Goal: Task Accomplishment & Management: Use online tool/utility

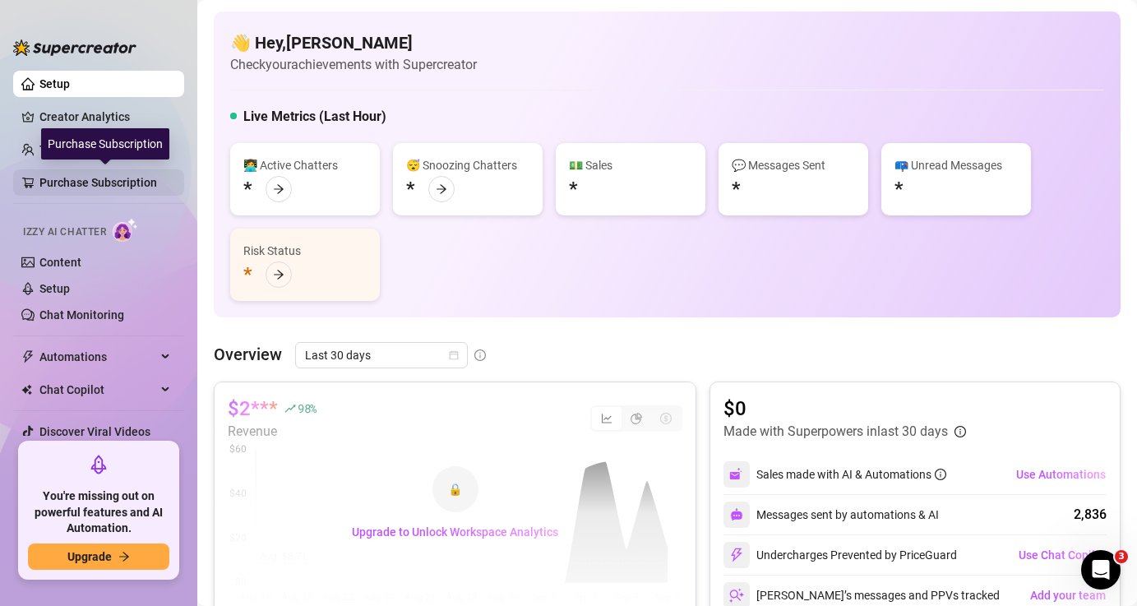
click at [105, 183] on link "Purchase Subscription" at bounding box center [105, 182] width 132 height 26
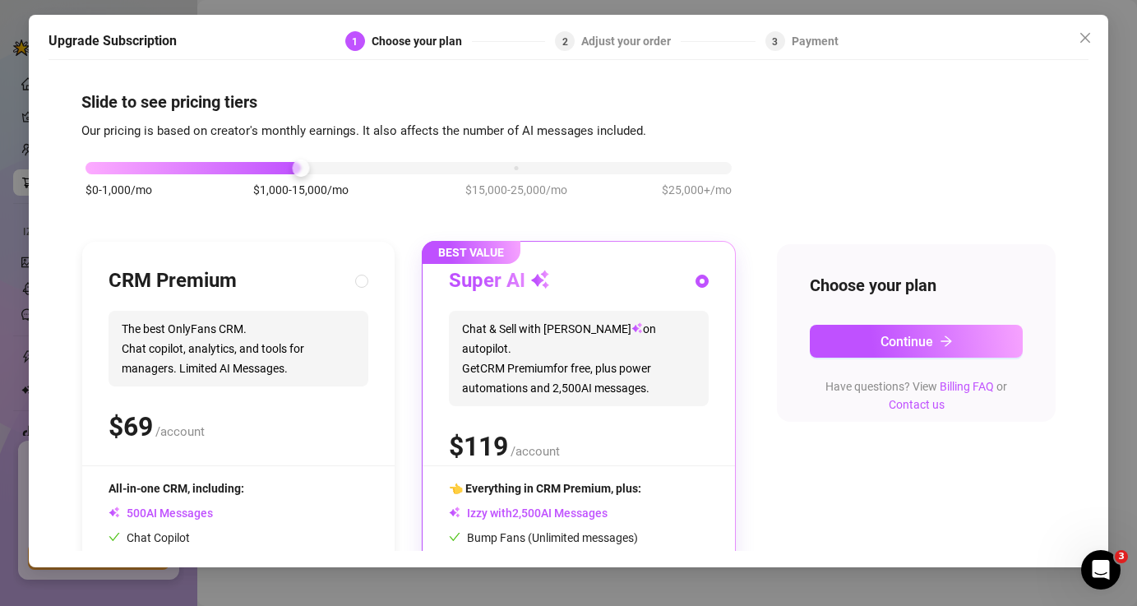
click at [186, 303] on div "CRM Premium The best OnlyFans CRM. Chat copilot, analytics, and tools for manag…" at bounding box center [239, 366] width 260 height 197
radio input "true"
radio input "false"
click at [106, 165] on div "$0-1,000/mo $1,000-15,000/mo $15,000-25,000/mo $25,000+/mo" at bounding box center [409, 164] width 646 height 10
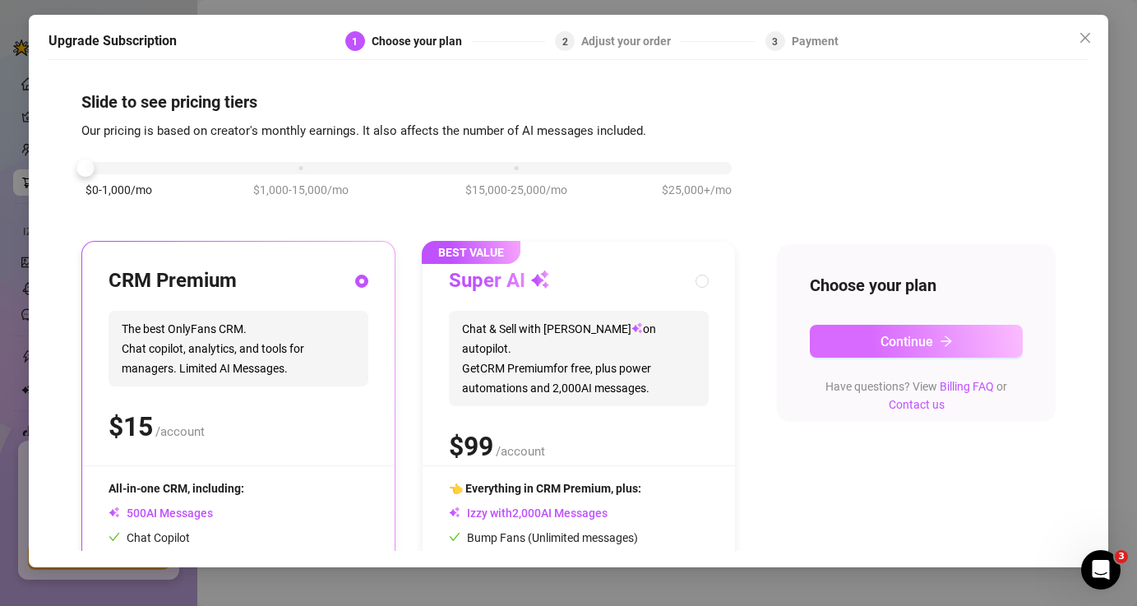
click at [882, 351] on button "Continue" at bounding box center [917, 341] width 214 height 33
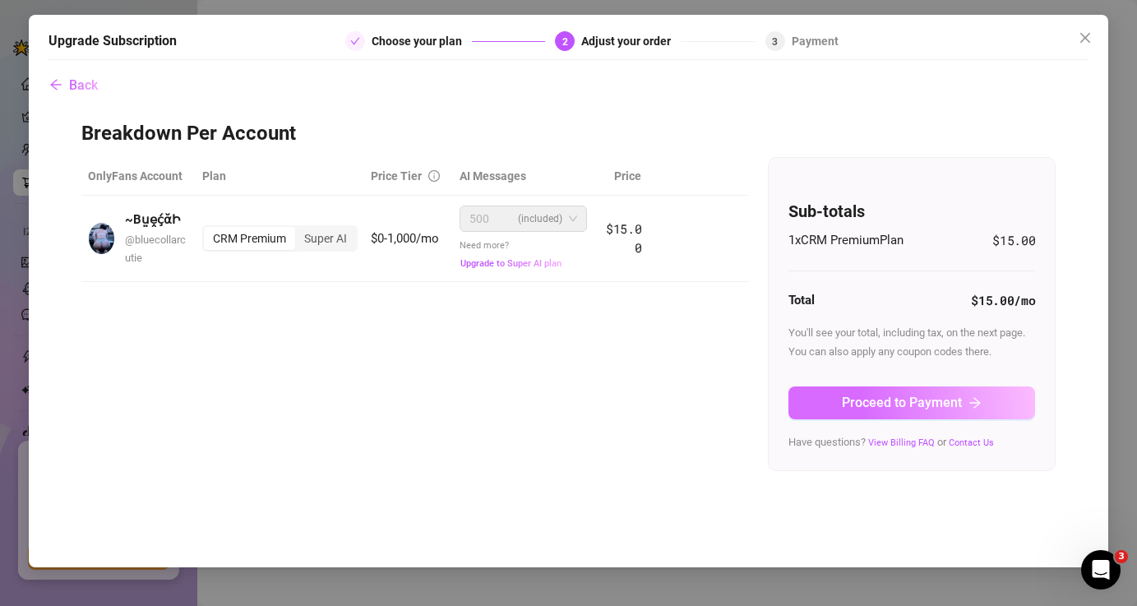
click at [897, 404] on span "Proceed to Payment" at bounding box center [902, 403] width 120 height 16
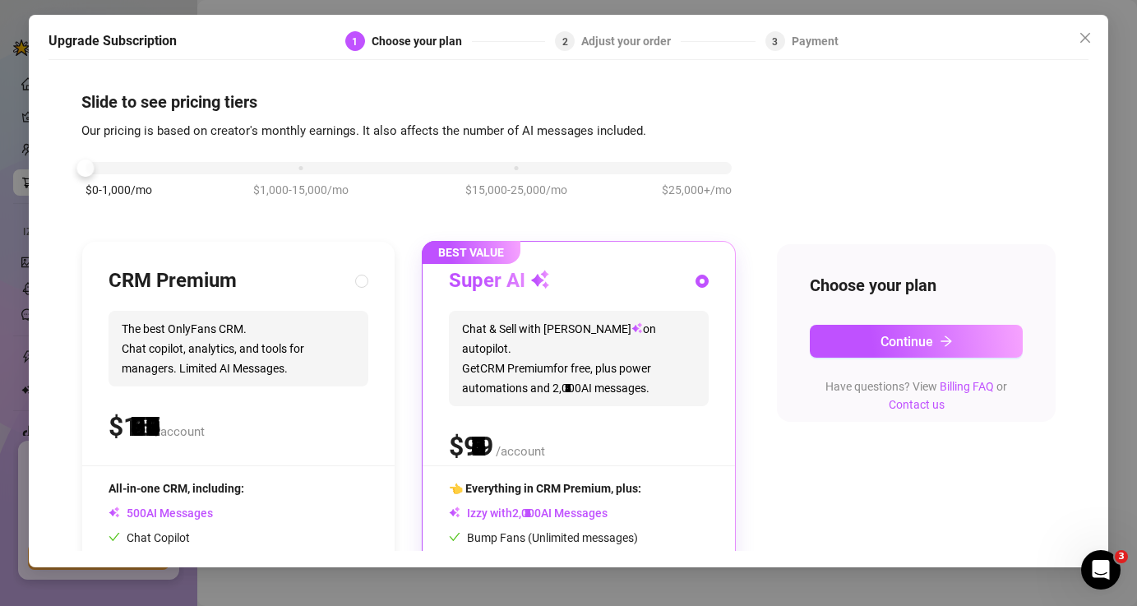
click at [93, 168] on div "$0-1,000/mo $1,000-15,000/mo $15,000-25,000/mo $25,000+/mo" at bounding box center [409, 164] width 646 height 10
click at [364, 280] on input "radio" at bounding box center [362, 282] width 7 height 11
radio input "true"
radio input "false"
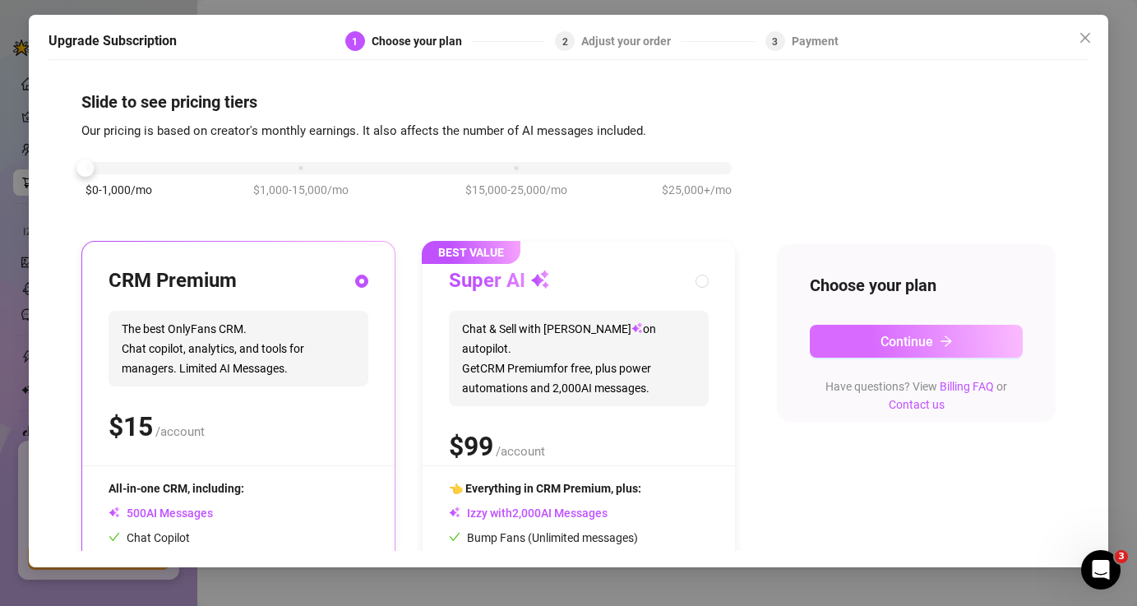
click at [985, 350] on button "Continue" at bounding box center [917, 341] width 214 height 33
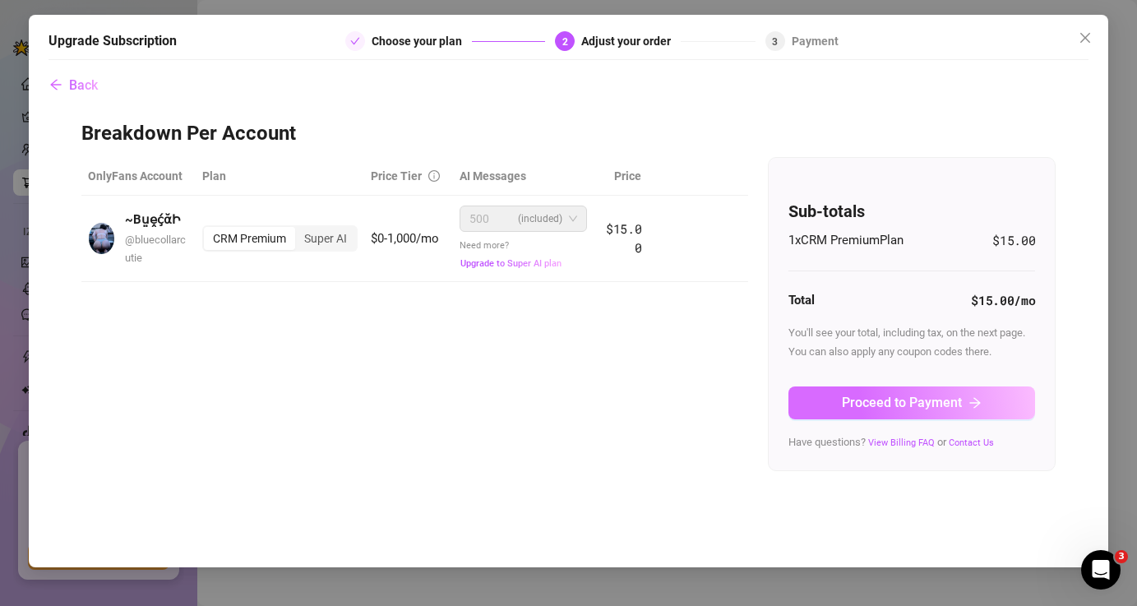
click at [953, 406] on span "Proceed to Payment" at bounding box center [902, 403] width 120 height 16
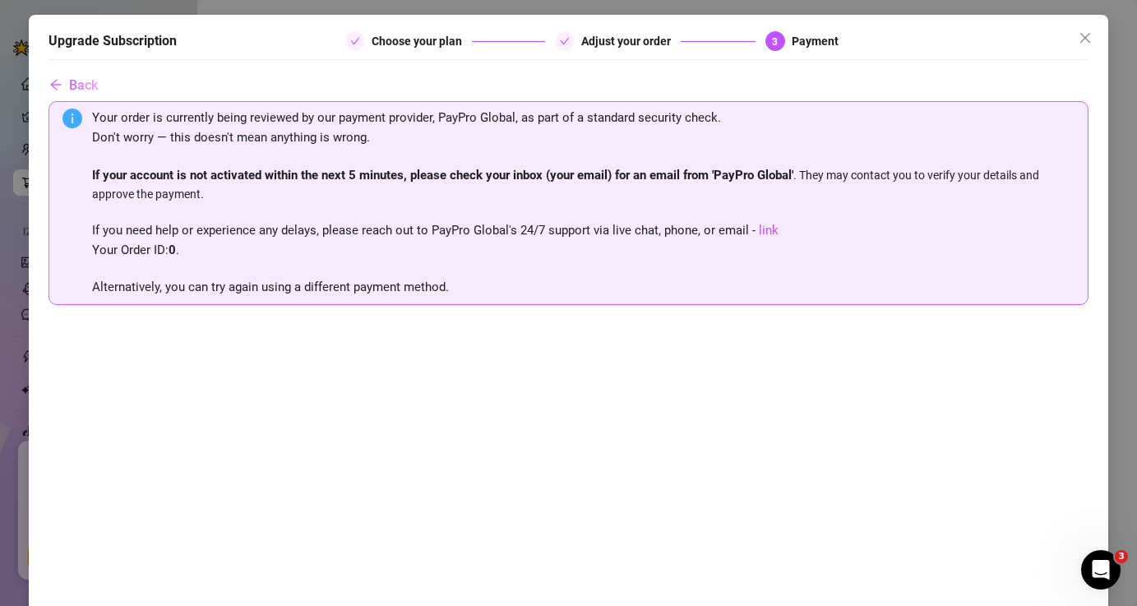
click at [1095, 329] on div "Upgrade Subscription Choose your plan Adjust your order 3 Payment Back Your ord…" at bounding box center [569, 398] width 1081 height 767
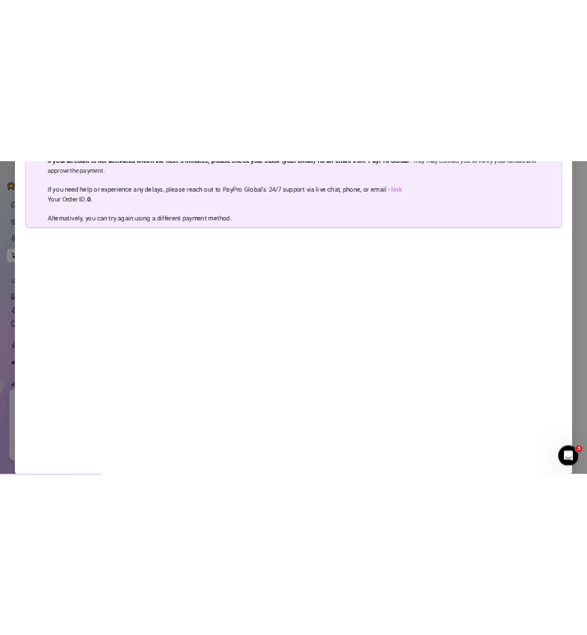
scroll to position [177, 0]
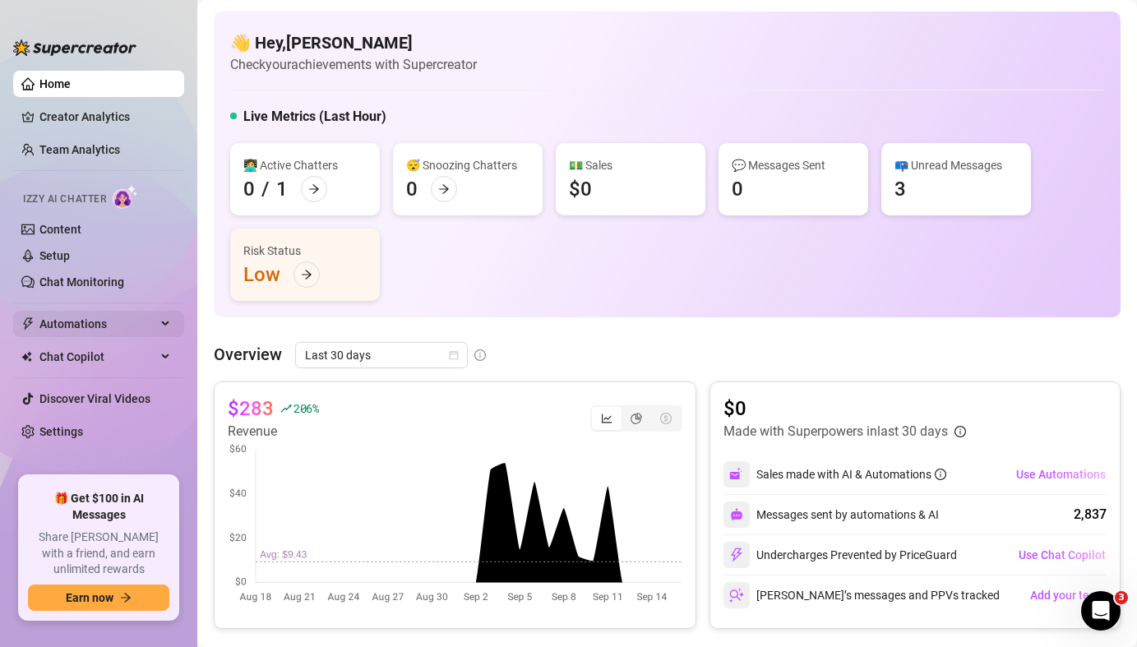
click at [110, 328] on span "Automations" at bounding box center [97, 324] width 117 height 26
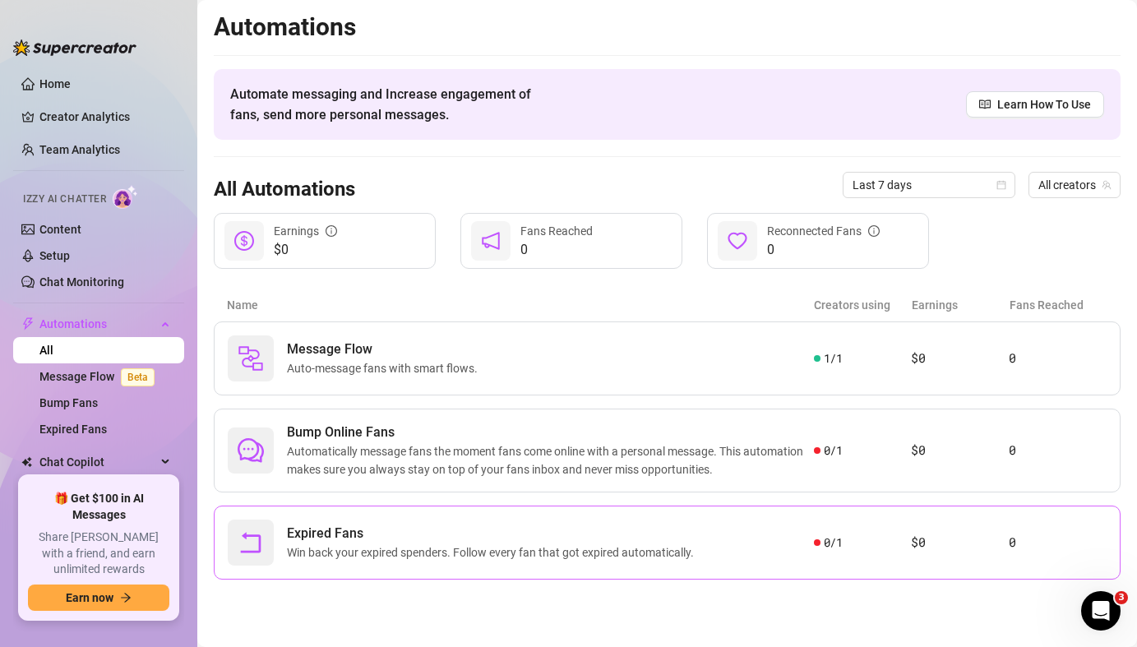
click at [457, 548] on span "Win back your expired spenders. Follow every fan that got expired automatically." at bounding box center [494, 553] width 414 height 18
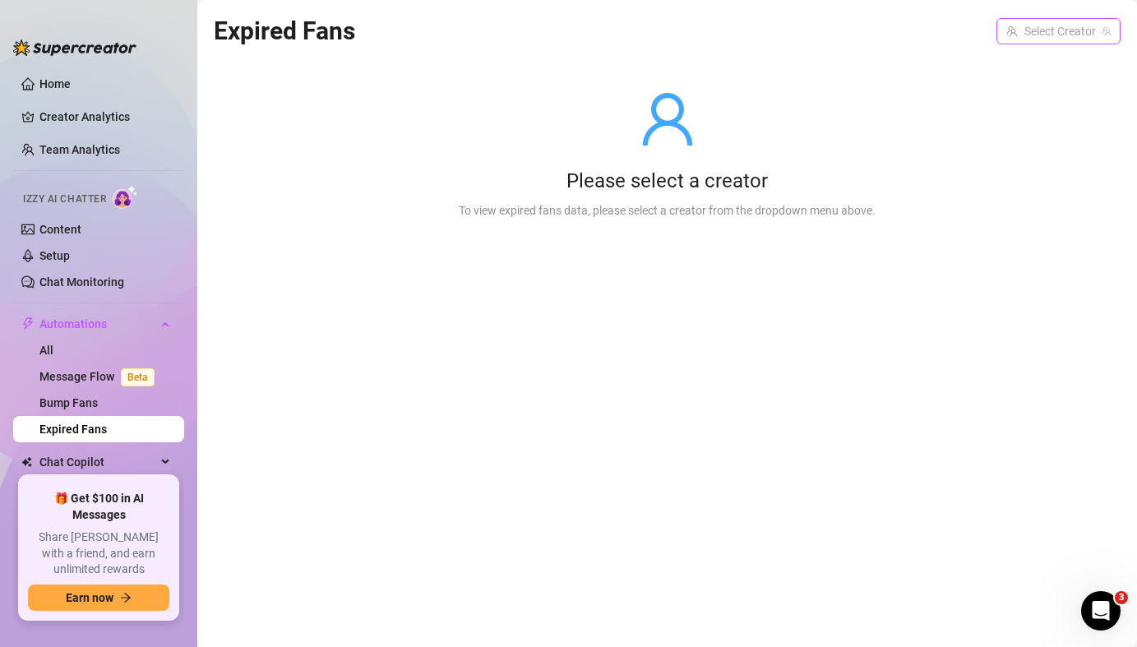
click at [1069, 30] on input "search" at bounding box center [1052, 31] width 90 height 25
click at [1009, 73] on span "~BṳḙḉᾰԻ" at bounding box center [992, 65] width 53 height 18
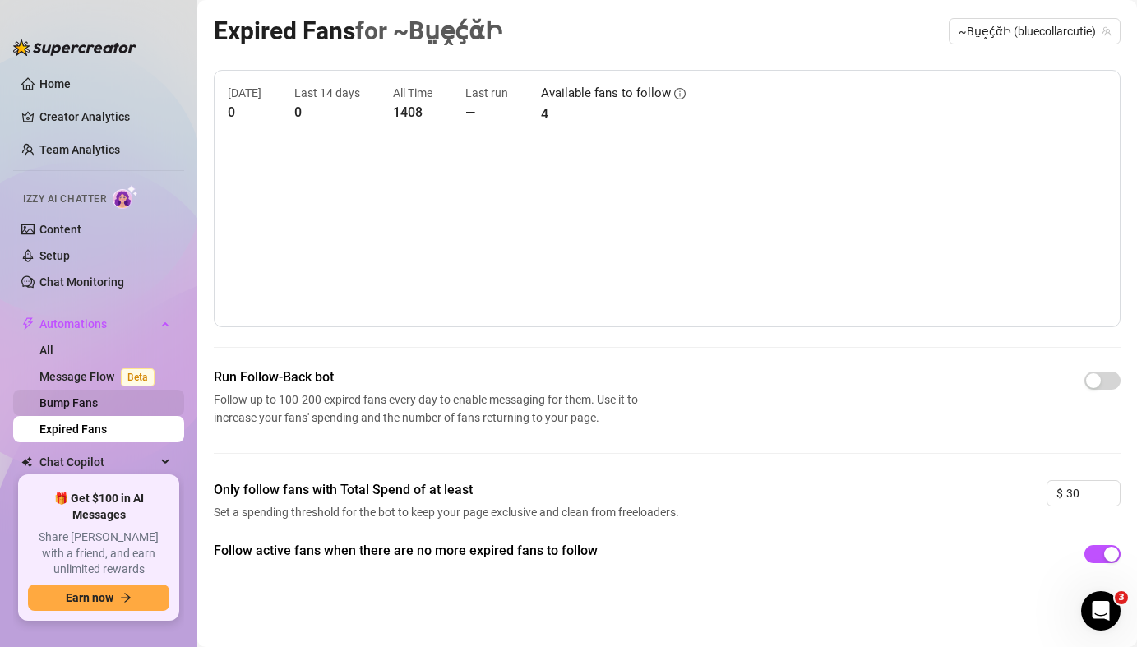
click at [97, 407] on link "Bump Fans" at bounding box center [68, 402] width 58 height 13
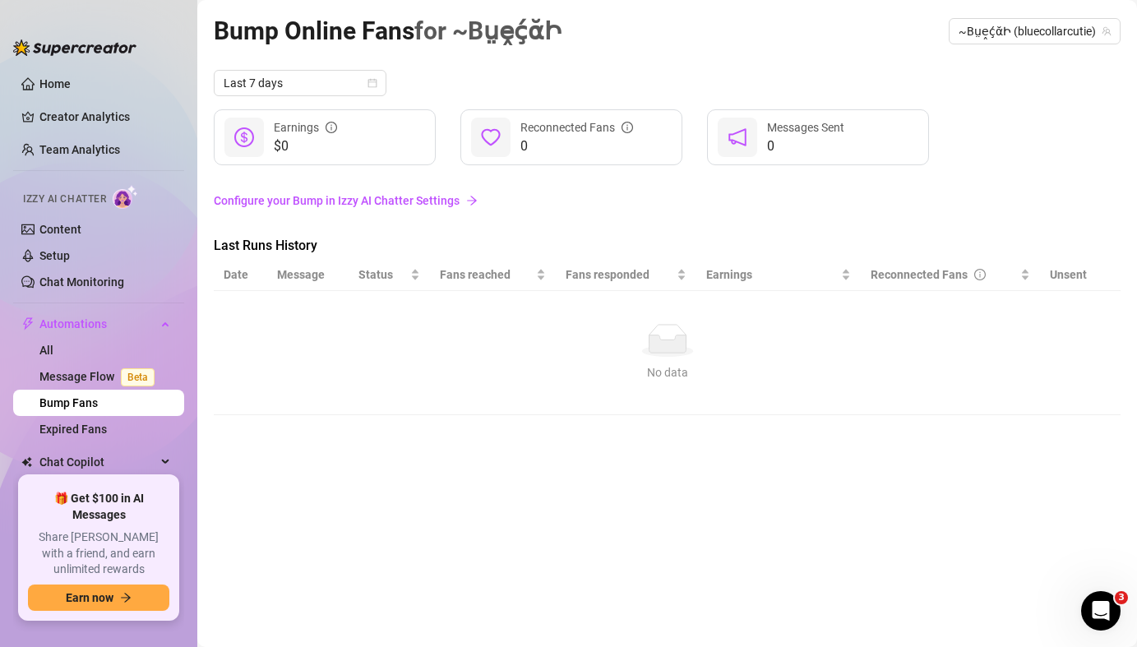
click at [386, 203] on link "Configure your Bump in Izzy AI Chatter Settings" at bounding box center [667, 201] width 907 height 18
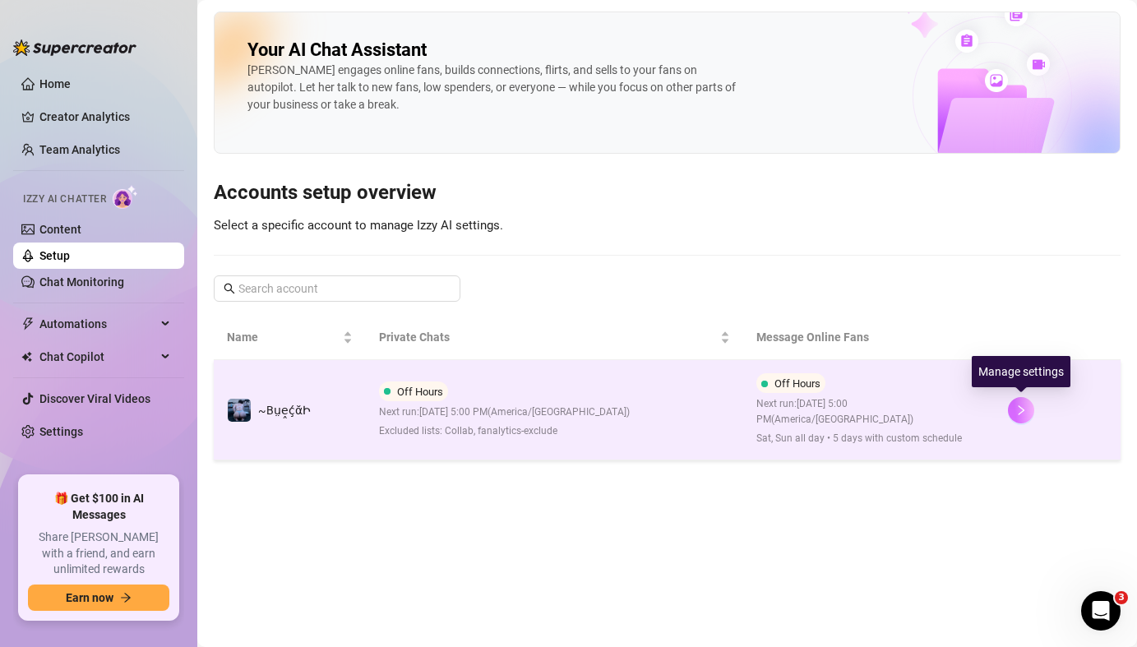
click at [1029, 415] on button "button" at bounding box center [1021, 410] width 26 height 26
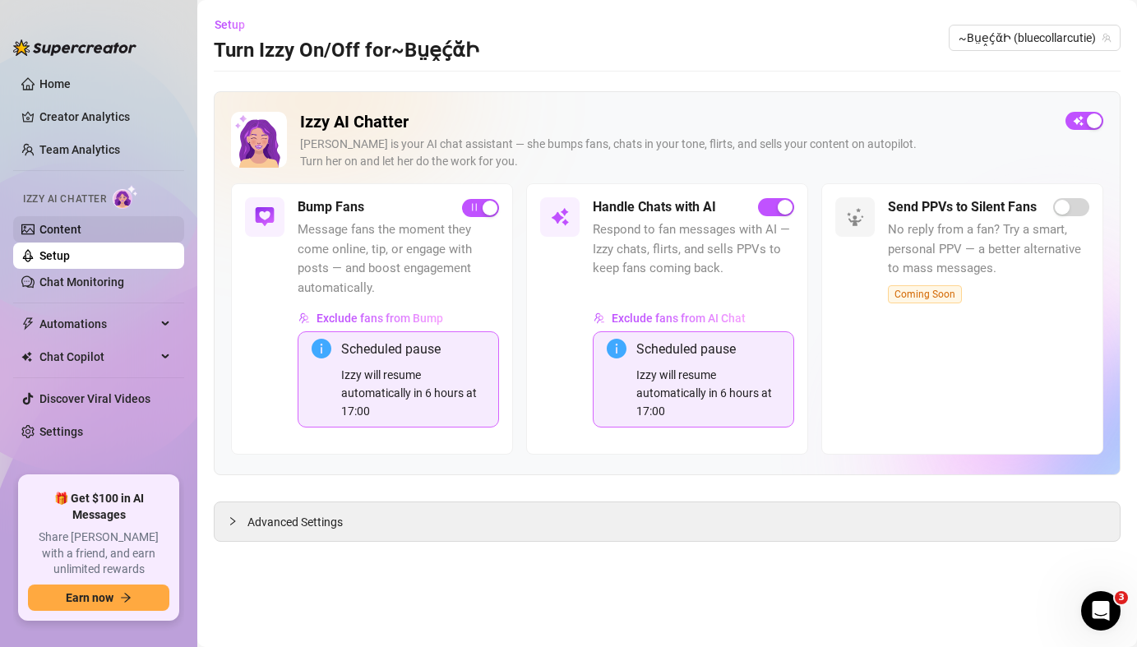
click at [70, 232] on link "Content" at bounding box center [60, 229] width 42 height 13
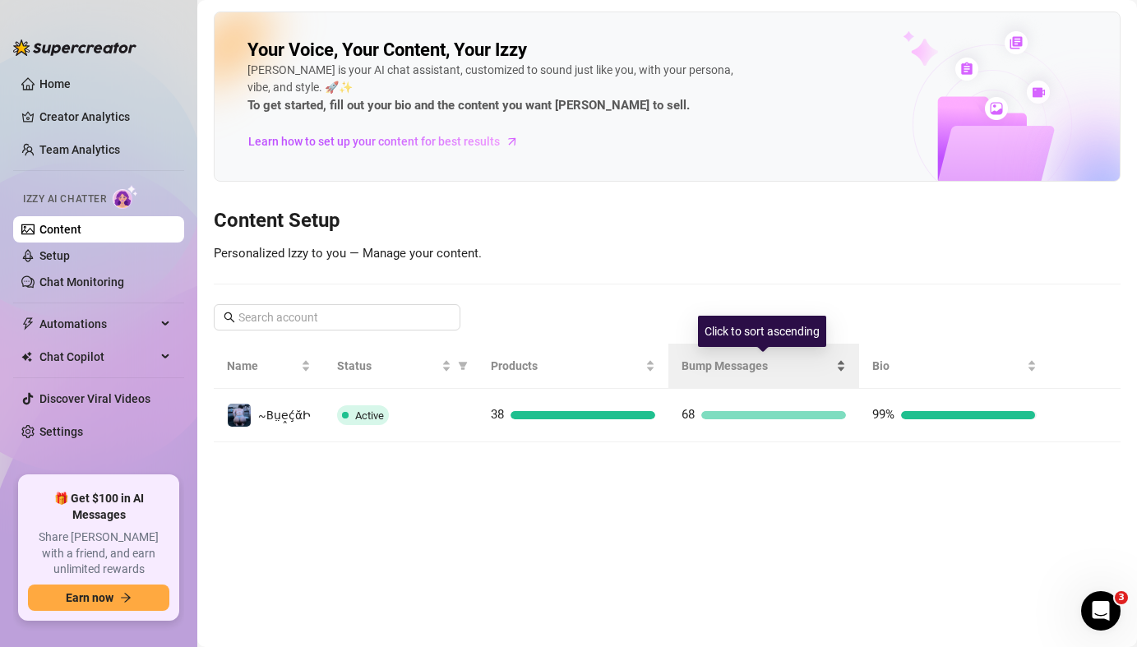
click at [743, 366] on span "Bump Messages" at bounding box center [757, 366] width 151 height 18
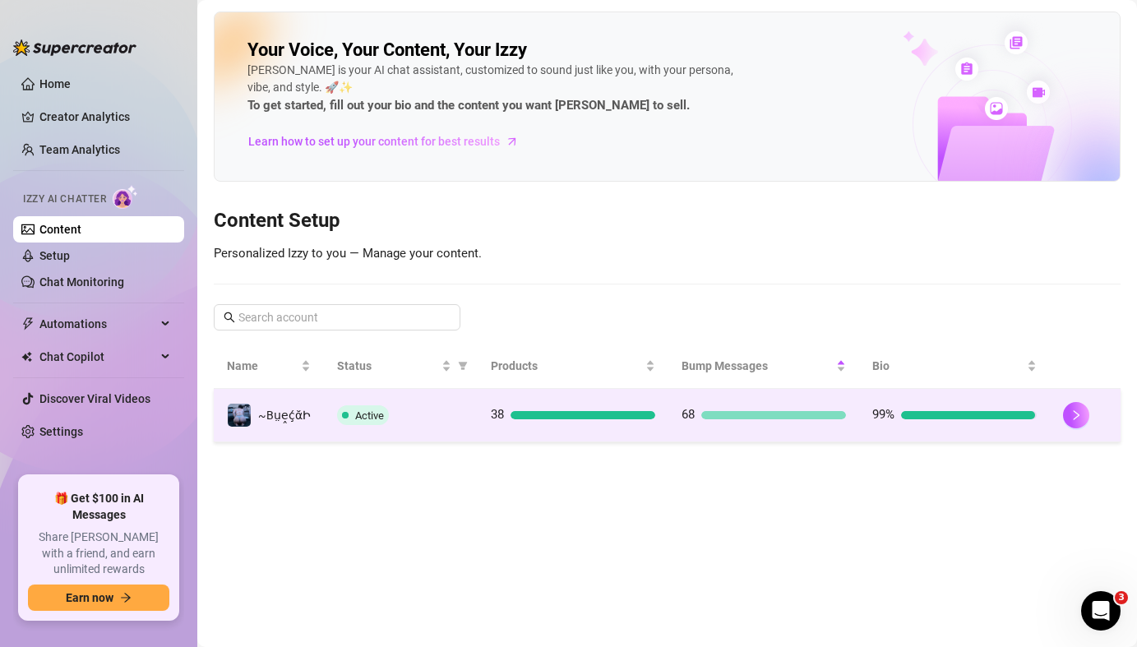
click at [759, 420] on div "68" at bounding box center [764, 415] width 164 height 20
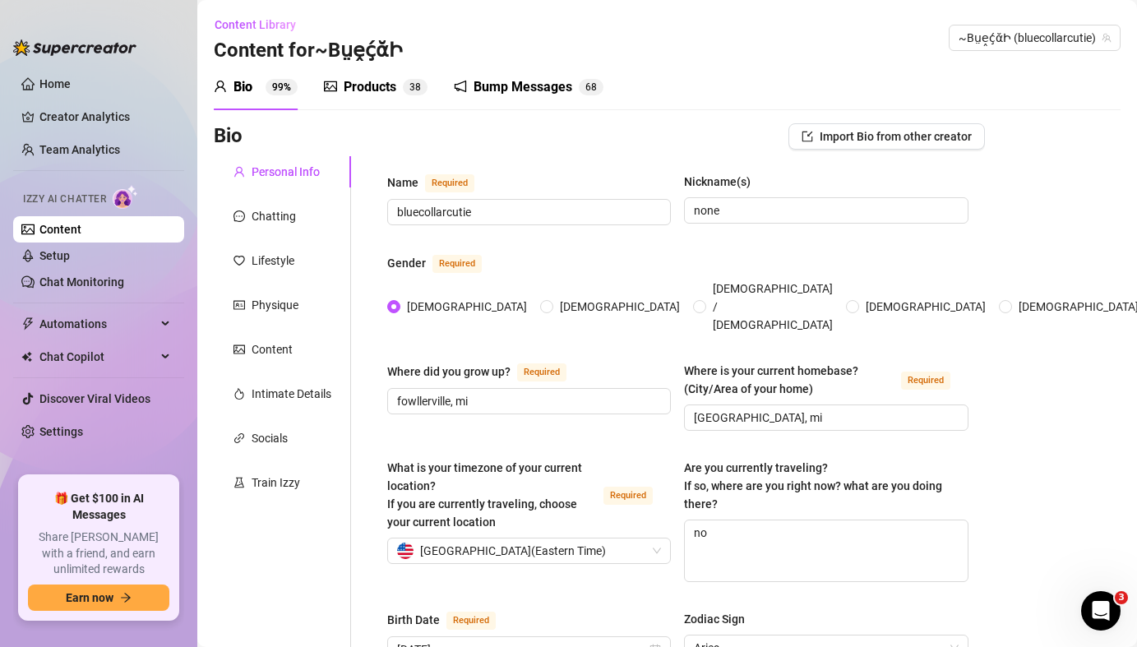
click at [529, 86] on div "Bump Messages" at bounding box center [523, 87] width 99 height 20
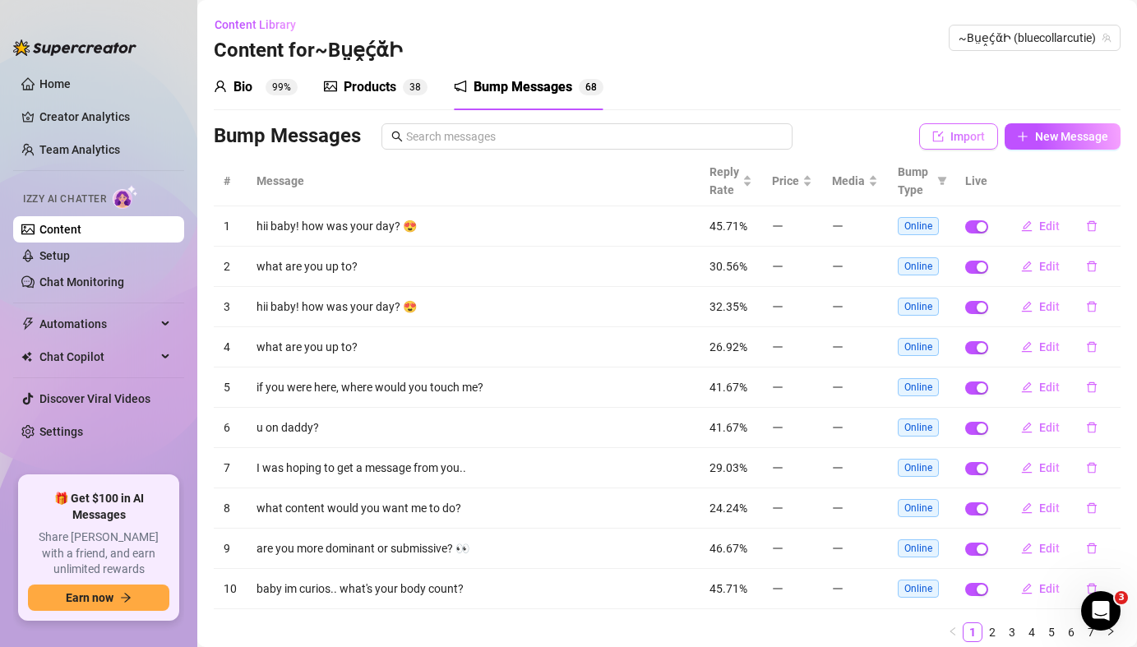
click at [971, 141] on span "Import" at bounding box center [968, 136] width 35 height 13
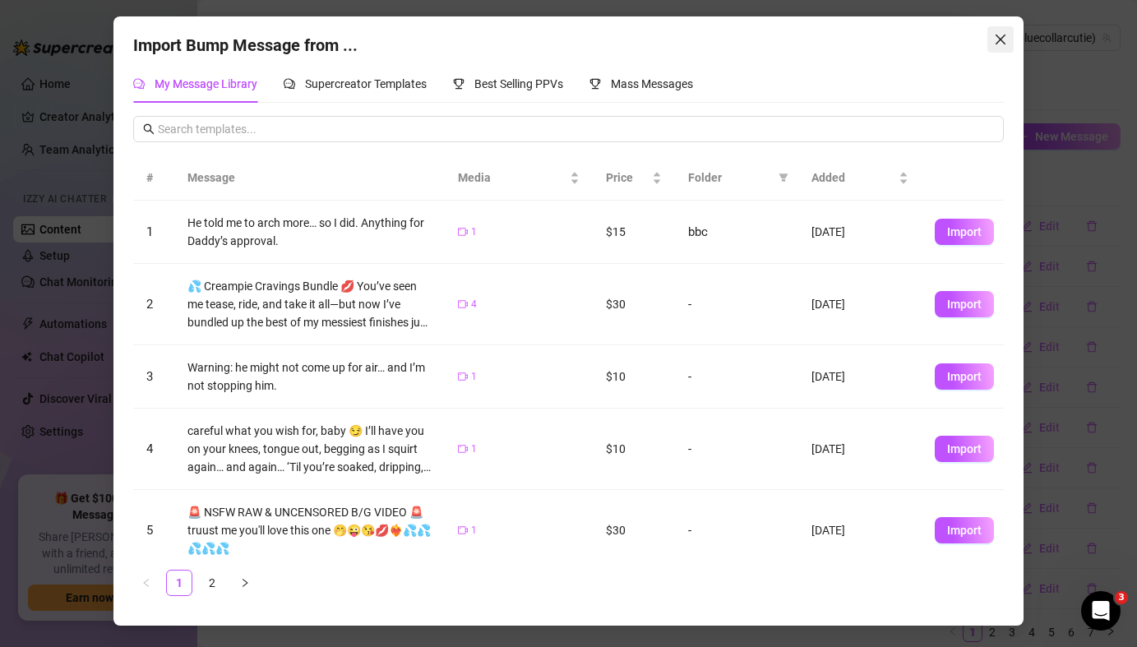
click at [1001, 45] on icon "close" at bounding box center [1000, 39] width 13 height 13
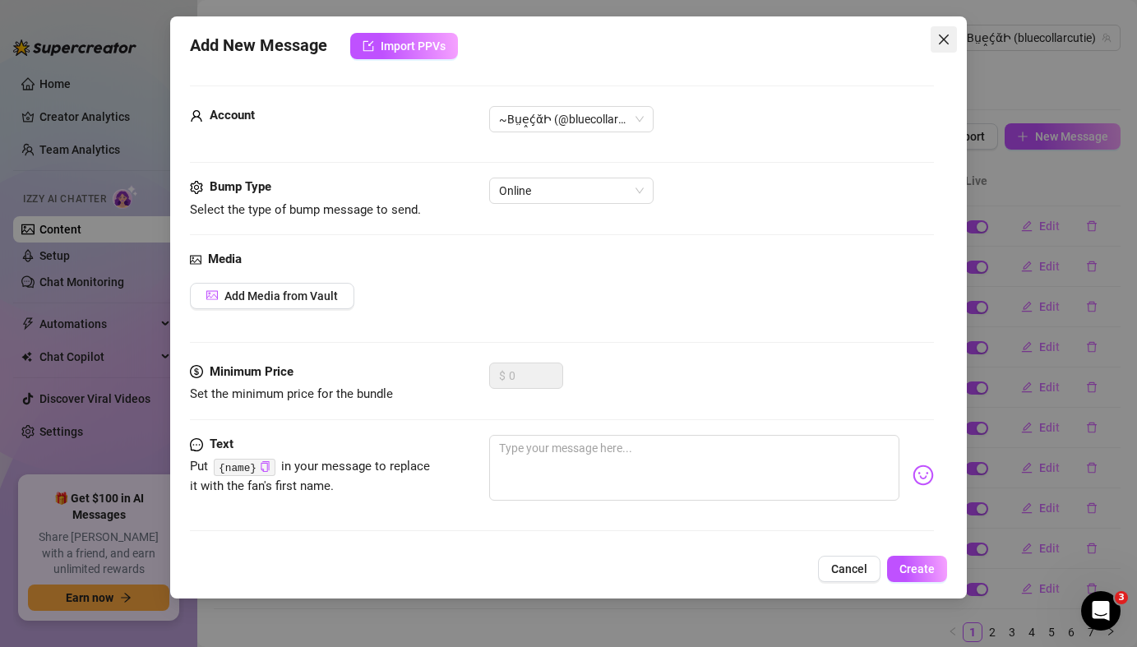
click at [946, 43] on icon "close" at bounding box center [943, 39] width 13 height 13
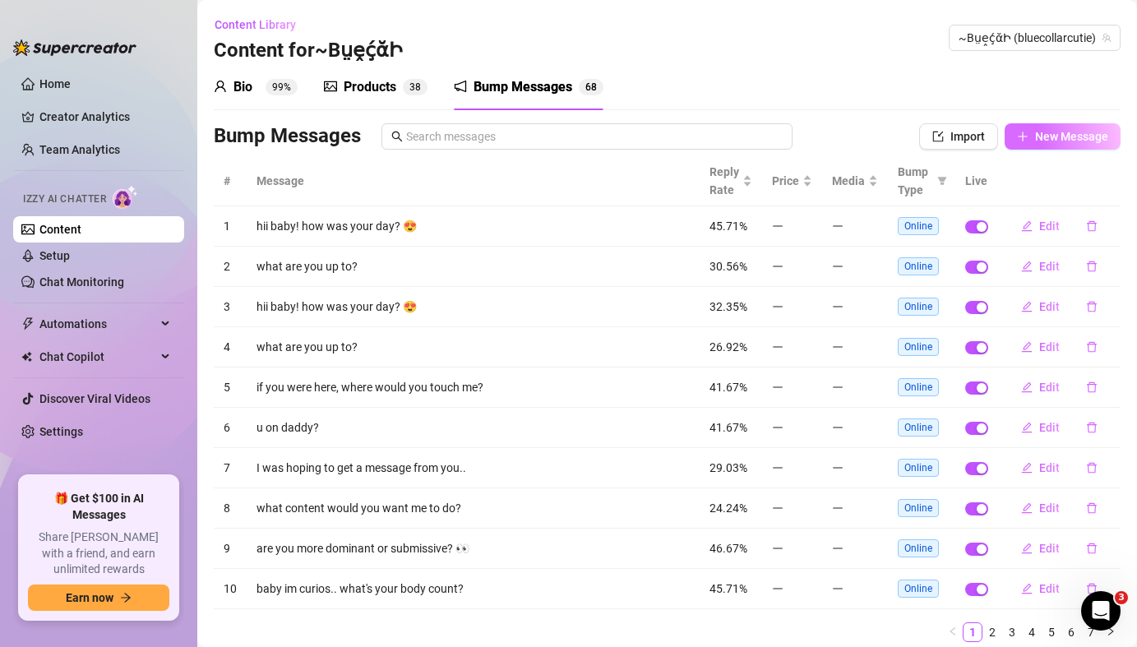
click at [1045, 138] on span "New Message" at bounding box center [1071, 136] width 73 height 13
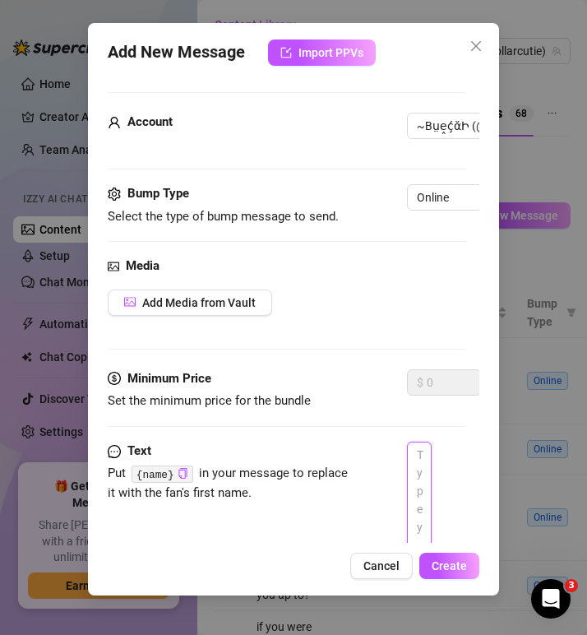
click at [422, 478] on textarea at bounding box center [419, 645] width 25 height 406
paste textarea "Which part of me will you lick first?"
type textarea "Which part of me will you lick first?"
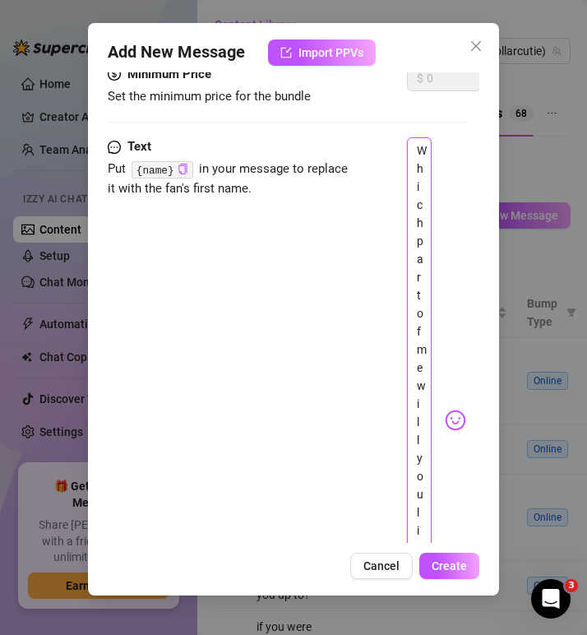
type textarea "Which part of me will you lick first?"
click at [312, 289] on div "Text Put {name} in your message to replace it with the fan's first name. Which …" at bounding box center [287, 420] width 359 height 566
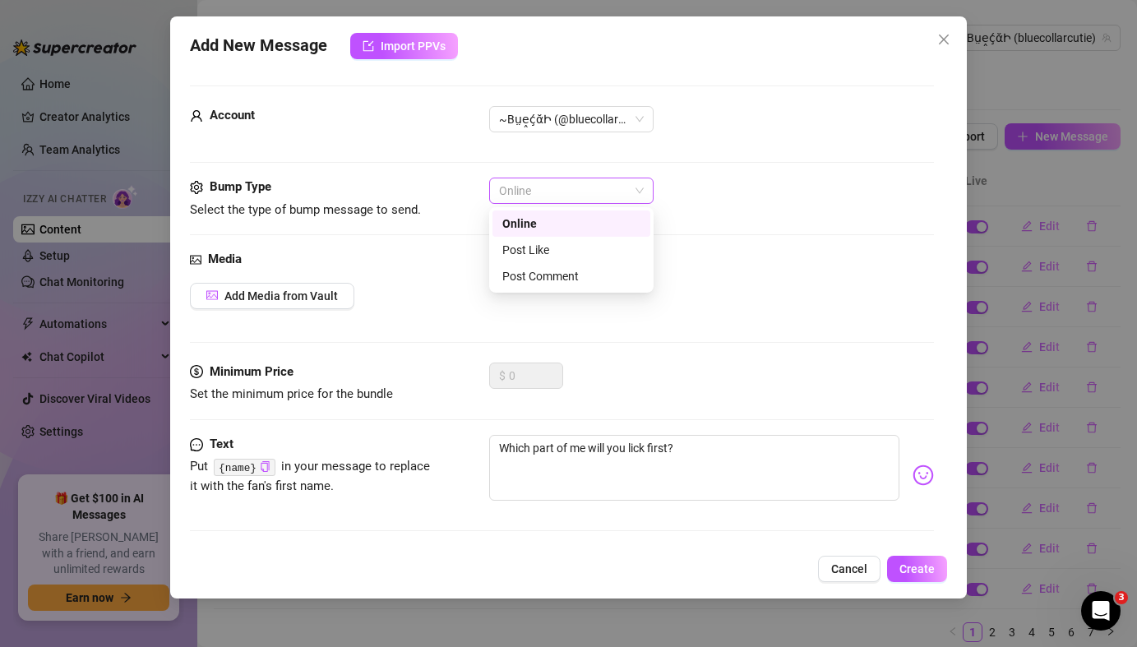
click at [636, 195] on span "Online" at bounding box center [571, 190] width 145 height 25
click at [567, 222] on div "Online" at bounding box center [571, 224] width 138 height 18
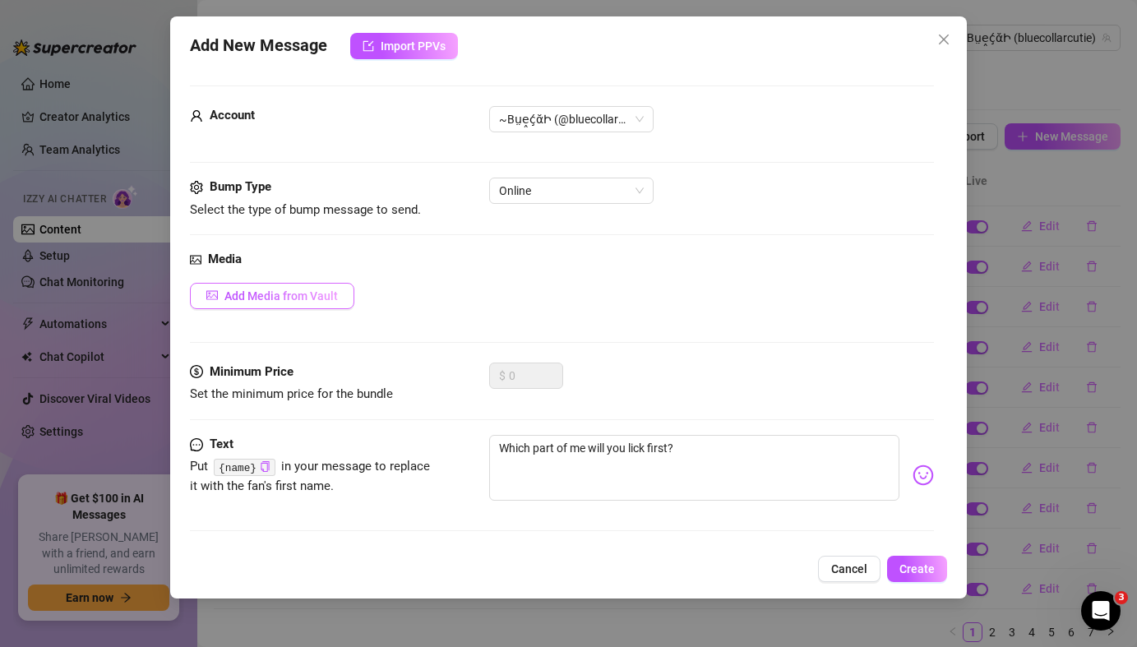
click at [309, 300] on span "Add Media from Vault" at bounding box center [280, 295] width 113 height 13
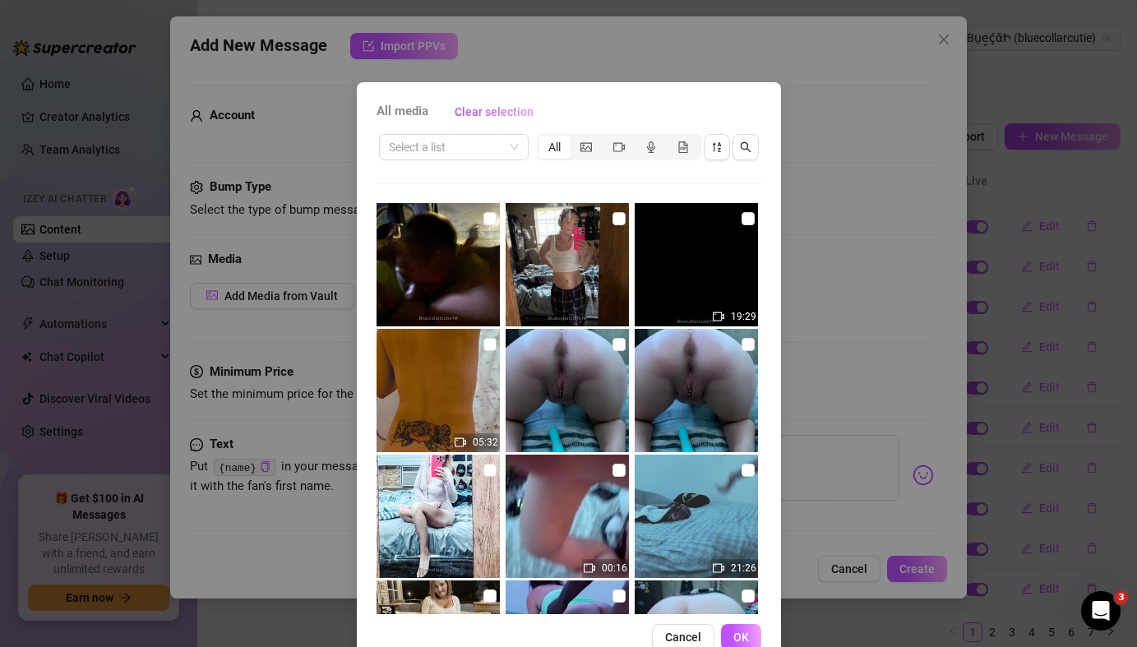
click at [766, 430] on div "All media Clear selection Select a list All 19:29 05:32 00:16 21:26 00:05 01:52…" at bounding box center [569, 374] width 424 height 585
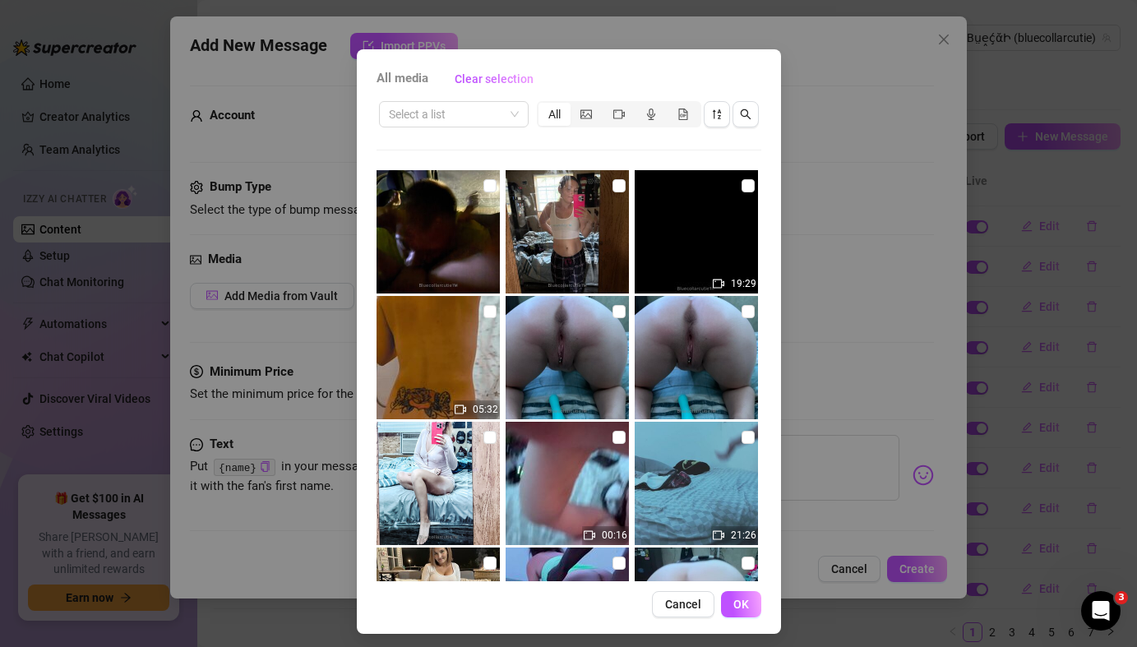
scroll to position [39, 0]
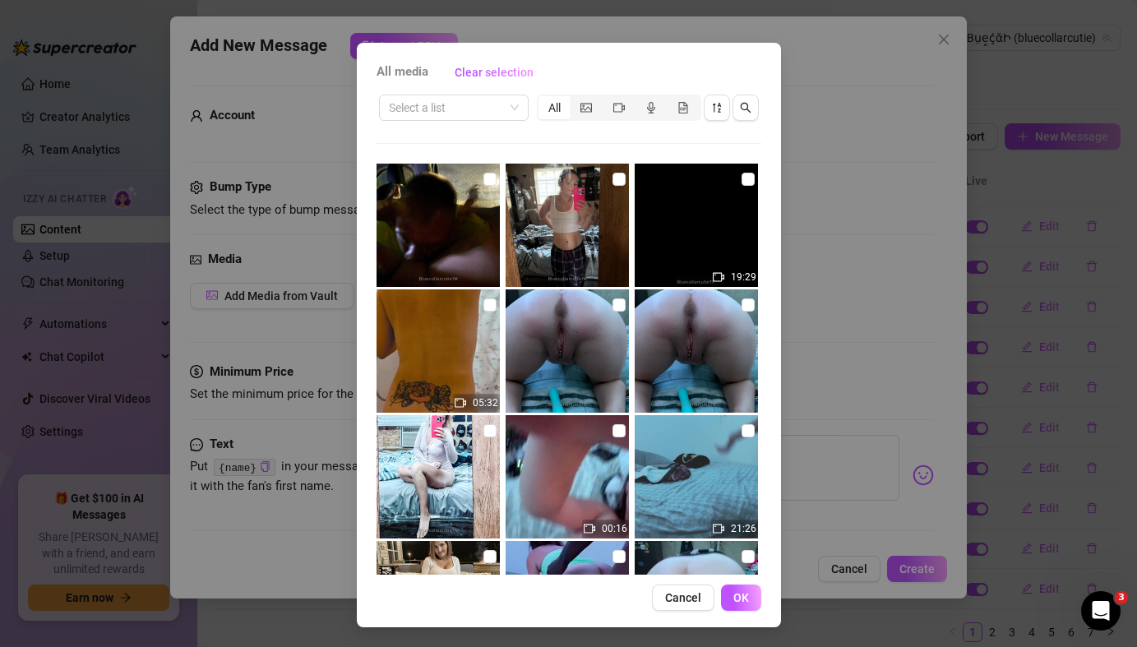
click at [993, 505] on div "All media Clear selection Select a list All 19:29 05:32 00:16 21:26 00:05 01:52…" at bounding box center [568, 323] width 1137 height 647
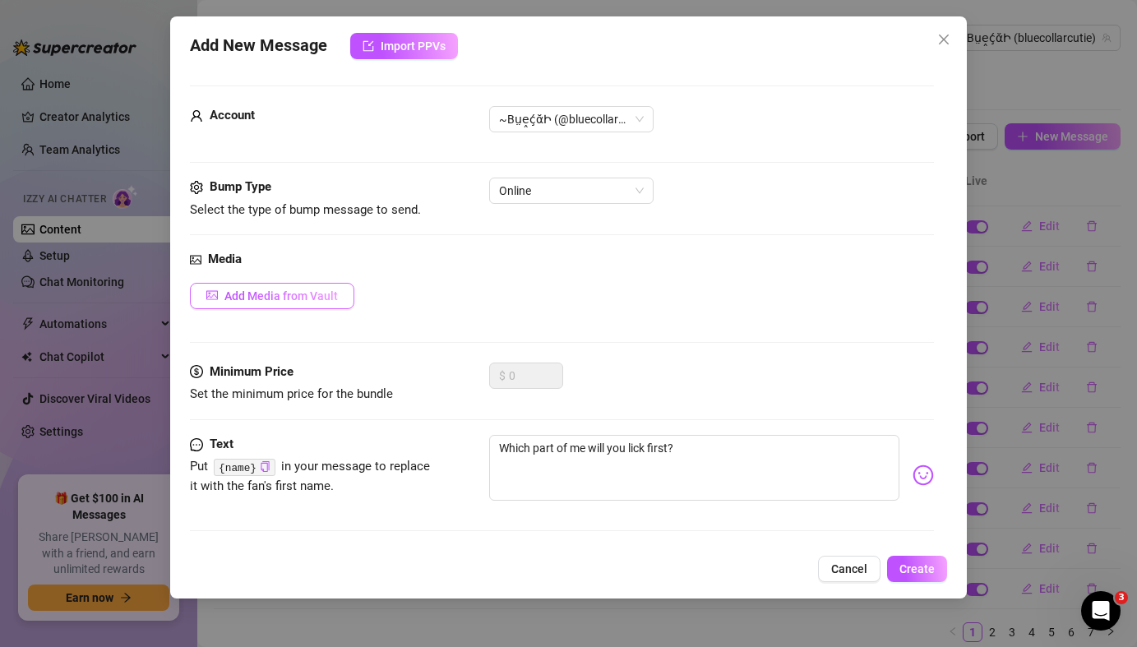
click at [308, 295] on span "Add Media from Vault" at bounding box center [280, 295] width 113 height 13
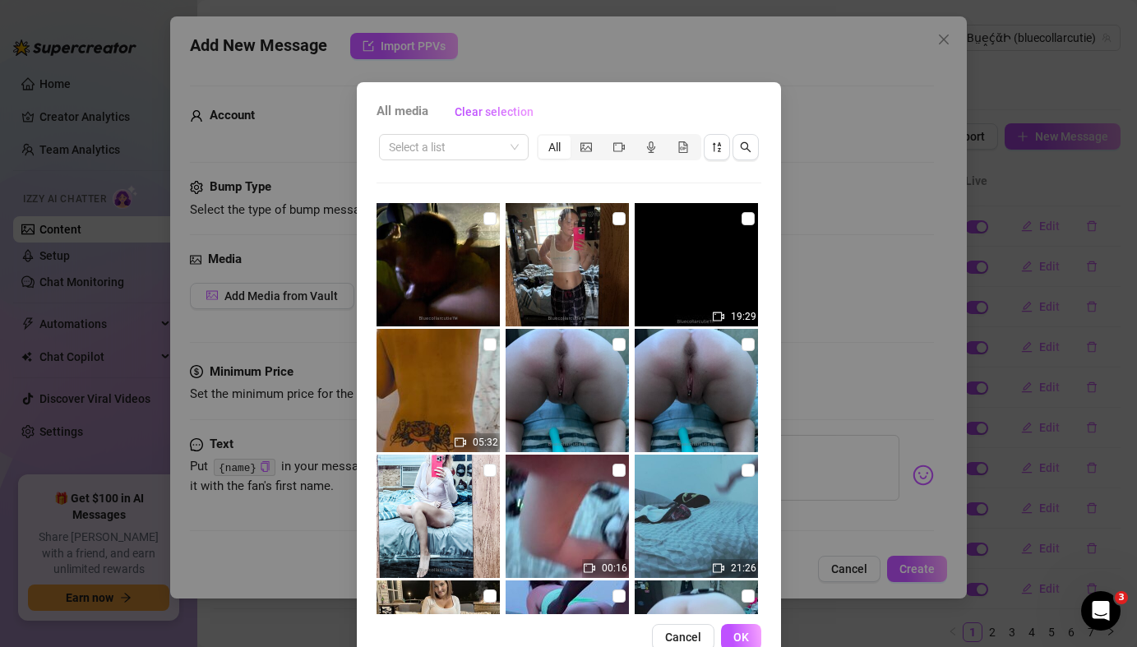
click at [697, 184] on div "Select a list All 19:29 05:32 00:16 21:26 00:05 01:52 04:45 04:03 01:03 01:15 0…" at bounding box center [569, 373] width 385 height 483
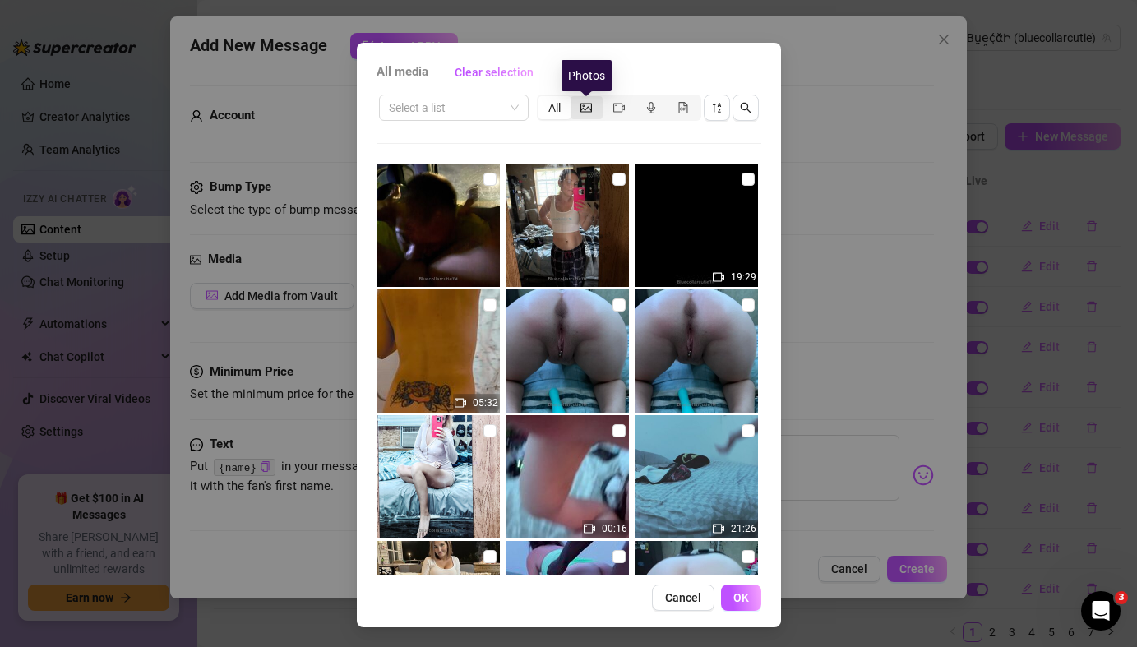
click at [585, 113] on icon "picture" at bounding box center [587, 108] width 12 height 12
click at [575, 99] on input "segmented control" at bounding box center [575, 99] width 0 height 0
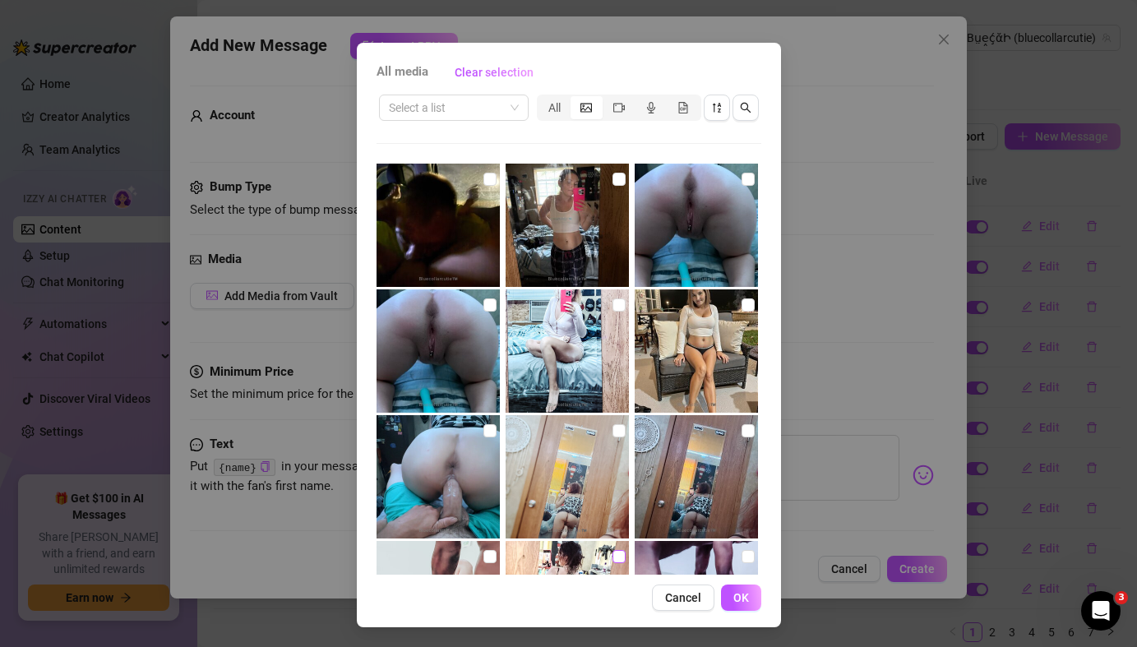
click at [619, 559] on input "checkbox" at bounding box center [619, 556] width 13 height 13
checkbox input "true"
click at [743, 601] on span "OK" at bounding box center [742, 597] width 16 height 13
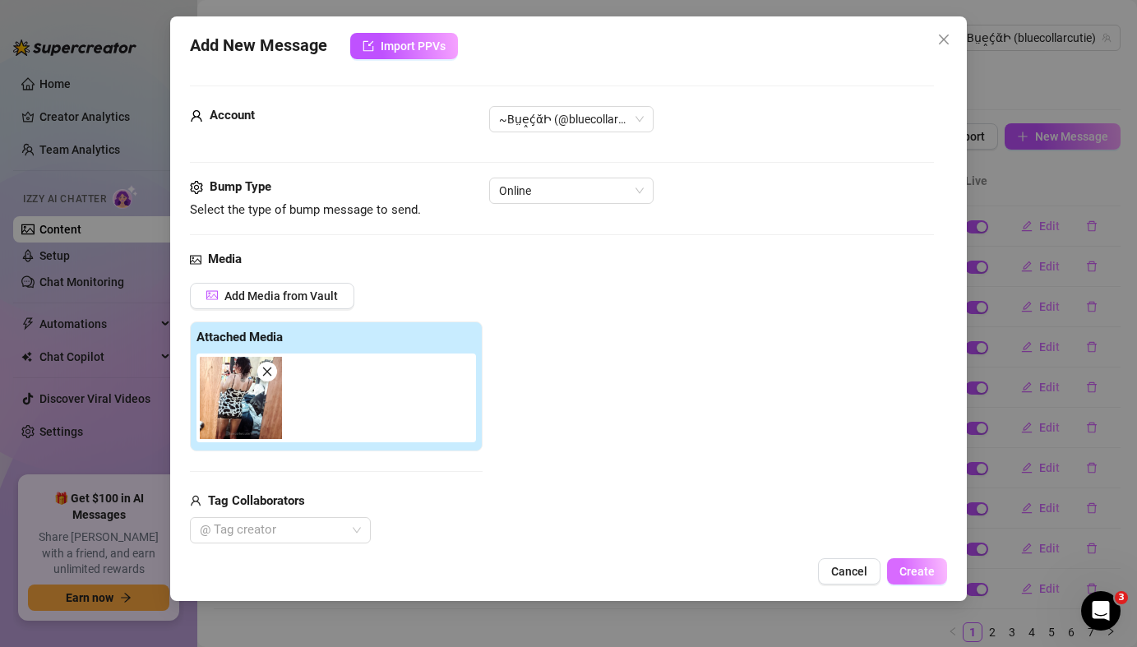
click at [925, 576] on span "Create" at bounding box center [917, 571] width 35 height 13
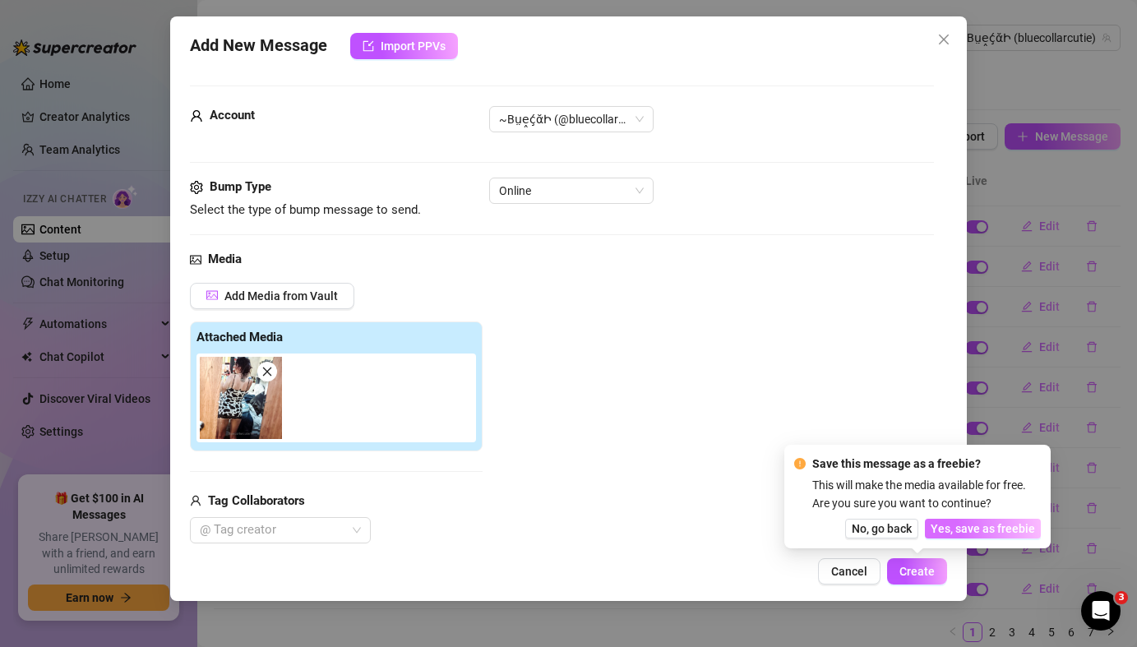
click at [961, 531] on span "Yes, save as freebie" at bounding box center [983, 528] width 104 height 13
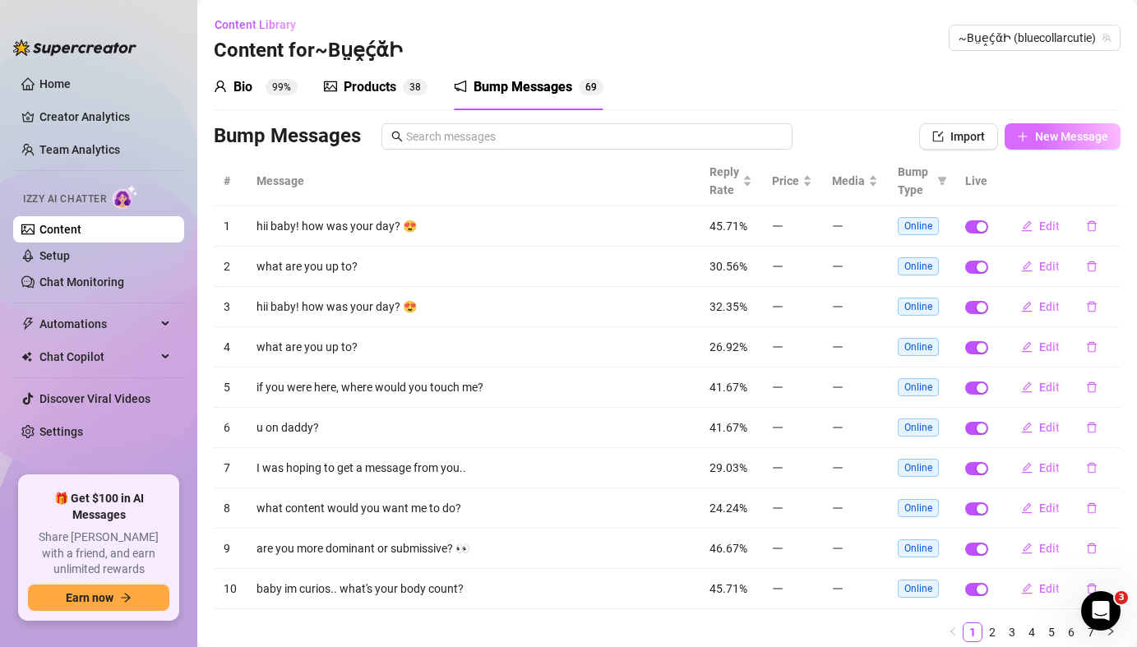
click at [1025, 143] on button "New Message" at bounding box center [1063, 136] width 116 height 26
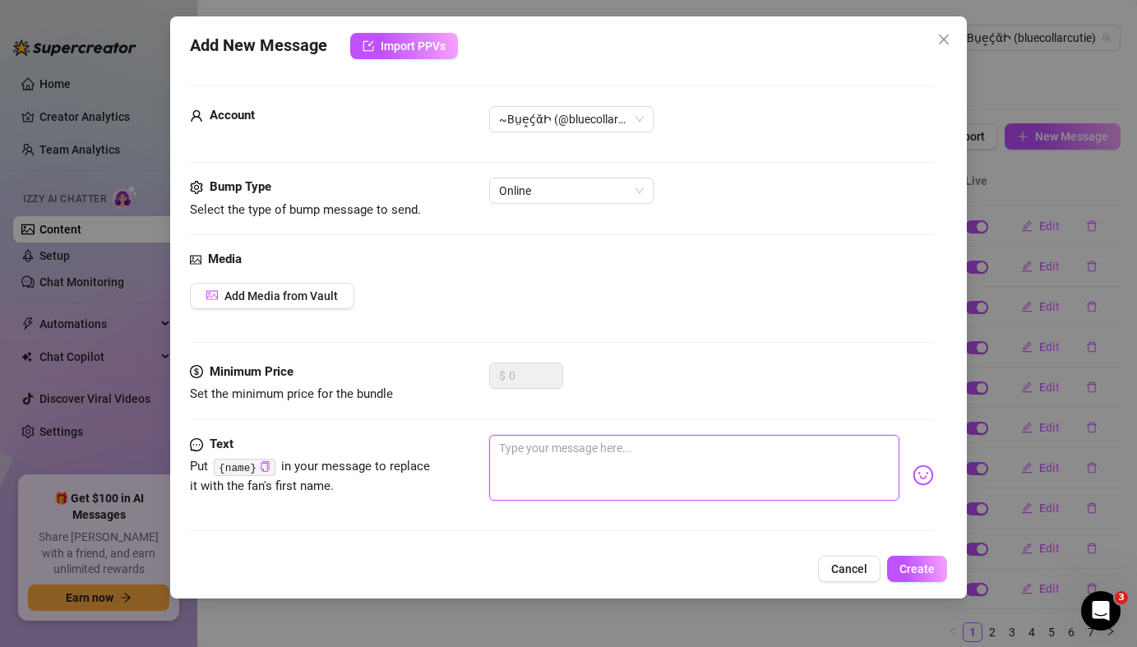
click at [590, 462] on textarea at bounding box center [694, 468] width 410 height 66
paste textarea "😈are you playing with your dick right now? 😏"
type textarea "😈are you playing with your dick right now? 😏"
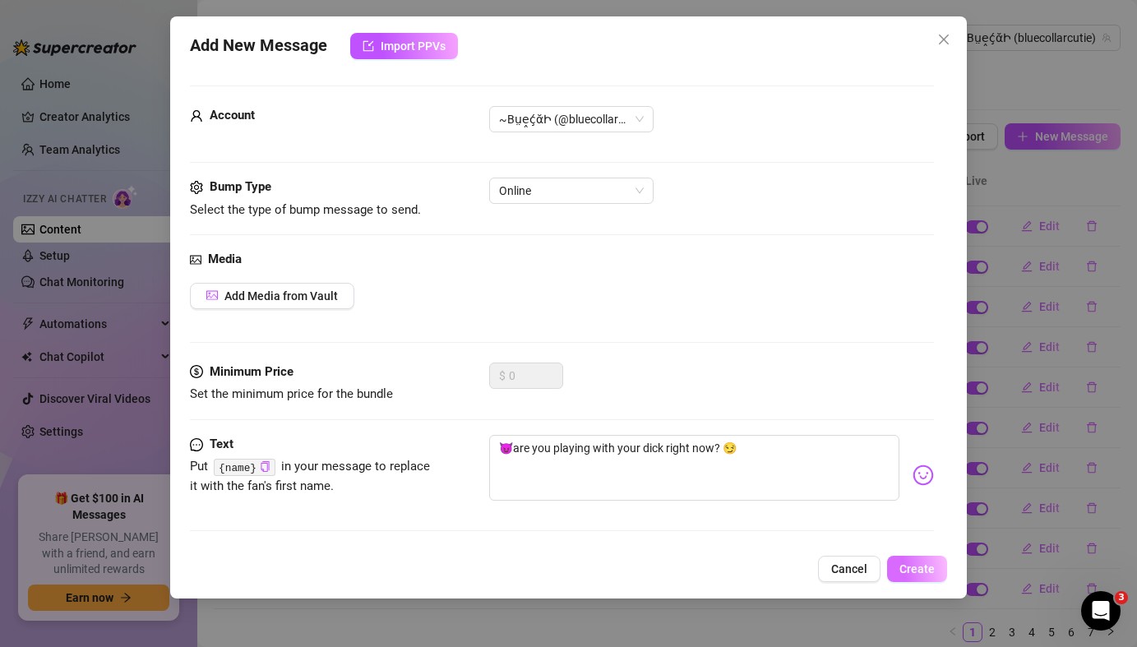
click at [924, 574] on span "Create" at bounding box center [917, 568] width 35 height 13
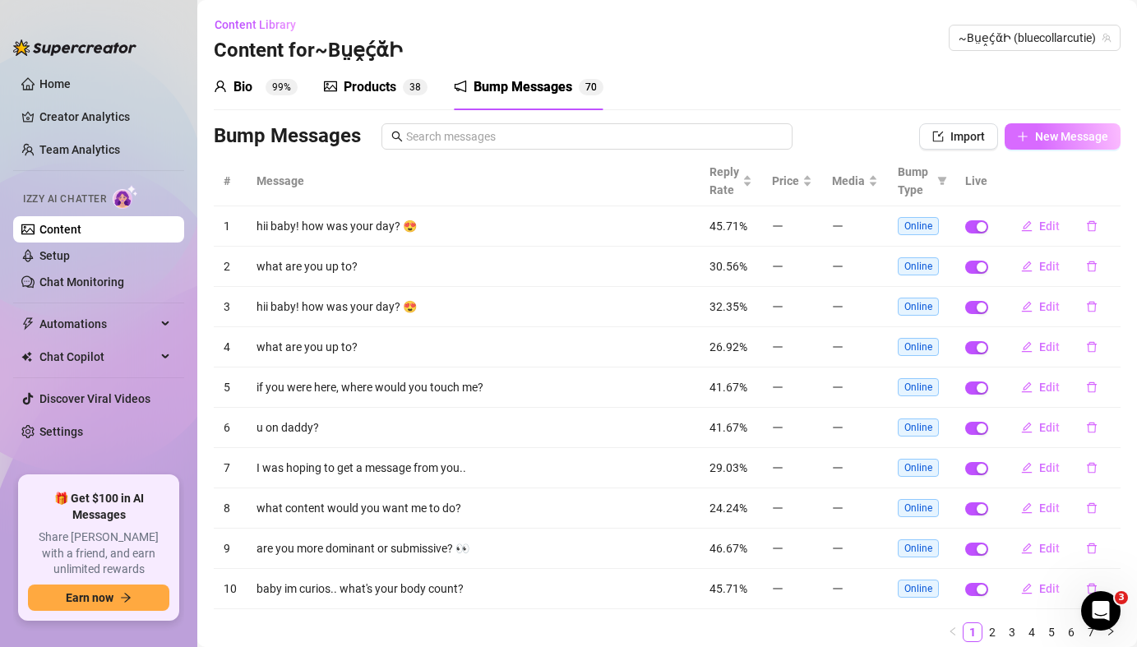
click at [1037, 142] on span "New Message" at bounding box center [1071, 136] width 73 height 13
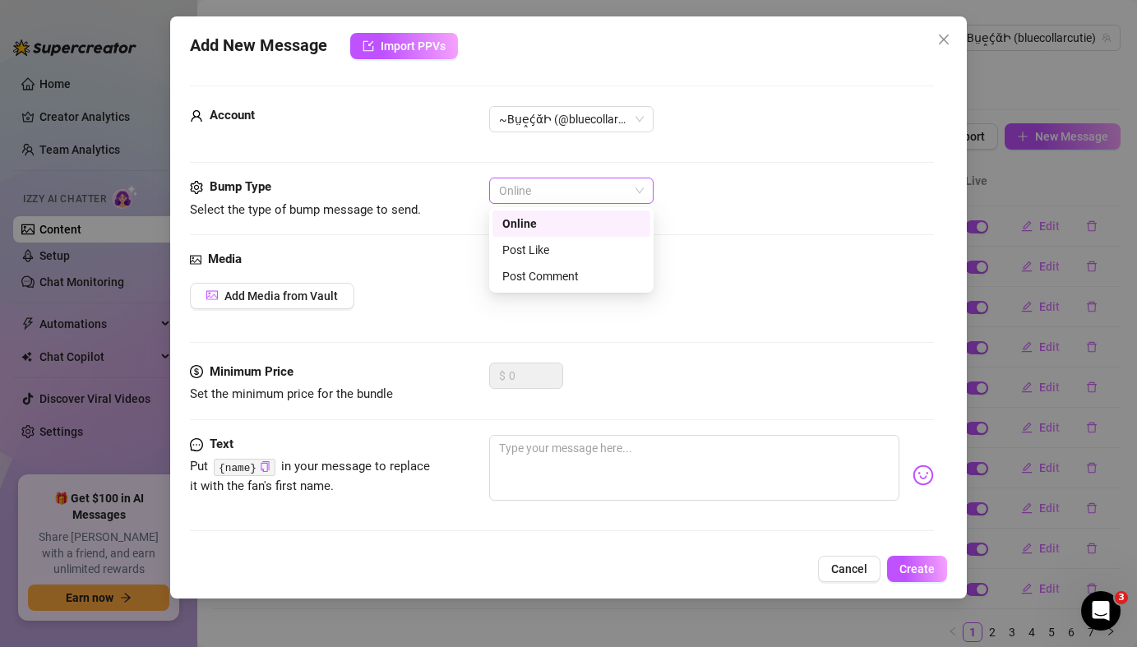
click at [643, 195] on span "Online" at bounding box center [571, 190] width 145 height 25
click at [580, 255] on div "Post Like" at bounding box center [571, 250] width 138 height 18
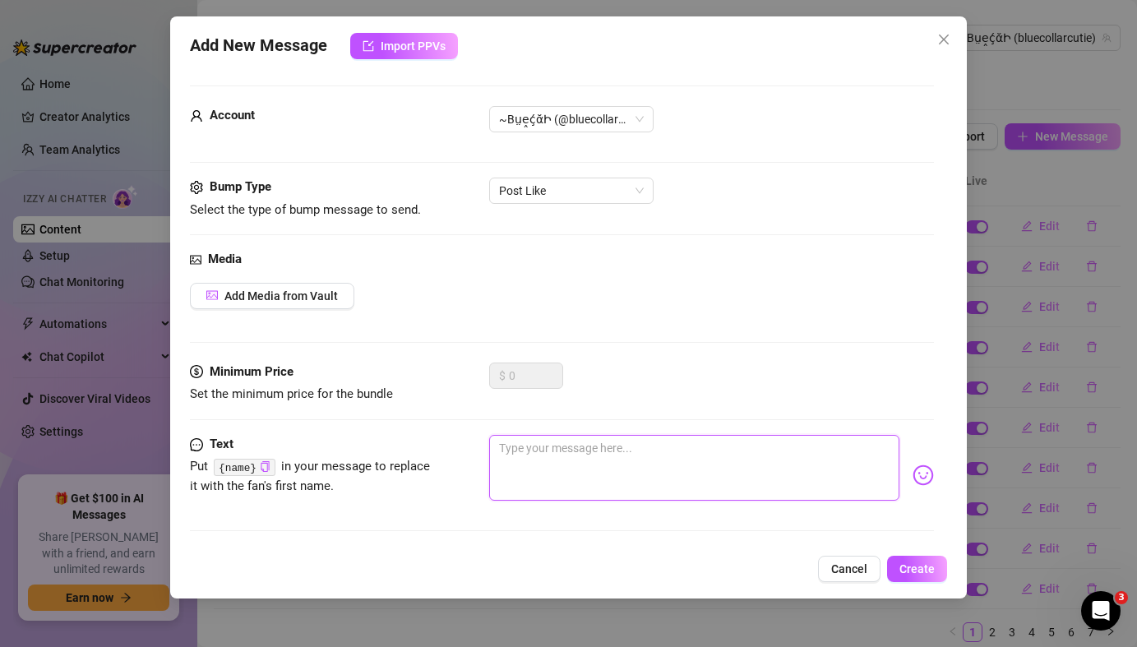
click at [543, 442] on textarea at bounding box center [694, 468] width 410 height 66
paste textarea "🫦I dare you to show me how hard I made you 😈"
type textarea "🫦I dare you to show me how hard I made you 😈"
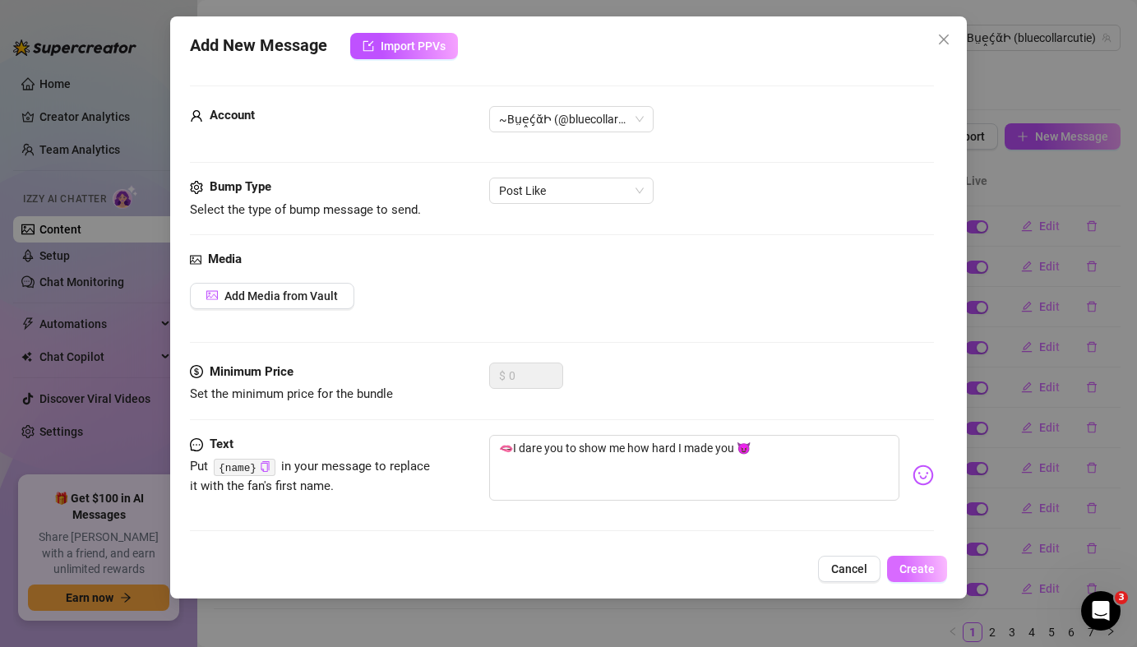
click at [931, 572] on span "Create" at bounding box center [917, 568] width 35 height 13
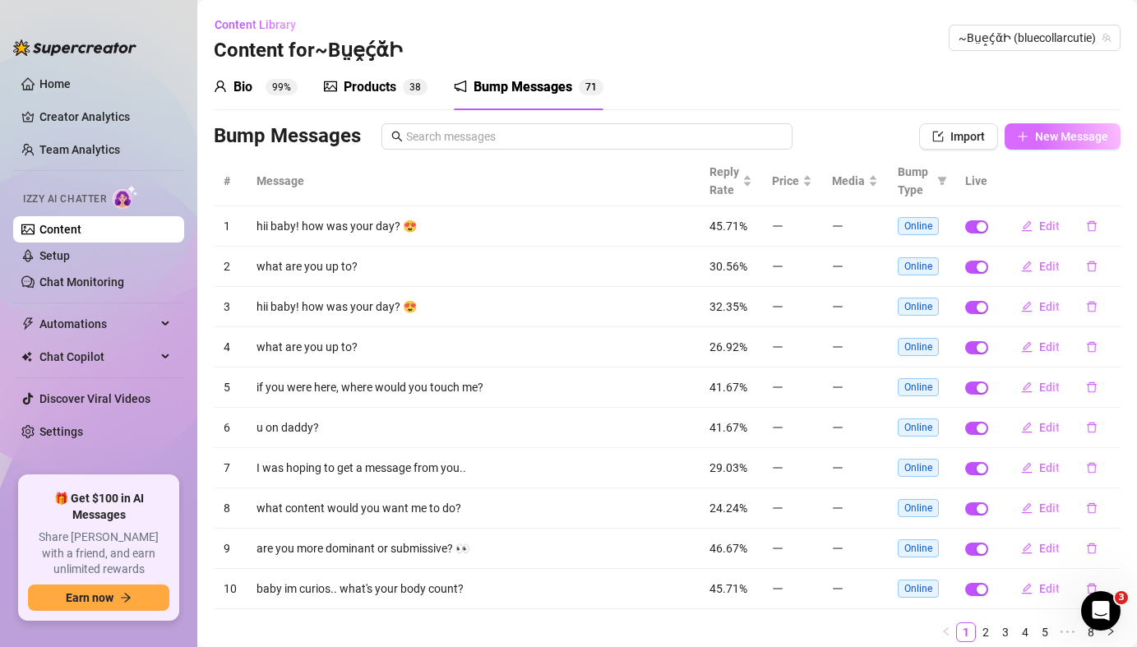
click at [1033, 135] on button "New Message" at bounding box center [1063, 136] width 116 height 26
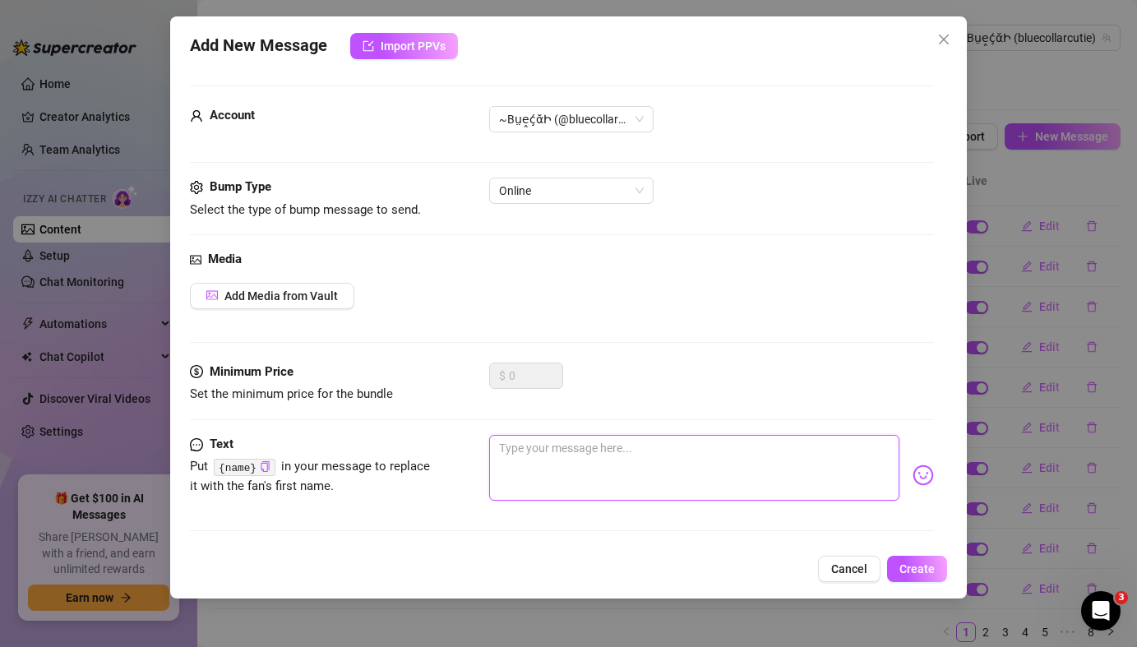
click at [611, 451] on textarea at bounding box center [694, 468] width 410 height 66
paste textarea "You better be touching your dick to me right now! 😈 only cum when I say you can!"
type textarea "You better be touching your dick to me right now! 😈 only cum when I say you can!"
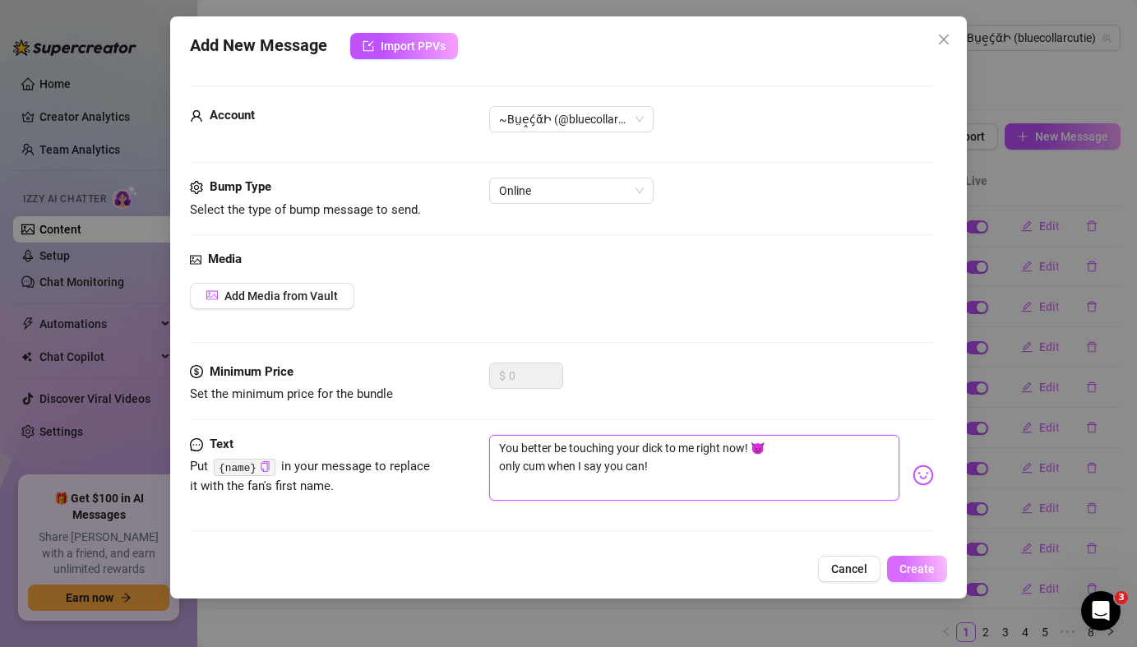
type textarea "You better be touching your dick to me right now! 😈 only cum when I say you can!"
click at [929, 569] on span "Create" at bounding box center [917, 568] width 35 height 13
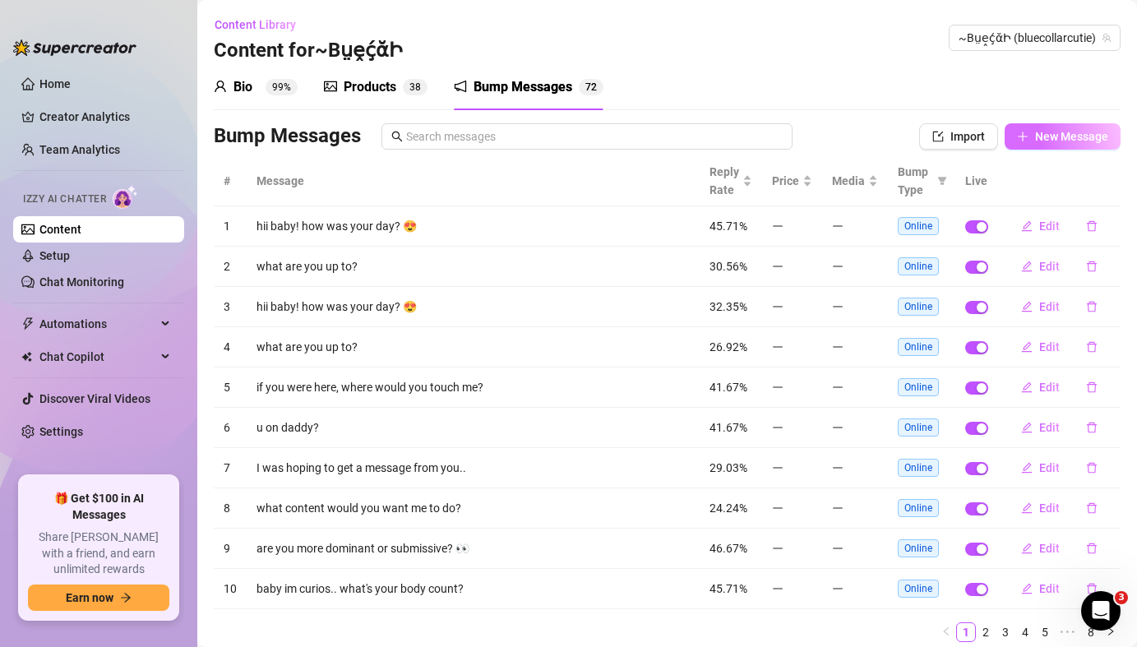
click at [1034, 145] on button "New Message" at bounding box center [1063, 136] width 116 height 26
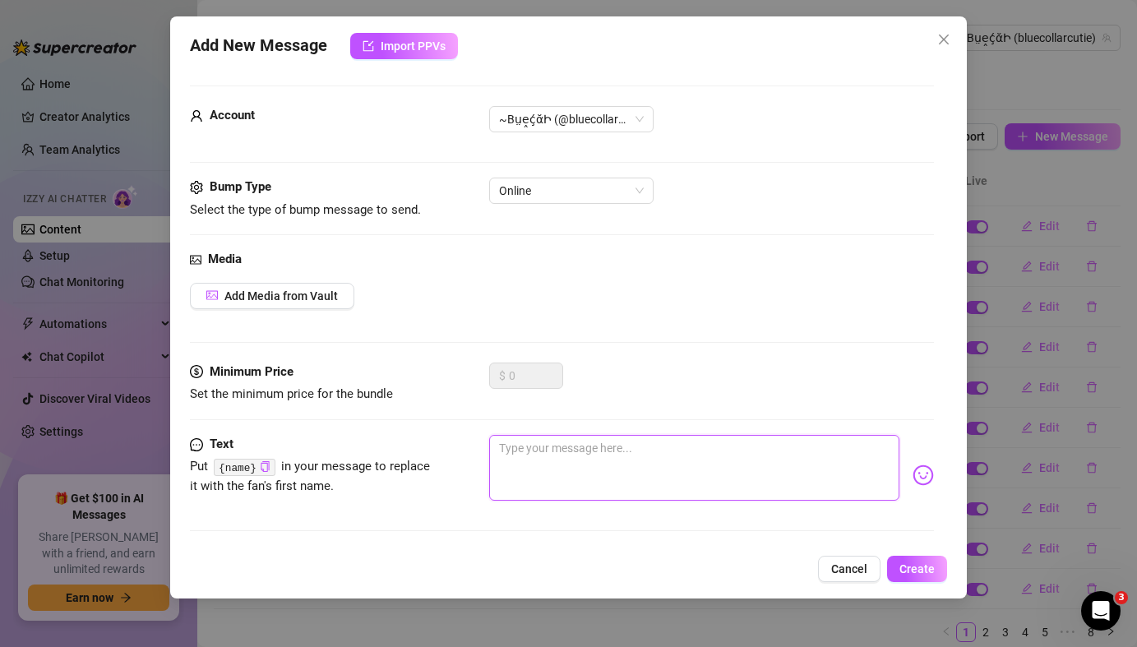
click at [515, 451] on textarea at bounding box center [694, 468] width 410 height 66
paste textarea "You better be touching your dick to me right now! 😈 only cum when I say you can!"
type textarea "You better be touching your dick to me right now! 😈 only cum when I say you can!"
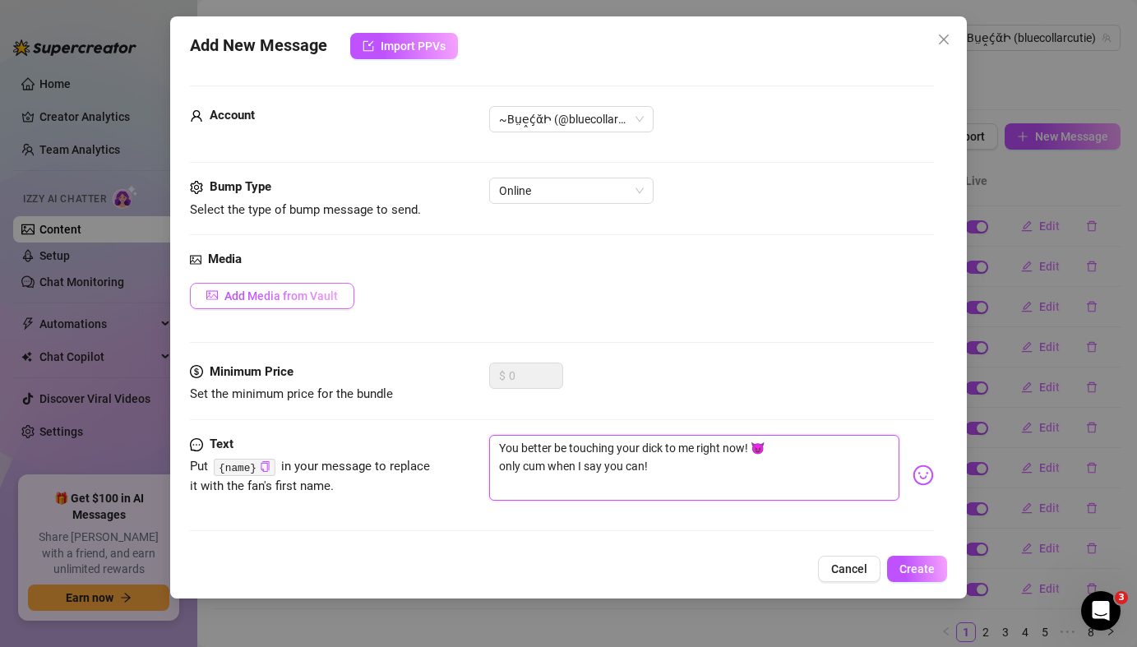
type textarea "You better be touching your dick to me right now! 😈 only cum when I say you can!"
click at [317, 298] on span "Add Media from Vault" at bounding box center [280, 295] width 113 height 13
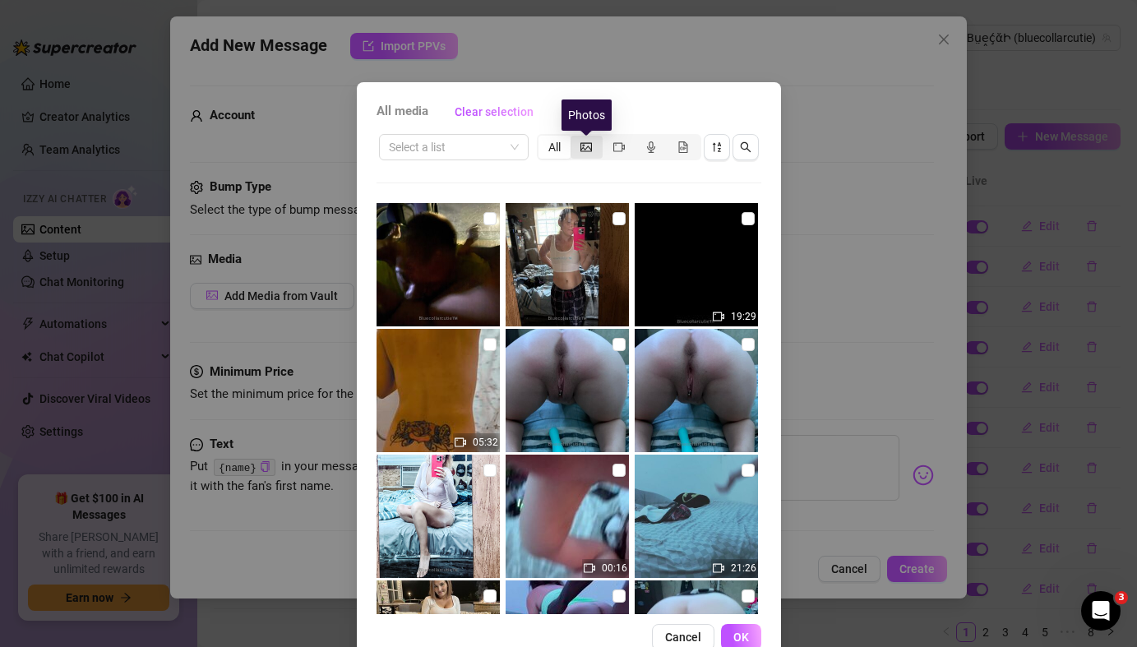
click at [591, 145] on icon "picture" at bounding box center [587, 146] width 12 height 9
click at [575, 138] on input "segmented control" at bounding box center [575, 138] width 0 height 0
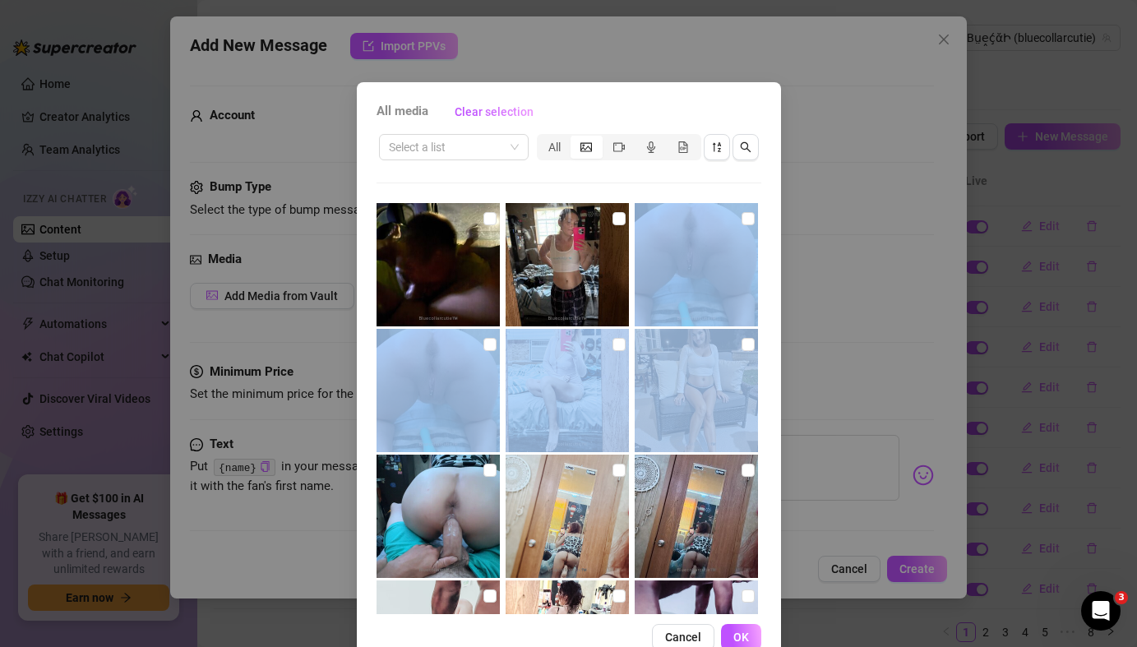
drag, startPoint x: 767, startPoint y: 332, endPoint x: 766, endPoint y: 283, distance: 49.3
click at [766, 283] on div "All media Clear selection Select a list All Cancel OK" at bounding box center [569, 374] width 424 height 585
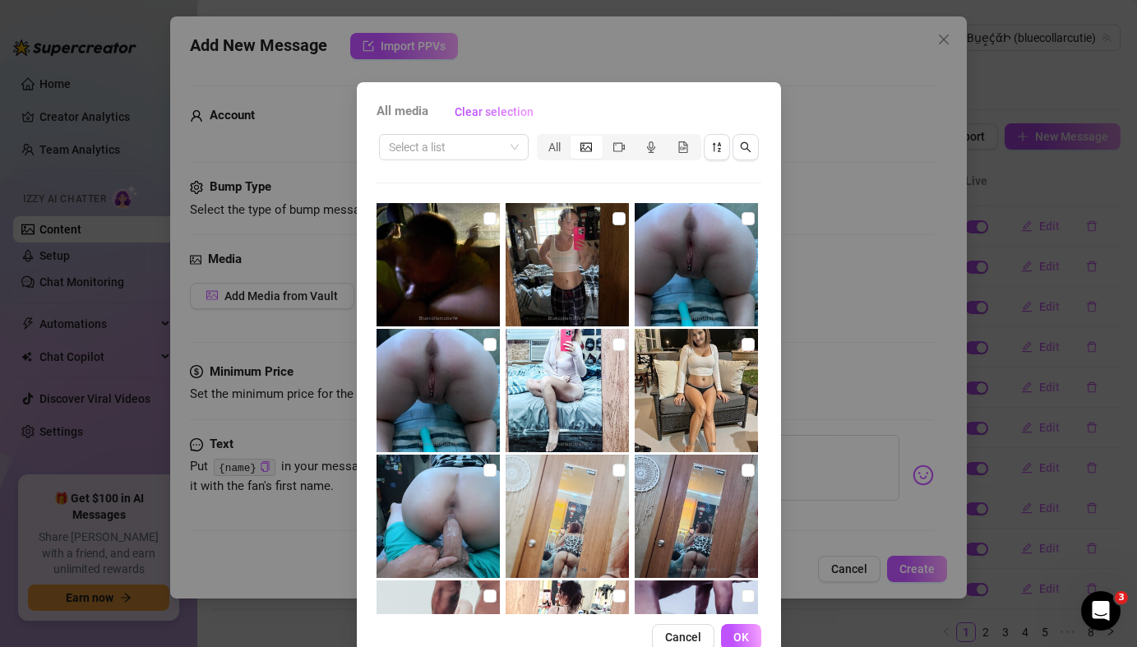
click at [764, 548] on div "All media Clear selection Select a list All Cancel OK" at bounding box center [569, 374] width 424 height 585
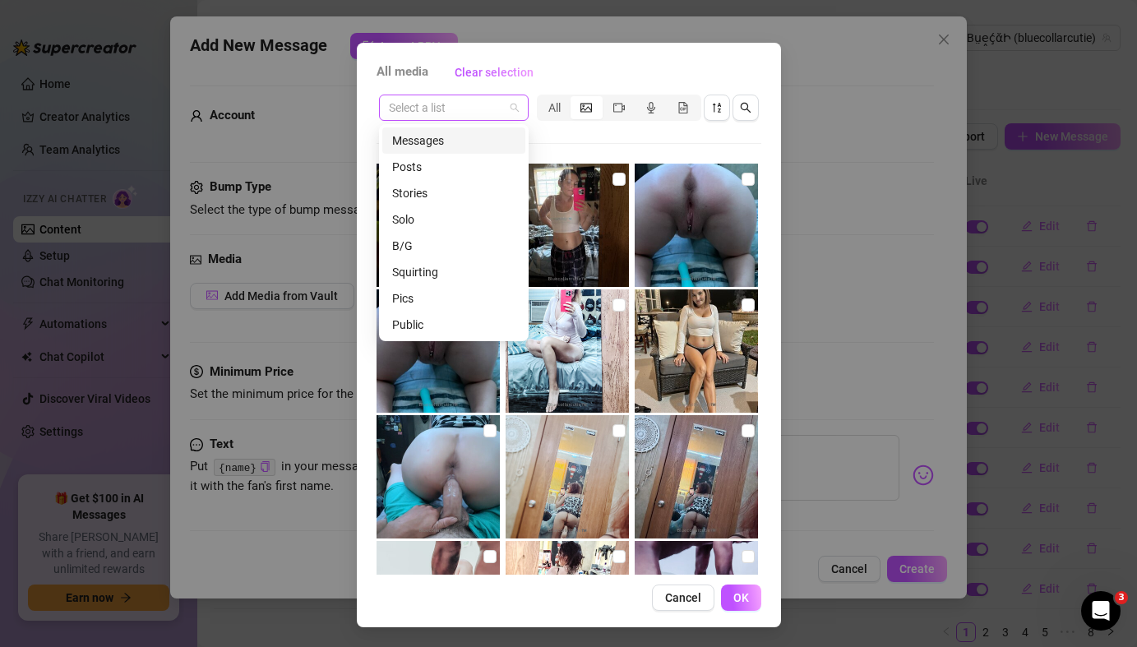
click at [517, 110] on span at bounding box center [454, 107] width 130 height 25
click at [412, 295] on div "Pics" at bounding box center [453, 298] width 123 height 18
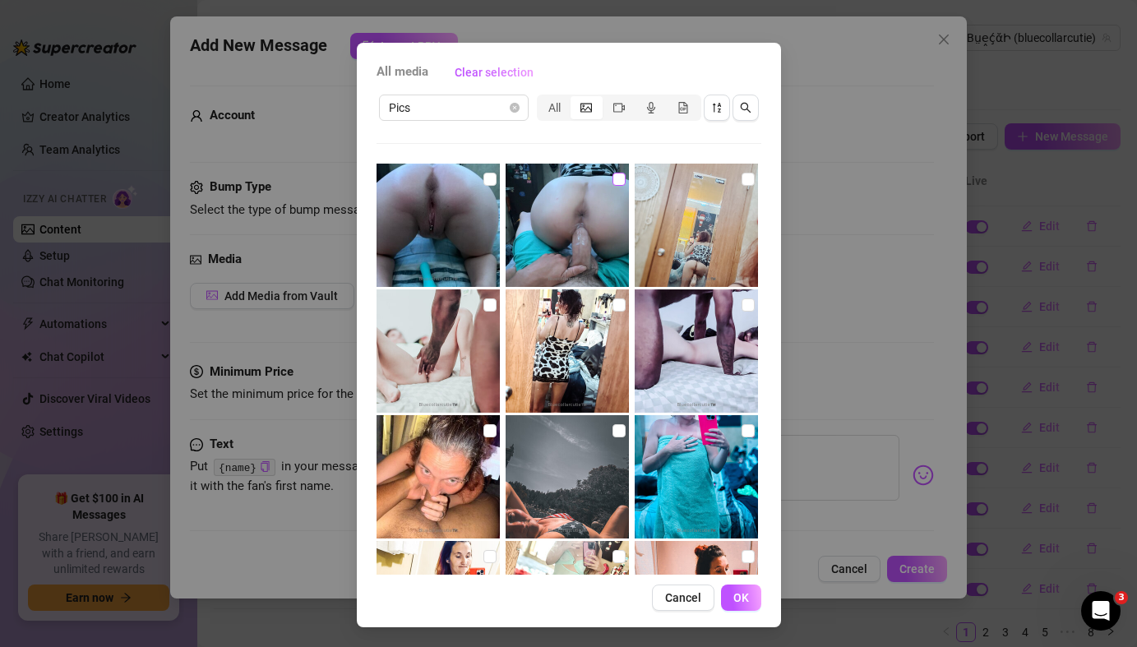
click at [619, 182] on input "checkbox" at bounding box center [619, 179] width 13 height 13
checkbox input "true"
click at [738, 598] on span "OK" at bounding box center [742, 597] width 16 height 13
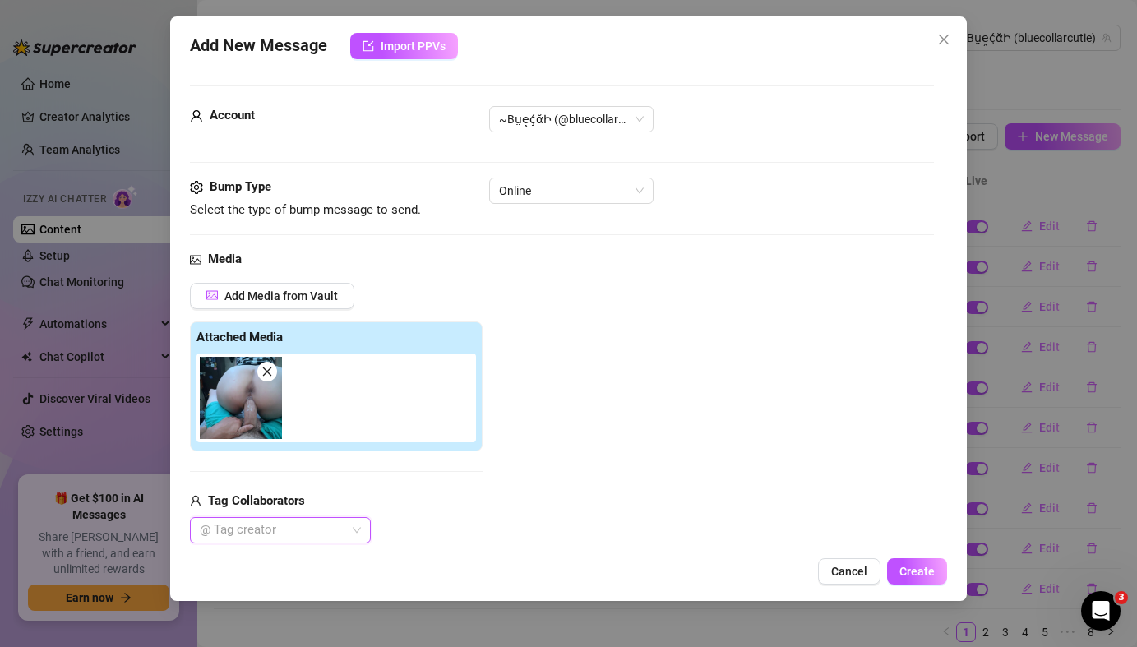
type input "j"
click at [248, 475] on div "[PERSON_NAME]" at bounding box center [280, 471] width 155 height 18
click at [925, 576] on span "Create" at bounding box center [917, 571] width 35 height 13
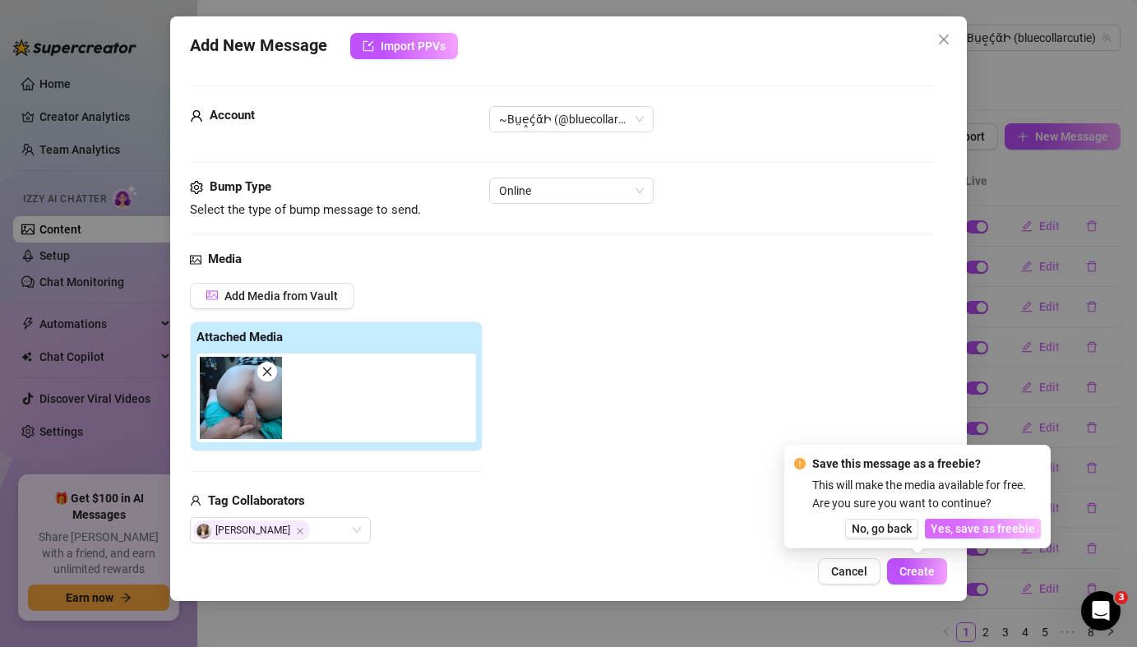
click at [968, 534] on span "Yes, save as freebie" at bounding box center [983, 528] width 104 height 13
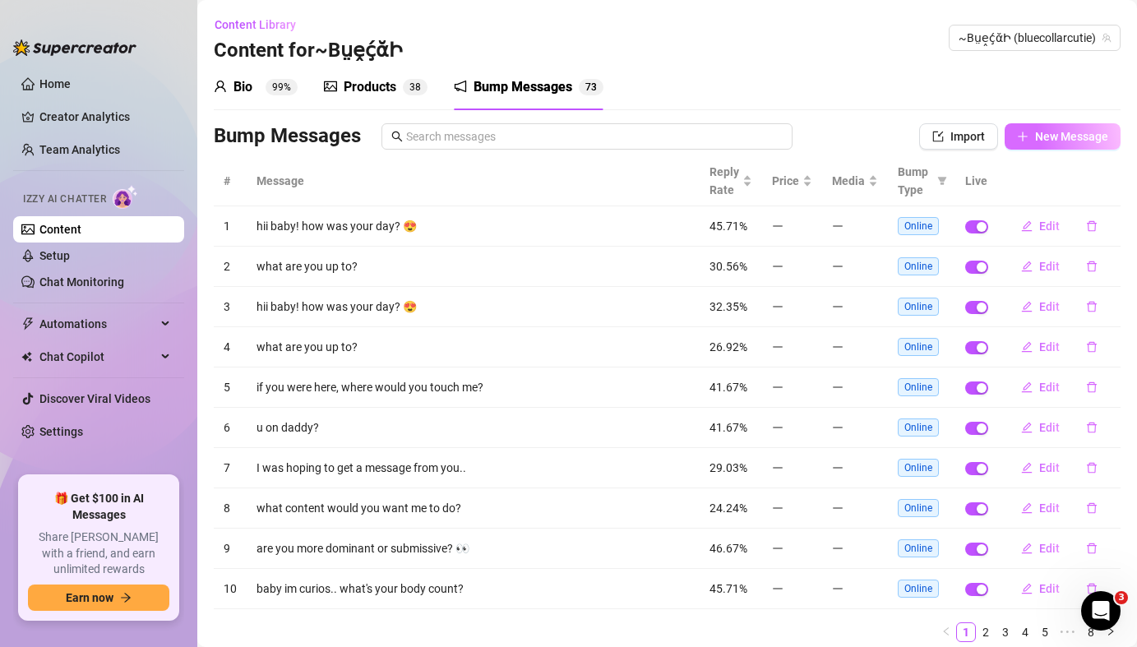
click at [1028, 135] on icon "plus" at bounding box center [1023, 137] width 12 height 12
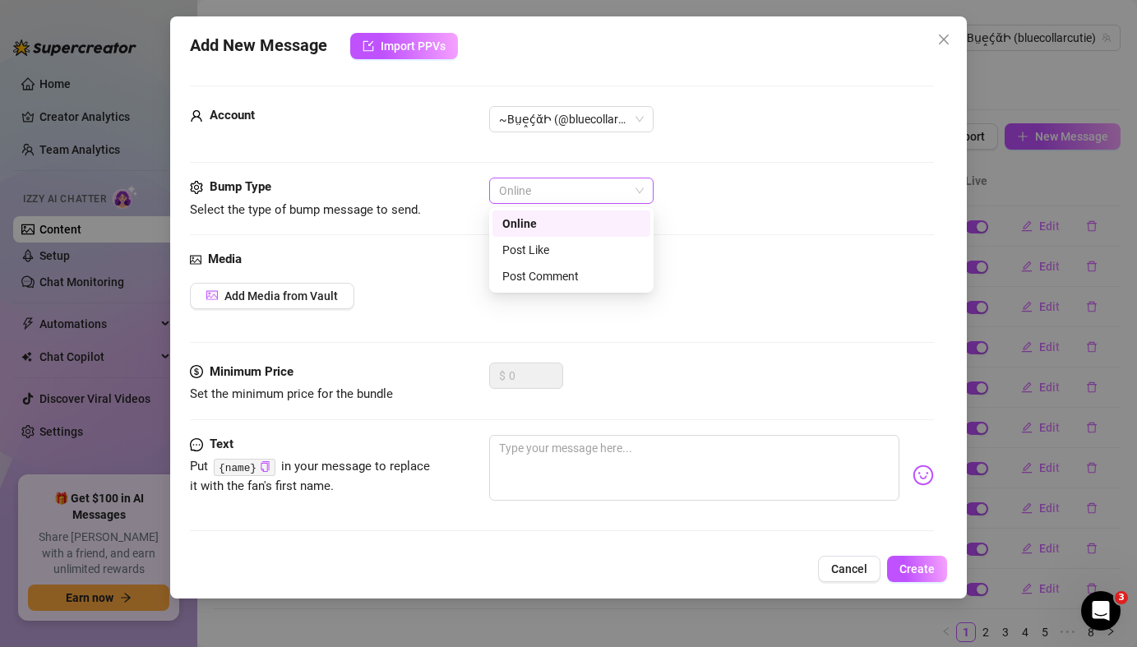
click at [642, 196] on span "Online" at bounding box center [571, 190] width 145 height 25
click at [586, 280] on div "Post Comment" at bounding box center [571, 276] width 138 height 18
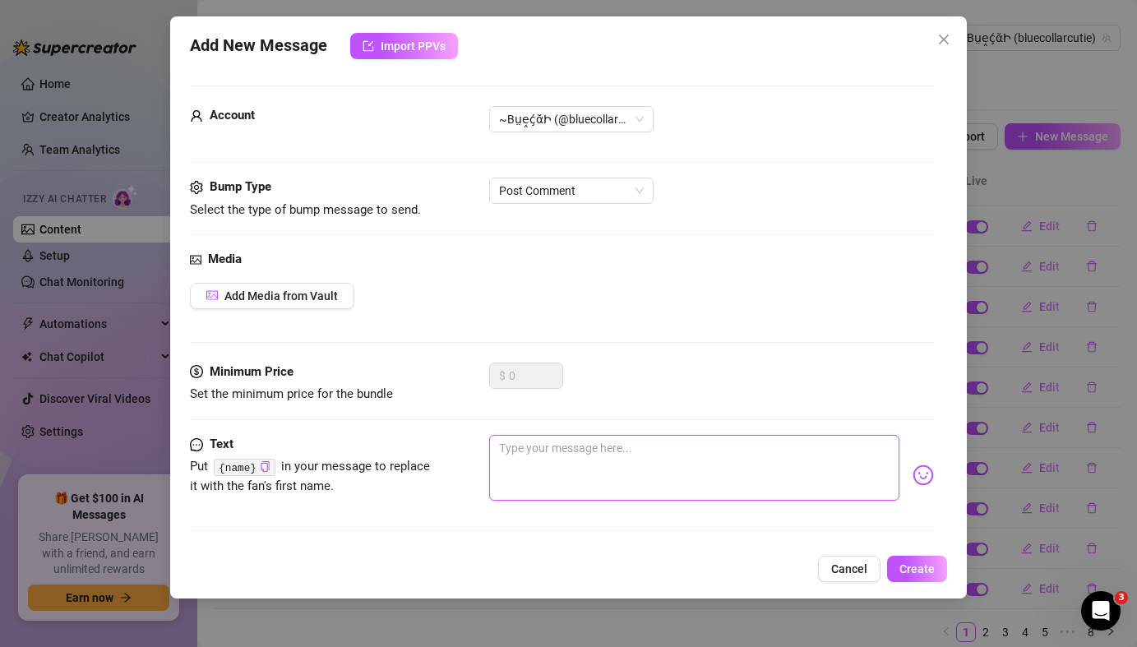
click at [598, 456] on textarea at bounding box center [694, 468] width 410 height 66
paste textarea "let's see how fast i can make you cum 😍"
type textarea "let's see how fast i can make you cum 😍"
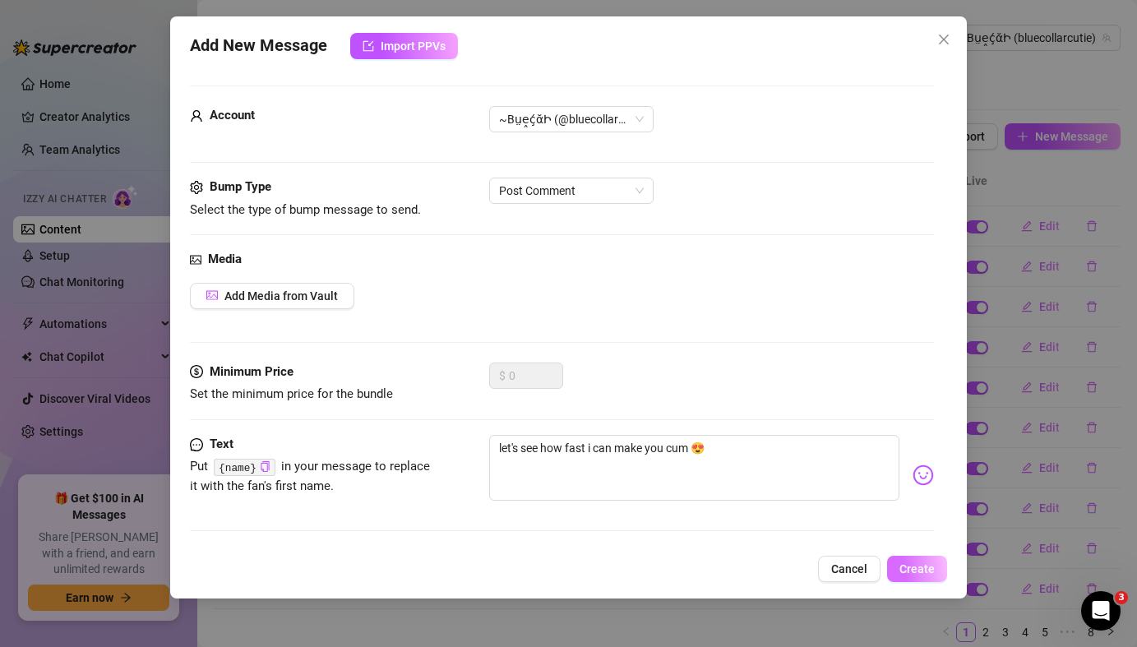
click at [915, 570] on span "Create" at bounding box center [917, 568] width 35 height 13
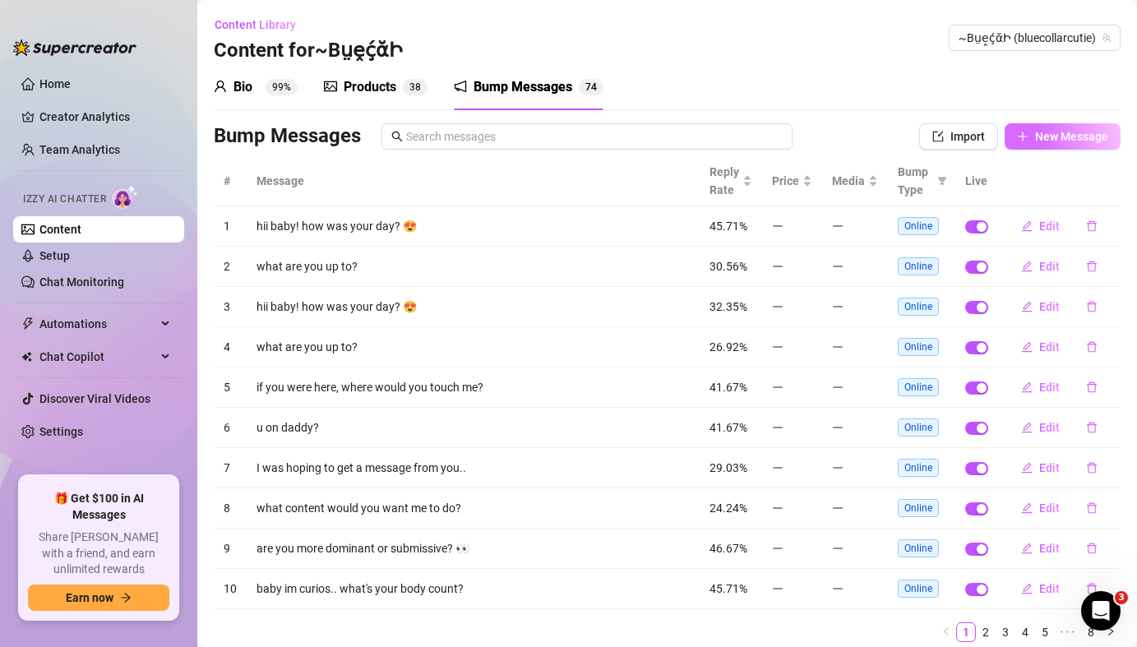
click at [1071, 142] on span "New Message" at bounding box center [1071, 136] width 73 height 13
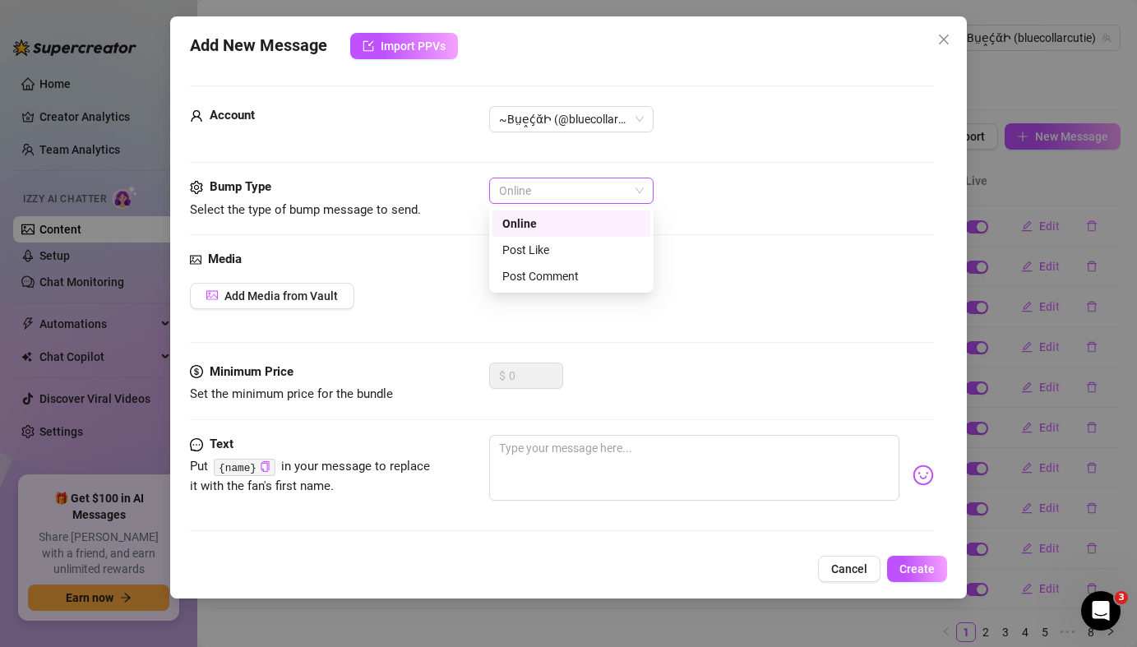
click at [602, 200] on span "Online" at bounding box center [571, 190] width 145 height 25
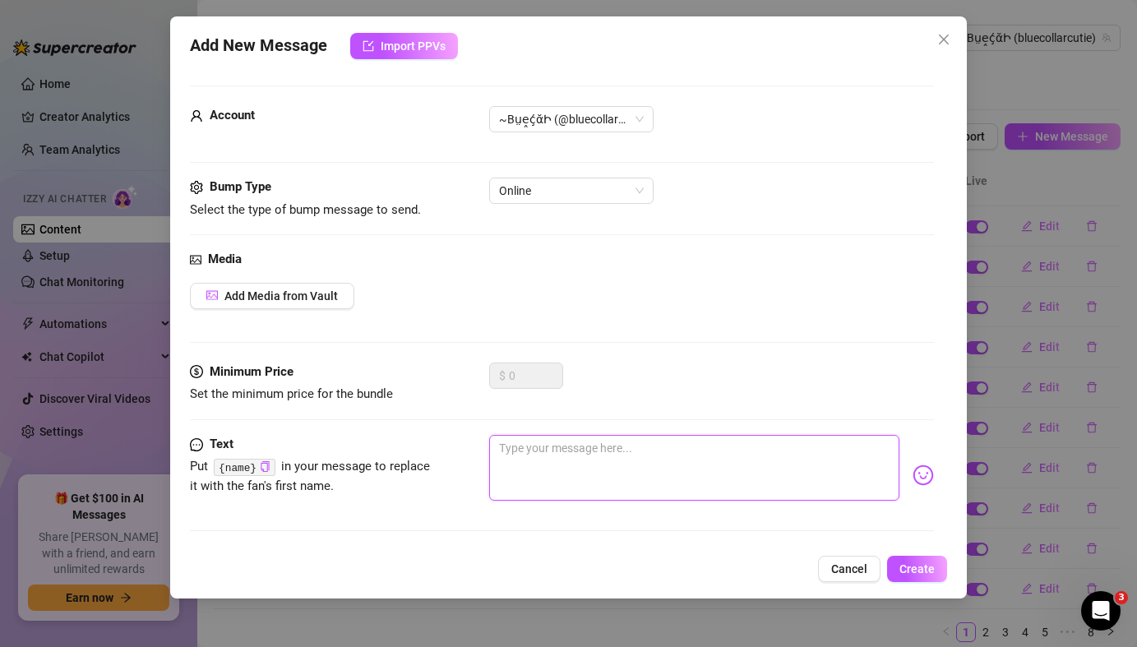
click at [664, 462] on textarea at bounding box center [694, 468] width 410 height 66
paste textarea "sext with me baby till you cum 💦I’m horny right now waiting for you 😈so i can p…"
type textarea "sext with me baby till you cum 💦I’m horny right now waiting for you 😈so i can p…"
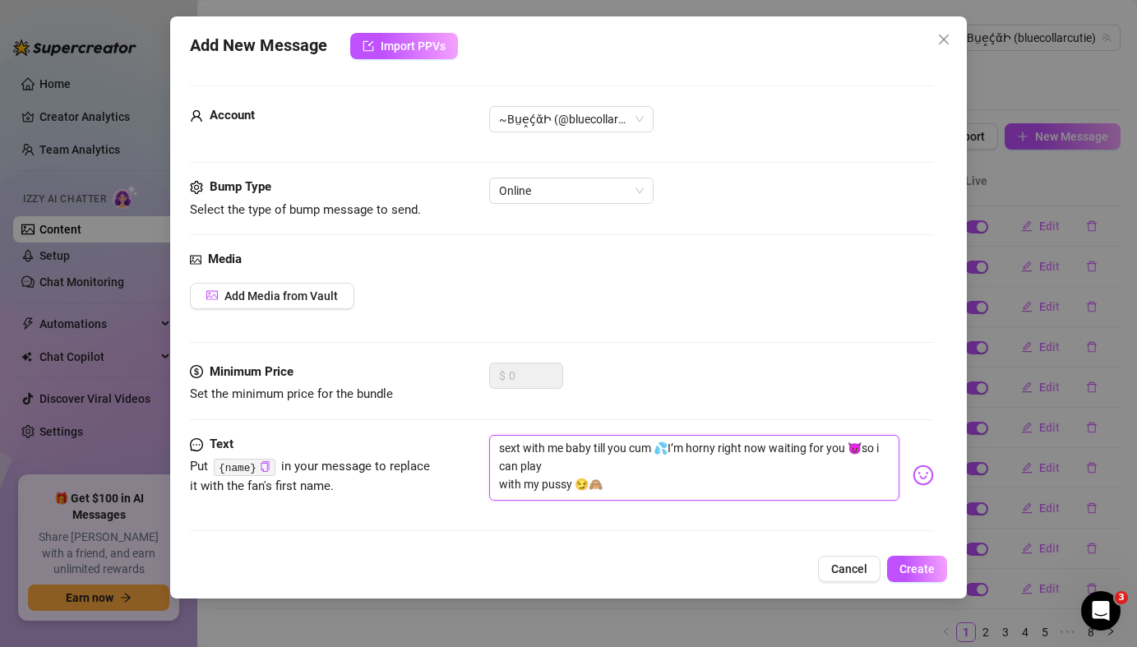
click at [500, 486] on textarea "sext with me baby till you cum 💦I’m horny right now waiting for you 😈so i can p…" at bounding box center [694, 468] width 410 height 66
type textarea "sext with me baby till you cum 💦I’m horny right now waiting for you 😈so i can p…"
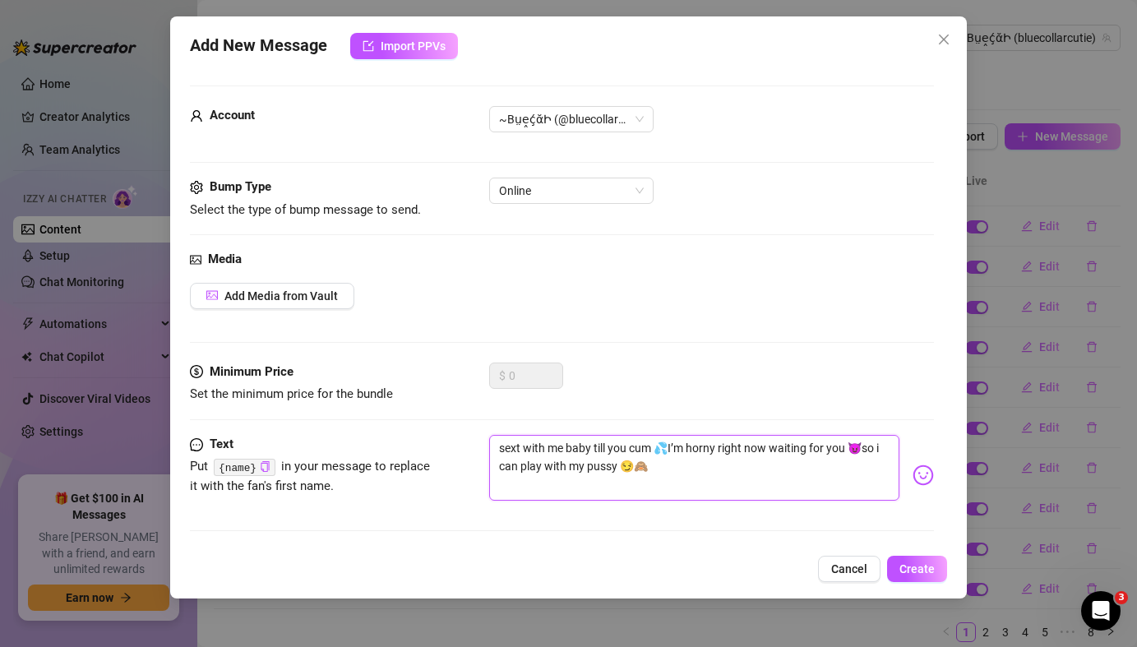
click at [667, 447] on textarea "sext with me baby till you cum 💦I’m horny right now waiting for you 😈so i can p…" at bounding box center [694, 468] width 410 height 66
type textarea "sext with me baby till you cum 💦 I’m horny right now waiting for you 😈so i can …"
click at [914, 576] on button "Create" at bounding box center [917, 569] width 60 height 26
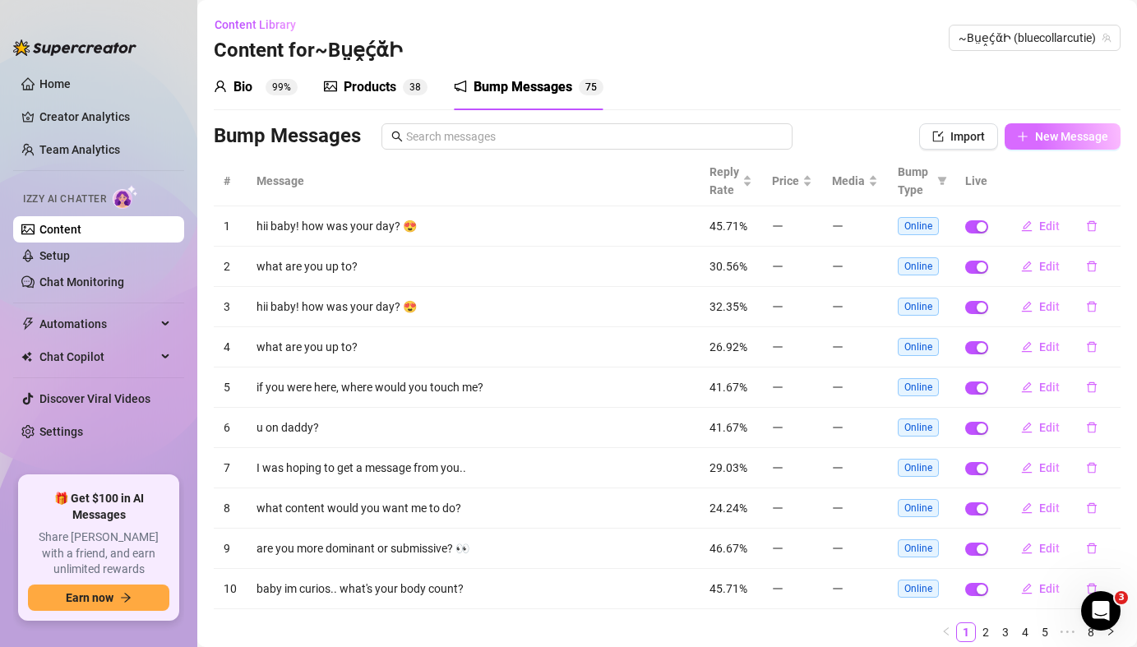
click at [1055, 137] on span "New Message" at bounding box center [1071, 136] width 73 height 13
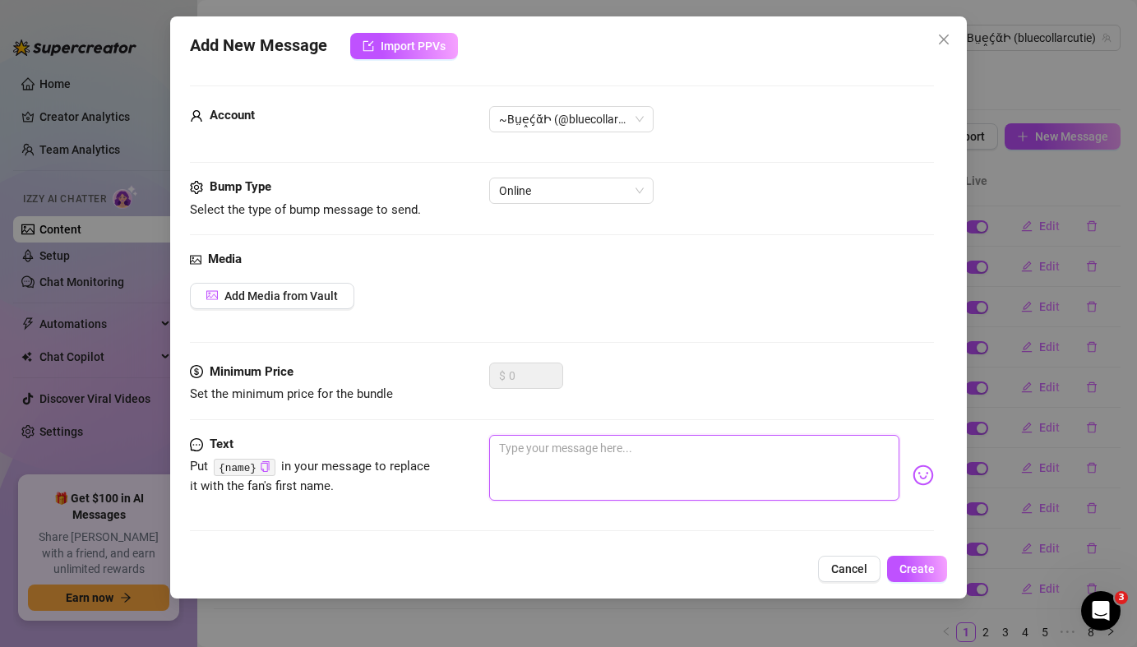
click at [646, 469] on textarea at bounding box center [694, 468] width 410 height 66
paste textarea "let me ride your face baby🥵 can I cover you in my cum? 😈🤤"
type textarea "let me ride your face baby🥵 can I cover you in my cum? 😈🤤"
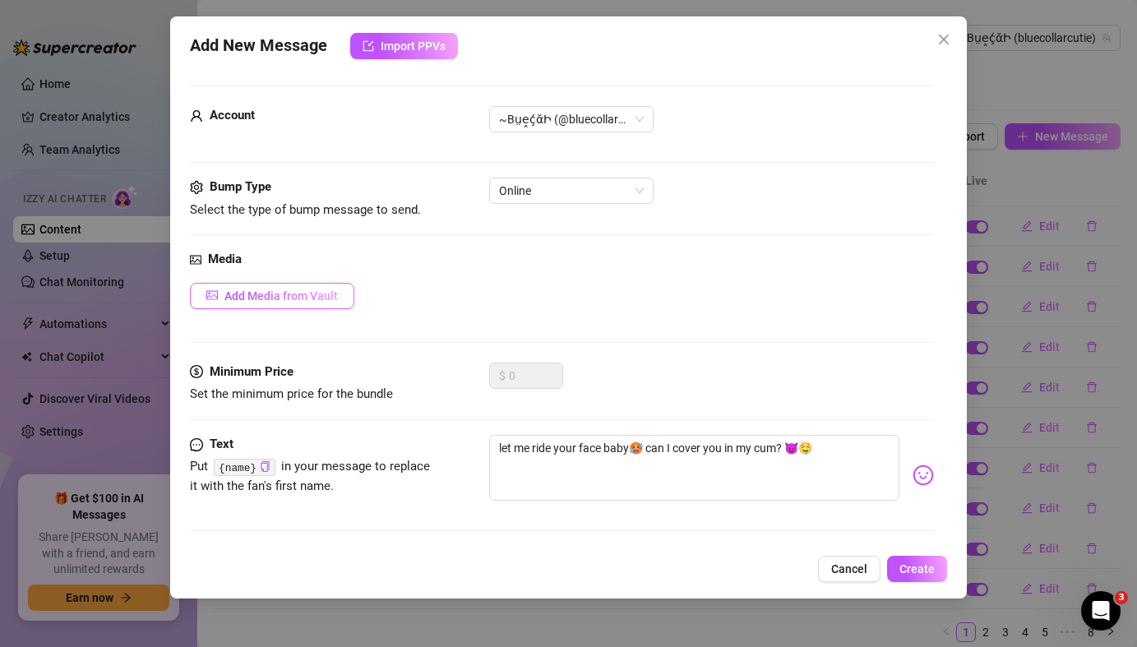
click at [319, 300] on span "Add Media from Vault" at bounding box center [280, 295] width 113 height 13
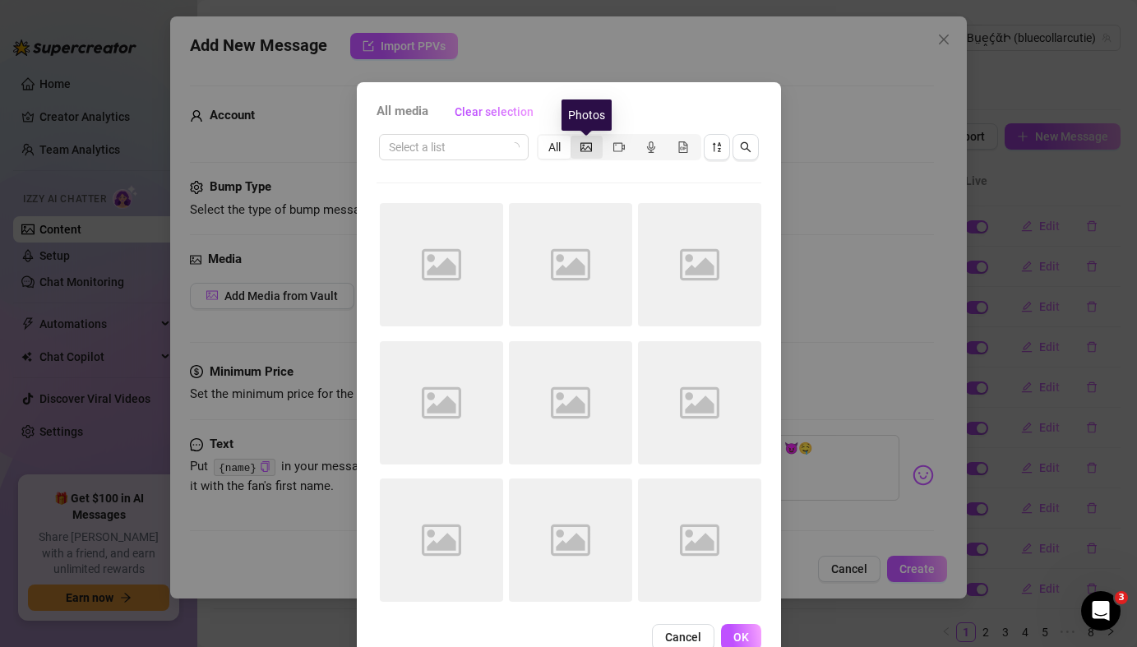
click at [586, 150] on icon "picture" at bounding box center [587, 146] width 12 height 9
click at [575, 138] on input "segmented control" at bounding box center [575, 138] width 0 height 0
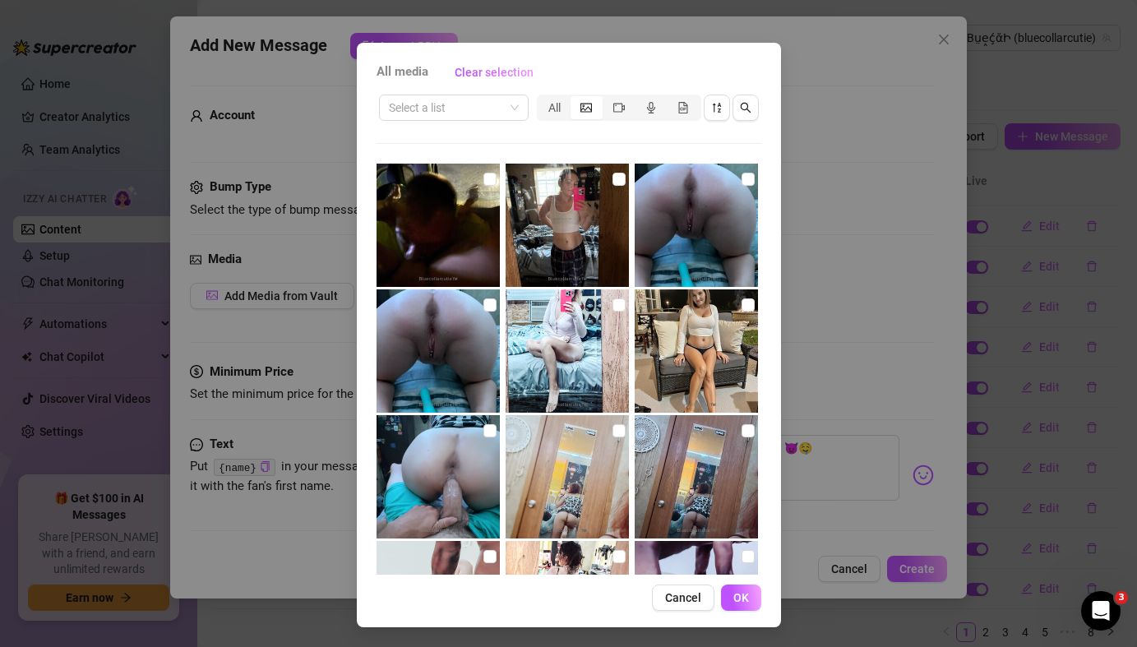
click at [761, 573] on div "All media Clear selection Select a list All Cancel OK" at bounding box center [569, 335] width 424 height 585
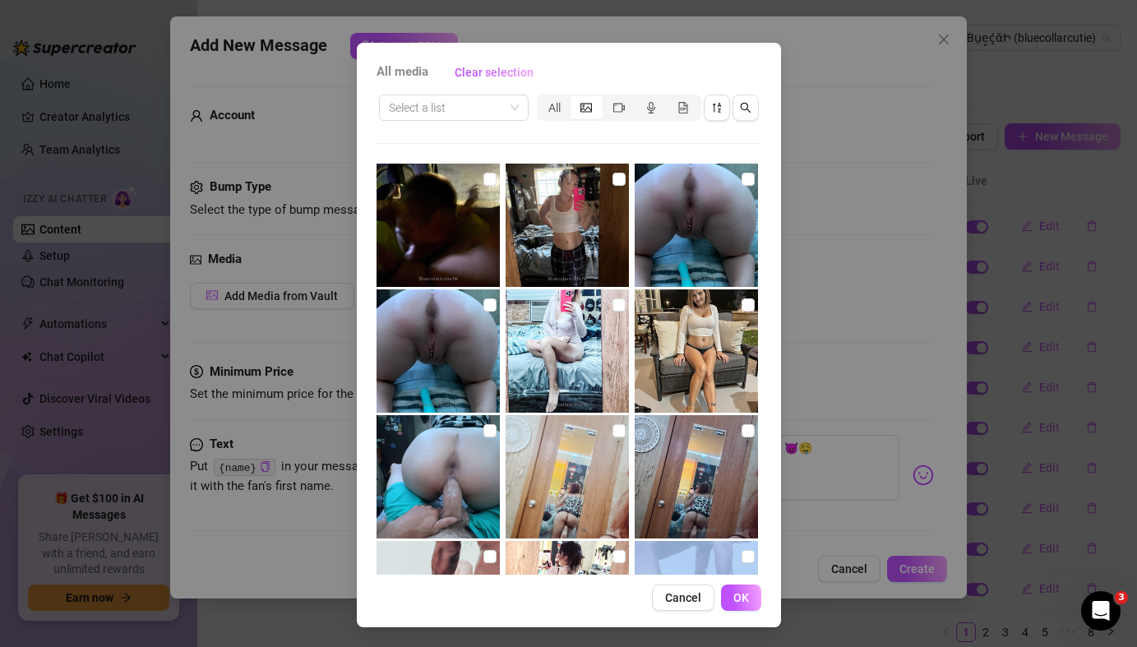
click at [761, 573] on div "All media Clear selection Select a list All Cancel OK" at bounding box center [569, 335] width 424 height 585
click at [715, 563] on img at bounding box center [696, 602] width 123 height 123
checkbox input "true"
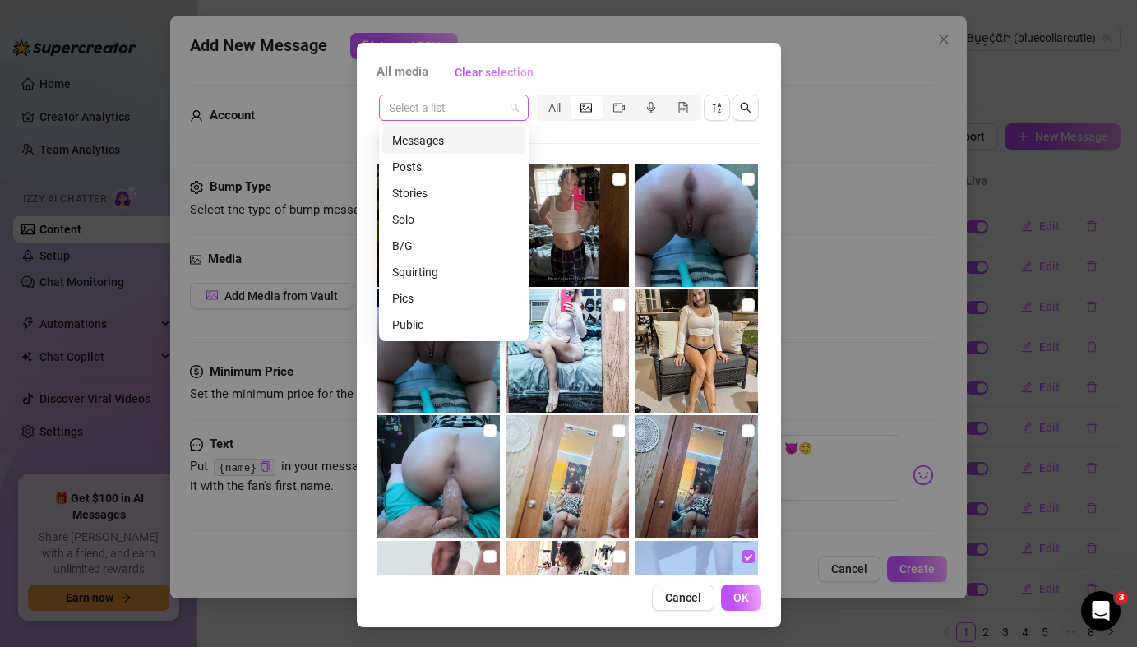
click at [513, 110] on span at bounding box center [454, 107] width 130 height 25
click at [429, 298] on div "Pics" at bounding box center [453, 298] width 123 height 18
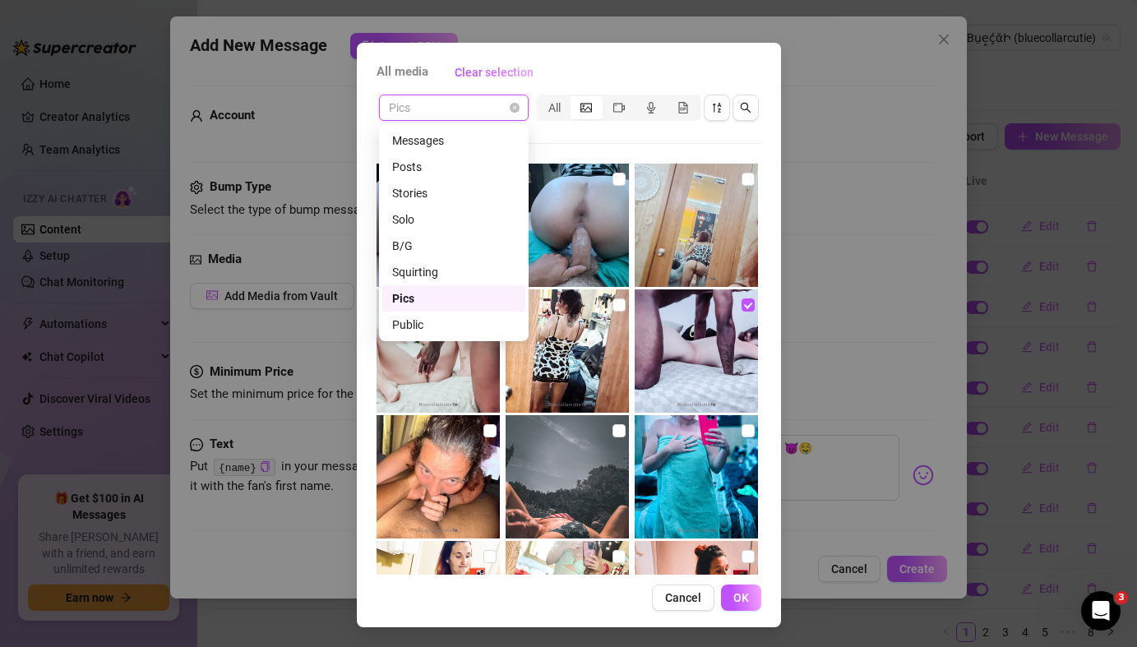
scroll to position [26, 0]
click at [410, 281] on div "Pics" at bounding box center [453, 272] width 143 height 26
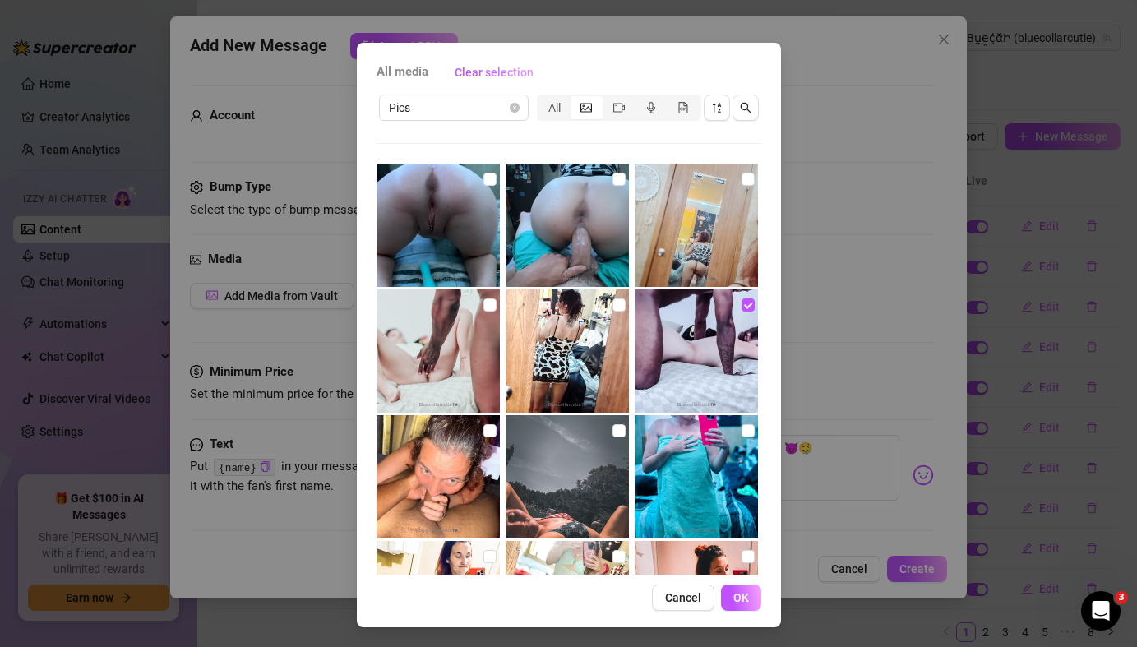
click at [363, 271] on div "All media Clear selection Pics All Cancel OK" at bounding box center [569, 335] width 424 height 585
click at [766, 514] on div "All media Clear selection Pics All Cancel OK" at bounding box center [569, 335] width 424 height 585
click at [747, 322] on img at bounding box center [696, 350] width 123 height 123
checkbox input "false"
click at [766, 372] on div "All media Clear selection Pics All Cancel OK" at bounding box center [569, 335] width 424 height 585
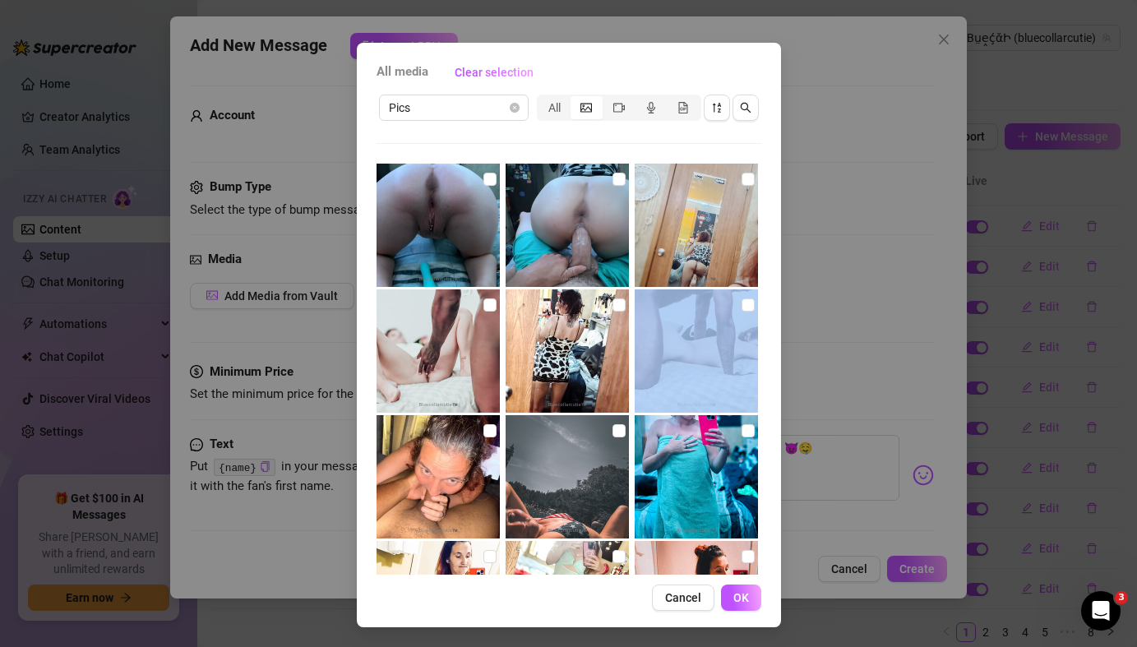
click at [766, 372] on div "All media Clear selection Pics All Cancel OK" at bounding box center [569, 335] width 424 height 585
click at [1113, 386] on div "All media Clear selection Pics All Cancel OK" at bounding box center [568, 323] width 1137 height 647
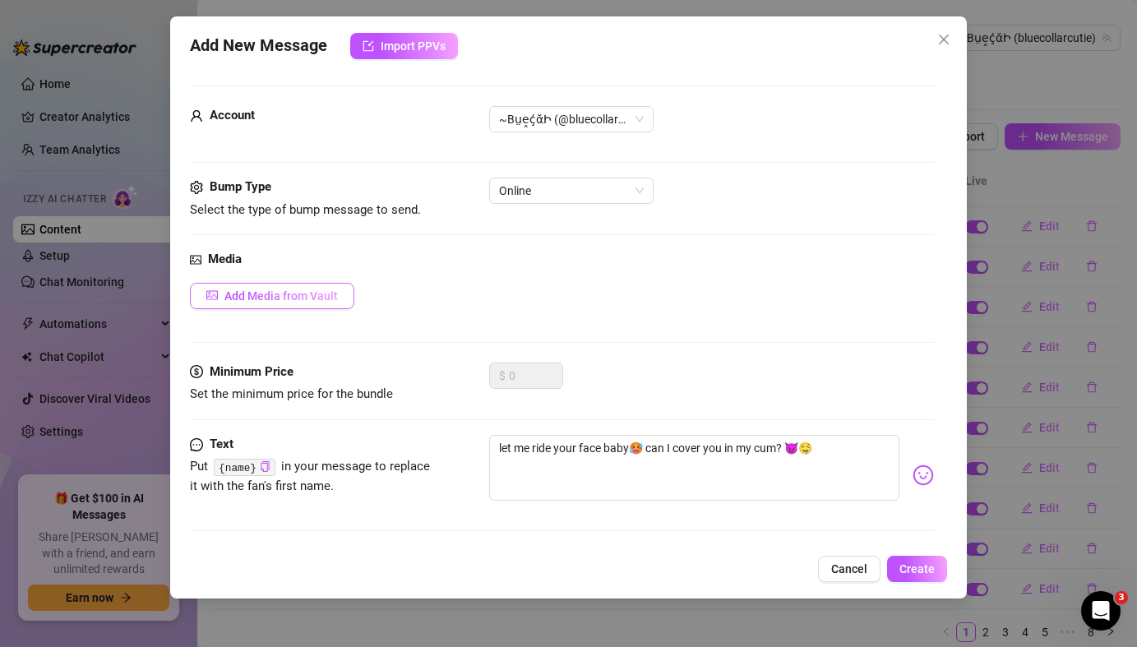
click at [302, 299] on span "Add Media from Vault" at bounding box center [280, 295] width 113 height 13
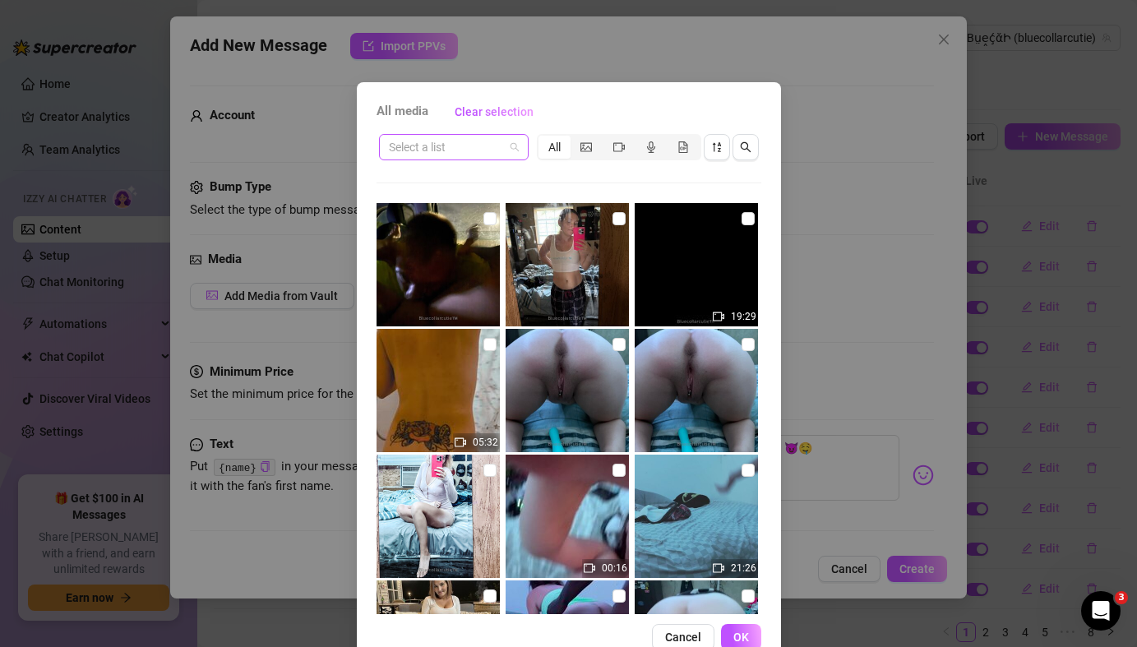
click at [515, 154] on span at bounding box center [454, 147] width 130 height 25
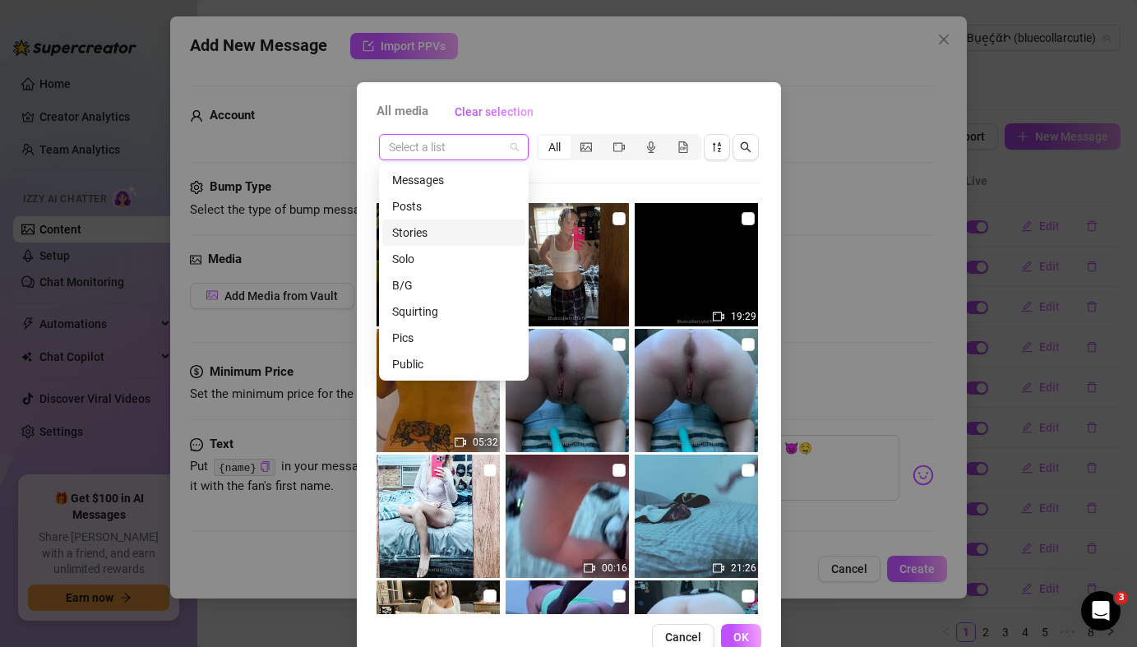
click at [433, 241] on div "Stories" at bounding box center [453, 233] width 123 height 18
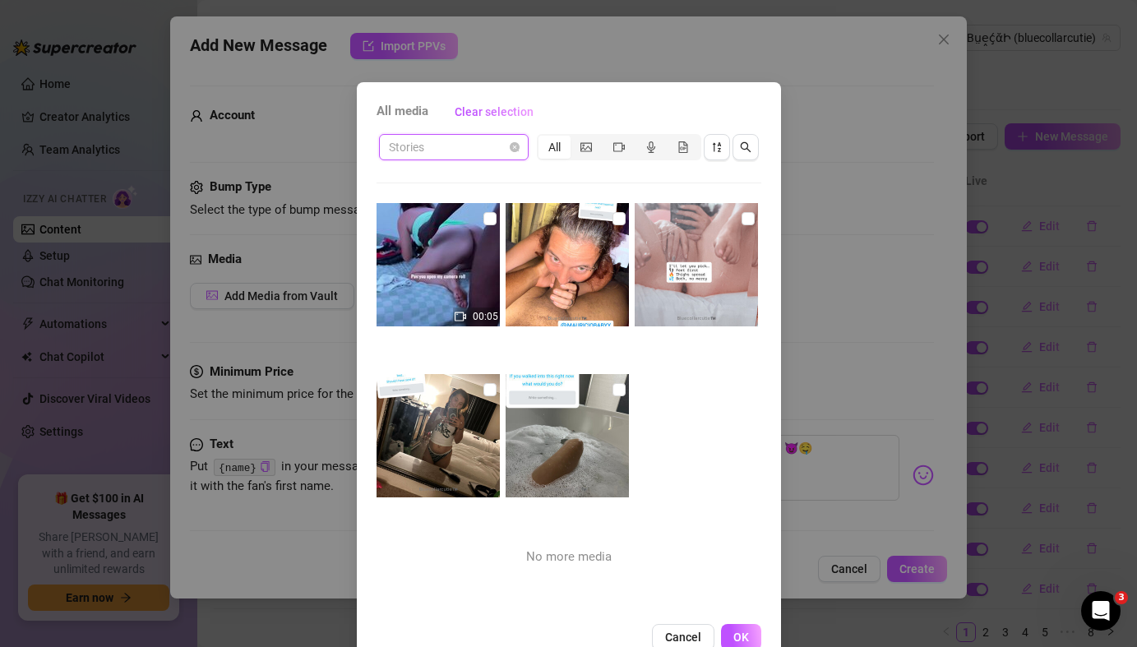
click at [515, 153] on span "Stories" at bounding box center [454, 147] width 130 height 25
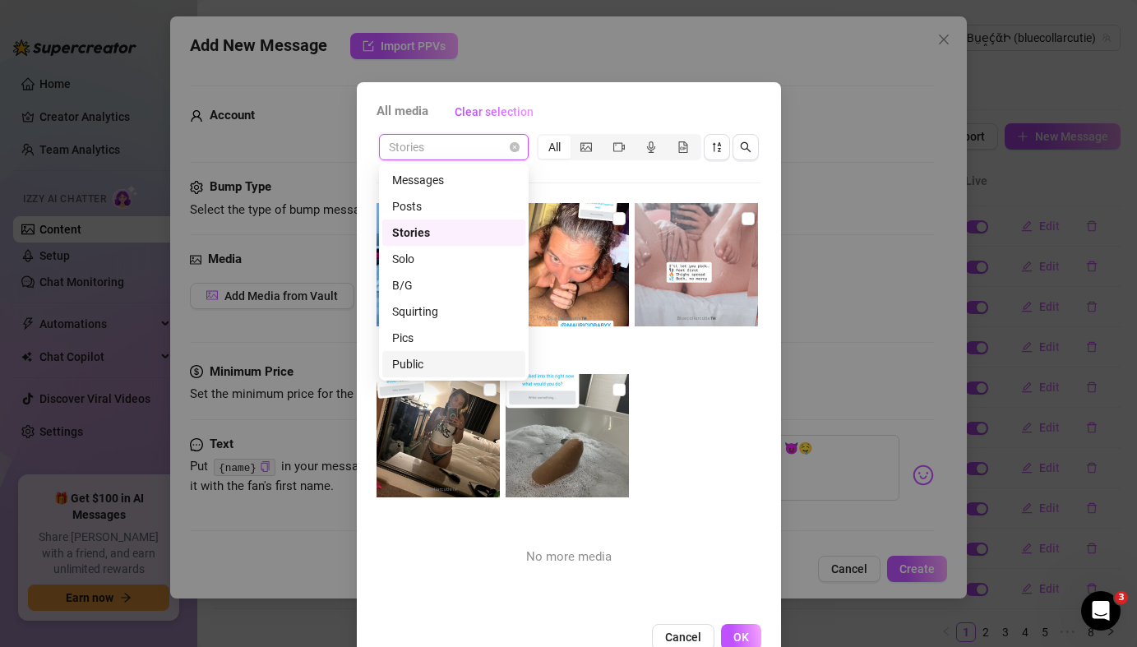
click at [437, 363] on div "Public" at bounding box center [453, 364] width 123 height 18
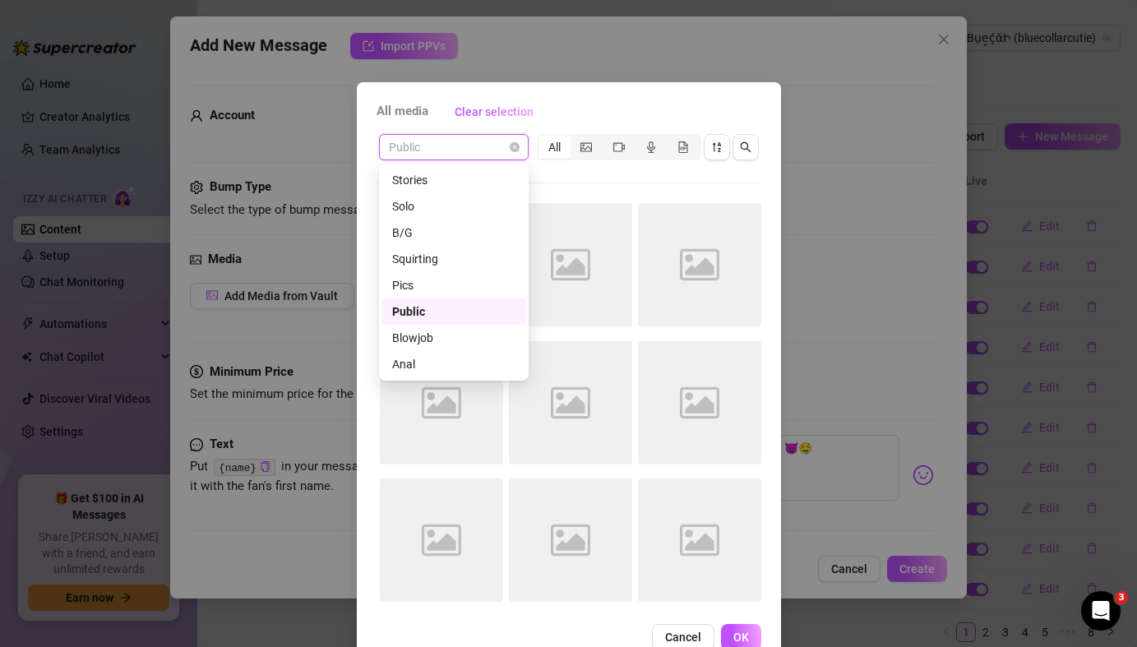
scroll to position [0, 0]
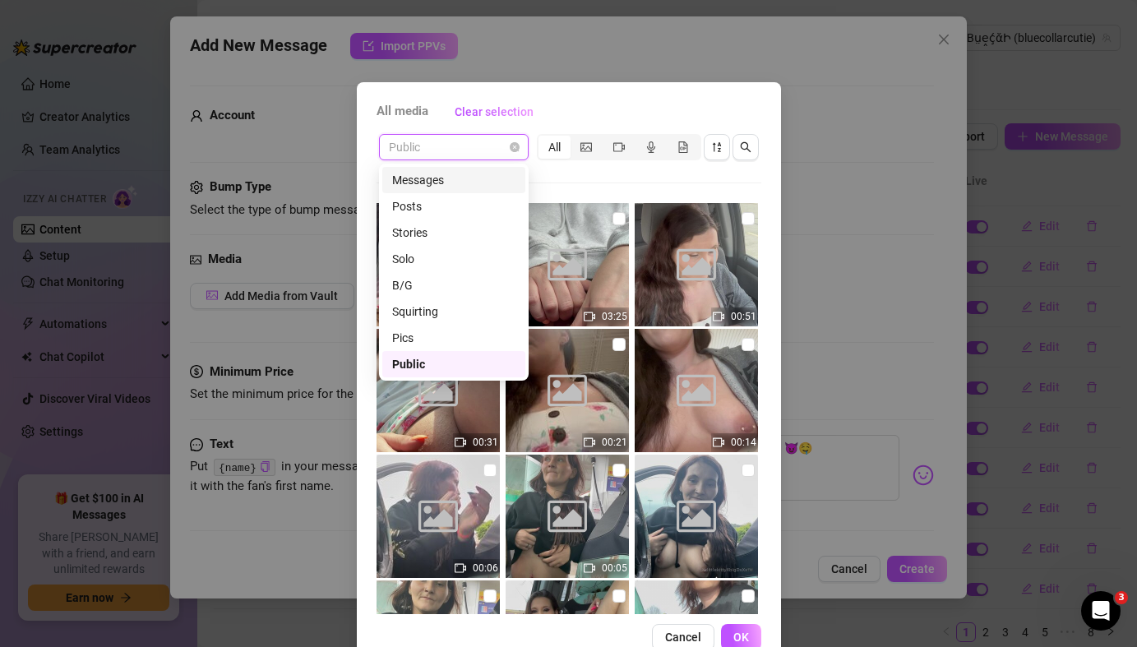
click at [447, 161] on div "Public All" at bounding box center [569, 147] width 385 height 31
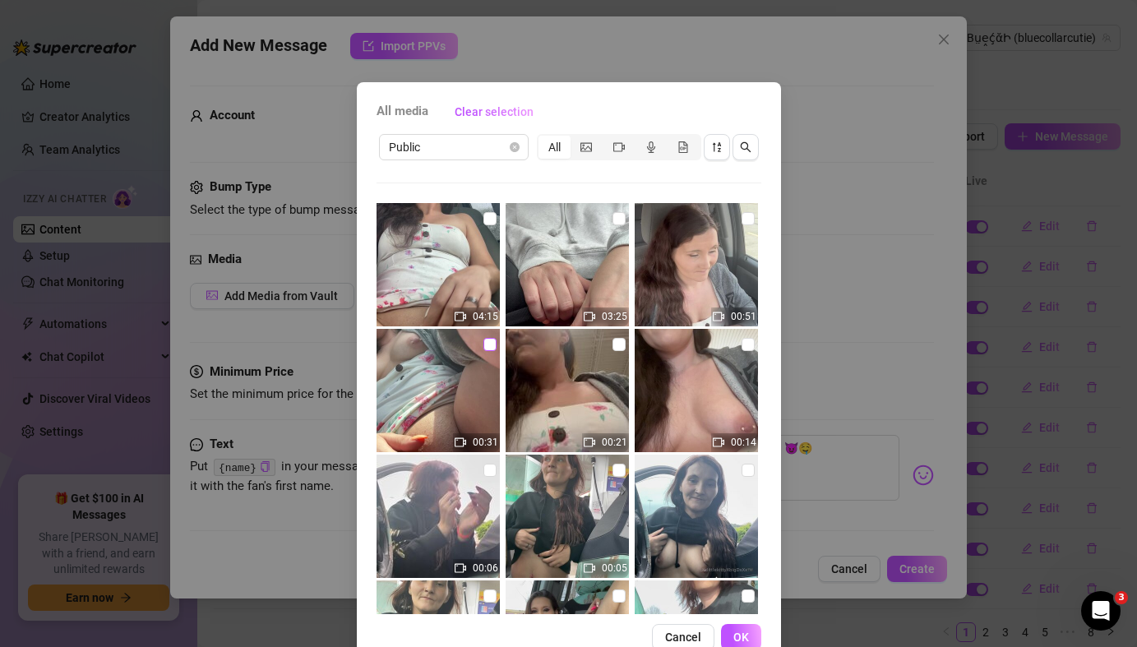
click at [492, 345] on input "checkbox" at bounding box center [490, 344] width 13 height 13
checkbox input "true"
click at [742, 605] on span "OK" at bounding box center [742, 637] width 16 height 13
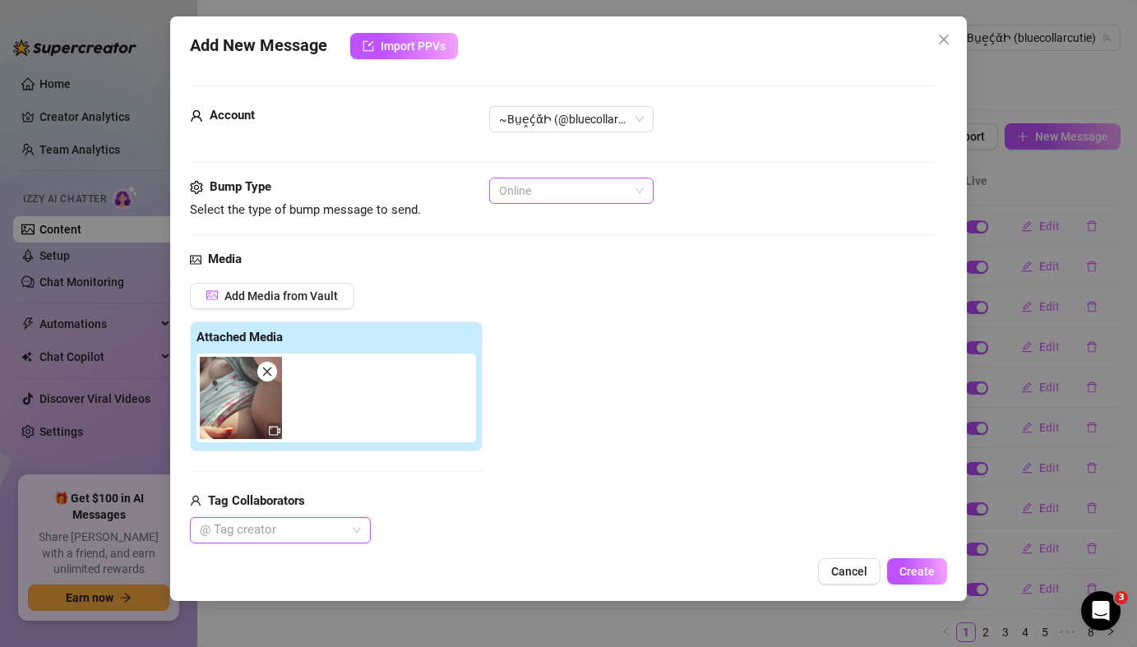
click at [641, 190] on span "Online" at bounding box center [571, 190] width 145 height 25
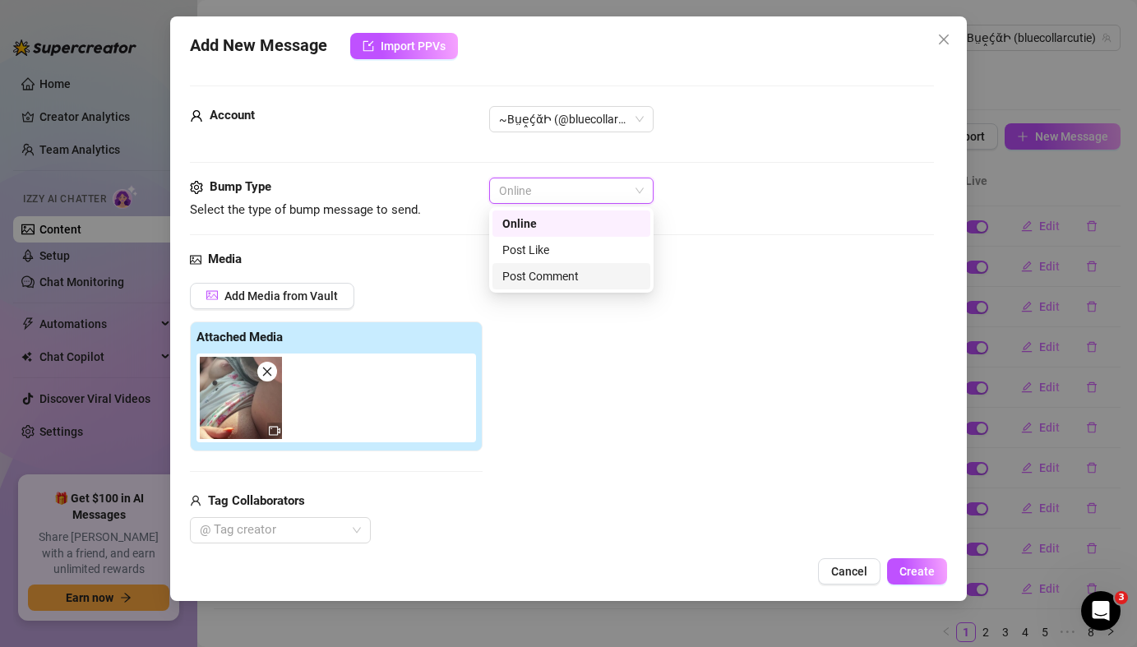
click at [594, 266] on div "Post Comment" at bounding box center [572, 276] width 158 height 26
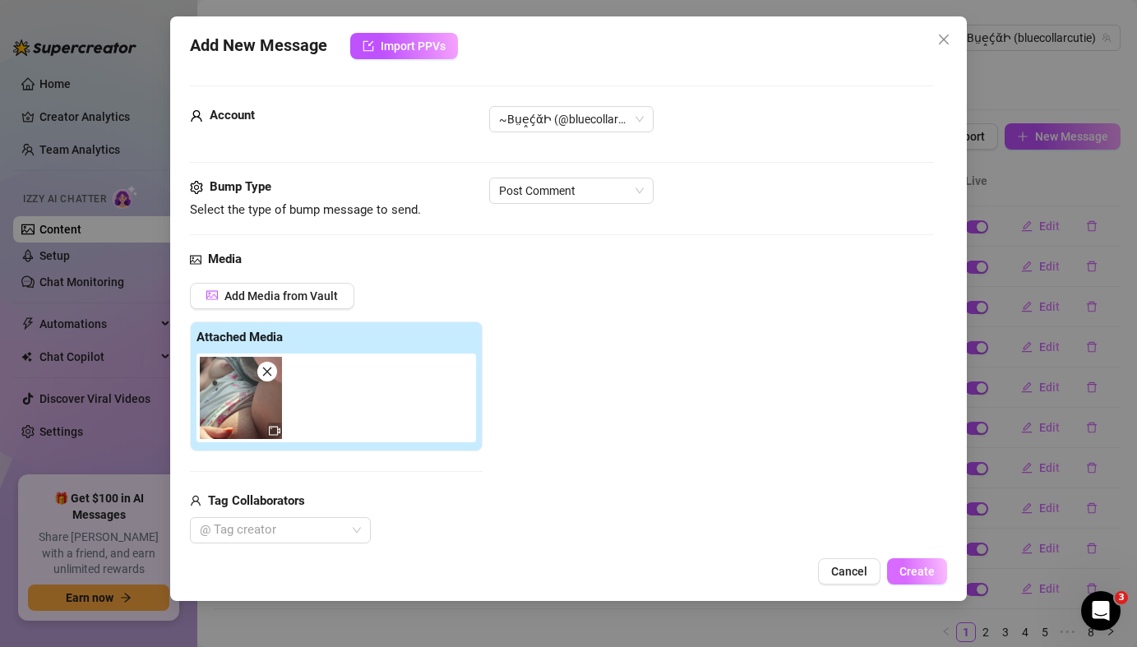
click at [925, 578] on span "Create" at bounding box center [917, 571] width 35 height 13
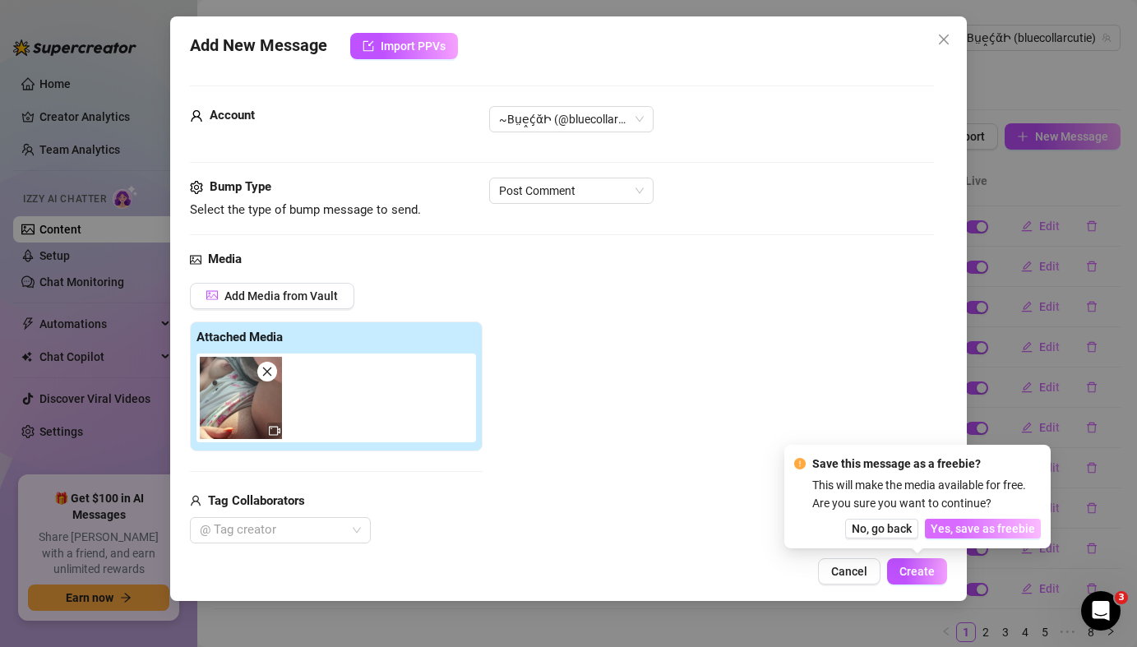
click at [970, 535] on button "Yes, save as freebie" at bounding box center [983, 529] width 116 height 20
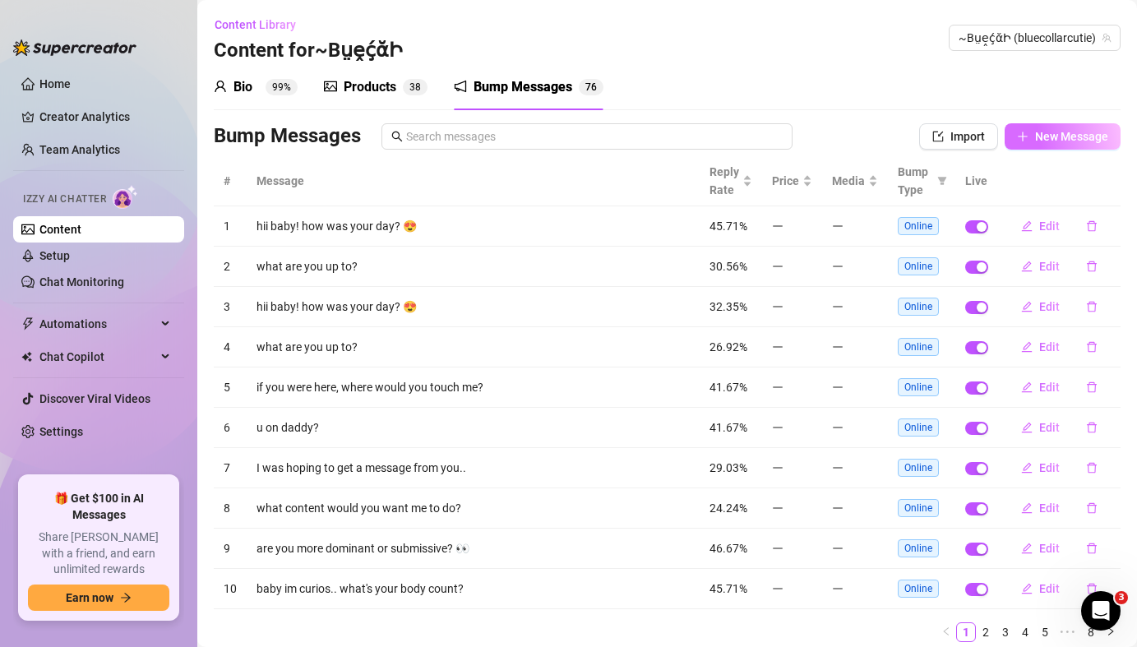
click at [1069, 142] on span "New Message" at bounding box center [1071, 136] width 73 height 13
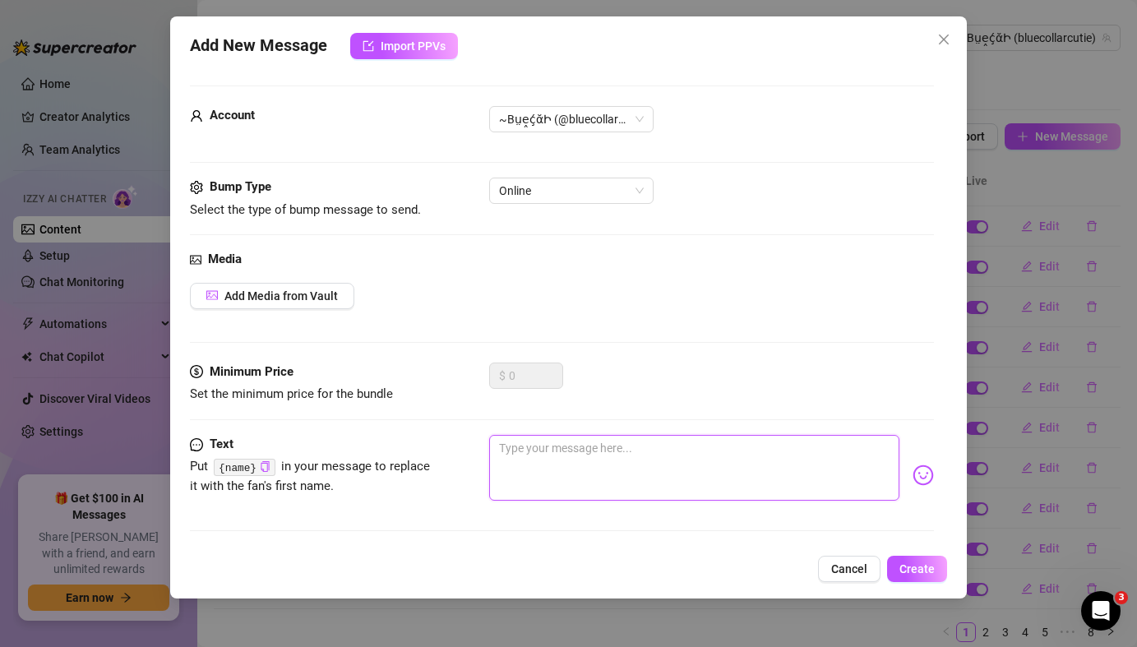
drag, startPoint x: 573, startPoint y: 451, endPoint x: 581, endPoint y: 447, distance: 8.9
click at [573, 451] on textarea at bounding box center [694, 468] width 410 height 66
paste textarea "I’m waiting for you to come play with me right now 😏"
type textarea "I’m waiting for you to come play with me right now 😏"
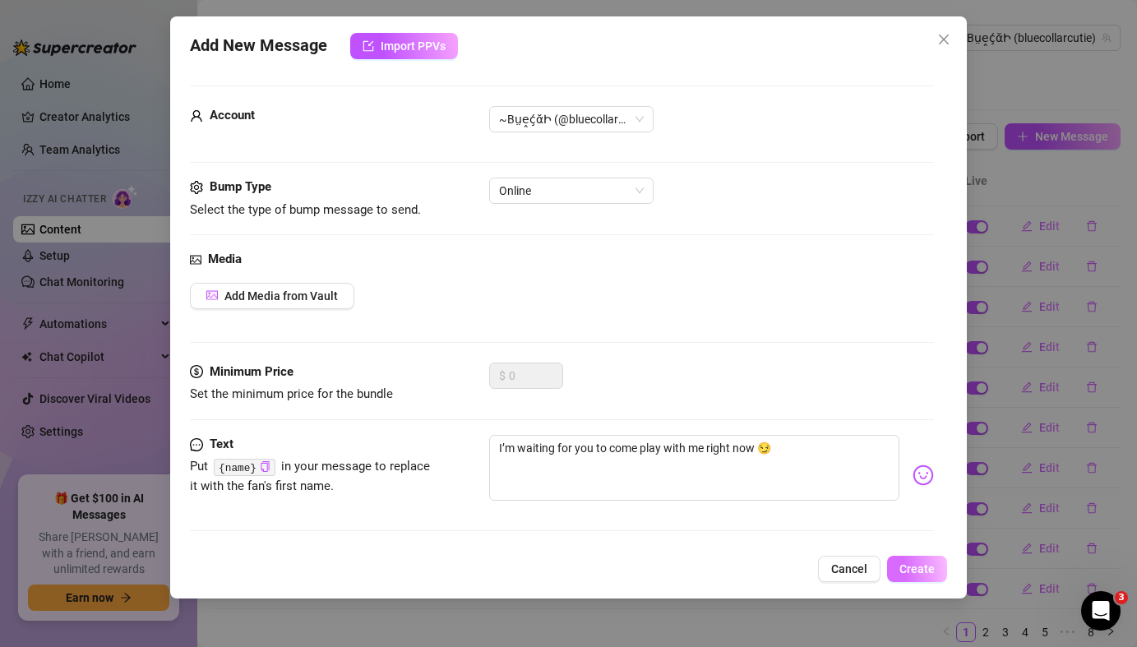
click at [920, 566] on span "Create" at bounding box center [917, 568] width 35 height 13
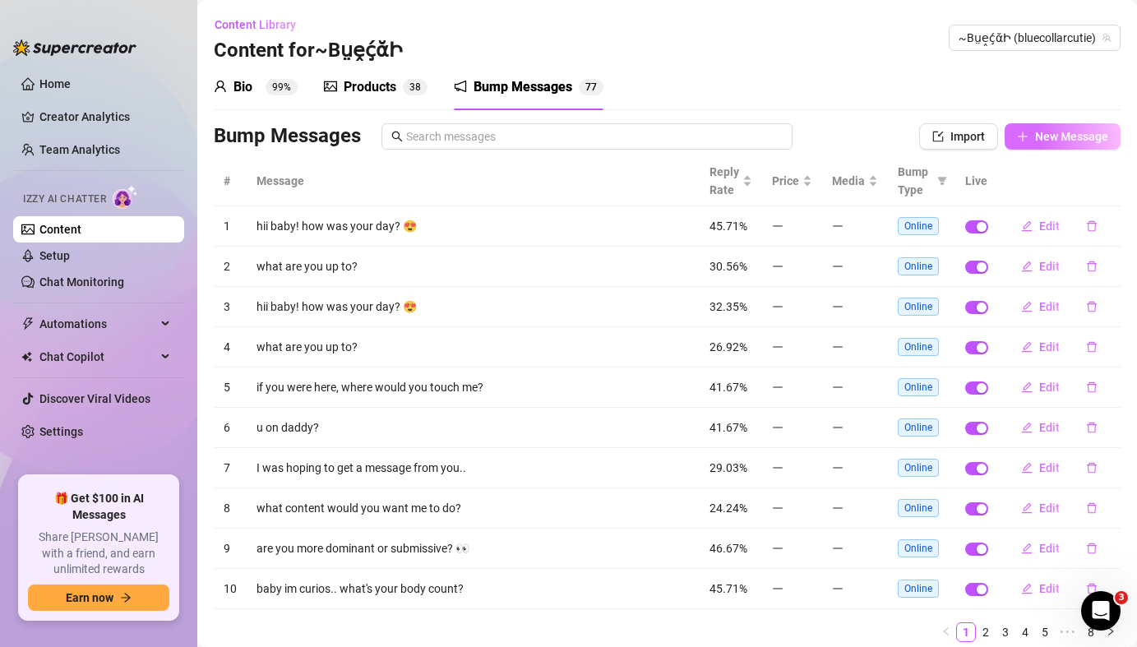
click at [1065, 137] on span "New Message" at bounding box center [1071, 136] width 73 height 13
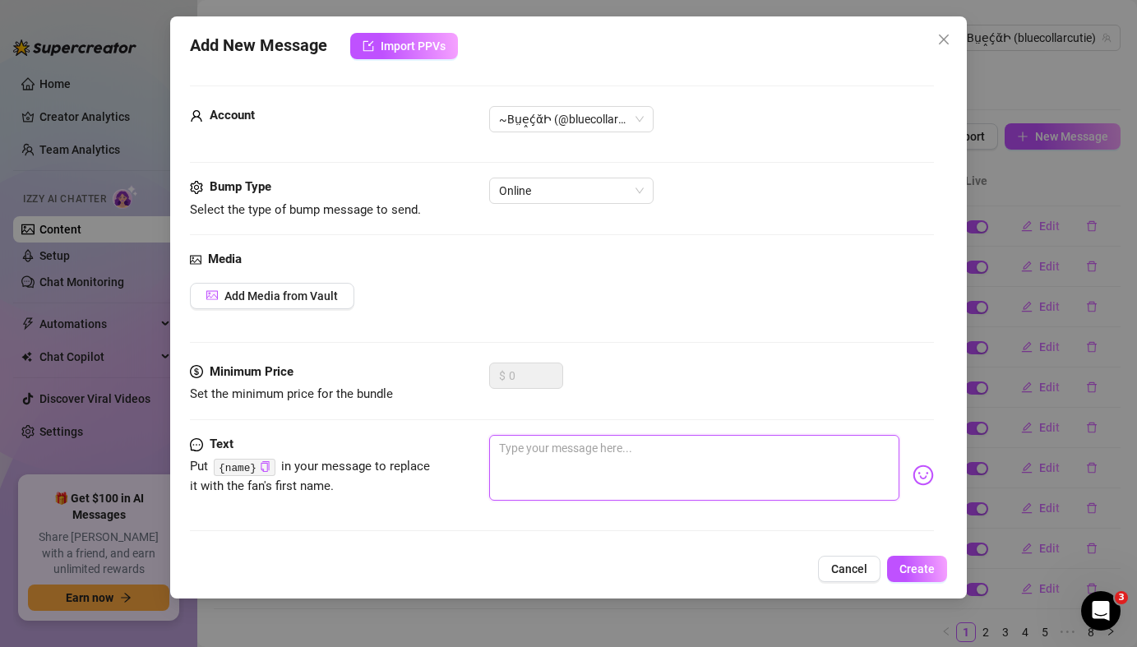
click at [656, 461] on textarea at bounding box center [694, 468] width 410 height 66
paste textarea "I’m waiting for you to come play with me right now 😏"
type textarea "I’m waiting for you to come play with me right now 😏"
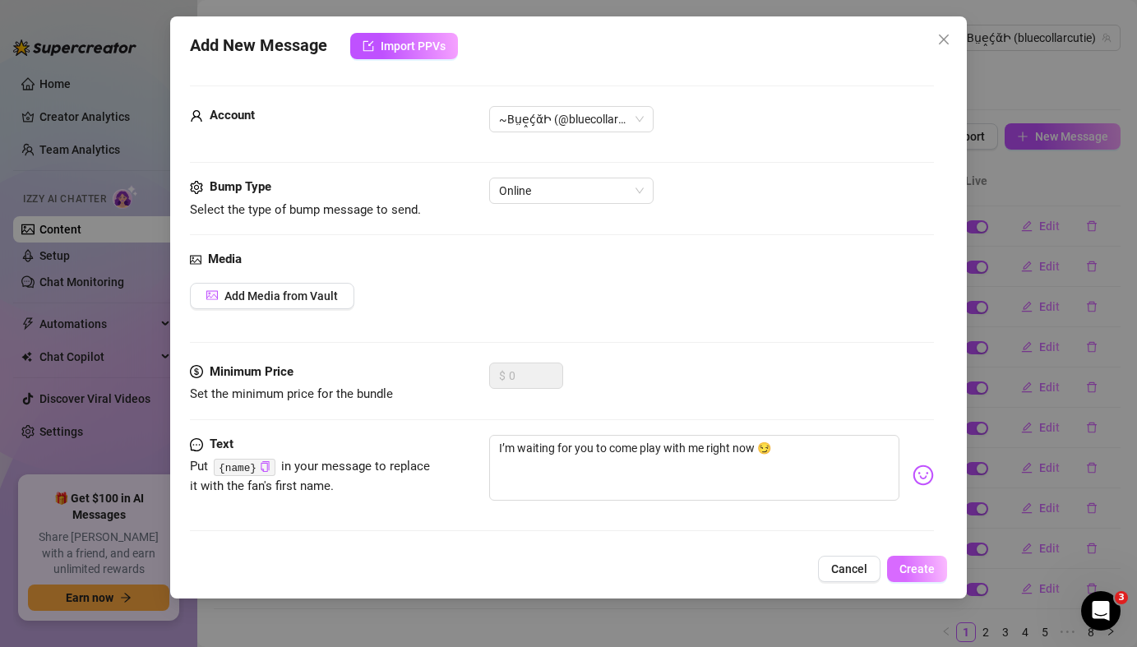
click at [926, 573] on span "Create" at bounding box center [917, 568] width 35 height 13
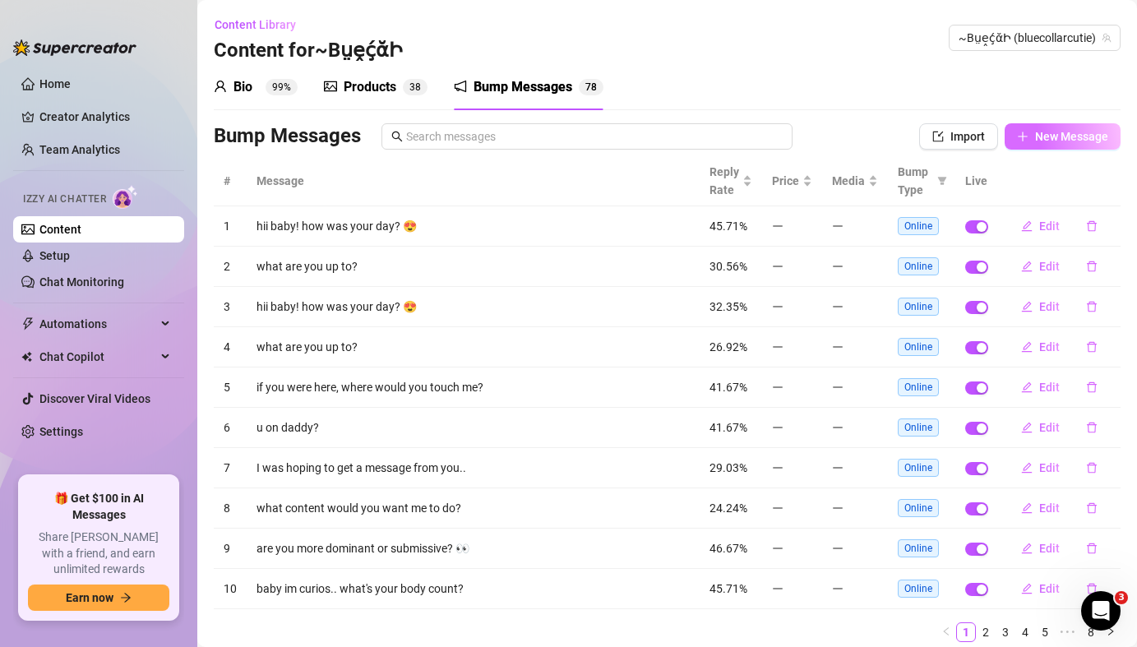
click at [1058, 140] on span "New Message" at bounding box center [1071, 136] width 73 height 13
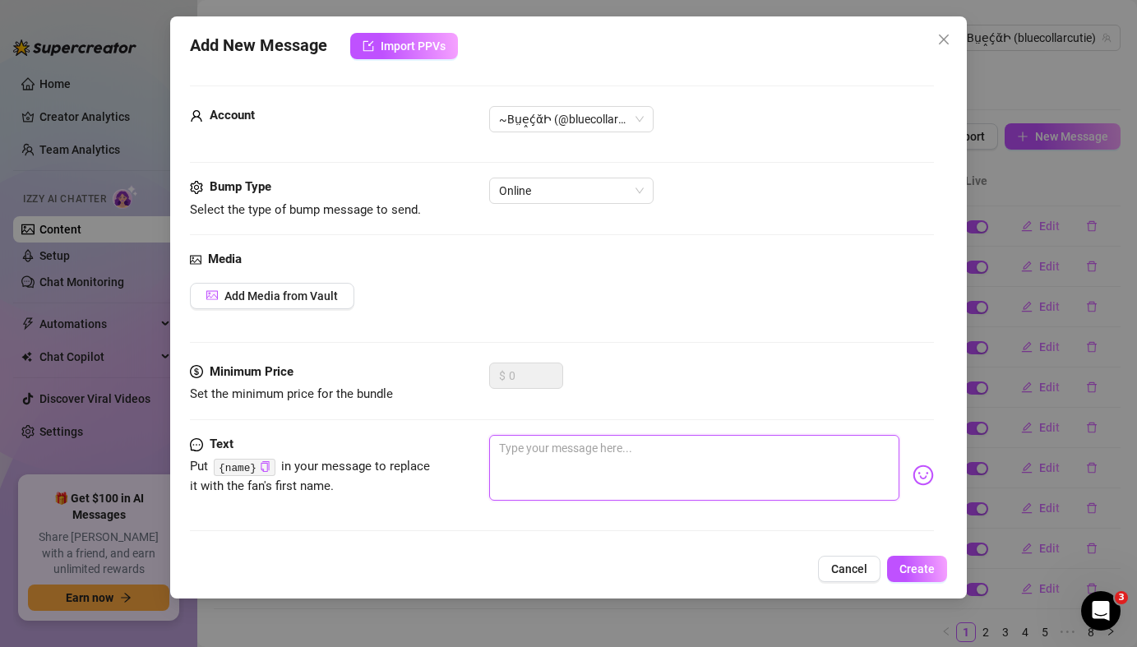
click at [528, 462] on textarea at bounding box center [694, 468] width 410 height 66
paste textarea "I’m waiting for you to come play with me right now 😏"
type textarea "I’m waiting for you to come play with me right now 😏"
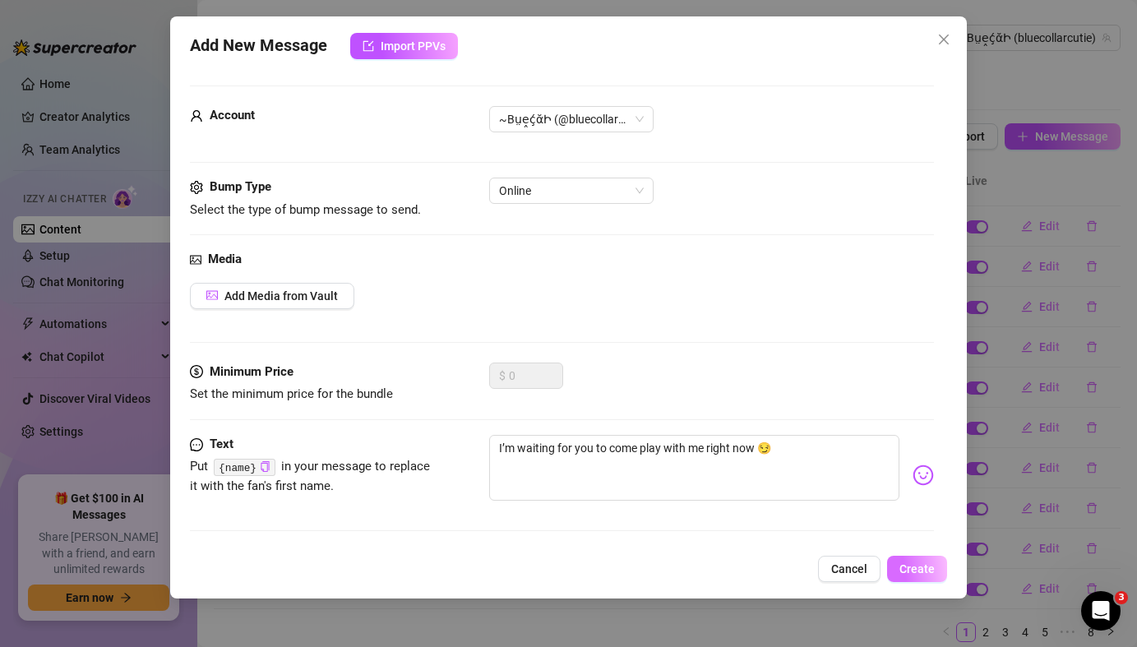
click at [924, 569] on span "Create" at bounding box center [917, 568] width 35 height 13
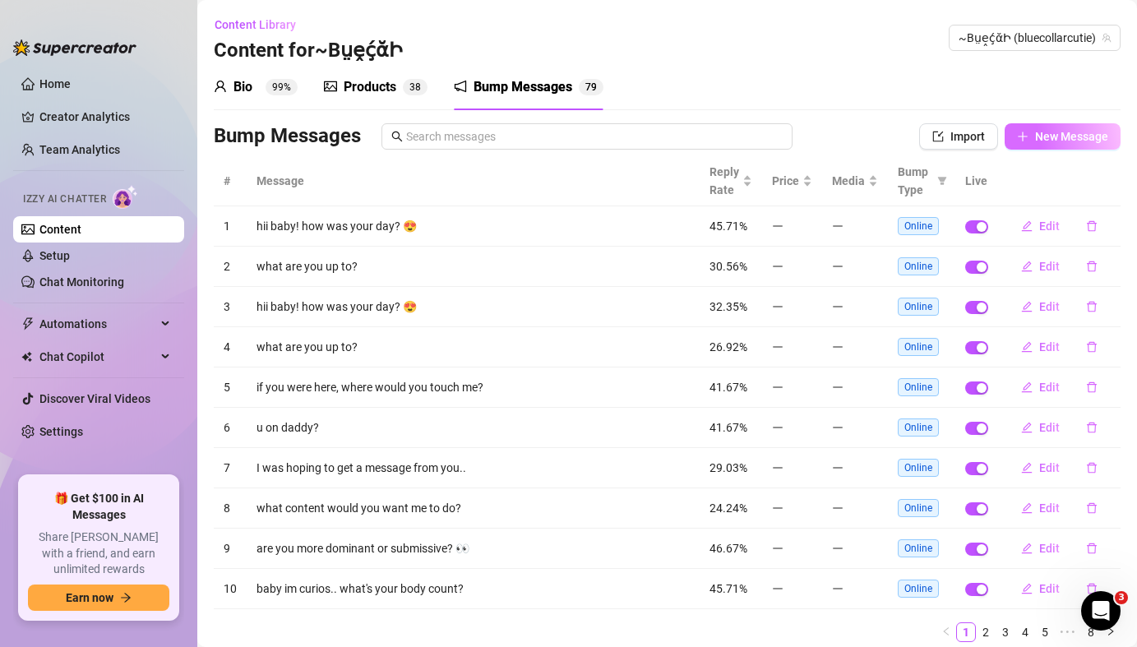
click at [1057, 137] on span "New Message" at bounding box center [1071, 136] width 73 height 13
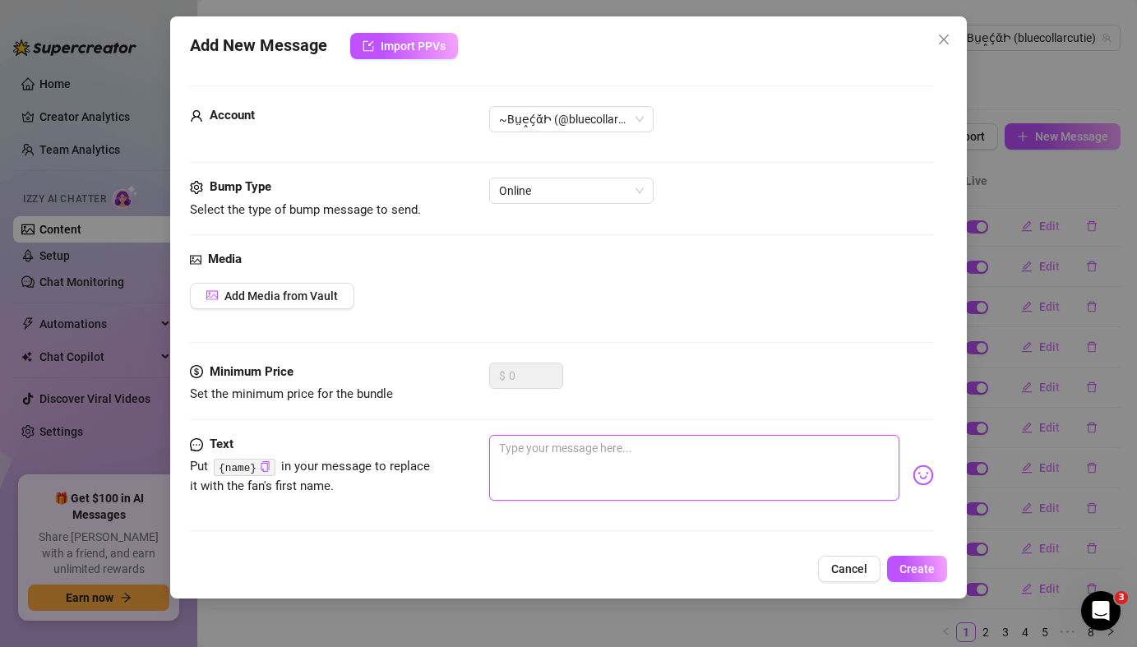
click at [532, 458] on textarea at bounding box center [694, 468] width 410 height 66
paste textarea "I’m waiting for you to come play with me right now 😏"
type textarea "I’m waiting for you to come play with me right now 😏"
type textarea "I’m waiting for you to come play with me right now"
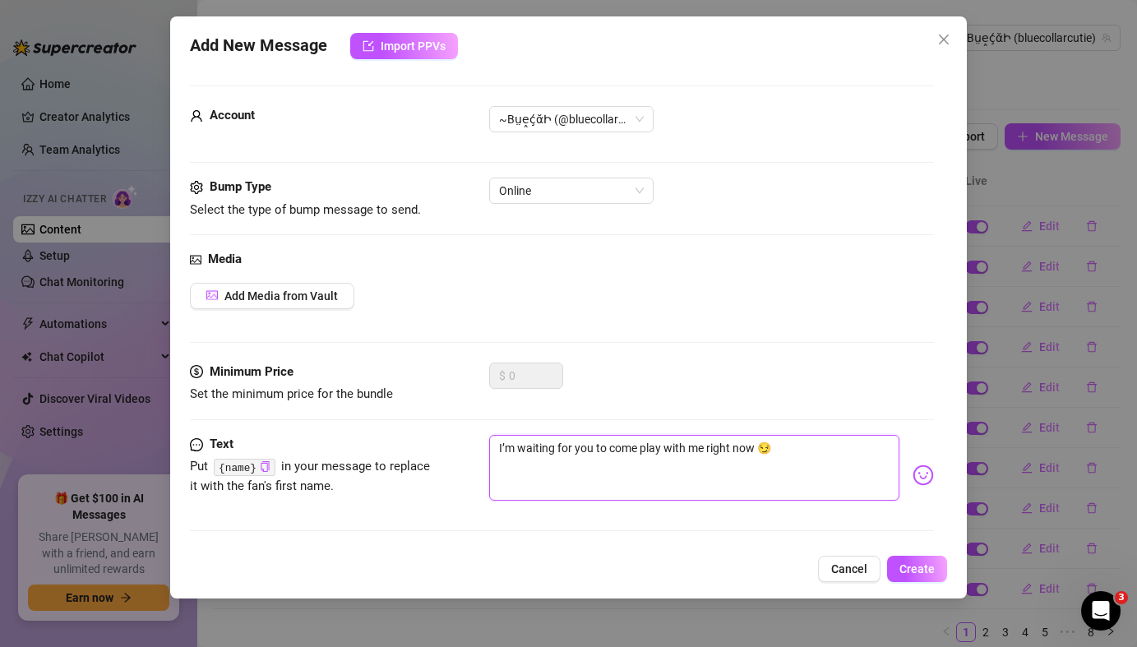
type textarea "I’m waiting for you to come play with me right now"
type textarea "I’m waiting for you to come play with me right no"
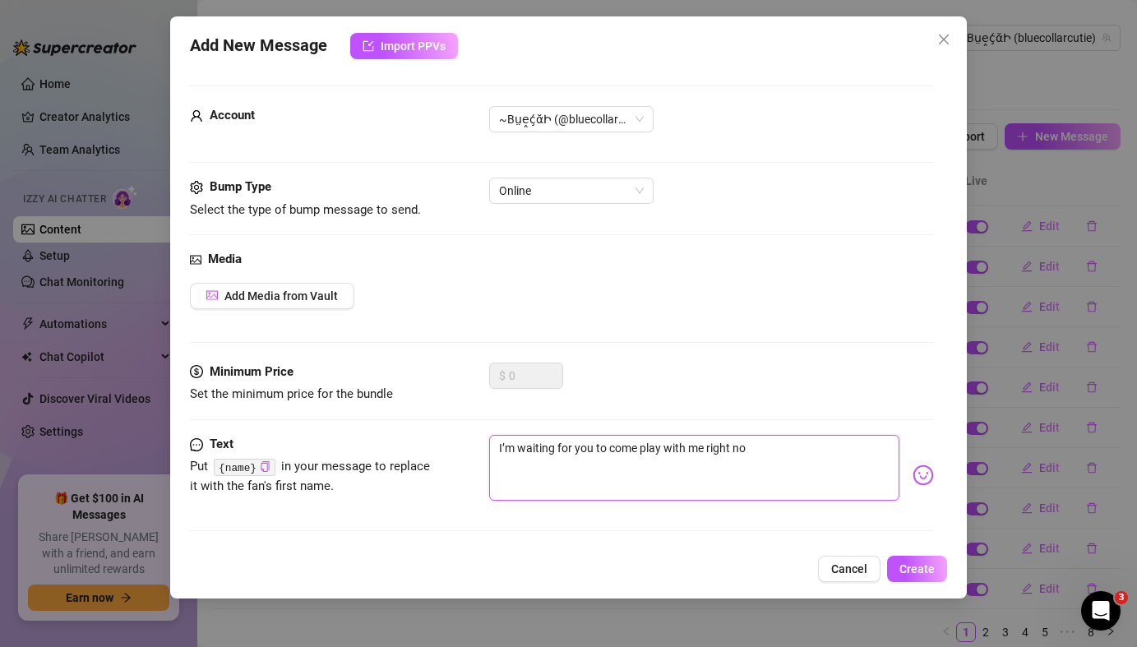
type textarea "I’m waiting for you to come play with me right n"
type textarea "I’m waiting for you to come play with me right"
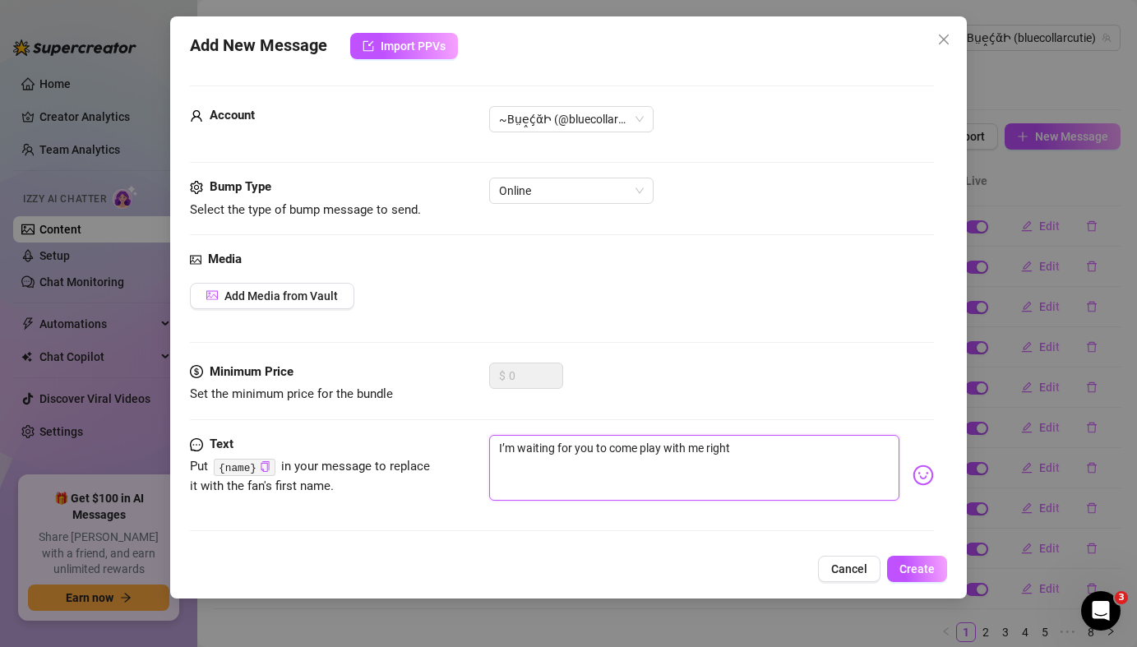
type textarea "I’m waiting for you to come play with me right"
type textarea "I’m waiting for you to come play with me righ"
type textarea "I’m waiting for you to come play with me rig"
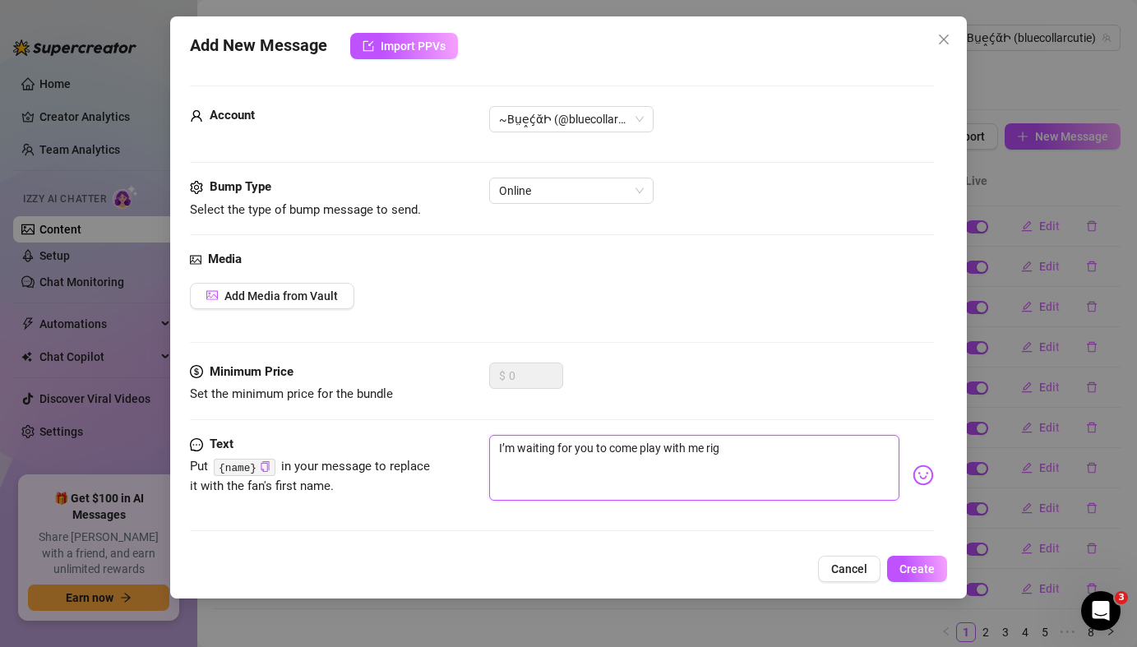
type textarea "I’m waiting for you to come play with me ri"
type textarea "I’m waiting for you to come play with me r"
type textarea "I’m waiting for you to come play with me"
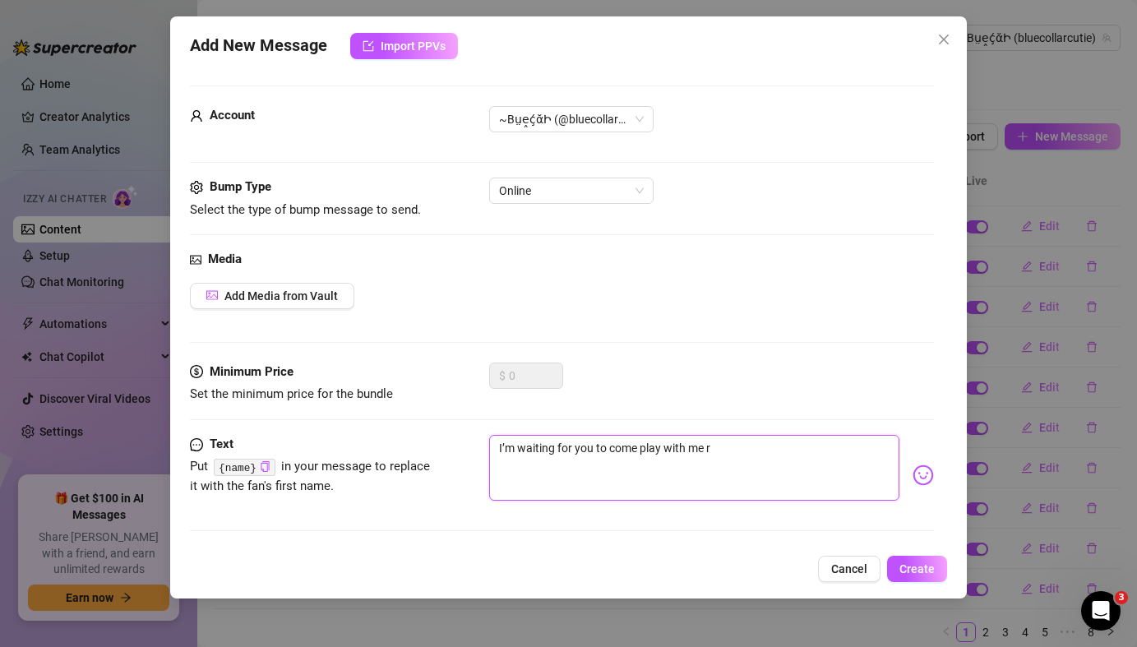
type textarea "I’m waiting for you to come play with me"
type textarea "I’m waiting for you to come play with m"
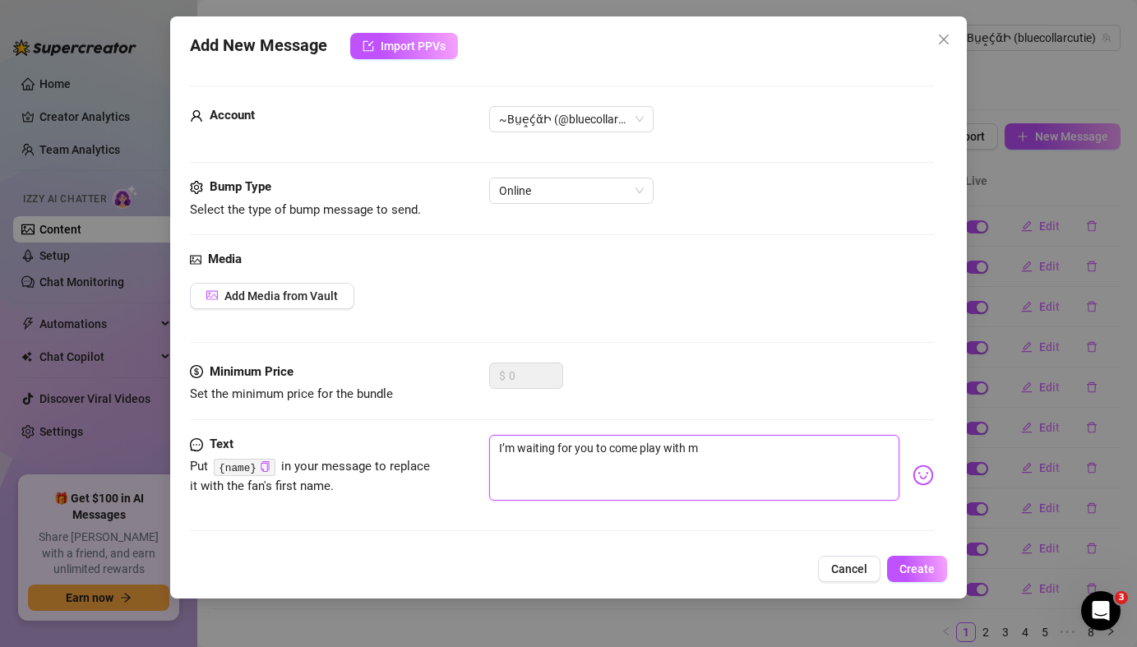
type textarea "I’m waiting for you to come play with"
type textarea "I’m waiting for you to come play wit"
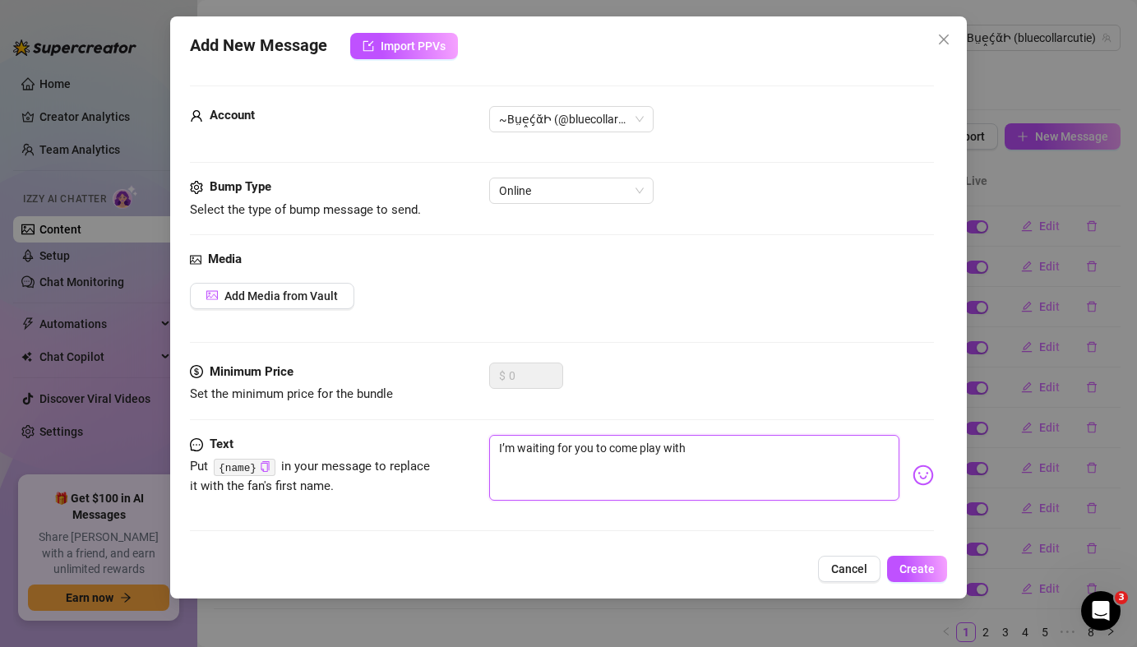
type textarea "I’m waiting for you to come play wit"
type textarea "I’m waiting for you to come play wi"
type textarea "I’m waiting for you to come play w"
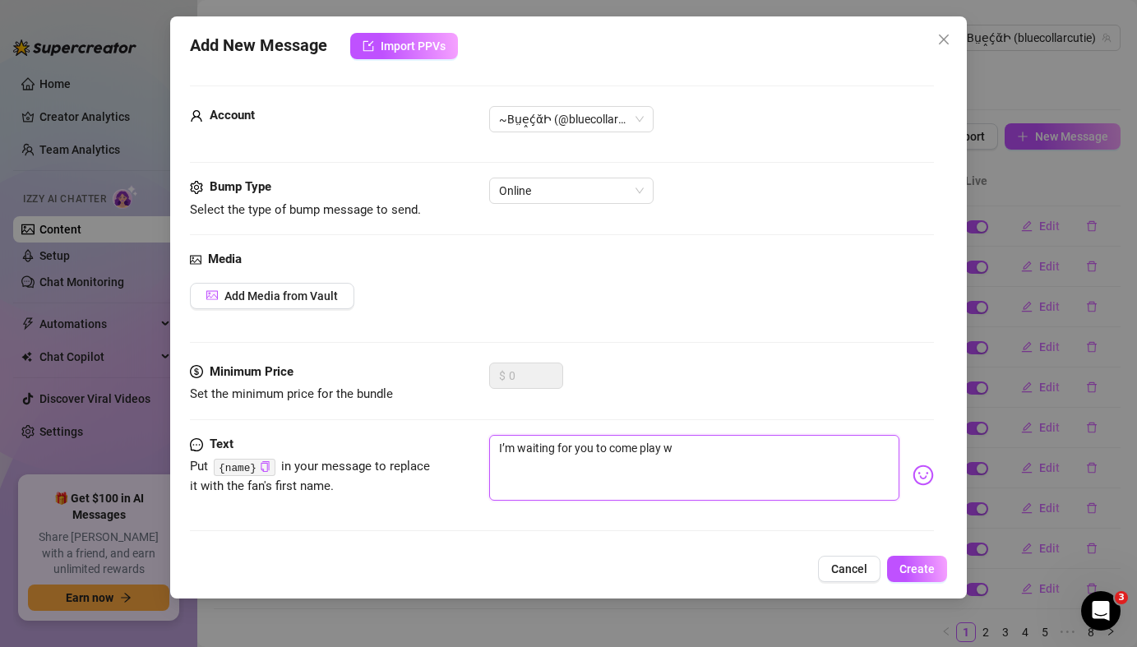
type textarea "I’m waiting for you to come play"
type textarea "I’m waiting for you to come pla"
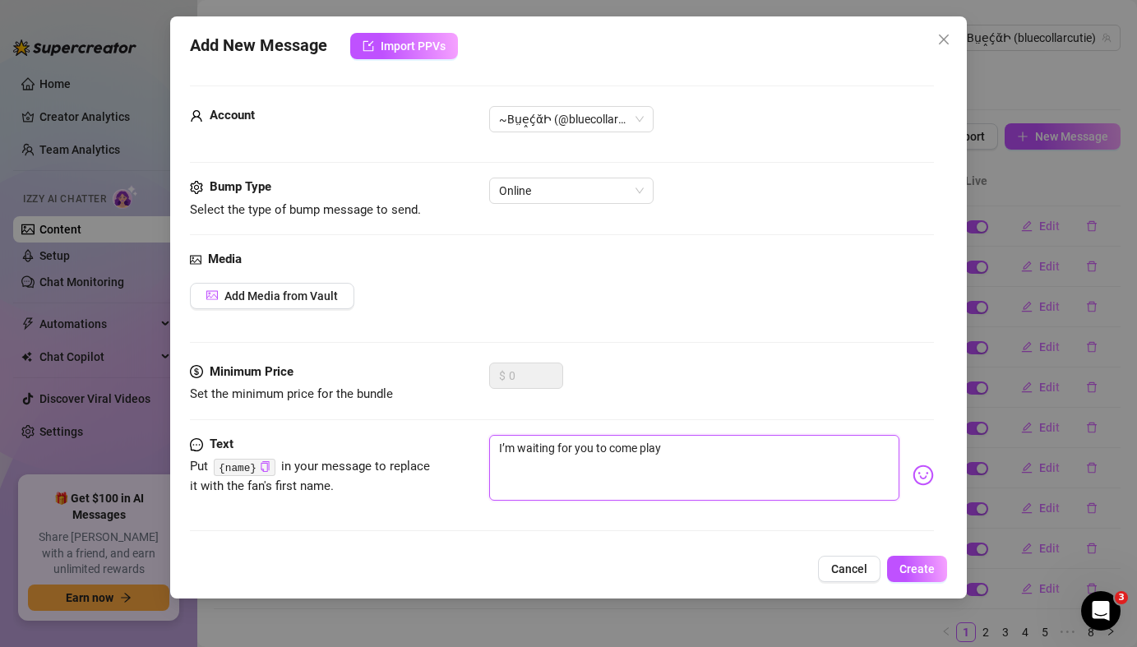
type textarea "I’m waiting for you to come pla"
type textarea "I’m waiting for you to come pl"
type textarea "I’m waiting for you to come p"
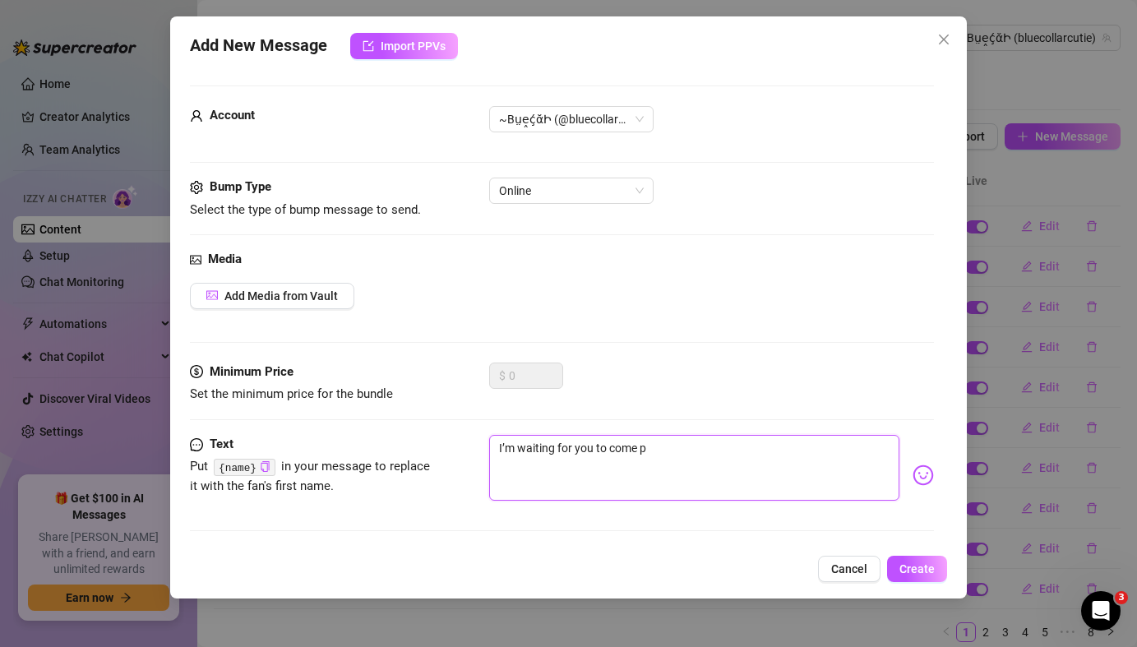
type textarea "I’m waiting for you to come"
type textarea "I’m waiting for you to com"
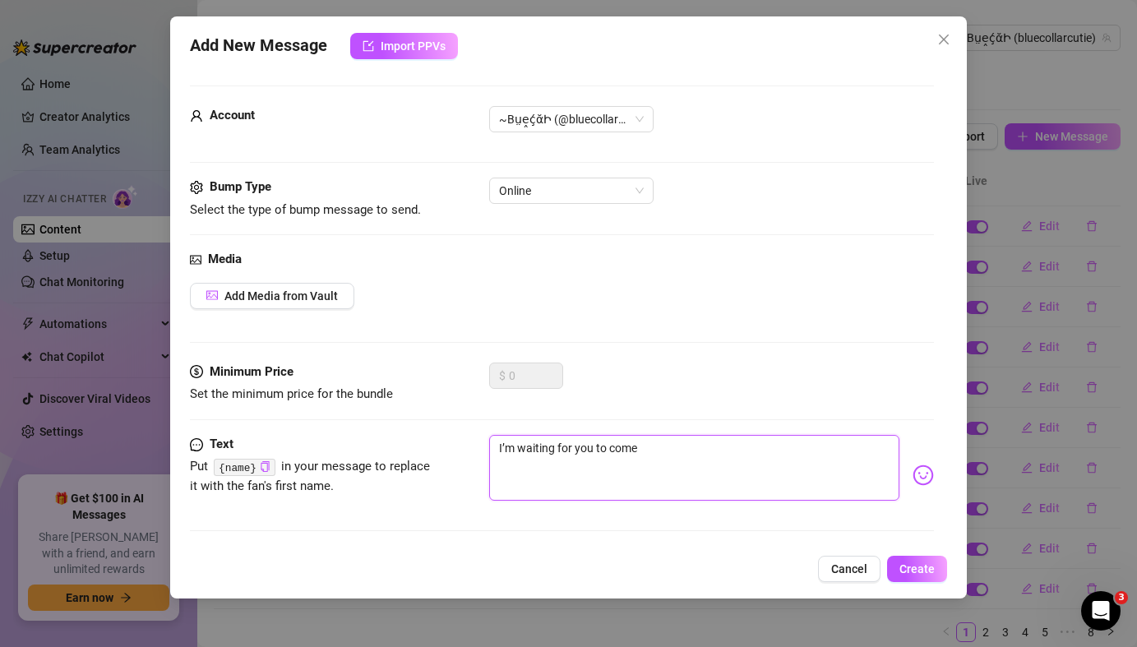
type textarea "I’m waiting for you to com"
type textarea "I’m waiting for you to co"
type textarea "I’m waiting for you to c"
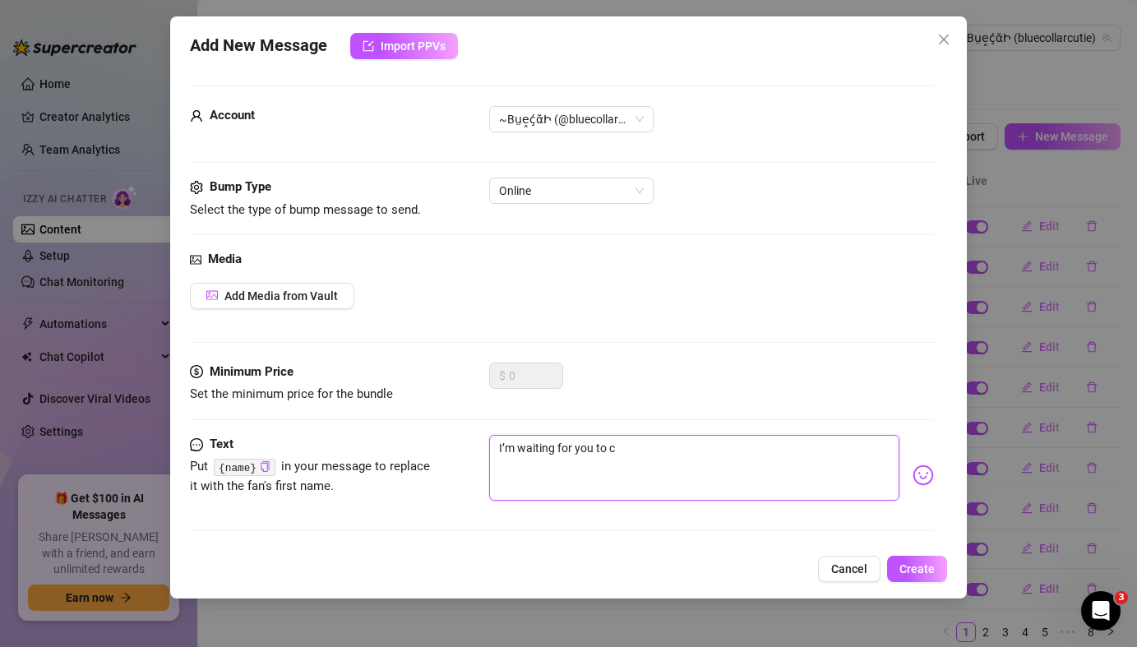
type textarea "I’m waiting for you to"
type textarea "I’m waiting for you t"
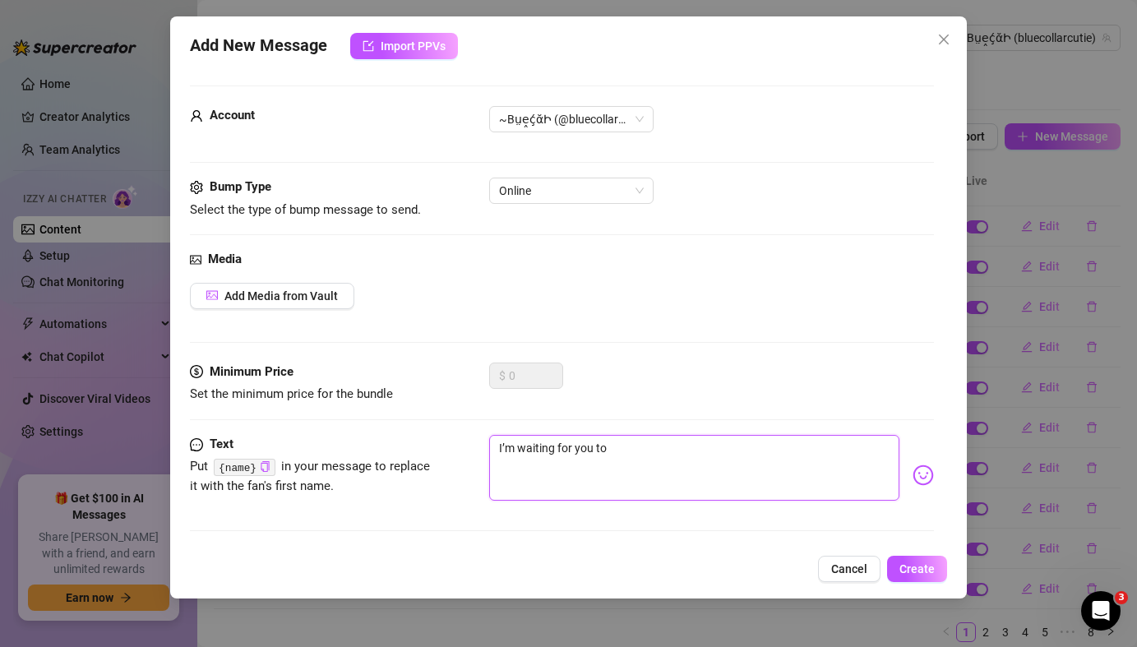
type textarea "I’m waiting for you t"
type textarea "I’m waiting for you"
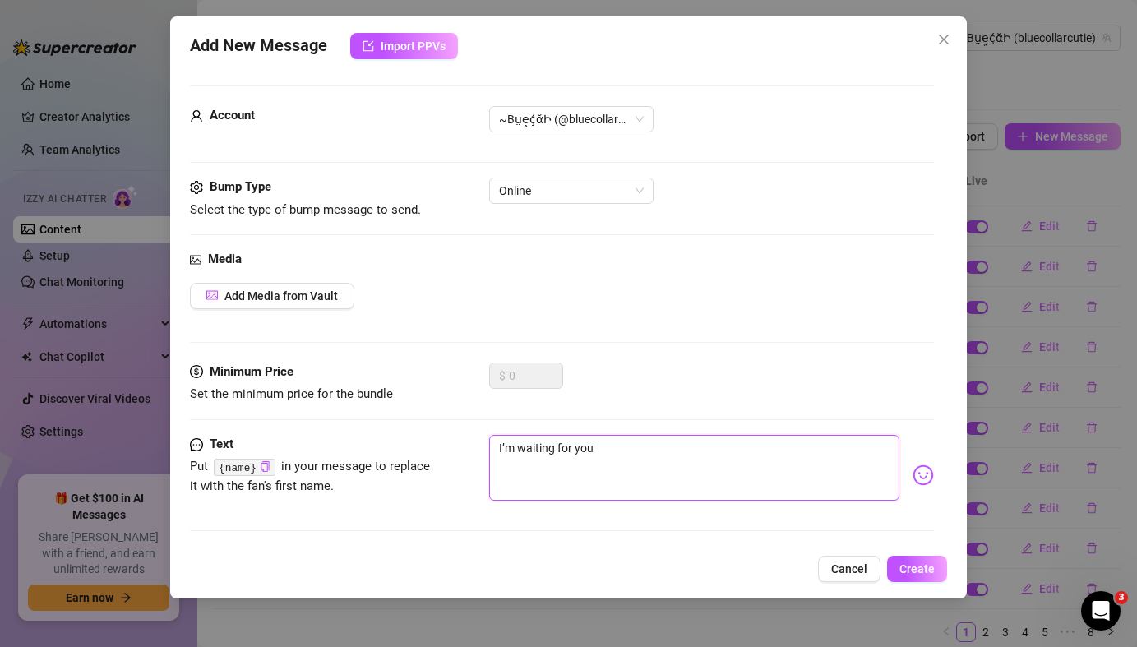
type textarea "I’m waiting for yo"
type textarea "I’m waiting for y"
type textarea "I’m waiting for"
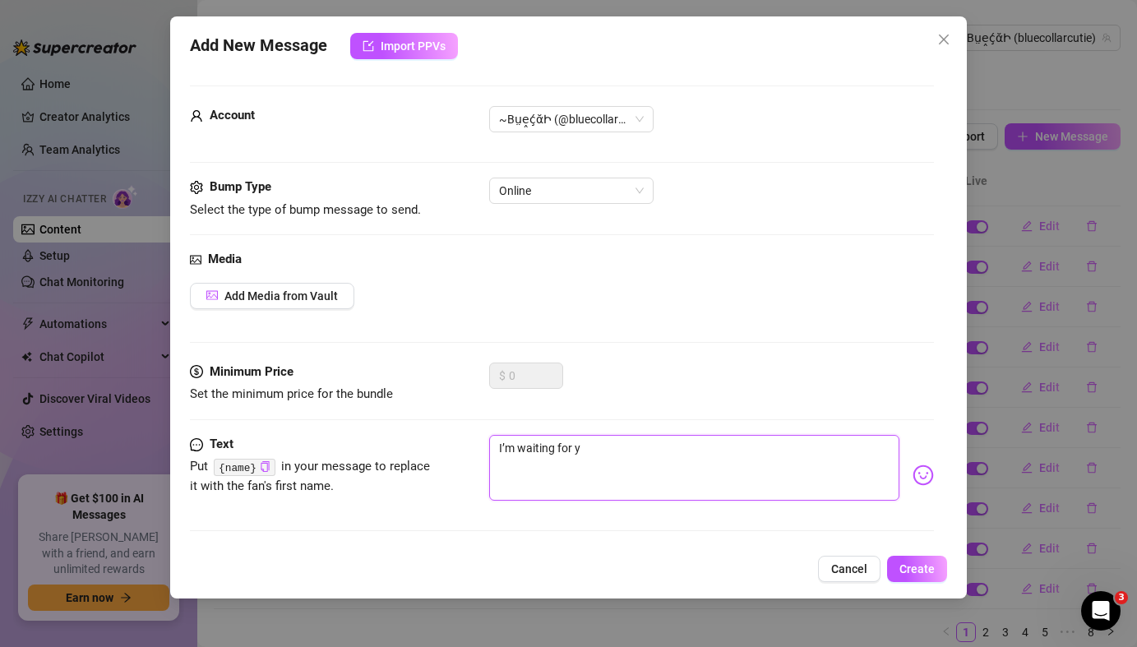
type textarea "I’m waiting for"
type textarea "I’m waiting fo"
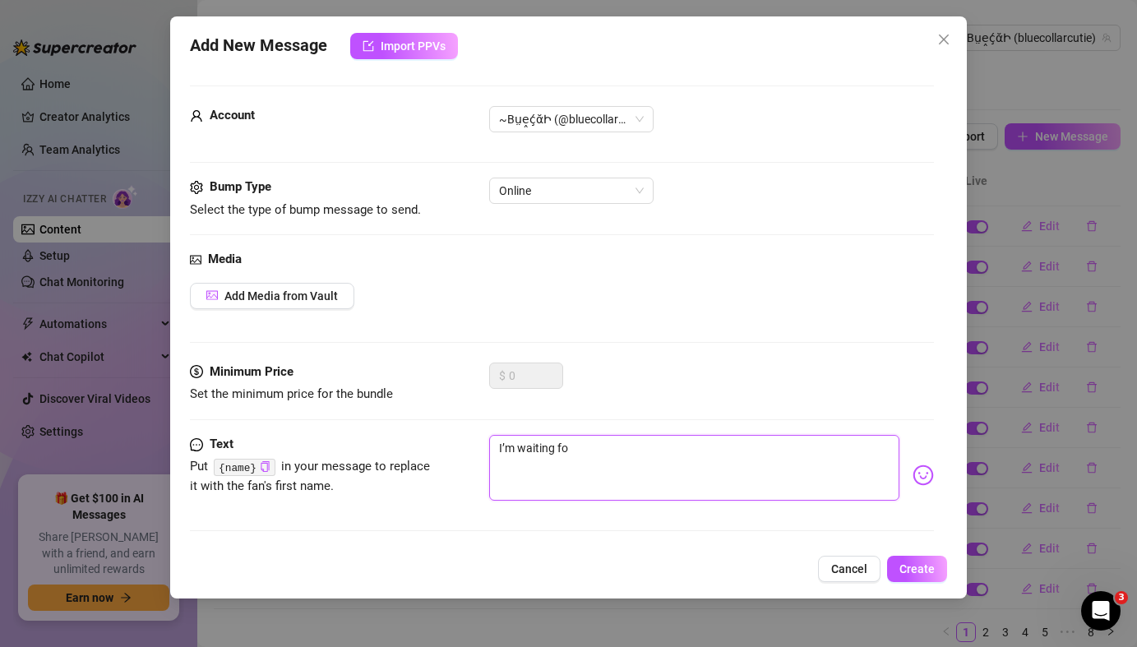
type textarea "I’m waiting f"
type textarea "I’m waiting"
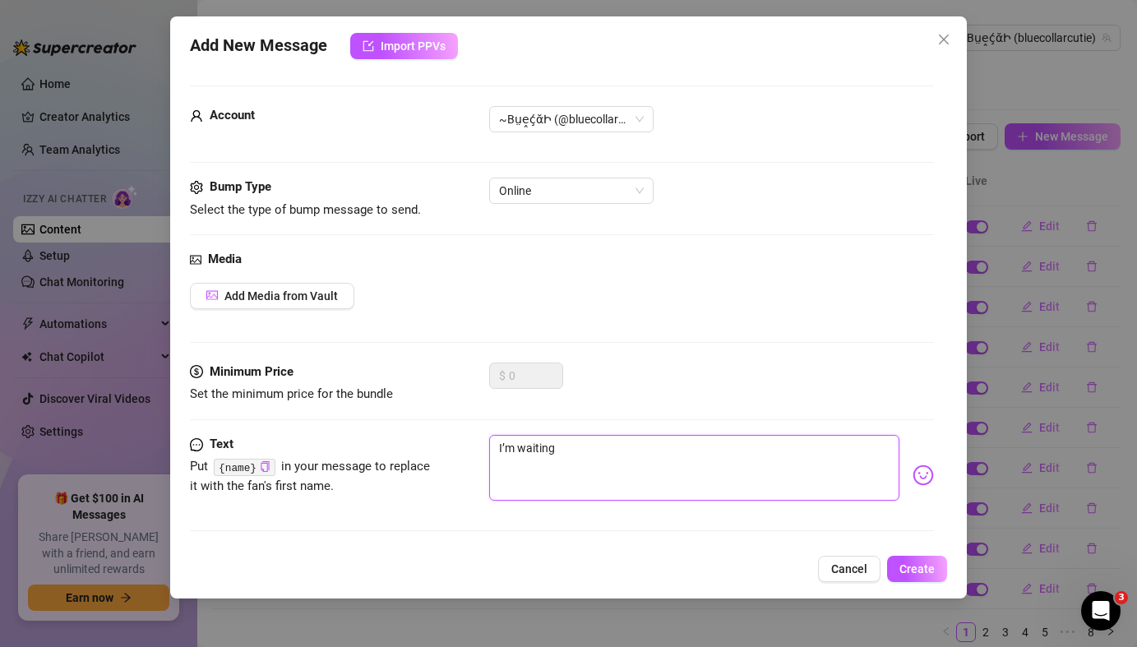
type textarea "I’m waiting"
type textarea "I’m waitin"
type textarea "I’m waiti"
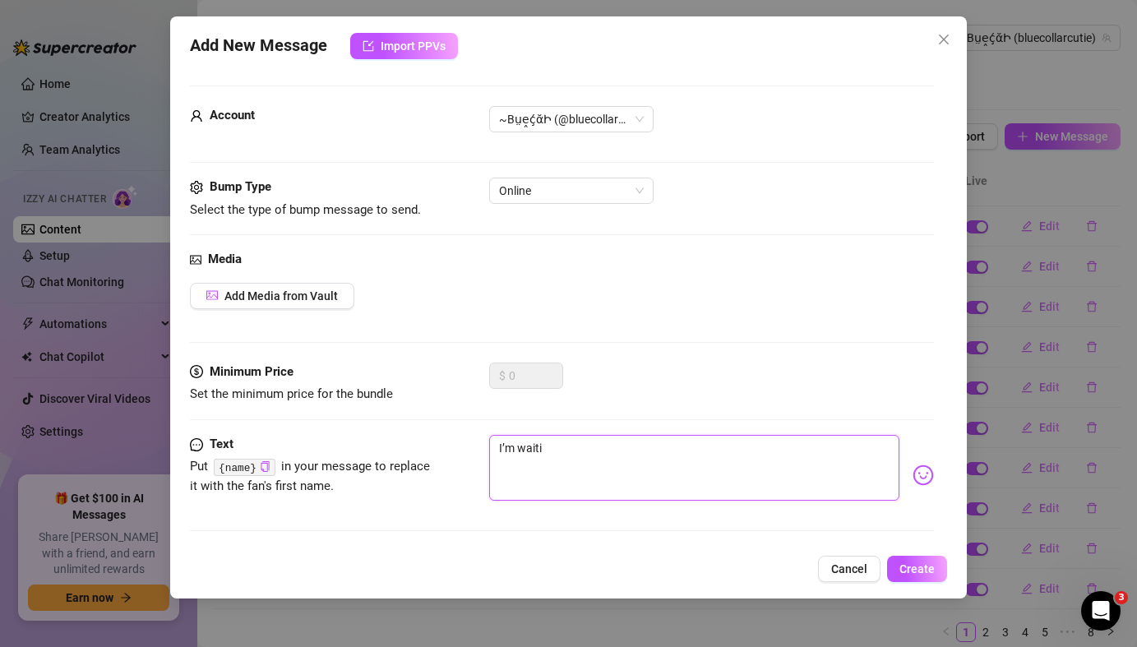
type textarea "I’m wait"
type textarea "I’m wai"
type textarea "I’m wa"
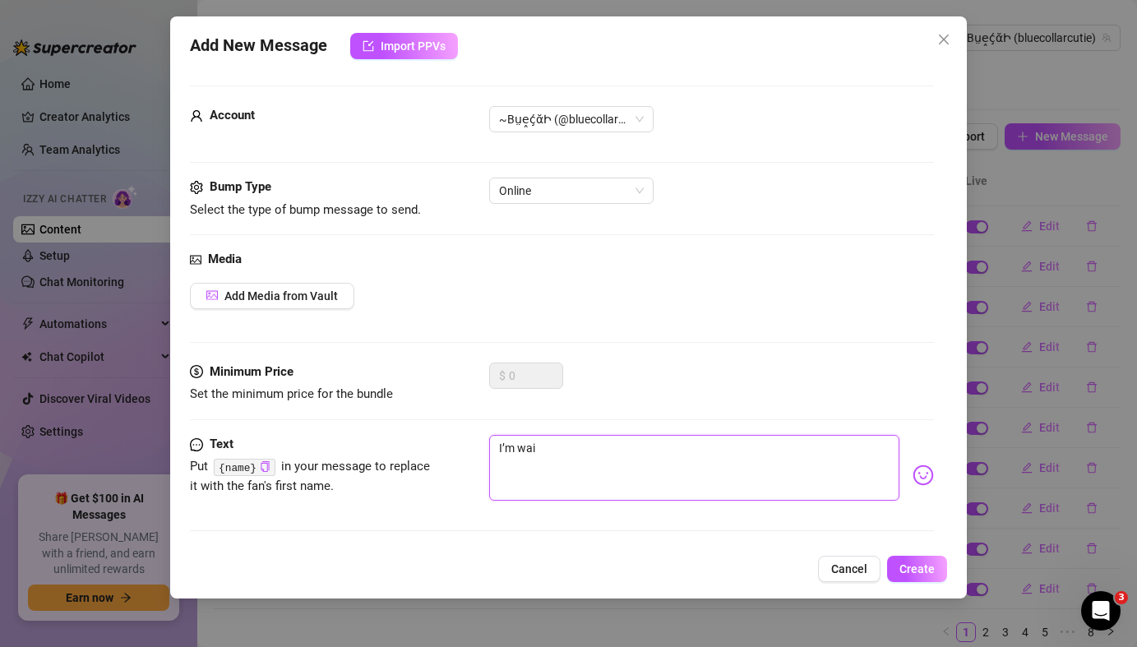
type textarea "I’m wa"
type textarea "I’m w"
type textarea "I’m"
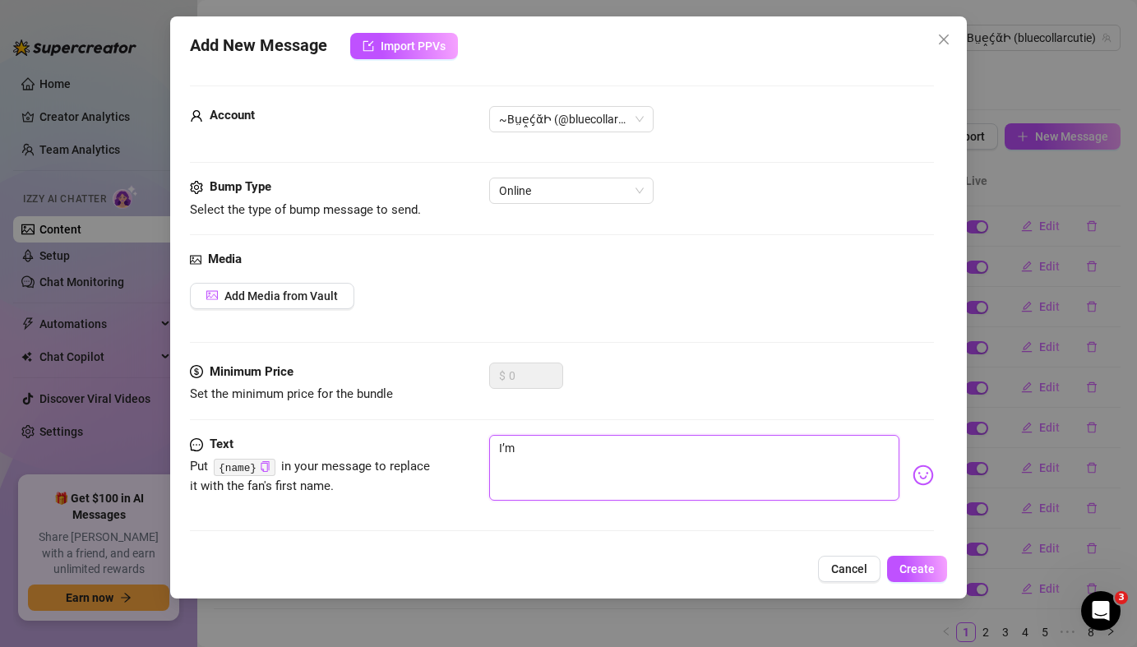
type textarea "I’m"
type textarea "I’"
type textarea "I"
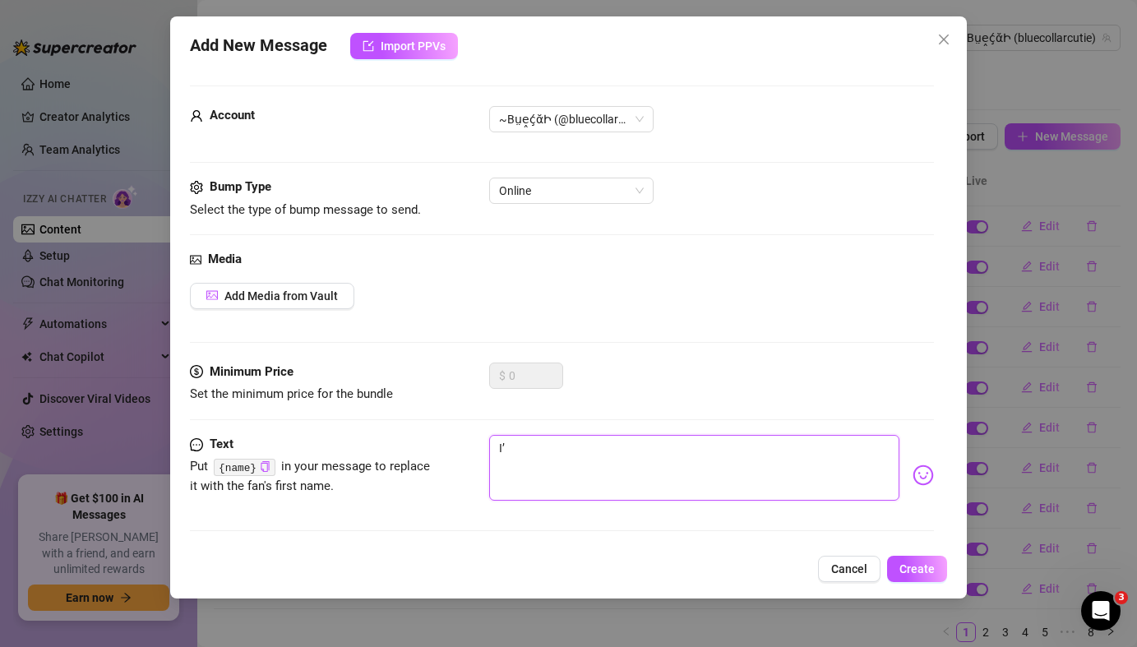
type textarea "I"
type textarea "Type your message here..."
click at [654, 461] on textarea at bounding box center [694, 468] width 410 height 66
paste textarea "T ell me what turns you on the most babe?? 👅let me see if i can do it better 🤤"
type textarea "T ell me what turns you on the most babe?? 👅let me see if i can do it better 🤤"
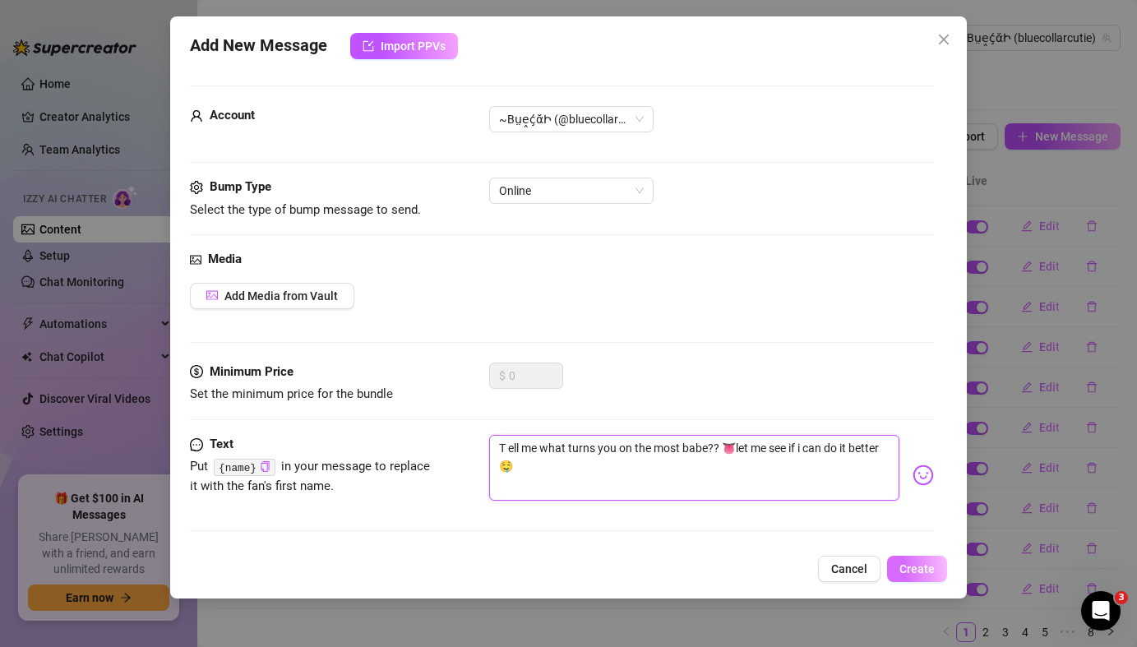
type textarea "T ell me what turns you on the most babe?? 👅let me see if i can do it better 🤤"
click at [919, 568] on span "Create" at bounding box center [917, 568] width 35 height 13
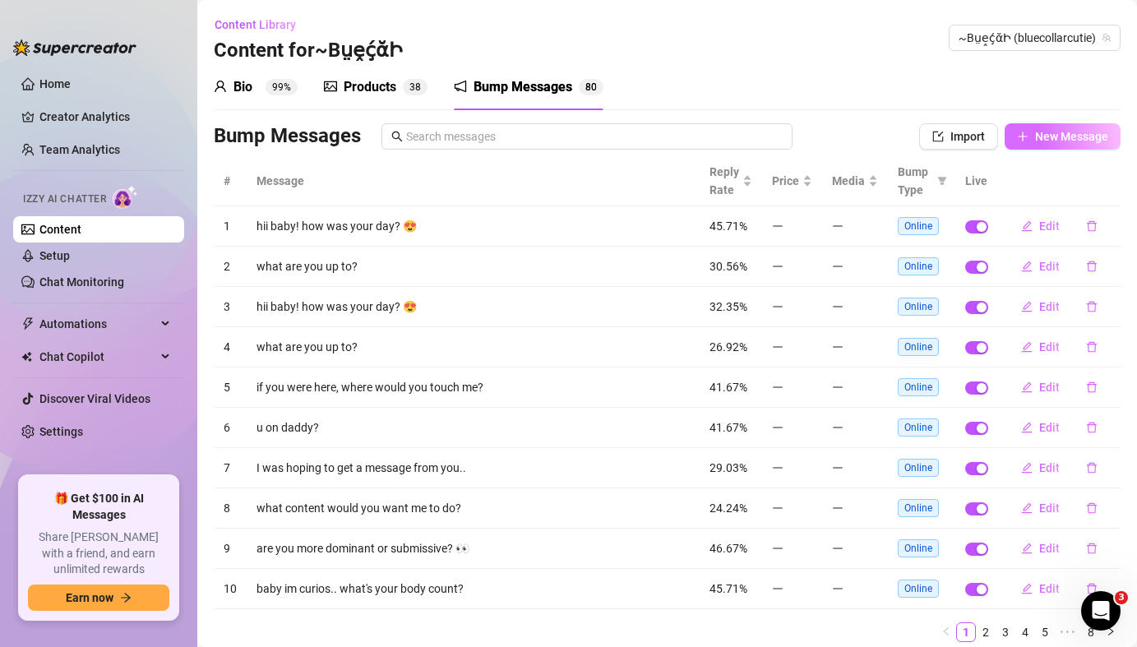
click at [1067, 137] on span "New Message" at bounding box center [1071, 136] width 73 height 13
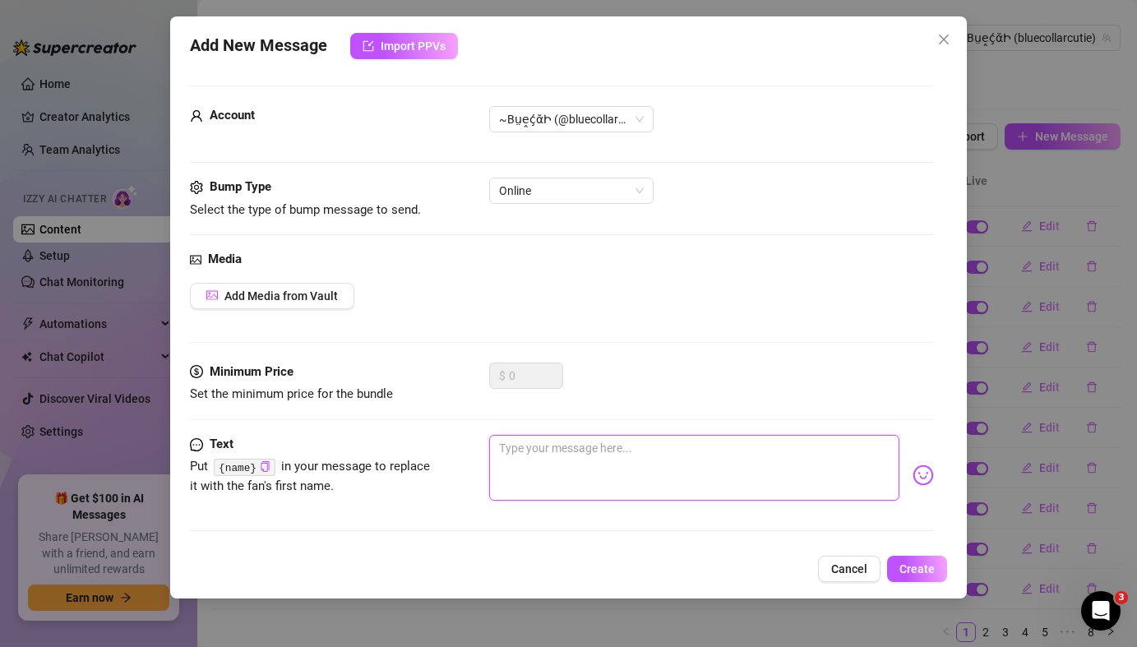
click at [637, 472] on textarea at bounding box center [694, 468] width 410 height 66
paste textarea "I cant stop thinking about sex 🫦Send me your best dick pick 😈I’ll show you mine…"
type textarea "I cant stop thinking about sex 🫦Send me your best dick pick 😈I’ll show you mine…"
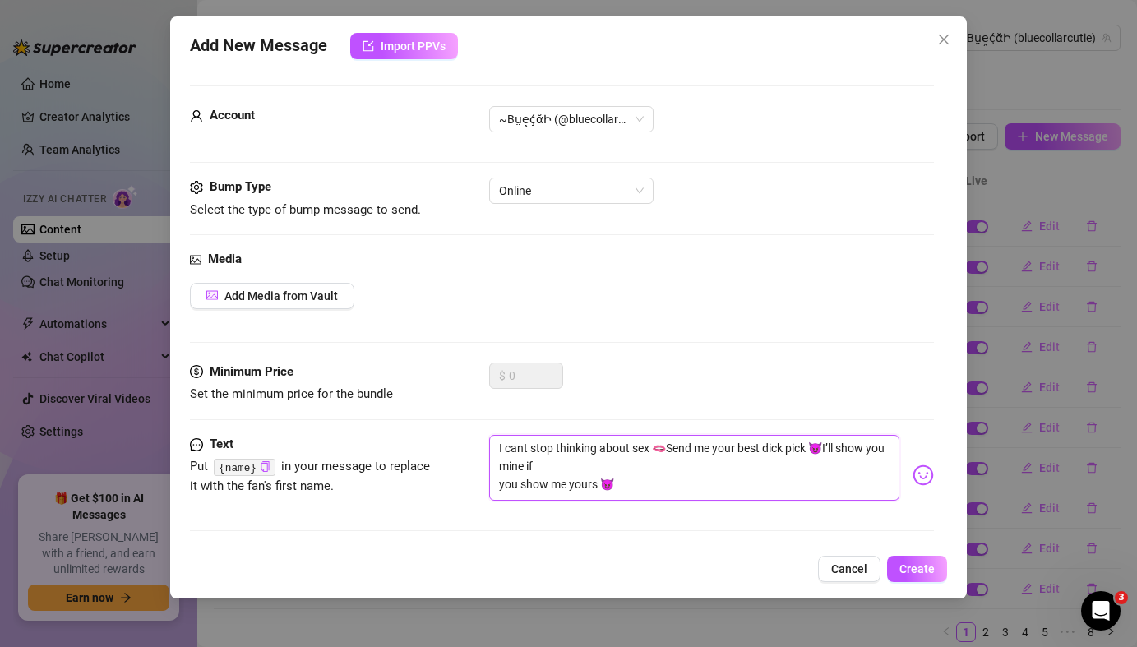
click at [498, 488] on textarea "I cant stop thinking about sex 🫦Send me your best dick pick 😈I’ll show you mine…" at bounding box center [694, 468] width 410 height 66
type textarea "I cant stop thinking about sex 🫦Send me your best dick pick 😈I’ll show you mine…"
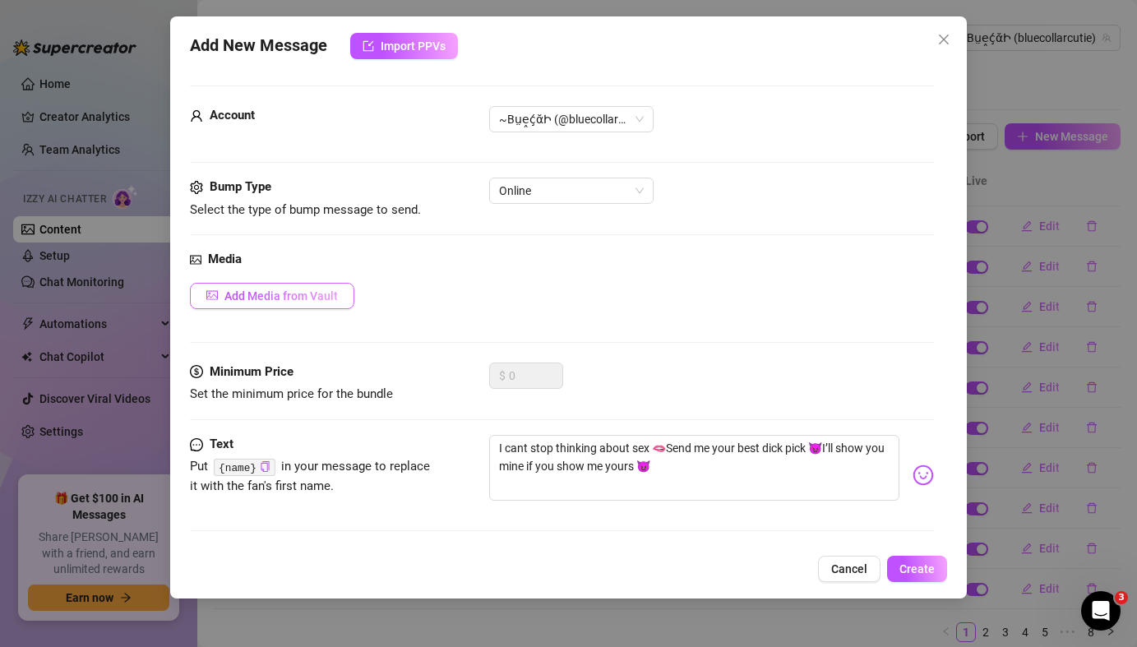
click at [311, 300] on span "Add Media from Vault" at bounding box center [280, 295] width 113 height 13
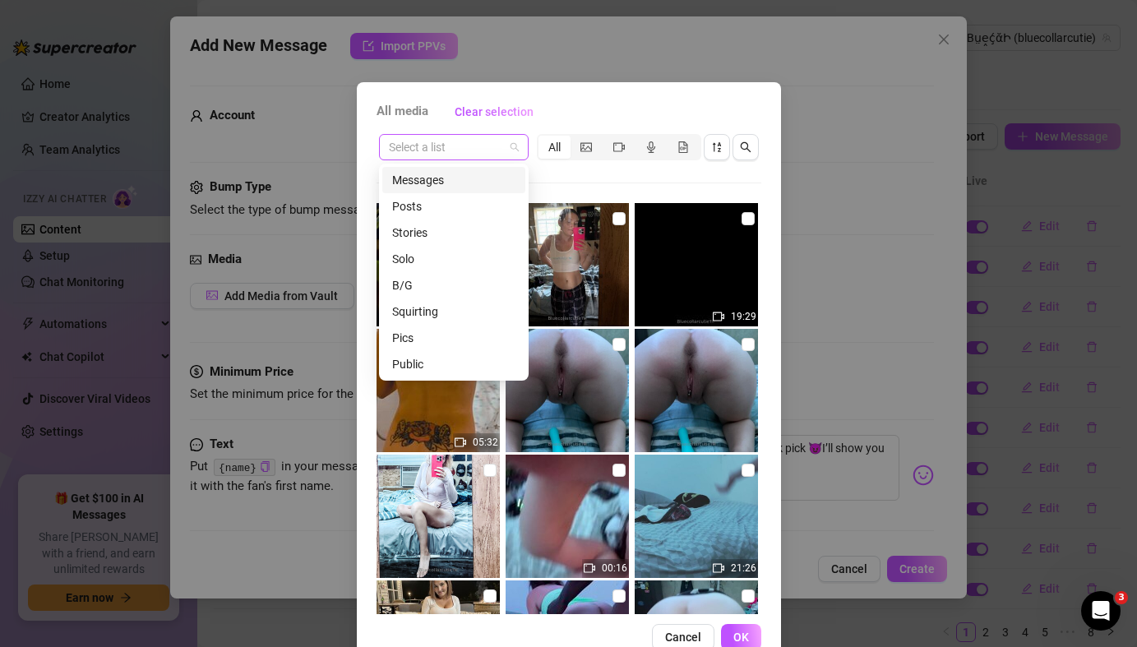
click at [509, 150] on span at bounding box center [454, 147] width 130 height 25
click at [431, 313] on div "Squirting" at bounding box center [453, 312] width 123 height 18
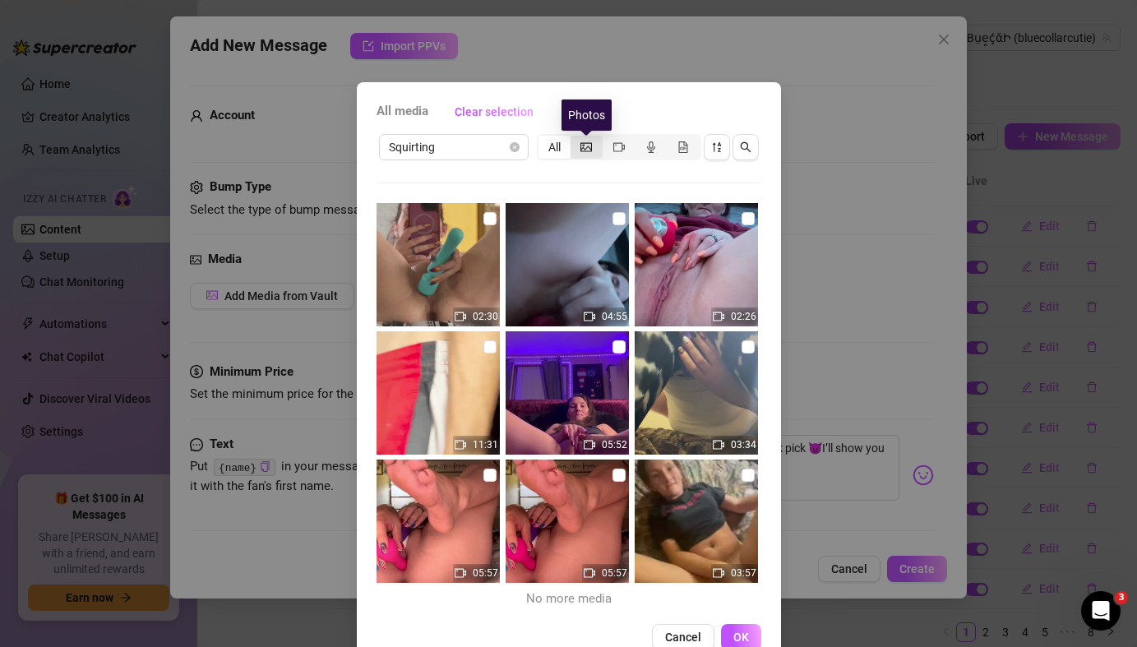
click at [590, 150] on icon "picture" at bounding box center [587, 146] width 12 height 9
click at [575, 138] on input "segmented control" at bounding box center [575, 138] width 0 height 0
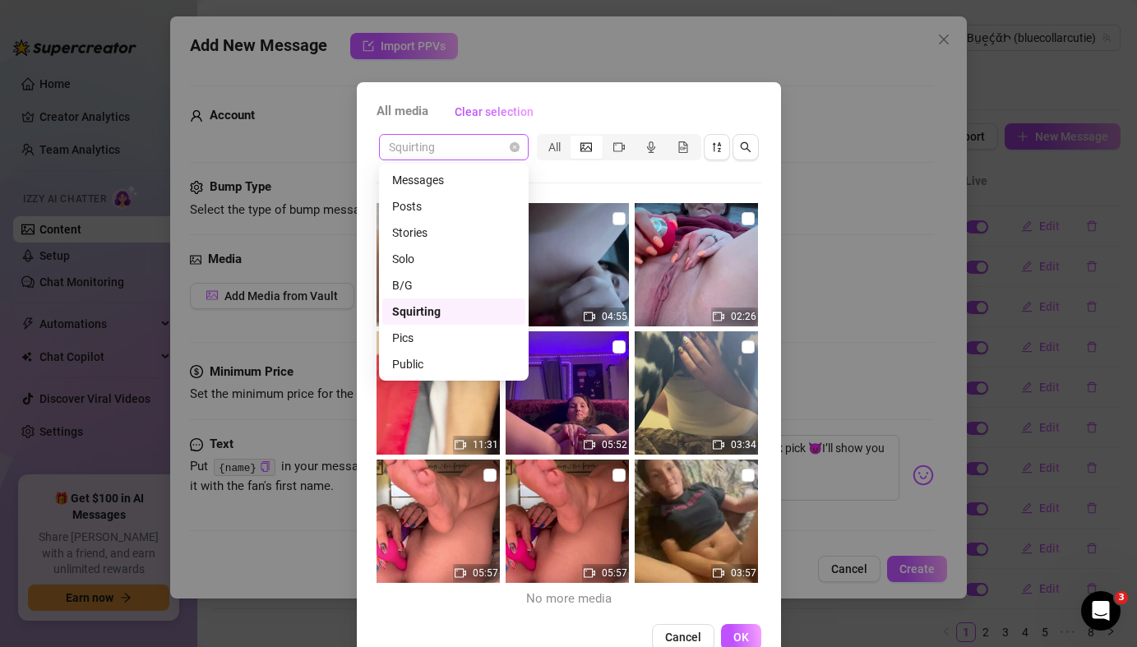
click at [520, 148] on div "Squirting" at bounding box center [454, 147] width 150 height 26
click at [428, 210] on div "Posts" at bounding box center [453, 206] width 123 height 18
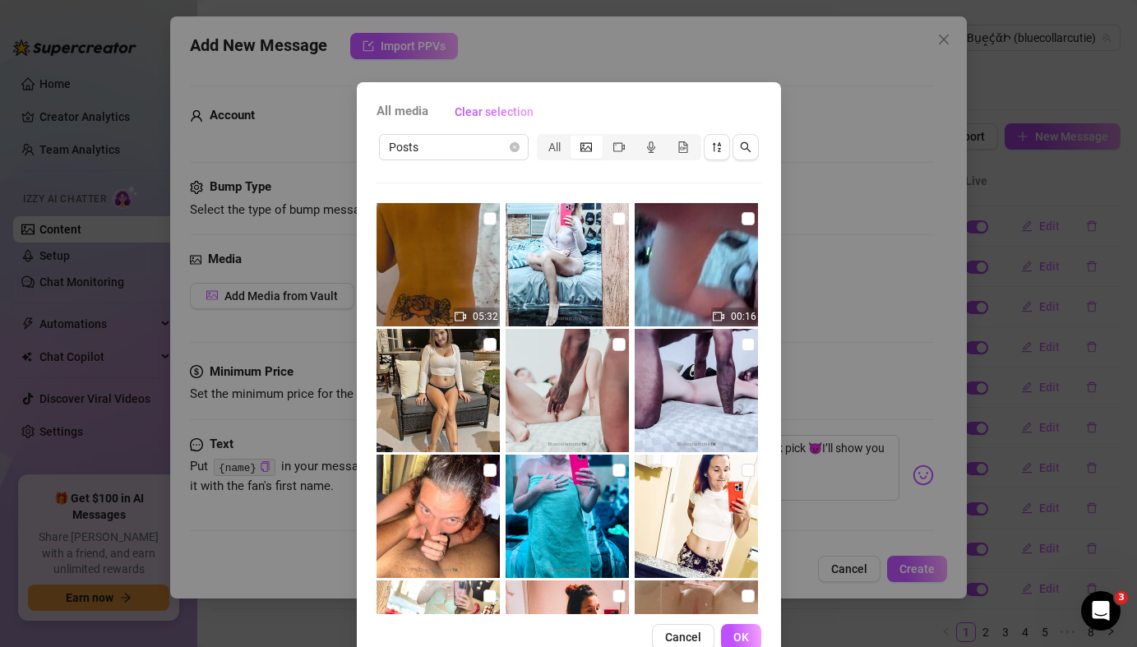
click at [766, 579] on div "All media Clear selection Posts All 05:32 00:16 00:09 02:01 00:09 02:52 Cancel …" at bounding box center [569, 374] width 424 height 585
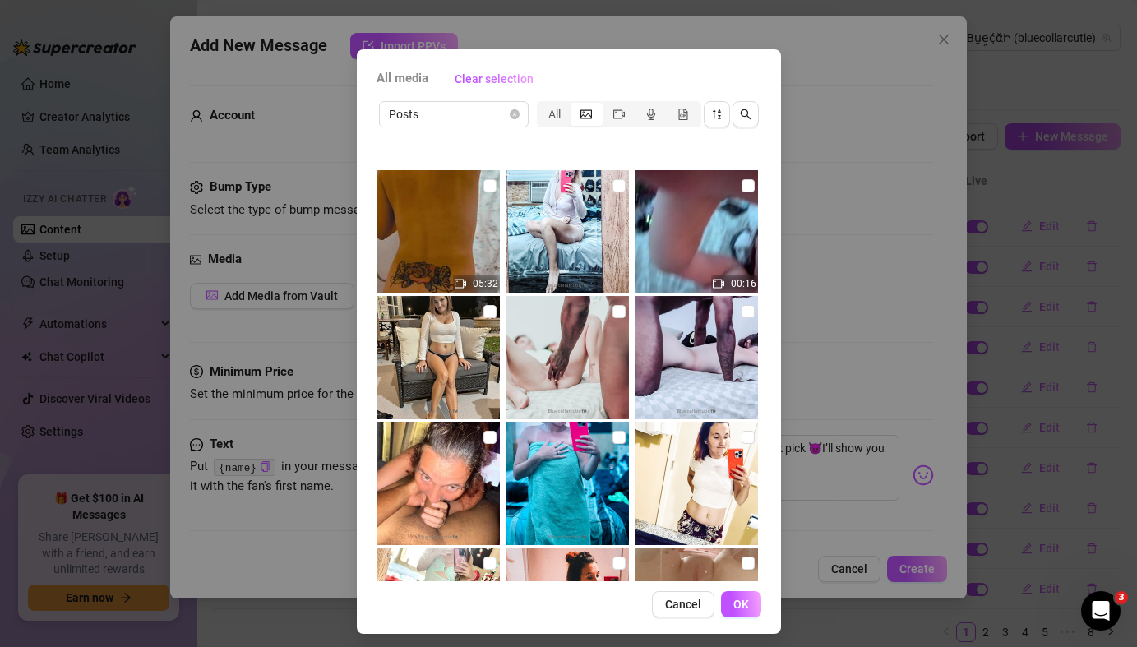
scroll to position [39, 0]
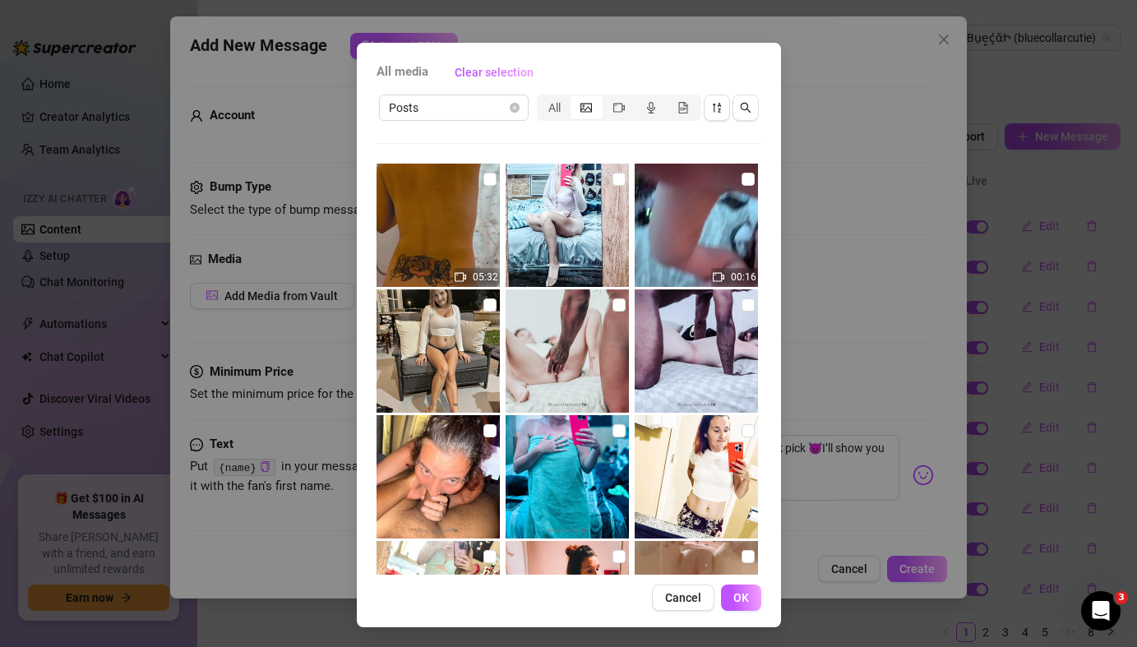
click at [772, 433] on div "All media Clear selection Posts All 05:32 00:16 00:09 02:01 00:09 02:52 Cancel …" at bounding box center [569, 335] width 424 height 585
click at [766, 436] on div "All media Clear selection Posts All 05:32 00:16 00:09 02:01 00:09 02:52 Cancel …" at bounding box center [569, 335] width 424 height 585
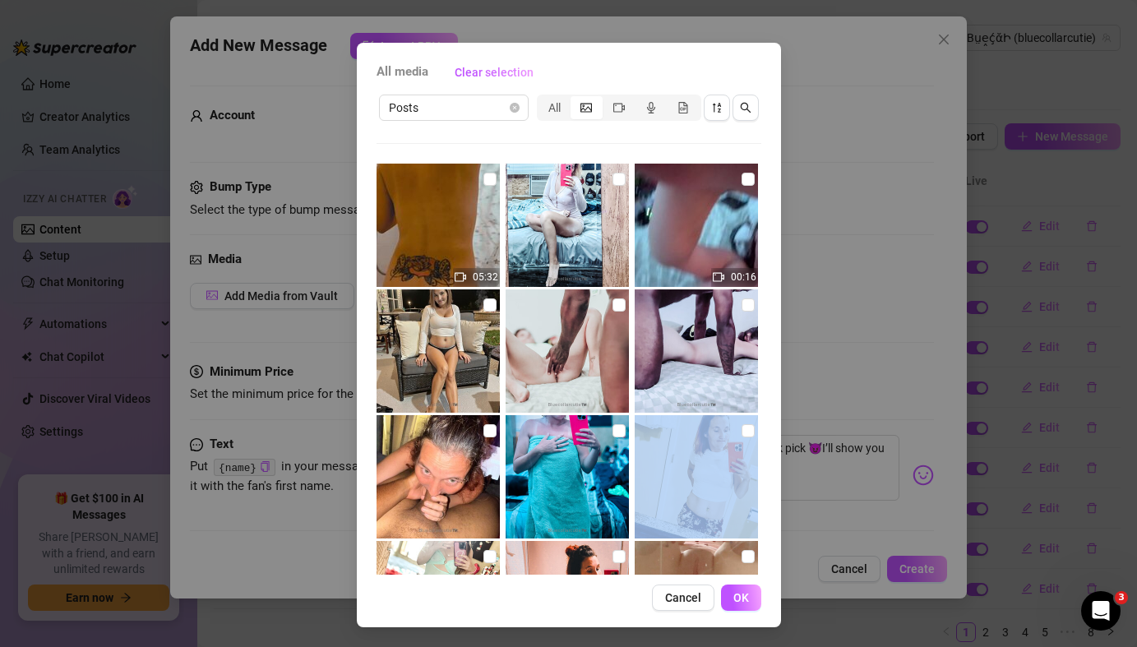
click at [766, 436] on div "All media Clear selection Posts All 05:32 00:16 00:09 02:01 00:09 02:52 Cancel …" at bounding box center [569, 335] width 424 height 585
click at [748, 555] on input "checkbox" at bounding box center [748, 556] width 13 height 13
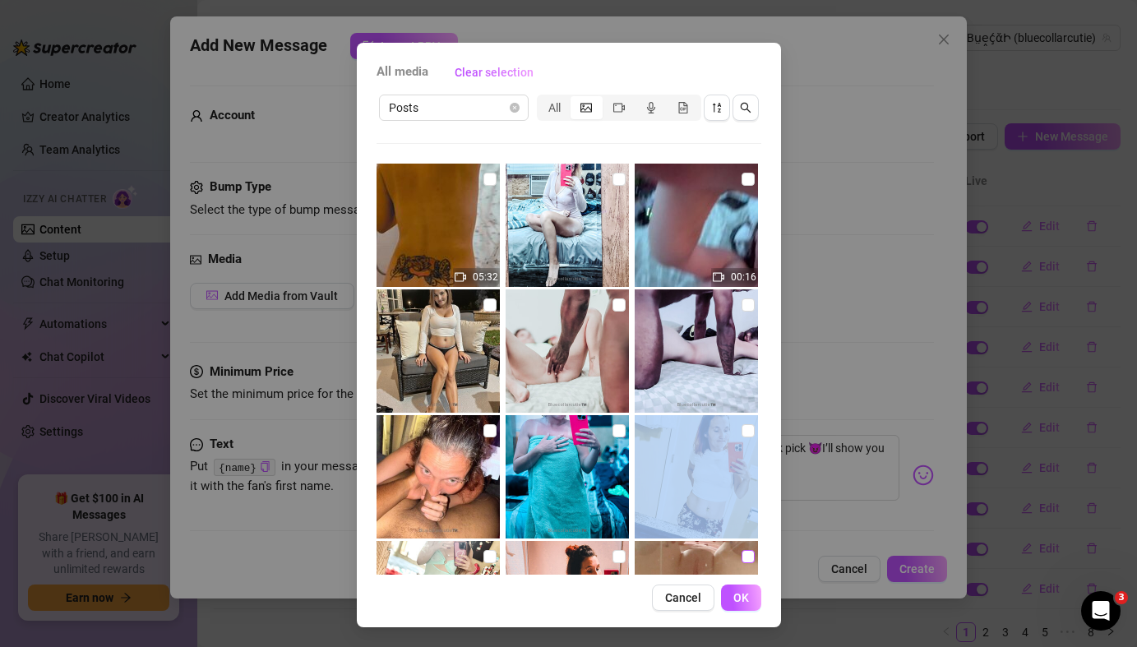
checkbox input "true"
click at [745, 602] on span "OK" at bounding box center [742, 597] width 16 height 13
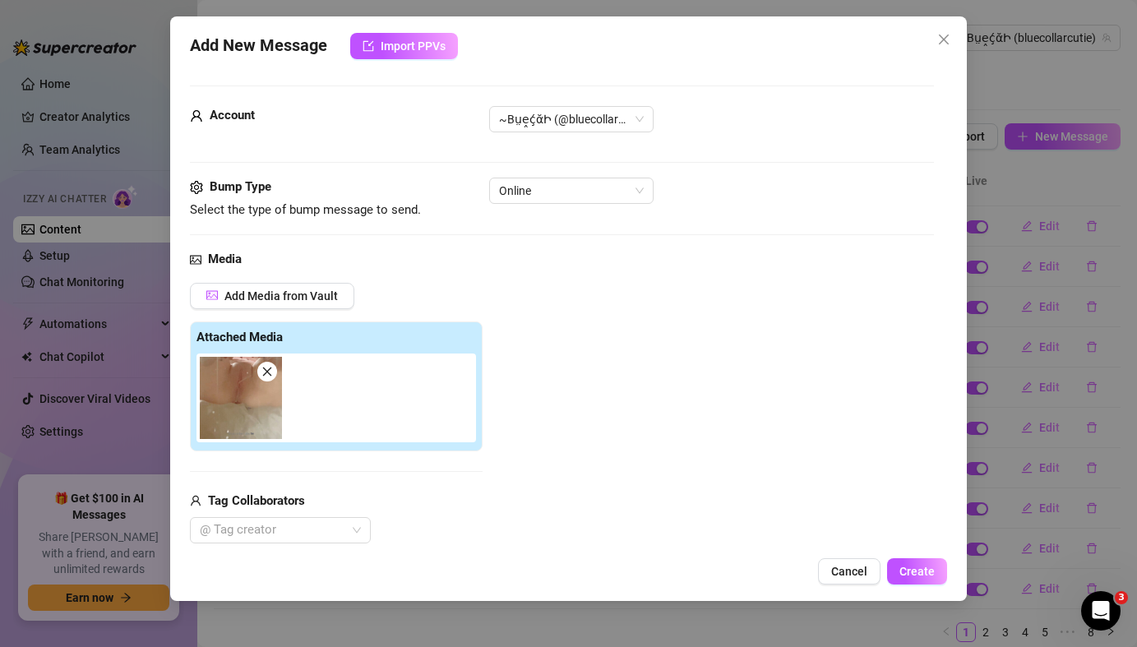
click at [918, 530] on div "Add Media from Vault Attached Media Tag Collaborators @ Tag creator" at bounding box center [561, 414] width 743 height 262
click at [837, 424] on div "Add Media from Vault Attached Media Tag Collaborators @ Tag creator" at bounding box center [561, 414] width 743 height 262
click at [917, 574] on span "Create" at bounding box center [917, 571] width 35 height 13
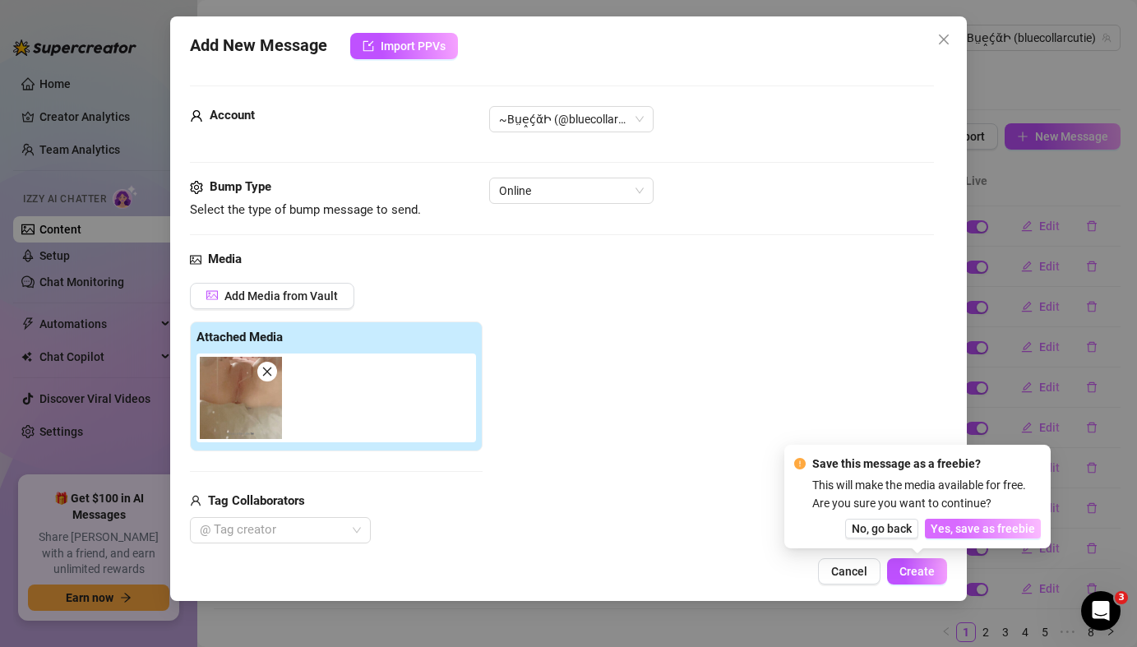
click at [982, 527] on span "Yes, save as freebie" at bounding box center [983, 528] width 104 height 13
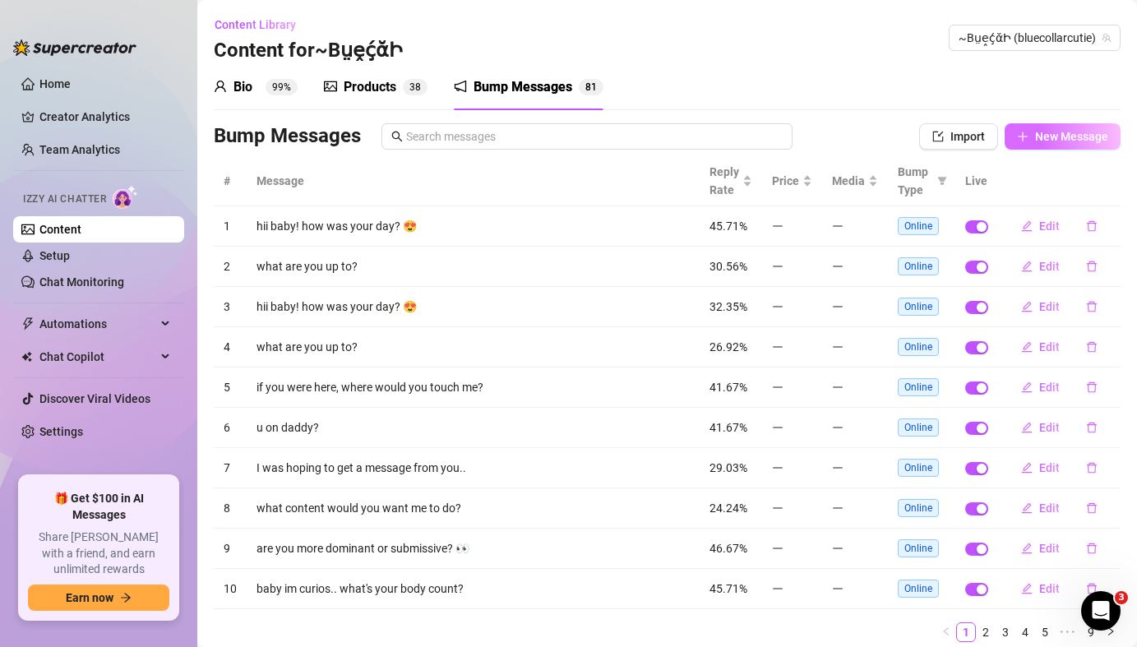
click at [1052, 141] on span "New Message" at bounding box center [1071, 136] width 73 height 13
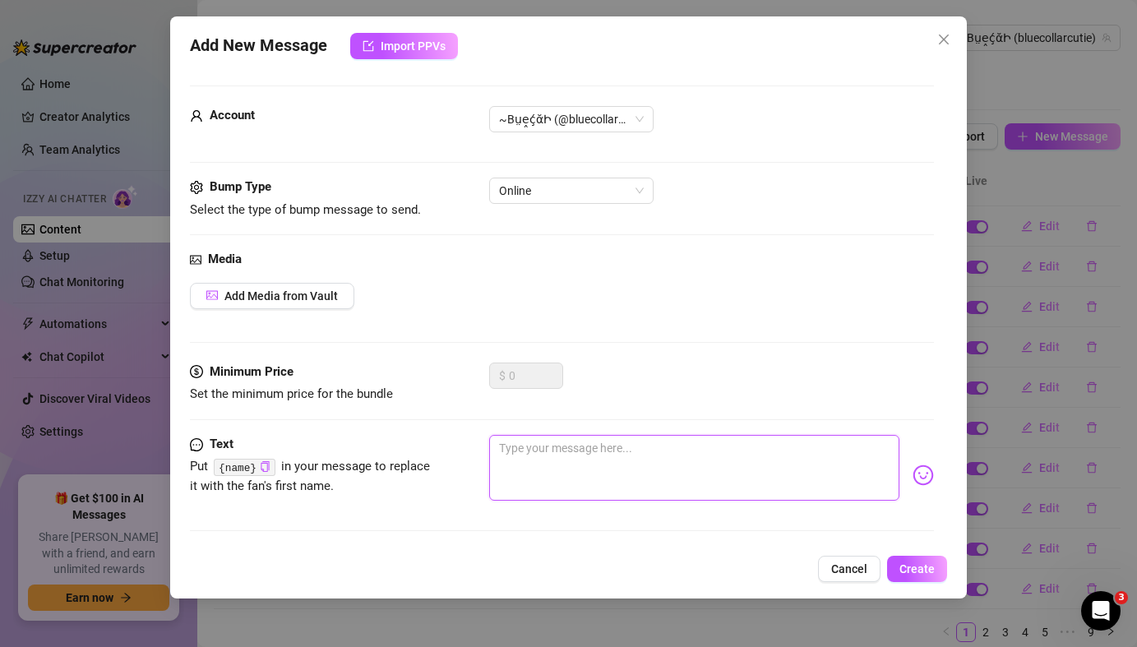
click at [662, 473] on textarea at bounding box center [694, 468] width 410 height 66
paste textarea "I want your dick daddy 🤤🍆are you too busy to CUM with me baby🥺💦"
type textarea "I want your dick daddy 🤤🍆are you too busy to CUM with me baby🥺💦"
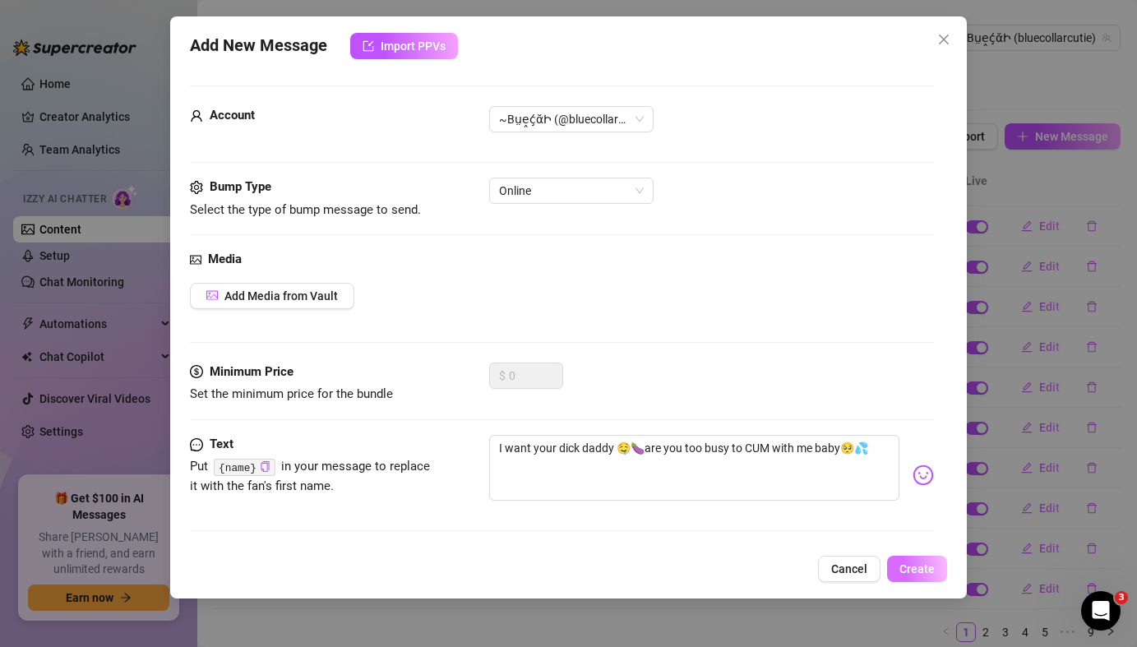
click at [926, 579] on button "Create" at bounding box center [917, 569] width 60 height 26
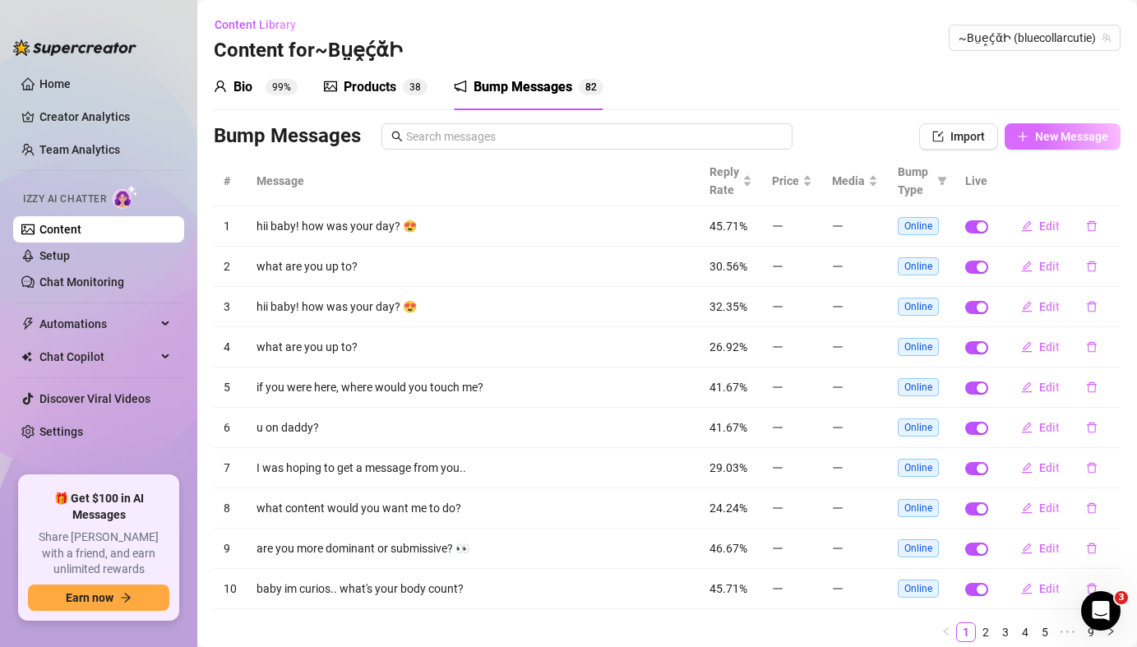
click at [1051, 142] on span "New Message" at bounding box center [1071, 136] width 73 height 13
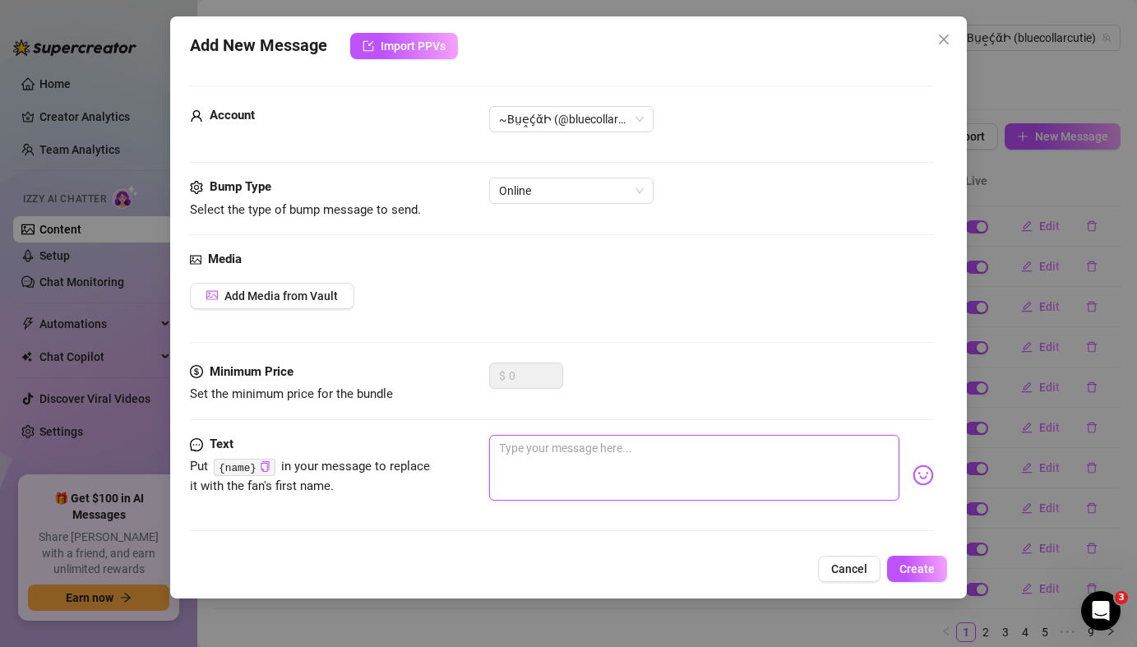
click at [664, 460] on textarea at bounding box center [694, 468] width 410 height 66
paste textarea "im sooo wet 🥵send me a pic and I’ll choose which hole 🤤"
type textarea "im sooo wet 🥵send me a pic and I’ll choose which hole 🤤"
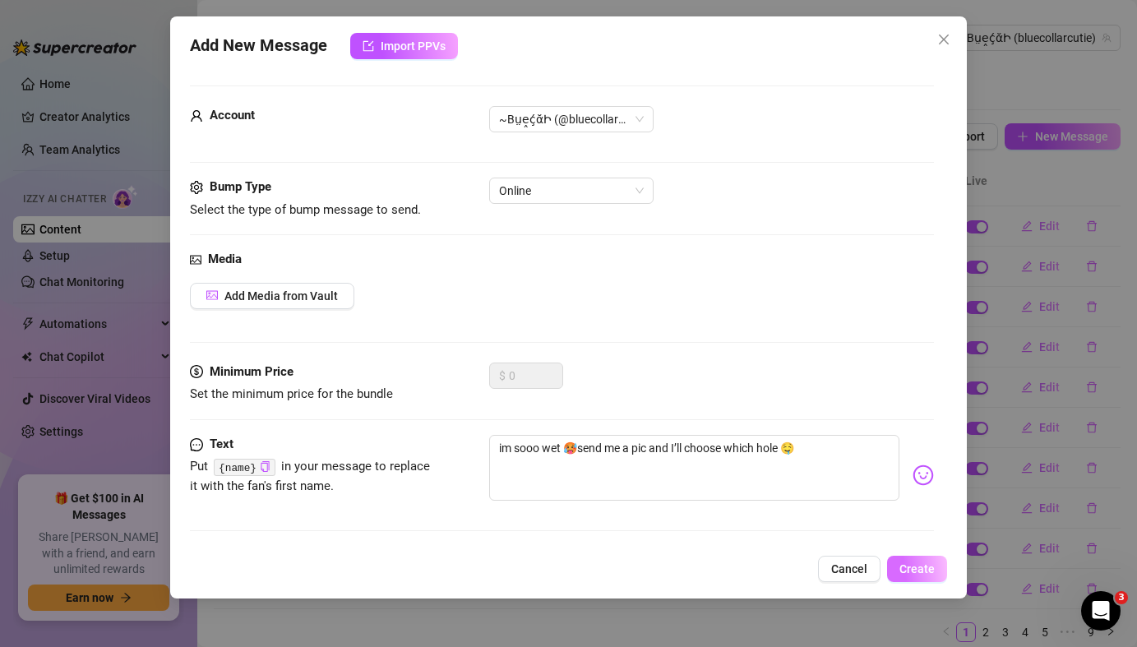
click at [919, 569] on span "Create" at bounding box center [917, 568] width 35 height 13
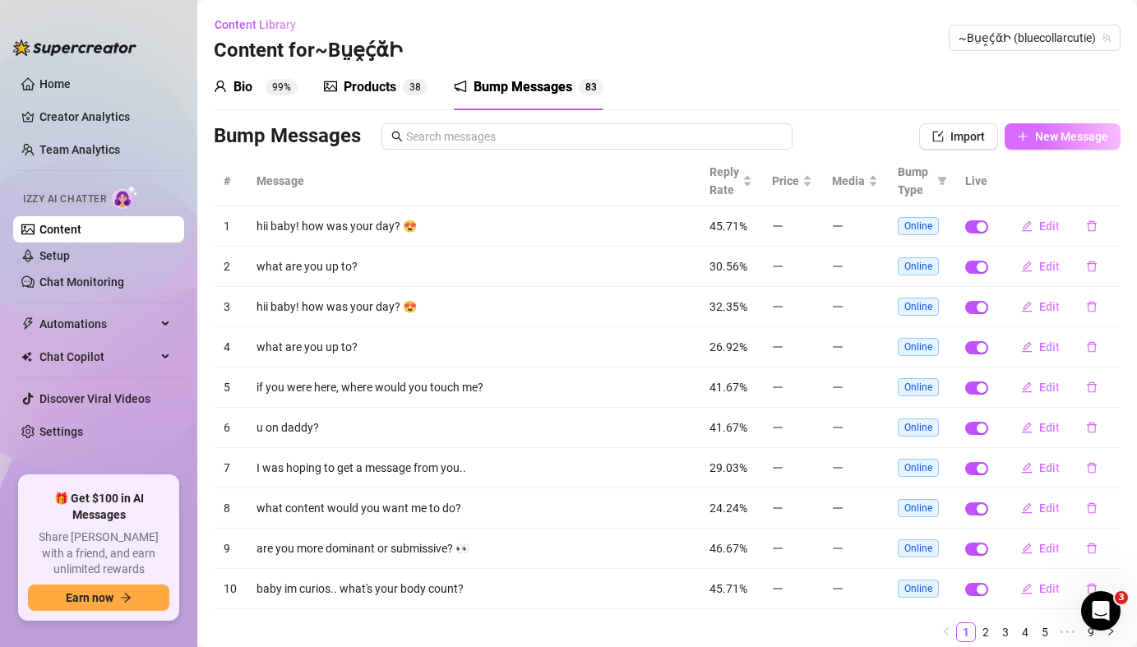
click at [1042, 145] on button "New Message" at bounding box center [1063, 136] width 116 height 26
type textarea "Type your message here..."
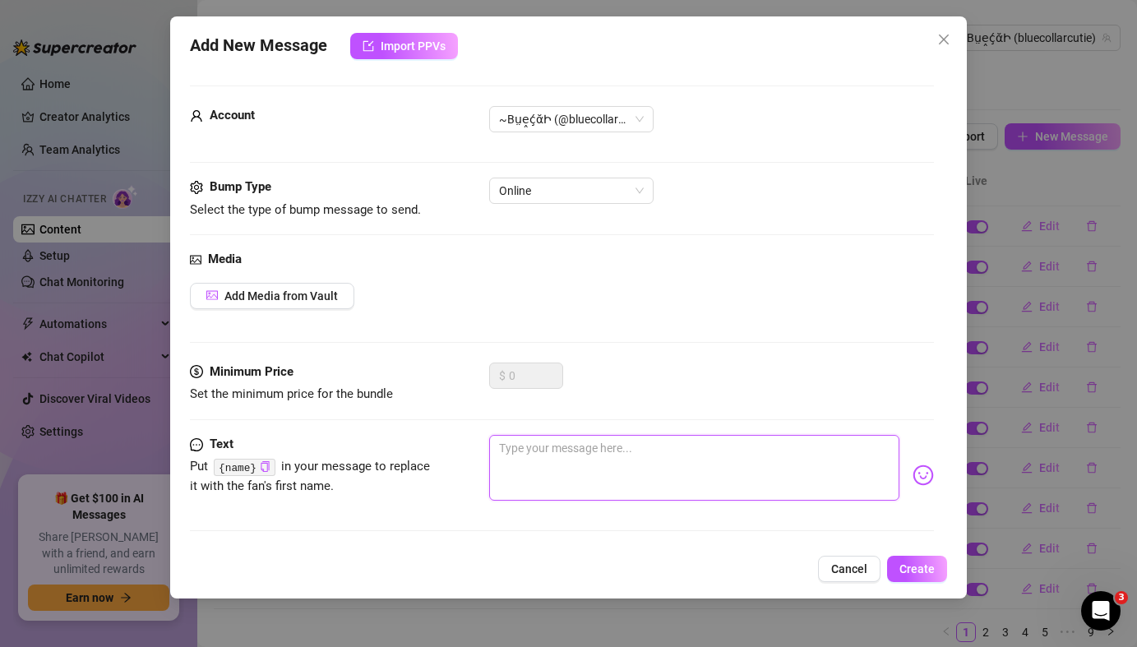
click at [638, 472] on textarea at bounding box center [694, 468] width 410 height 66
type textarea "v"
type textarea "Type your message here..."
paste textarea "Please tell me your dick is in your hands ready for me ☺"
type textarea "Please tell me your dick is in your hands ready for me ☺"
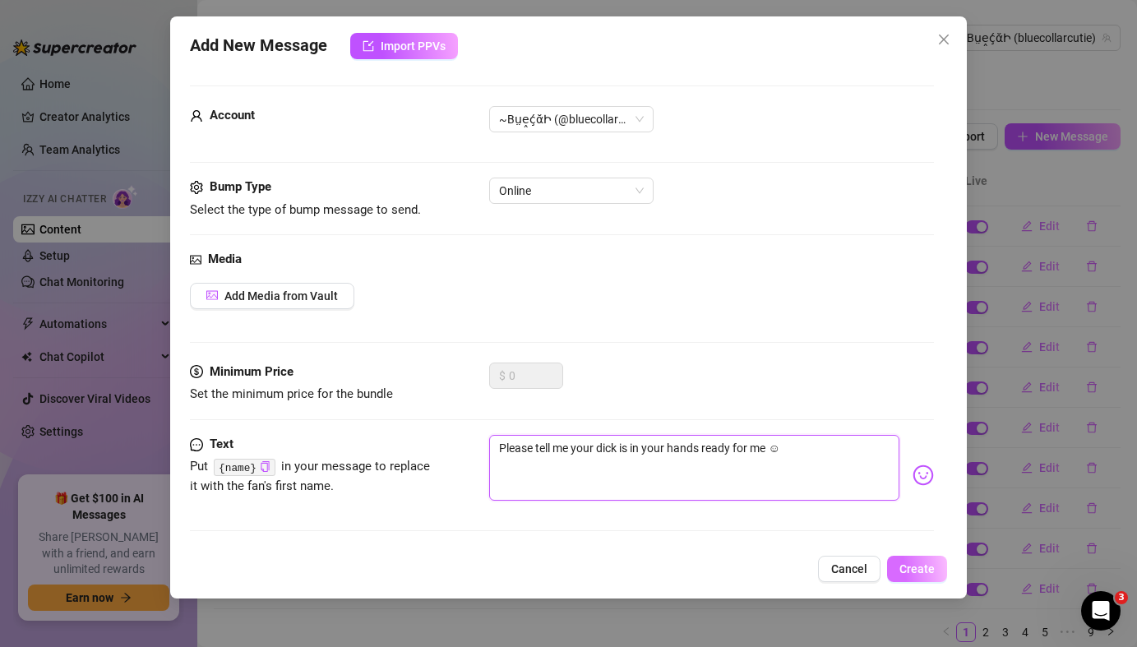
type textarea "Please tell me your dick is in your hands ready for me ☺"
click at [925, 575] on span "Create" at bounding box center [917, 568] width 35 height 13
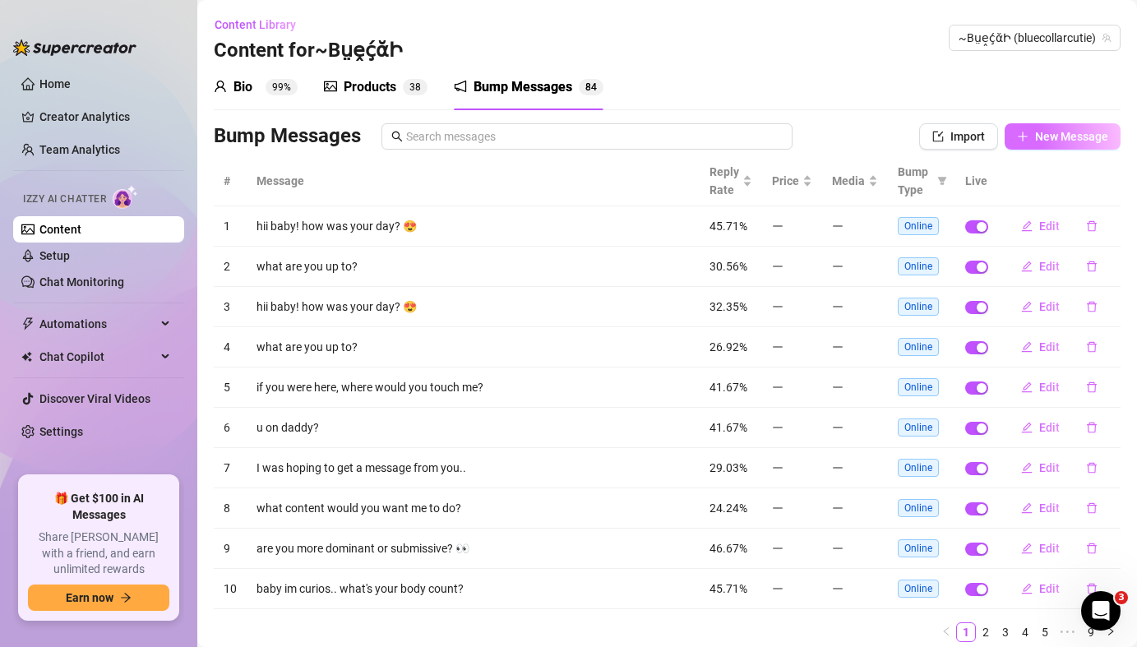
click at [1071, 137] on span "New Message" at bounding box center [1071, 136] width 73 height 13
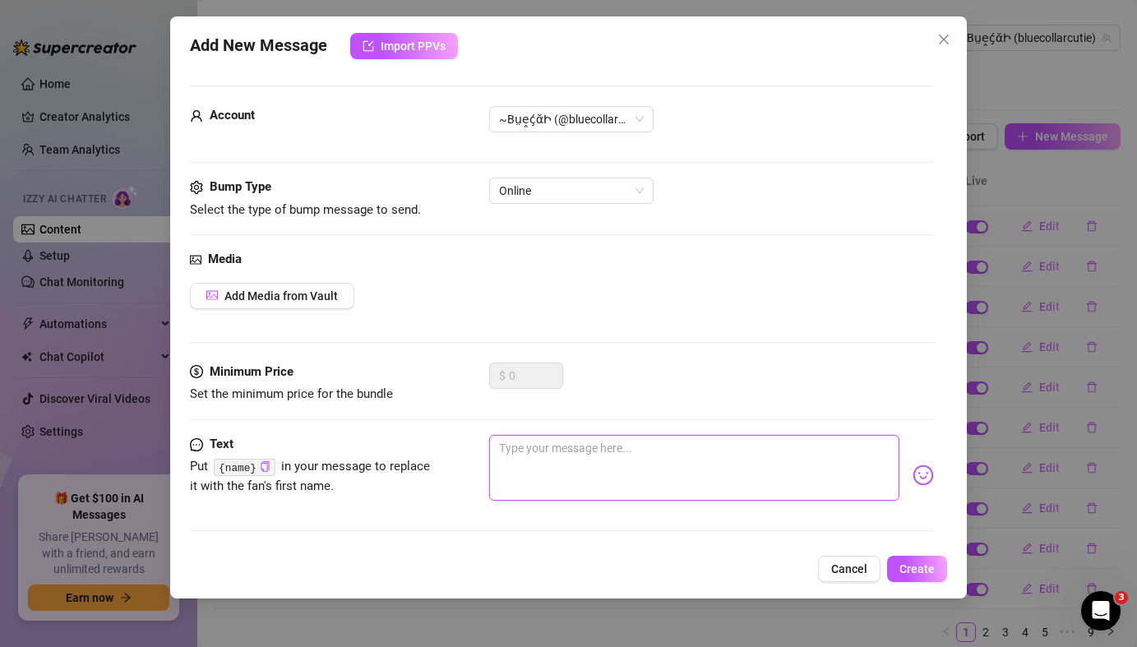
click at [698, 474] on textarea at bounding box center [694, 468] width 410 height 66
paste textarea "Do you have what it takes to make me squirt ?! 😏"
type textarea "Do you have what it takes to make me squirt ?! 😏"
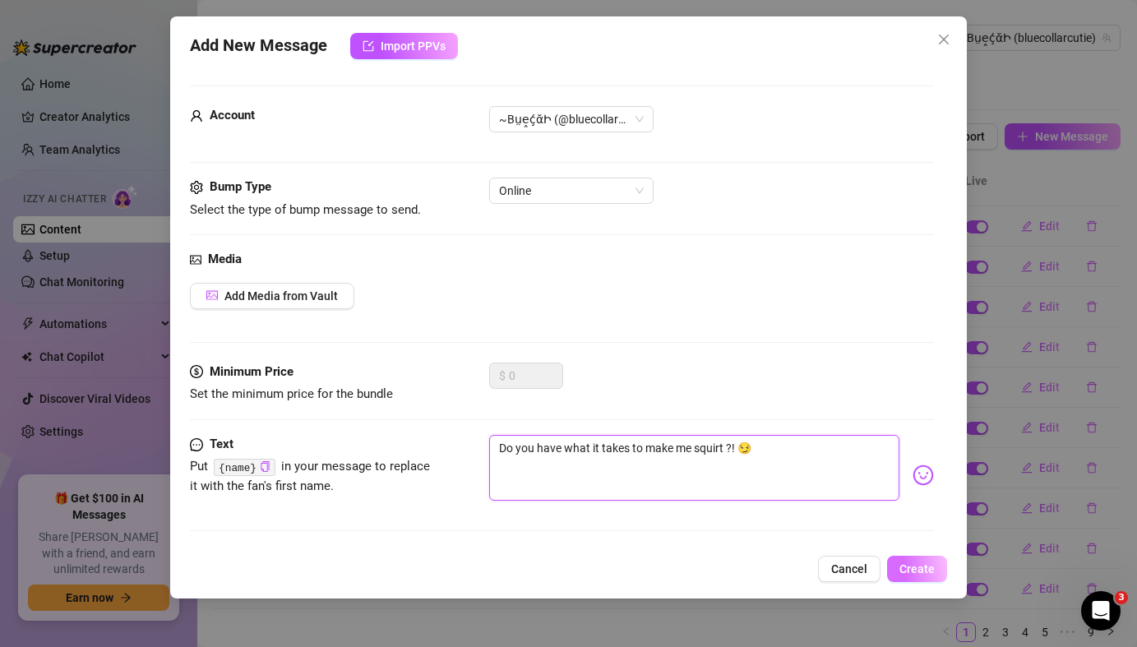
type textarea "Do you have what it takes to make me squirt ?! 😏"
click at [928, 571] on span "Create" at bounding box center [917, 568] width 35 height 13
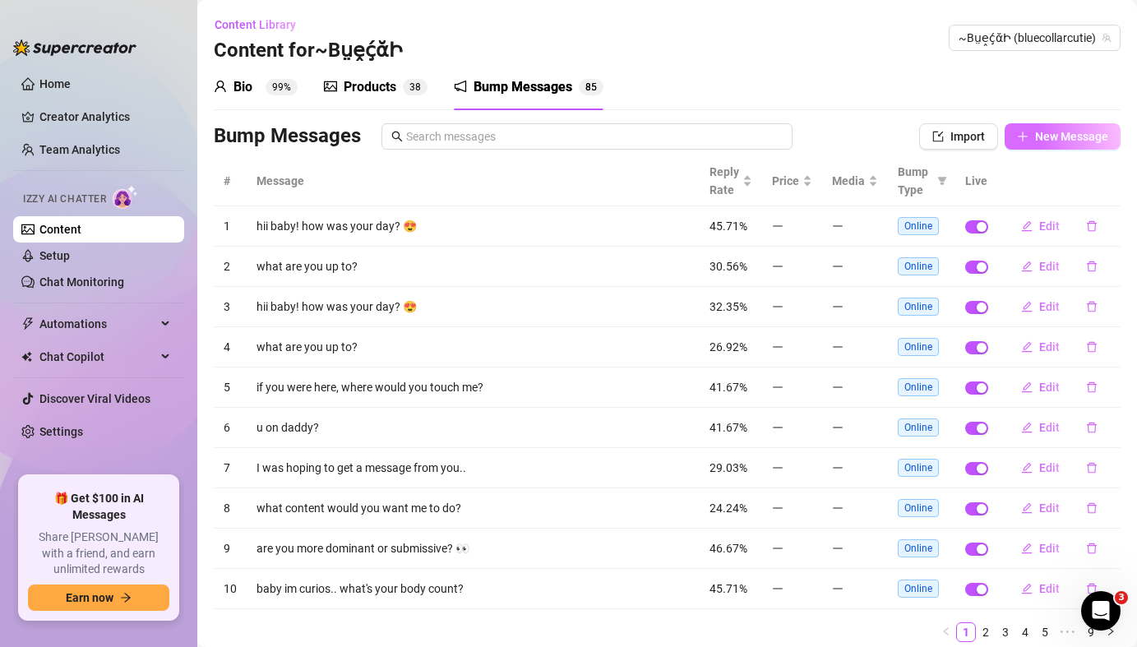
click at [1074, 147] on button "New Message" at bounding box center [1063, 136] width 116 height 26
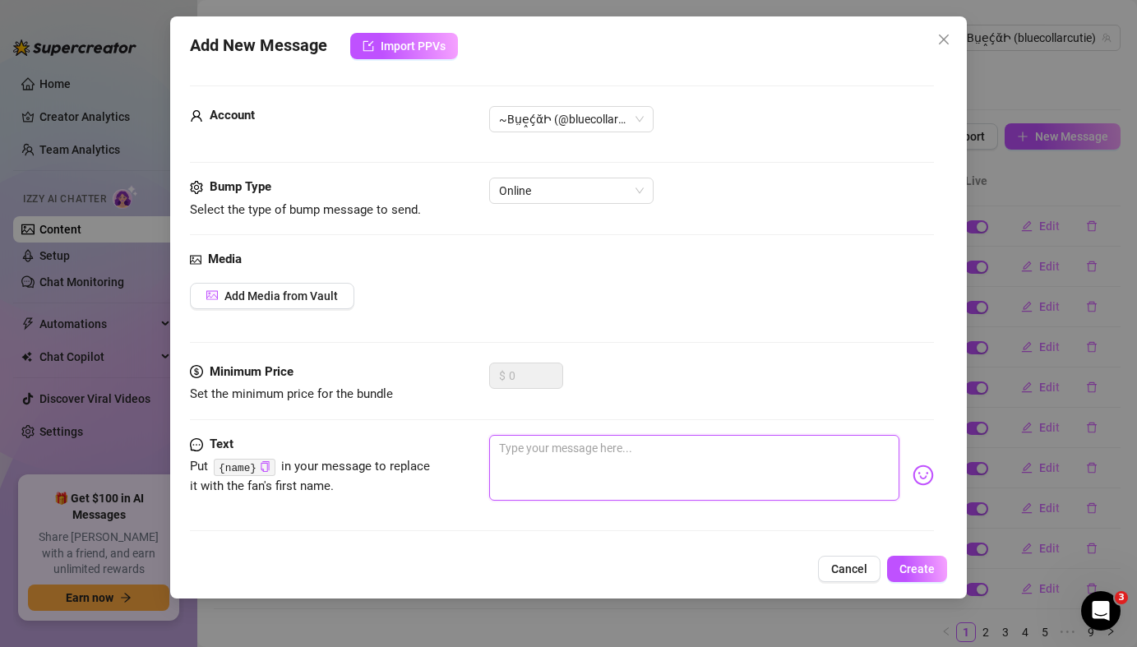
click at [655, 467] on textarea at bounding box center [694, 468] width 410 height 66
paste textarea "Are you hard yet ? Let me help you with that 😏"
type textarea "Are you hard yet ? Let me help you with that 😏"
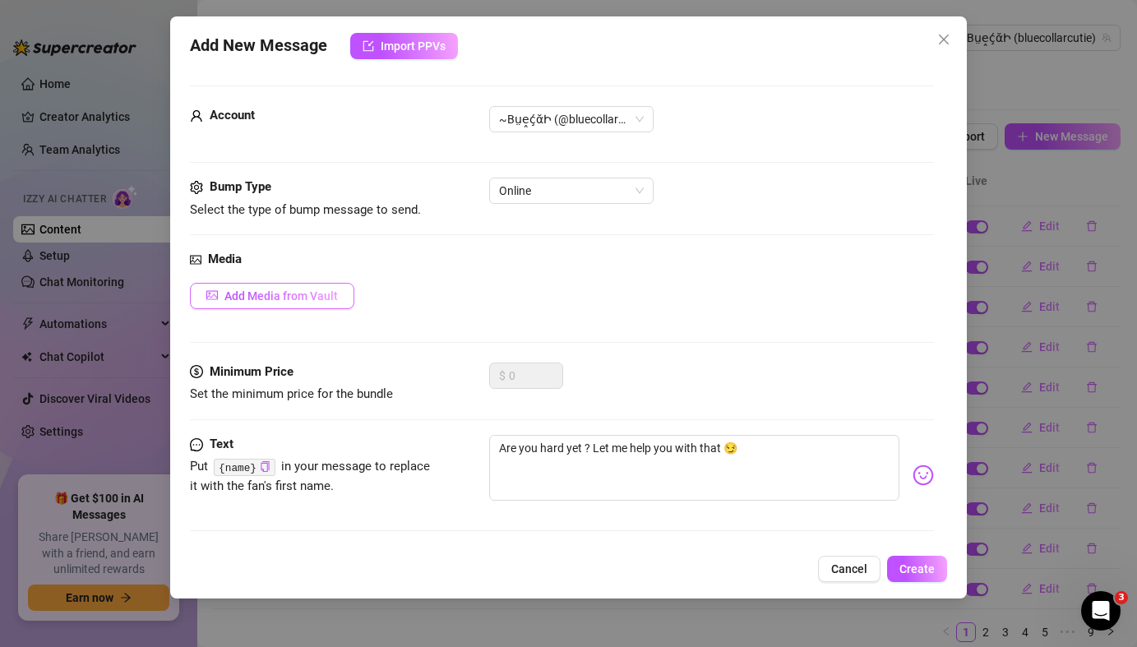
click at [325, 303] on button "Add Media from Vault" at bounding box center [272, 296] width 164 height 26
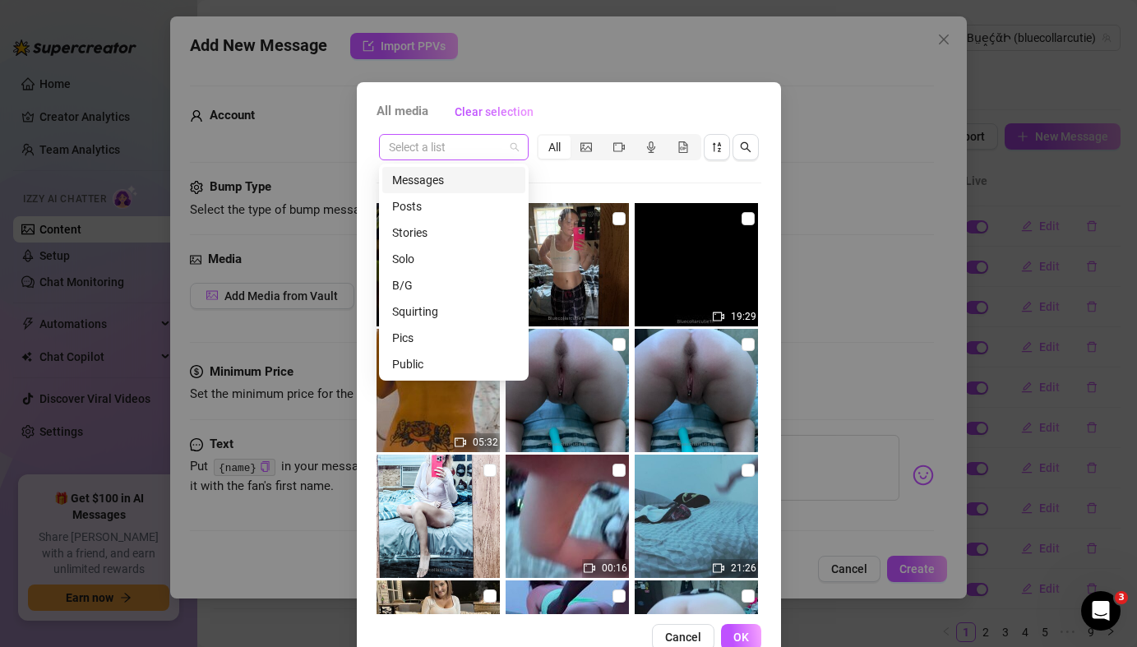
click at [516, 150] on span at bounding box center [454, 147] width 130 height 25
click at [428, 262] on div "Solo" at bounding box center [453, 259] width 123 height 18
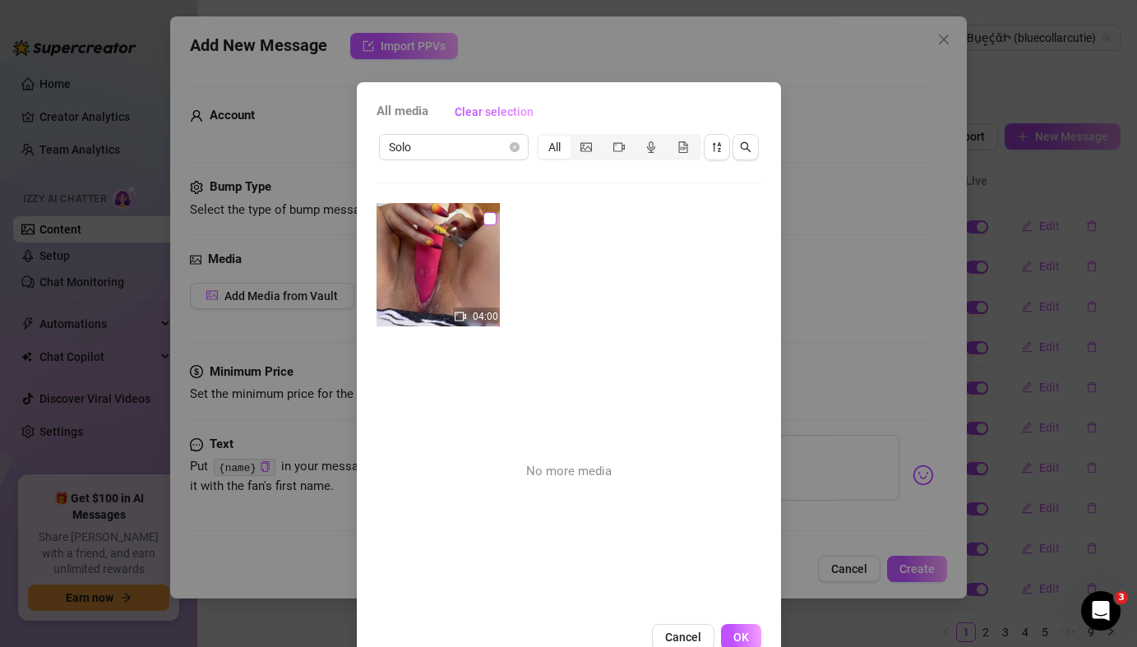
click at [489, 218] on input "checkbox" at bounding box center [490, 218] width 13 height 13
checkbox input "true"
click at [516, 152] on span "Solo" at bounding box center [454, 147] width 130 height 25
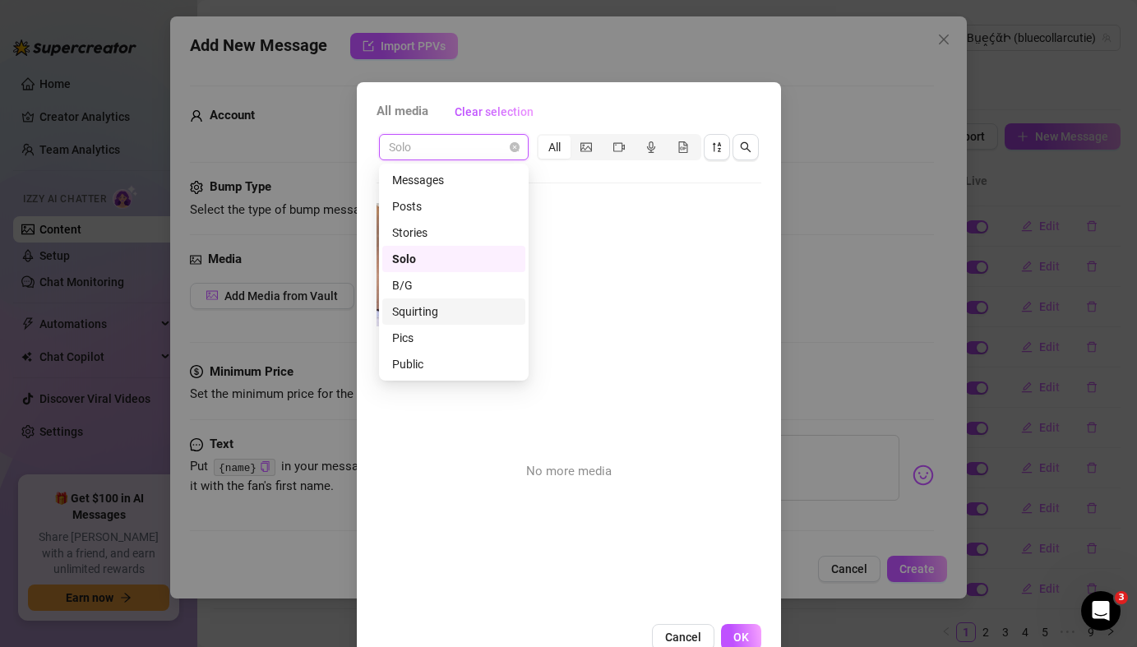
click at [441, 312] on div "Squirting" at bounding box center [453, 312] width 123 height 18
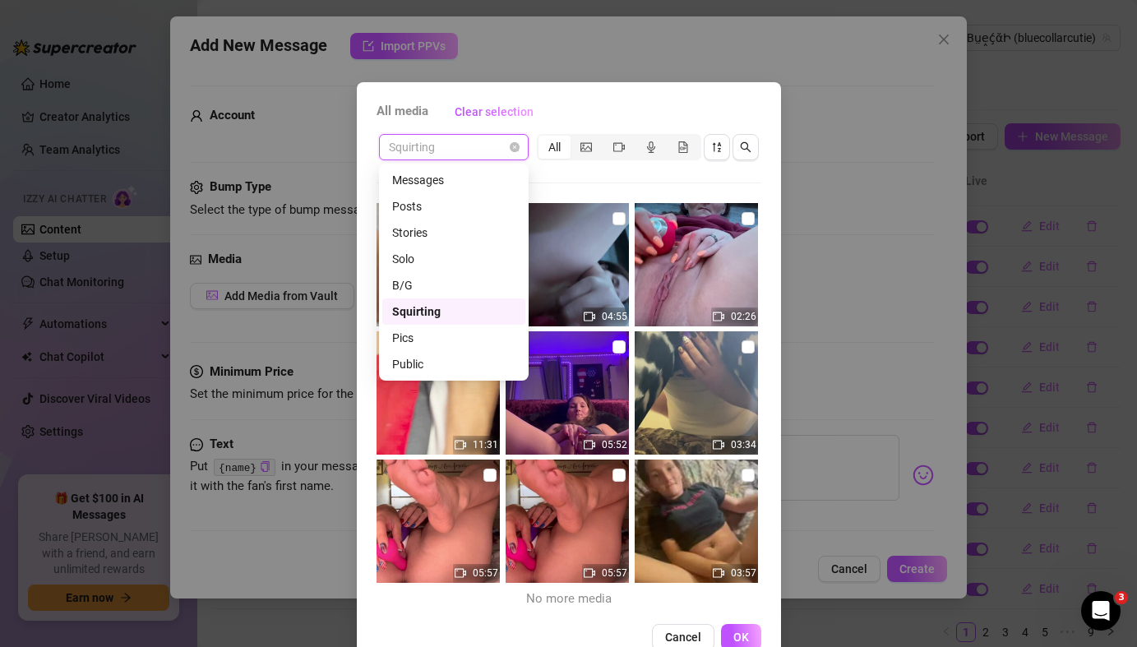
click at [518, 152] on span "Squirting" at bounding box center [454, 147] width 130 height 25
click at [443, 206] on div "Posts" at bounding box center [453, 206] width 123 height 18
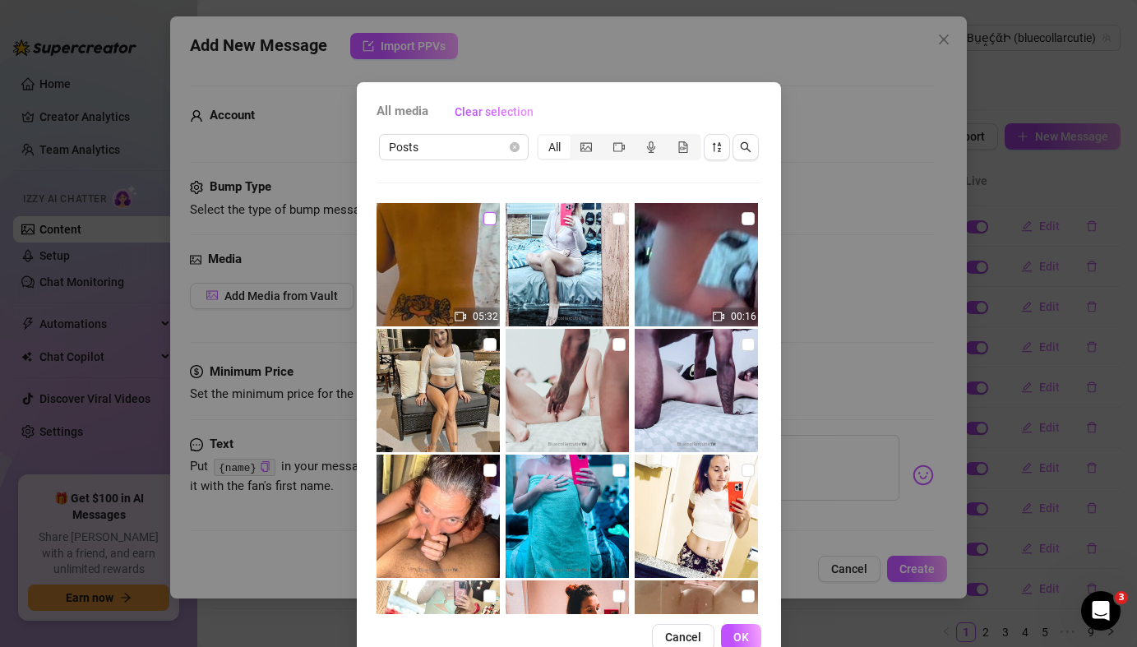
click at [489, 224] on input "checkbox" at bounding box center [490, 218] width 13 height 13
checkbox input "true"
click at [739, 605] on span "OK" at bounding box center [742, 637] width 16 height 13
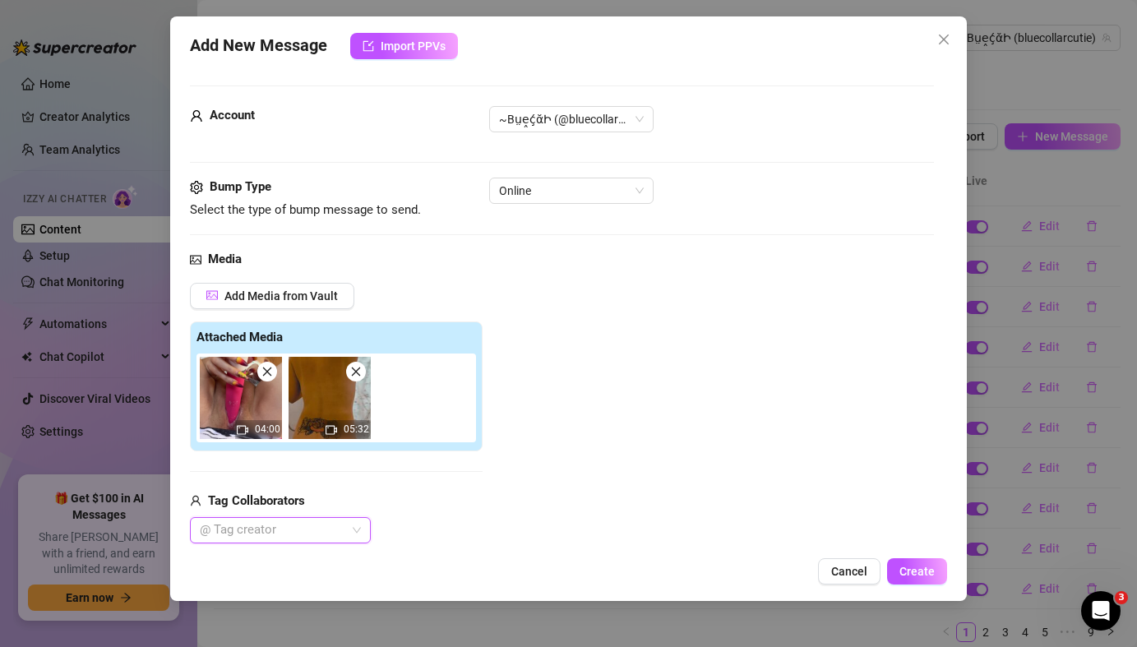
click at [269, 376] on icon "close" at bounding box center [268, 372] width 12 height 12
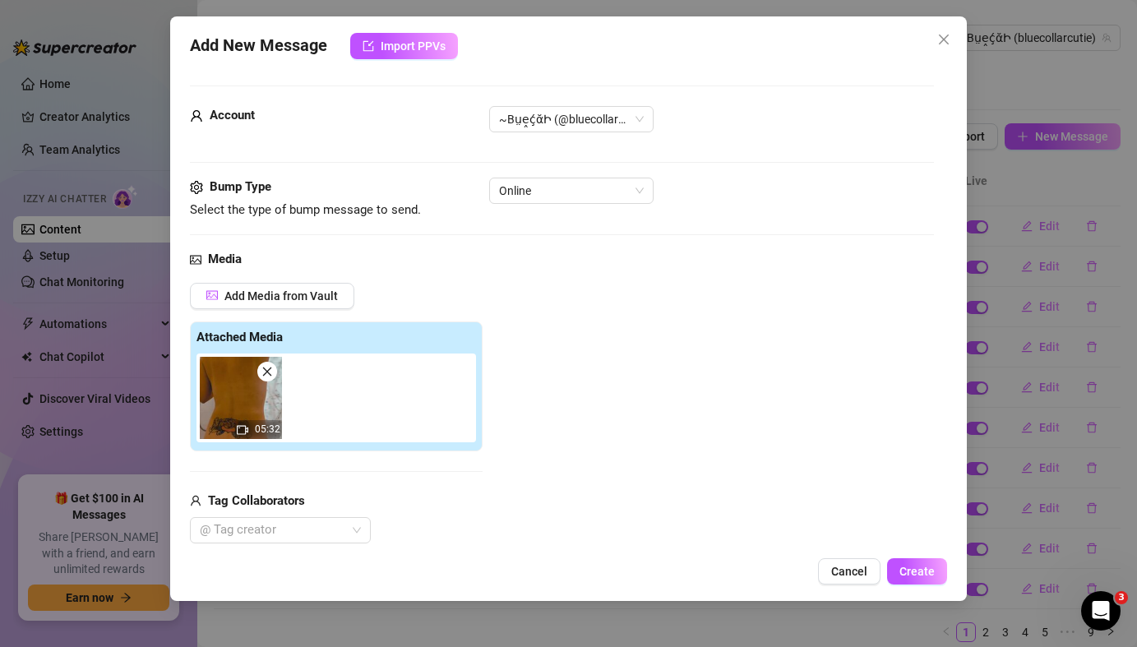
click at [710, 400] on div "Add Media from Vault Attached Media 05:32 Tag Collaborators @ Tag creator" at bounding box center [561, 414] width 743 height 262
click at [917, 565] on span "Create" at bounding box center [917, 571] width 35 height 13
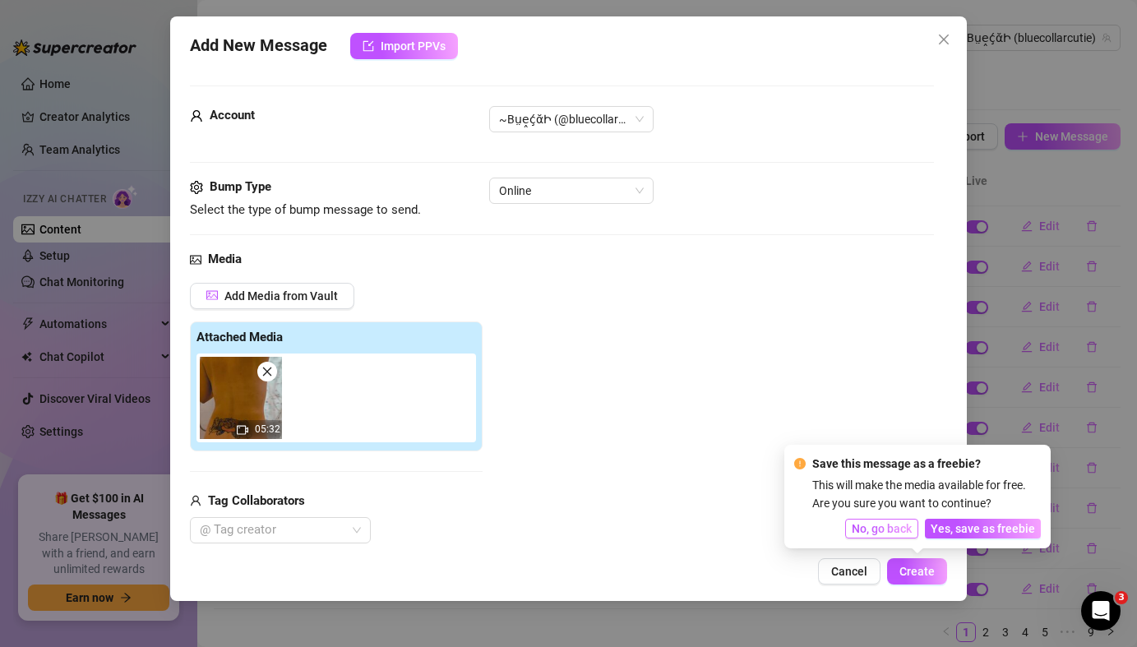
click at [892, 531] on span "No, go back" at bounding box center [882, 528] width 60 height 13
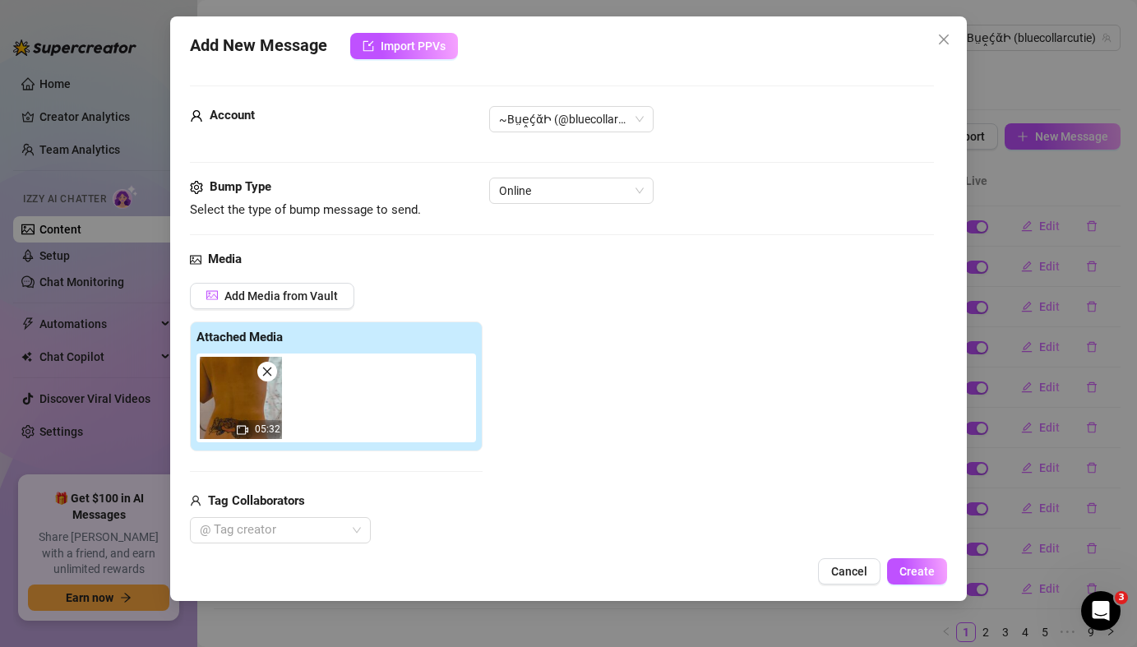
click at [686, 451] on div "Add Media from Vault Attached Media 05:32 Tag Collaborators @ Tag creator" at bounding box center [561, 414] width 743 height 262
click at [589, 391] on div "Add Media from Vault Attached Media 05:32 Tag Collaborators @ Tag creator" at bounding box center [561, 414] width 743 height 262
click at [1036, 384] on div "Add New Message Import PPVs Account ~BṳḙḉᾰԻ (@bluecollarcutie) Bump Type Select…" at bounding box center [568, 323] width 1137 height 647
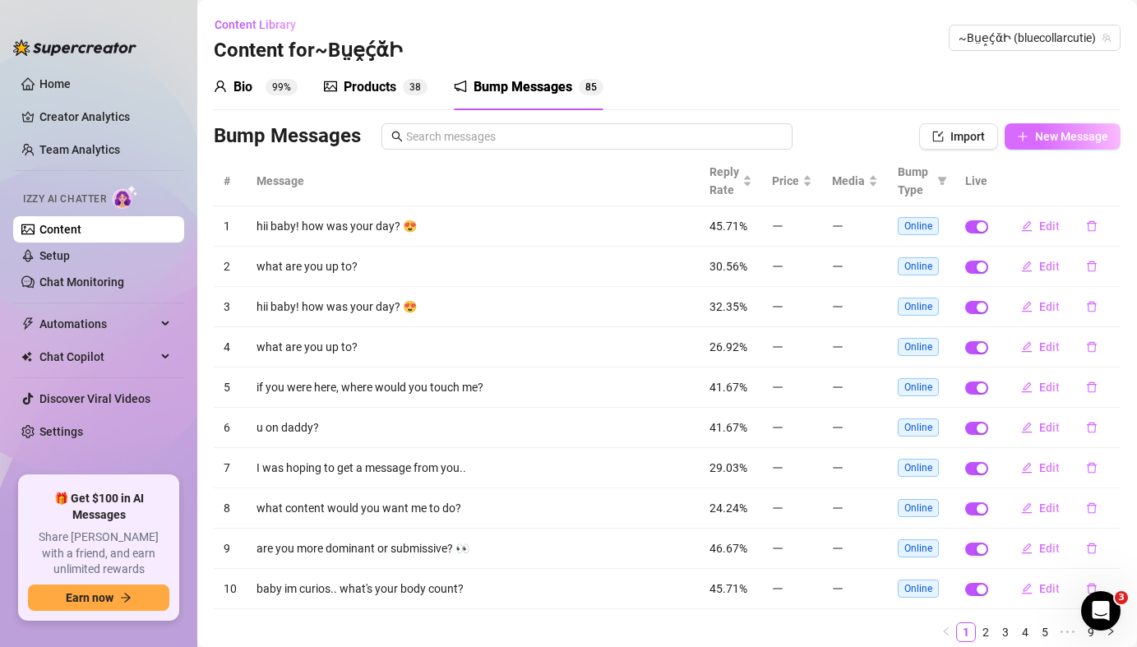
click at [1052, 140] on span "New Message" at bounding box center [1071, 136] width 73 height 13
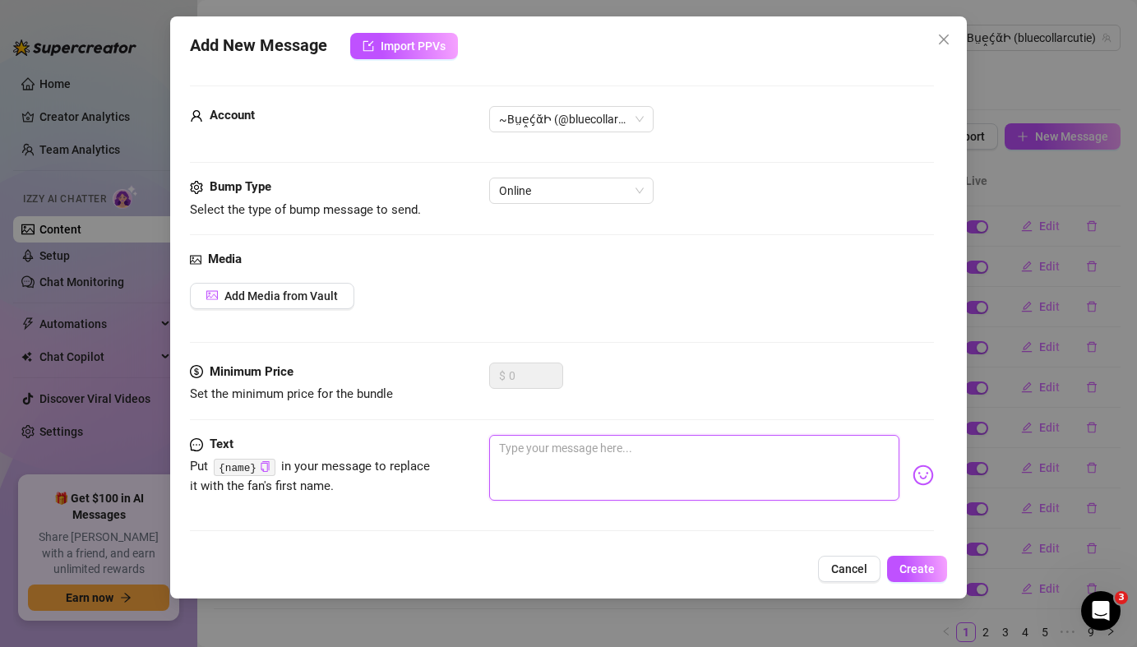
click at [529, 455] on textarea at bounding box center [694, 468] width 410 height 66
paste textarea "Are you hard yet ? Let me help you with that 😏"
type textarea "Are you hard yet ? Let me help you with that 😏"
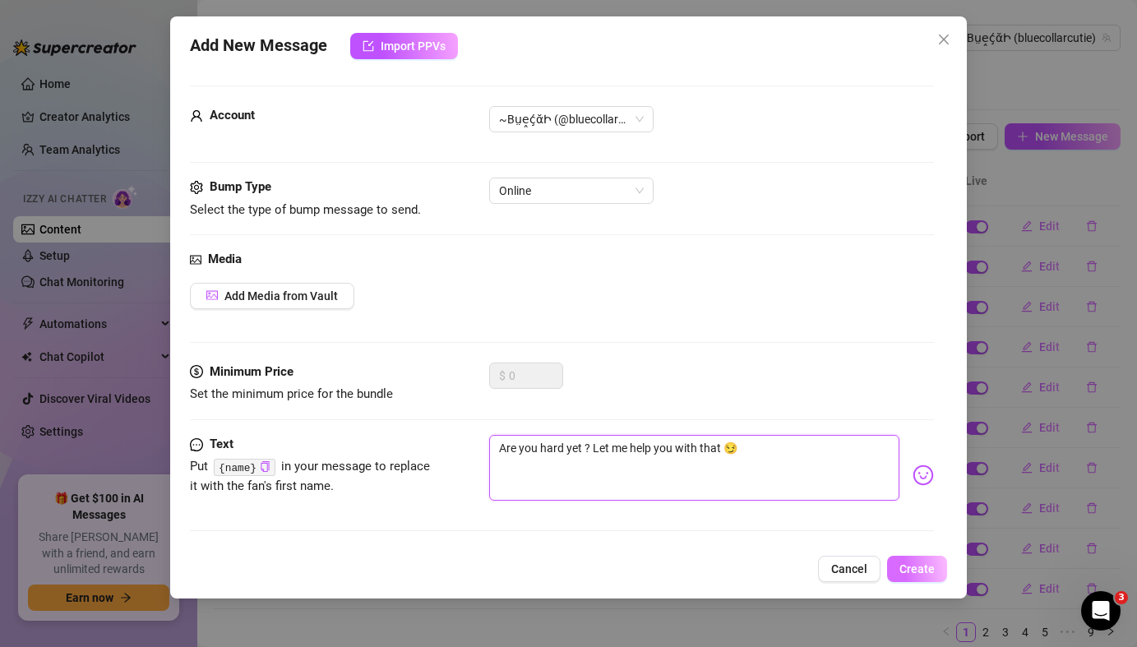
type textarea "Are you hard yet ? Let me help you with that 😏"
click at [916, 570] on span "Create" at bounding box center [917, 568] width 35 height 13
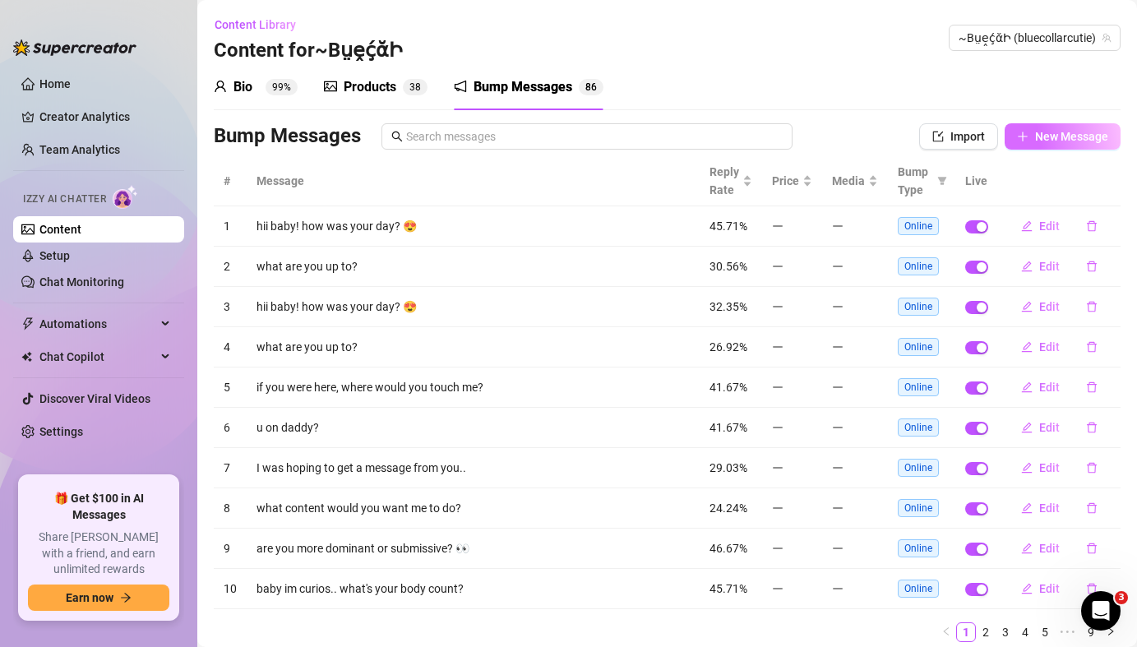
click at [1087, 132] on span "New Message" at bounding box center [1071, 136] width 73 height 13
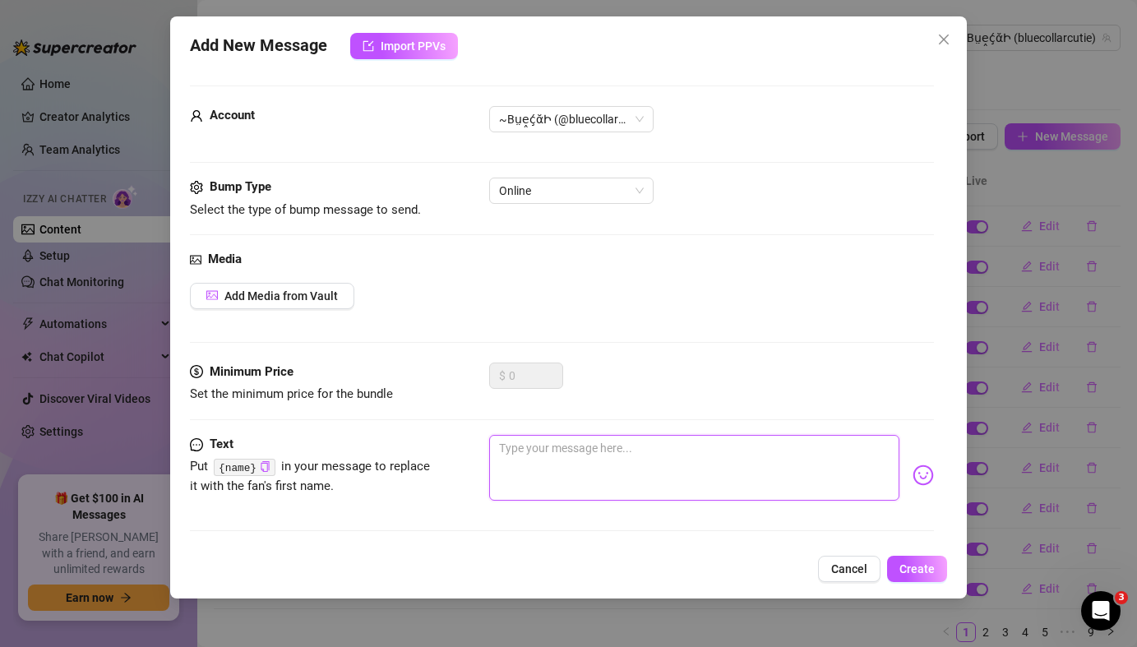
click at [530, 464] on textarea at bounding box center [694, 468] width 410 height 66
click at [632, 460] on textarea at bounding box center [694, 468] width 410 height 66
paste textarea "Are you hard yet ? Let me help you with that 😏"
type textarea "Are you hard yet ? Let me help you with that 😏"
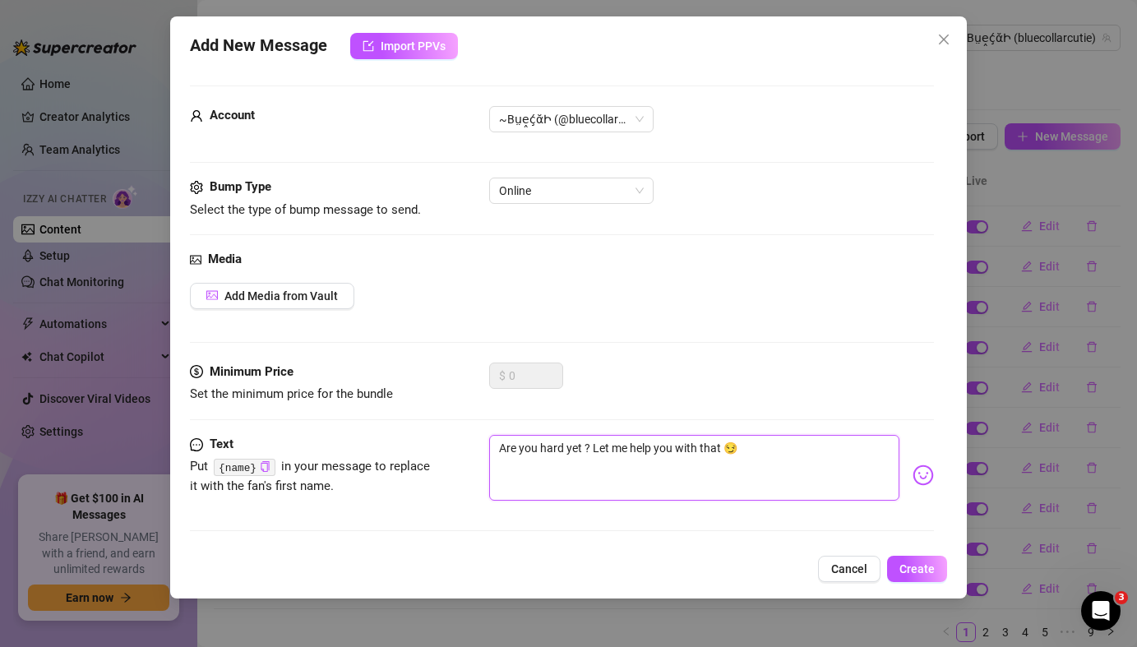
type textarea "Are you hard yet ? Let me help you with that"
type textarea "Are you hard yet ? Let me help you with tha"
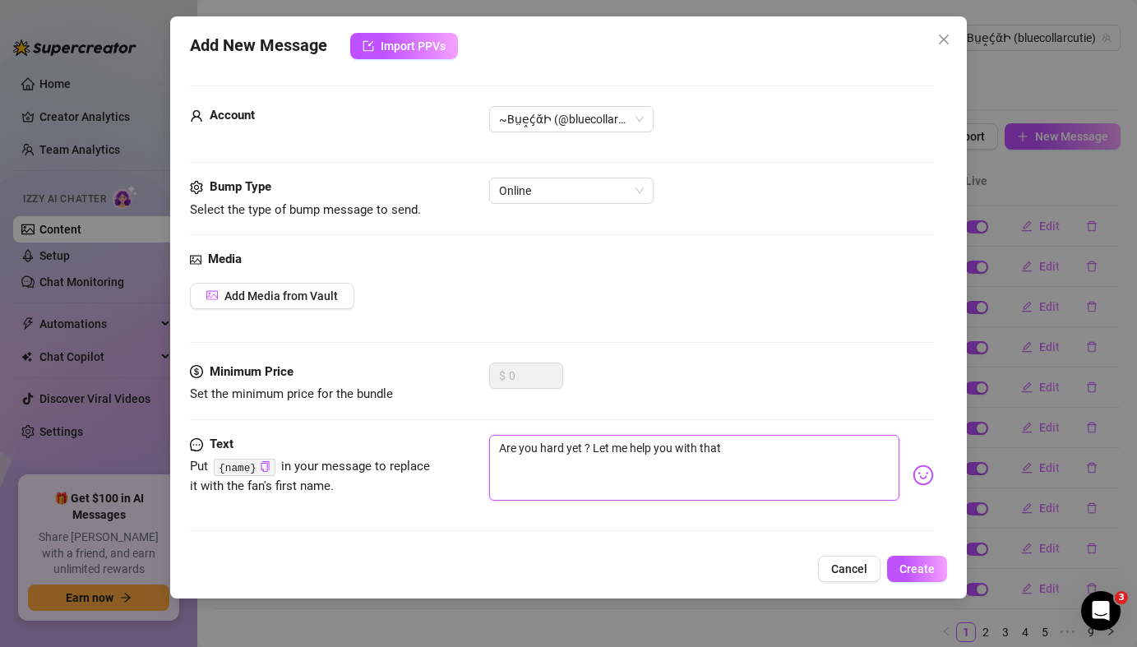
type textarea "Are you hard yet ? Let me help you with tha"
type textarea "Are you hard yet ? Let me help you with th"
type textarea "Are you hard yet ? Let me help you with t"
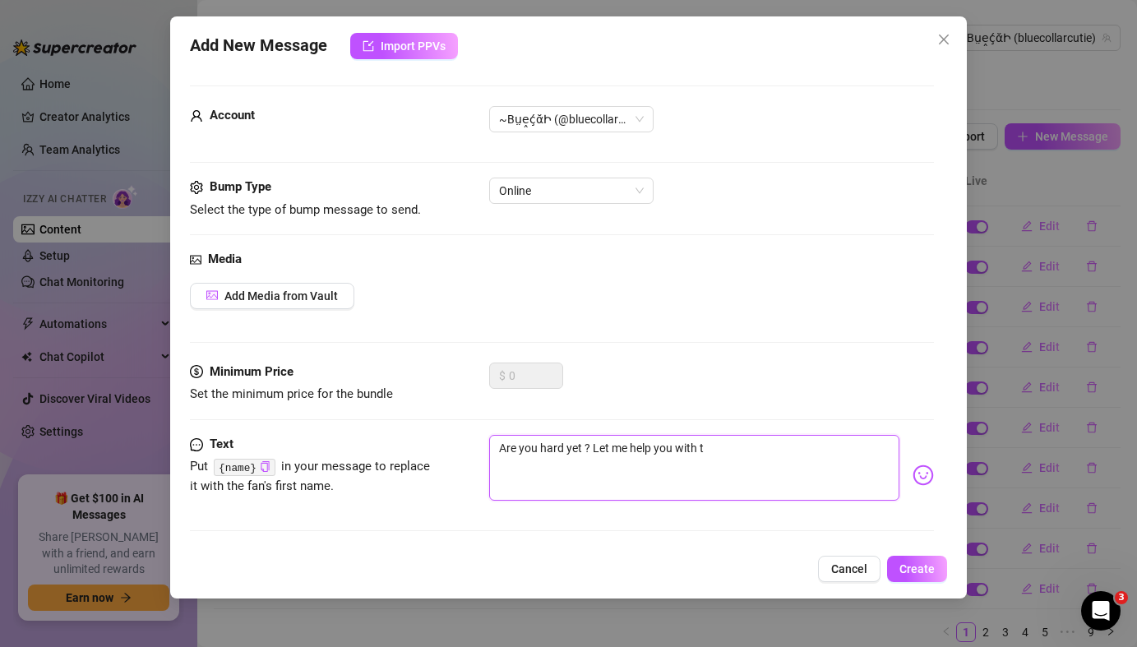
type textarea "Are you hard yet ? Let me help you with"
type textarea "Are you hard yet ? Let me help you wit"
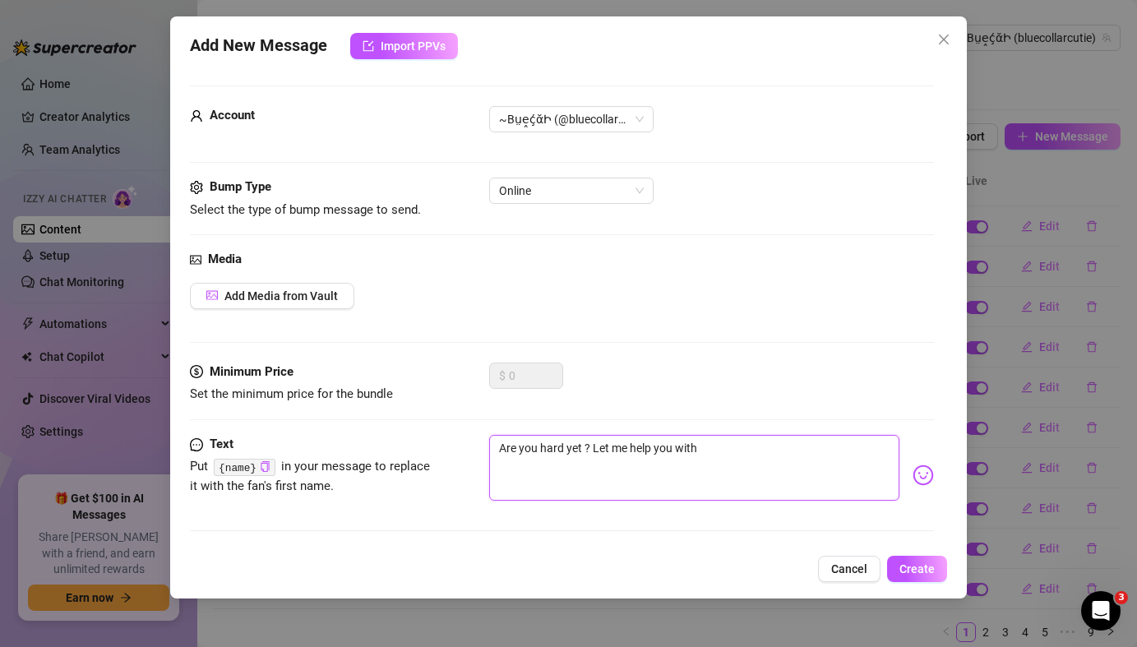
type textarea "Are you hard yet ? Let me help you wit"
type textarea "Are you hard yet ? Let me help you wi"
type textarea "Are you hard yet ? Let me help you w"
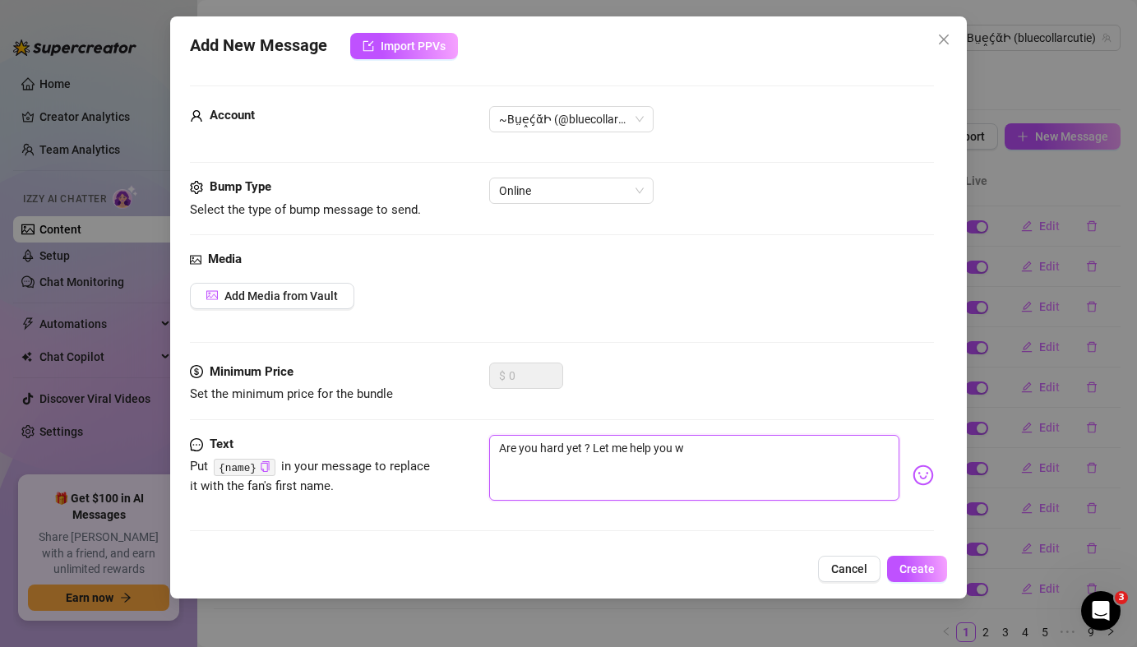
type textarea "Are you hard yet ? Let me help you"
type textarea "Are you hard yet ? Let me help yo"
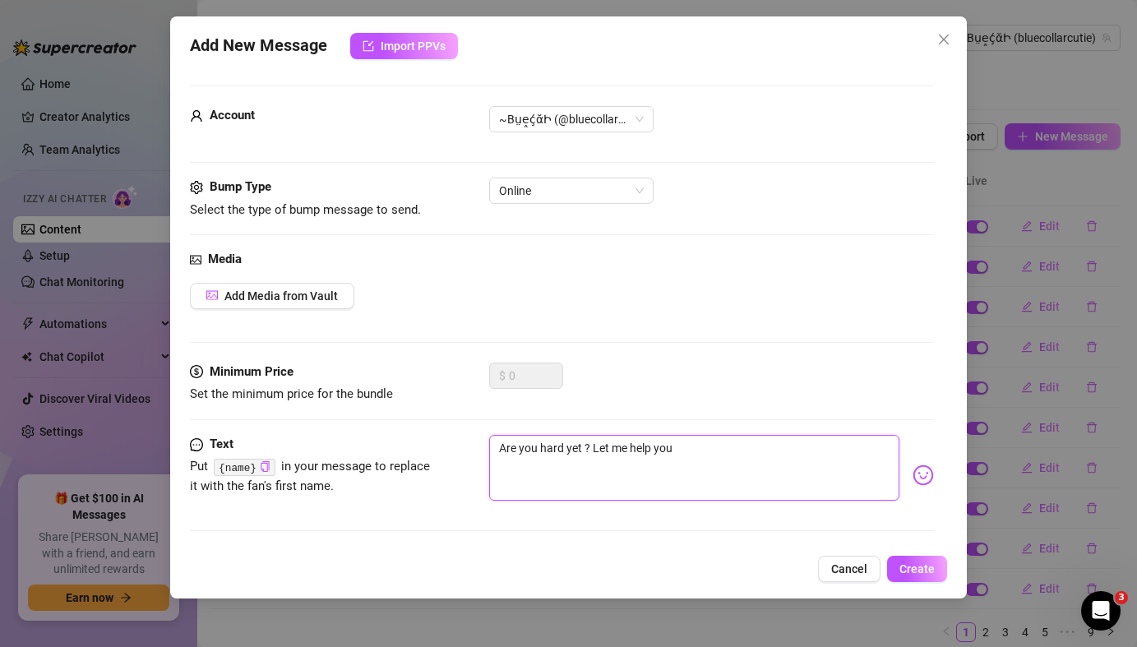
type textarea "Are you hard yet ? Let me help yo"
type textarea "Are you hard yet ? Let me help y"
click at [640, 474] on textarea at bounding box center [694, 468] width 410 height 66
paste textarea "v"
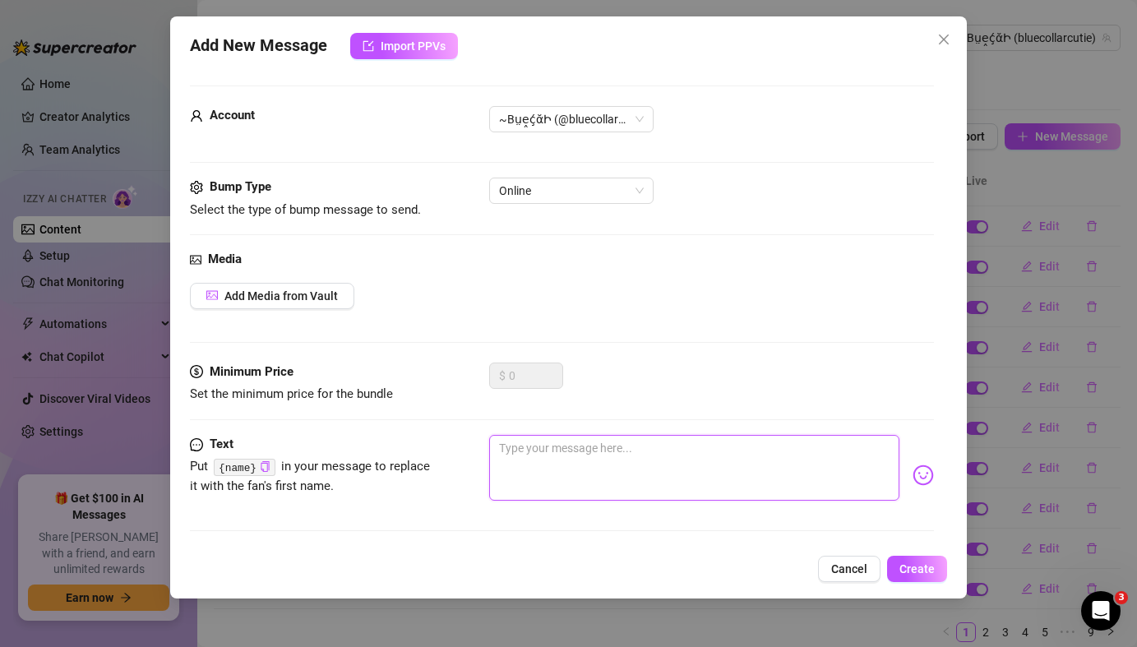
click at [649, 496] on textarea at bounding box center [694, 468] width 410 height 66
click at [640, 459] on textarea at bounding box center [694, 468] width 410 height 66
paste textarea "How long could you keep your hands off me 😈"
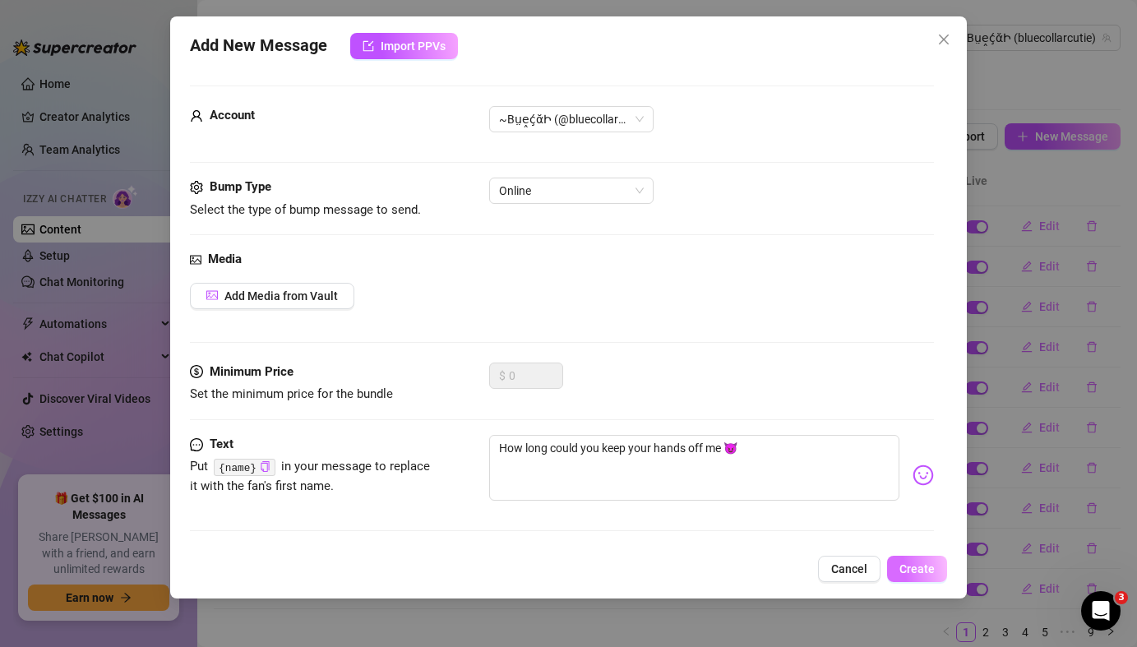
click at [924, 573] on span "Create" at bounding box center [917, 568] width 35 height 13
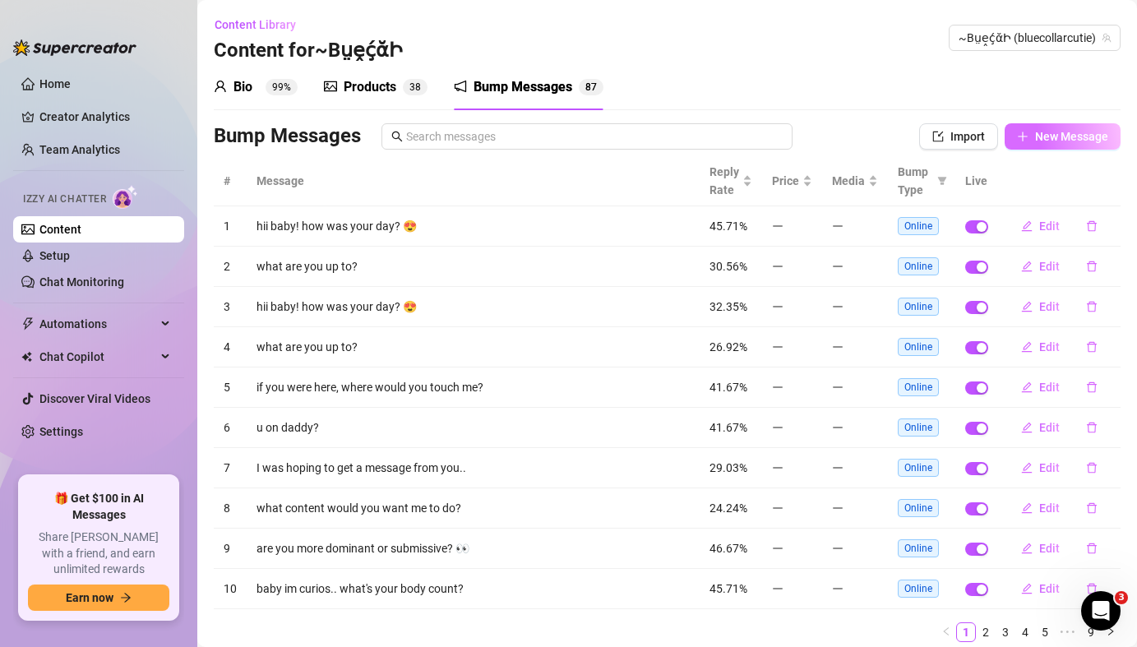
click at [1058, 142] on span "New Message" at bounding box center [1071, 136] width 73 height 13
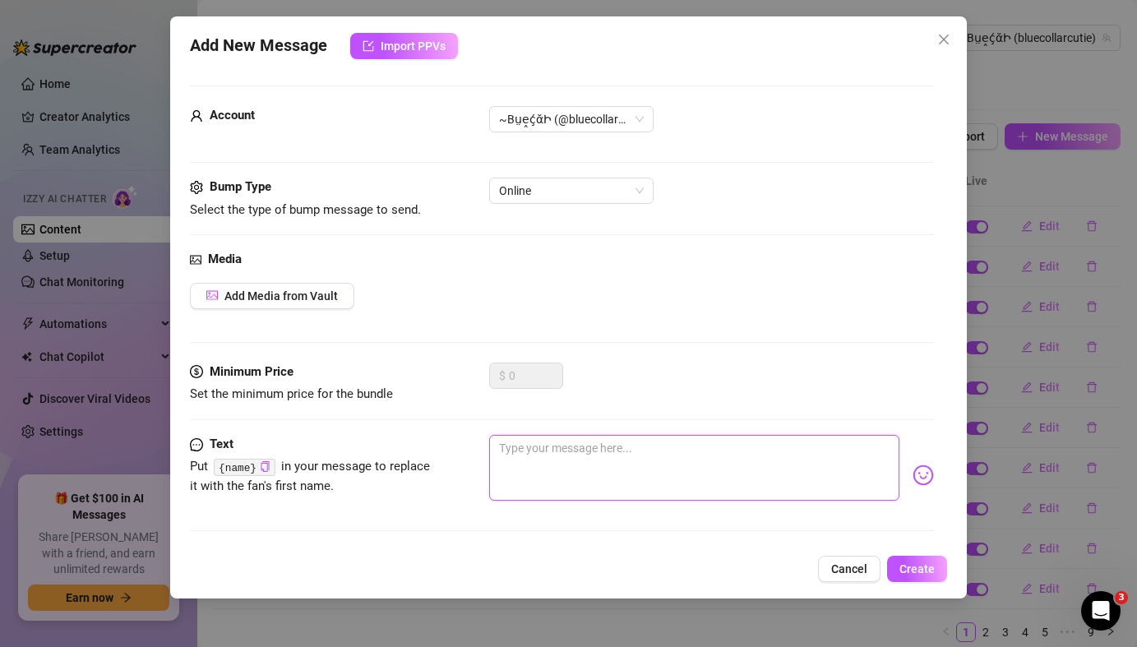
click at [553, 452] on textarea at bounding box center [694, 468] width 410 height 66
paste textarea "I want to see how bad you want me ...prove it to me 🙈"
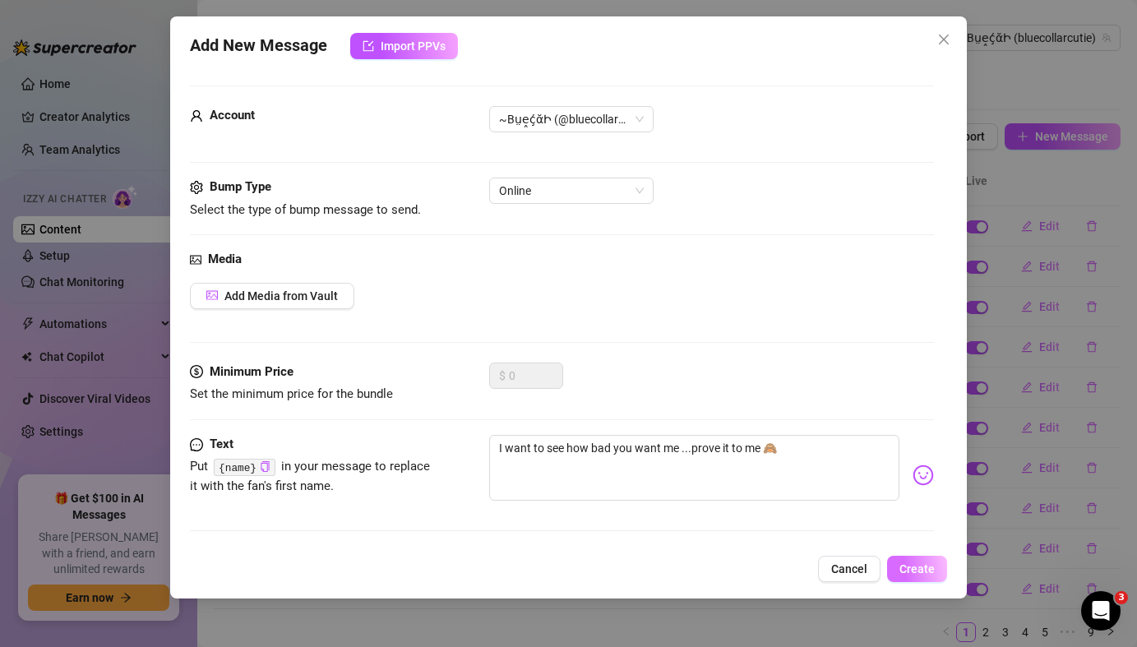
click at [923, 573] on span "Create" at bounding box center [917, 568] width 35 height 13
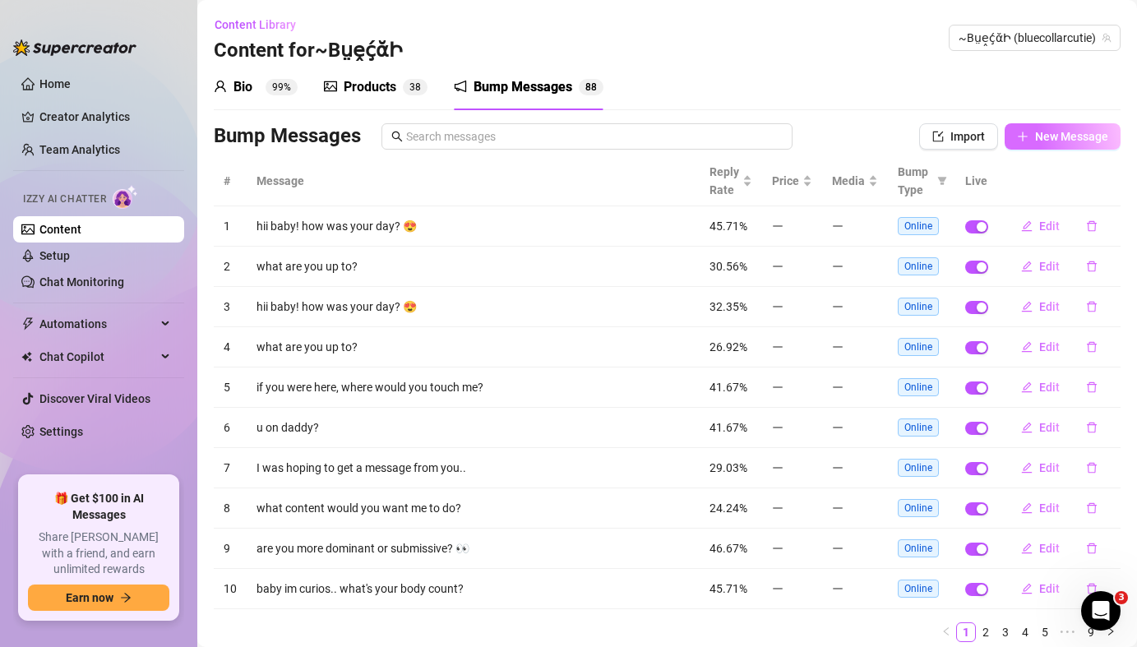
click at [1073, 138] on span "New Message" at bounding box center [1071, 136] width 73 height 13
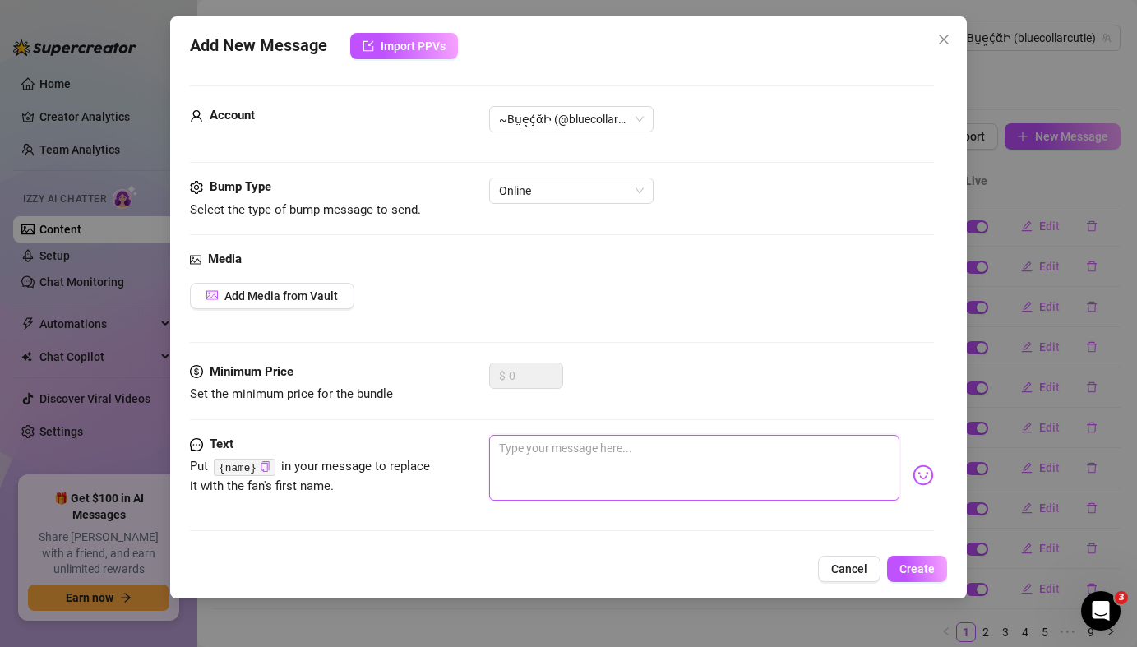
click at [646, 470] on textarea at bounding box center [694, 468] width 410 height 66
paste textarea "I want to see how bad you want me ...prove it to me 🙈"
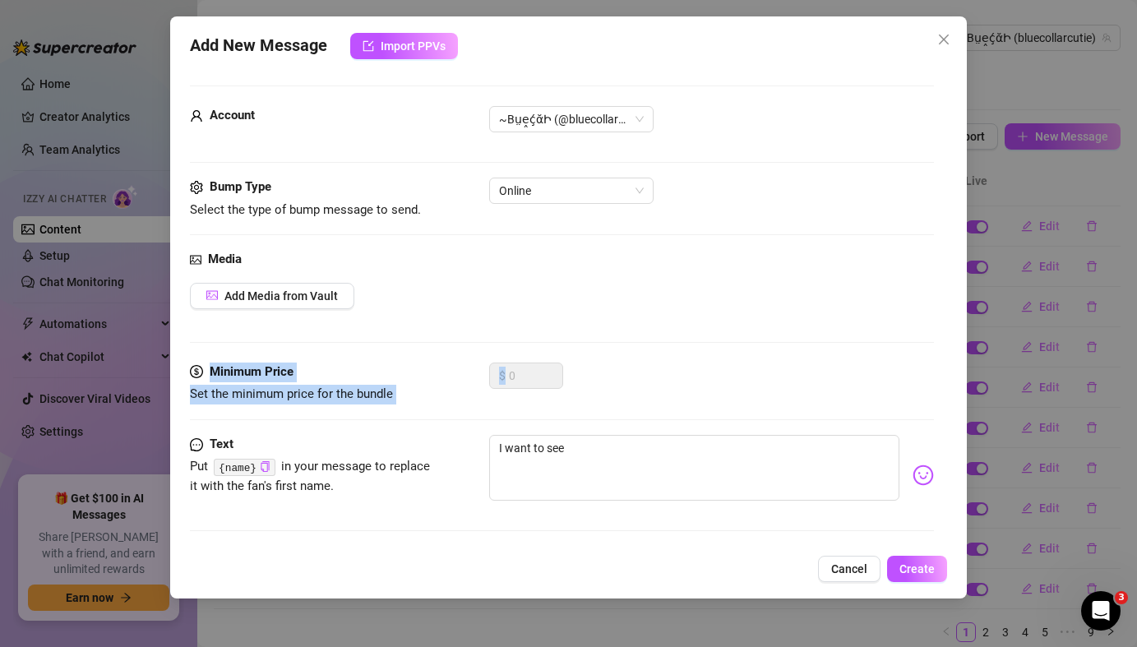
drag, startPoint x: 599, startPoint y: 380, endPoint x: 460, endPoint y: 322, distance: 151.5
click at [460, 322] on form "Account ~BṳḙḉᾰԻ (@bluecollarcutie) Bump Type Select the type of bump message to…" at bounding box center [561, 316] width 743 height 461
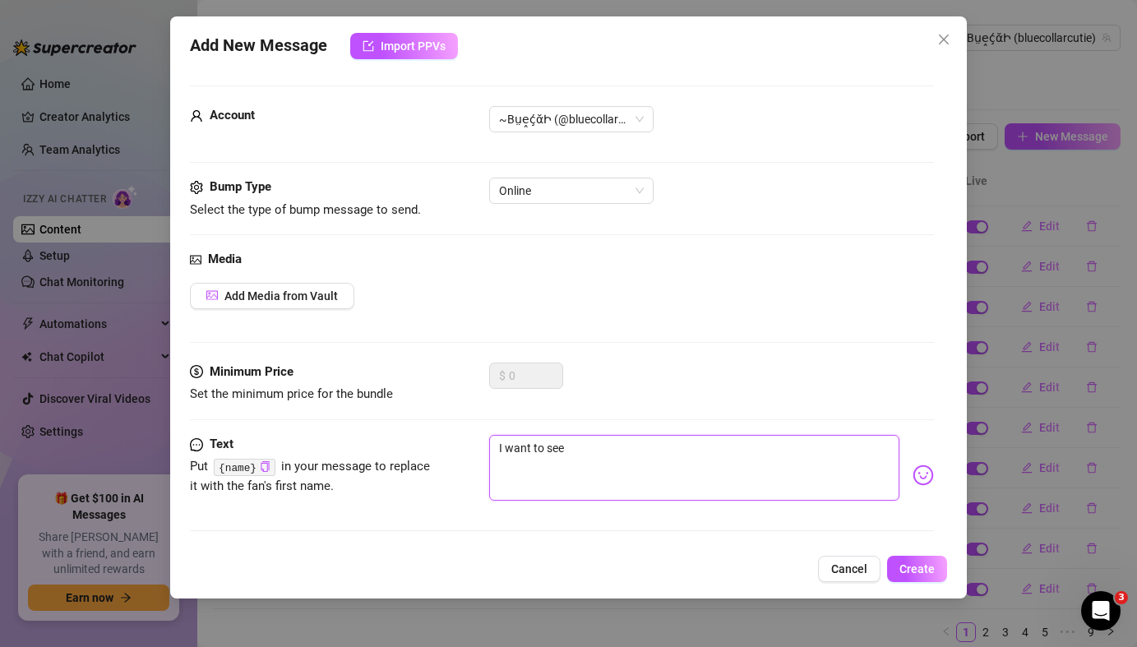
click at [588, 453] on textarea "I want to see" at bounding box center [694, 468] width 410 height 66
click at [616, 458] on textarea at bounding box center [694, 468] width 410 height 66
paste textarea "v"
click at [701, 464] on textarea at bounding box center [694, 468] width 410 height 66
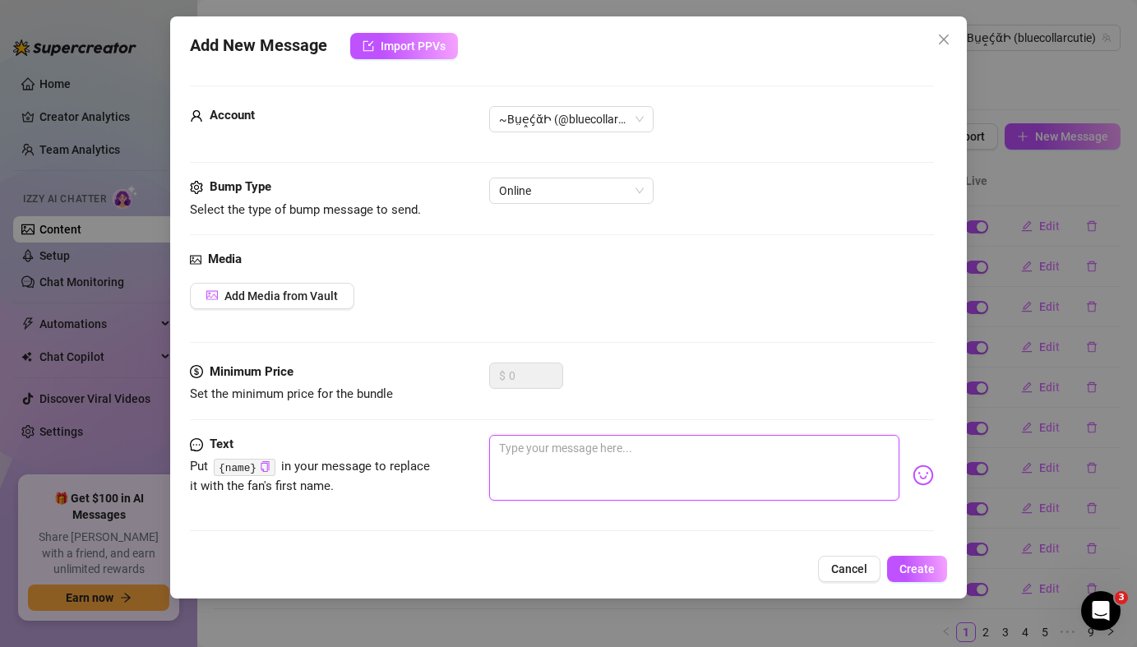
paste textarea "***Titties*** , *ASS* , or Feet? 🙈"
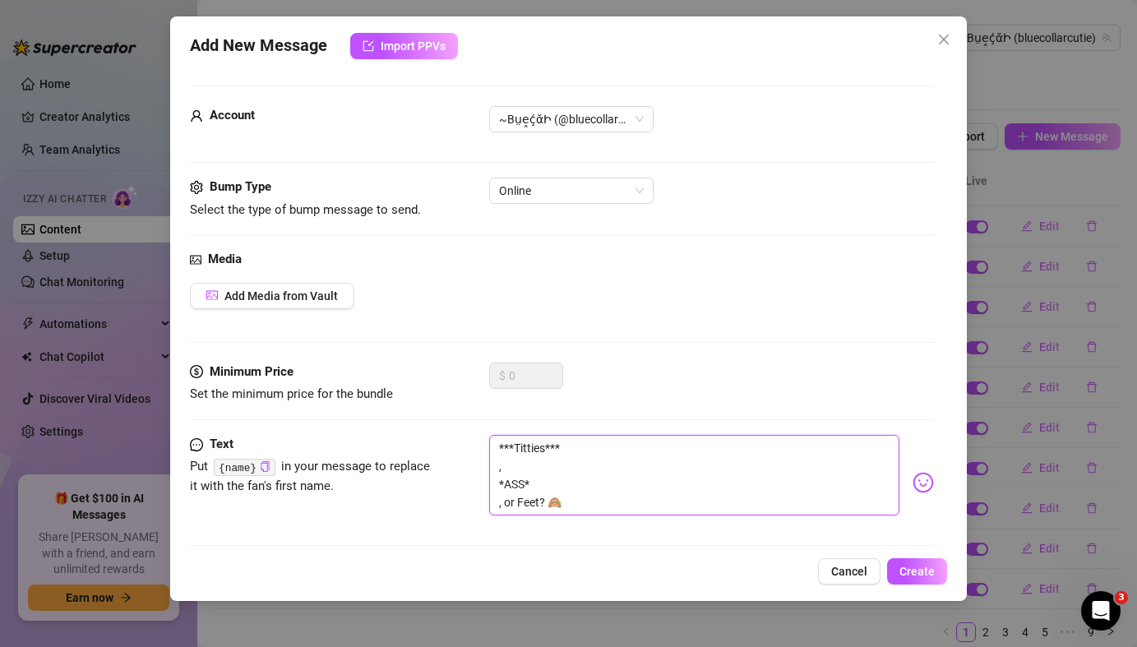
scroll to position [0, 0]
click at [498, 501] on textarea "***Titties*** , *ASS* , or Feet? 🙈" at bounding box center [694, 475] width 410 height 81
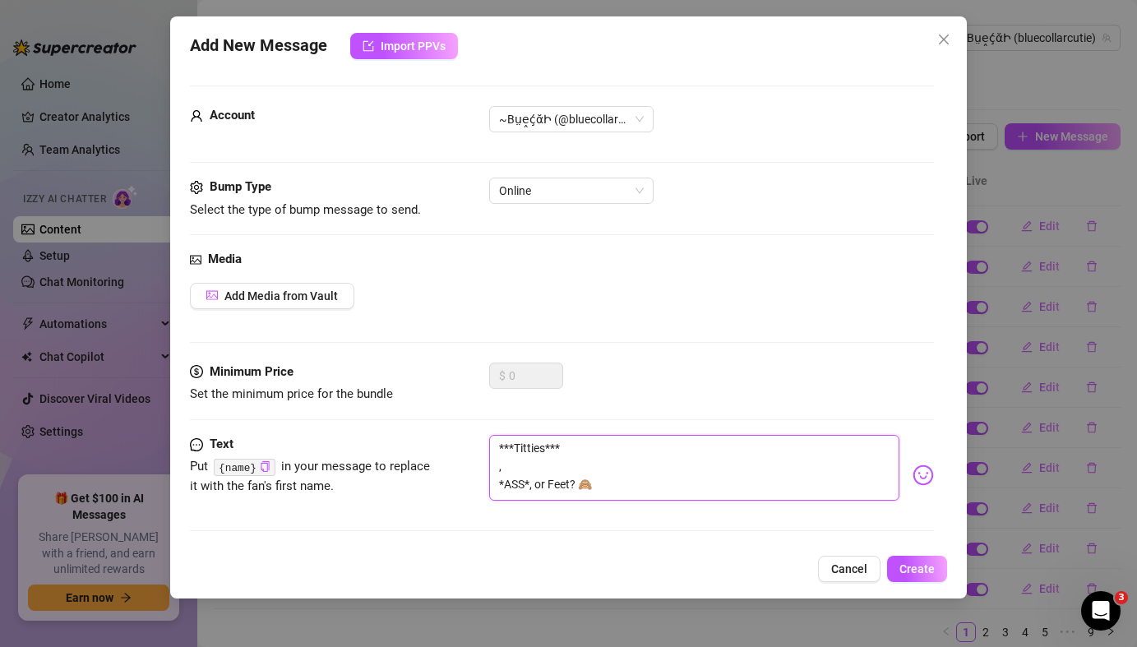
click at [502, 481] on textarea "***Titties*** , *ASS*, or Feet? 🙈" at bounding box center [694, 468] width 410 height 66
click at [566, 447] on textarea "***Titties***,*ASS*, or Feet? 🙈" at bounding box center [694, 468] width 410 height 66
click at [602, 448] on textarea "***Titties***, *ASS*, or Feet? 🙈" at bounding box center [694, 468] width 410 height 66
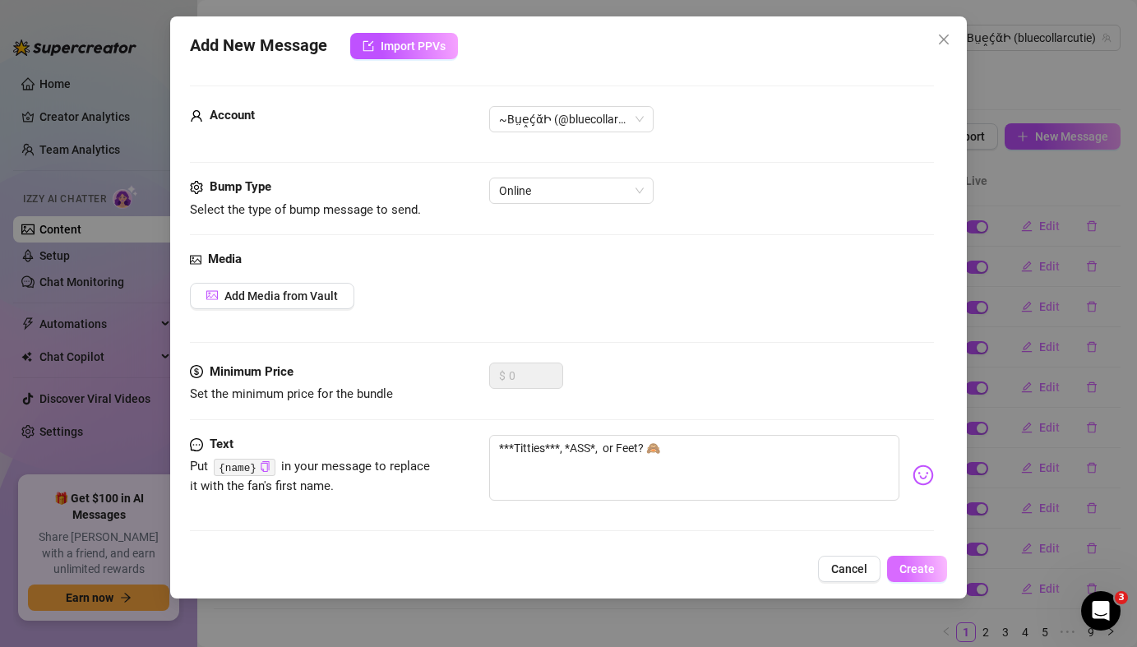
click at [917, 573] on span "Create" at bounding box center [917, 568] width 35 height 13
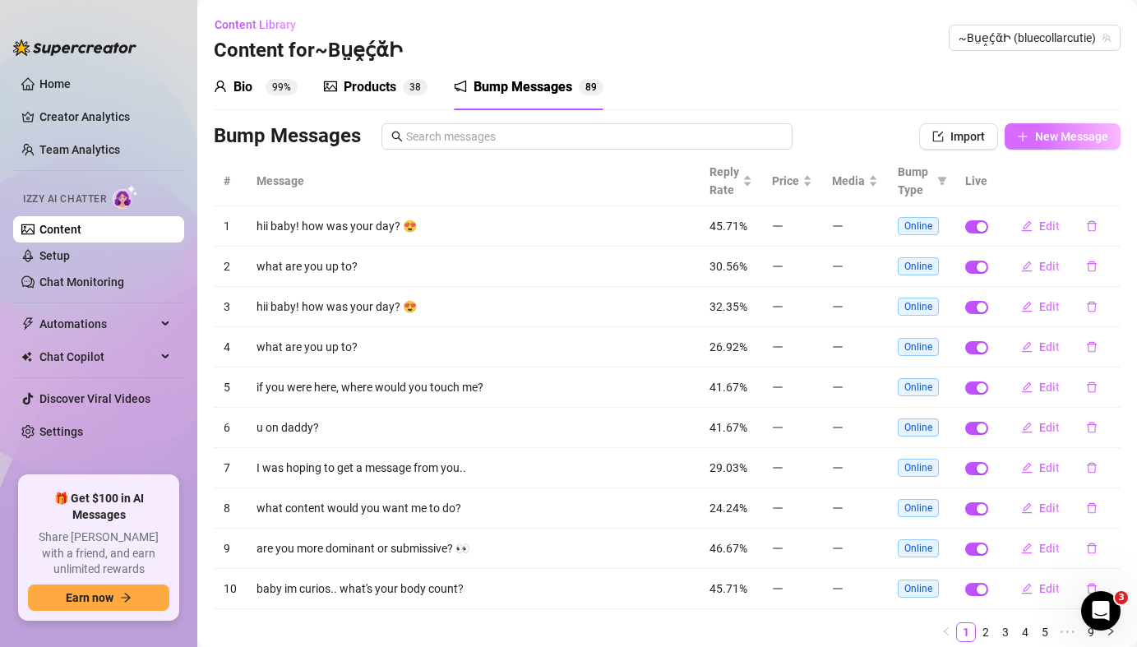
click at [1050, 139] on span "New Message" at bounding box center [1071, 136] width 73 height 13
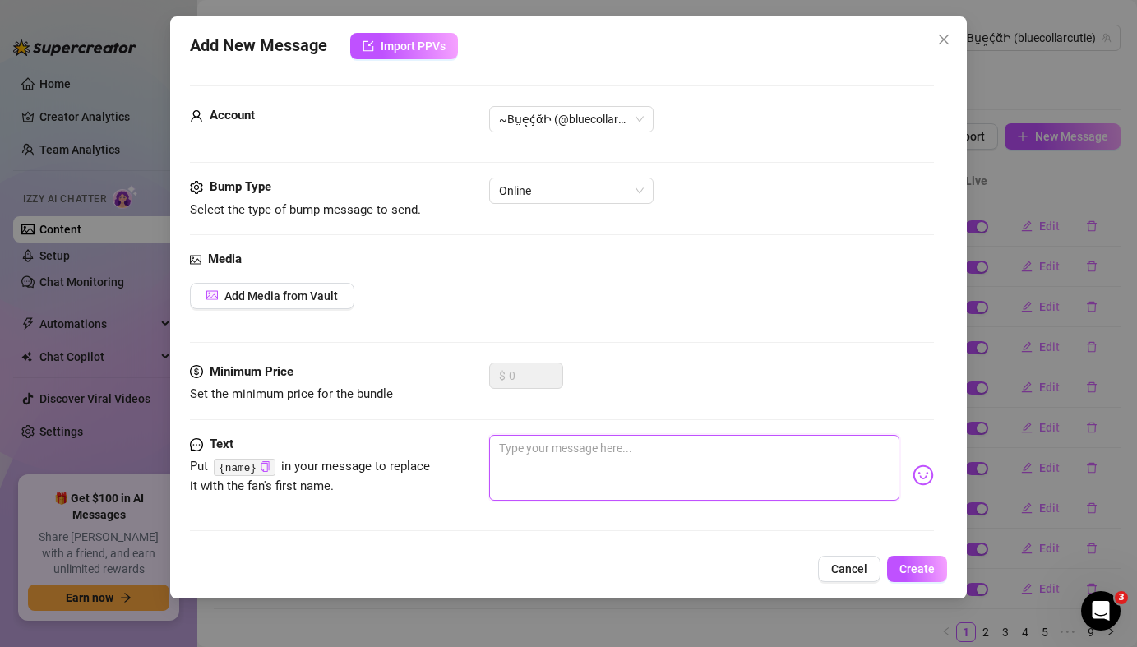
click at [524, 465] on textarea at bounding box center [694, 468] width 410 height 66
paste textarea "***Titties*** , *ASS* , or Feet? 🙈"
click at [550, 451] on textarea at bounding box center [694, 468] width 410 height 66
paste textarea "wanna see this ***PUSSY*** 🍑right now? 🙈"
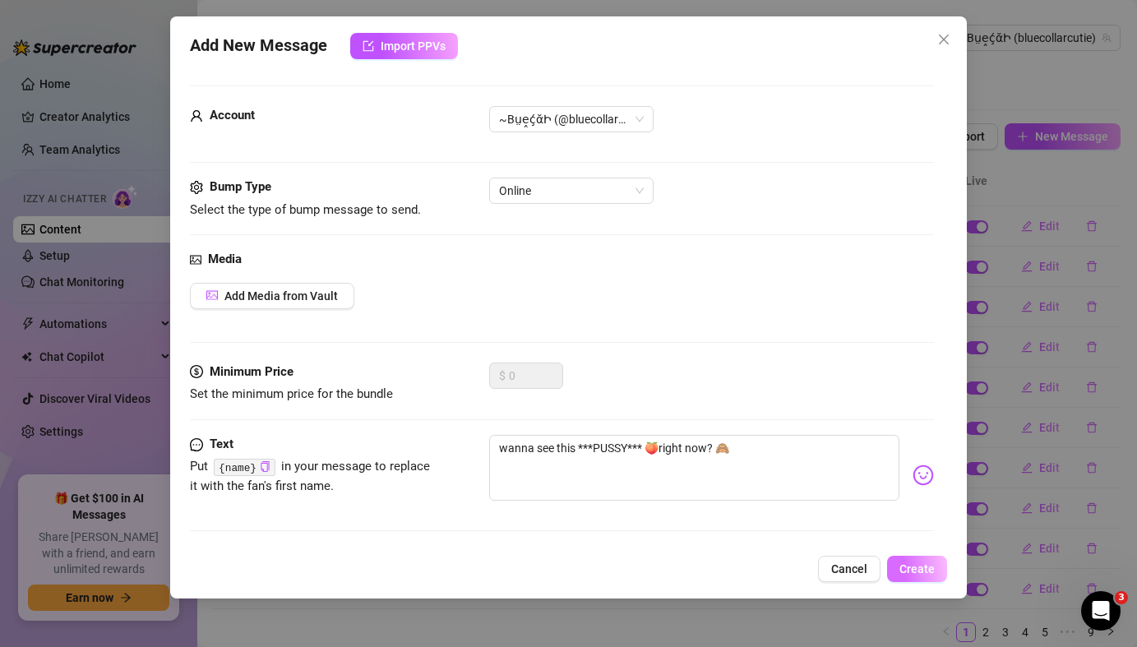
click at [928, 575] on span "Create" at bounding box center [917, 568] width 35 height 13
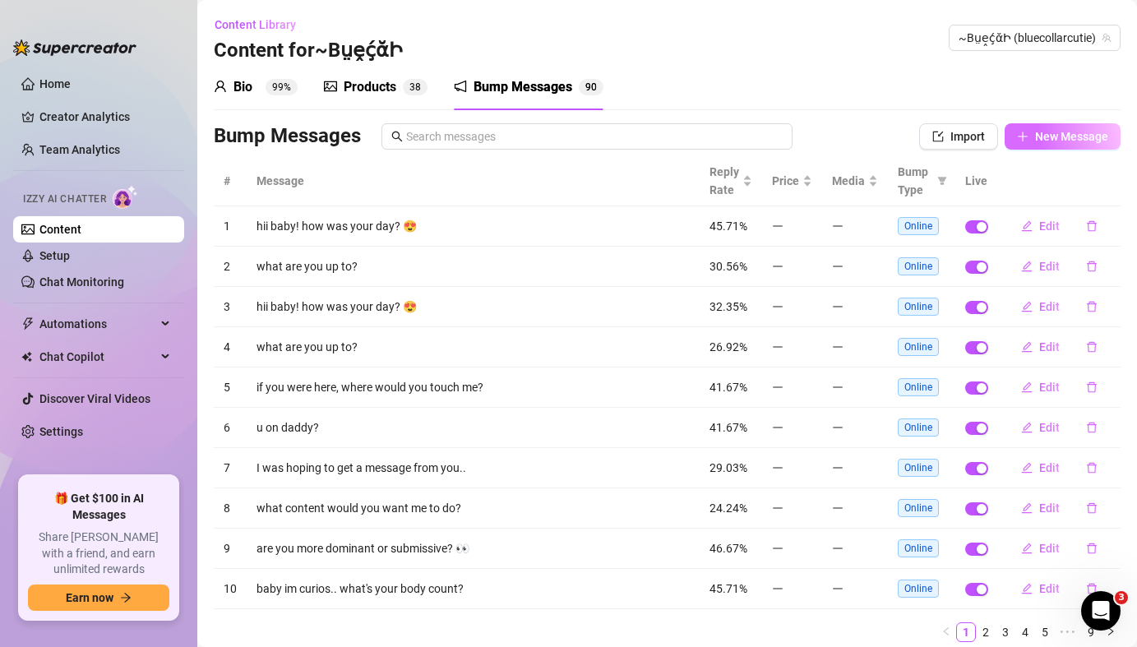
click at [1082, 141] on span "New Message" at bounding box center [1071, 136] width 73 height 13
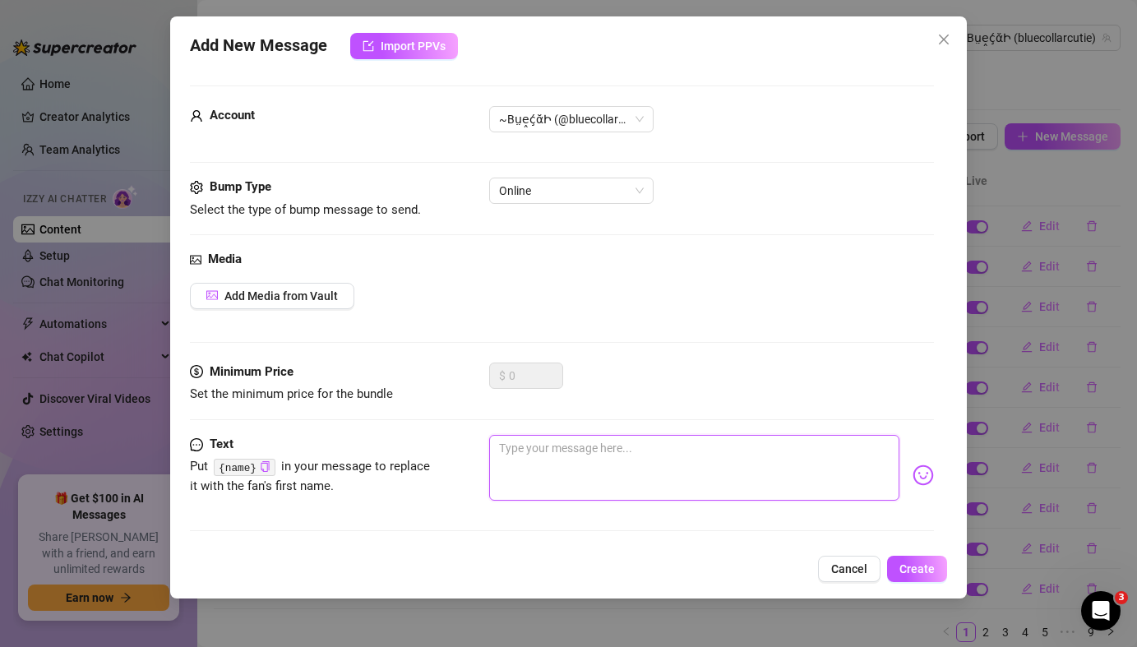
click at [639, 465] on textarea at bounding box center [694, 468] width 410 height 66
paste textarea "wanna show me that *dick*? i wanna see if my ***pussy can take it*** 🥵"
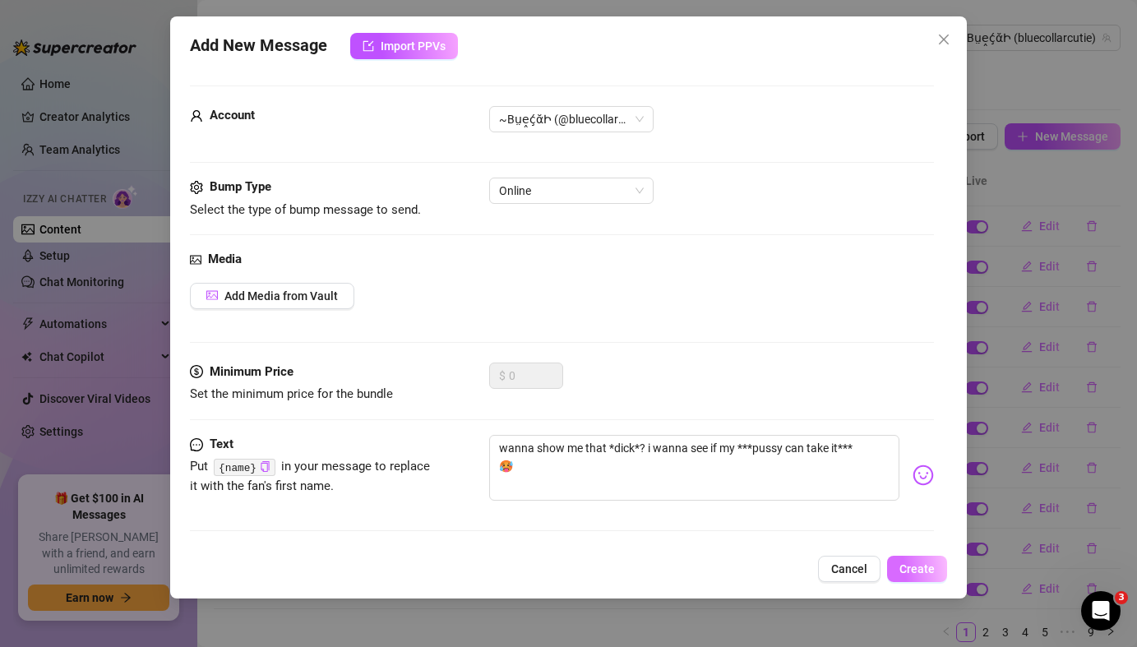
click at [922, 572] on span "Create" at bounding box center [917, 568] width 35 height 13
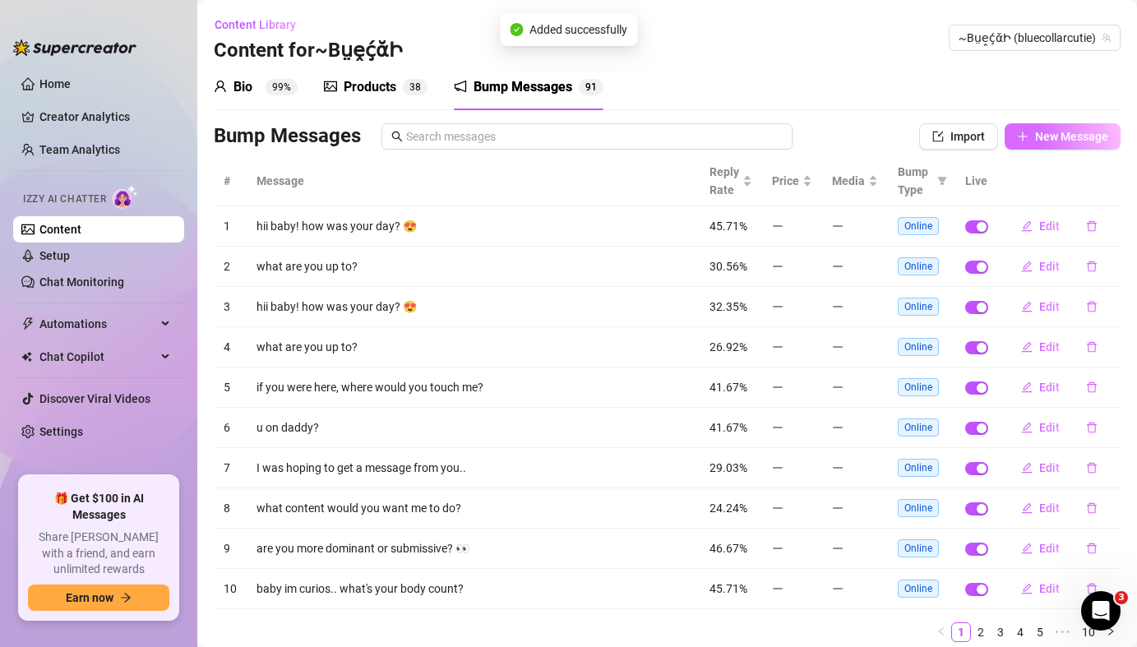
click at [1062, 139] on span "New Message" at bounding box center [1071, 136] width 73 height 13
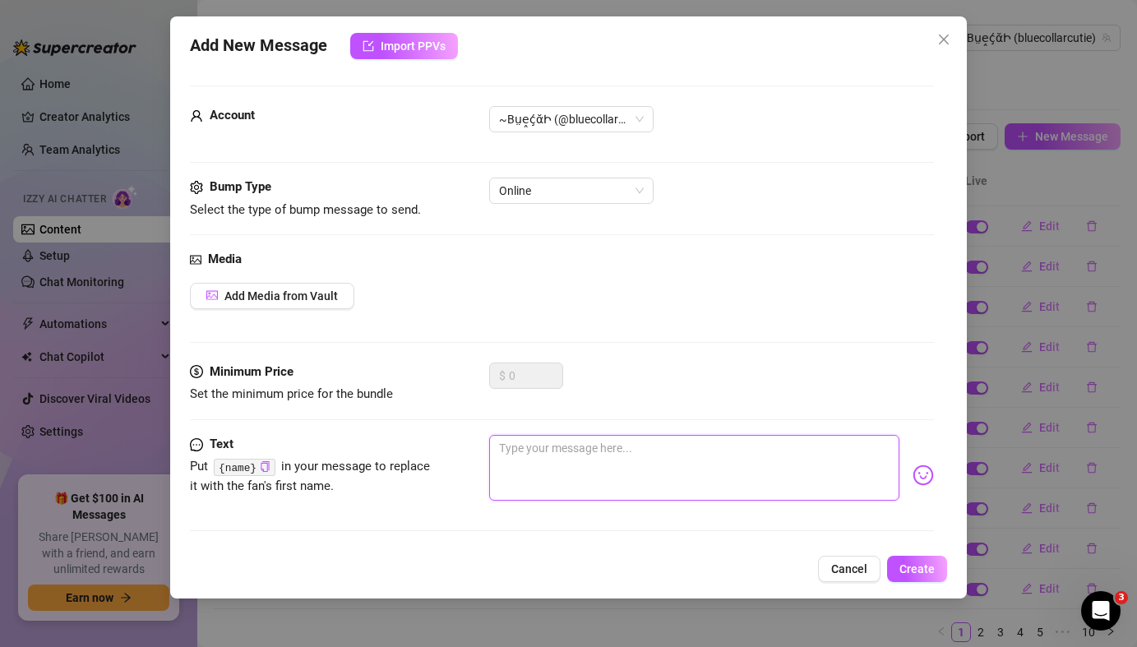
click at [519, 458] on textarea at bounding box center [694, 468] width 410 height 66
click at [687, 468] on textarea at bounding box center [694, 468] width 410 height 66
paste textarea "wanna show me that *dick*? i wanna see if my ***pussy can take it*** 🥵"
click at [661, 473] on textarea at bounding box center [694, 468] width 410 height 66
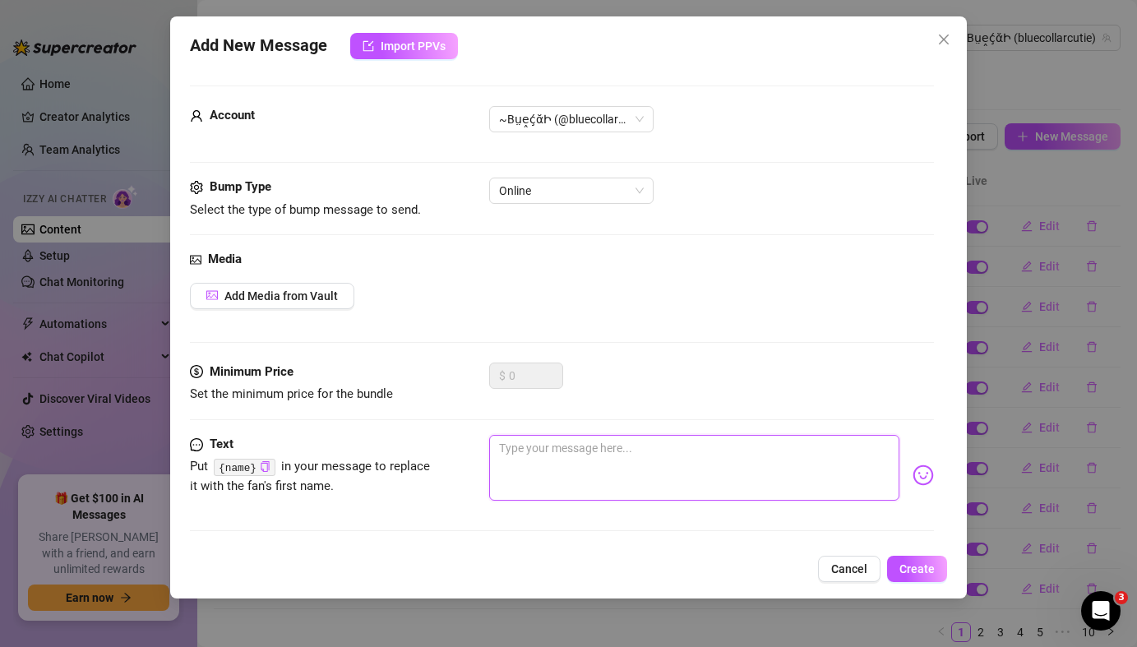
click at [661, 473] on textarea at bounding box center [694, 468] width 410 height 66
paste textarea "wanna show me that *dick*? i wanna see if my ***pussy can take it*** 🥵"
click at [628, 464] on textarea at bounding box center [694, 468] width 410 height 66
paste textarea "Daddy im *bored right now* I want you to make me use this ***finger in other pl…"
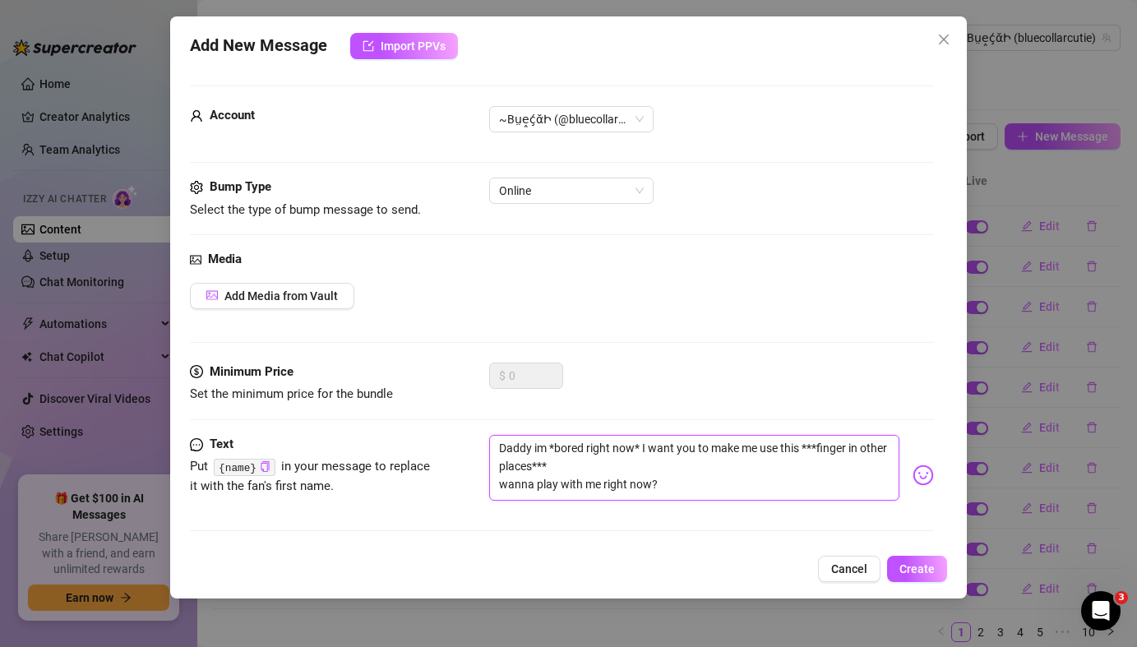
click at [502, 484] on textarea "Daddy im *bored right now* I want you to make me use this ***finger in other pl…" at bounding box center [694, 468] width 410 height 66
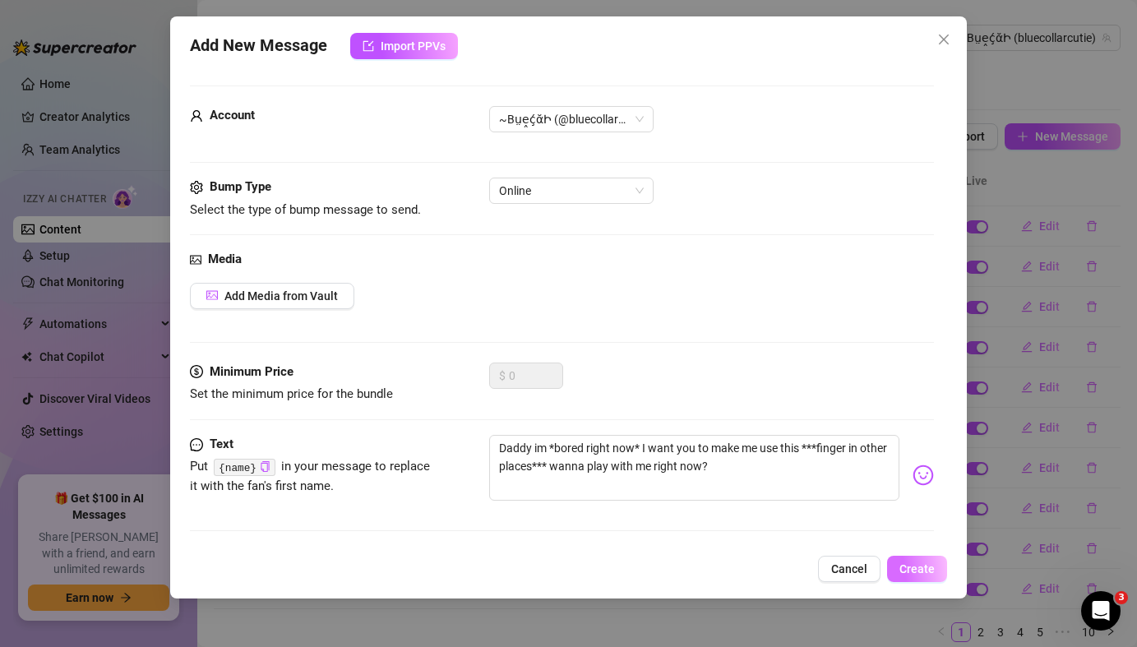
click at [923, 570] on span "Create" at bounding box center [917, 568] width 35 height 13
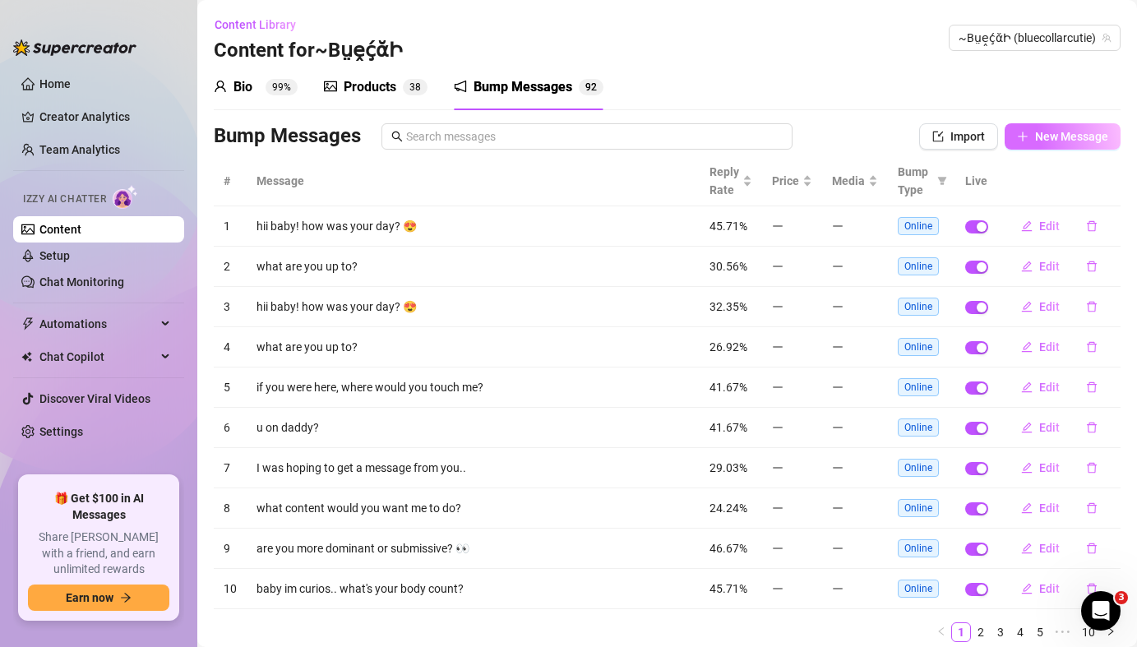
click at [1065, 144] on button "New Message" at bounding box center [1063, 136] width 116 height 26
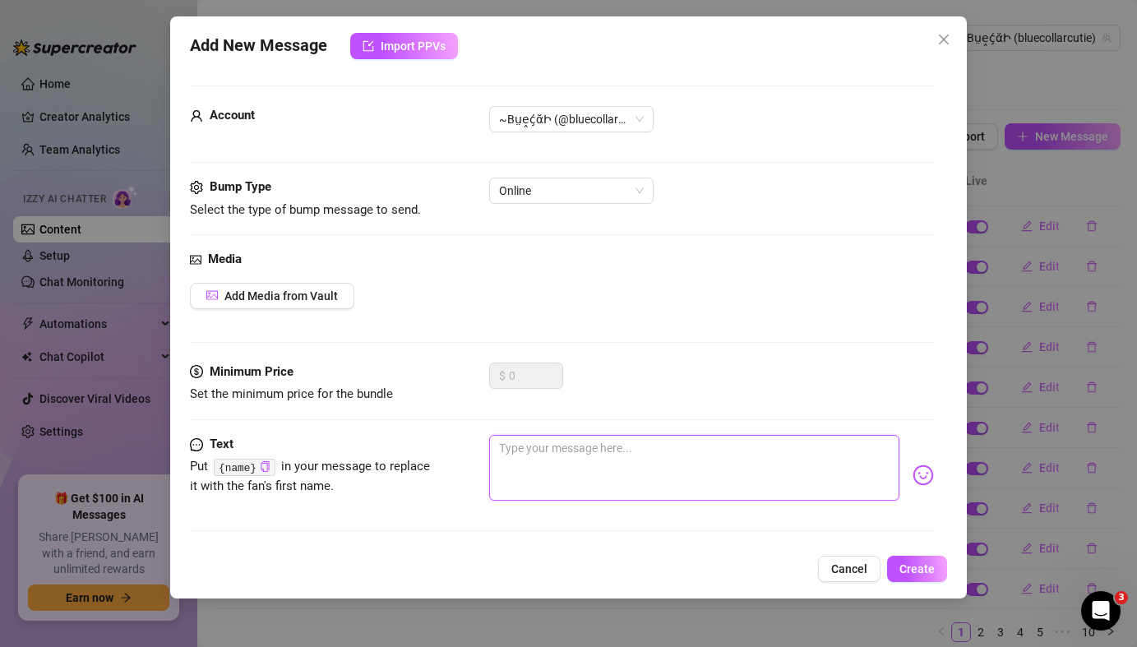
click at [520, 457] on textarea at bounding box center [694, 468] width 410 height 66
paste textarea "Do you want me to STRIP OUT of this and make myself *CUM* for you? 🤪it’s the we…"
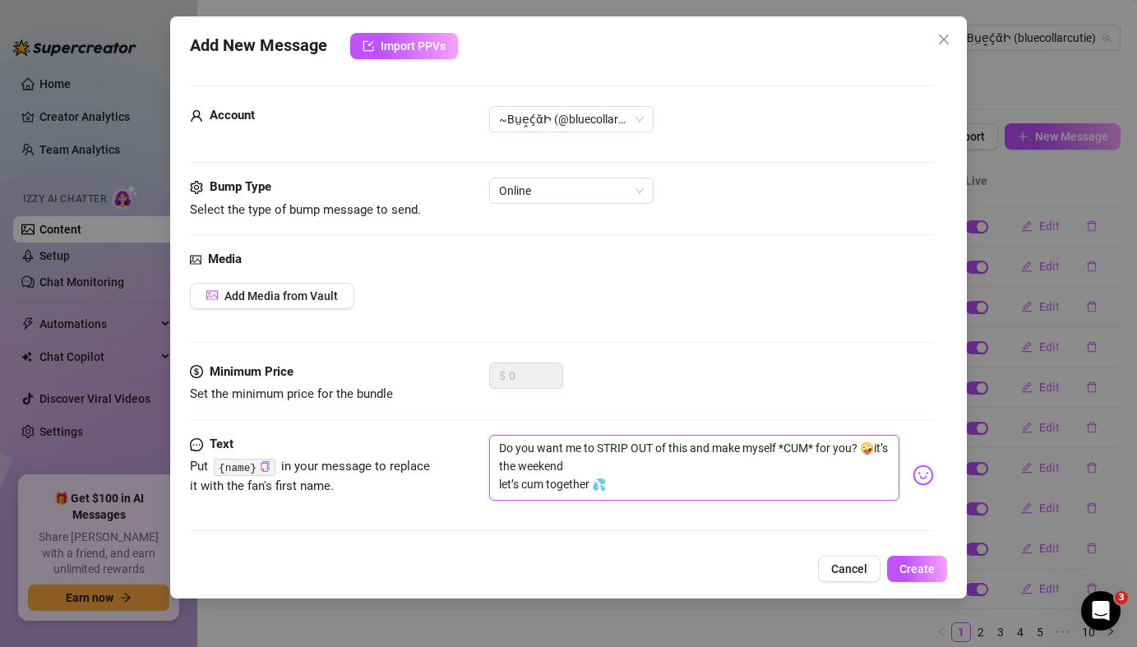
click at [498, 484] on textarea "Do you want me to STRIP OUT of this and make myself *CUM* for you? 🤪it’s the we…" at bounding box center [694, 468] width 410 height 66
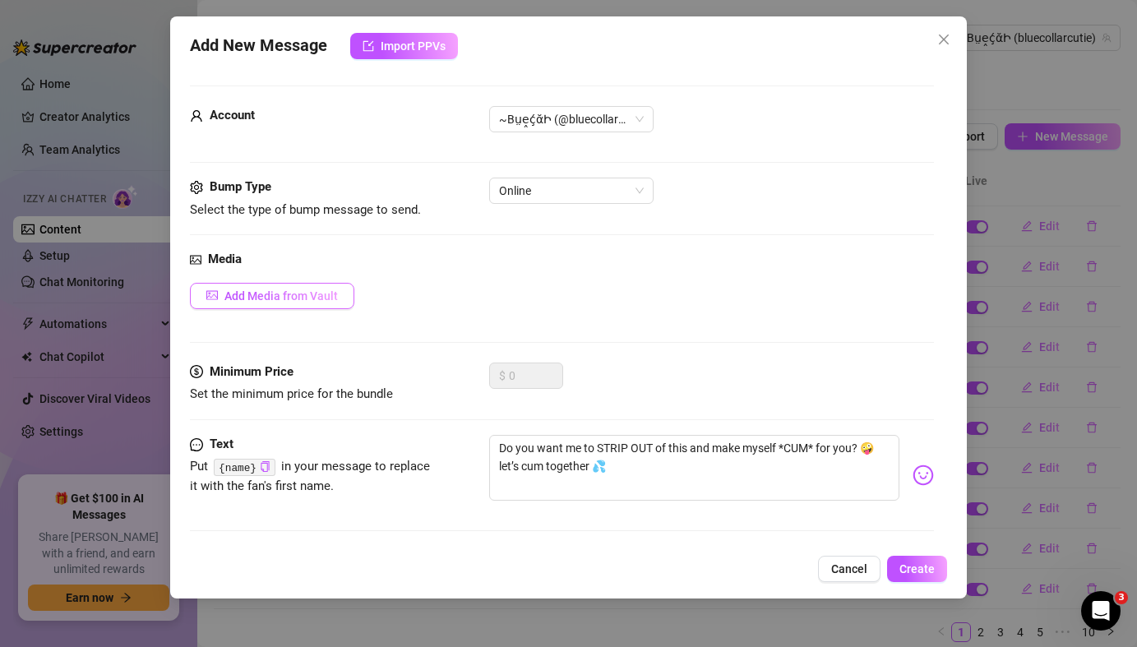
click at [291, 300] on span "Add Media from Vault" at bounding box center [280, 295] width 113 height 13
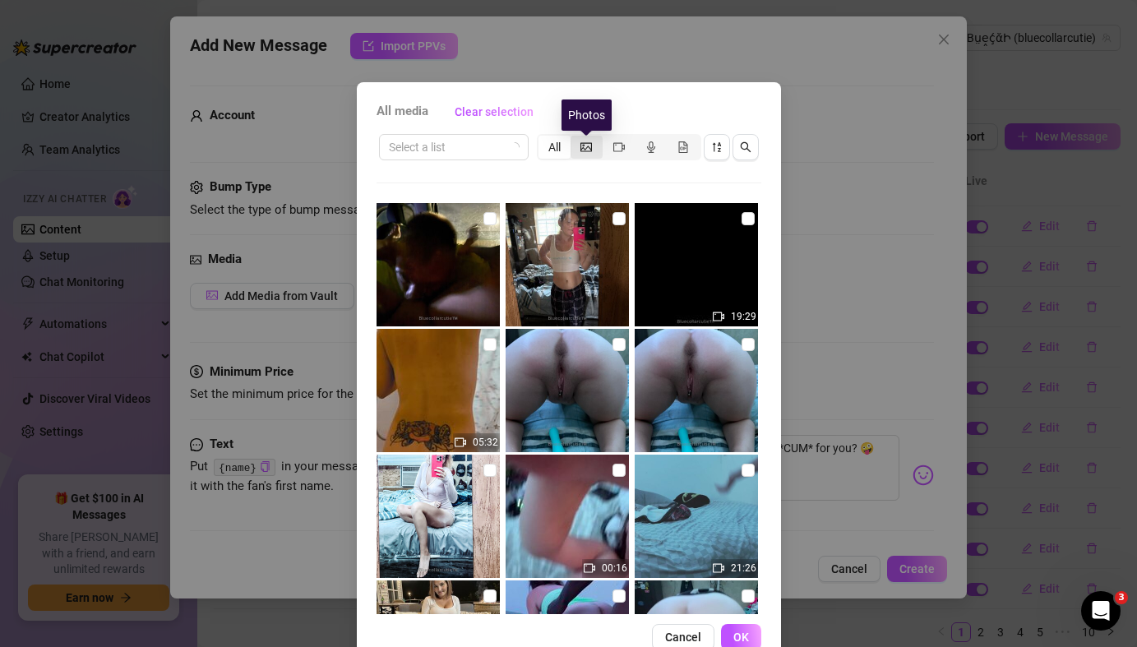
click at [590, 146] on icon "picture" at bounding box center [587, 147] width 12 height 12
click at [575, 138] on input "segmented control" at bounding box center [575, 138] width 0 height 0
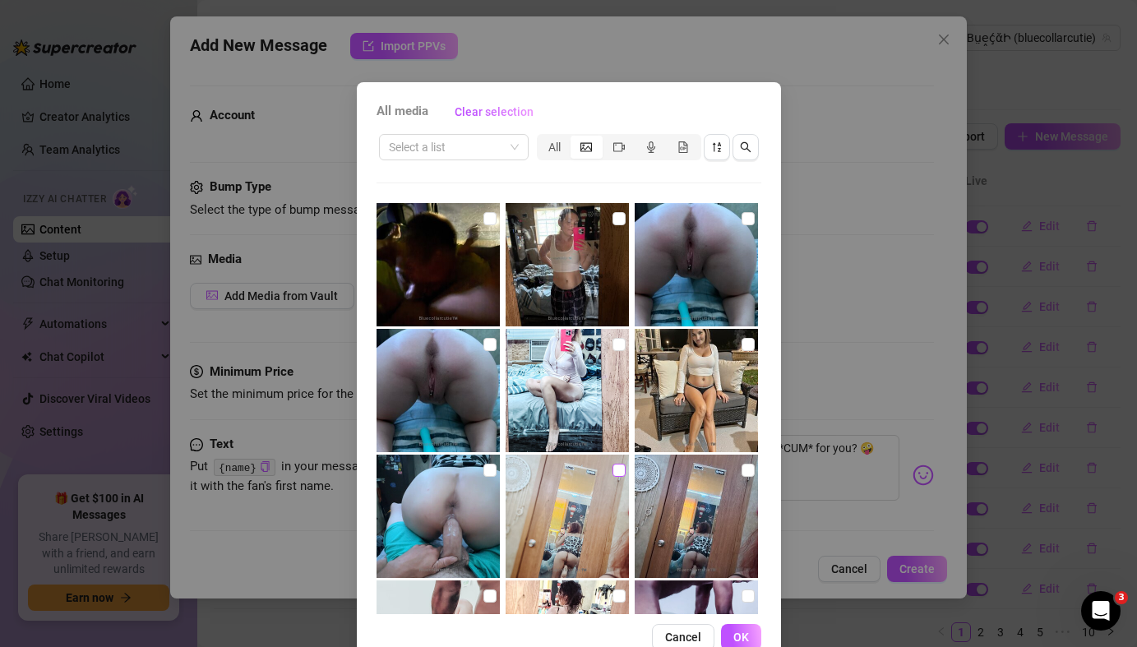
click at [620, 469] on input "checkbox" at bounding box center [619, 470] width 13 height 13
click at [743, 605] on span "OK" at bounding box center [742, 637] width 16 height 13
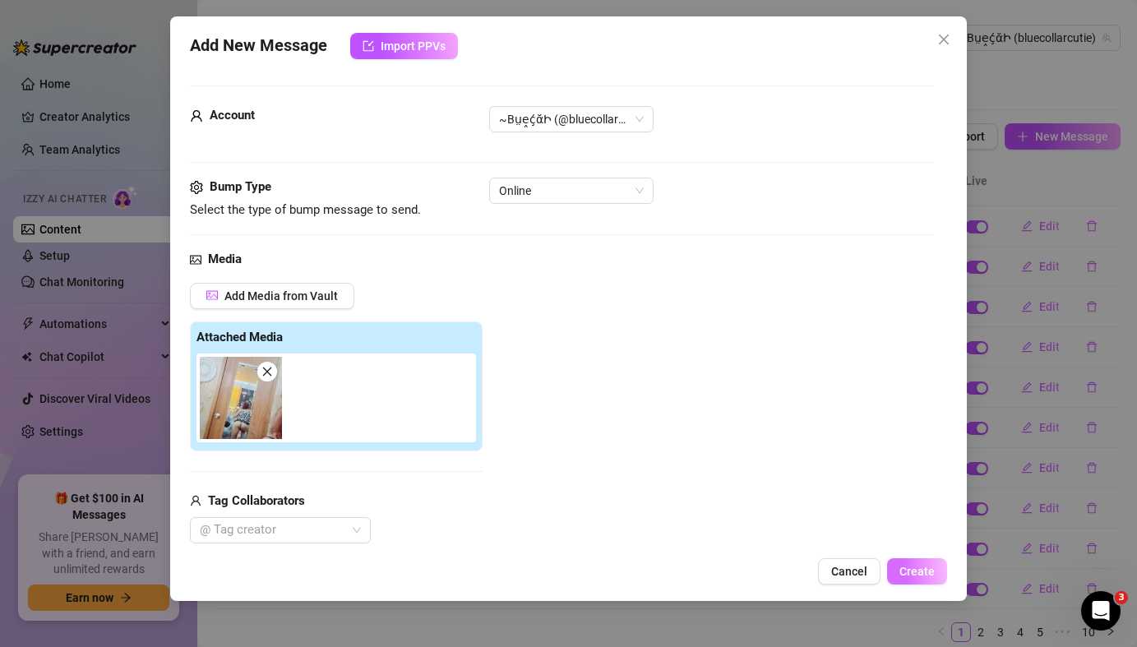
click at [909, 577] on span "Create" at bounding box center [917, 571] width 35 height 13
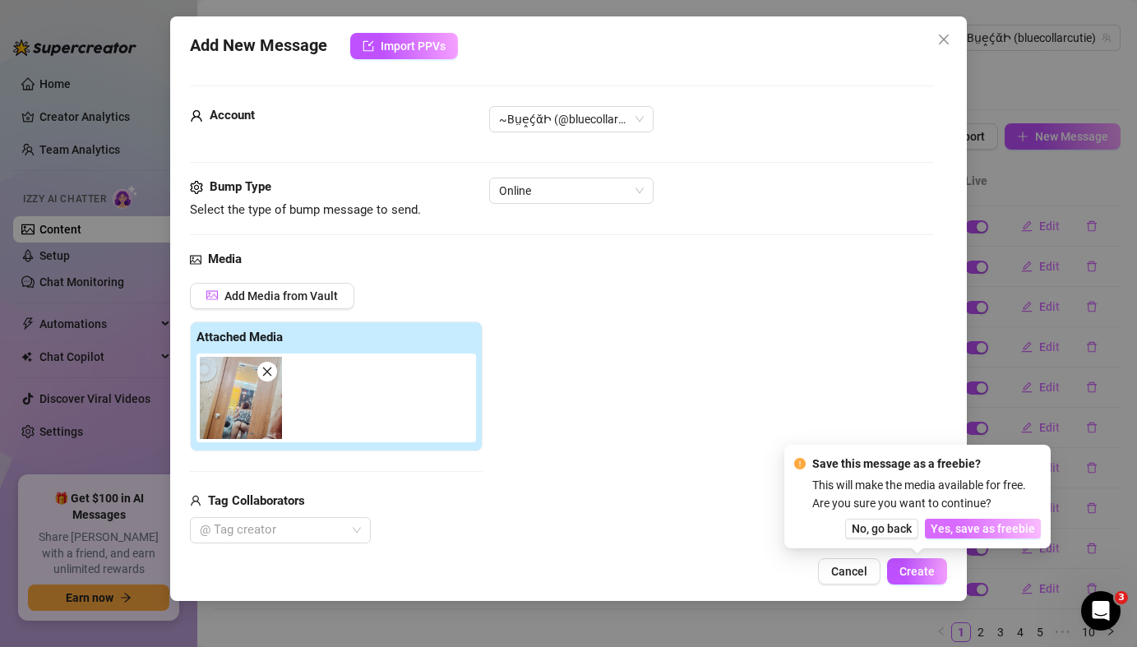
click at [974, 536] on button "Yes, save as freebie" at bounding box center [983, 529] width 116 height 20
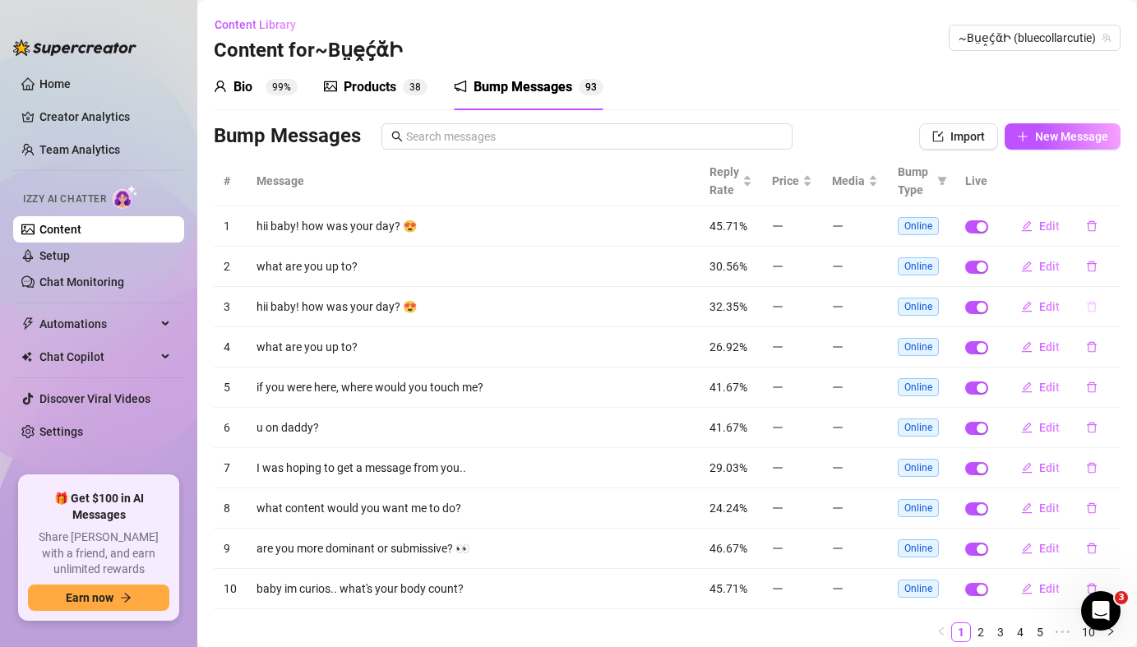
click at [1094, 313] on button "button" at bounding box center [1092, 307] width 38 height 26
click at [1111, 271] on button "Yes" at bounding box center [1109, 264] width 31 height 20
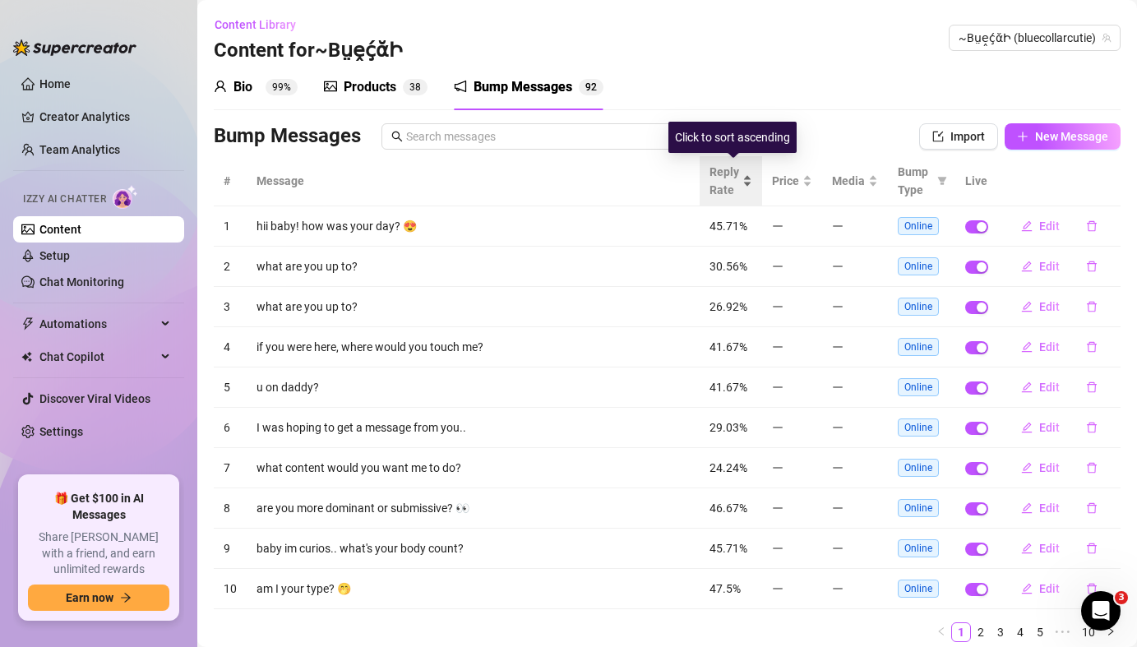
click at [752, 183] on div "Reply Rate" at bounding box center [731, 181] width 43 height 36
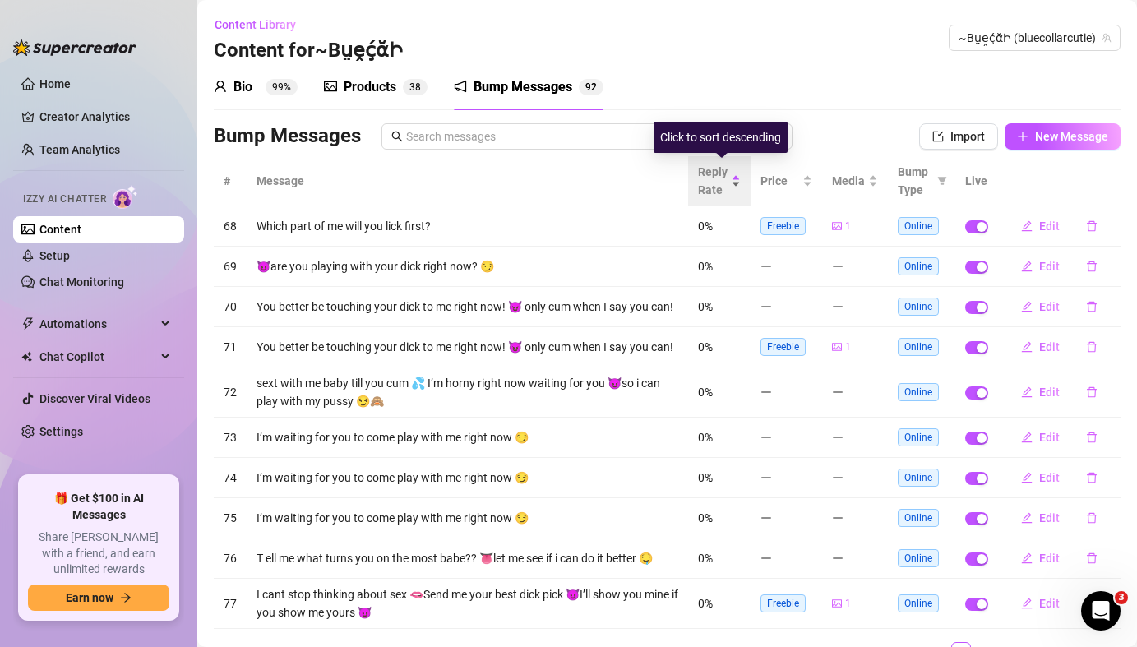
click at [741, 180] on div "Reply Rate" at bounding box center [719, 181] width 43 height 36
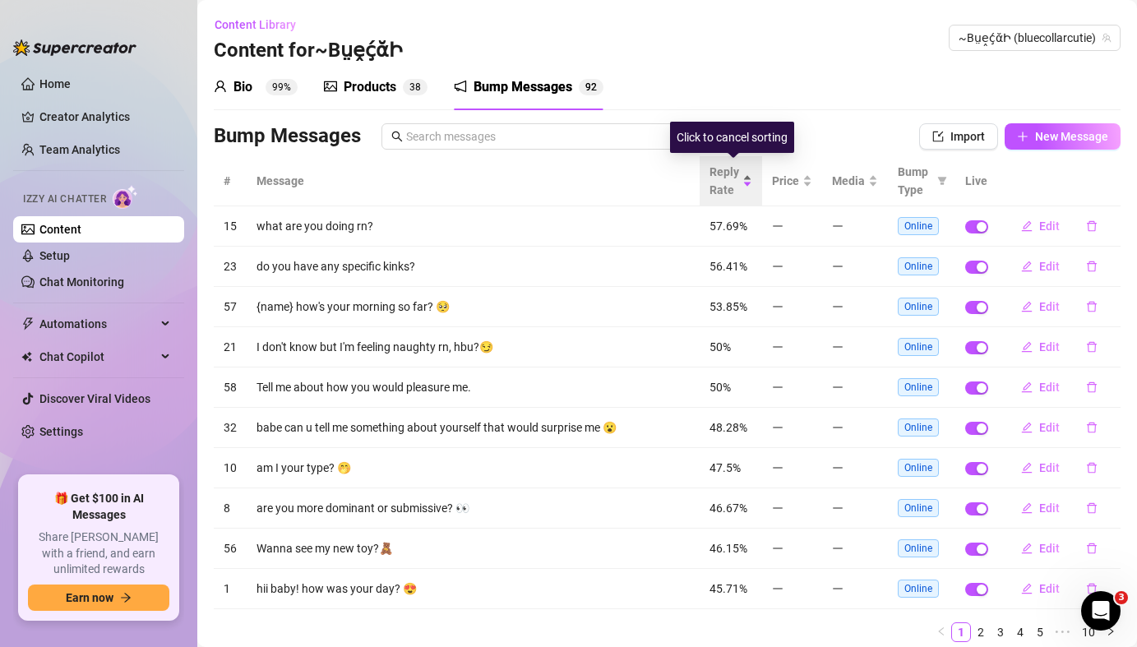
click at [752, 181] on div "Reply Rate" at bounding box center [731, 181] width 43 height 36
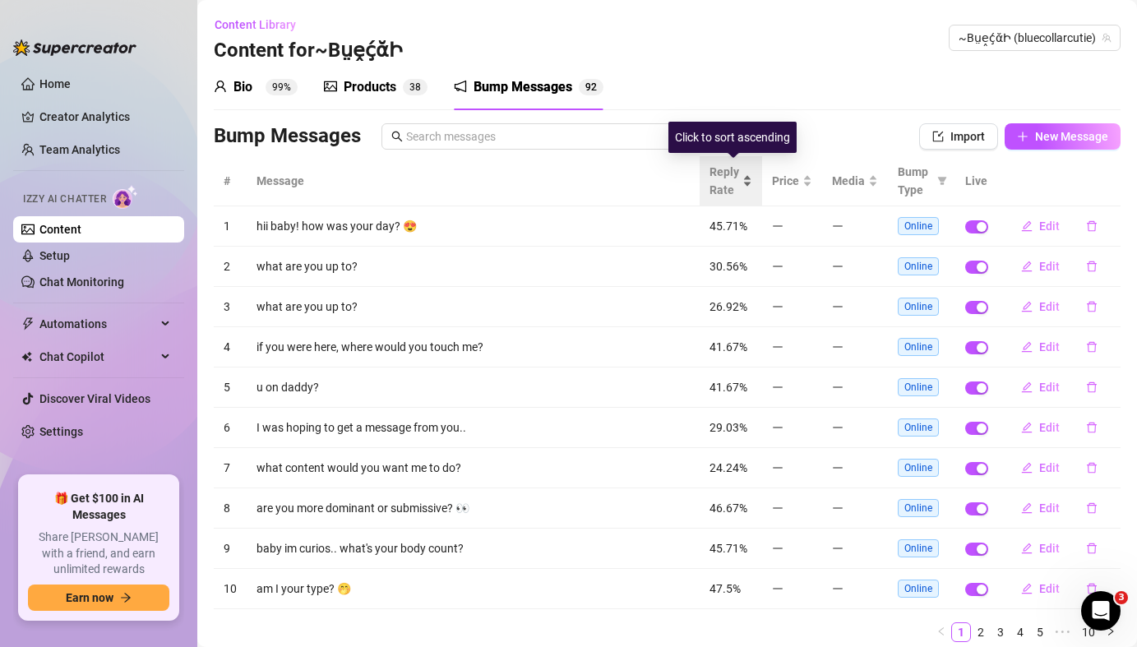
click at [752, 180] on div "Reply Rate" at bounding box center [731, 181] width 43 height 36
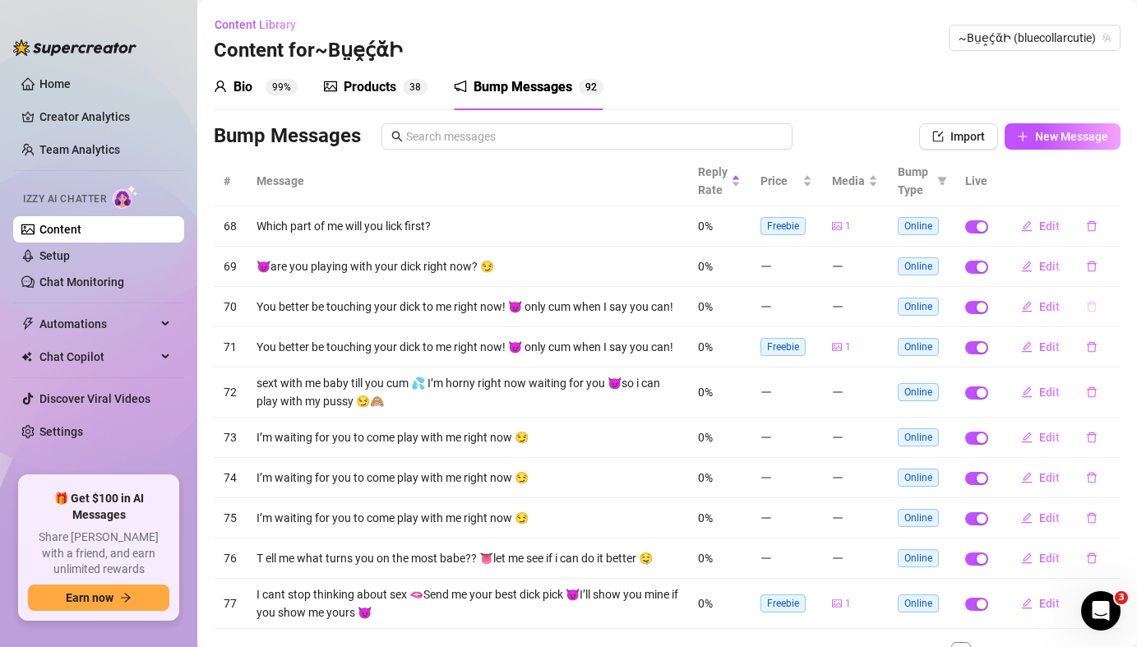
click at [1094, 312] on icon "delete" at bounding box center [1092, 307] width 10 height 11
click at [1107, 269] on span "Yes" at bounding box center [1109, 263] width 20 height 13
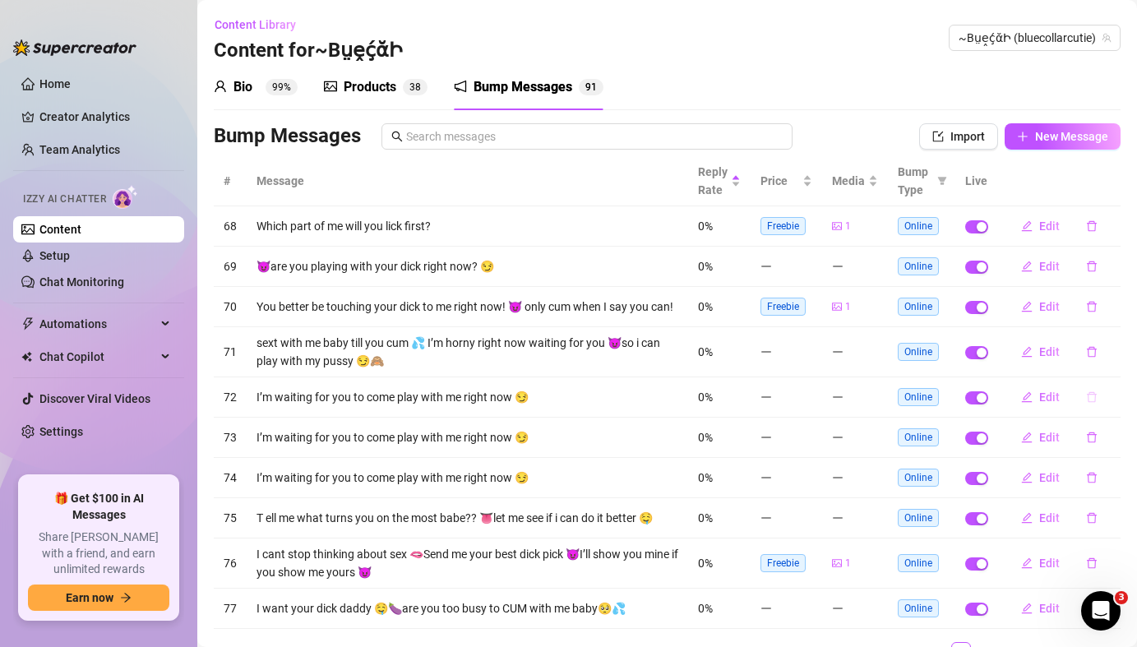
click at [1095, 400] on icon "delete" at bounding box center [1092, 397] width 10 height 11
click at [1109, 362] on button "Yes" at bounding box center [1109, 355] width 31 height 20
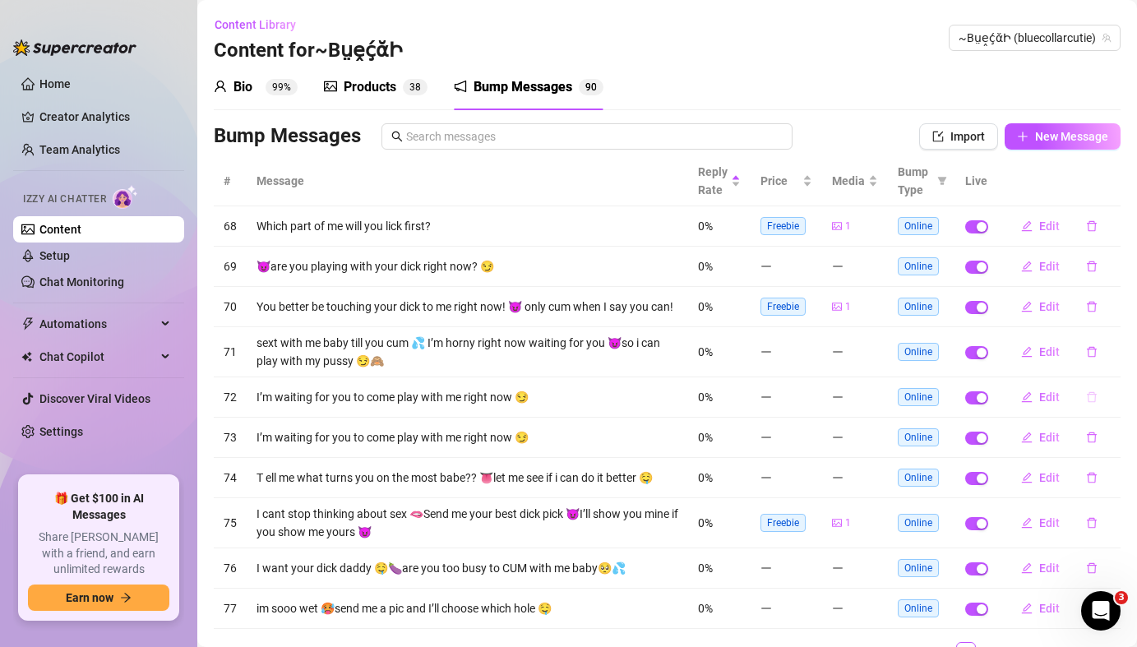
click at [1096, 400] on icon "delete" at bounding box center [1092, 397] width 12 height 12
click at [1113, 360] on span "Yes" at bounding box center [1109, 354] width 20 height 13
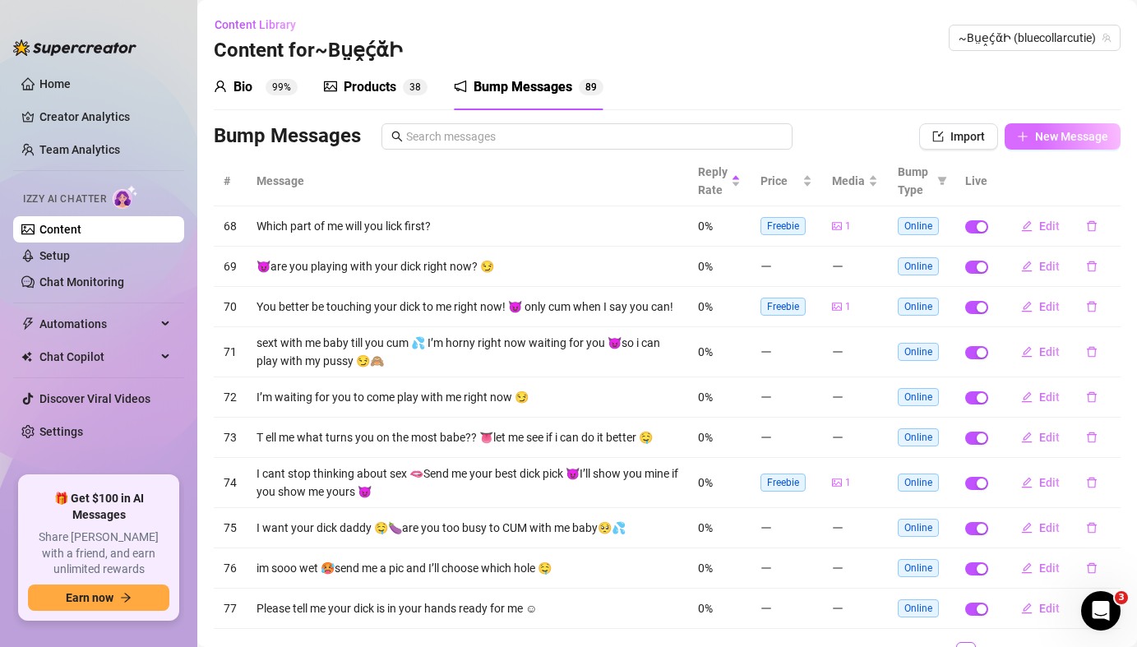
click at [1044, 144] on button "New Message" at bounding box center [1063, 136] width 116 height 26
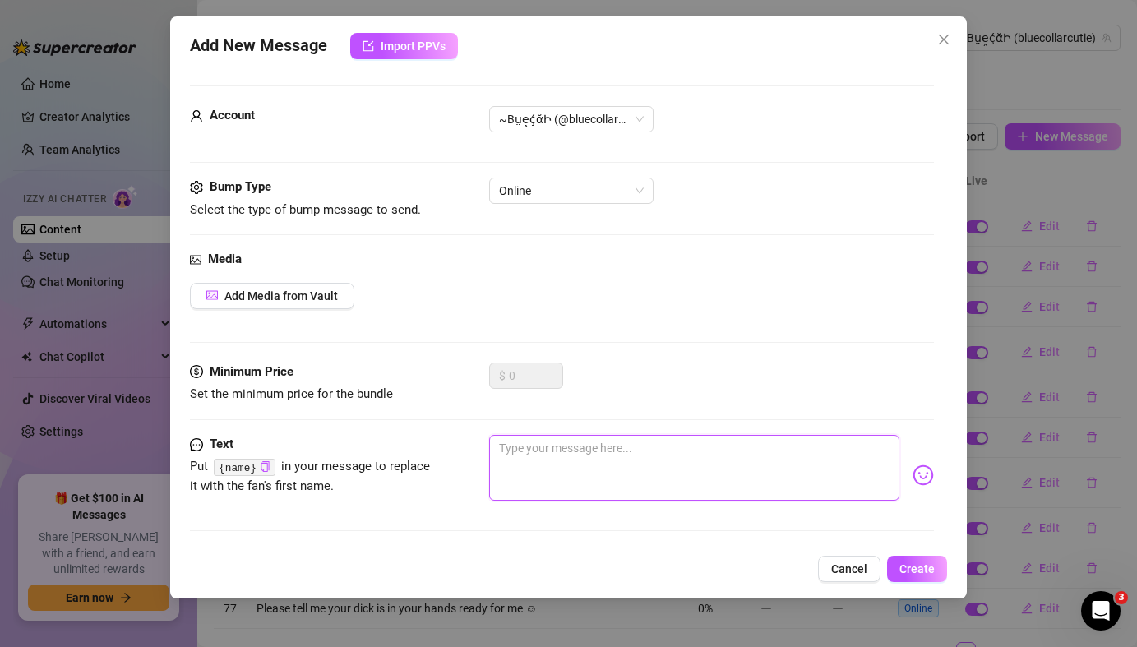
click at [575, 481] on textarea at bounding box center [694, 468] width 410 height 66
paste textarea "Wyd babe? I’m horny as fuck rn 😫"
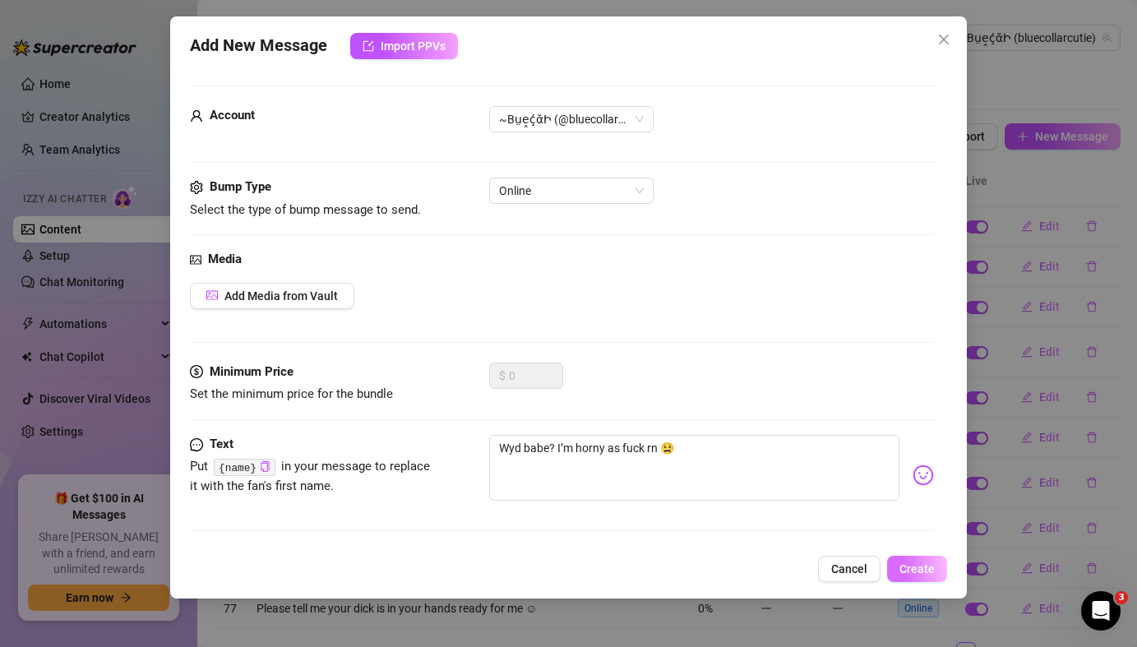
click at [923, 572] on span "Create" at bounding box center [917, 568] width 35 height 13
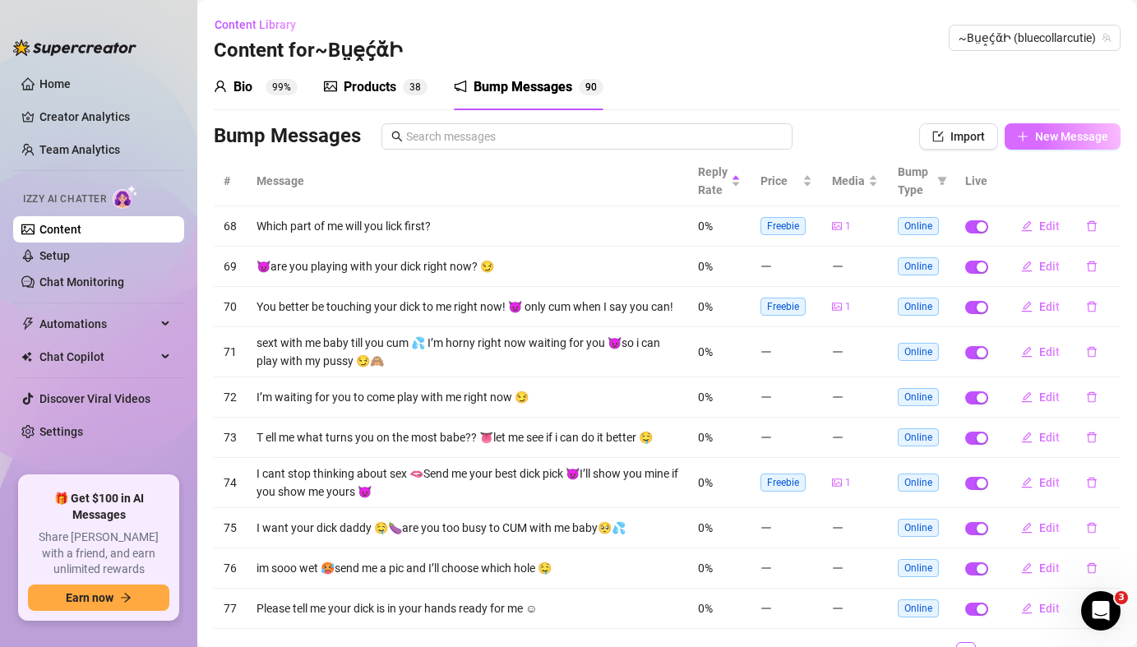
click at [1063, 140] on span "New Message" at bounding box center [1071, 136] width 73 height 13
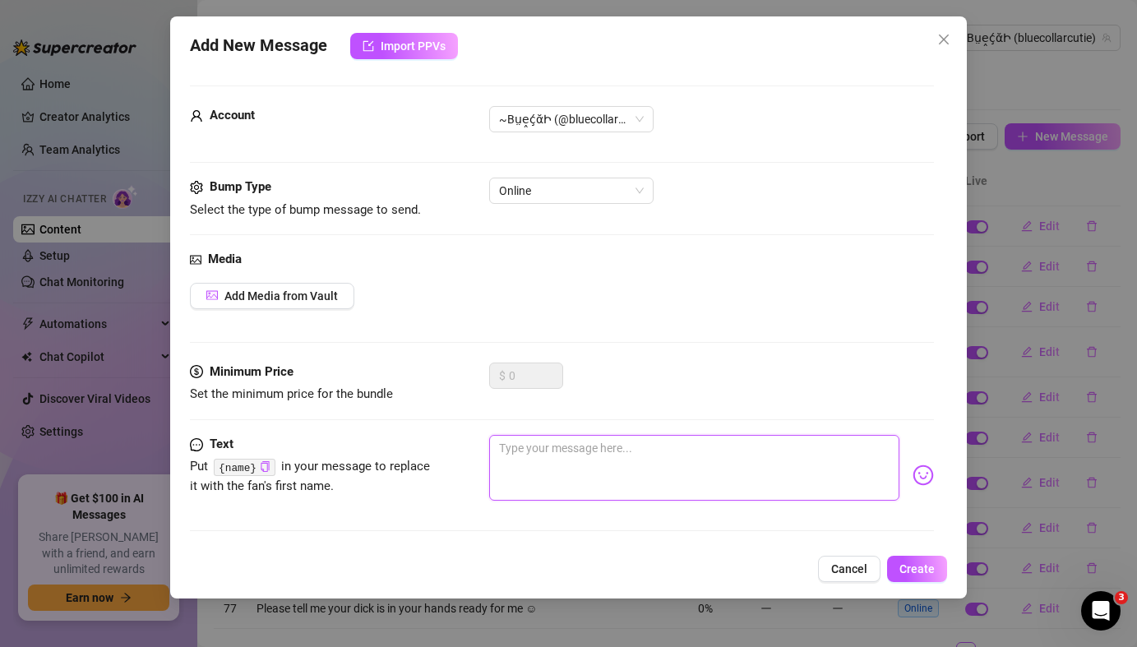
click at [640, 468] on textarea at bounding box center [694, 468] width 410 height 66
paste textarea "Imagine ur throbbing cock in between these ***juicy ass cheeks*** 😩💦🍑"
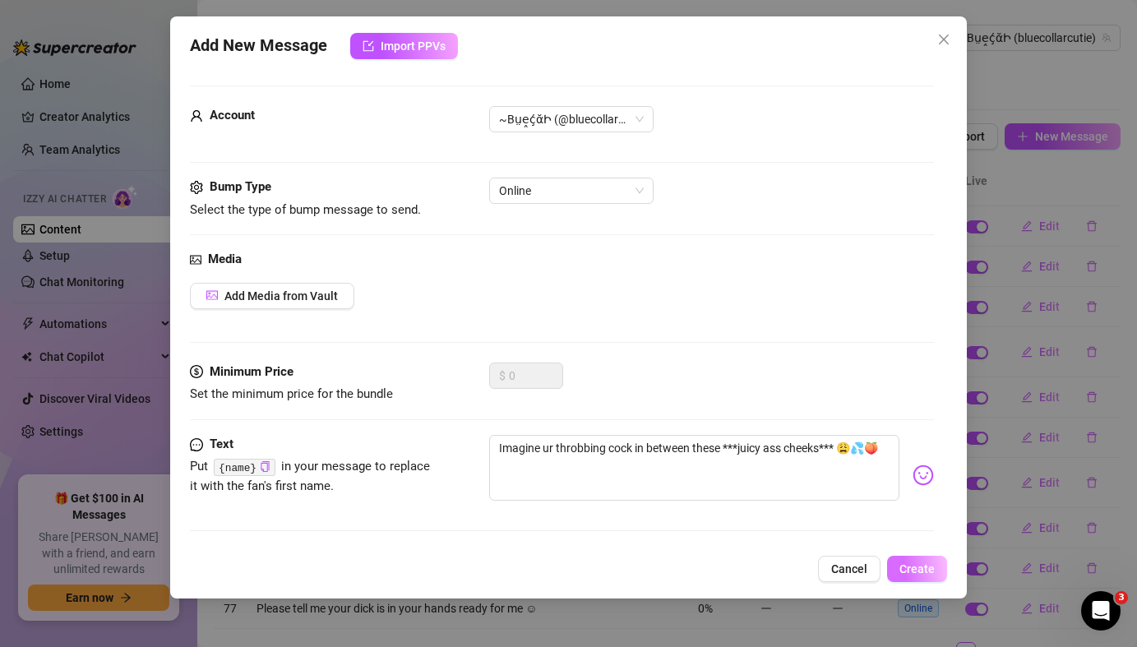
click at [929, 576] on button "Create" at bounding box center [917, 569] width 60 height 26
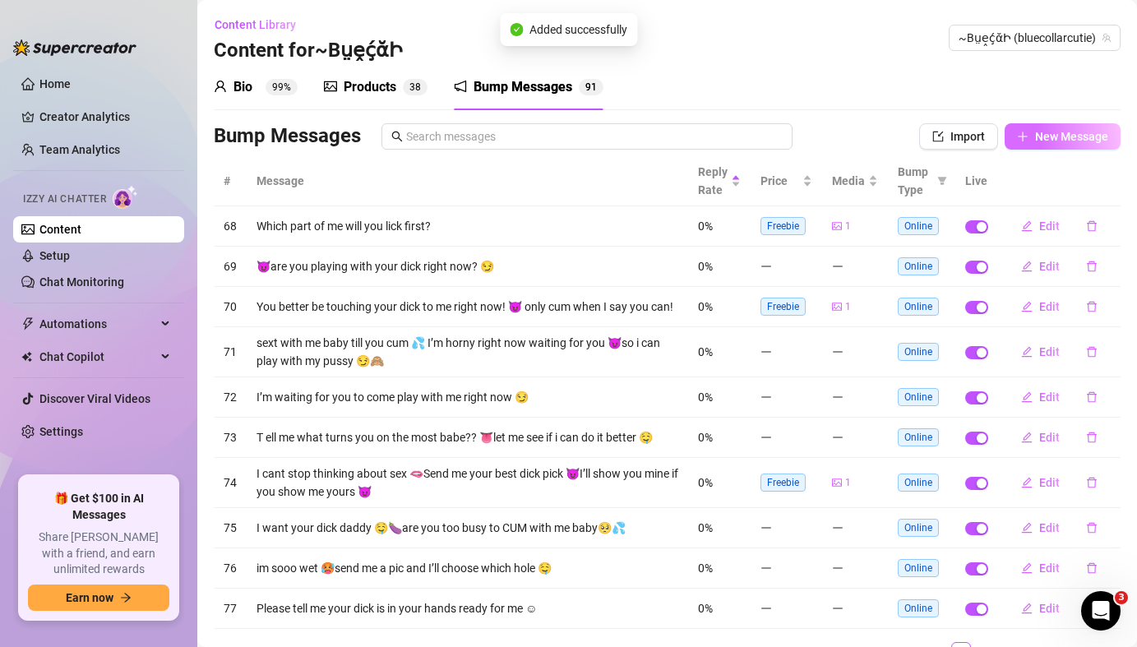
click at [1057, 144] on button "New Message" at bounding box center [1063, 136] width 116 height 26
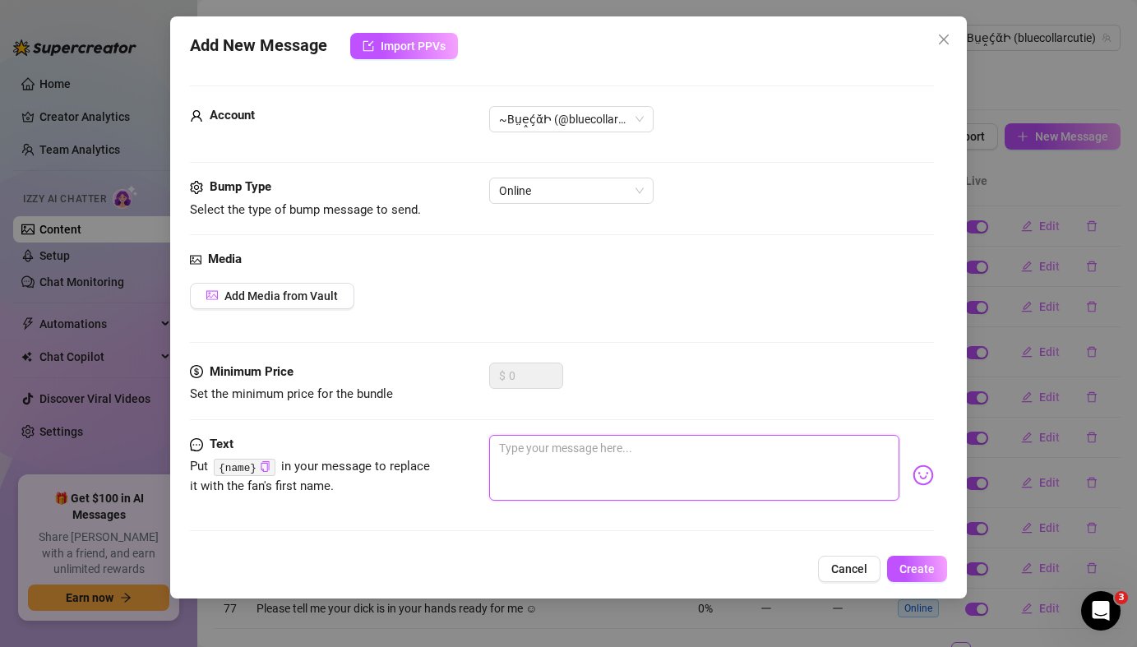
click at [596, 469] on textarea at bounding box center [694, 468] width 410 height 66
paste textarea "Baby 😇should I *slide these panties* all the ***way down*** for you? 🙈"
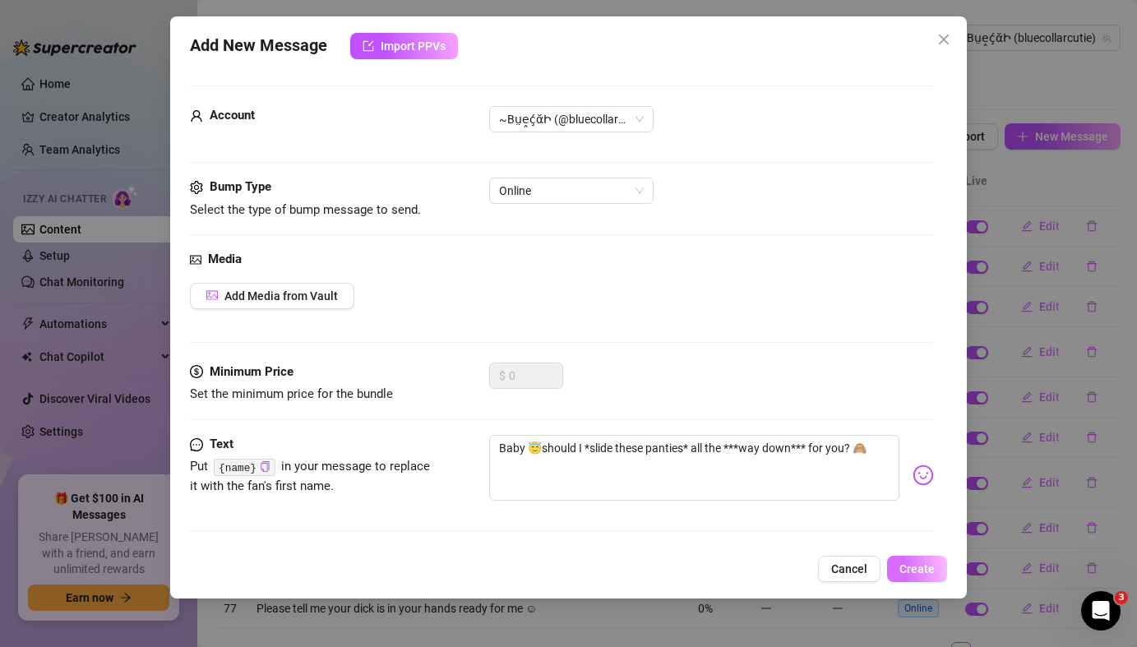
click at [928, 575] on span "Create" at bounding box center [917, 568] width 35 height 13
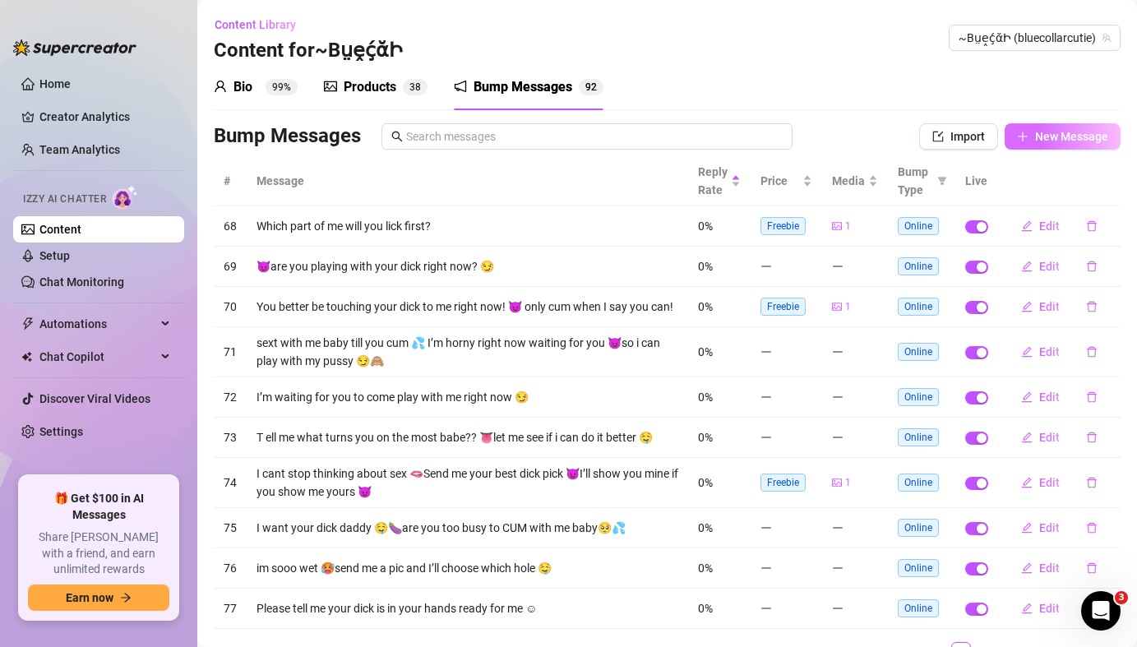
click at [1065, 134] on span "New Message" at bounding box center [1071, 136] width 73 height 13
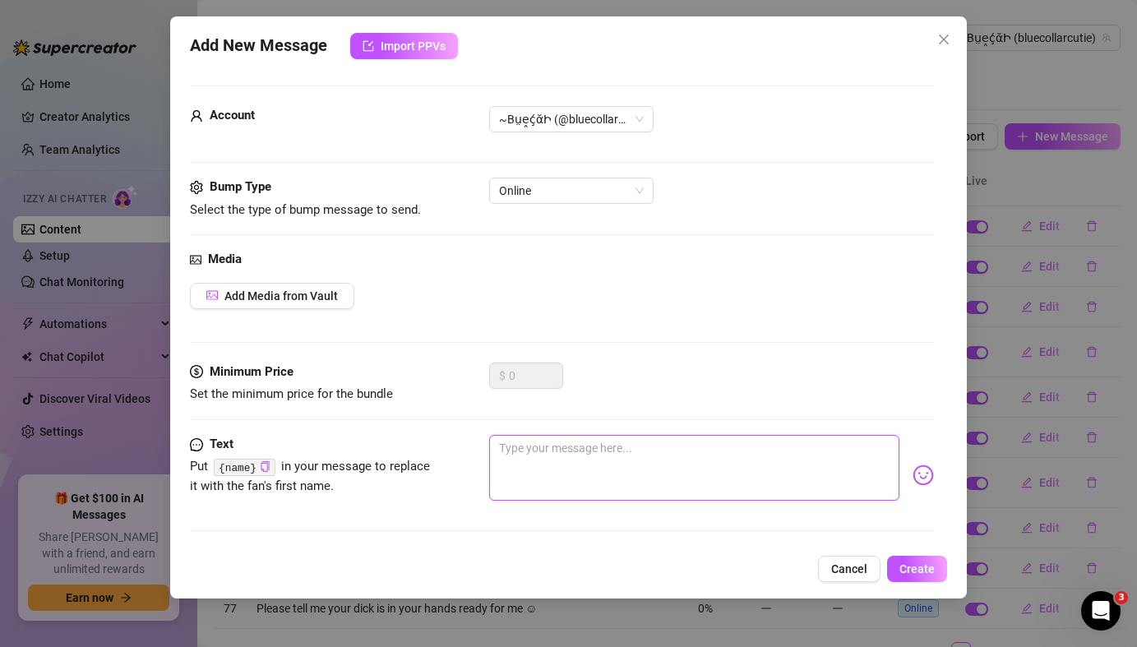
click at [526, 465] on textarea at bounding box center [694, 468] width 410 height 66
paste textarea "bored and 💦. can we playyyy??"
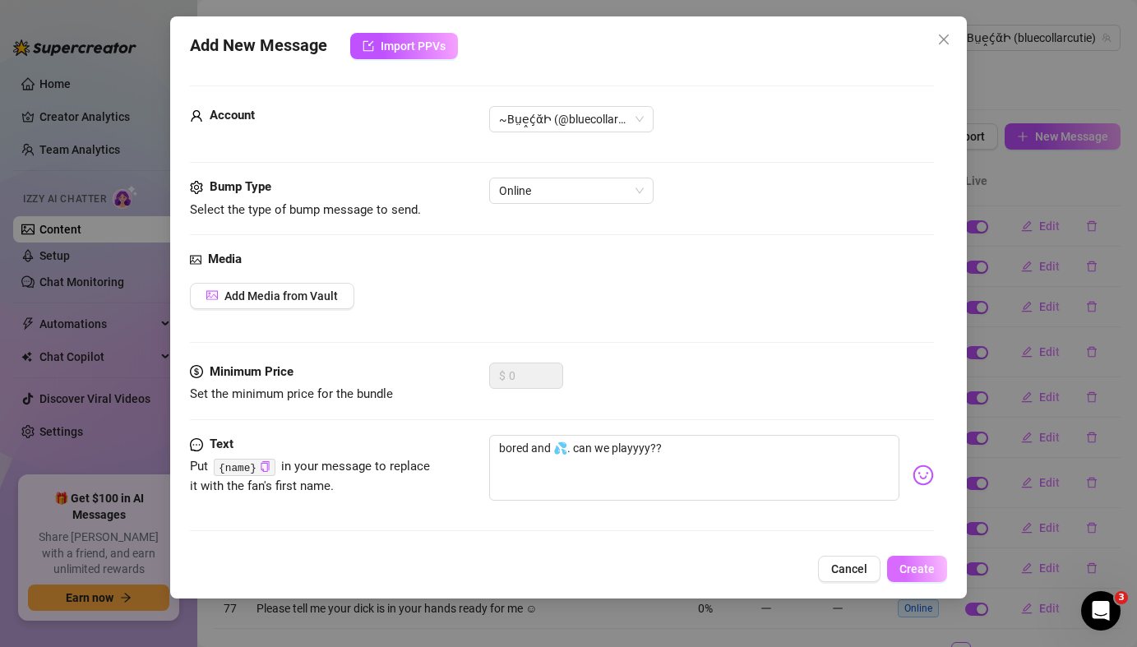
click at [922, 572] on span "Create" at bounding box center [917, 568] width 35 height 13
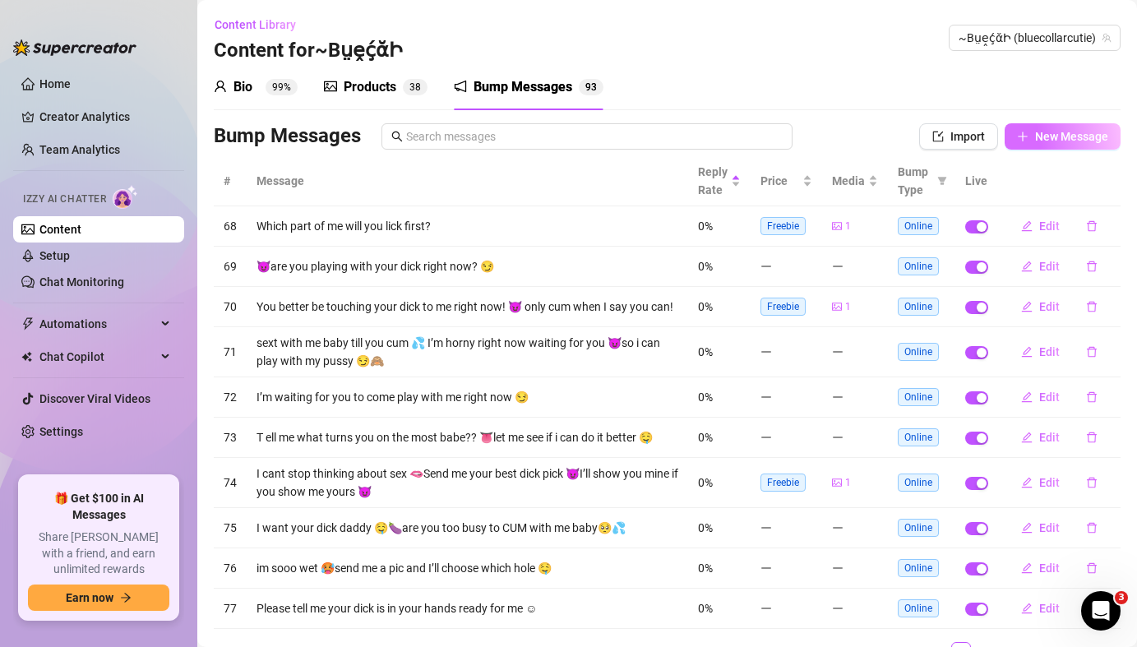
click at [1076, 142] on span "New Message" at bounding box center [1071, 136] width 73 height 13
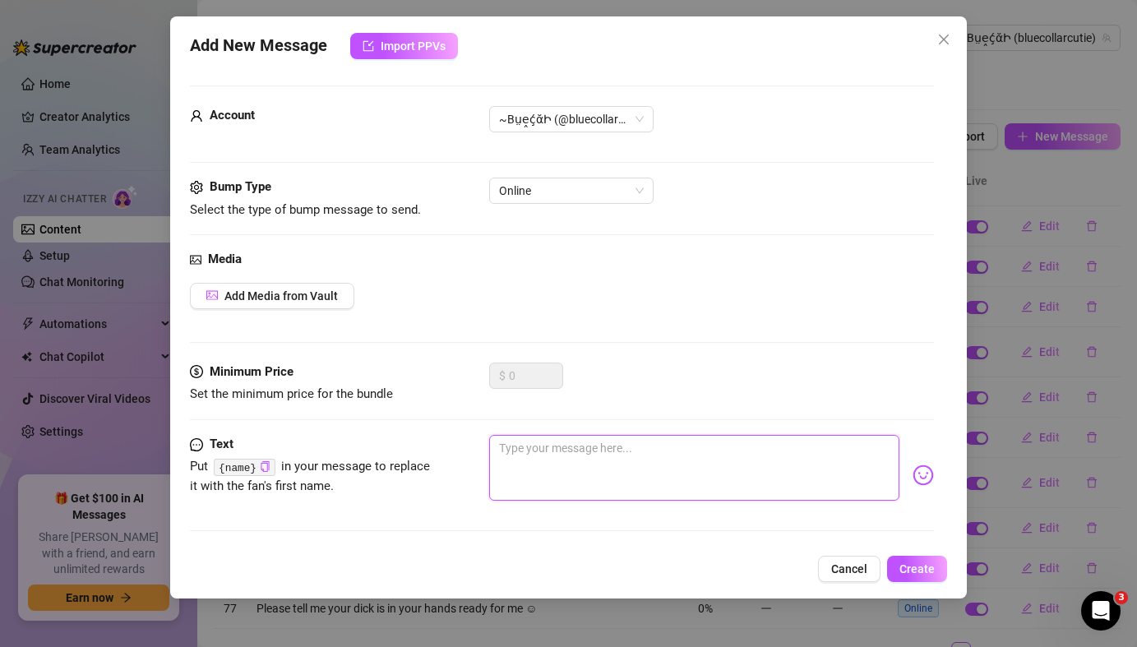
click at [534, 454] on textarea at bounding box center [694, 468] width 410 height 66
paste textarea "Spoil me rn and i'll show you how wet my pussy is about it 🙈"
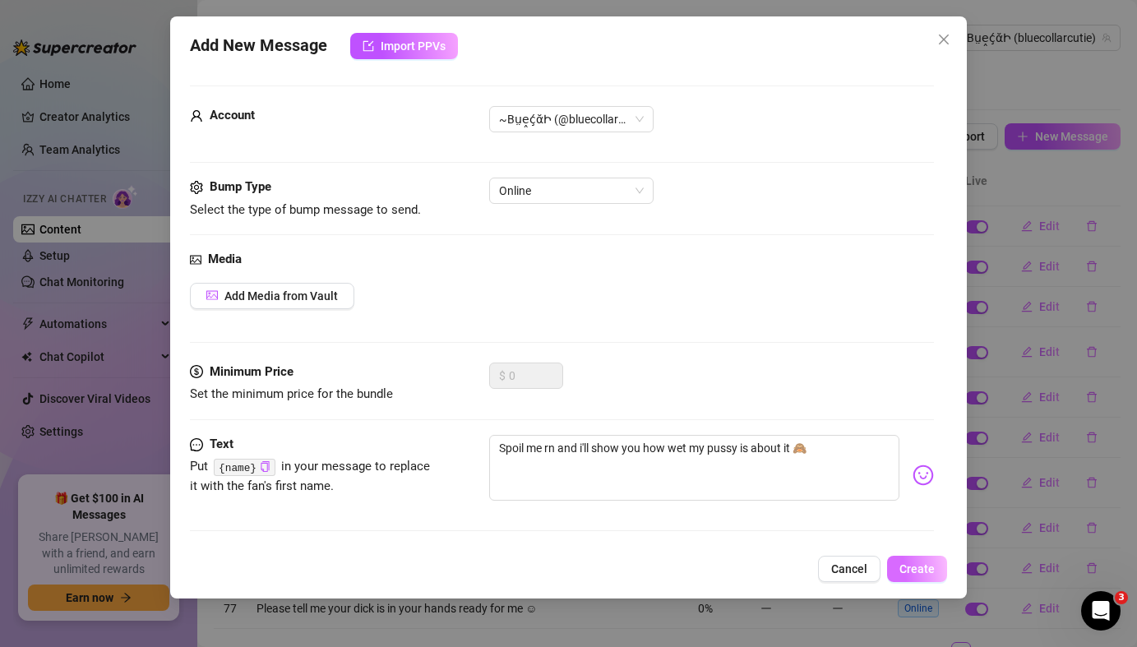
click at [923, 572] on span "Create" at bounding box center [917, 568] width 35 height 13
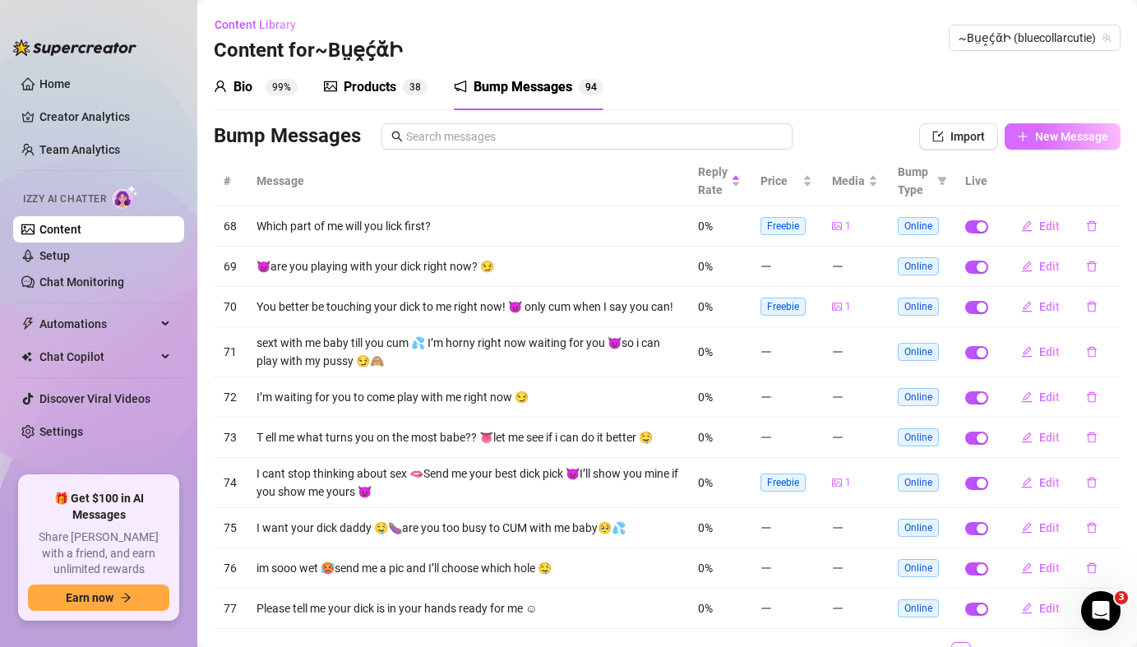
click at [1076, 137] on span "New Message" at bounding box center [1071, 136] width 73 height 13
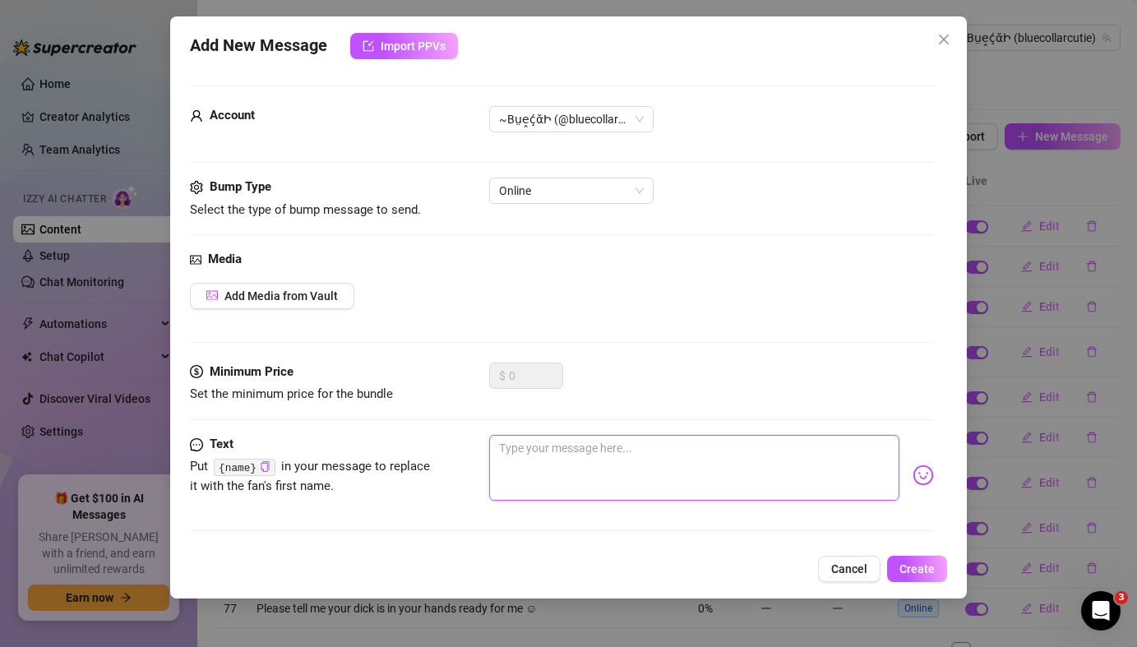
click at [613, 461] on textarea at bounding box center [694, 468] width 410 height 66
paste textarea "i'm ready to show u something daddy 🥵"
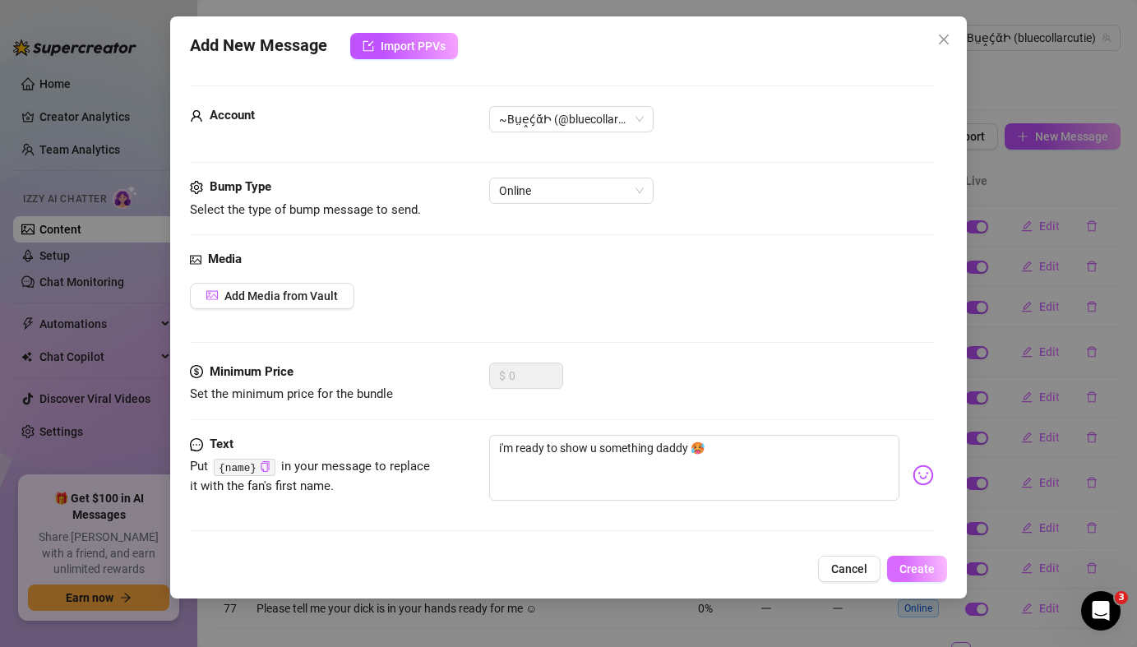
click at [928, 572] on span "Create" at bounding box center [917, 568] width 35 height 13
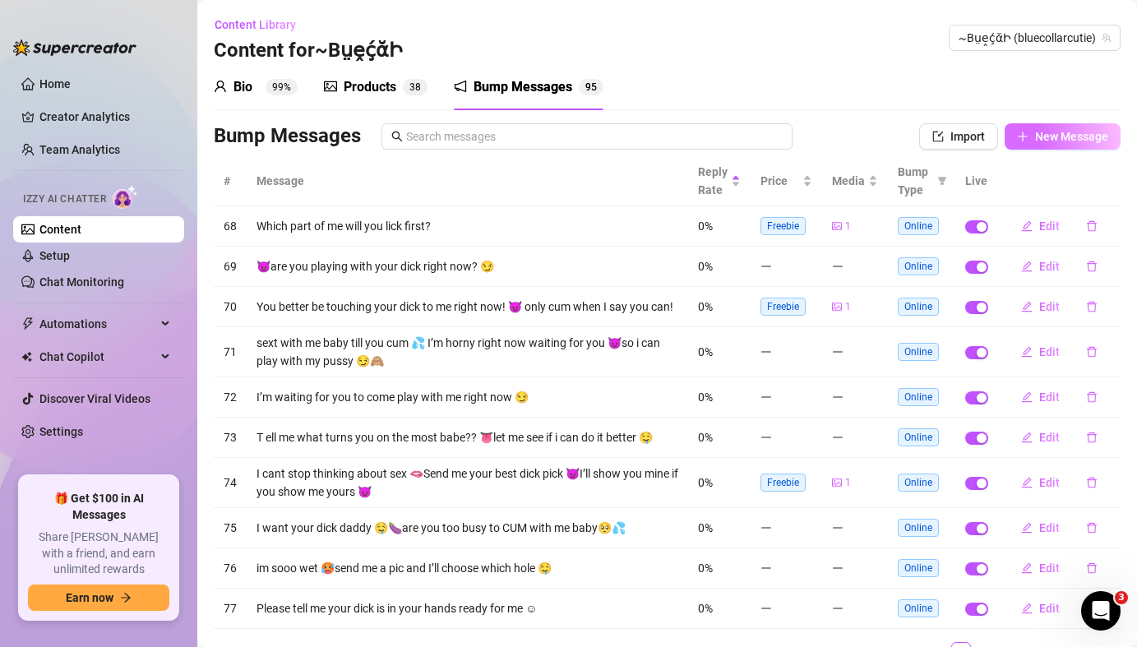
click at [1074, 136] on span "New Message" at bounding box center [1071, 136] width 73 height 13
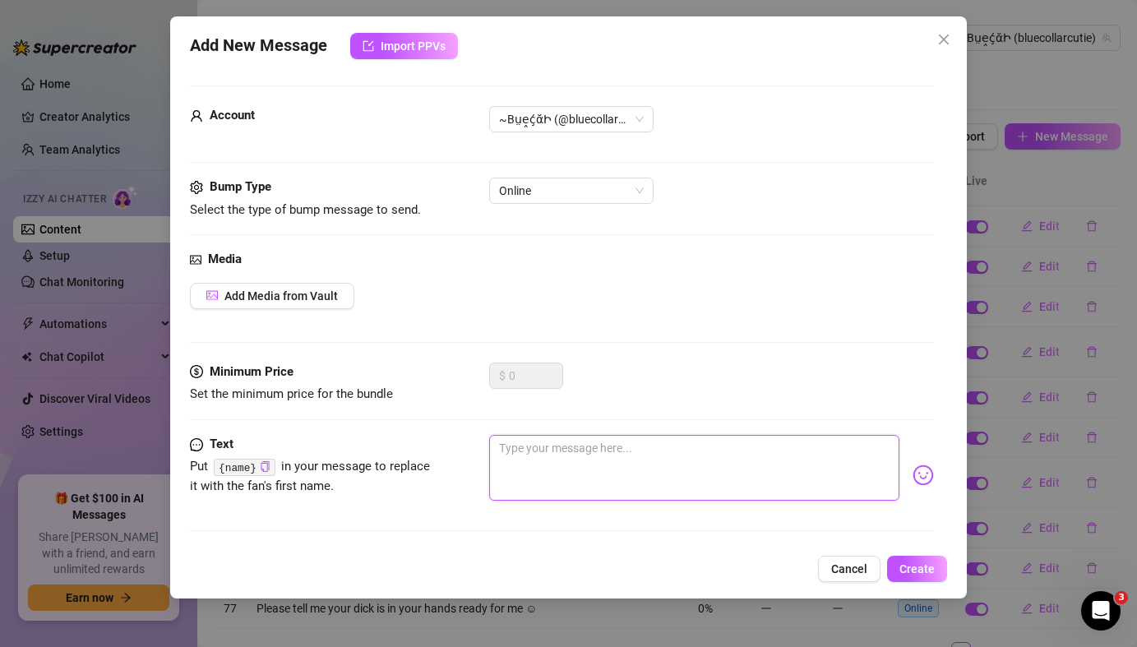
click at [641, 458] on textarea at bounding box center [694, 468] width 410 height 66
paste textarea "I wanna ***PLAY*** right NOW *boo* 😈"
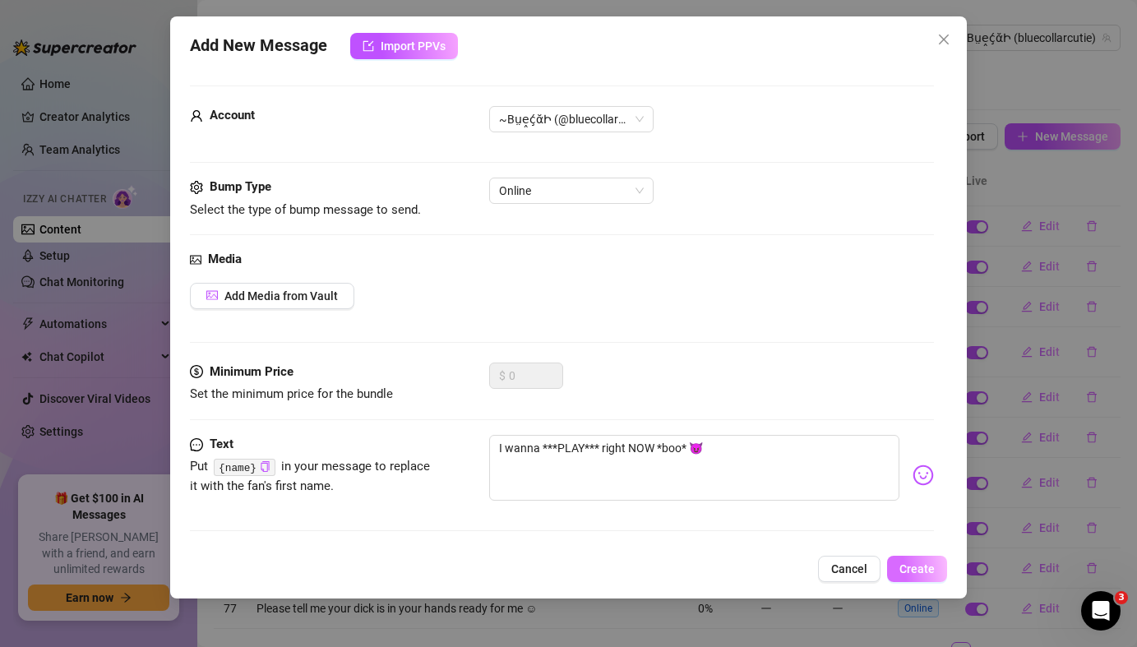
click at [927, 576] on button "Create" at bounding box center [917, 569] width 60 height 26
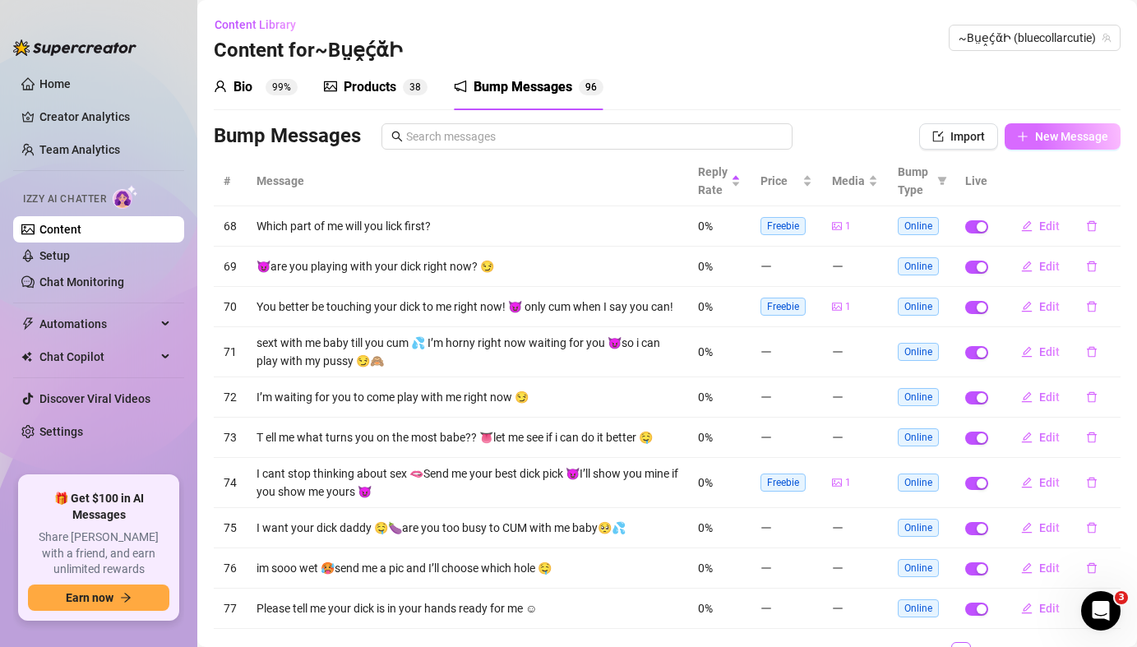
click at [1051, 142] on span "New Message" at bounding box center [1071, 136] width 73 height 13
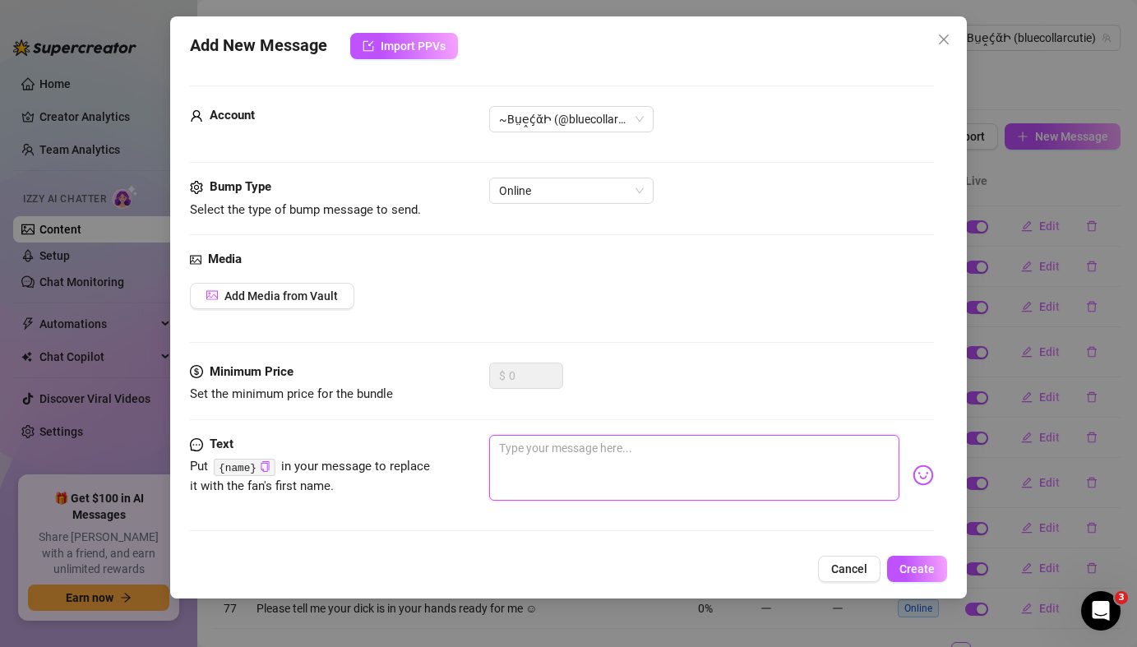
click at [670, 470] on textarea at bounding box center [694, 468] width 410 height 66
paste textarea "Feelin generous rn 👀"
click at [915, 562] on span "Create" at bounding box center [917, 568] width 35 height 13
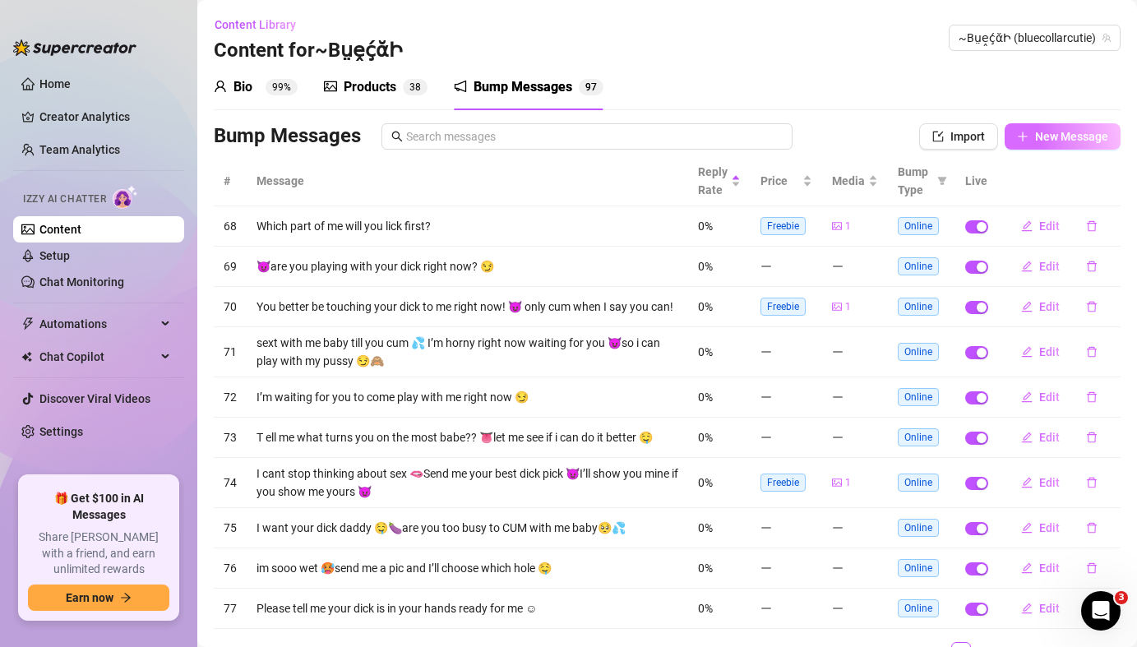
click at [1067, 144] on button "New Message" at bounding box center [1063, 136] width 116 height 26
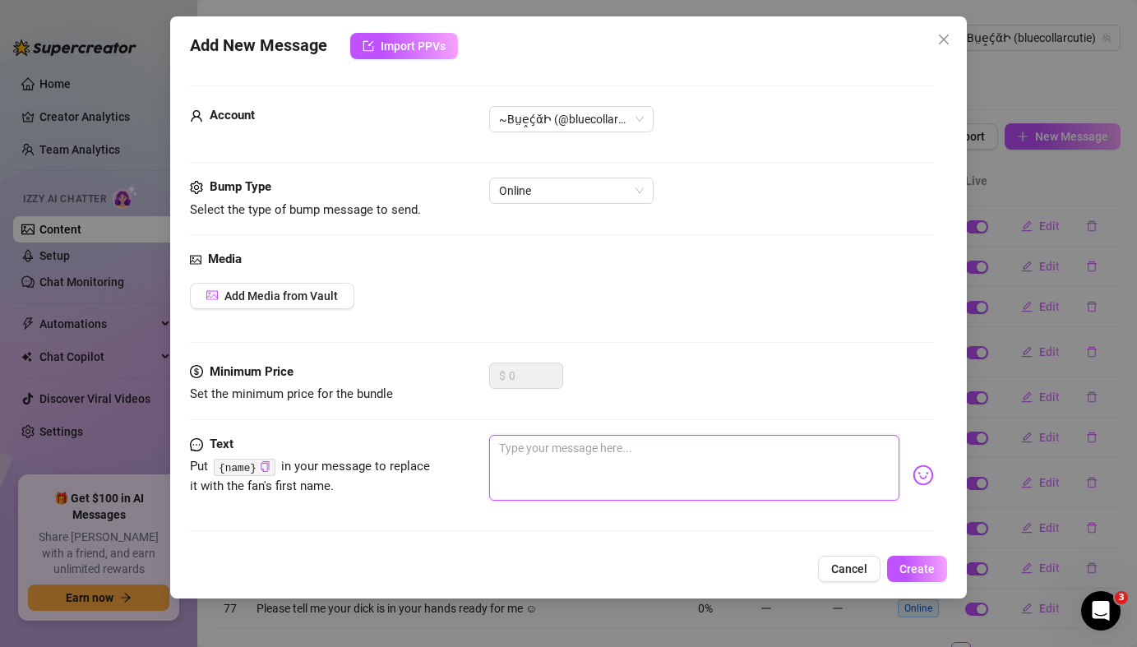
click at [518, 451] on textarea at bounding box center [694, 468] width 410 height 66
paste textarea "What can I send you to ***help you cum*** ? 💋👅😈"
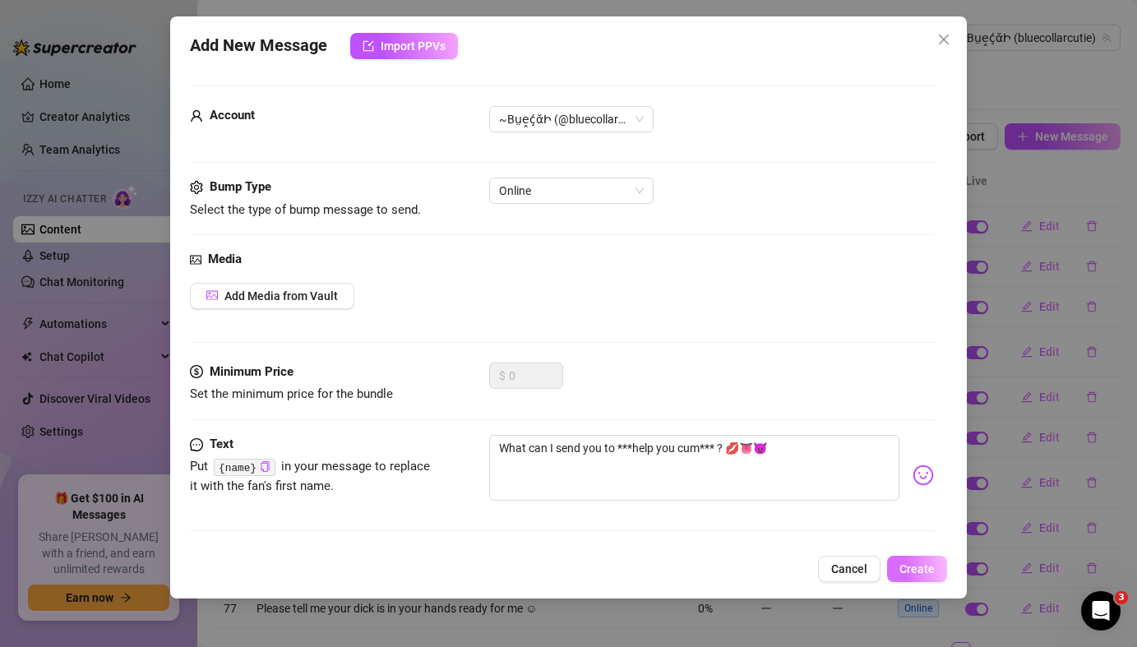
click at [921, 580] on button "Create" at bounding box center [917, 569] width 60 height 26
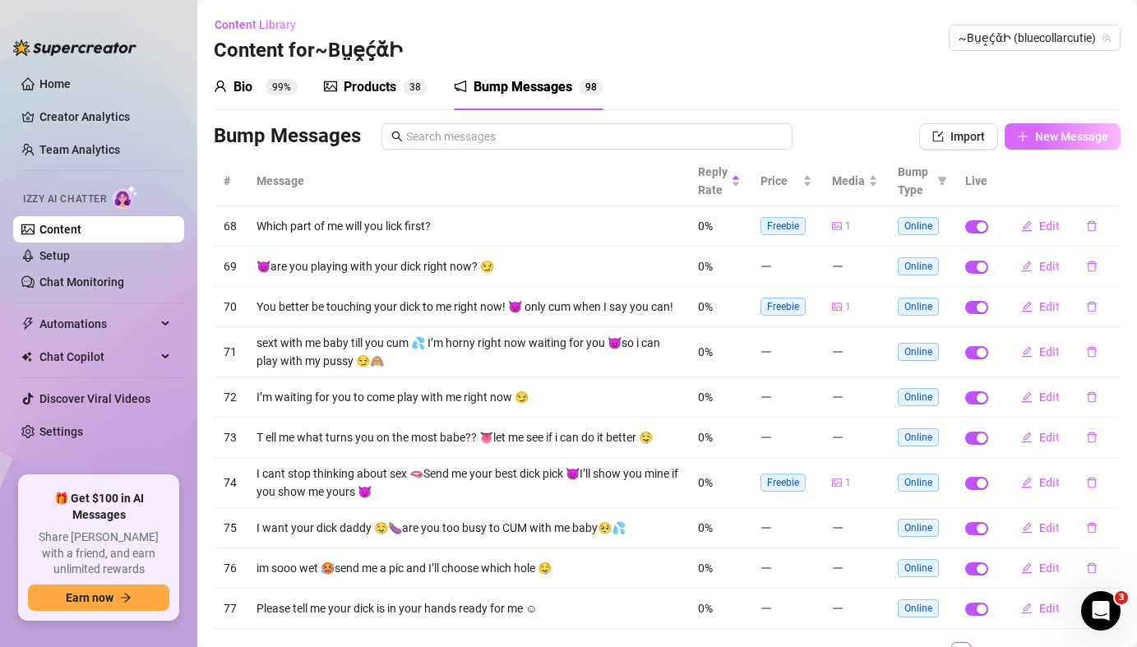
click at [1063, 138] on span "New Message" at bounding box center [1071, 136] width 73 height 13
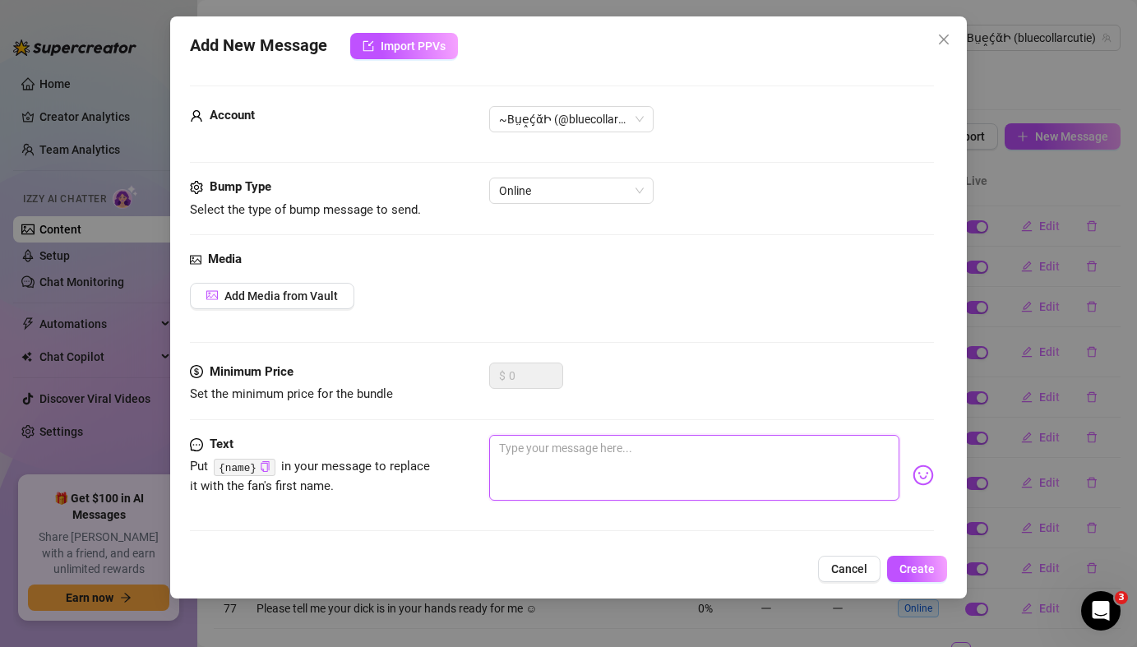
click at [661, 461] on textarea at bounding box center [694, 468] width 410 height 66
paste textarea "I know you can’t hear it, but I’m rubbing my clit and moaning your name...👅"
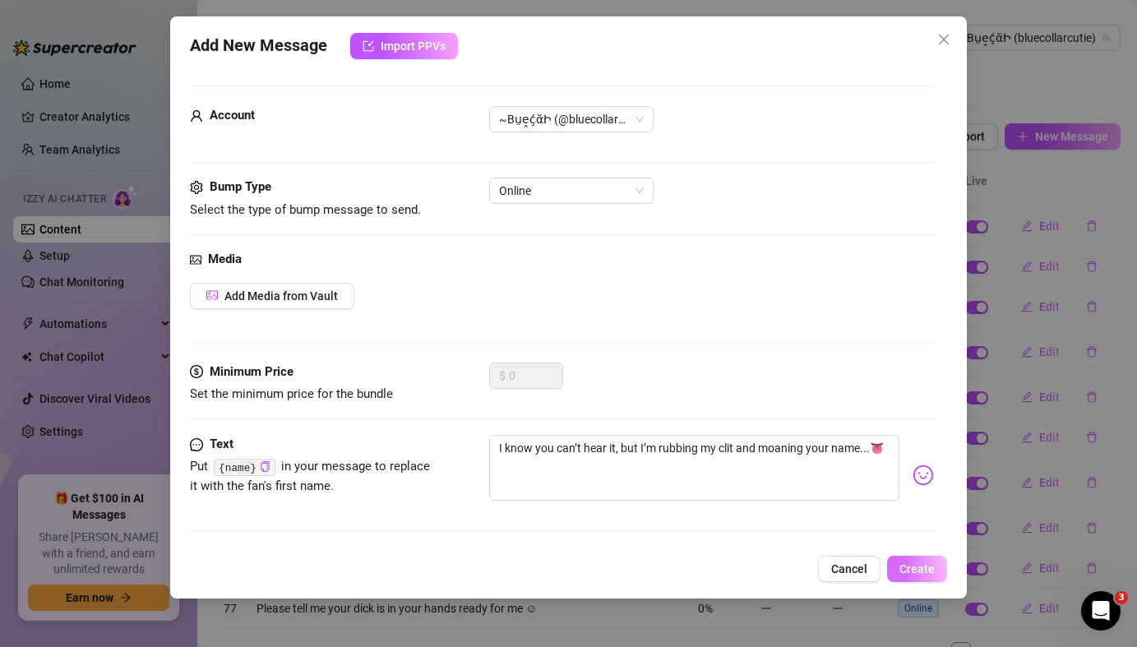
click at [920, 571] on span "Create" at bounding box center [917, 568] width 35 height 13
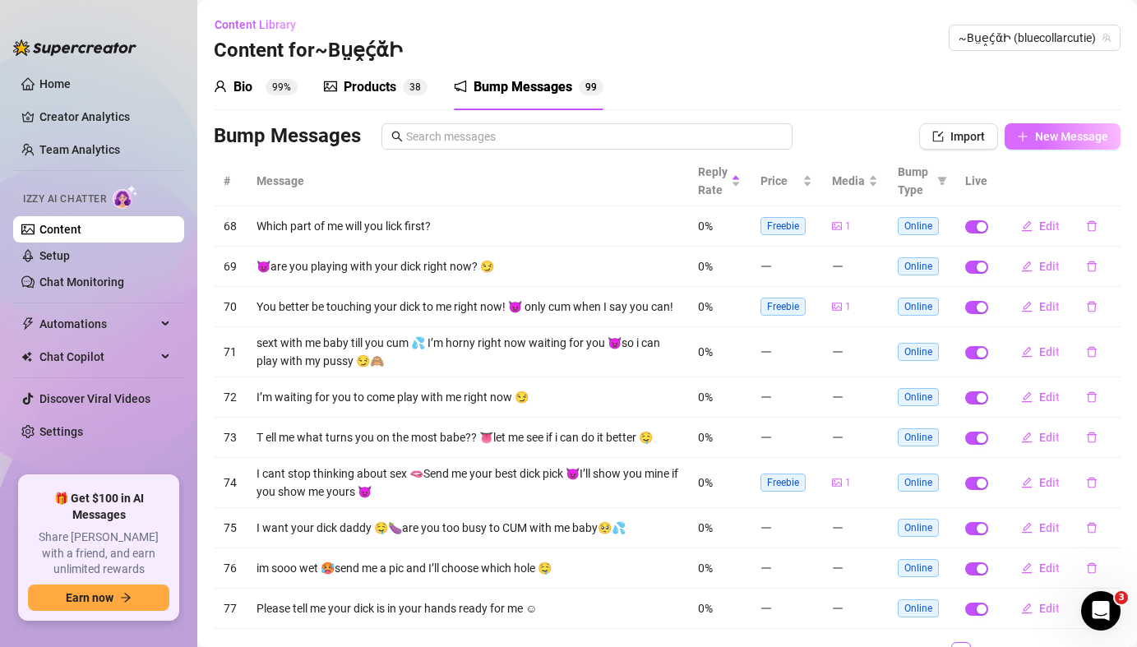
click at [1061, 139] on span "New Message" at bounding box center [1071, 136] width 73 height 13
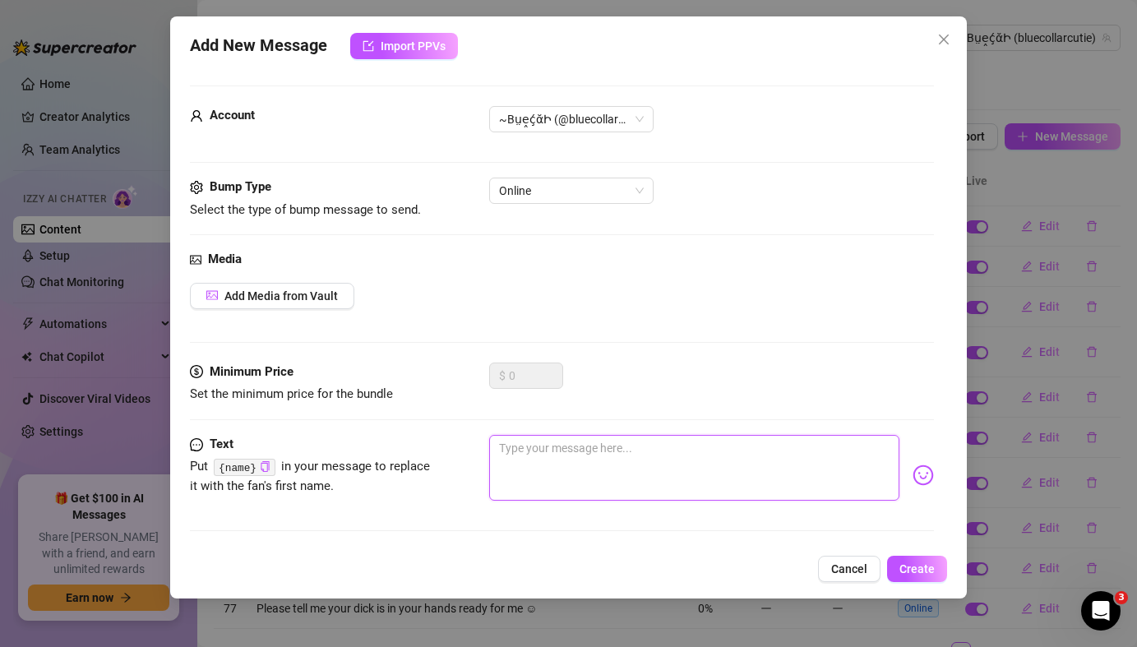
click at [518, 466] on textarea at bounding box center [694, 468] width 410 height 66
paste textarea "wyd right now? im exxxtreamly in the mood..😈"
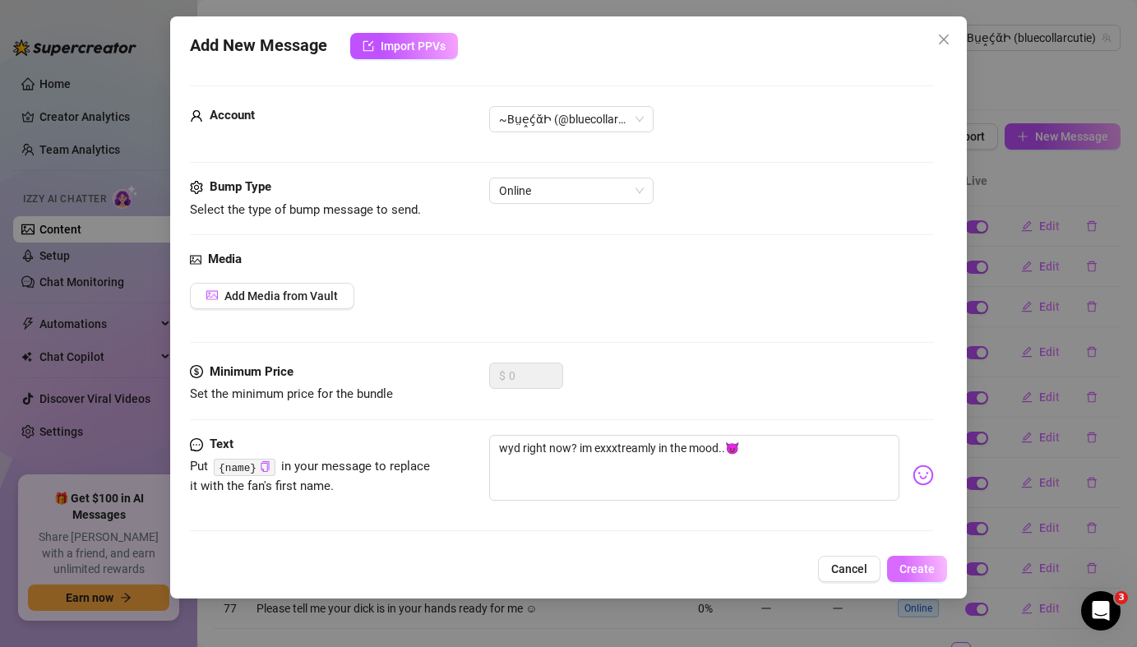
click at [929, 573] on span "Create" at bounding box center [917, 568] width 35 height 13
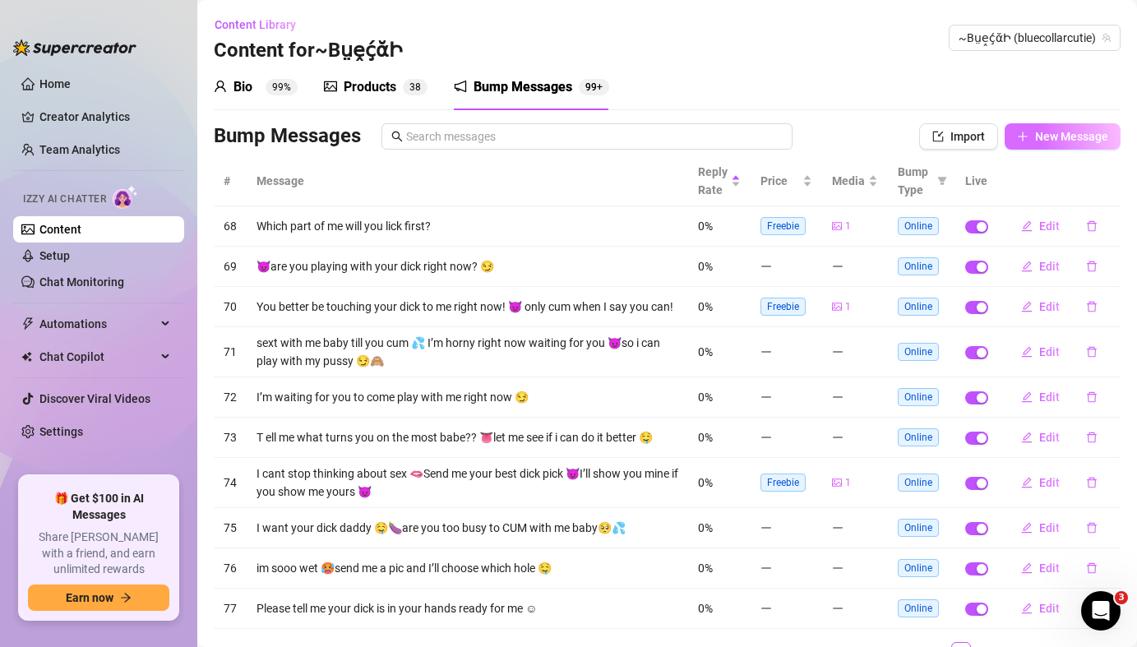
click at [1073, 137] on span "New Message" at bounding box center [1071, 136] width 73 height 13
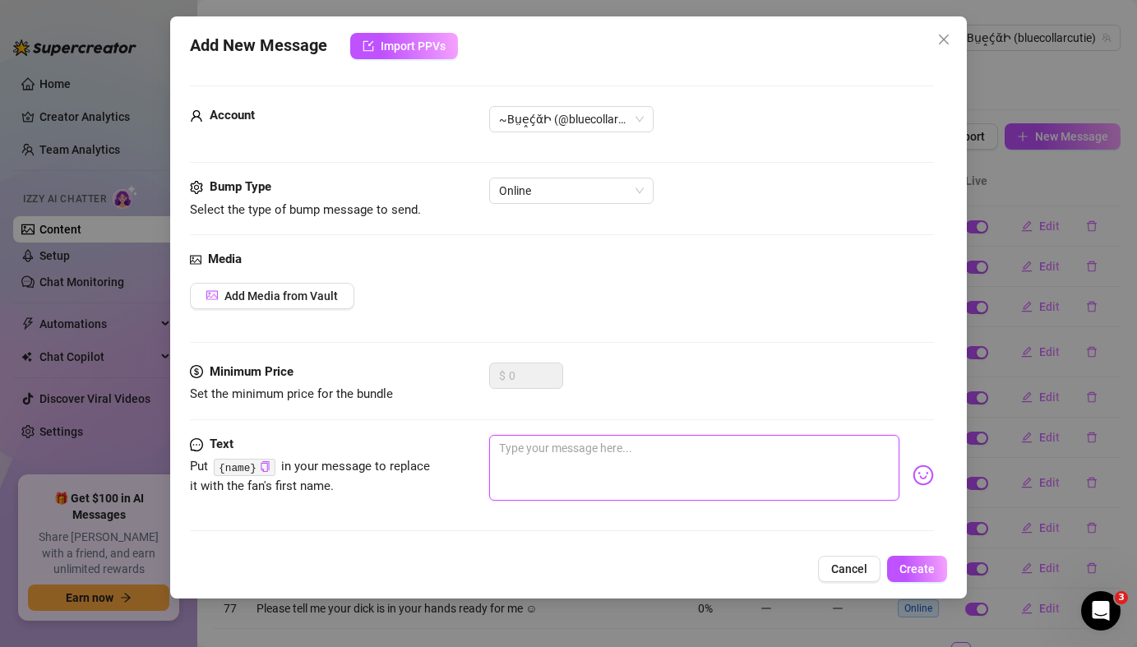
click at [534, 454] on textarea at bounding box center [694, 468] width 410 height 66
paste textarea "I want u to ***punish this pussy*** while I’m on *all fours* 😩👅"
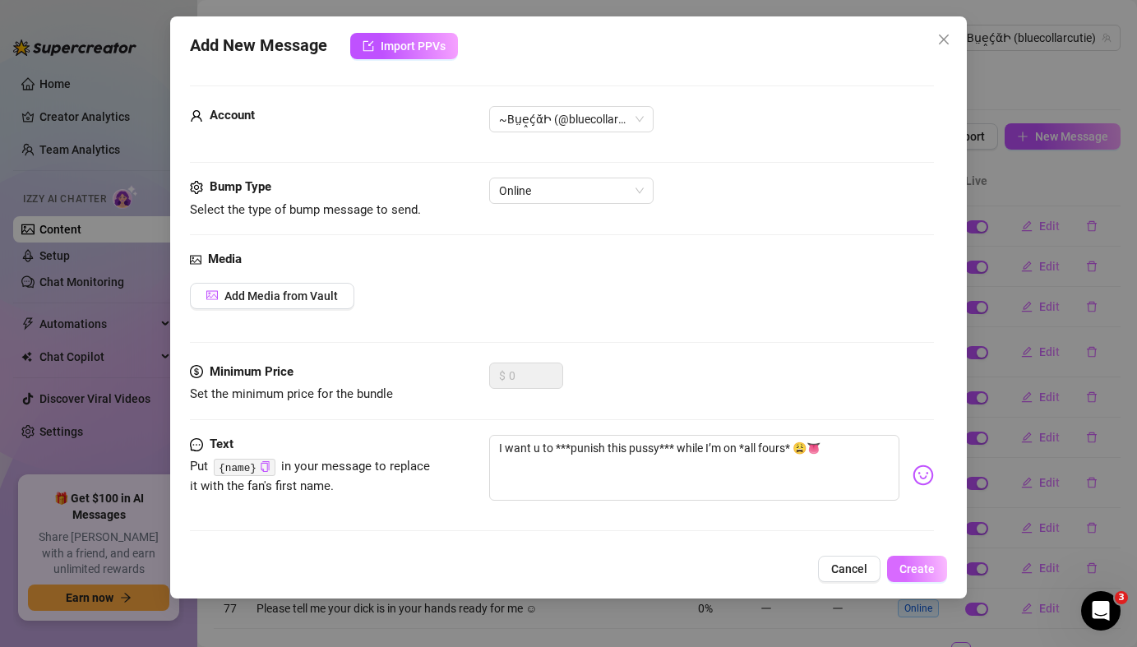
click at [926, 574] on span "Create" at bounding box center [917, 568] width 35 height 13
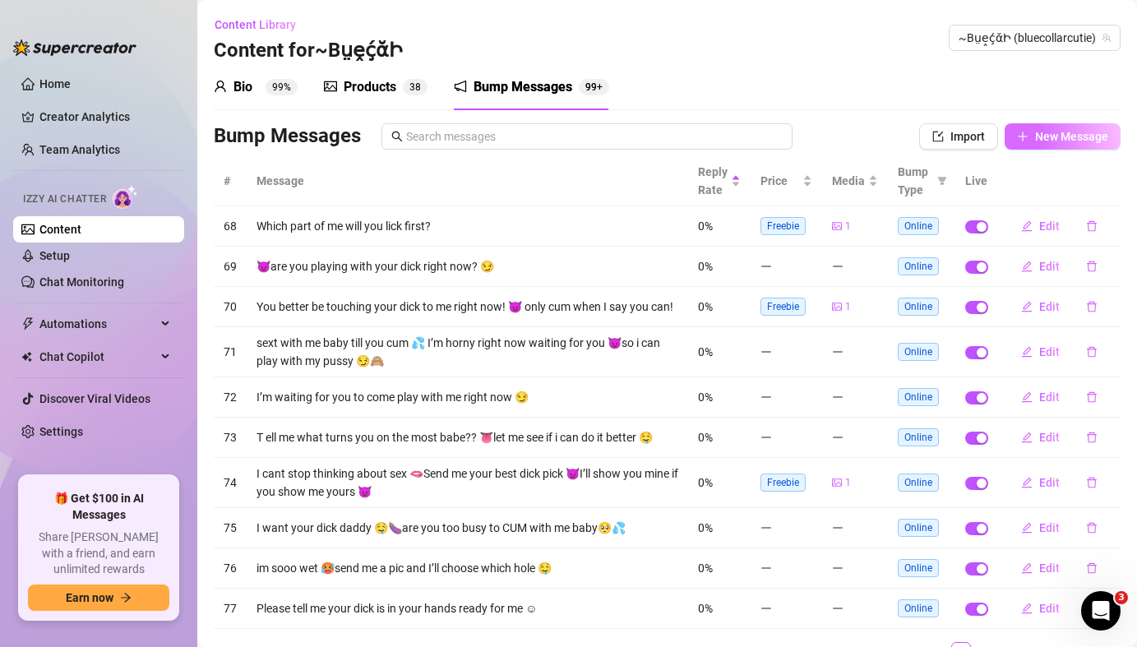
click at [1061, 144] on button "New Message" at bounding box center [1063, 136] width 116 height 26
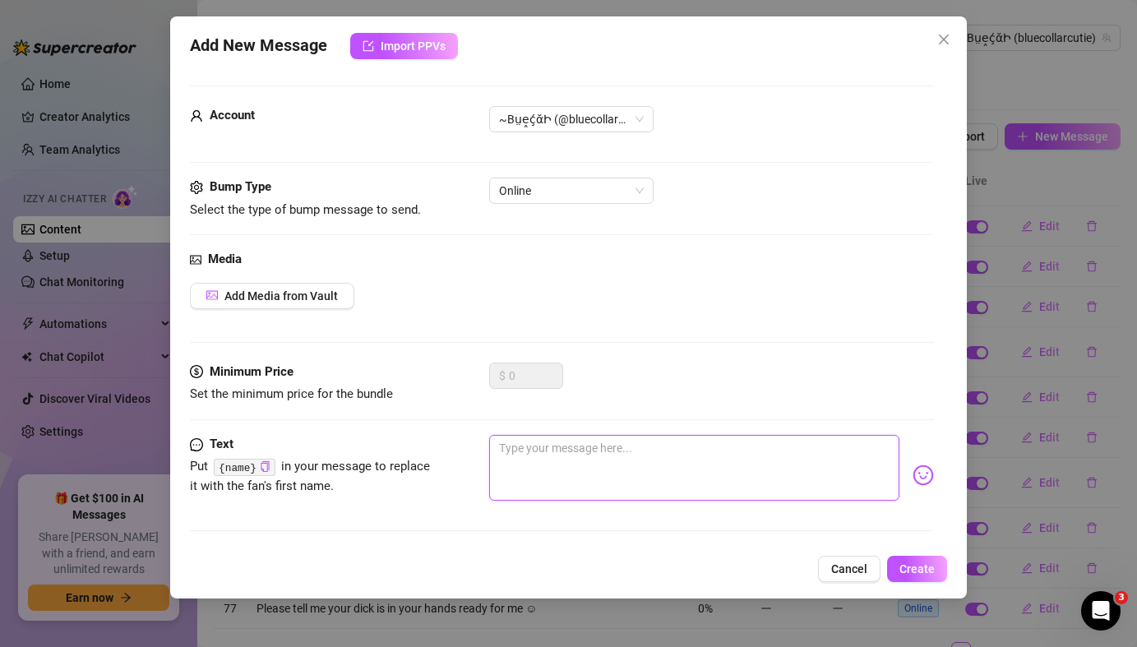
click at [532, 453] on textarea at bounding box center [694, 468] width 410 height 66
paste textarea "What can i do for daddy [DATE] 🥺"
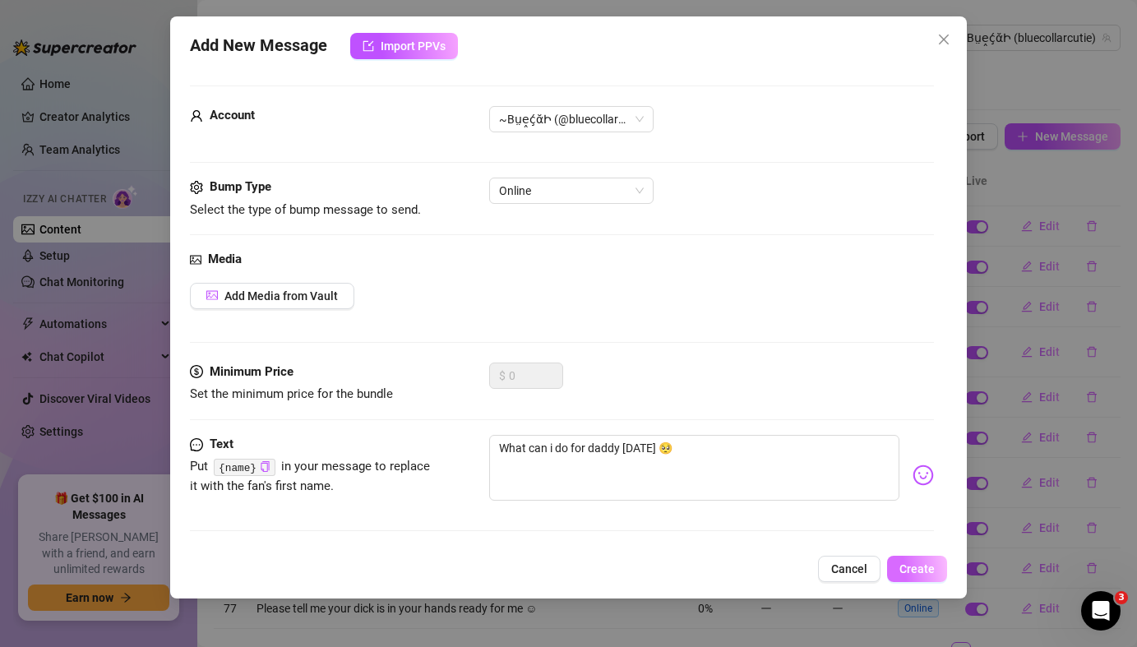
click at [923, 570] on span "Create" at bounding box center [917, 568] width 35 height 13
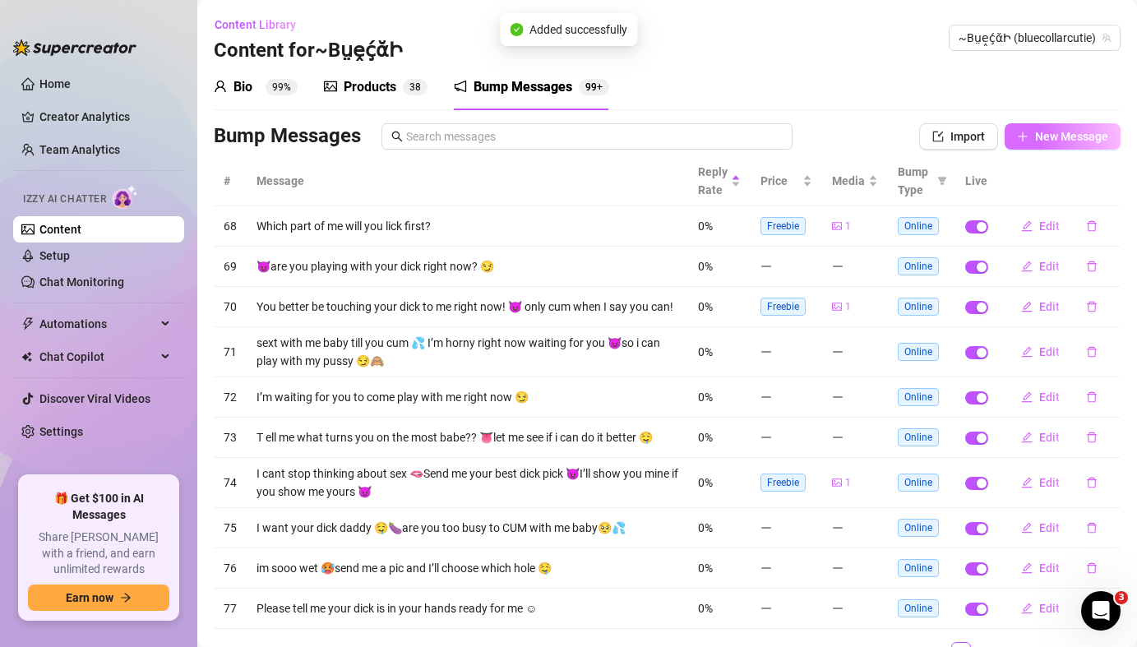
click at [1050, 146] on button "New Message" at bounding box center [1063, 136] width 116 height 26
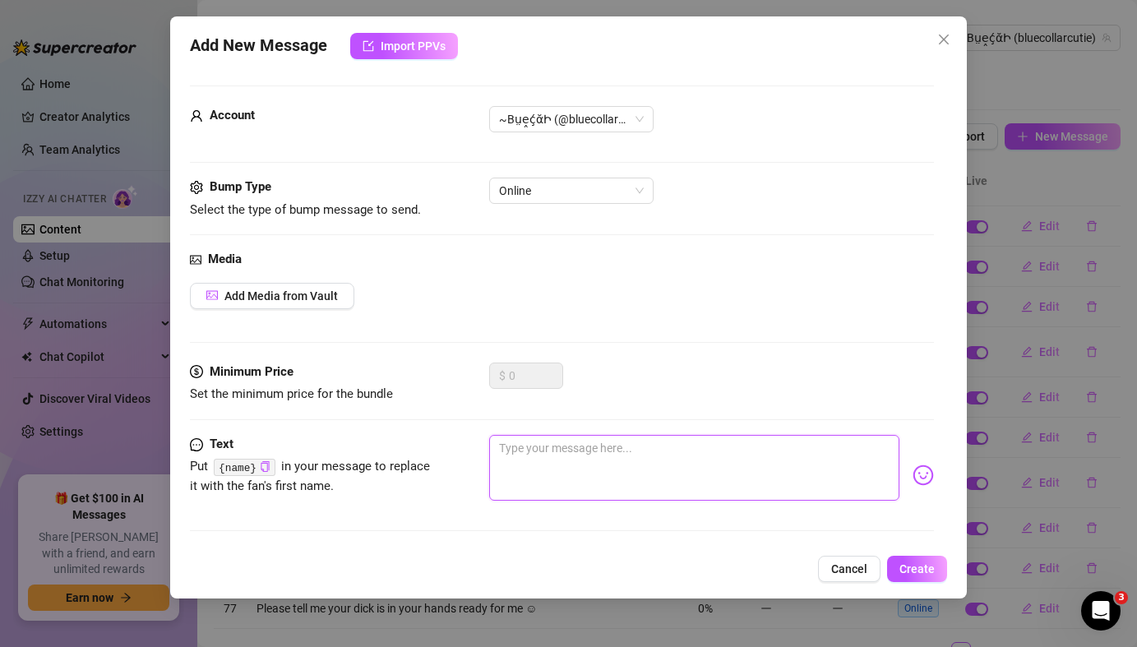
click at [595, 465] on textarea at bounding box center [694, 468] width 410 height 66
paste textarea "You've been a BAD boy 😈"
click at [919, 575] on span "Create" at bounding box center [917, 568] width 35 height 13
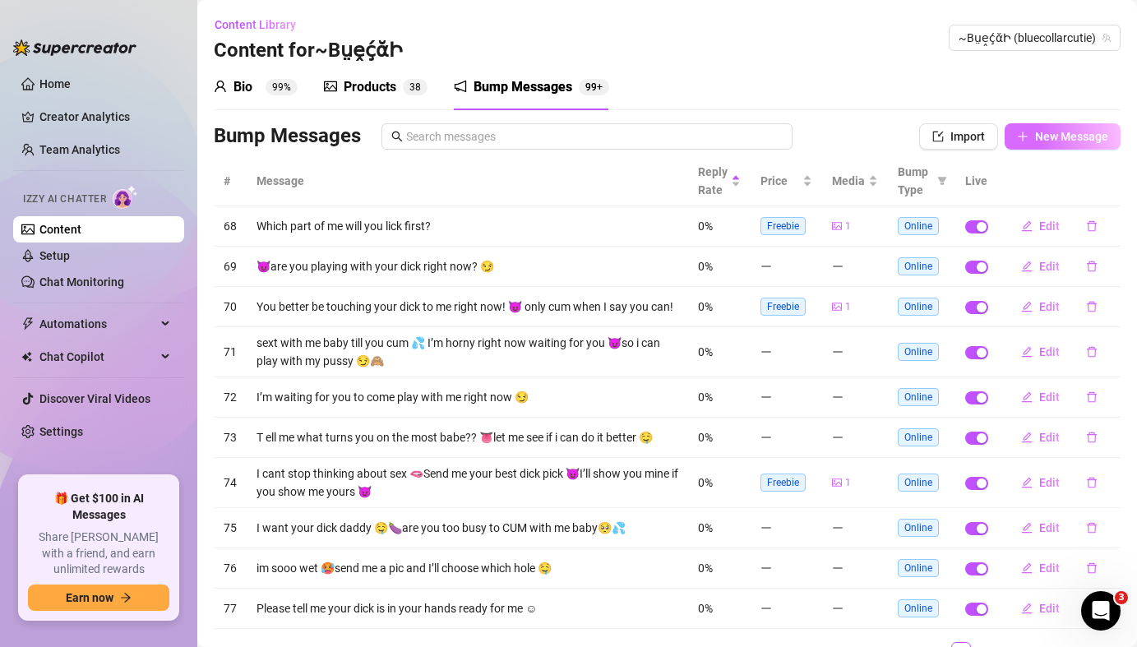
click at [1057, 140] on span "New Message" at bounding box center [1071, 136] width 73 height 13
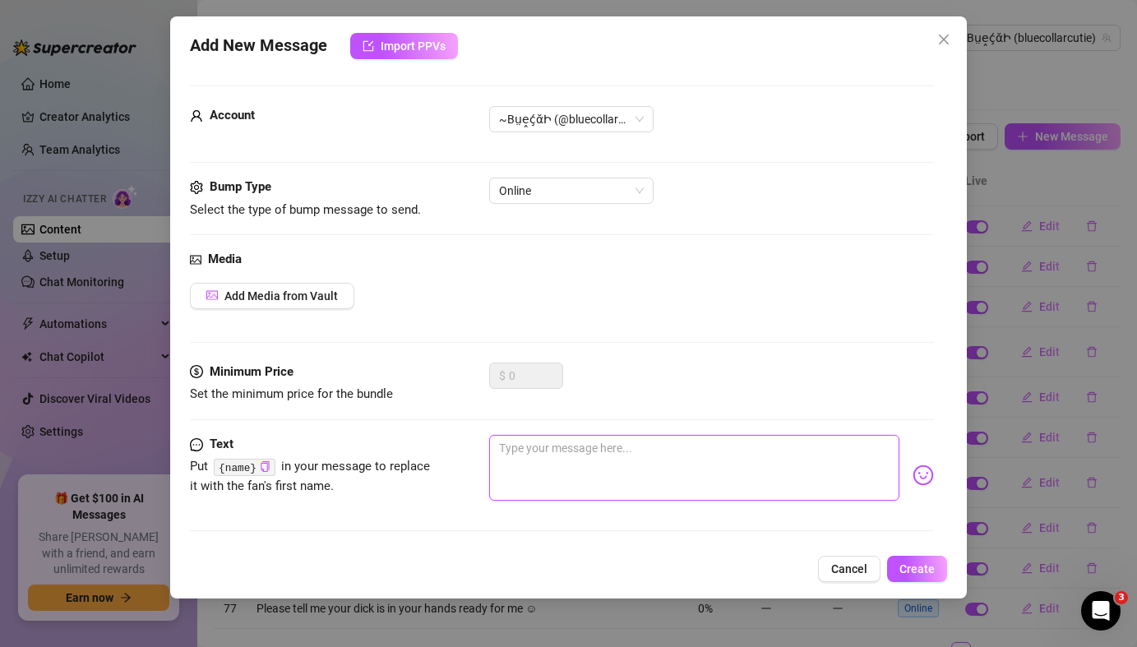
click at [662, 473] on textarea at bounding box center [694, 468] width 410 height 66
paste textarea "T ake a seat. You're going to do what mommy says 😈Got it ?"
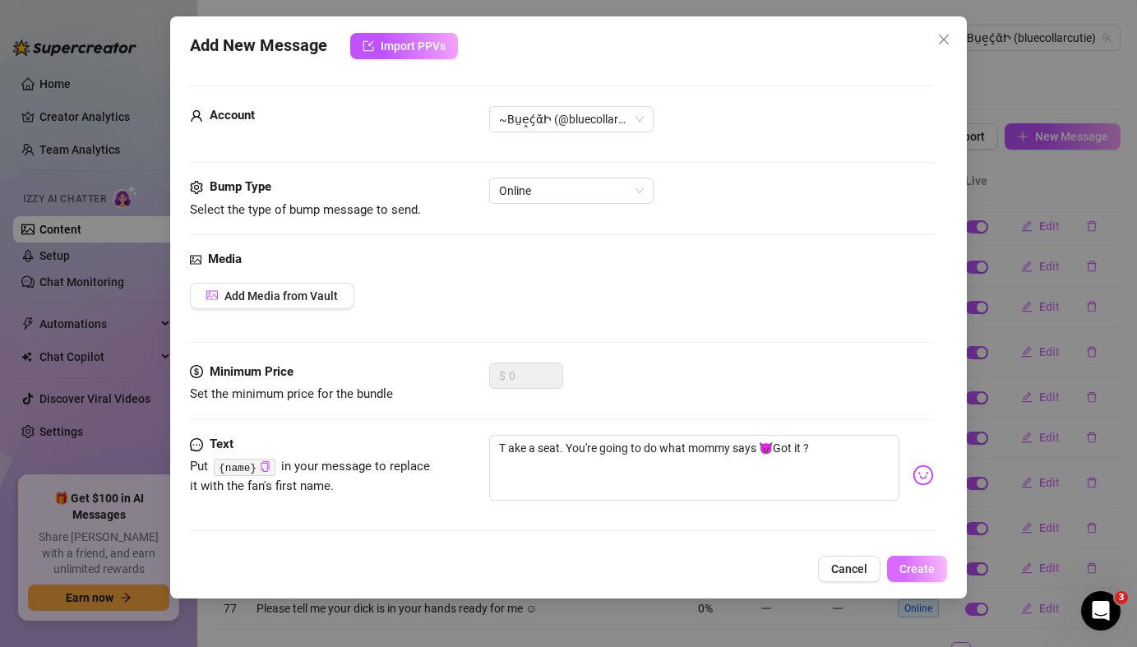
click at [913, 567] on span "Create" at bounding box center [917, 568] width 35 height 13
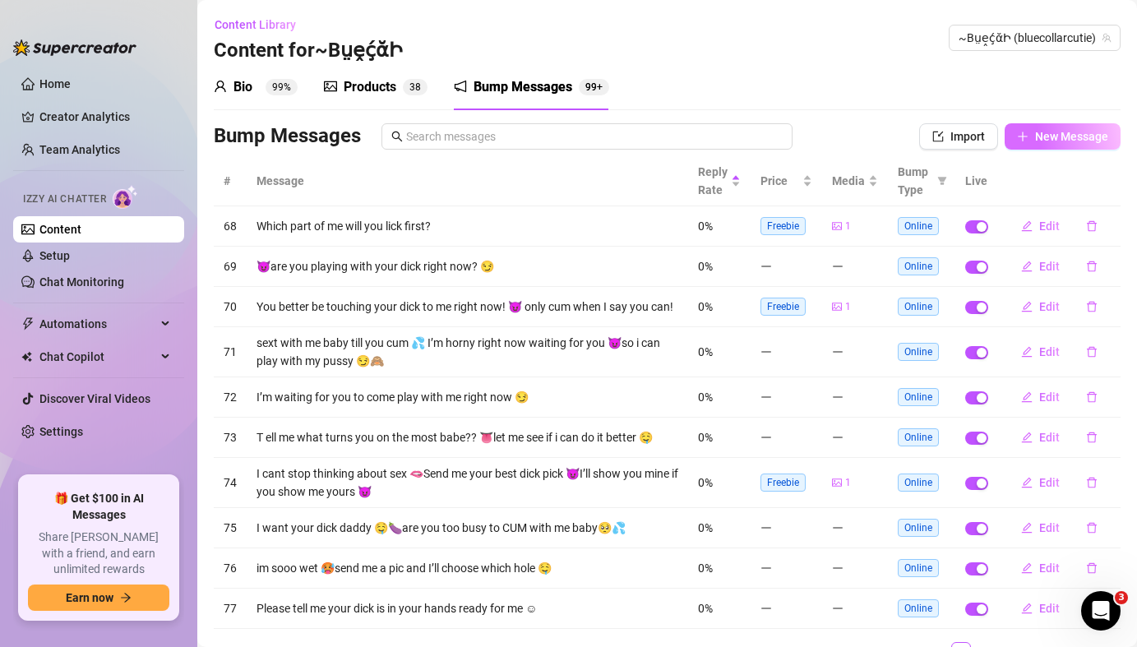
click at [1031, 139] on button "New Message" at bounding box center [1063, 136] width 116 height 26
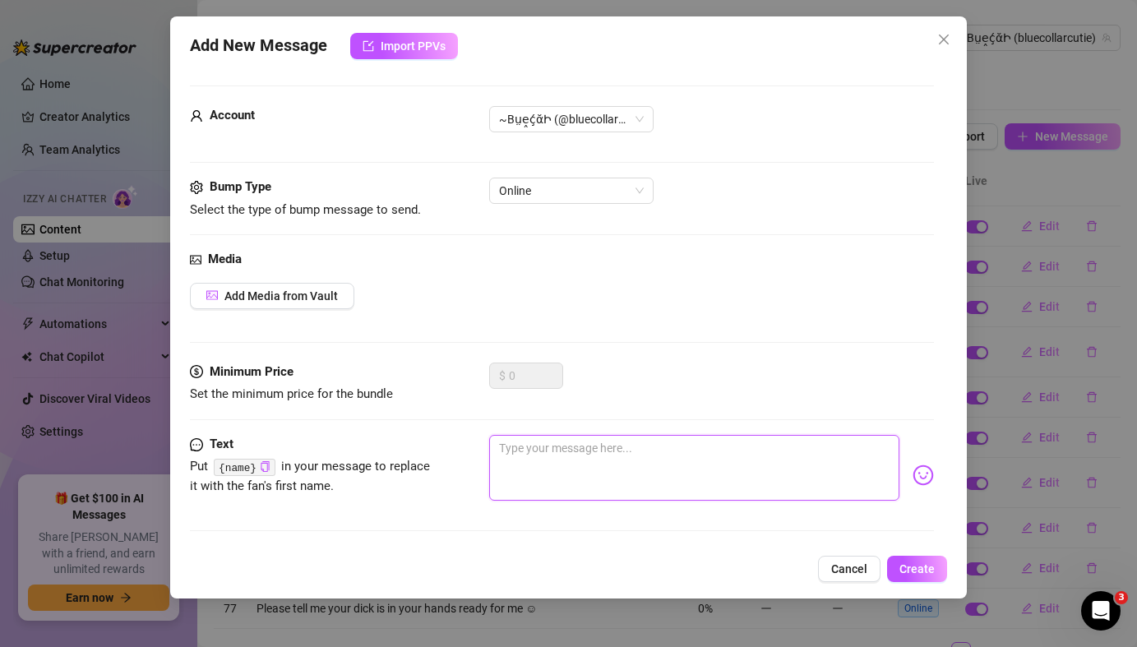
click at [643, 457] on textarea at bounding box center [694, 468] width 410 height 66
paste textarea "👀i'm trying to show you something 😈"
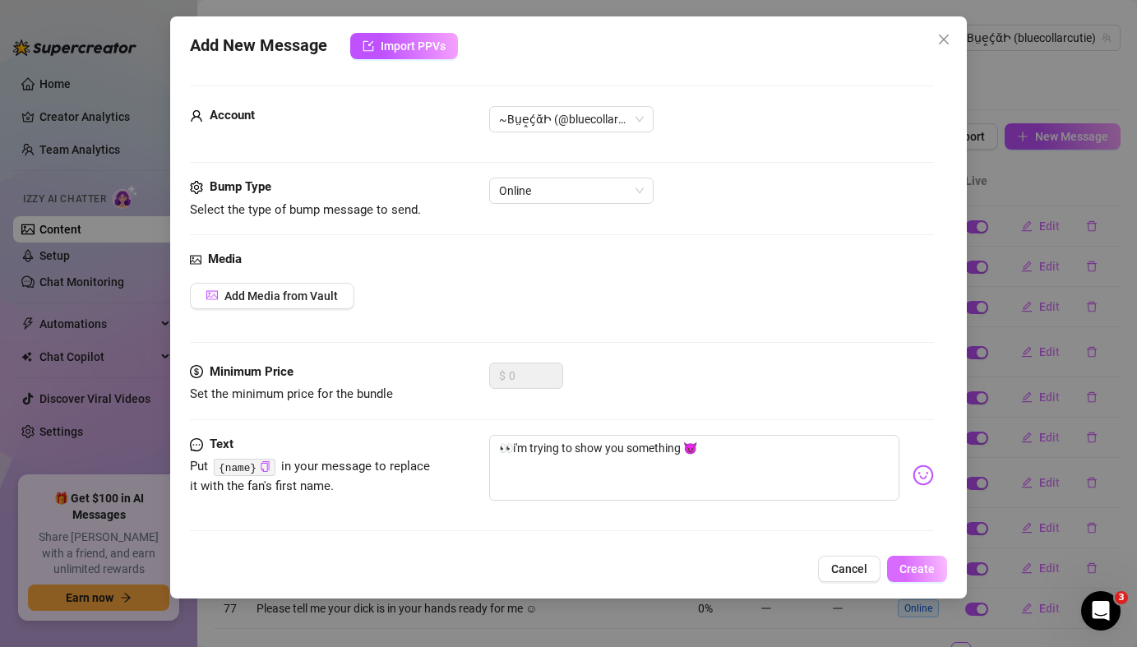
click at [920, 581] on button "Create" at bounding box center [917, 569] width 60 height 26
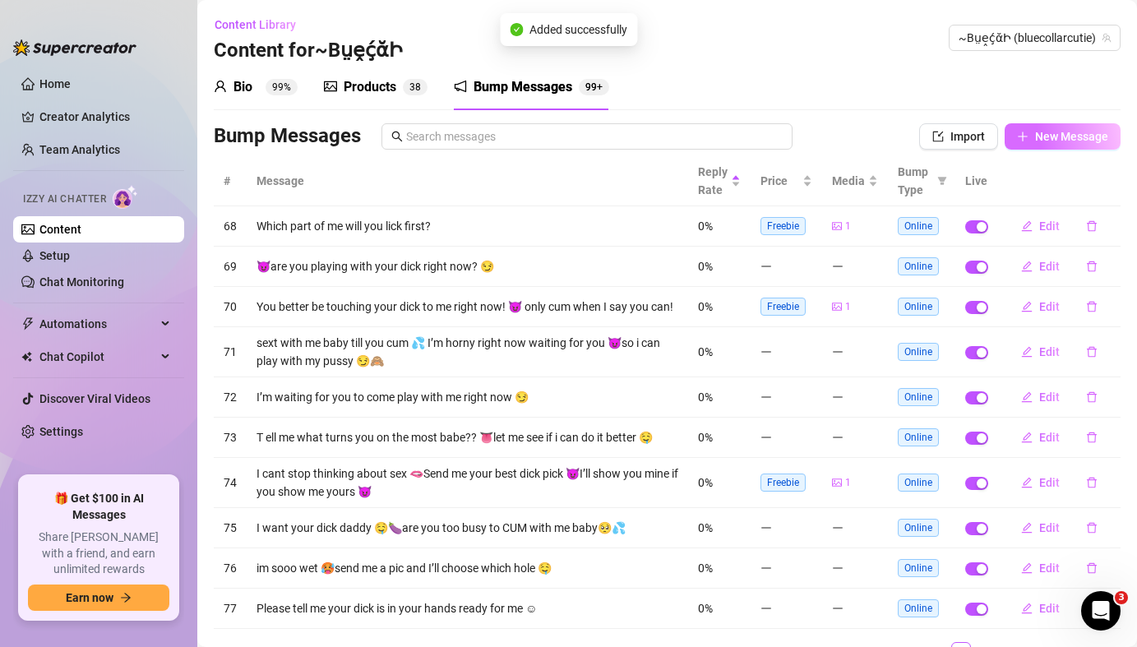
click at [1068, 137] on span "New Message" at bounding box center [1071, 136] width 73 height 13
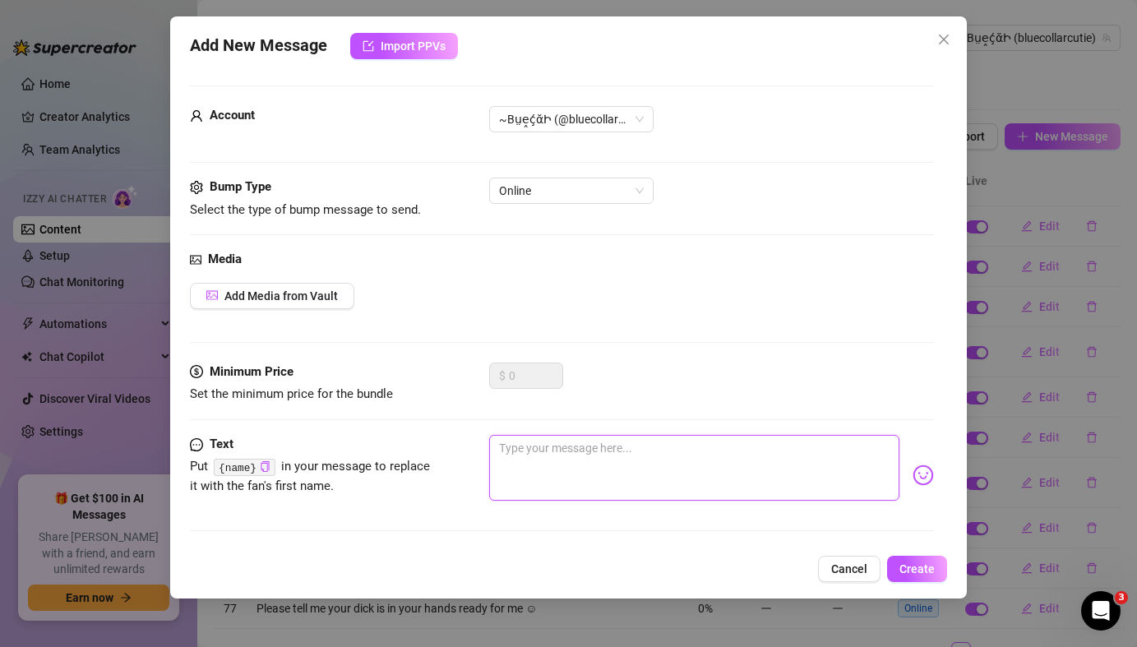
click at [636, 451] on textarea at bounding box center [694, 468] width 410 height 66
paste textarea "👀i'm trying to show you something 😈"
click at [632, 457] on textarea at bounding box center [694, 468] width 410 height 66
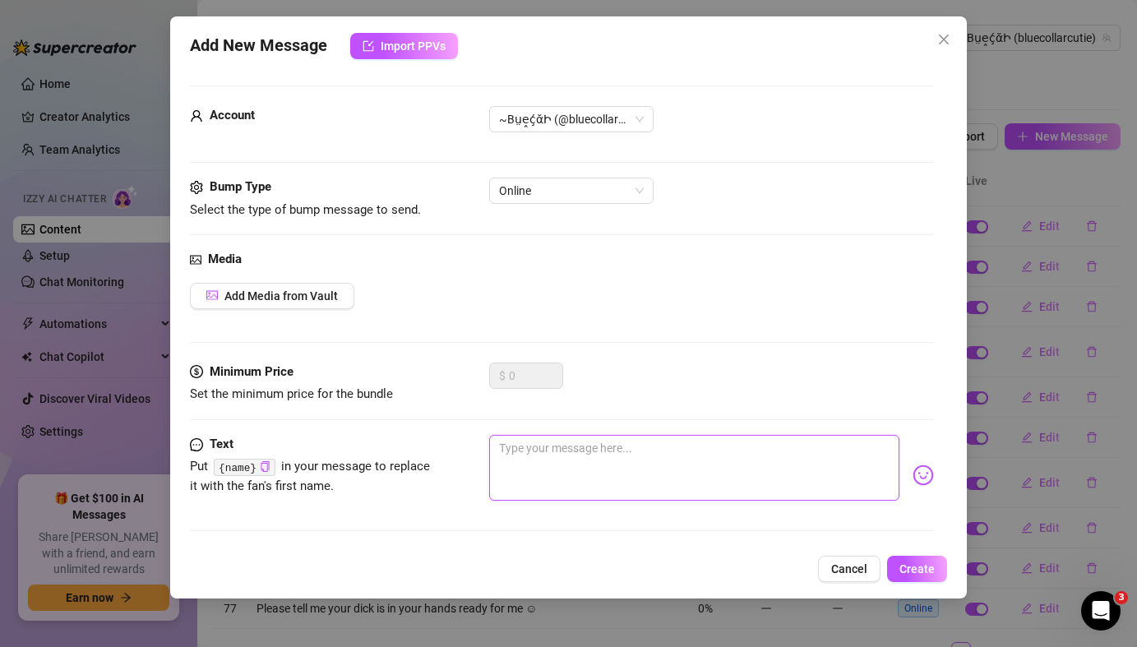
paste textarea "Had a little something stuck in my head all morning🙈I’d tell you what I’m doing…"
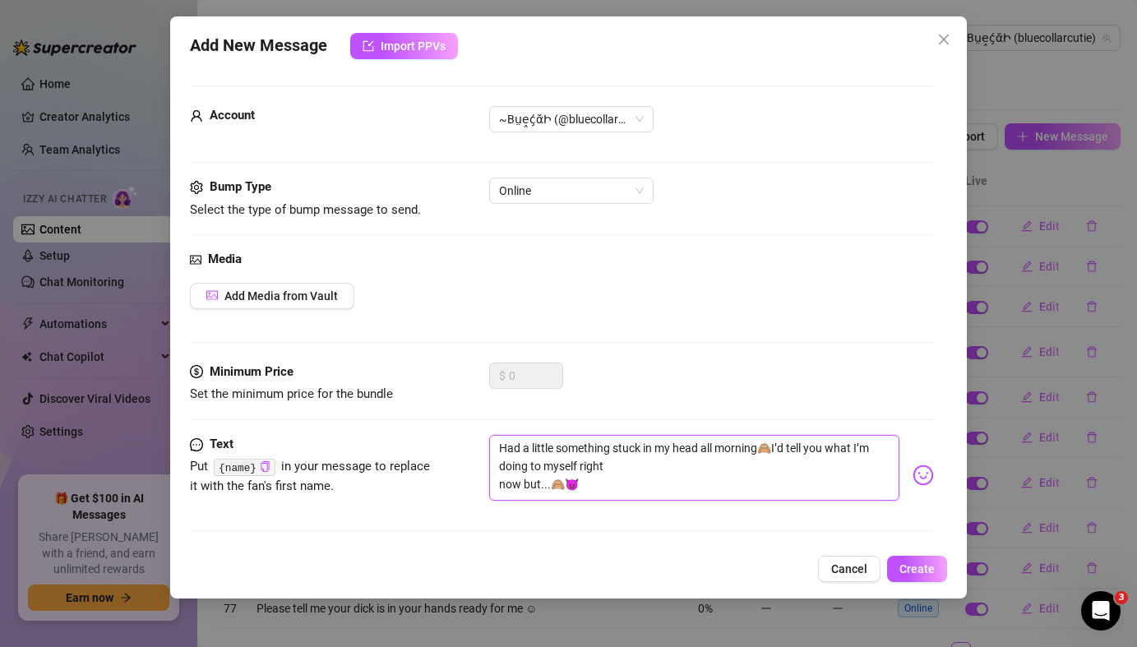
click at [498, 486] on textarea "Had a little something stuck in my head all morning🙈I’d tell you what I’m doing…" at bounding box center [694, 468] width 410 height 66
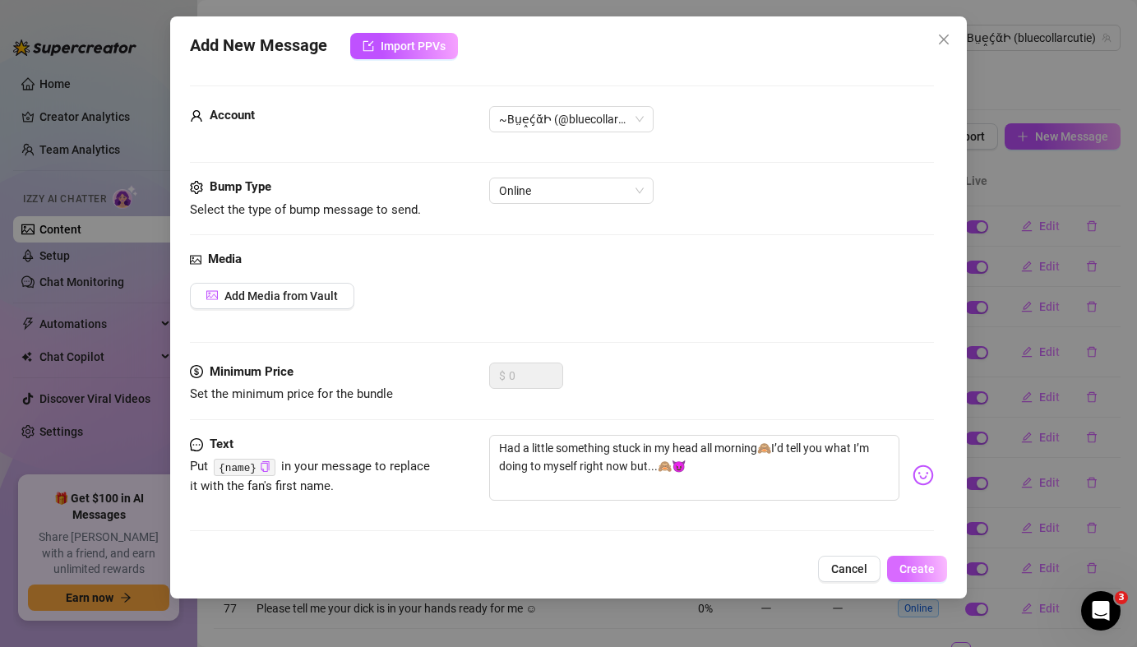
click at [930, 576] on button "Create" at bounding box center [917, 569] width 60 height 26
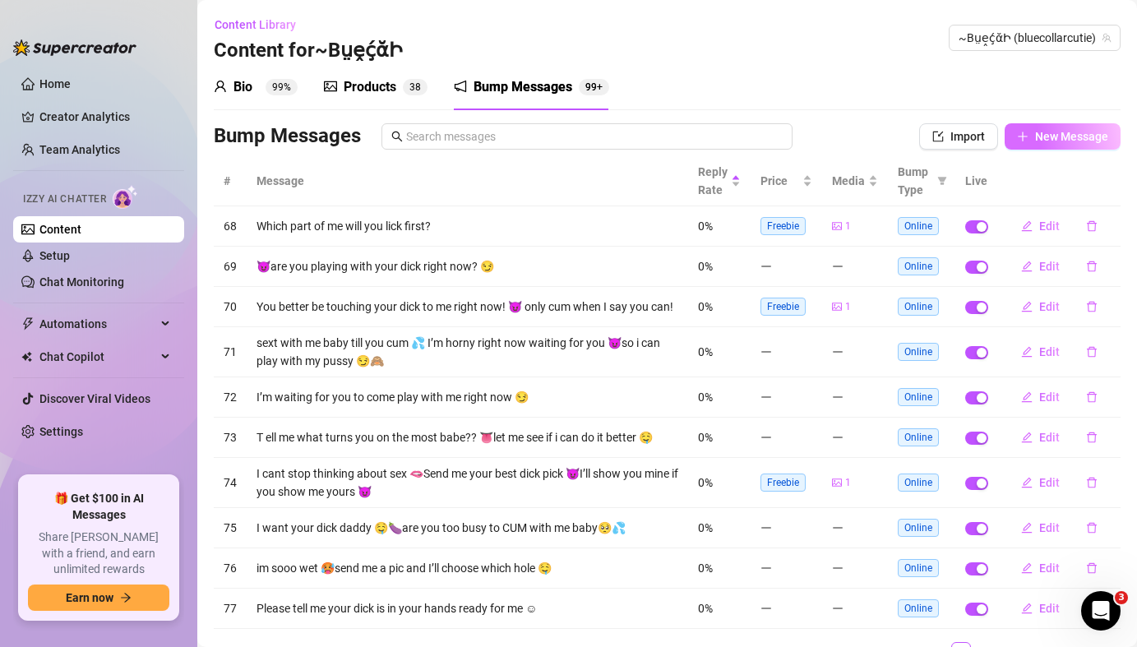
click at [1053, 137] on span "New Message" at bounding box center [1071, 136] width 73 height 13
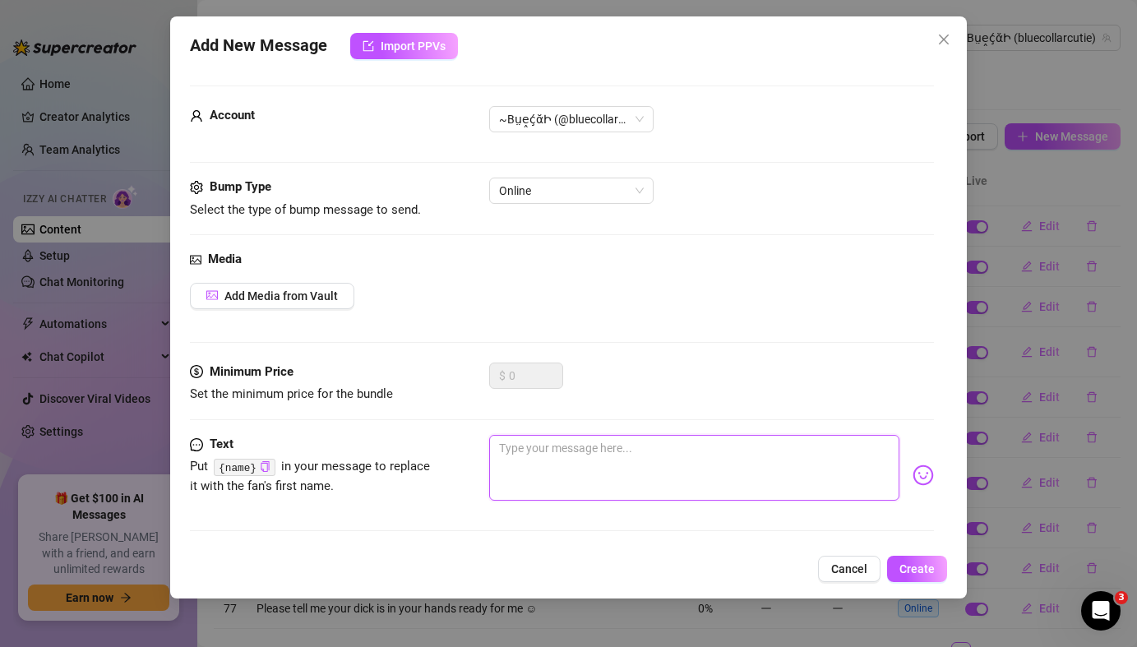
click at [636, 464] on textarea at bounding box center [694, 468] width 410 height 66
paste textarea "you have a choice tonight: anal or oral. So what’s it gonna be?🧐"
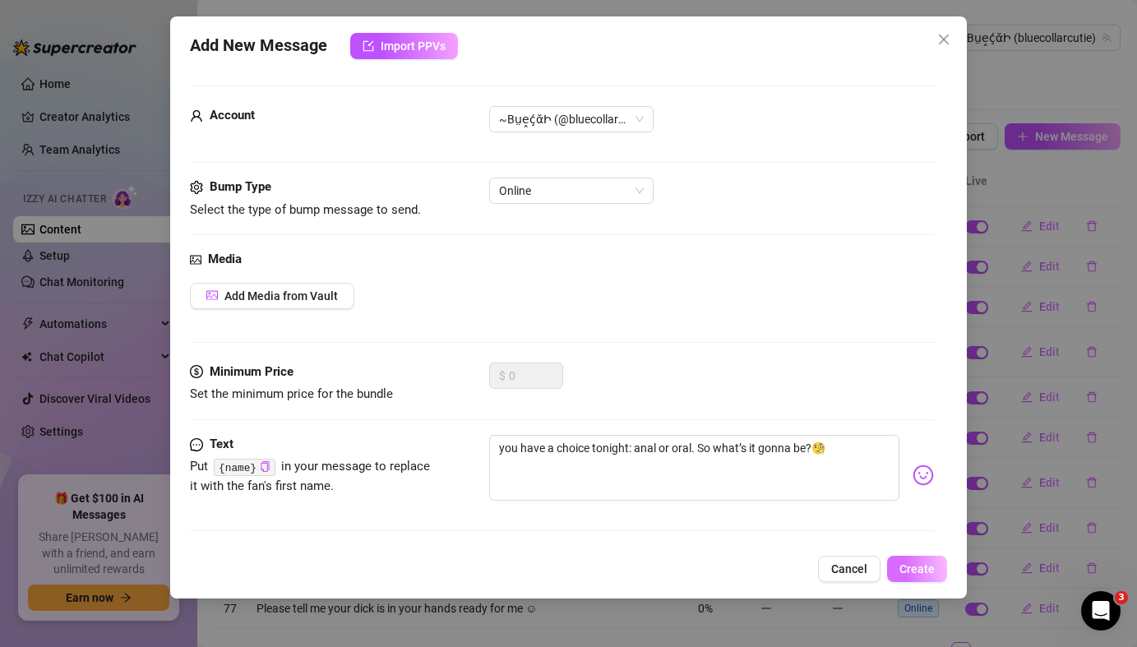
click at [915, 576] on button "Create" at bounding box center [917, 569] width 60 height 26
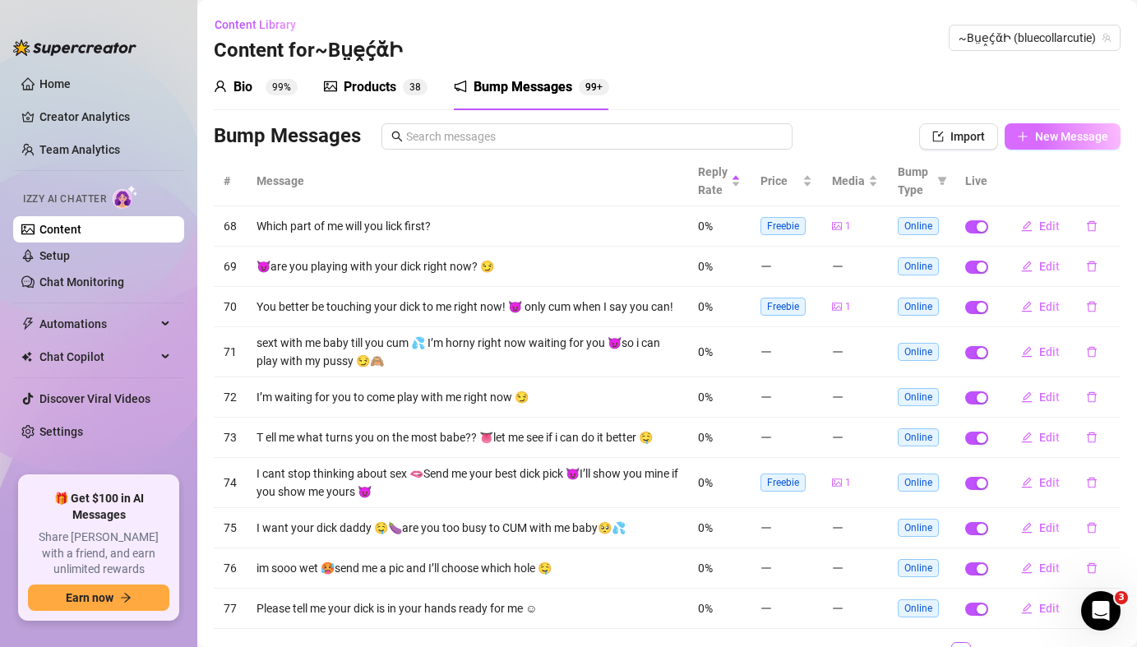
click at [1069, 142] on span "New Message" at bounding box center [1071, 136] width 73 height 13
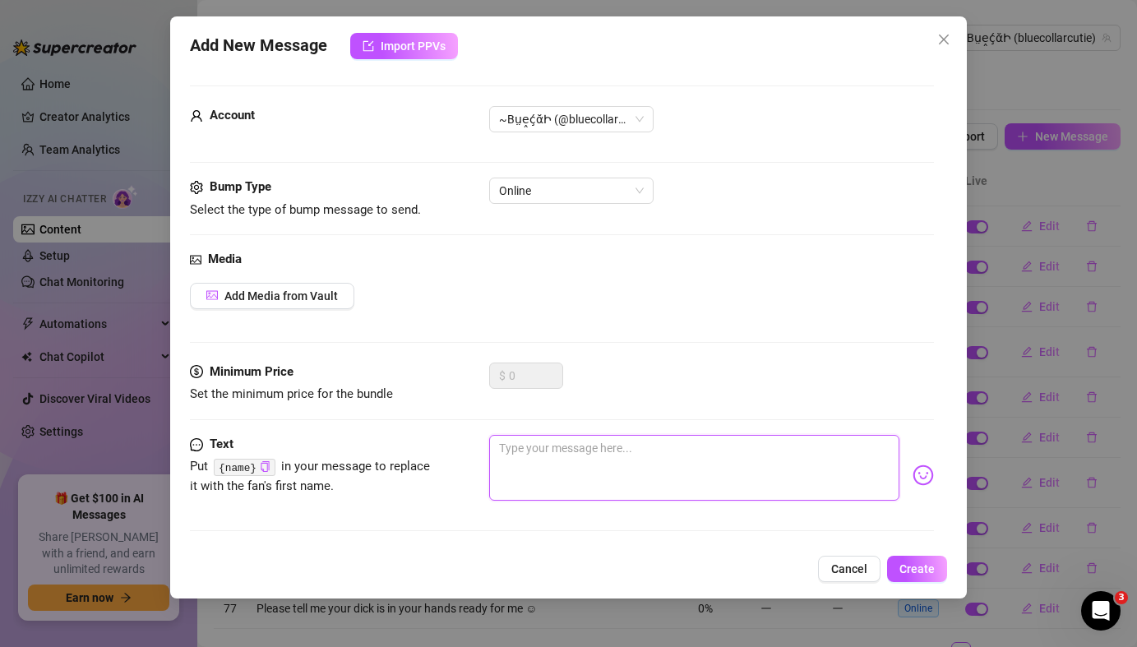
click at [660, 464] on textarea at bounding box center [694, 468] width 410 height 66
paste textarea "Here's me trying to cure your [DATE] blues... is it working....😏"
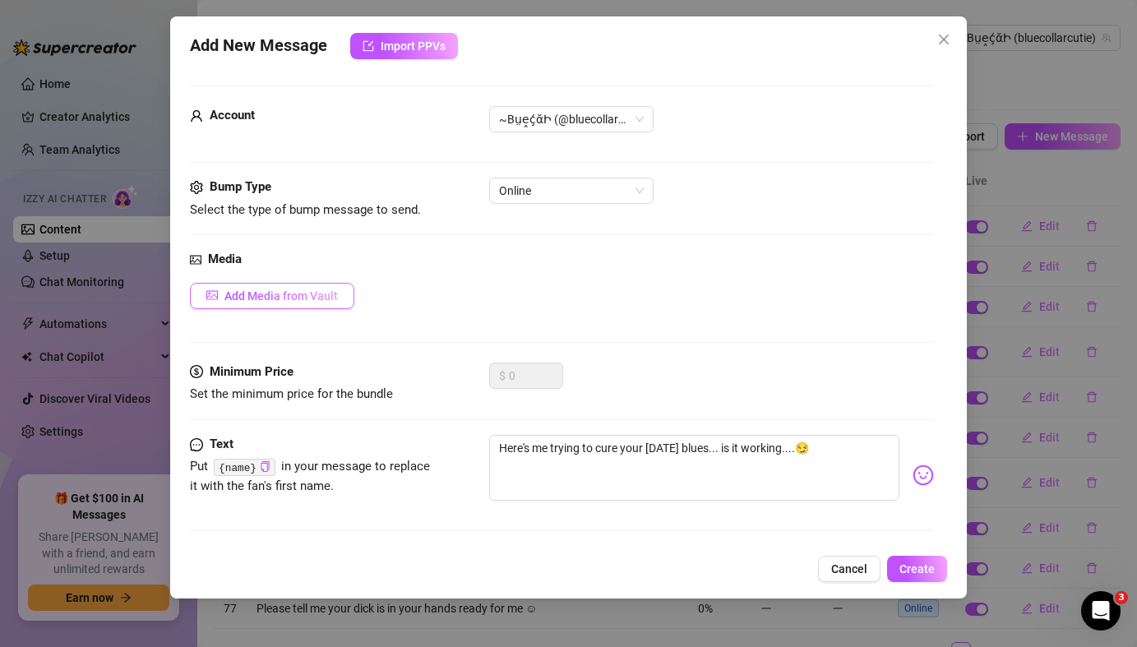
click at [321, 303] on button "Add Media from Vault" at bounding box center [272, 296] width 164 height 26
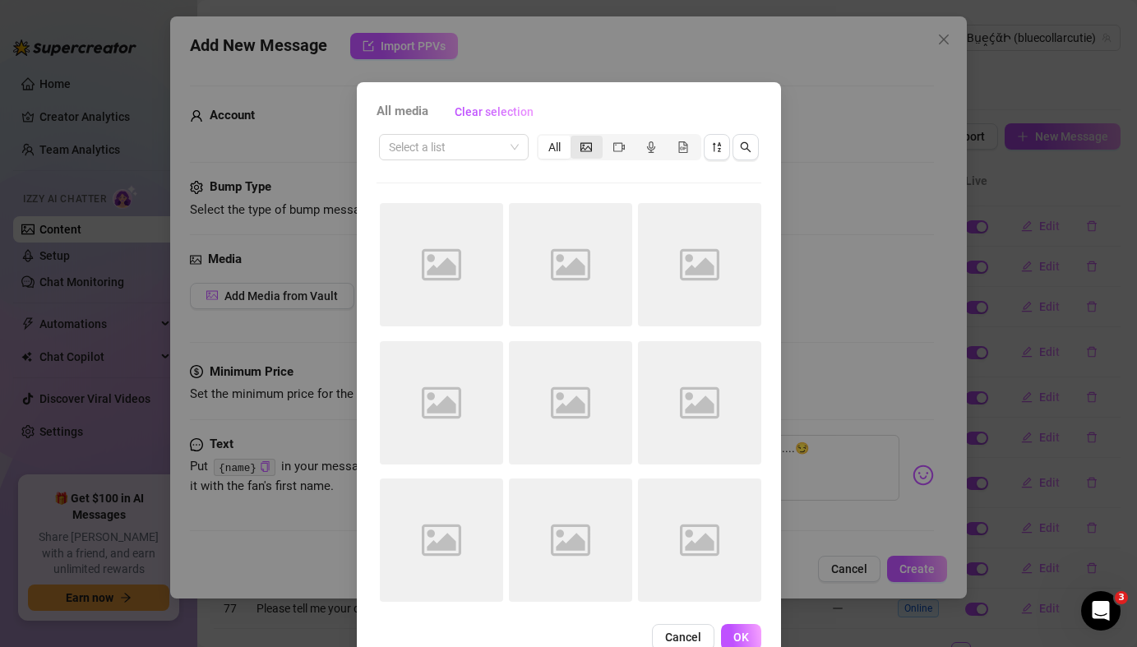
click at [589, 156] on div "segmented control" at bounding box center [587, 147] width 32 height 23
click at [575, 138] on input "segmented control" at bounding box center [575, 138] width 0 height 0
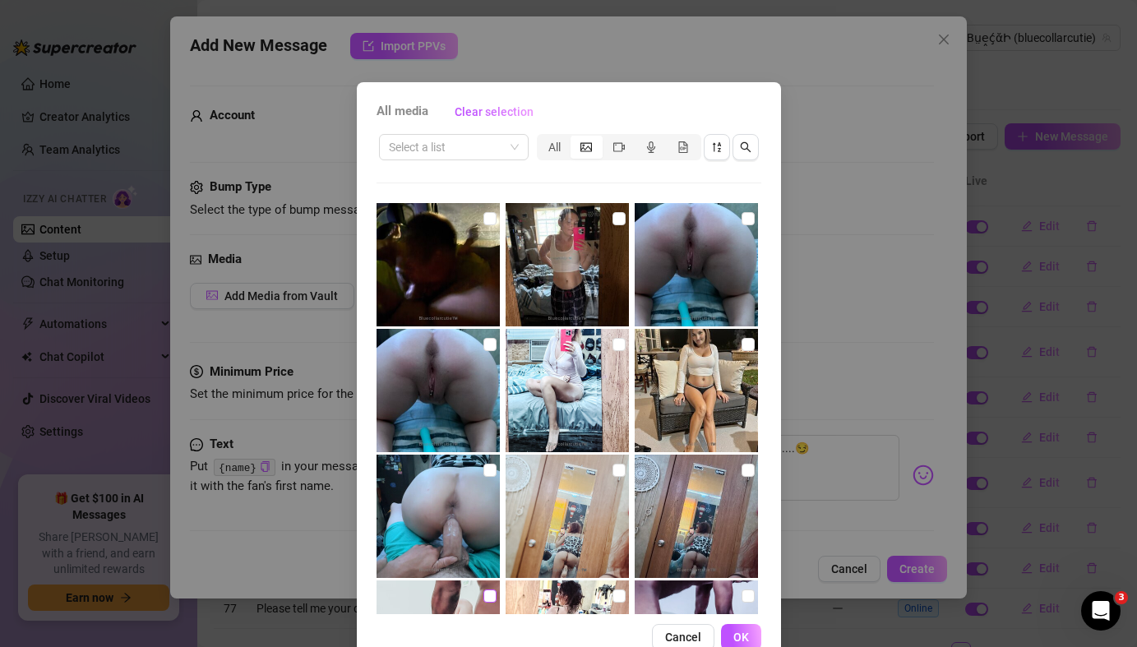
click at [492, 598] on input "checkbox" at bounding box center [490, 596] width 13 height 13
click at [737, 605] on span "OK" at bounding box center [742, 637] width 16 height 13
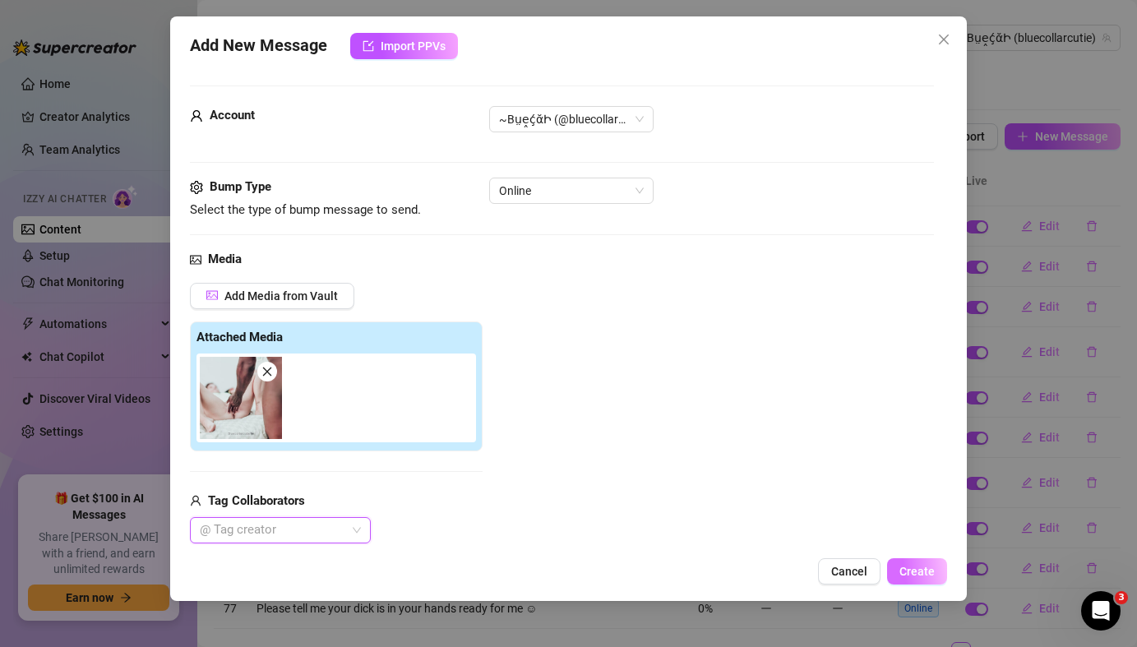
click at [920, 576] on span "Create" at bounding box center [917, 571] width 35 height 13
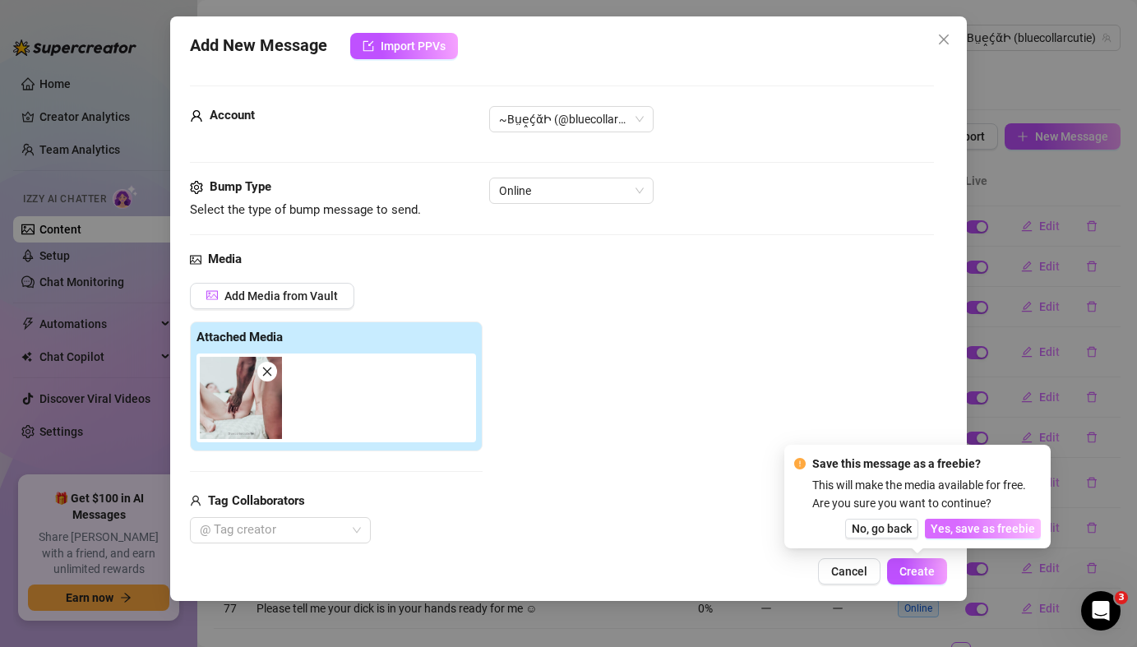
click at [979, 533] on span "Yes, save as freebie" at bounding box center [983, 528] width 104 height 13
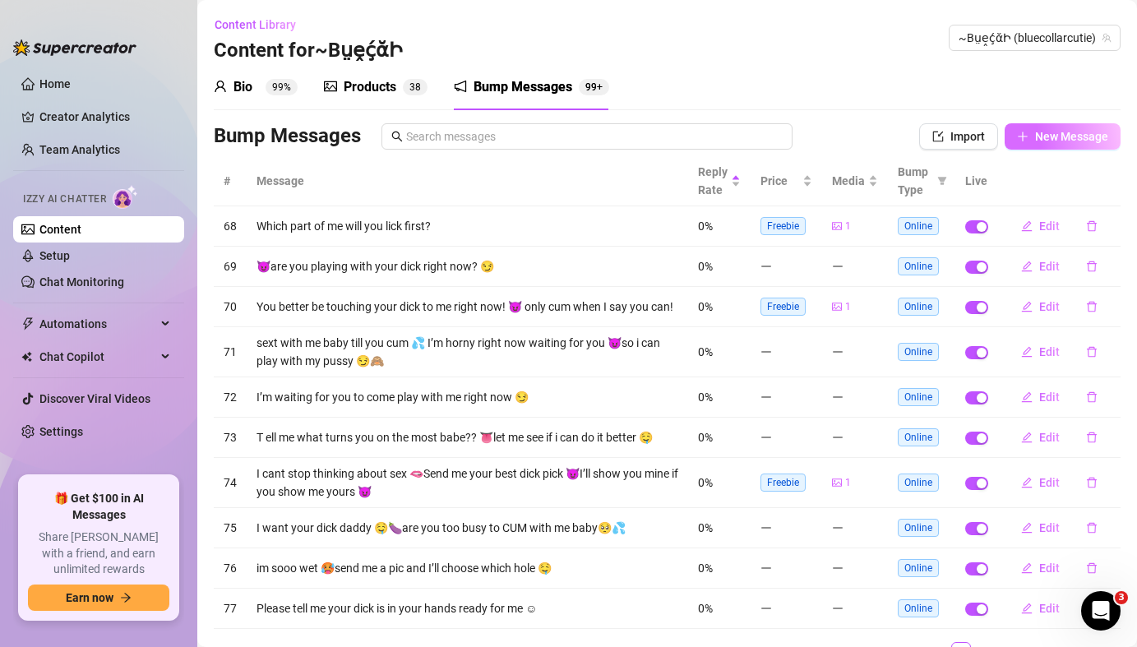
click at [1045, 134] on span "New Message" at bounding box center [1071, 136] width 73 height 13
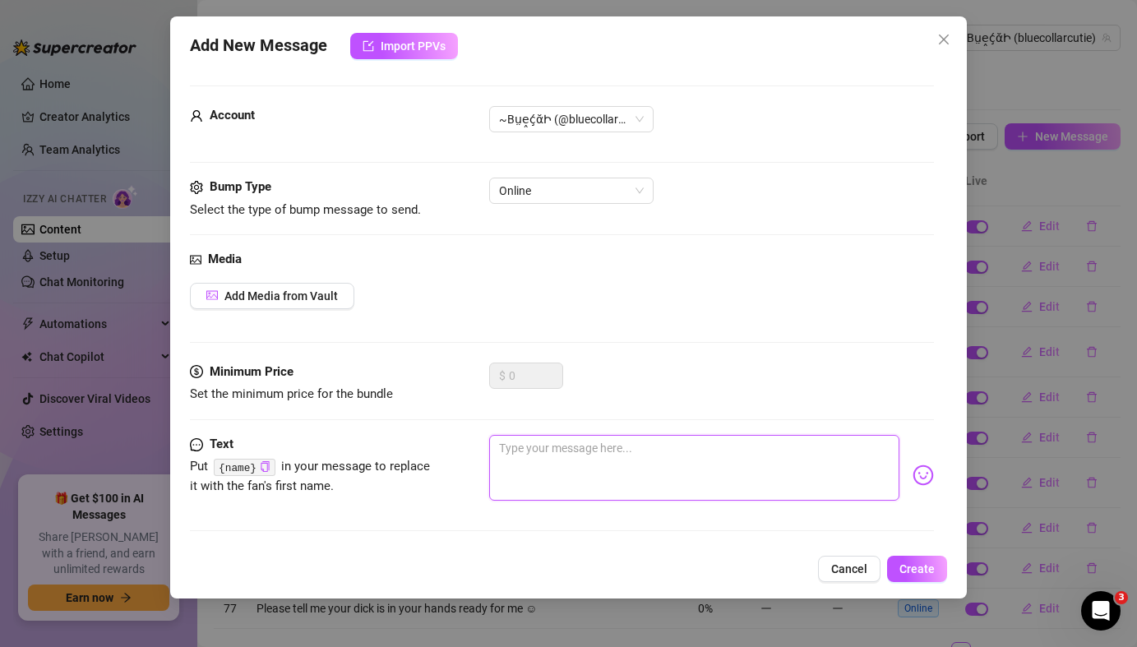
click at [524, 459] on textarea at bounding box center [694, 468] width 410 height 66
paste textarea "Biggest mess award goes to?.... 🙃🏆"
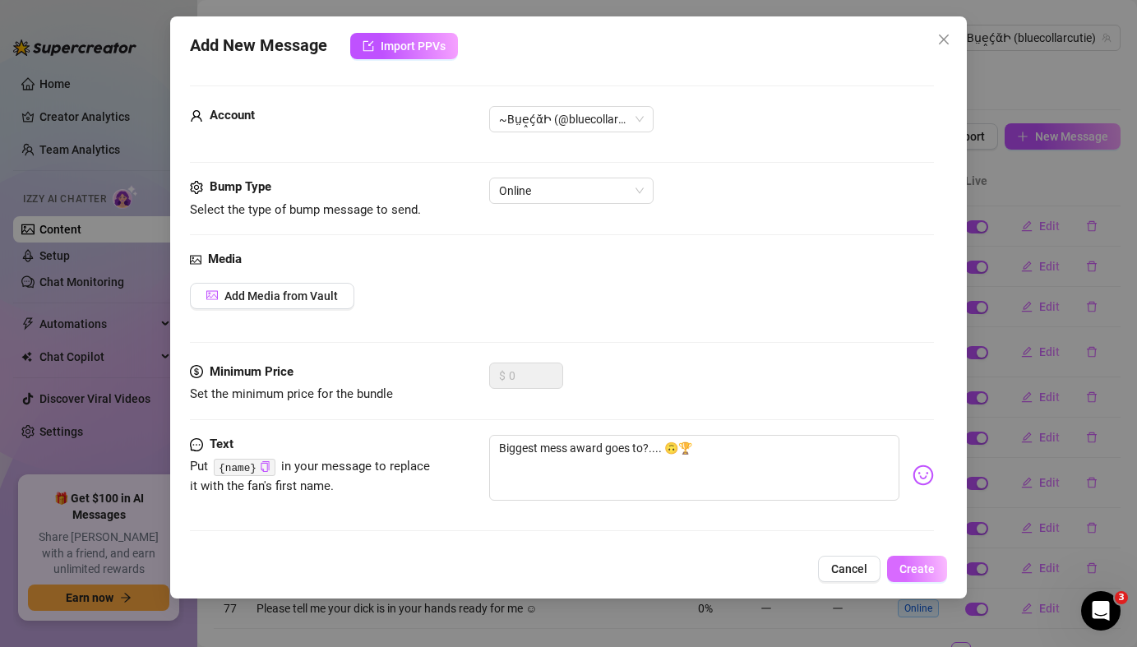
click at [914, 576] on button "Create" at bounding box center [917, 569] width 60 height 26
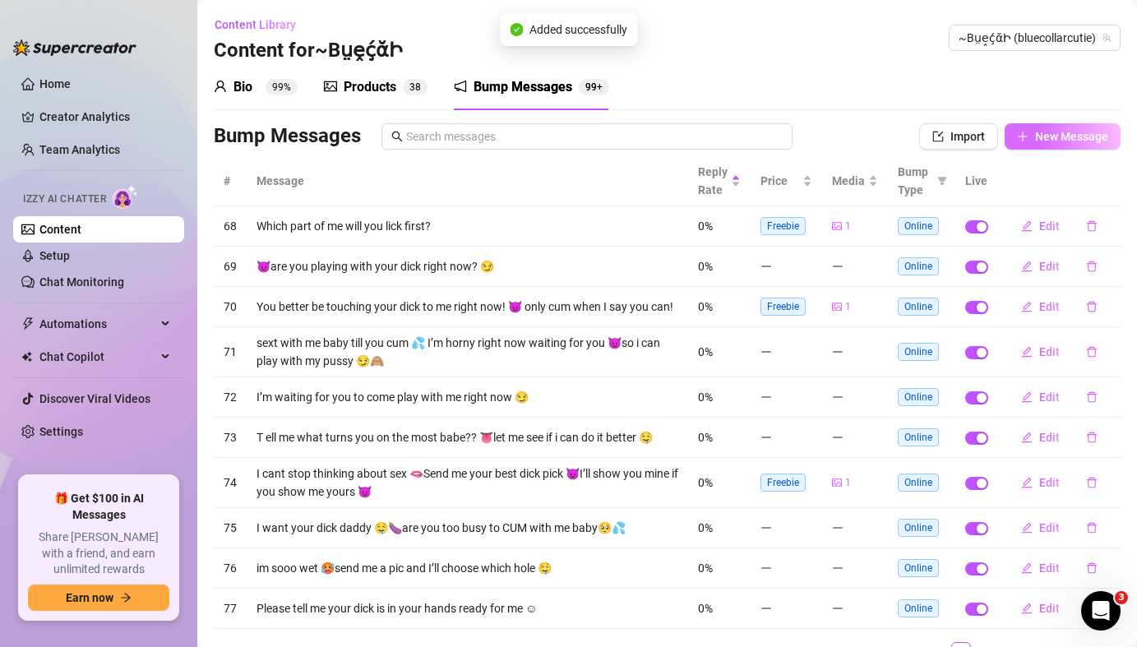
click at [1041, 146] on button "New Message" at bounding box center [1063, 136] width 116 height 26
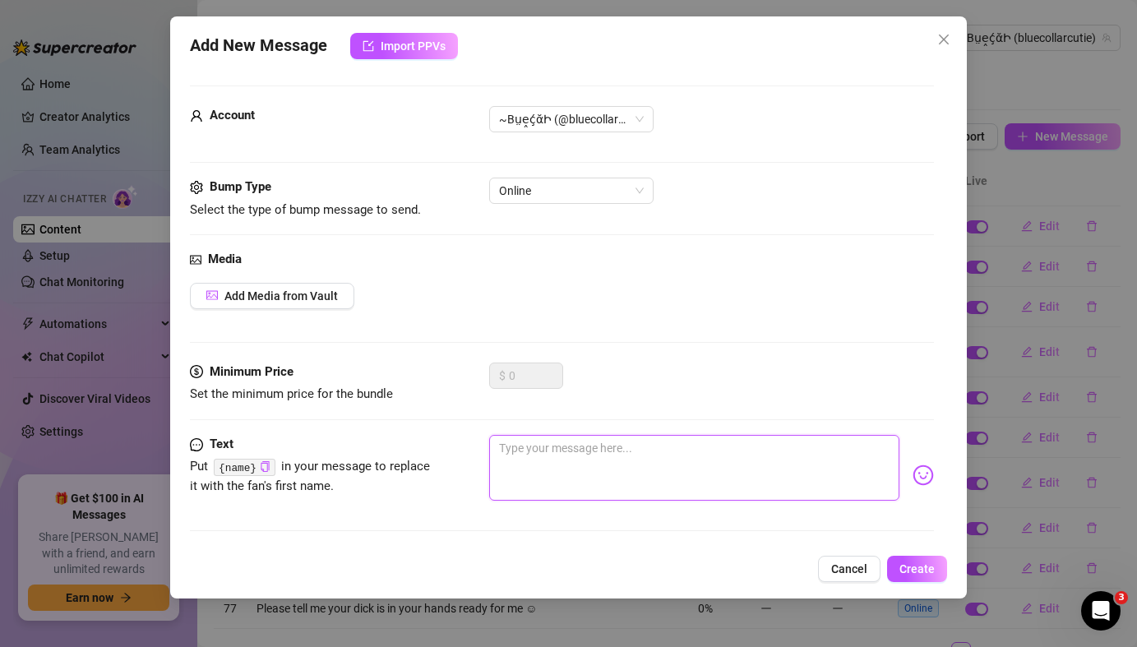
click at [651, 467] on textarea at bounding box center [694, 468] width 410 height 66
paste textarea "I love making you cum all over my tits 🥵are you ready to follow my instructions…"
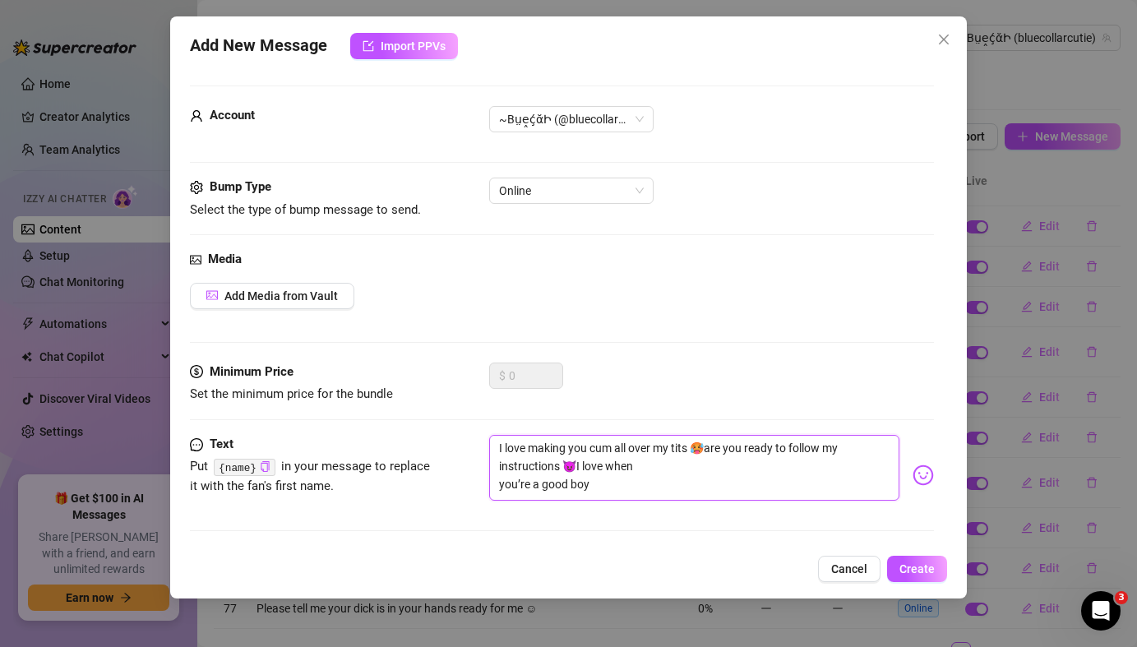
click at [502, 484] on textarea "I love making you cum all over my tits 🥵are you ready to follow my instructions…" at bounding box center [694, 468] width 410 height 66
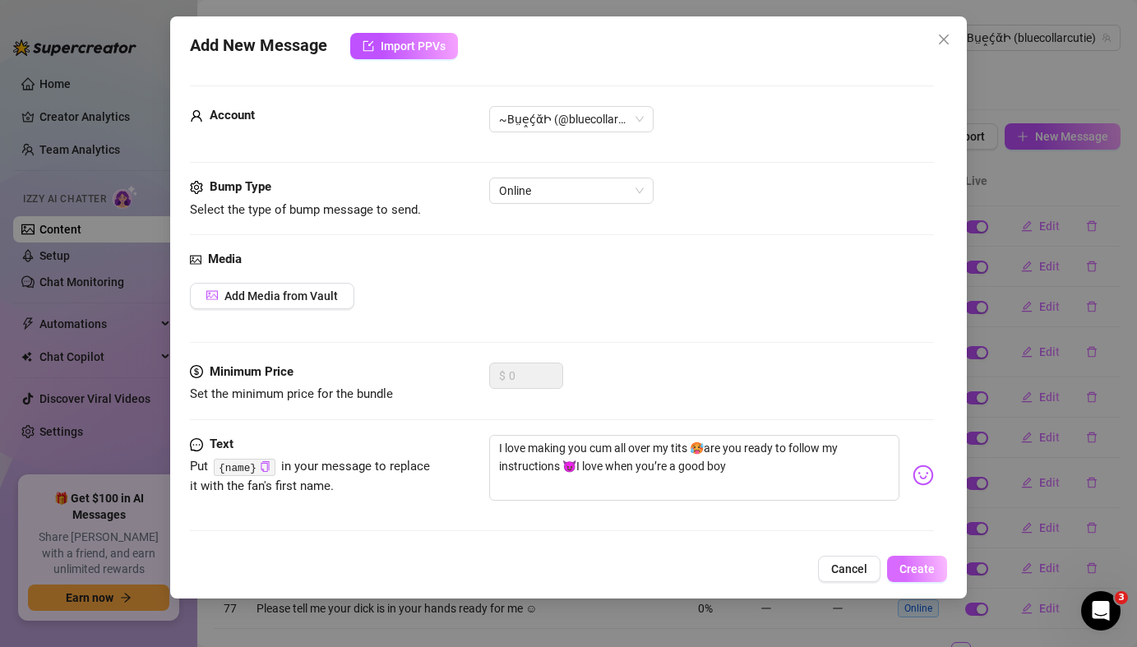
click at [933, 576] on button "Create" at bounding box center [917, 569] width 60 height 26
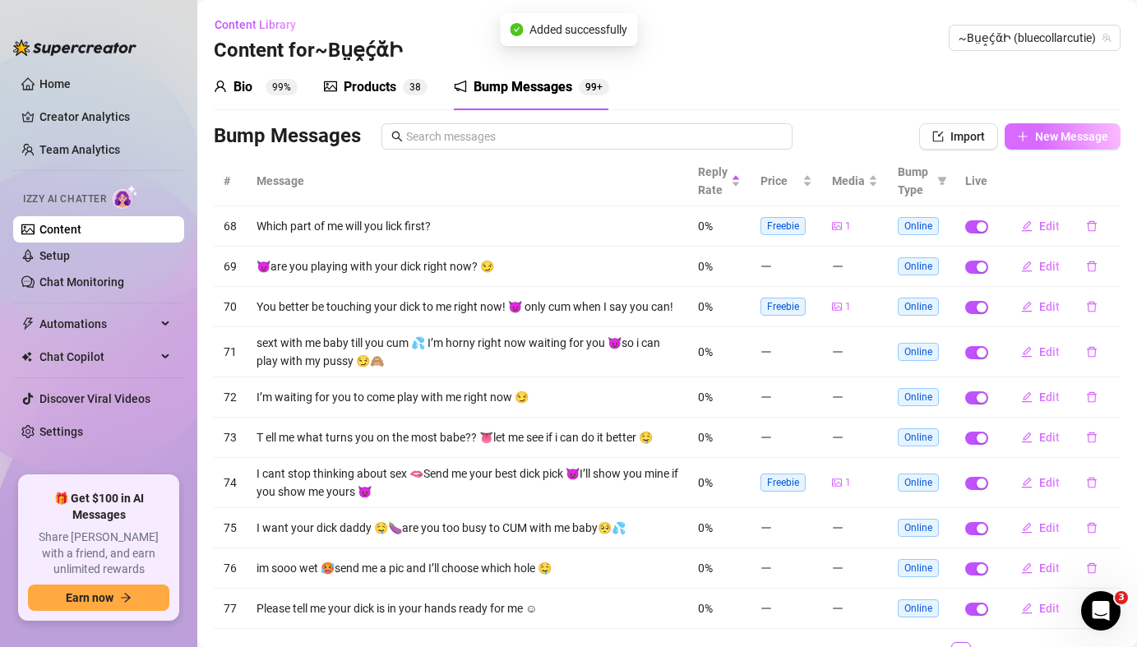
click at [1068, 148] on button "New Message" at bounding box center [1063, 136] width 116 height 26
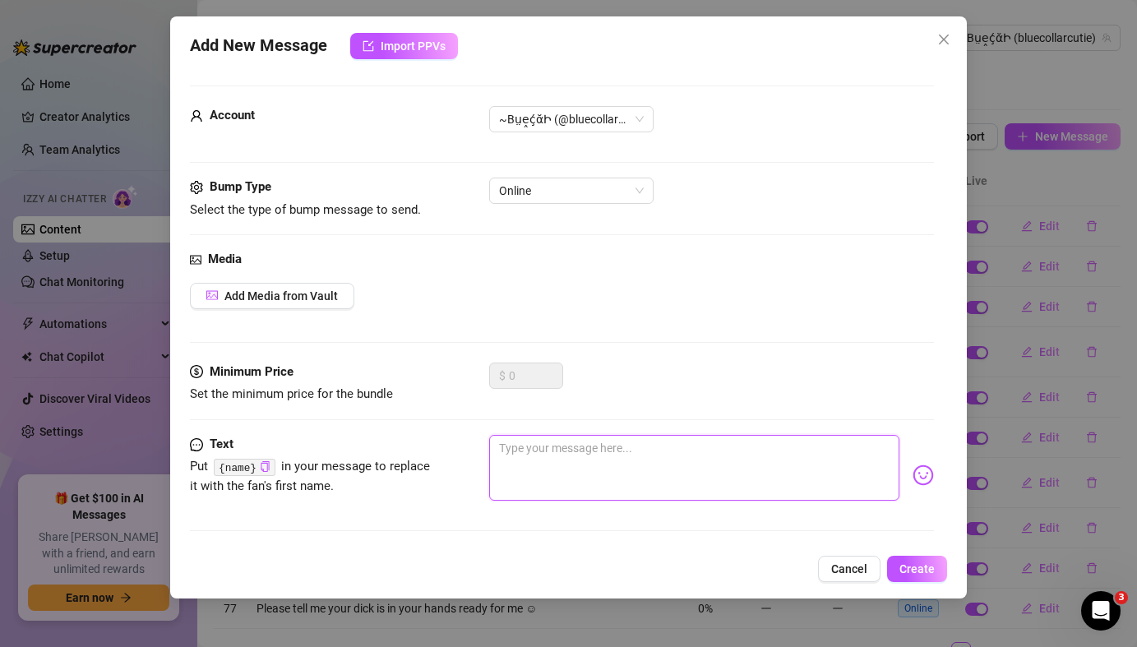
click at [663, 462] on textarea at bounding box center [694, 468] width 410 height 66
paste textarea "Is it your lunch time yet babe 😛can you take a break for me right now?"
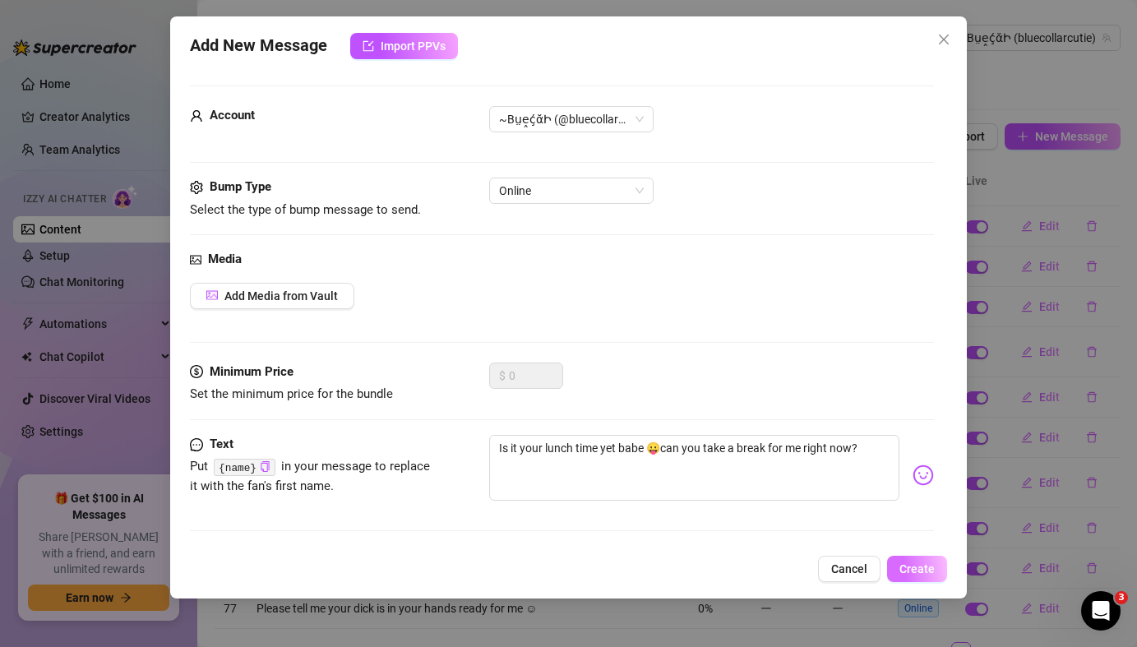
click at [923, 567] on span "Create" at bounding box center [917, 568] width 35 height 13
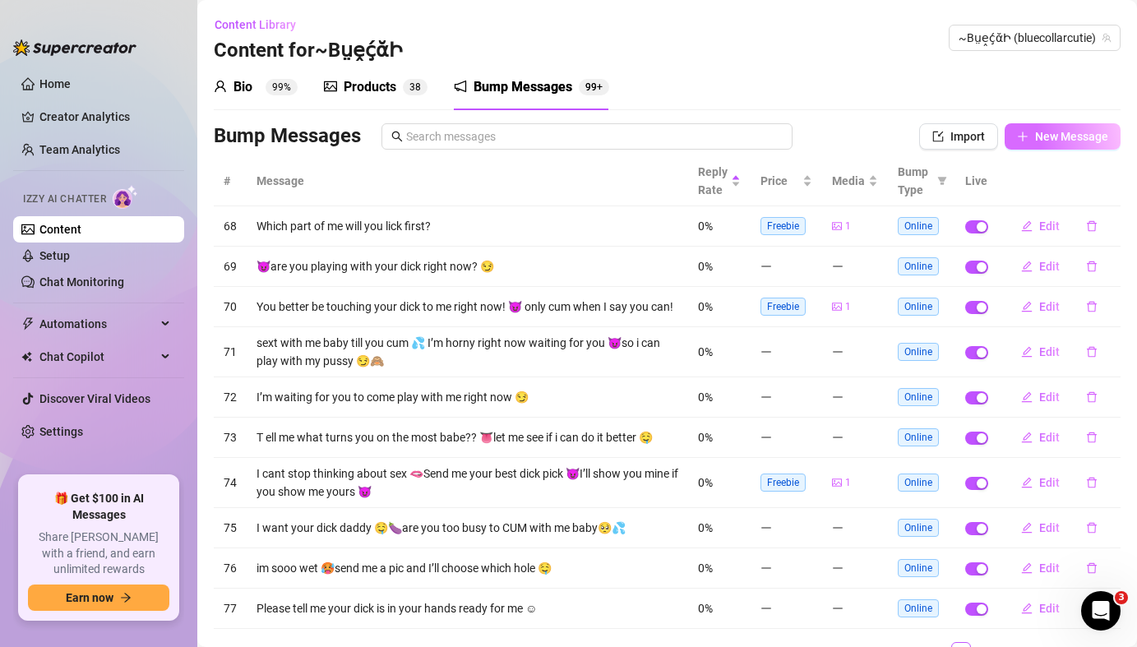
click at [1073, 141] on span "New Message" at bounding box center [1071, 136] width 73 height 13
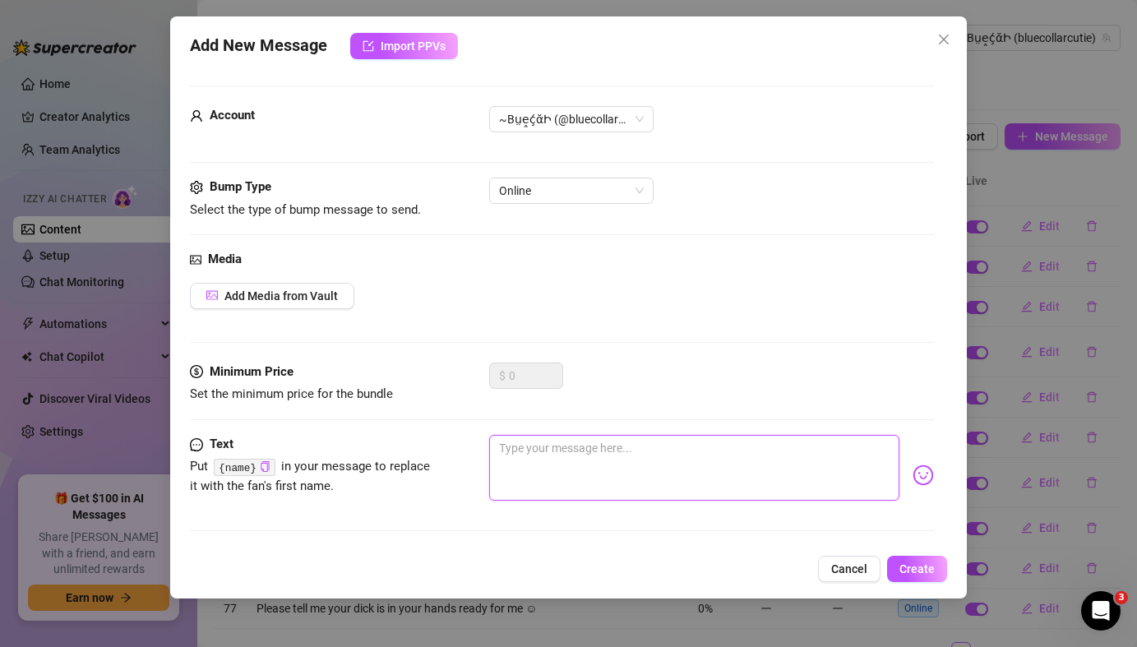
click at [673, 469] on textarea at bounding box center [694, 468] width 410 height 66
paste textarea "I just woke up from nap 🥵and I’m soooo wet omg I had the craziest sex dream💦 wh…"
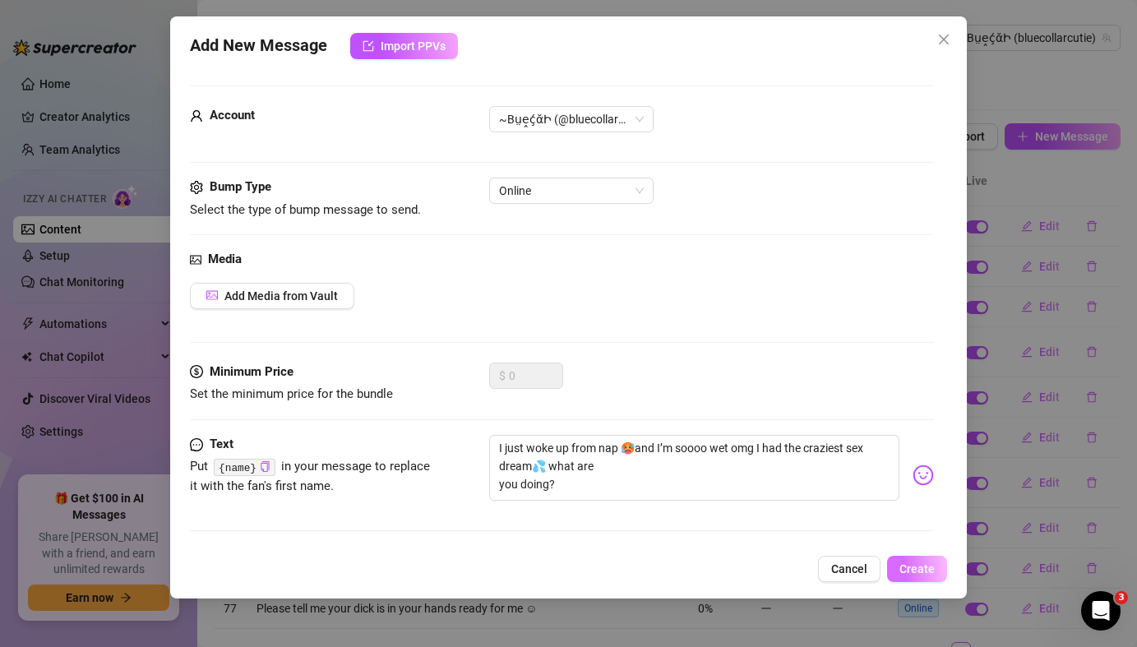
click at [928, 572] on span "Create" at bounding box center [917, 568] width 35 height 13
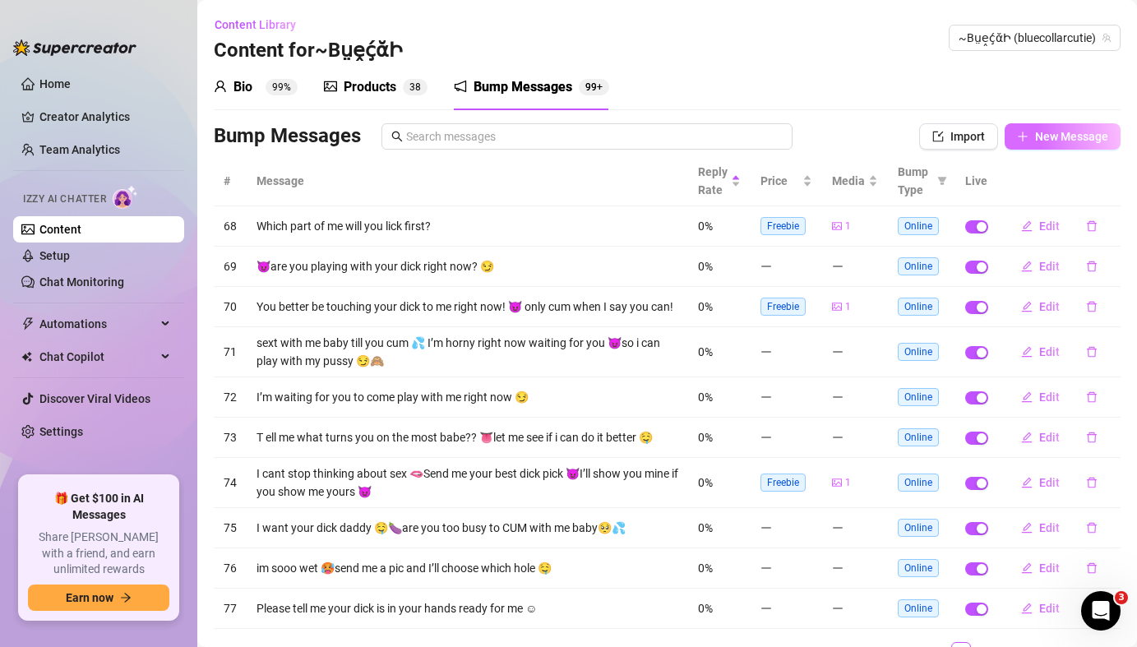
click at [1058, 141] on span "New Message" at bounding box center [1071, 136] width 73 height 13
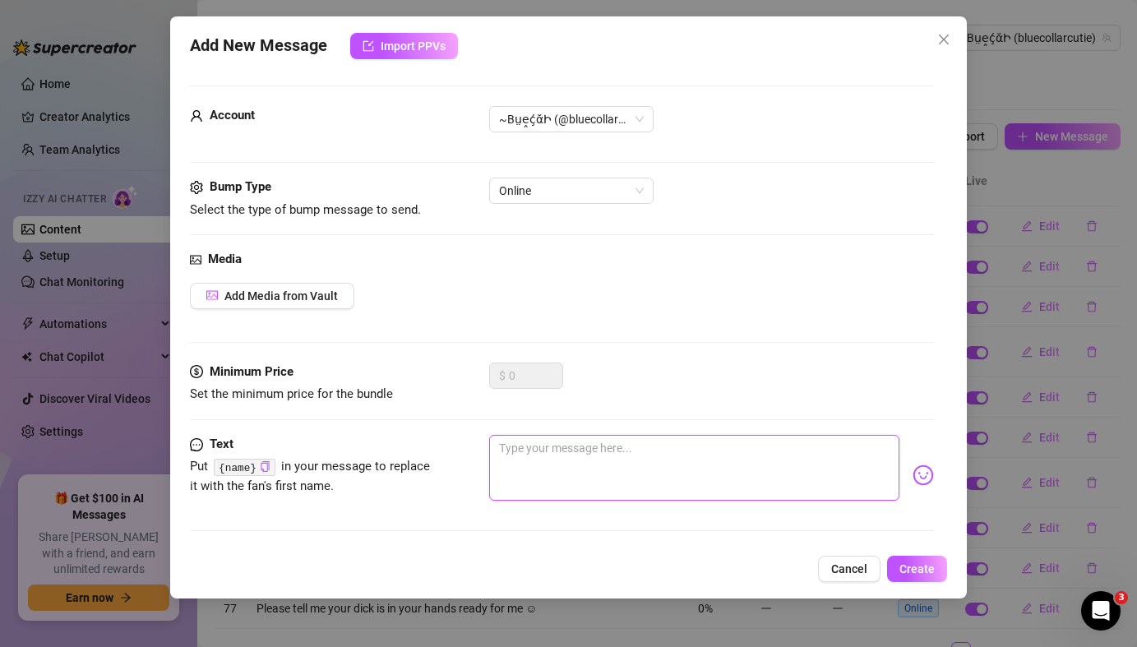
click at [593, 470] on textarea at bounding box center [694, 468] width 410 height 66
paste textarea "I’m just at home in bed right now making new videos 😛should I say in bed for yo…"
click at [830, 451] on textarea "I’m just at home in bed right now making new videos 😛should I say in bed for yo…" at bounding box center [694, 468] width 410 height 66
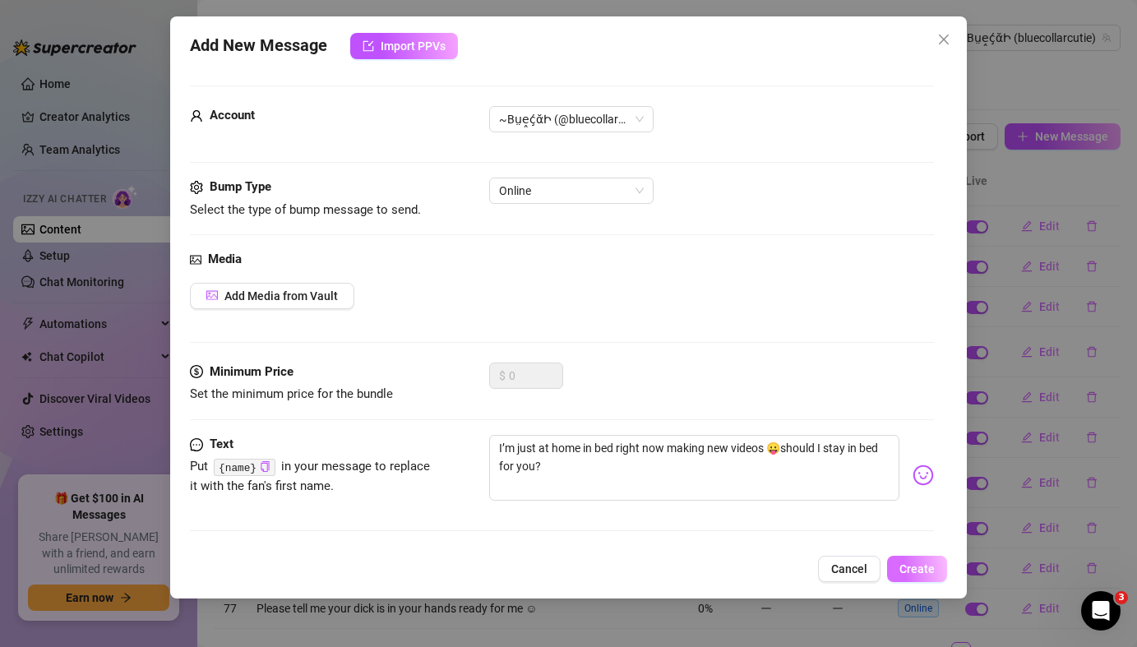
click at [925, 579] on button "Create" at bounding box center [917, 569] width 60 height 26
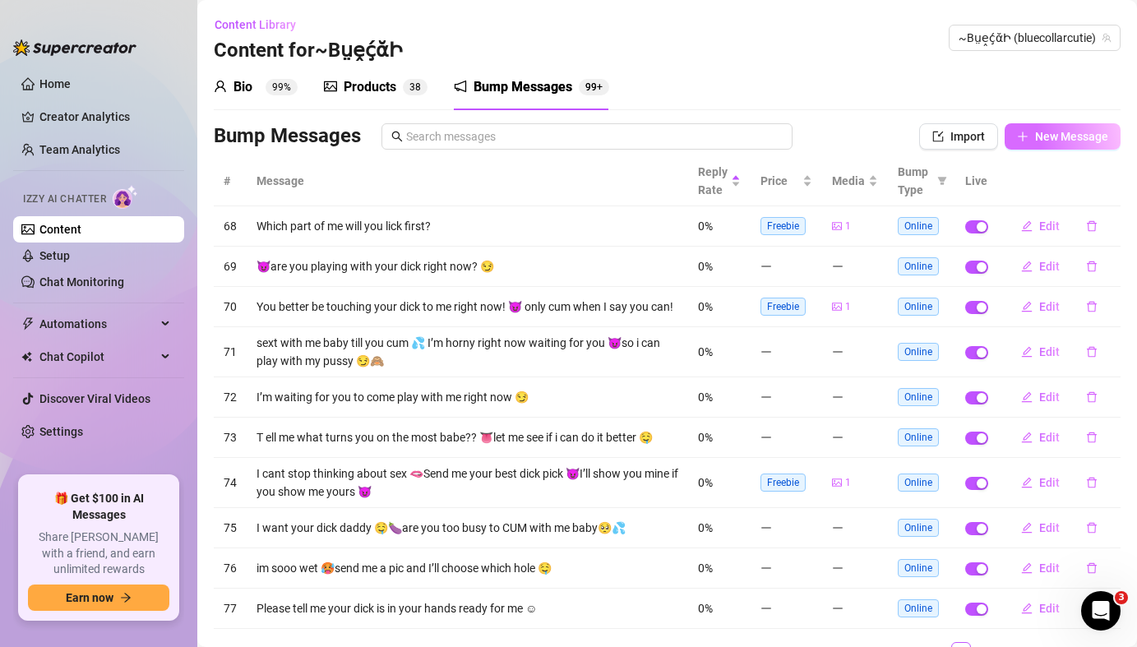
click at [1052, 142] on span "New Message" at bounding box center [1071, 136] width 73 height 13
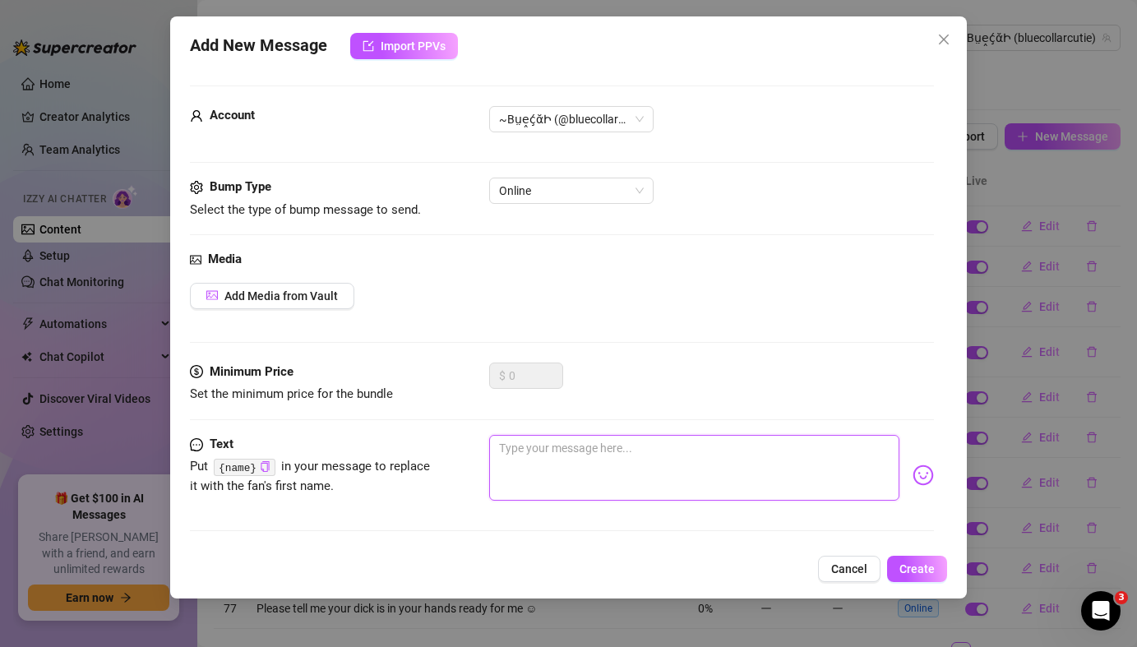
click at [505, 455] on textarea at bounding box center [694, 468] width 410 height 66
click at [506, 455] on textarea at bounding box center [694, 468] width 410 height 66
paste textarea "Can you be a sneaky while you’re at work 😈I’ll Try to not moan so loud in the v…"
click at [722, 448] on textarea "Can you be a sneaky while you’re at work 😈I’ll Try to not moan so loud in the v…" at bounding box center [694, 468] width 410 height 66
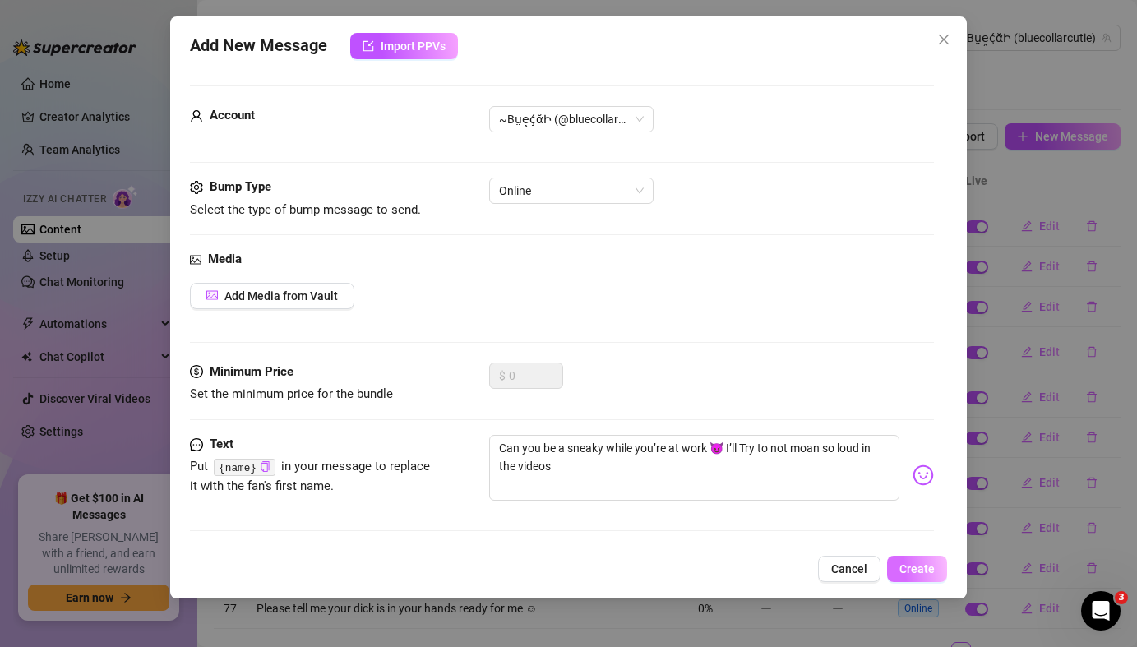
click at [923, 570] on span "Create" at bounding box center [917, 568] width 35 height 13
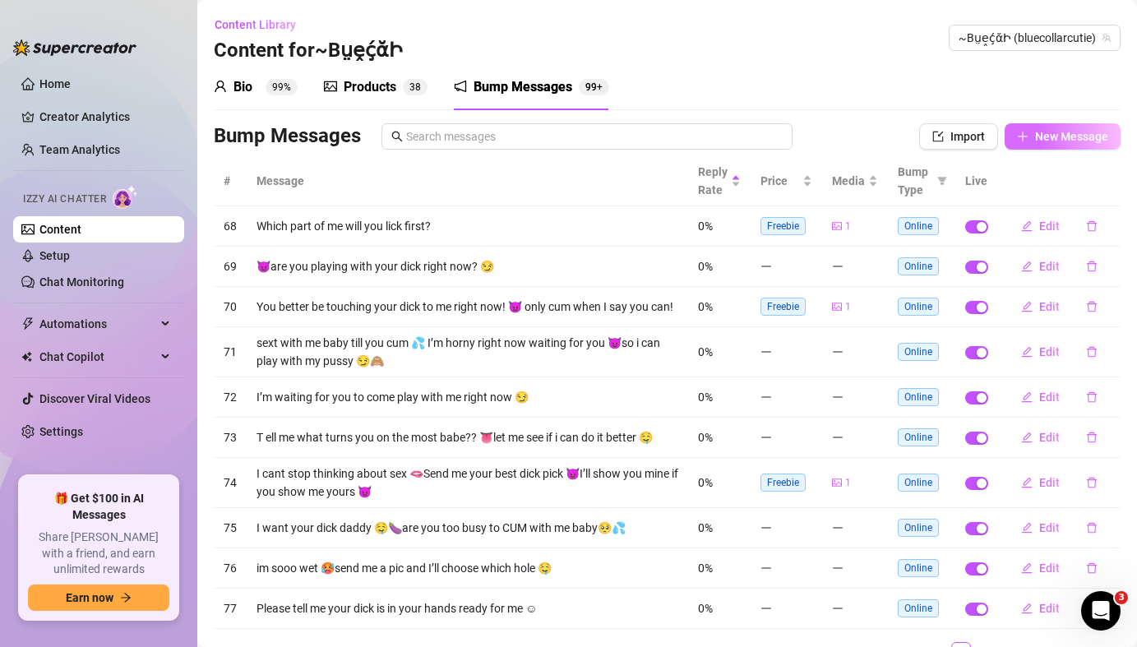
click at [1044, 138] on span "New Message" at bounding box center [1071, 136] width 73 height 13
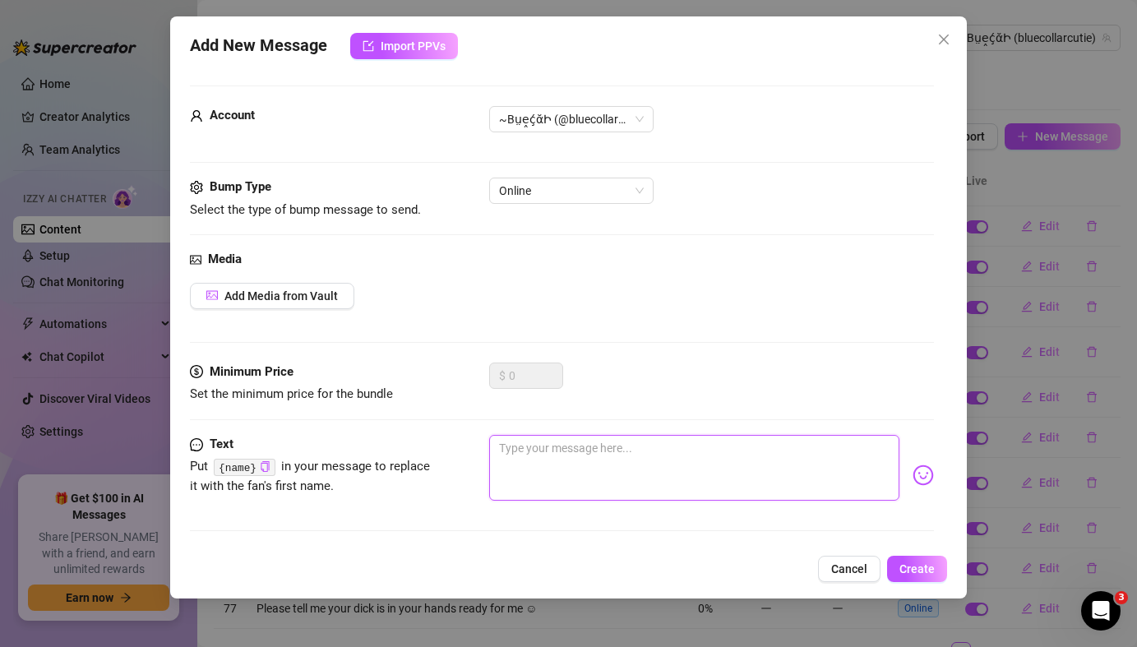
click at [637, 468] on textarea at bounding box center [694, 468] width 410 height 66
paste textarea "I’m so glad you’re online I was just about to hop off 😈what are you up to [DATE…"
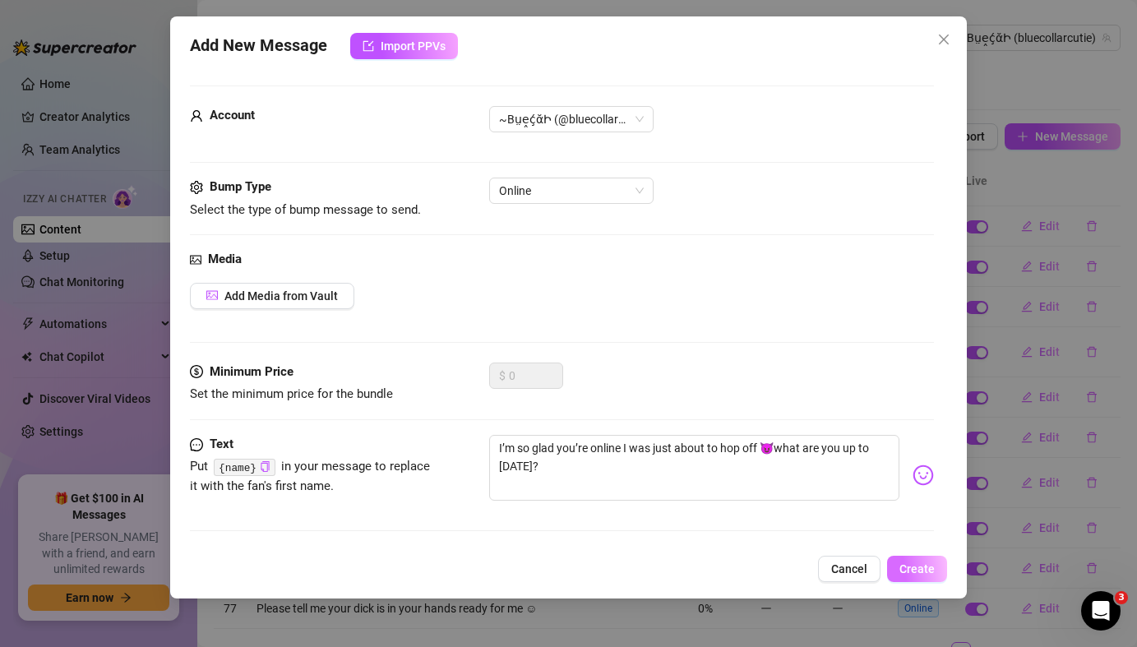
click at [927, 576] on button "Create" at bounding box center [917, 569] width 60 height 26
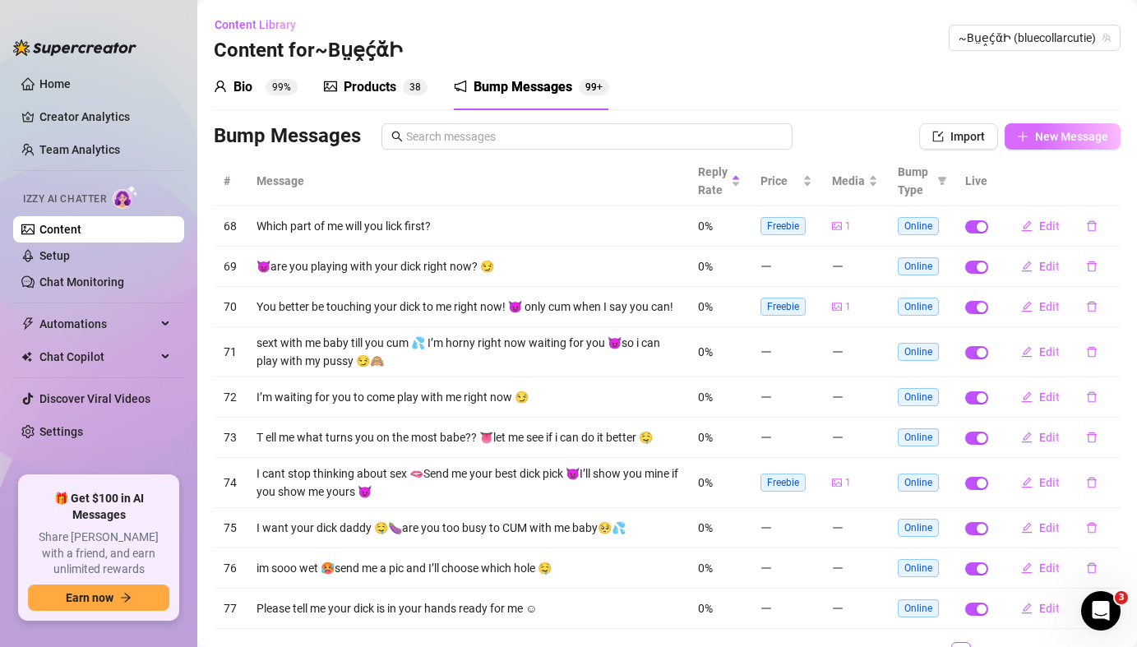
click at [1053, 140] on span "New Message" at bounding box center [1071, 136] width 73 height 13
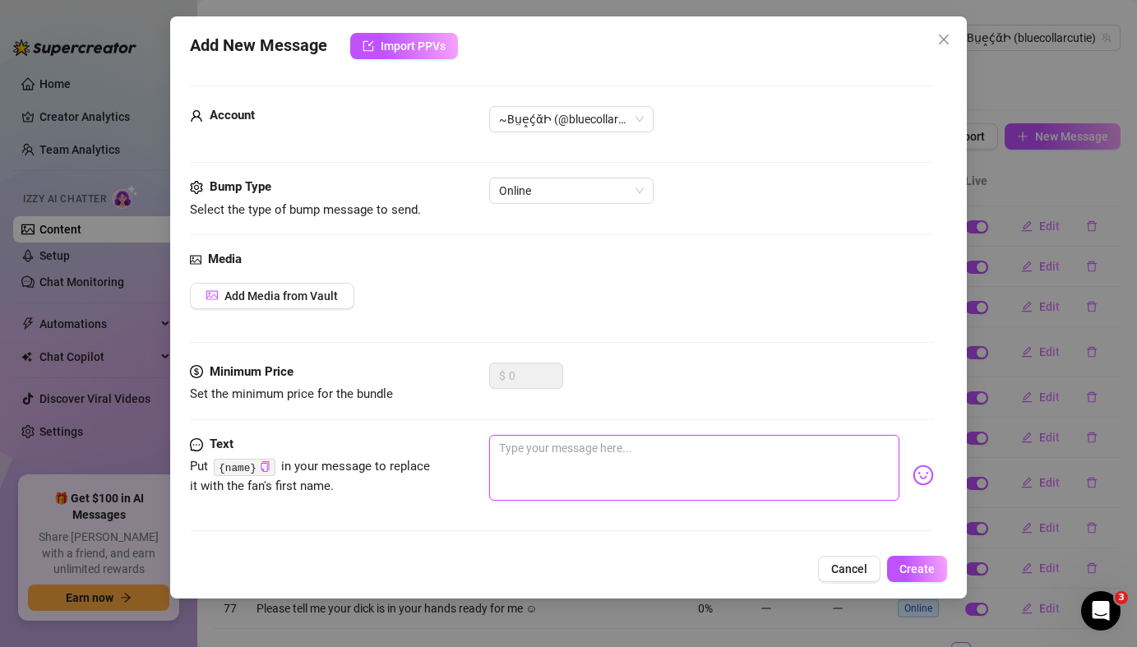
click at [646, 451] on textarea at bounding box center [694, 468] width 410 height 66
paste textarea "did you forget about me babe?? we used to talk way more 🥺i hope youre doing oka…"
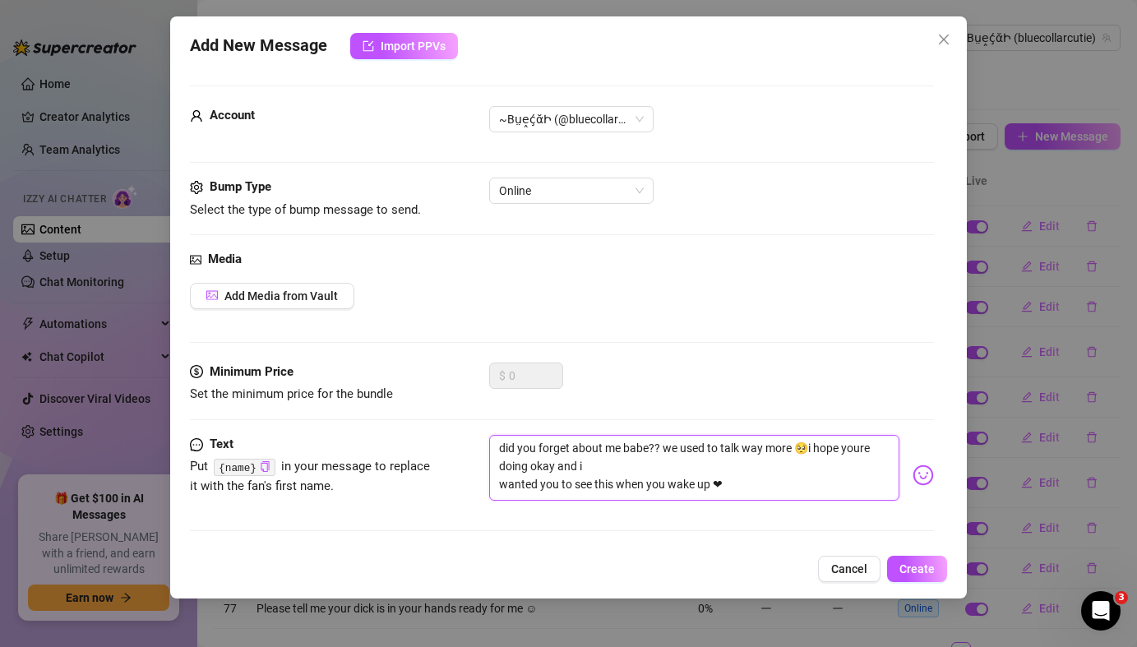
click at [500, 488] on textarea "did you forget about me babe?? we used to talk way more 🥺i hope youre doing oka…" at bounding box center [694, 468] width 410 height 66
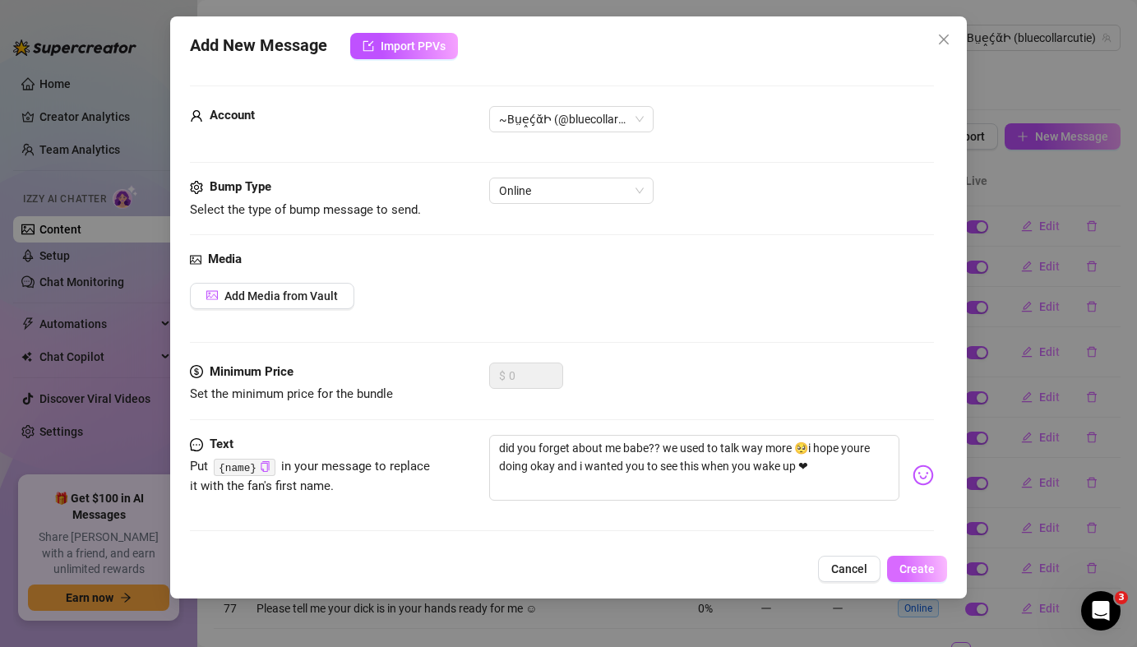
click at [926, 575] on span "Create" at bounding box center [917, 568] width 35 height 13
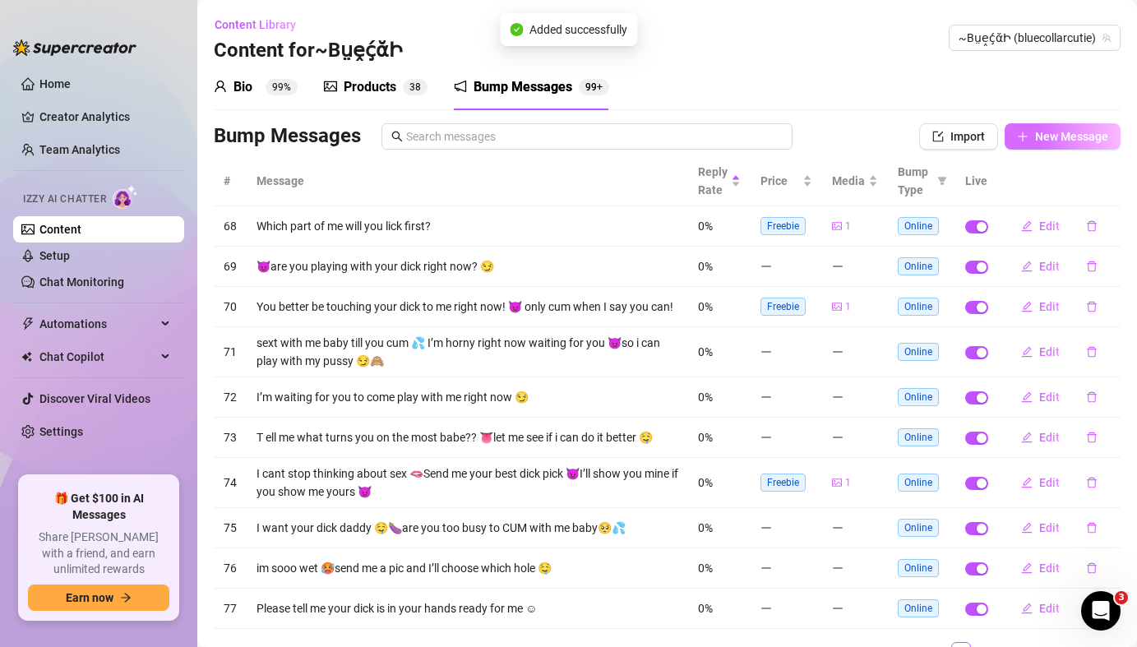
click at [1067, 140] on span "New Message" at bounding box center [1071, 136] width 73 height 13
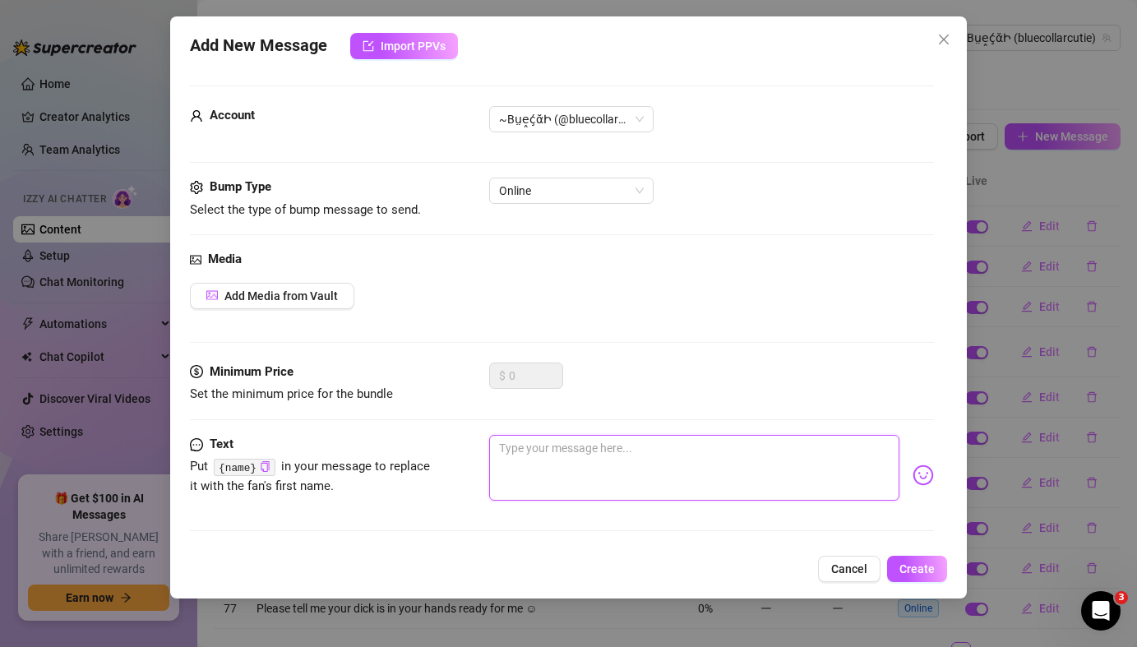
click at [660, 466] on textarea at bounding box center [694, 468] width 410 height 66
paste textarea "i hope youre not too busy for me this weekend baby 😈i just got a new outfit to …"
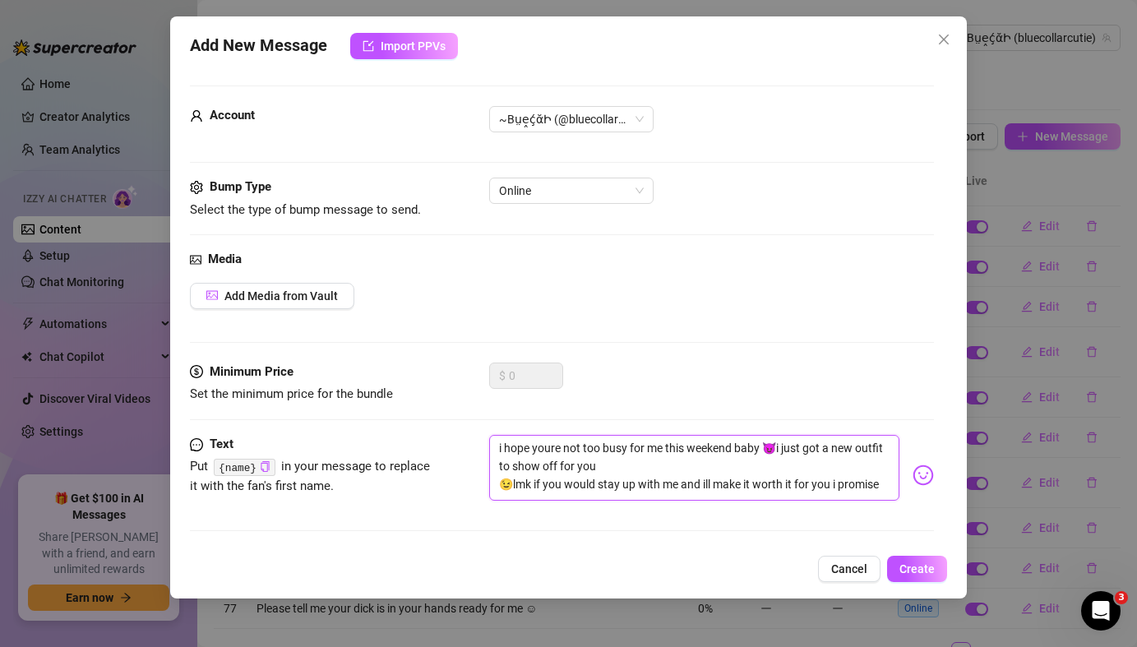
click at [500, 485] on textarea "i hope youre not too busy for me this weekend baby 😈i just got a new outfit to …" at bounding box center [694, 468] width 410 height 66
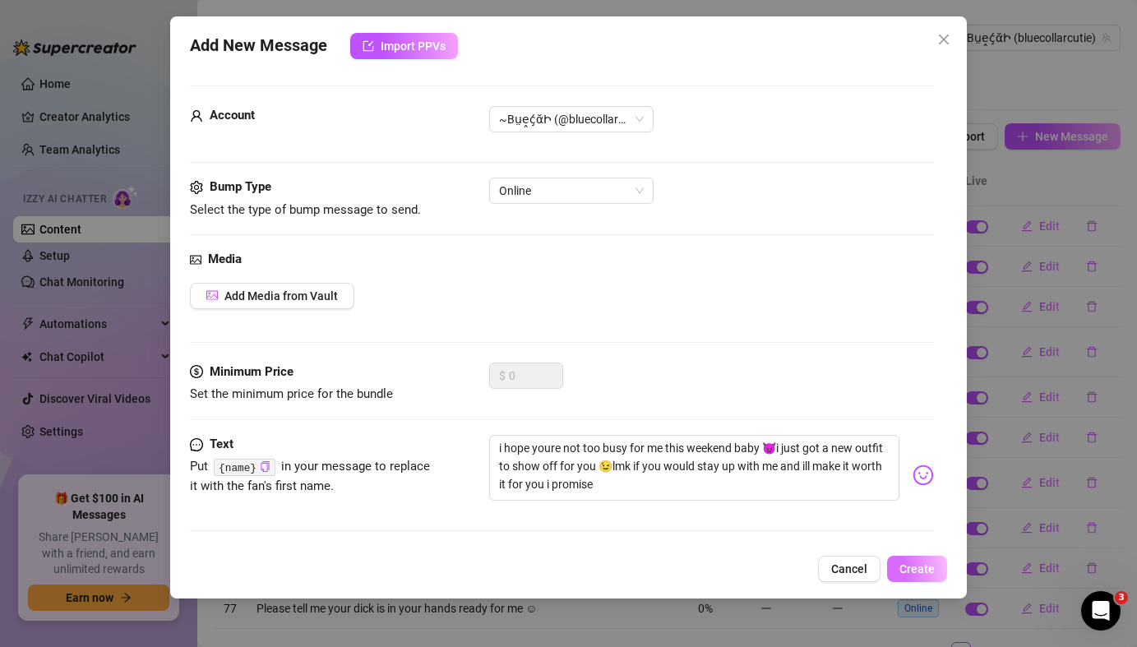
click at [924, 571] on span "Create" at bounding box center [917, 568] width 35 height 13
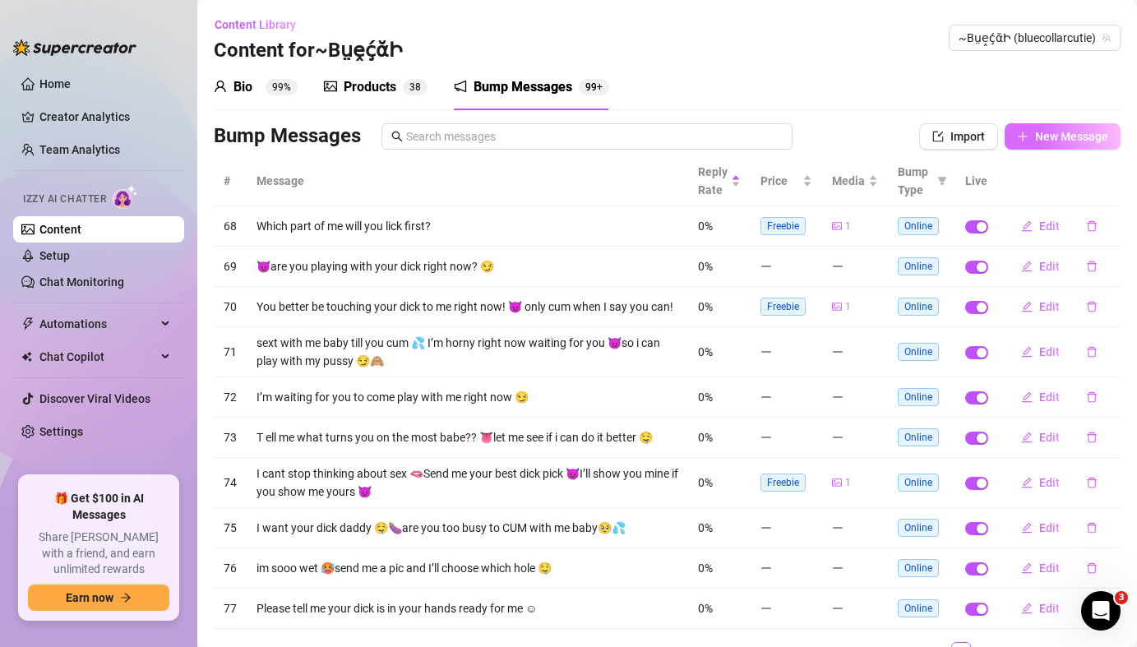
click at [1053, 139] on span "New Message" at bounding box center [1071, 136] width 73 height 13
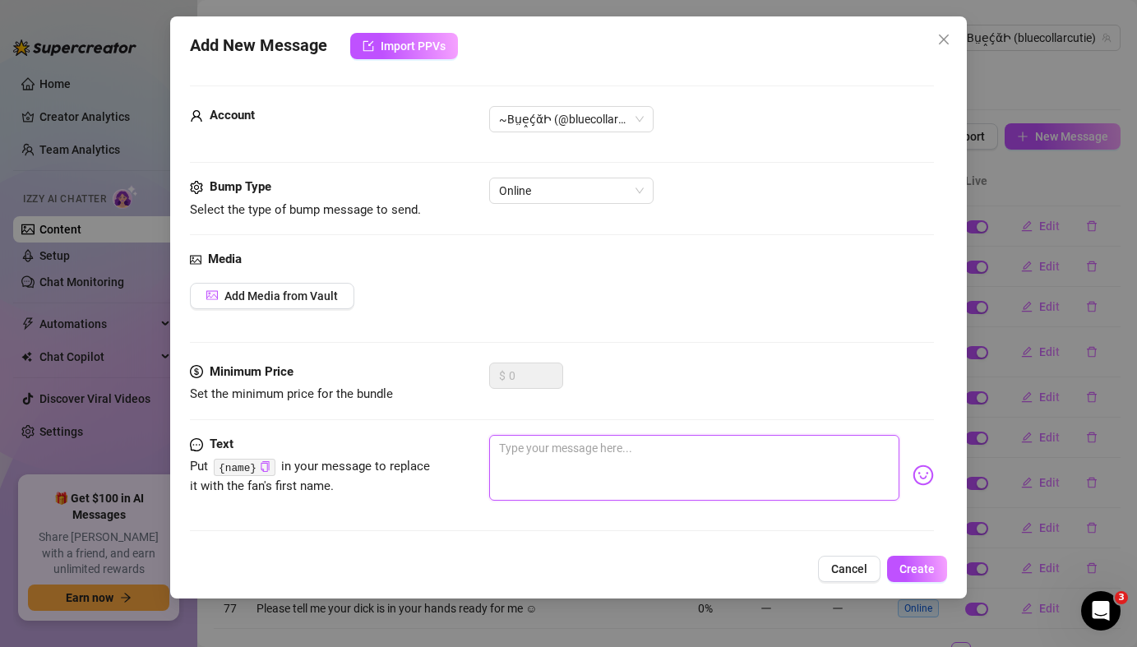
click at [522, 461] on textarea at bounding box center [694, 468] width 410 height 66
paste textarea "i love when you spoil me like this babe!! it makes me want to go crazy and cum …"
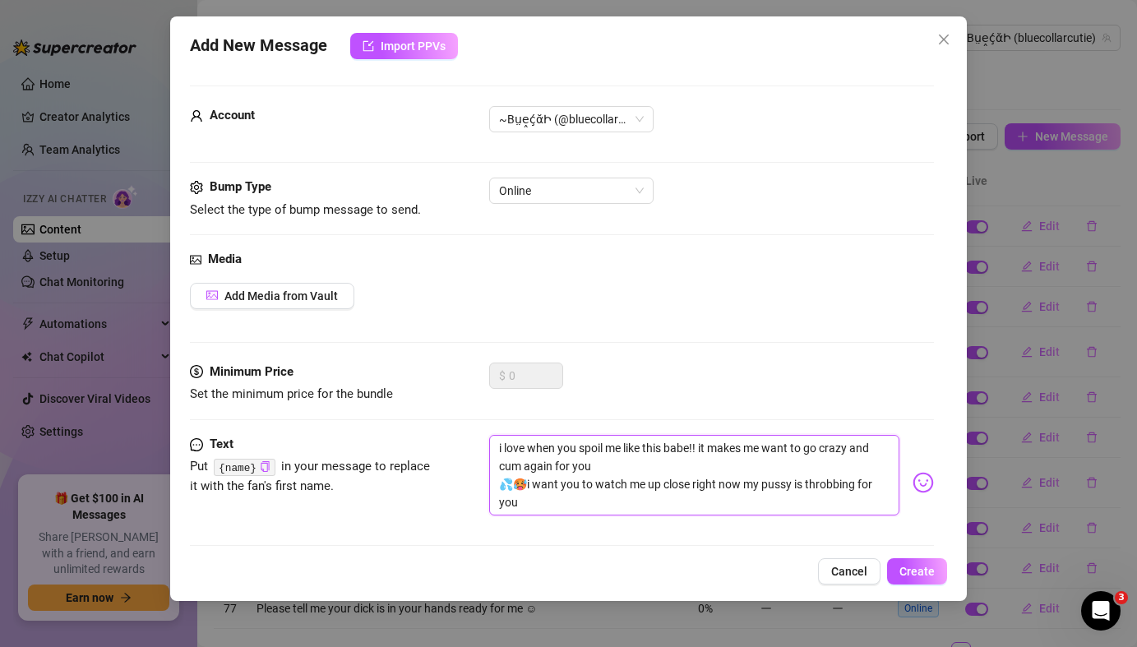
click at [496, 488] on textarea "i love when you spoil me like this babe!! it makes me want to go crazy and cum …" at bounding box center [694, 475] width 410 height 81
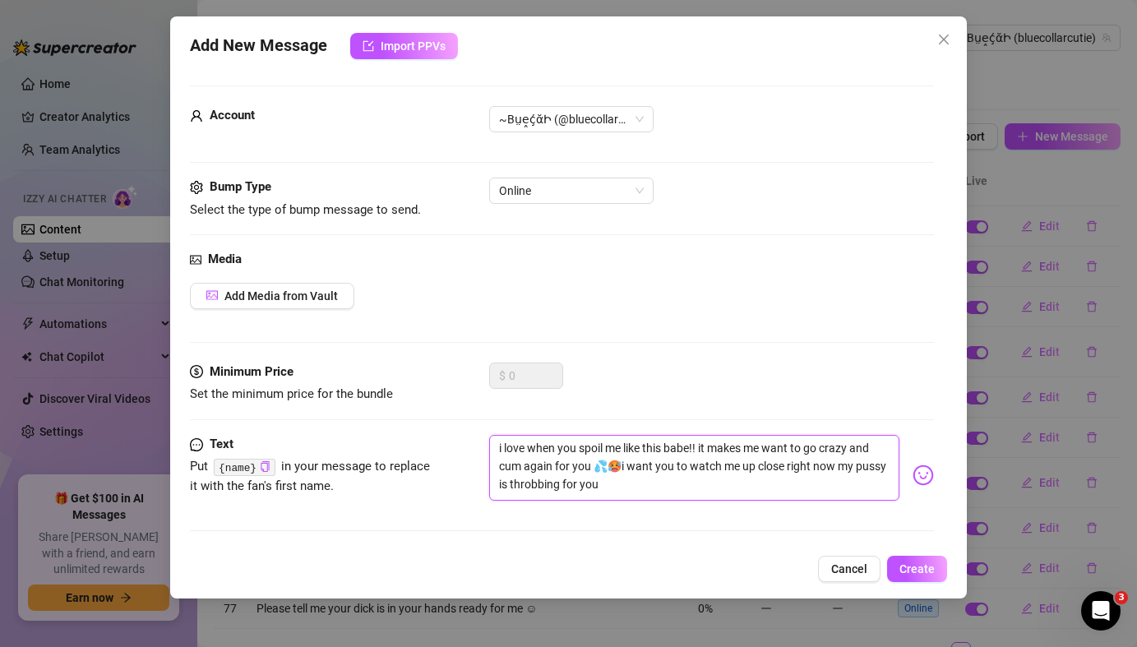
click at [616, 472] on textarea "i love when you spoil me like this babe!! it makes me want to go crazy and cum …" at bounding box center [694, 468] width 410 height 66
click at [919, 576] on button "Create" at bounding box center [917, 569] width 60 height 26
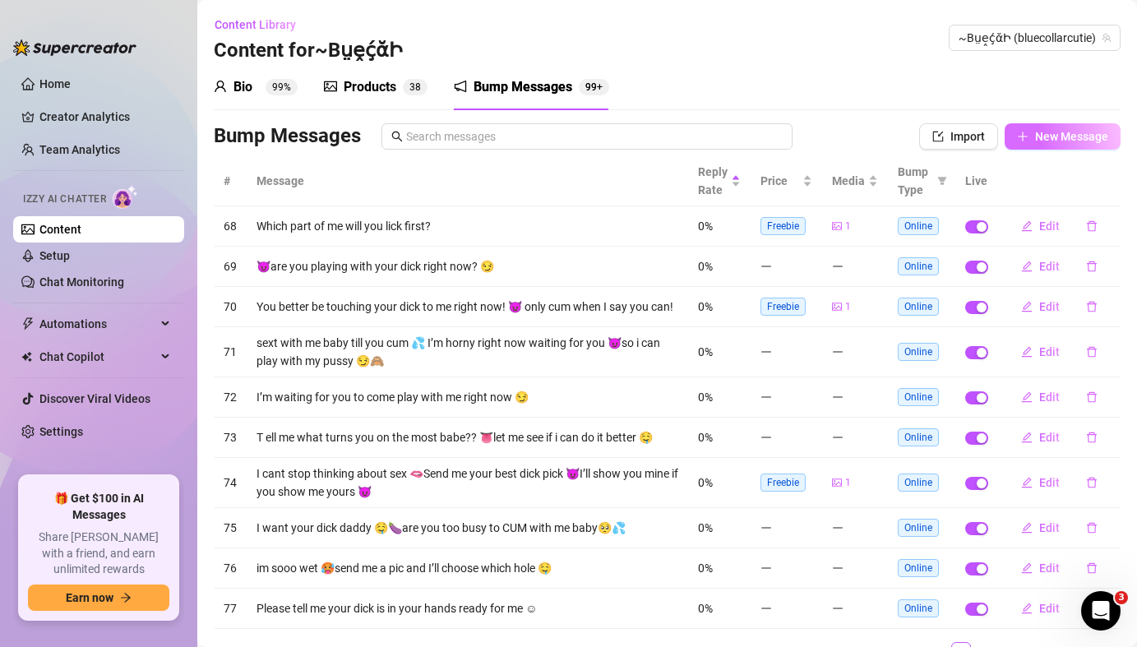
click at [1068, 140] on span "New Message" at bounding box center [1071, 136] width 73 height 13
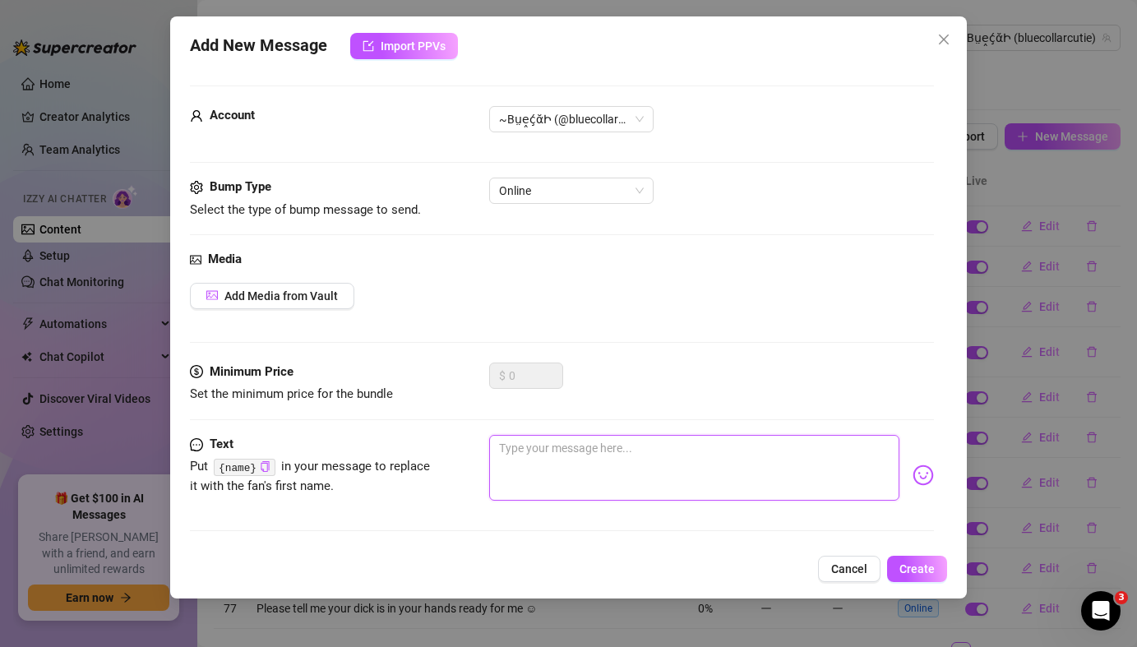
click at [516, 467] on textarea at bounding box center [694, 468] width 410 height 66
paste textarea "😘 you really made my whole week daddy!! i appreciate you so much i wanted to ma…"
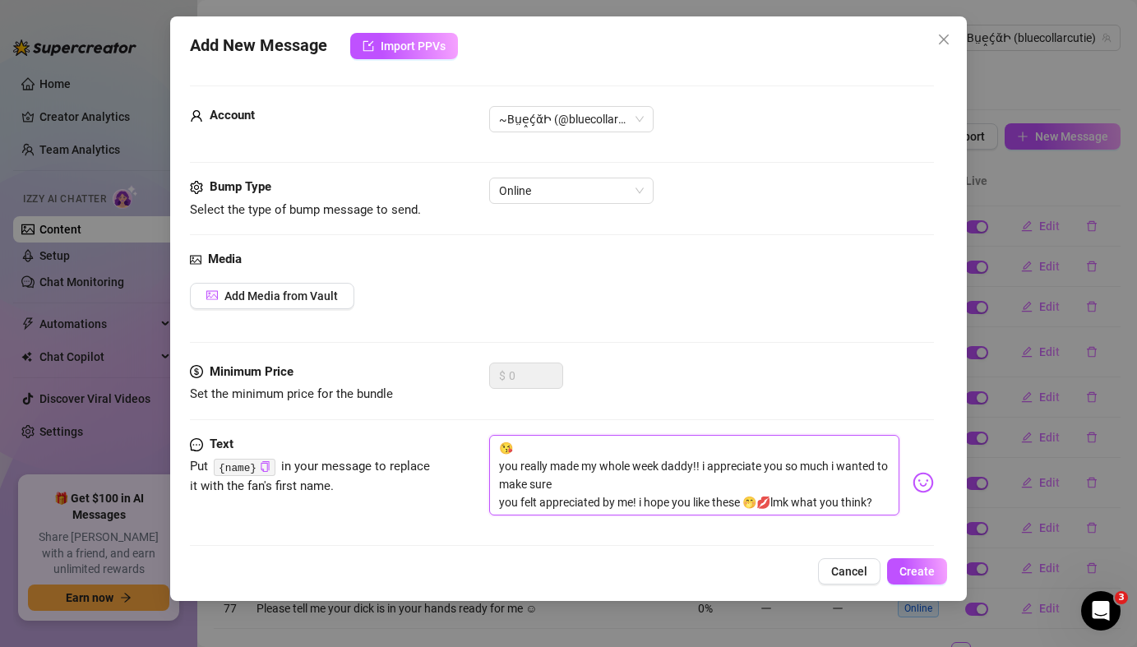
click at [500, 468] on textarea "😘 you really made my whole week daddy!! i appreciate you so much i wanted to ma…" at bounding box center [694, 475] width 410 height 81
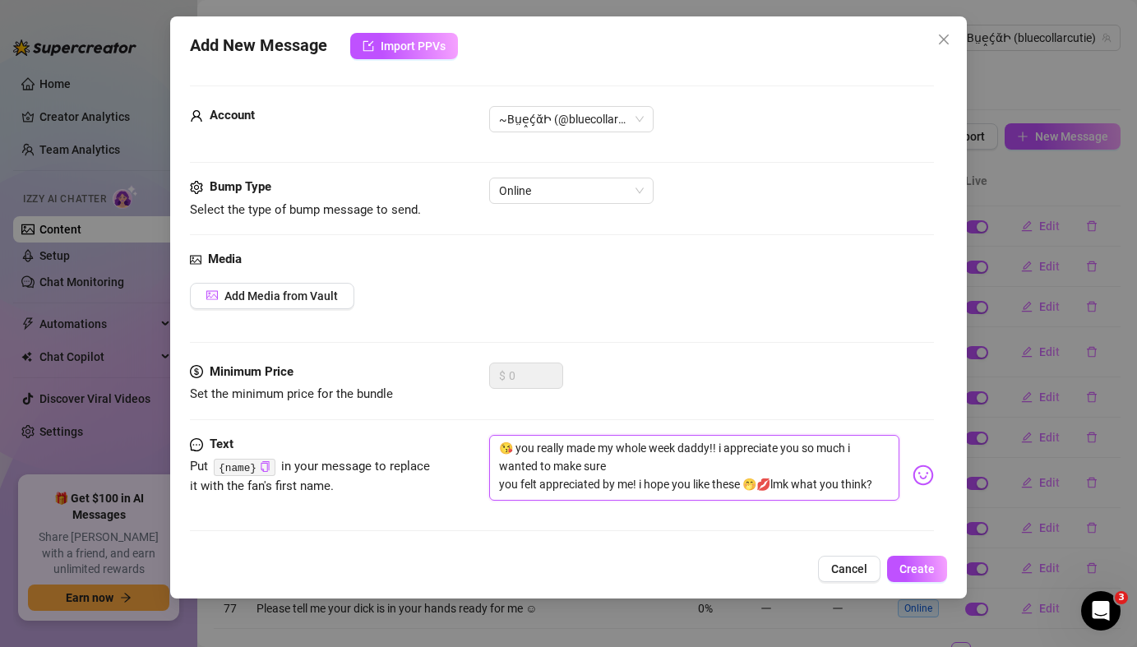
click at [501, 488] on textarea "😘 you really made my whole week daddy!! i appreciate you so much i wanted to ma…" at bounding box center [694, 468] width 410 height 66
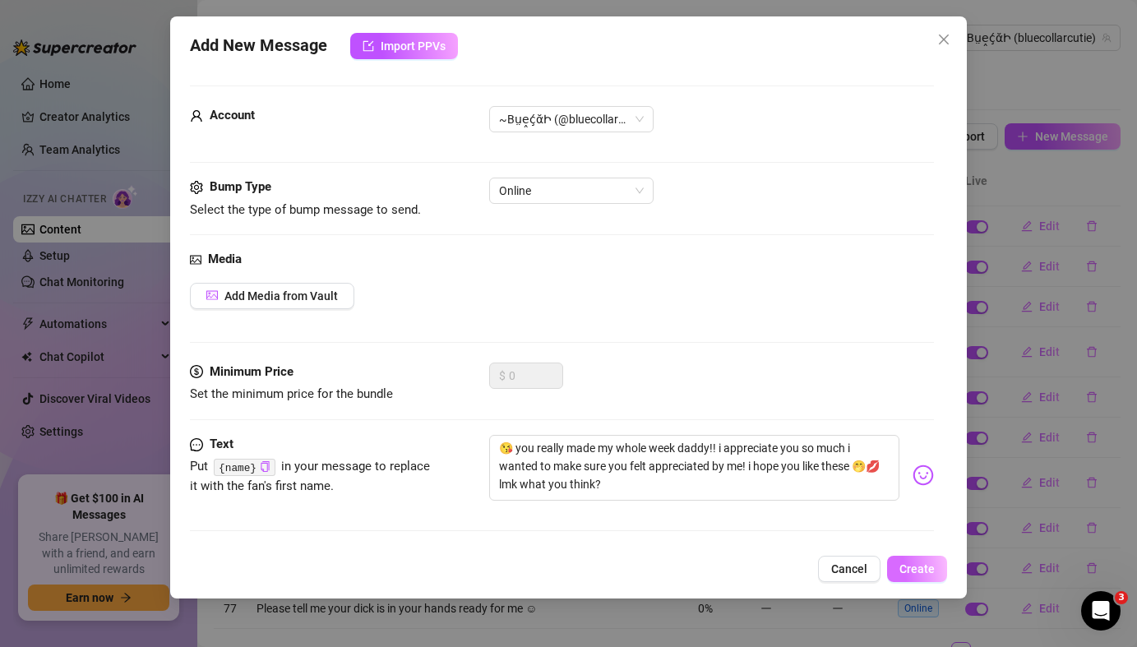
click at [921, 573] on span "Create" at bounding box center [917, 568] width 35 height 13
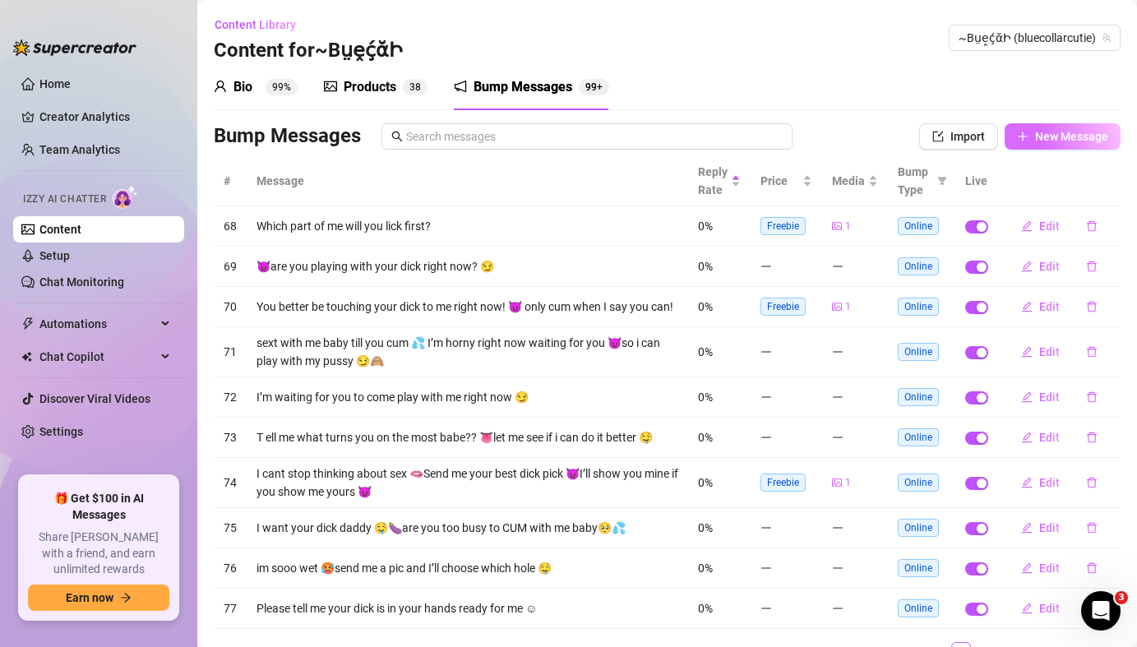
click at [1052, 138] on span "New Message" at bounding box center [1071, 136] width 73 height 13
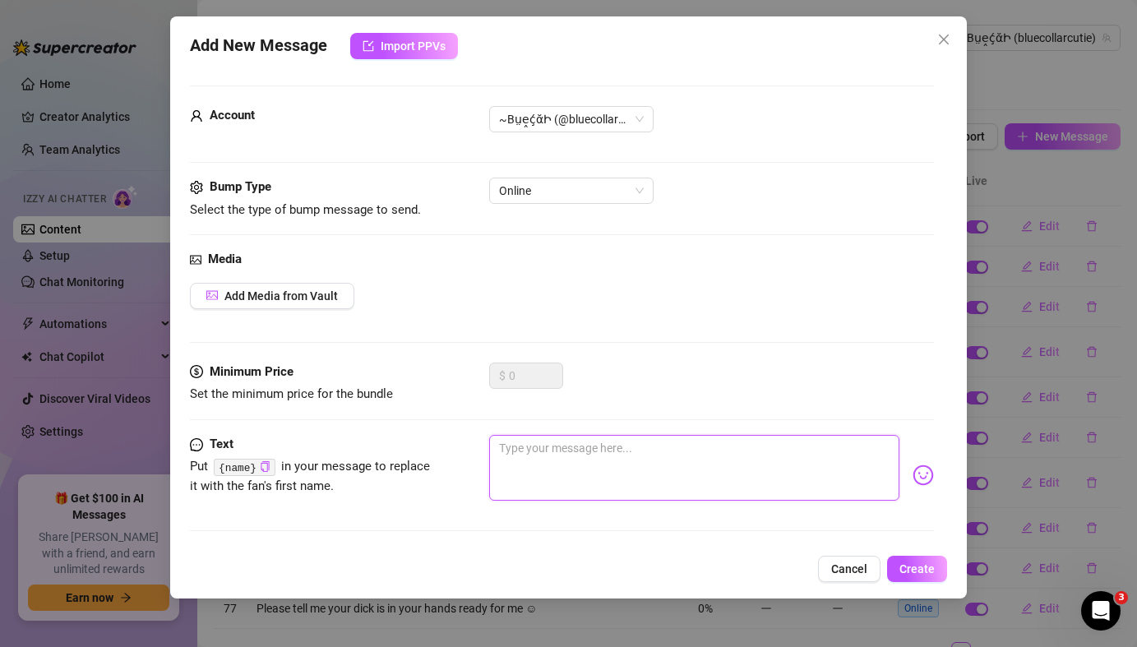
click at [513, 449] on textarea at bounding box center [694, 468] width 410 height 66
paste textarea "we haven't talk much in a while babe 🥺how have you been doing? i hope youve bee…"
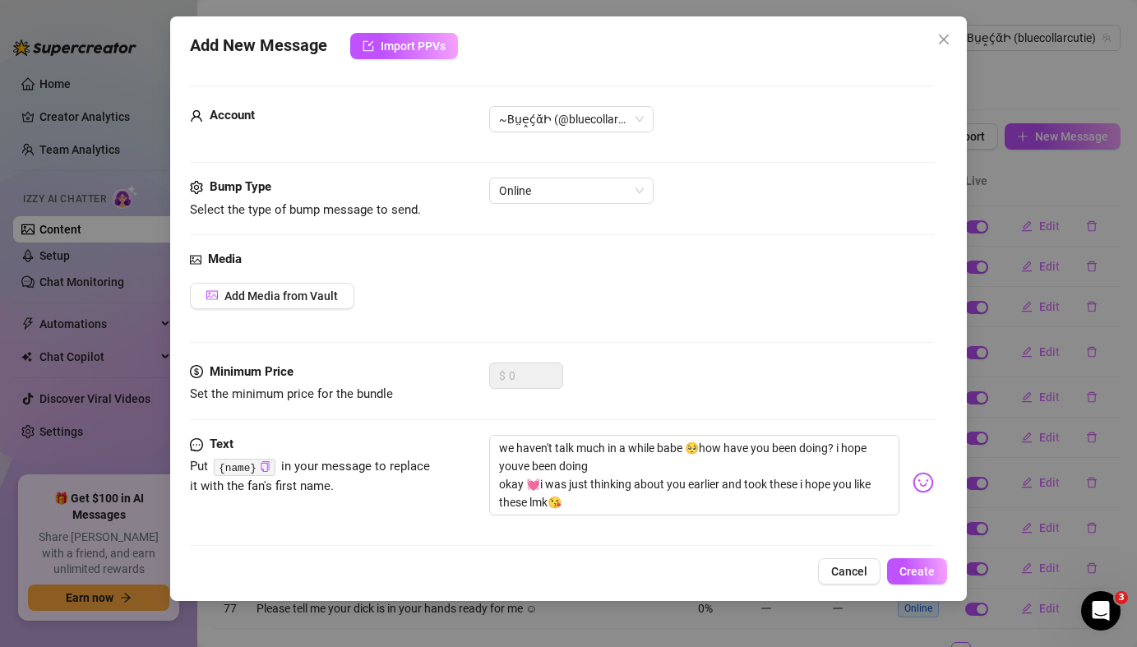
click at [488, 484] on div "Text Put {name} in your message to replace it with the fan's first name. we hav…" at bounding box center [561, 482] width 743 height 95
click at [500, 485] on textarea "we haven't talk much in a while babe 🥺how have you been doing? i hope youve bee…" at bounding box center [694, 475] width 410 height 81
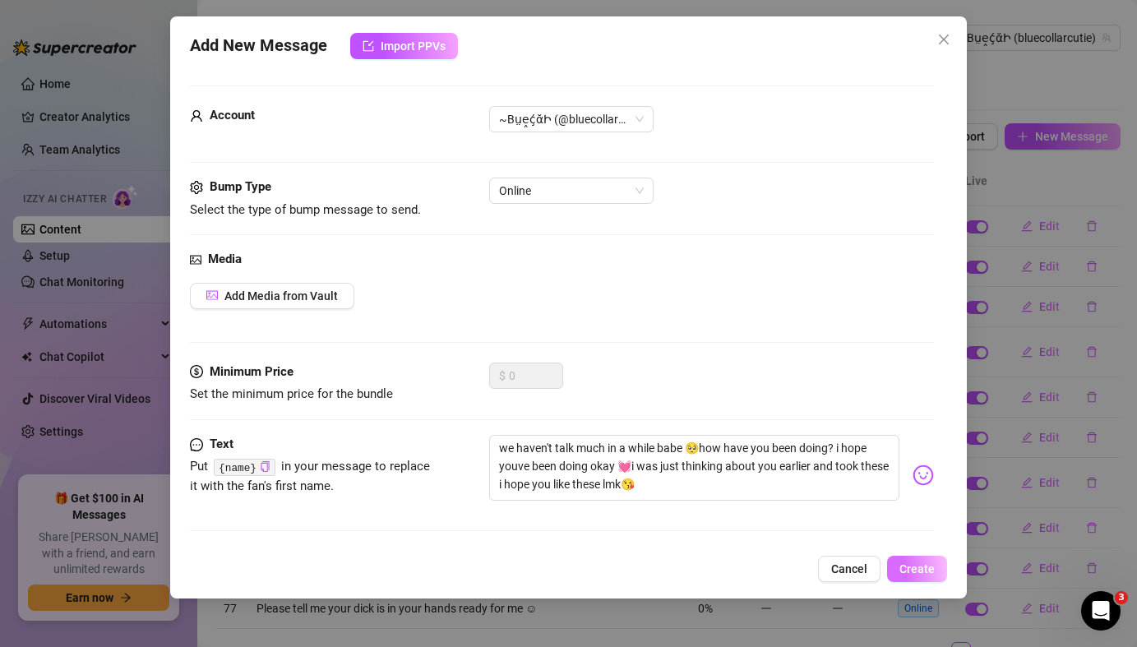
click at [931, 574] on span "Create" at bounding box center [917, 568] width 35 height 13
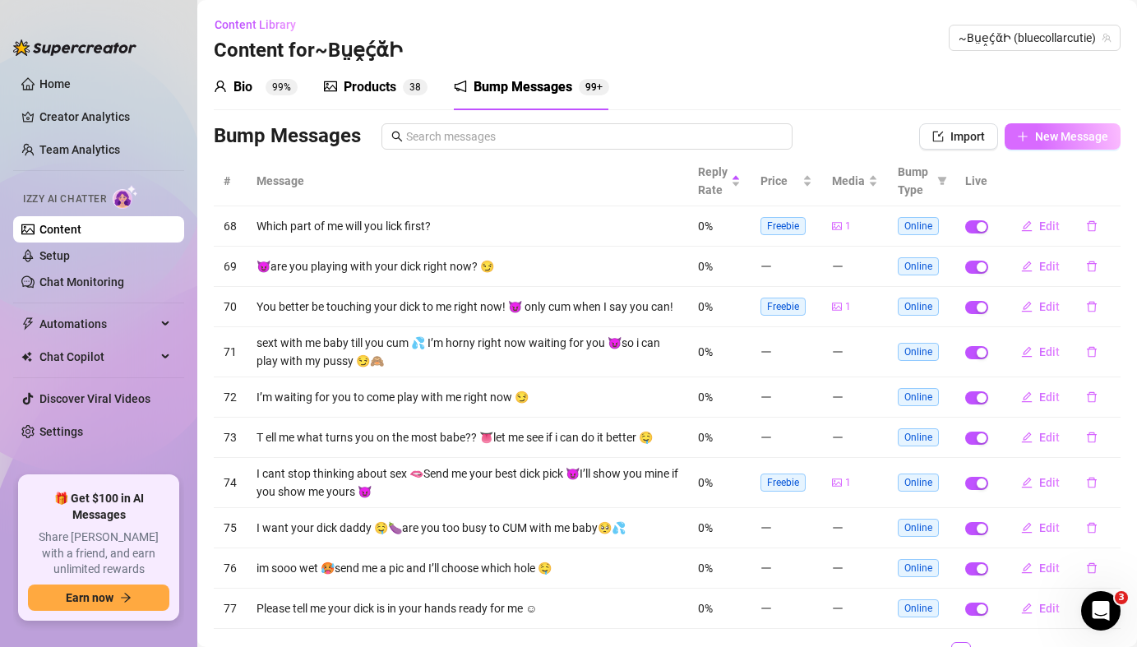
click at [1053, 143] on button "New Message" at bounding box center [1063, 136] width 116 height 26
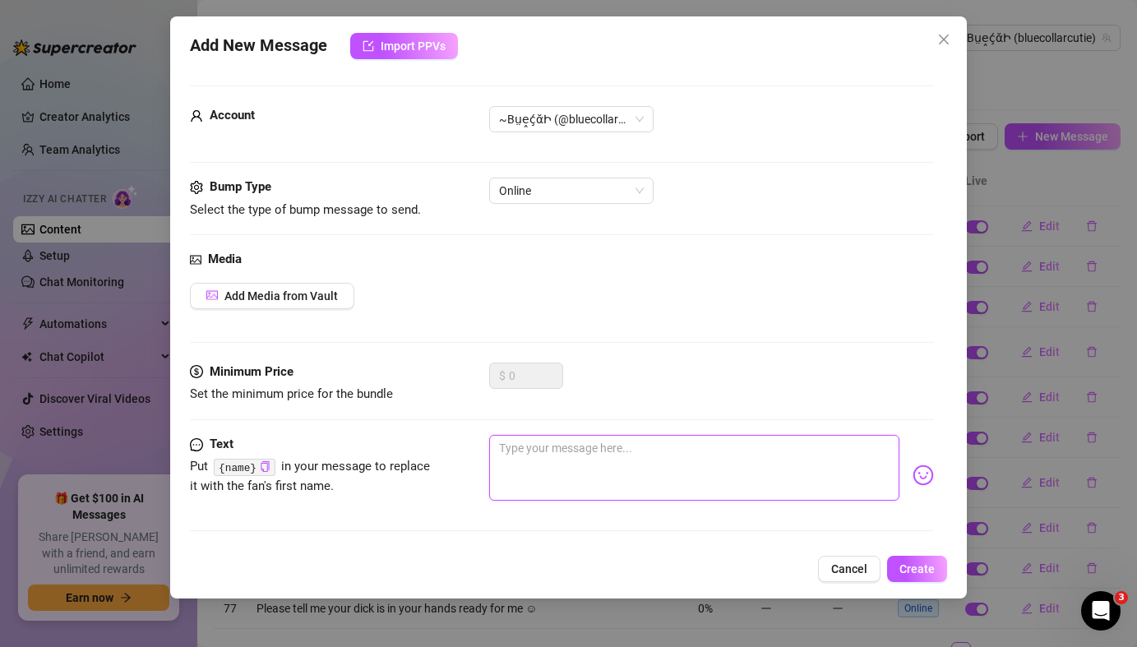
click at [610, 449] on textarea at bounding box center [694, 468] width 410 height 66
paste textarea "I love when you tell me what your fantasy is 🤪let me be your favorite slut toni…"
click at [564, 468] on textarea "I love when you tell me what your fantasy is 🤪let me be your favorite slut toni…" at bounding box center [694, 468] width 410 height 66
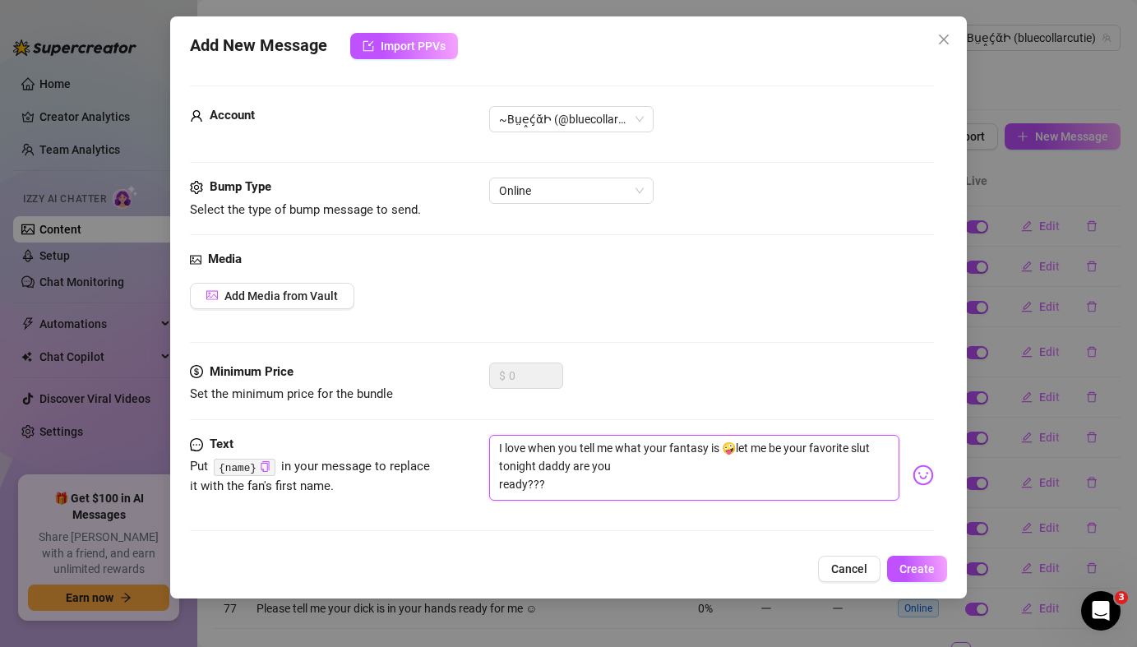
click at [501, 488] on textarea "I love when you tell me what your fantasy is 🤪let me be your favorite slut toni…" at bounding box center [694, 468] width 410 height 66
click at [922, 568] on span "Create" at bounding box center [917, 568] width 35 height 13
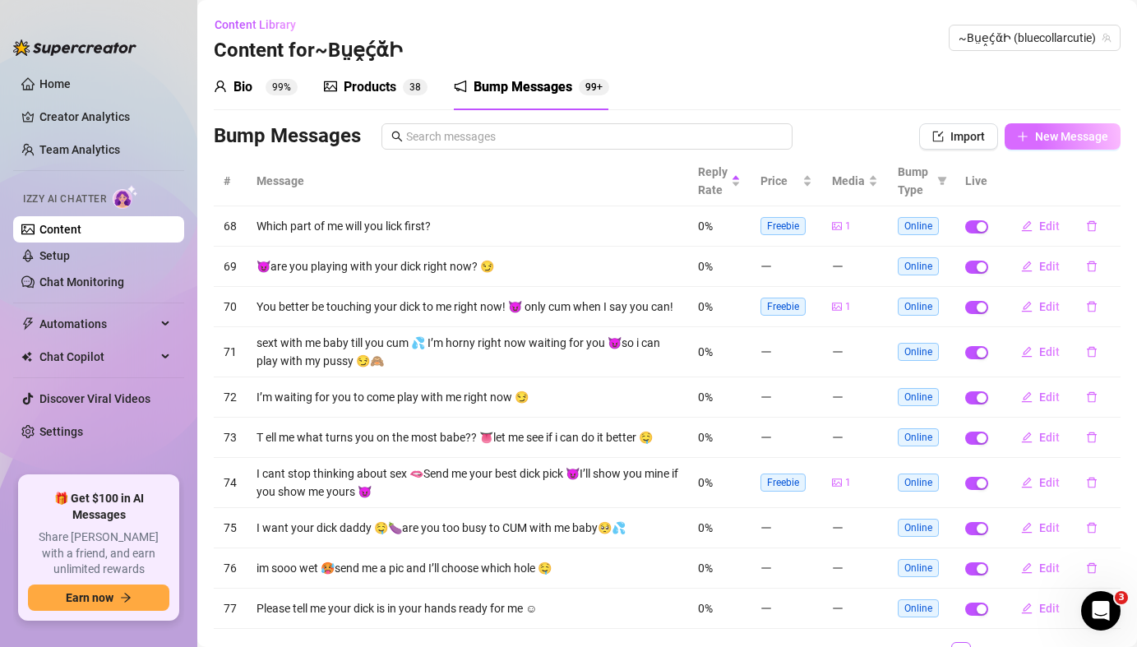
click at [1062, 138] on span "New Message" at bounding box center [1071, 136] width 73 height 13
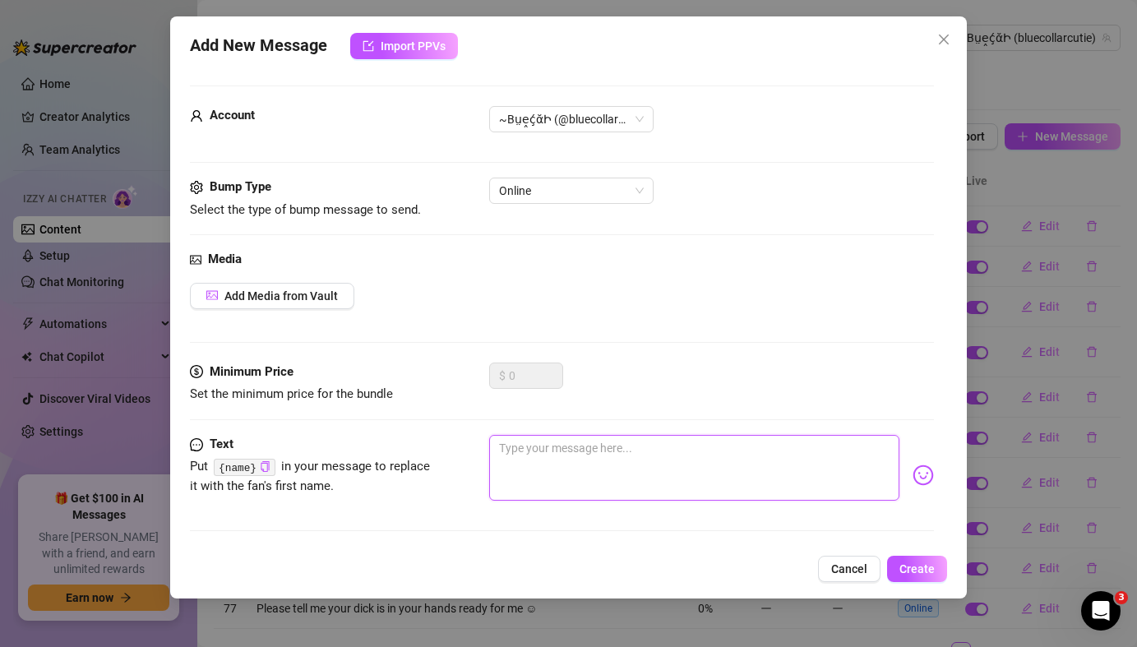
click at [577, 453] on textarea at bounding box center [694, 468] width 410 height 66
paste textarea "I’m arching way back for you and I’m already so wet 💦🥵I want you in both my hol…"
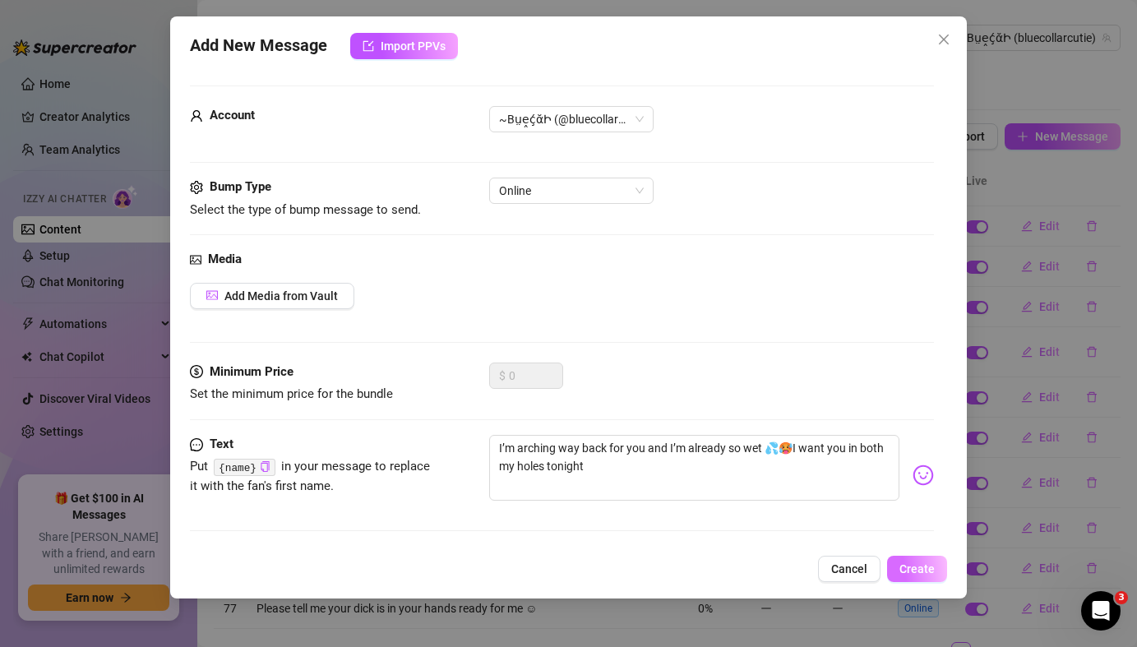
click at [920, 577] on button "Create" at bounding box center [917, 569] width 60 height 26
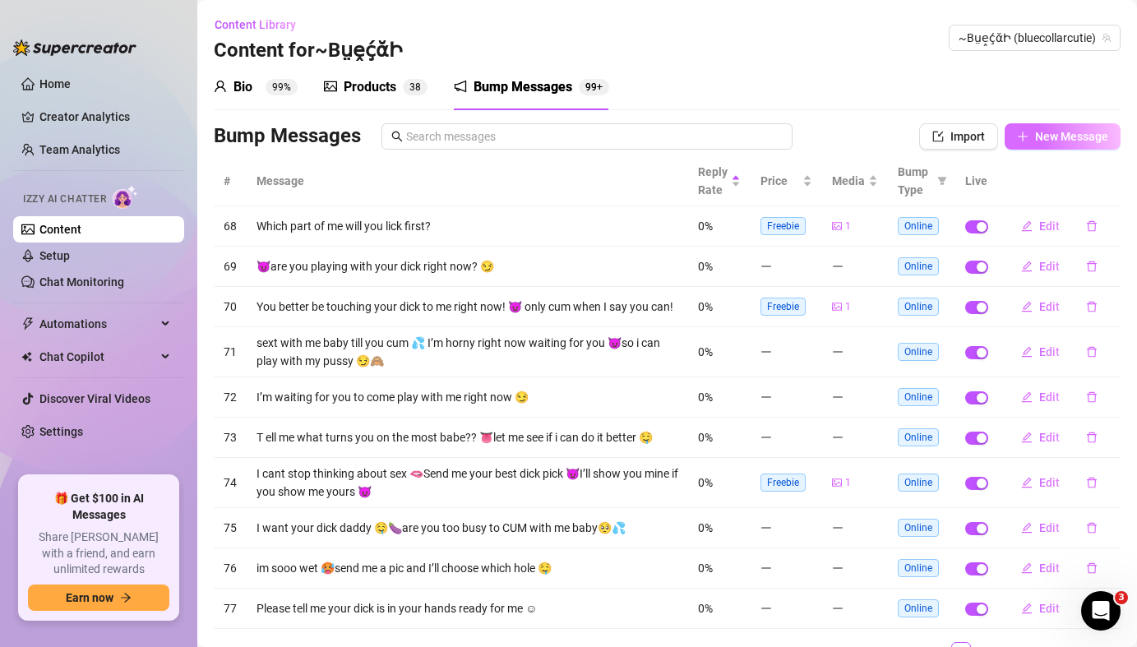
click at [1053, 142] on span "New Message" at bounding box center [1071, 136] width 73 height 13
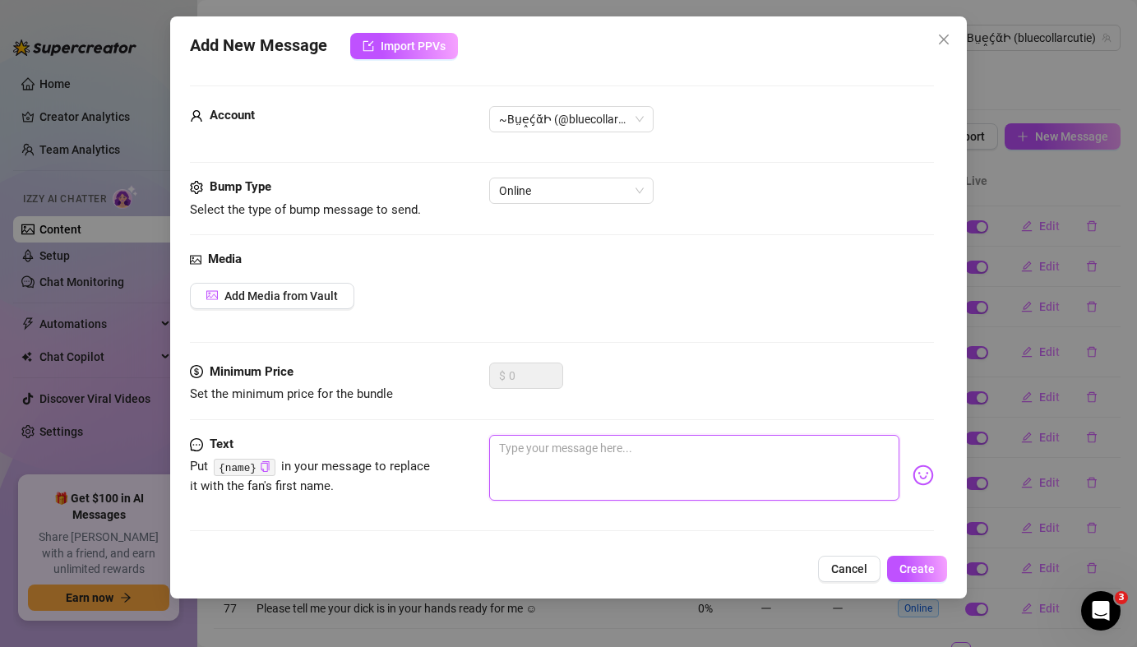
click at [534, 462] on textarea at bounding box center [694, 468] width 410 height 66
paste textarea "Can I drain that dick this morning baby 😛"
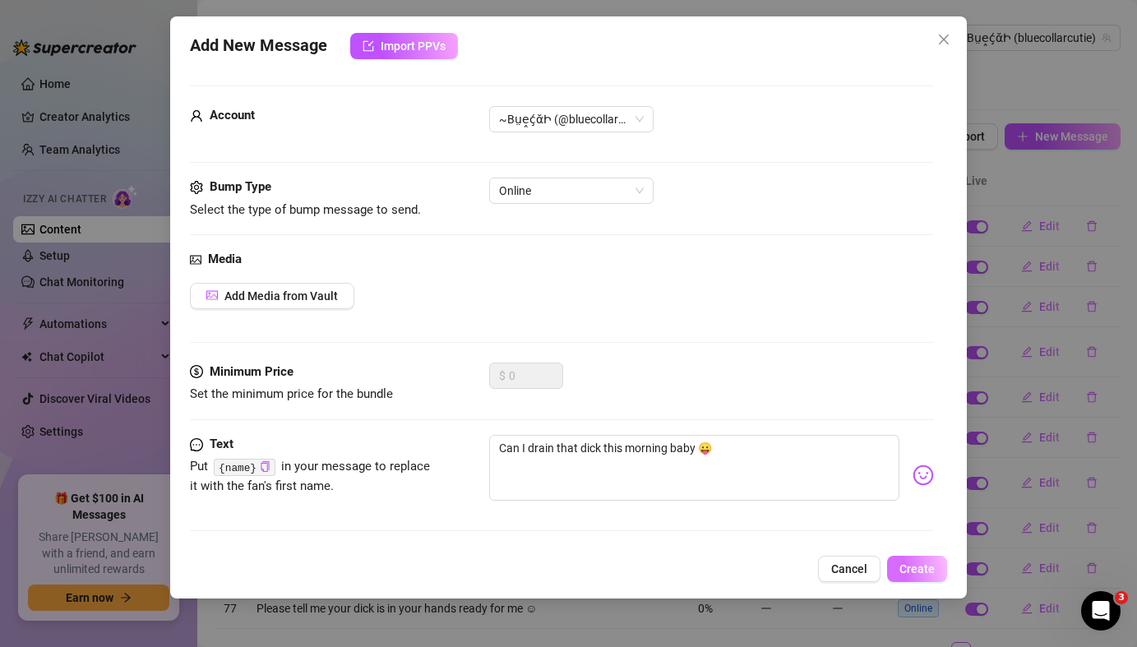
click at [922, 569] on span "Create" at bounding box center [917, 568] width 35 height 13
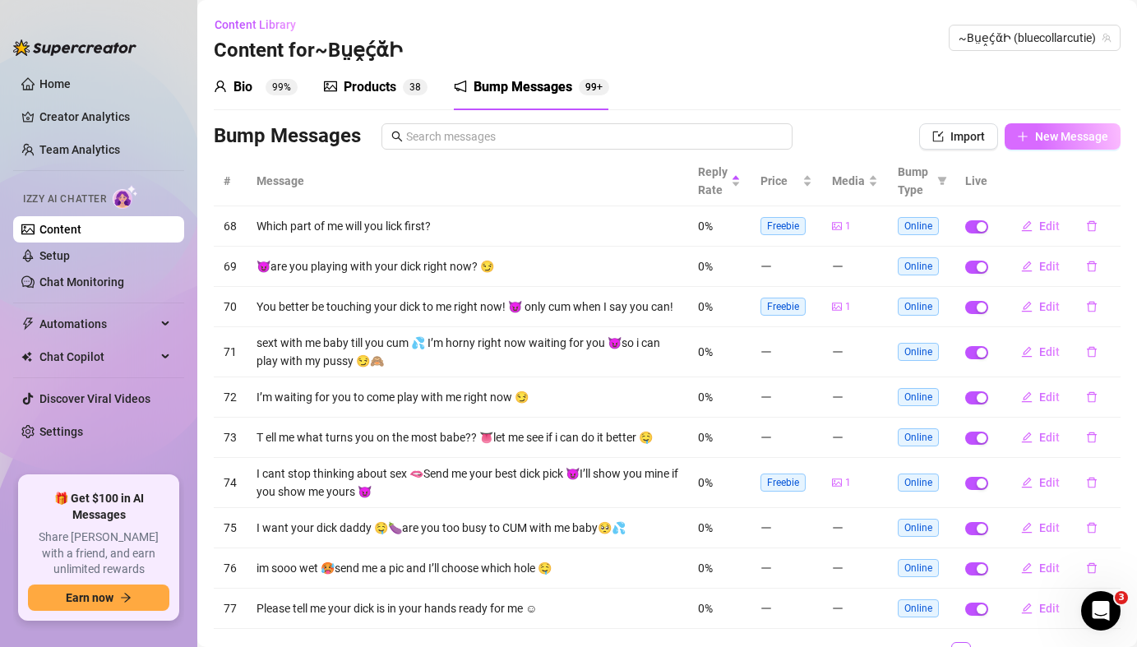
click at [1058, 145] on button "New Message" at bounding box center [1063, 136] width 116 height 26
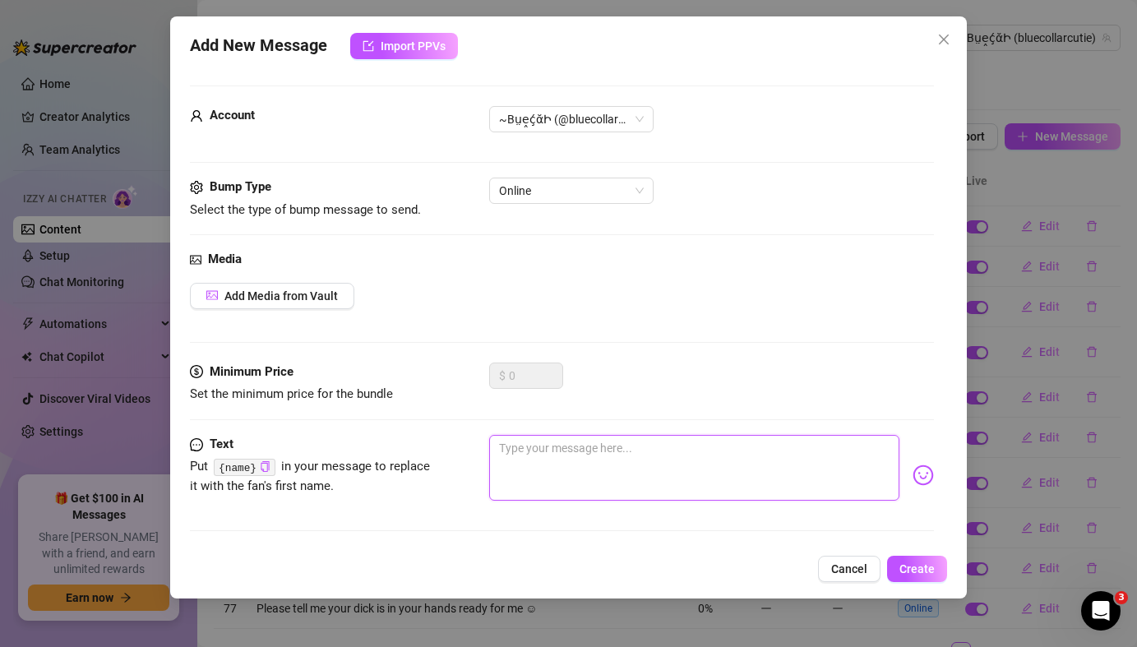
click at [642, 470] on textarea at bounding box center [694, 468] width 410 height 66
paste textarea "I’m ready to get REAL filthy for YOU TONIGHT 😈keep stroking that dick for me pa…"
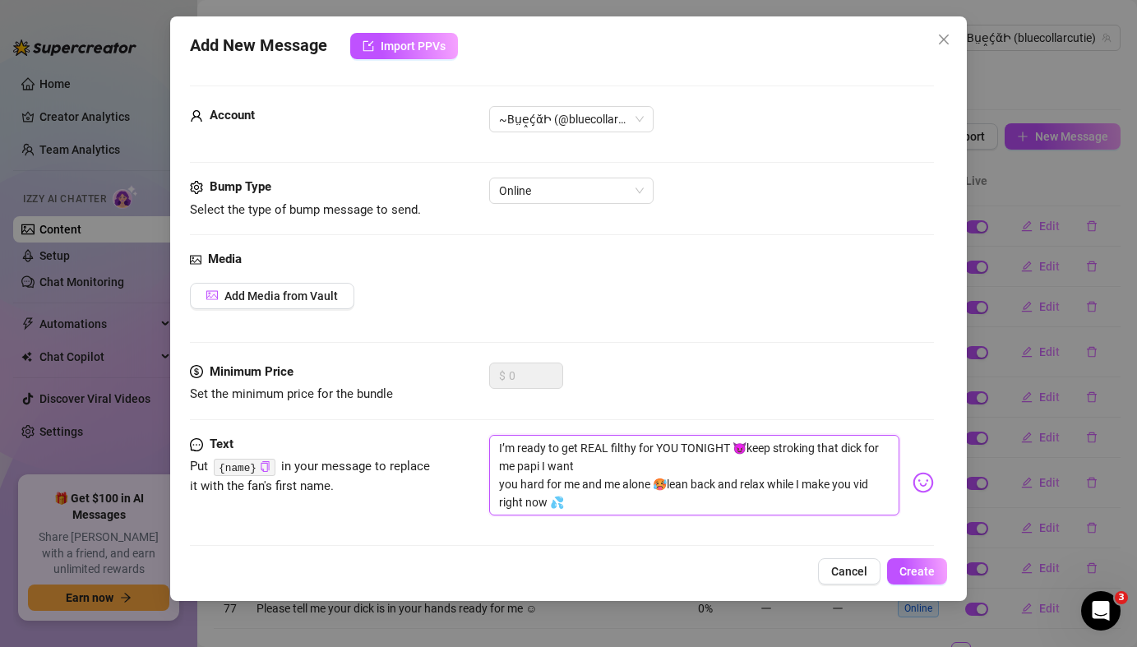
click at [500, 486] on textarea "I’m ready to get REAL filthy for YOU TONIGHT 😈keep stroking that dick for me pa…" at bounding box center [694, 475] width 410 height 81
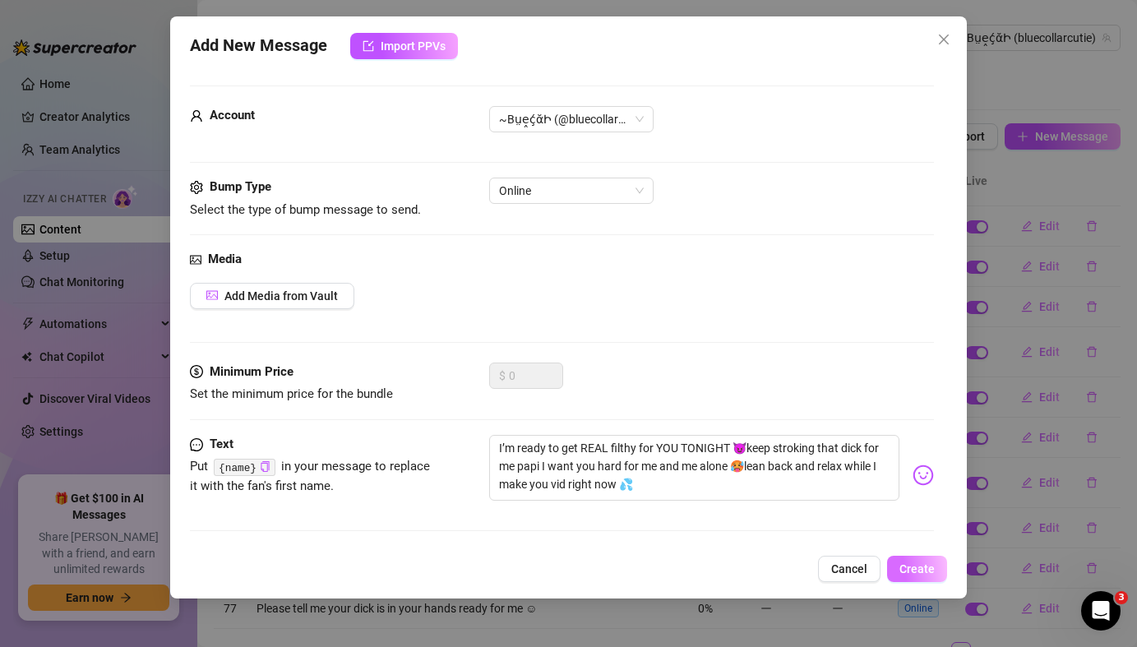
click at [920, 574] on span "Create" at bounding box center [917, 568] width 35 height 13
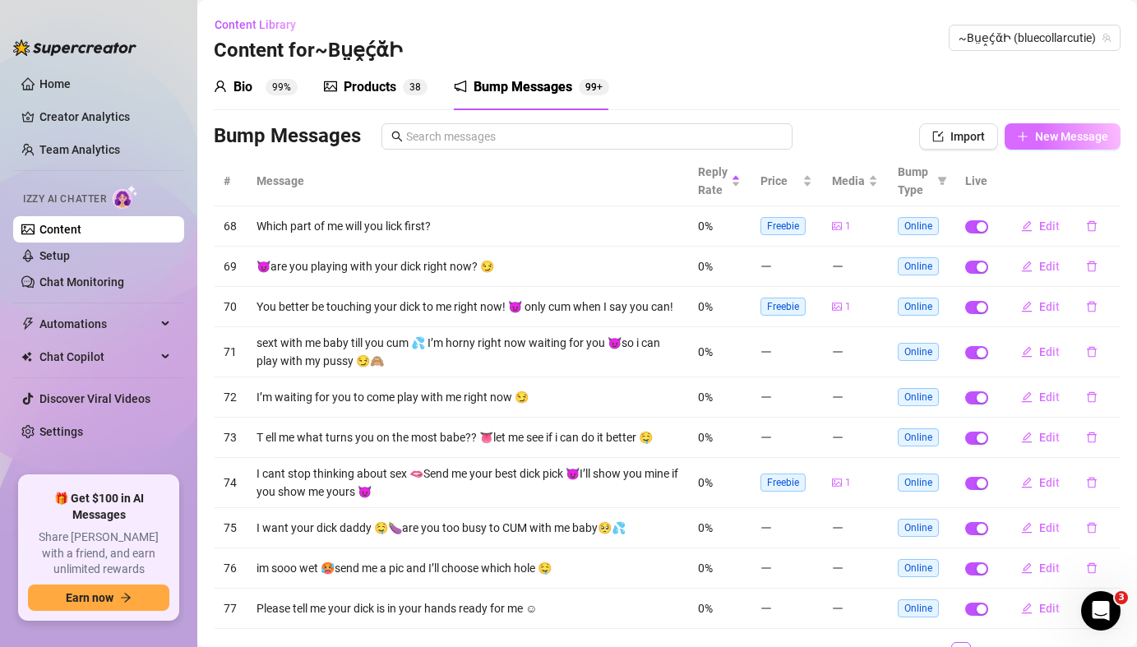
click at [1056, 137] on span "New Message" at bounding box center [1071, 136] width 73 height 13
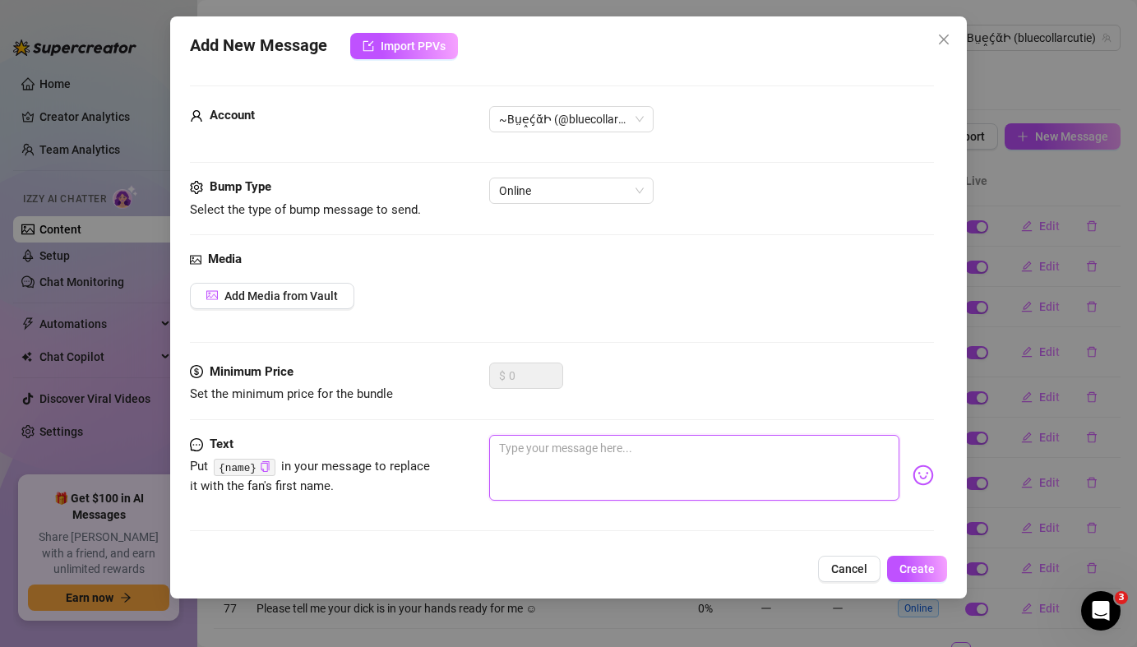
click at [642, 461] on textarea at bounding box center [694, 468] width 410 height 66
paste textarea "🎁do you think I’m on the naughty or nice list this year?"
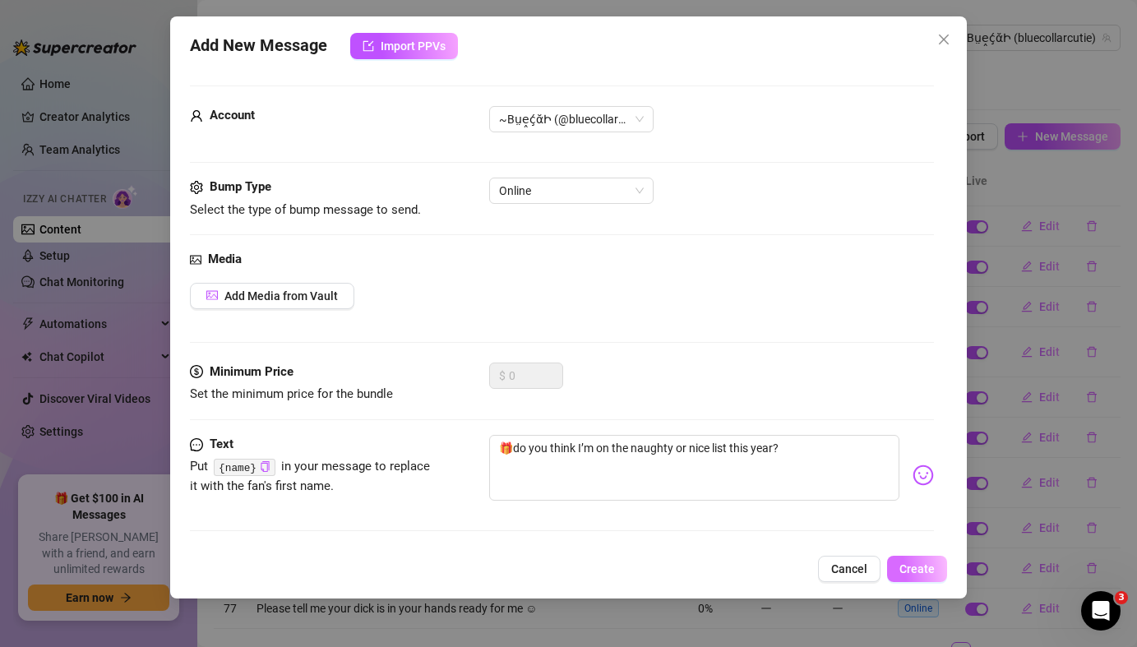
click at [926, 575] on span "Create" at bounding box center [917, 568] width 35 height 13
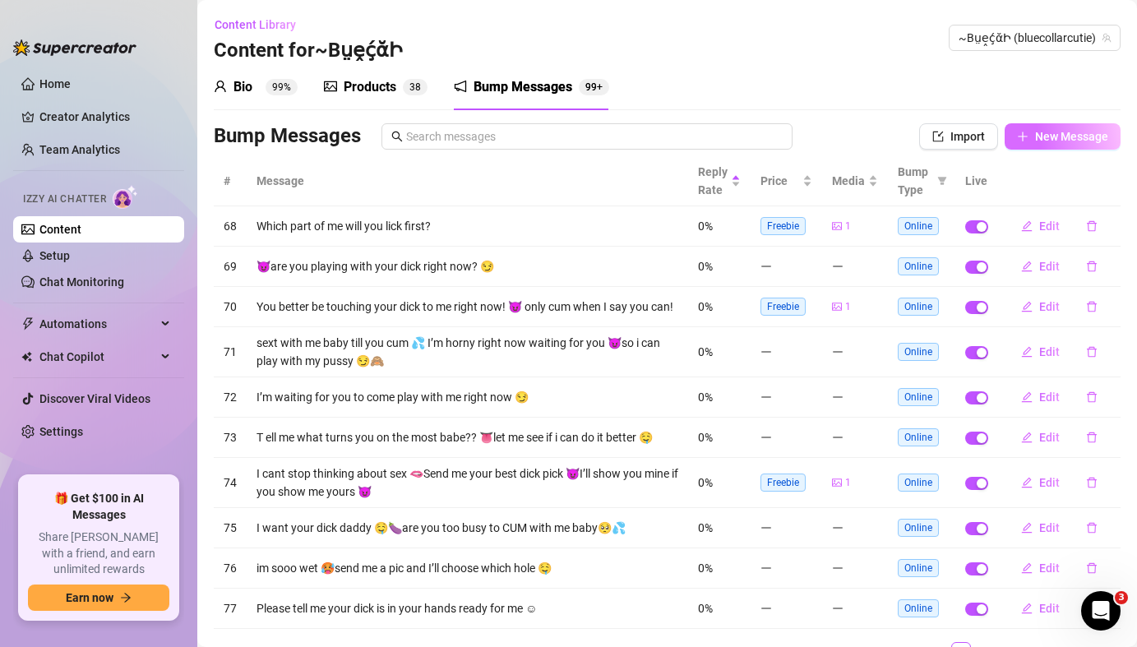
click at [1071, 145] on button "New Message" at bounding box center [1063, 136] width 116 height 26
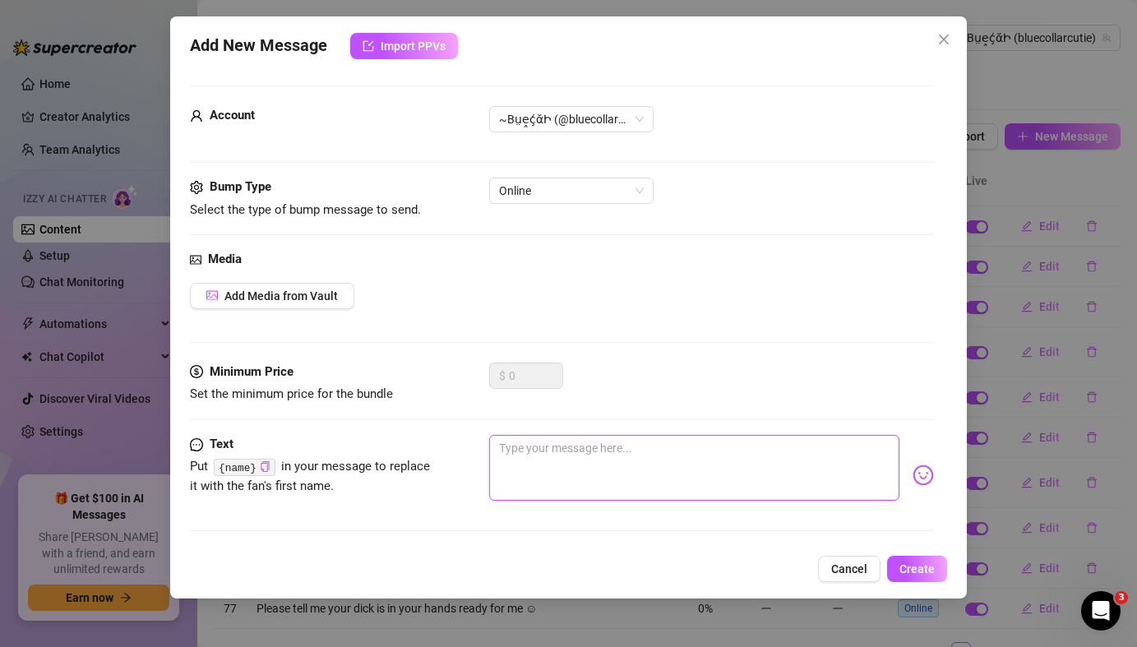
click at [628, 460] on textarea at bounding box center [694, 468] width 410 height 66
paste textarea "Do you have any fun plans this week? 🎄I’ve got a little gift for you since you’…"
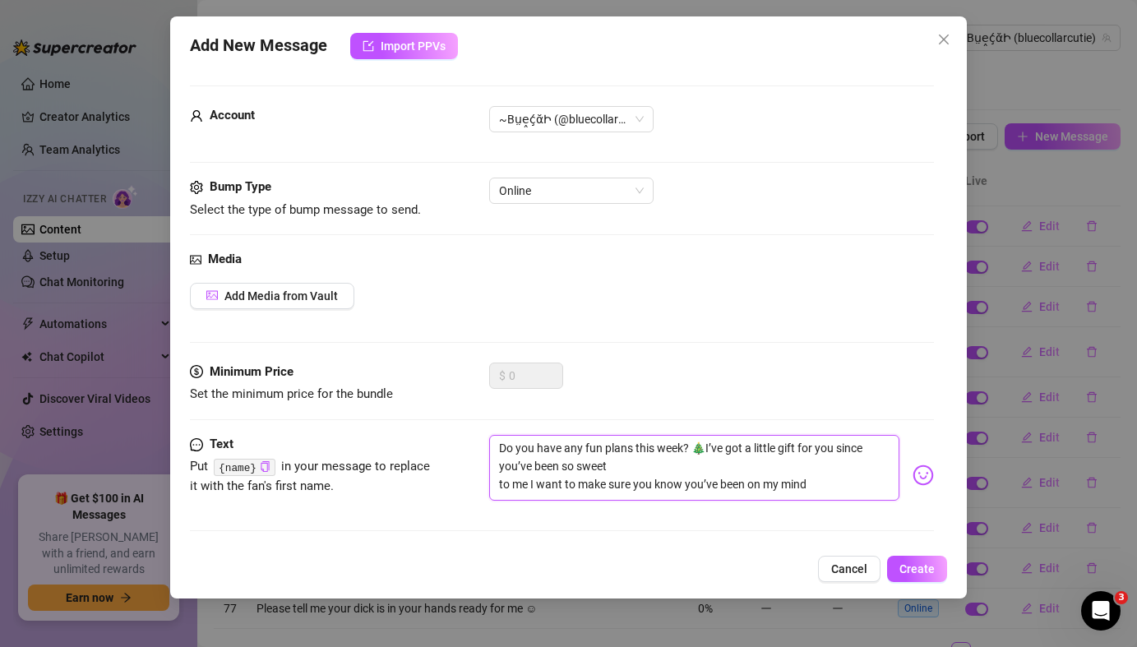
click at [502, 485] on textarea "Do you have any fun plans this week? 🎄I’ve got a little gift for you since you’…" at bounding box center [694, 468] width 410 height 66
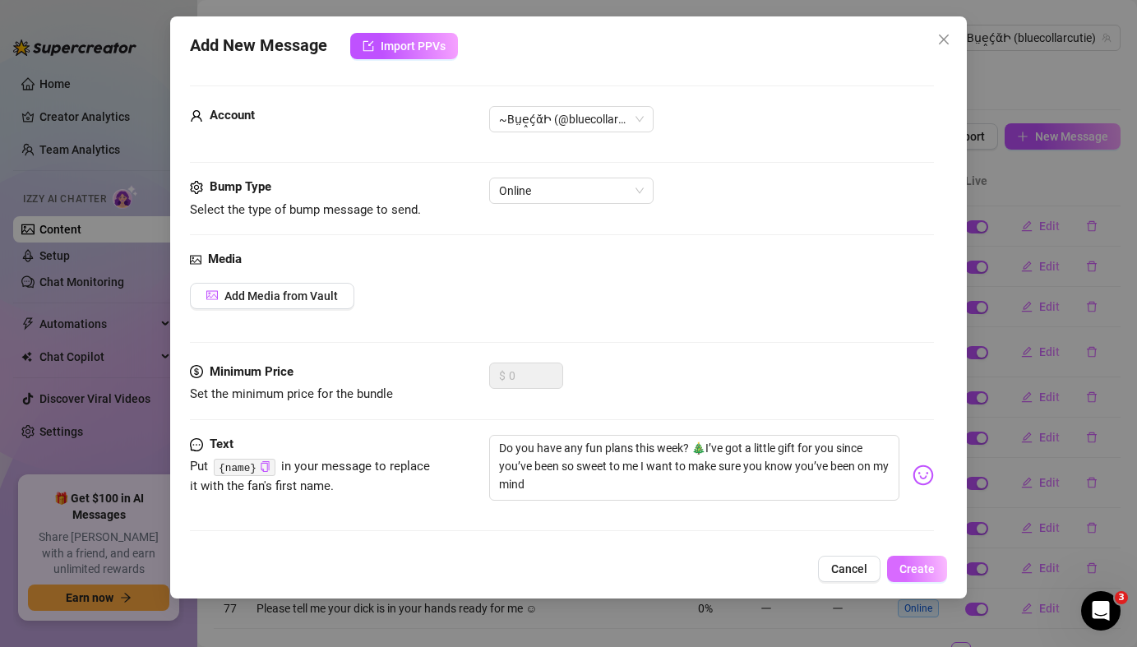
click at [918, 568] on span "Create" at bounding box center [917, 568] width 35 height 13
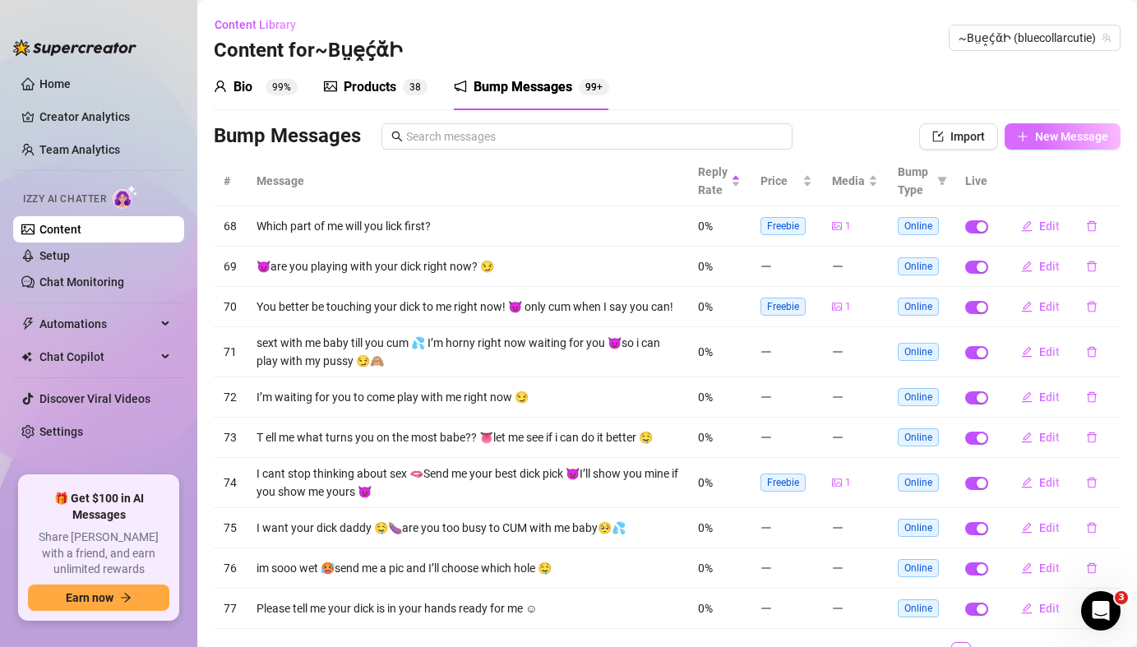
click at [1076, 137] on span "New Message" at bounding box center [1071, 136] width 73 height 13
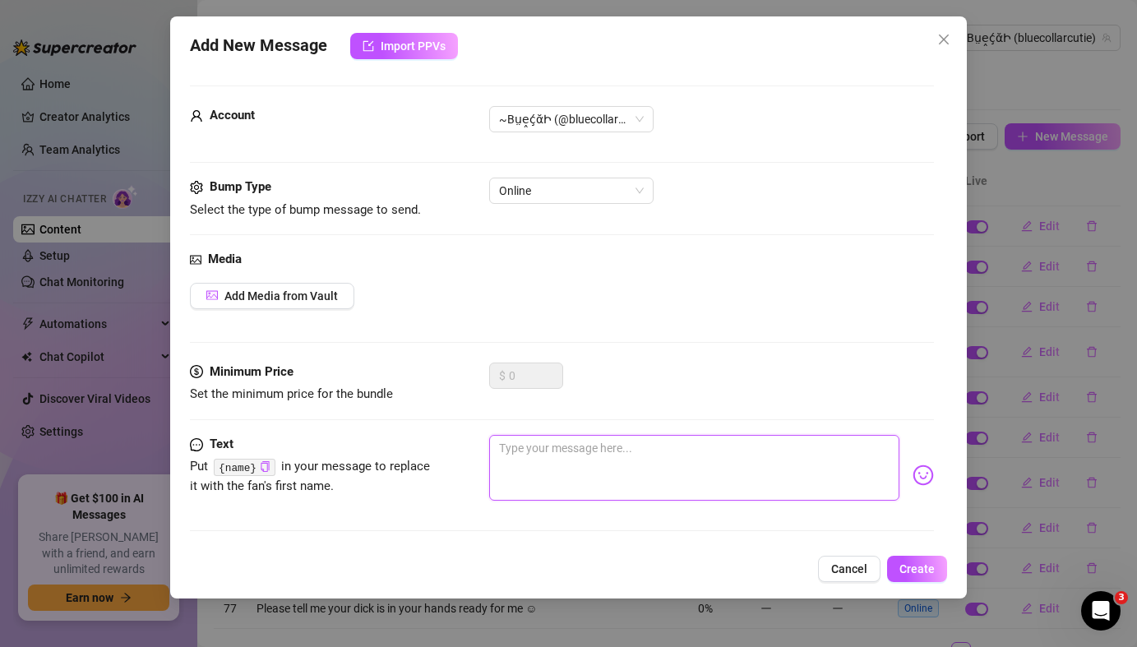
click at [555, 482] on textarea at bounding box center [694, 468] width 410 height 66
paste textarea "I love it when someone tells me what they want. What do you want?"
click at [504, 465] on textarea "I love it when someone tells me what they want. What do you want?" at bounding box center [694, 468] width 410 height 66
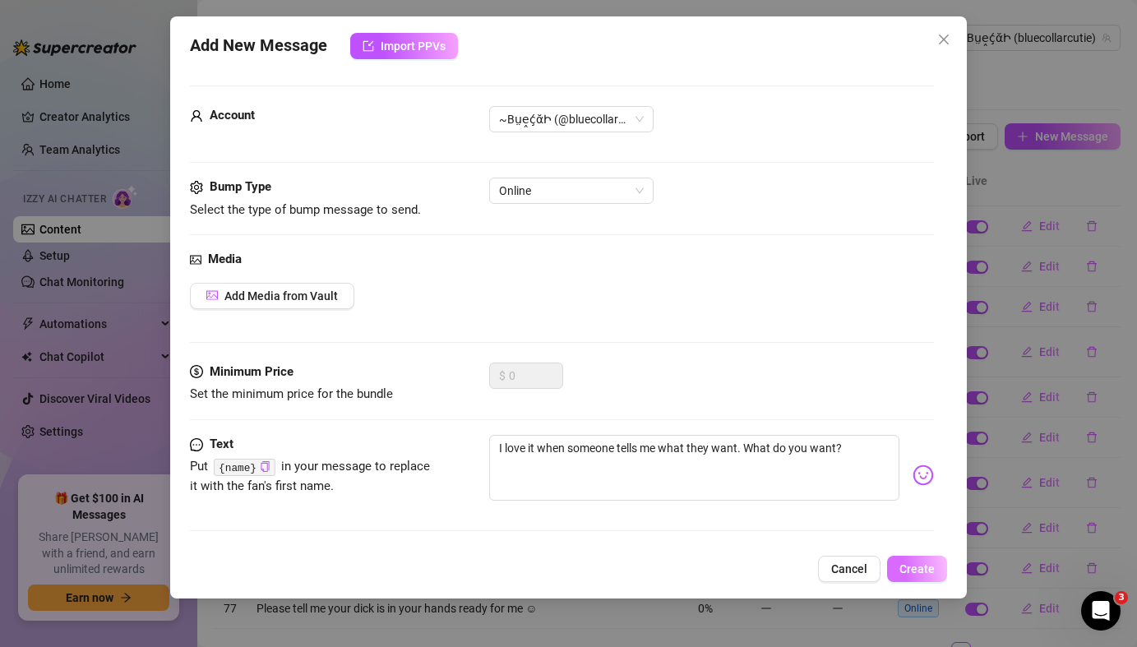
click at [909, 571] on span "Create" at bounding box center [917, 568] width 35 height 13
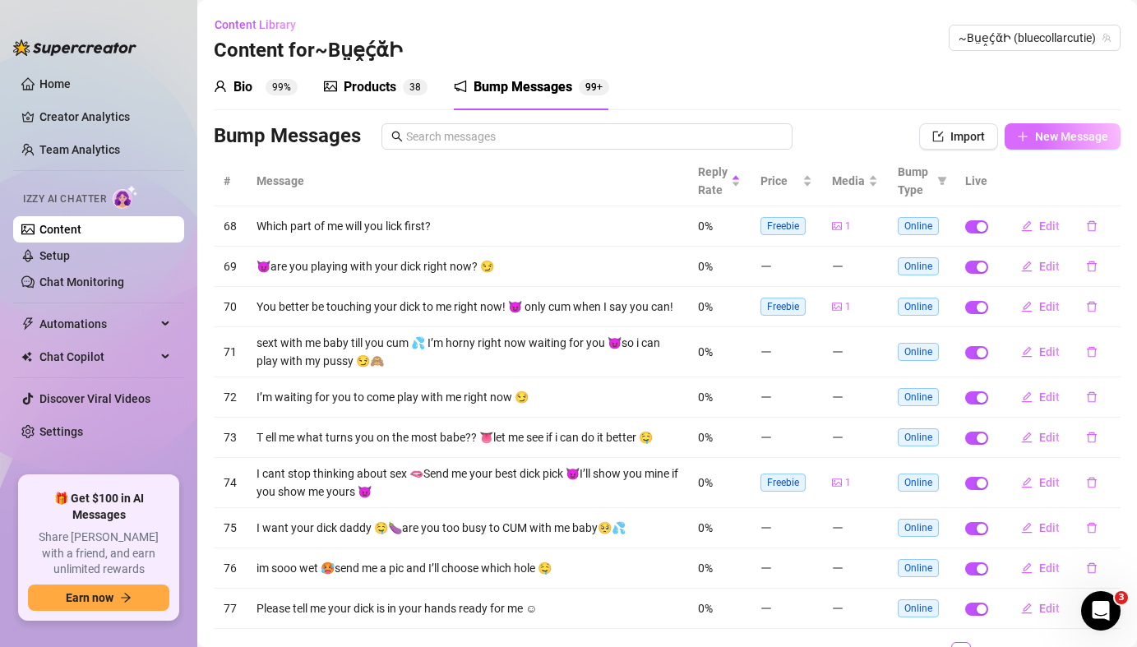
click at [1062, 143] on button "New Message" at bounding box center [1063, 136] width 116 height 26
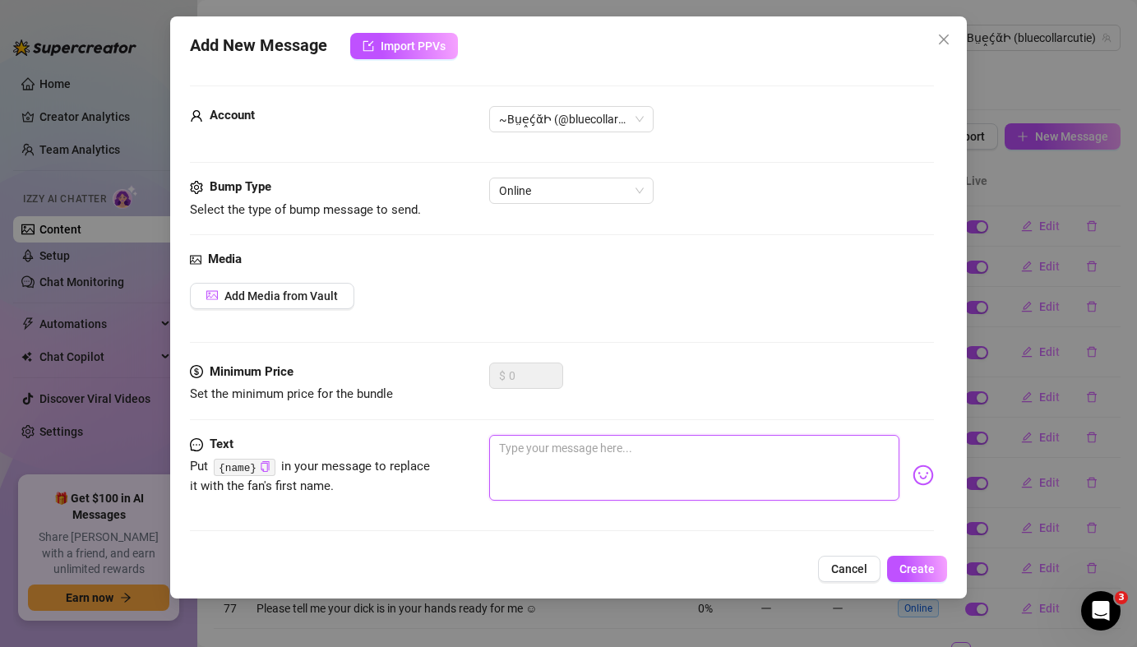
click at [514, 473] on textarea at bounding box center [694, 468] width 410 height 66
paste textarea "What would be your dream way to spend a weekend with me?"
click at [502, 468] on textarea "What would be your dream way to spend a weekend with me?" at bounding box center [694, 468] width 410 height 66
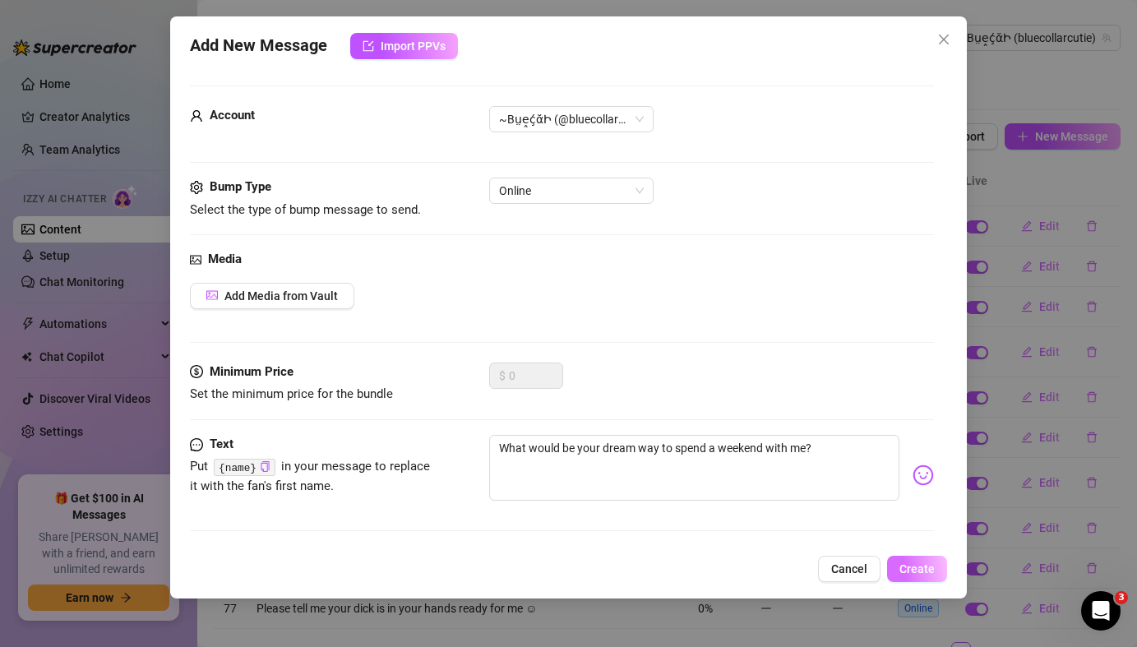
click at [897, 568] on button "Create" at bounding box center [917, 569] width 60 height 26
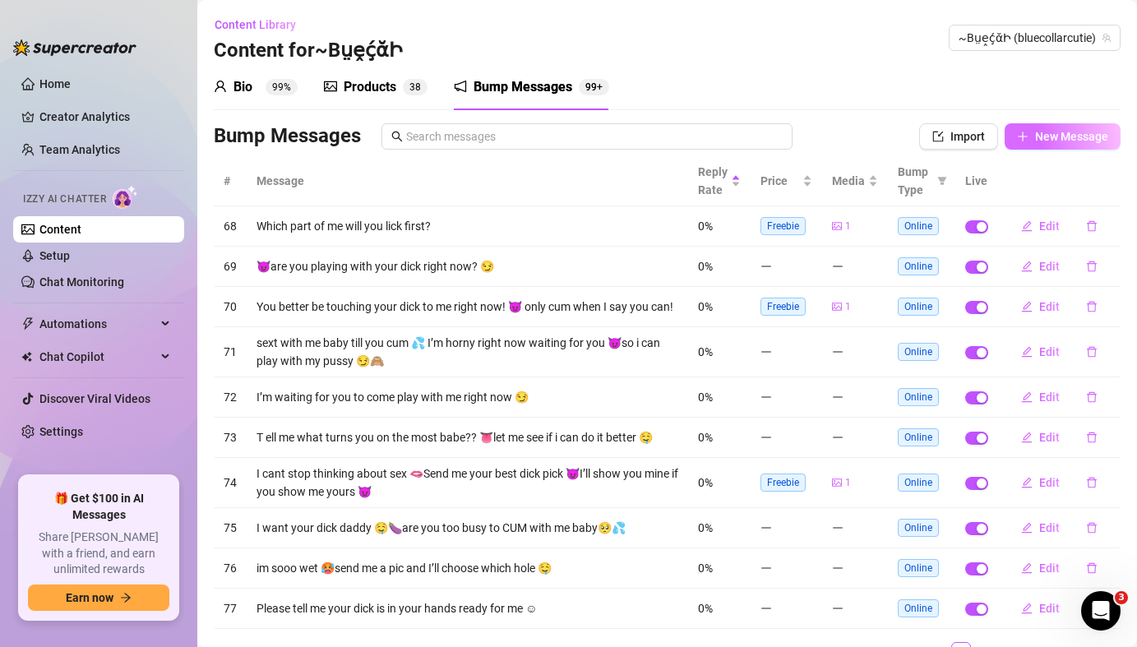
click at [1054, 145] on button "New Message" at bounding box center [1063, 136] width 116 height 26
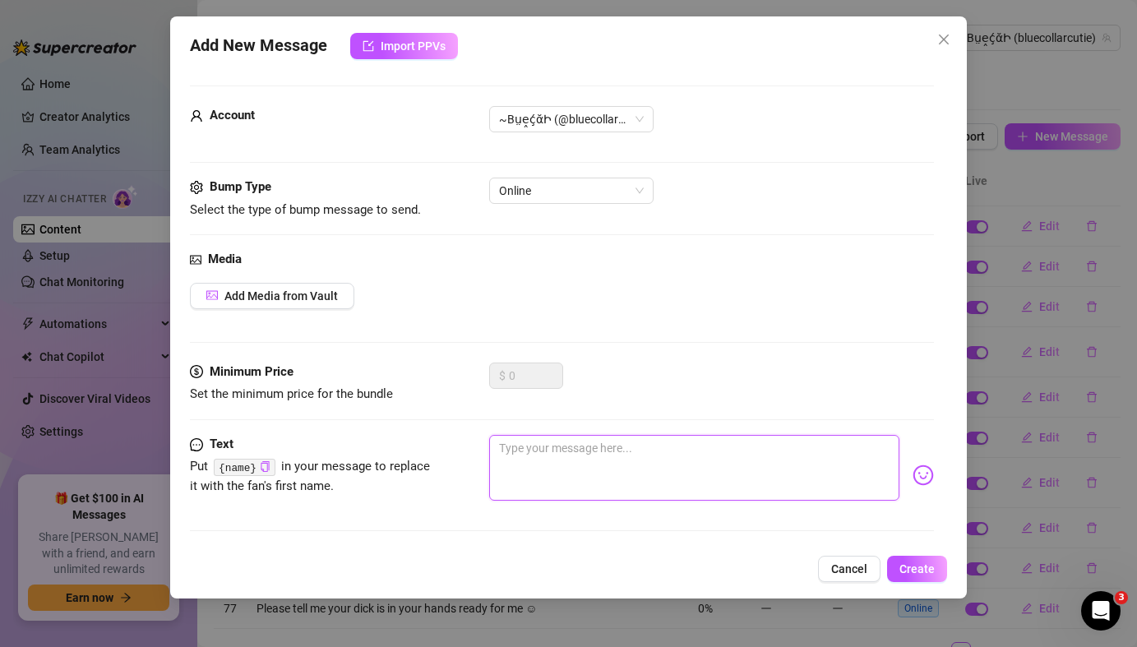
click at [533, 461] on textarea at bounding box center [694, 468] width 410 height 66
paste textarea "If I gave you one wish, what would you wish for?"
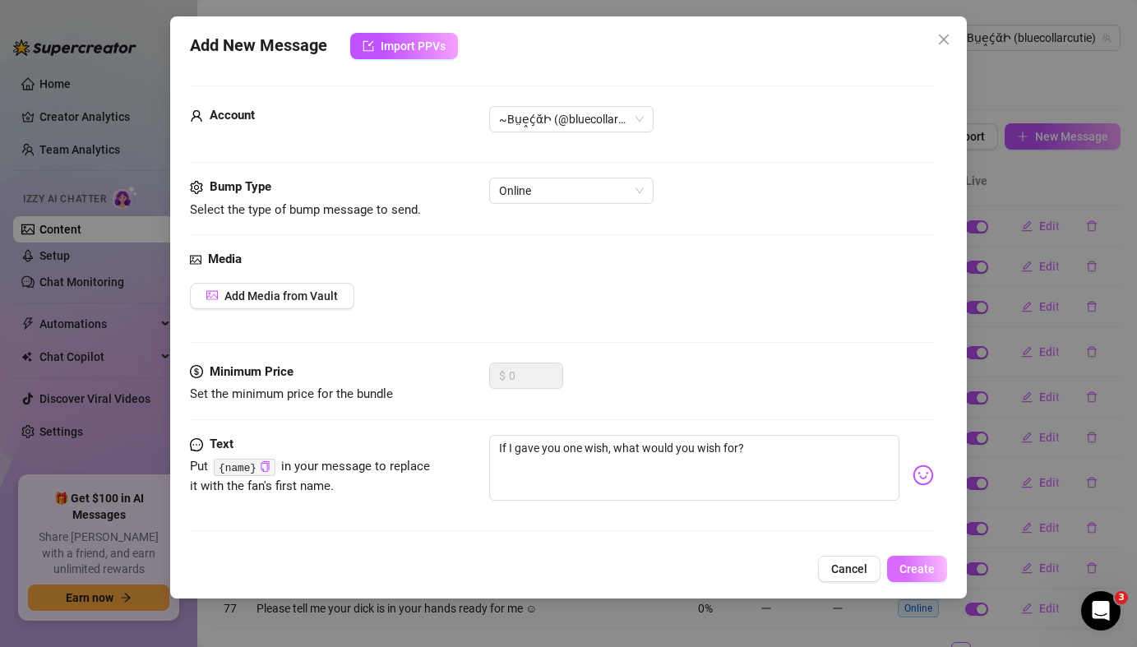
click at [933, 576] on span "Create" at bounding box center [917, 568] width 35 height 13
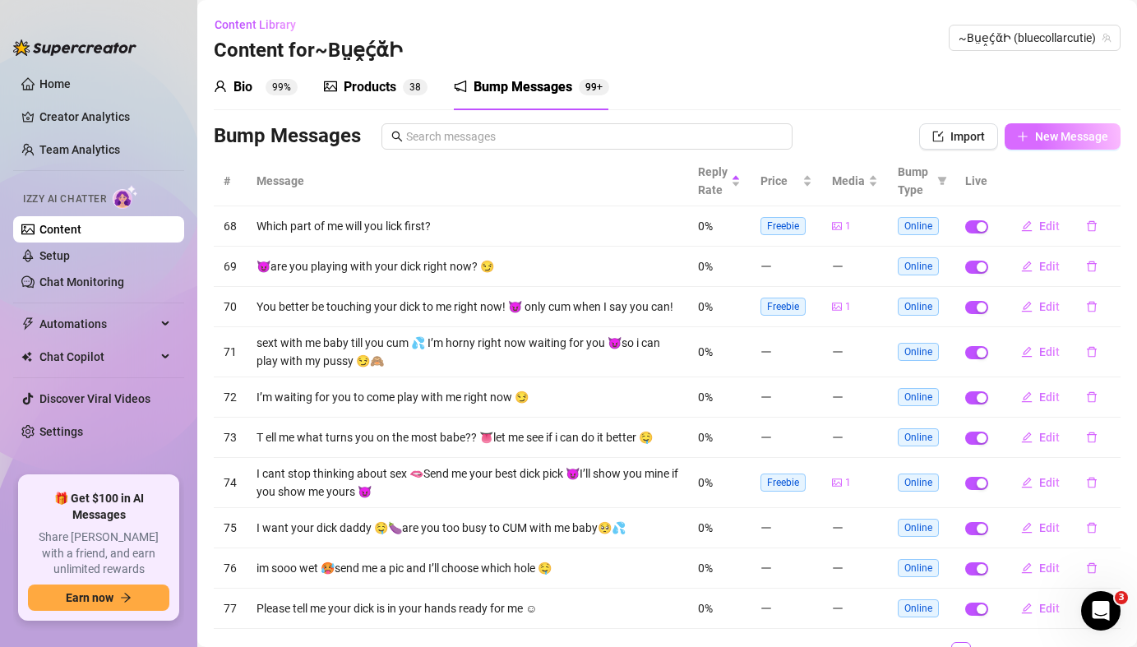
click at [1062, 145] on button "New Message" at bounding box center [1063, 136] width 116 height 26
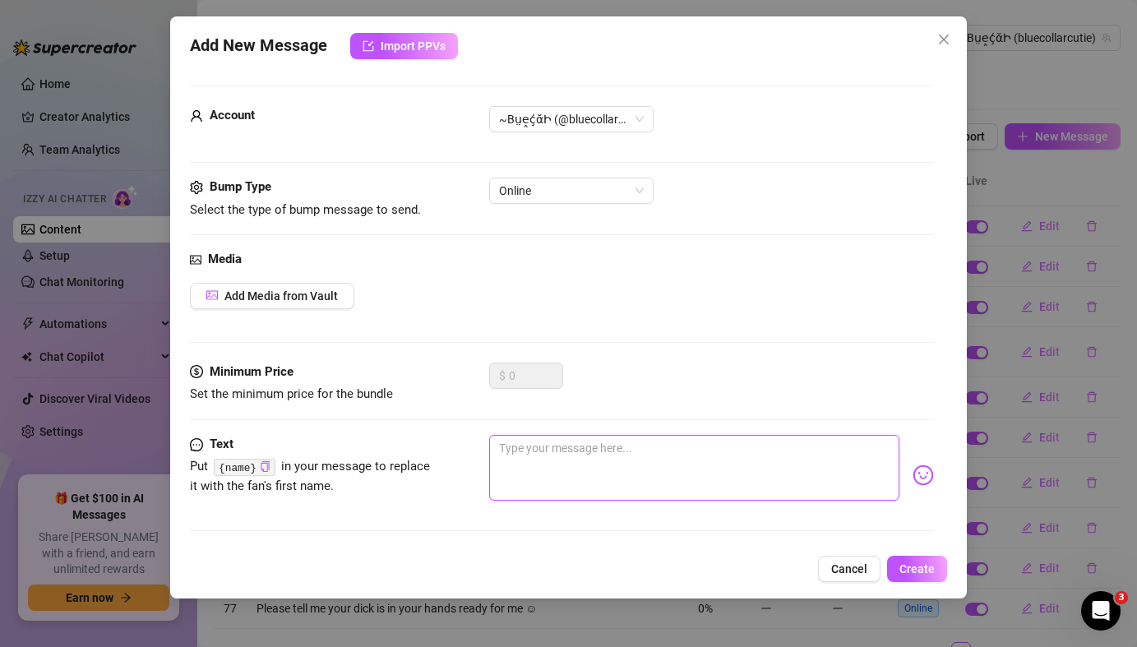
click at [516, 457] on textarea at bounding box center [694, 468] width 410 height 66
paste textarea "How would you like to spoil me [DATE]?"
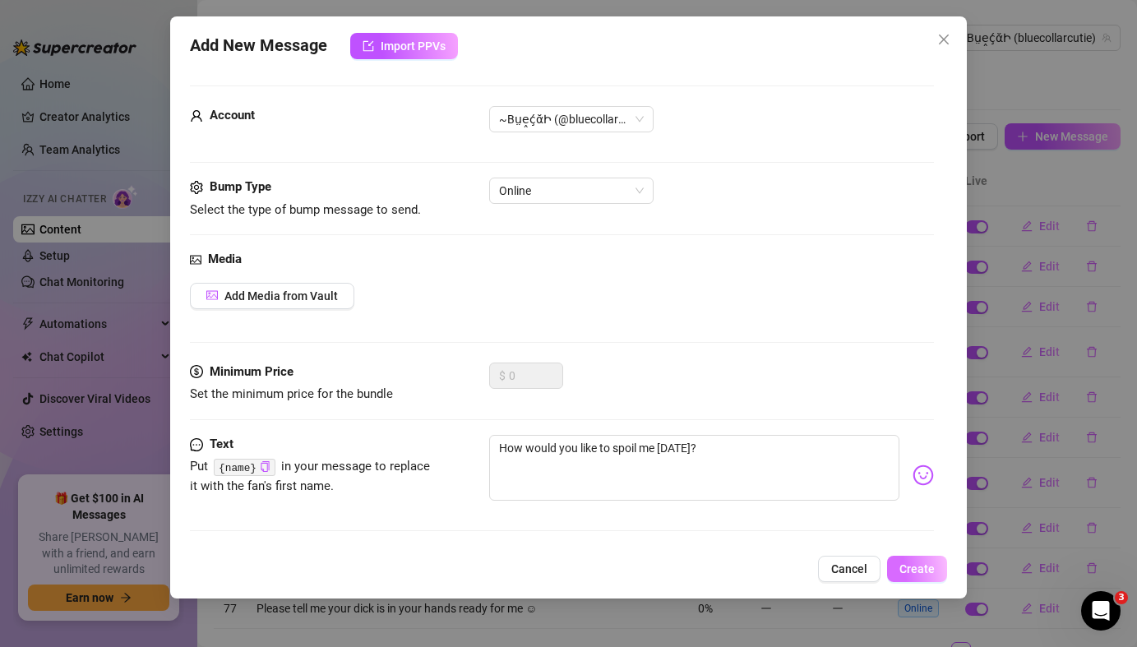
click at [929, 572] on span "Create" at bounding box center [917, 568] width 35 height 13
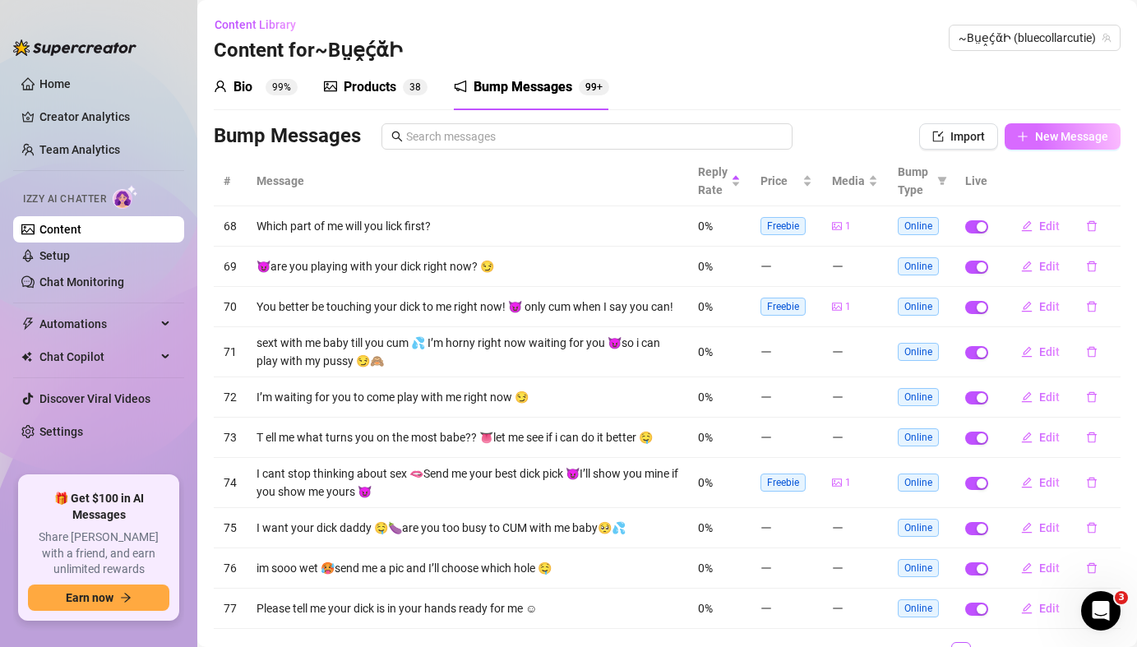
click at [1063, 137] on span "New Message" at bounding box center [1071, 136] width 73 height 13
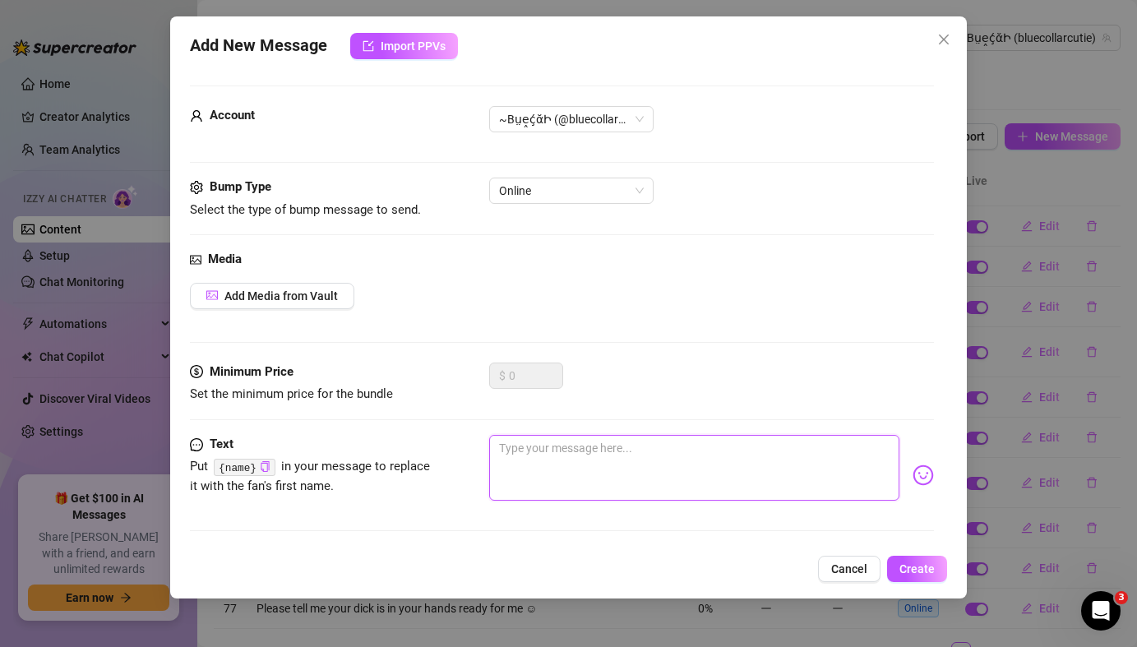
click at [522, 468] on textarea at bounding box center [694, 468] width 410 height 66
click at [599, 470] on textarea at bounding box center [694, 468] width 410 height 66
paste textarea "What’s your guilty pleasure?"
click at [928, 572] on span "Create" at bounding box center [917, 568] width 35 height 13
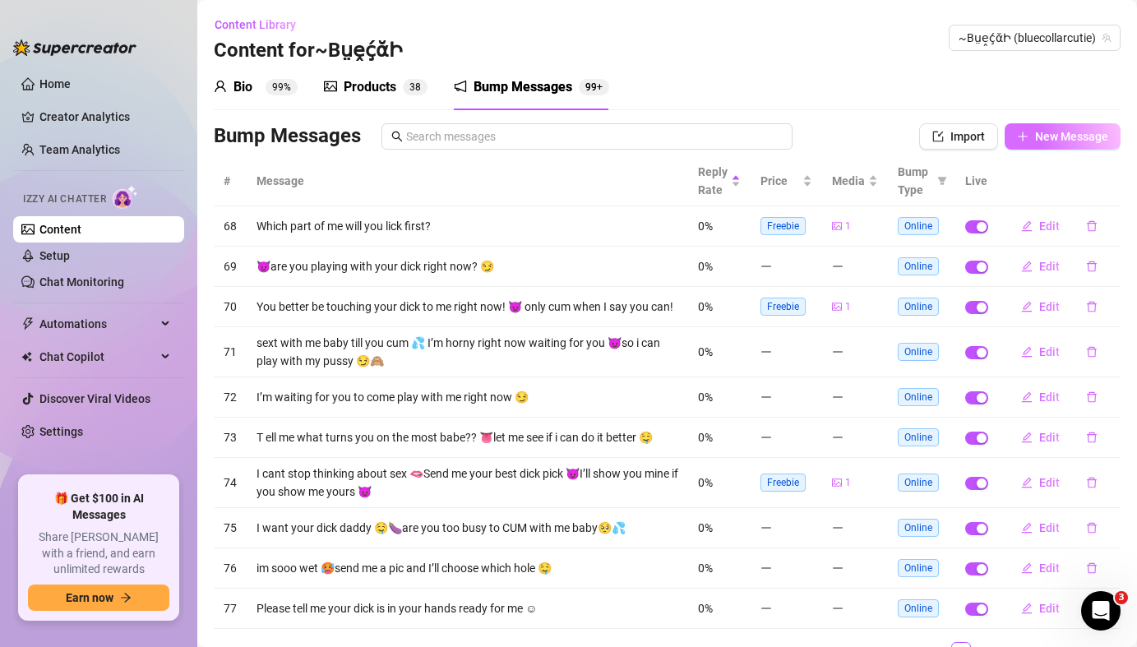
click at [1048, 138] on span "New Message" at bounding box center [1071, 136] width 73 height 13
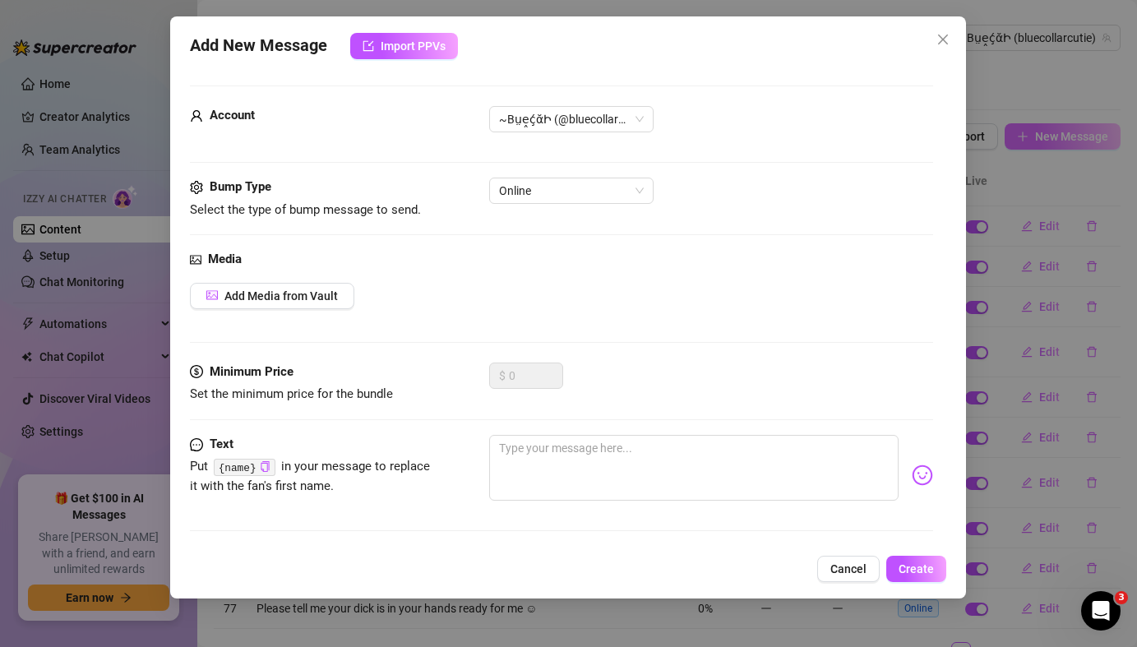
click at [1048, 138] on div "Add New Message Import PPVs Account ~BṳḙḉᾰԻ (@bluecollarcutie) Bump Type Select…" at bounding box center [568, 323] width 1137 height 647
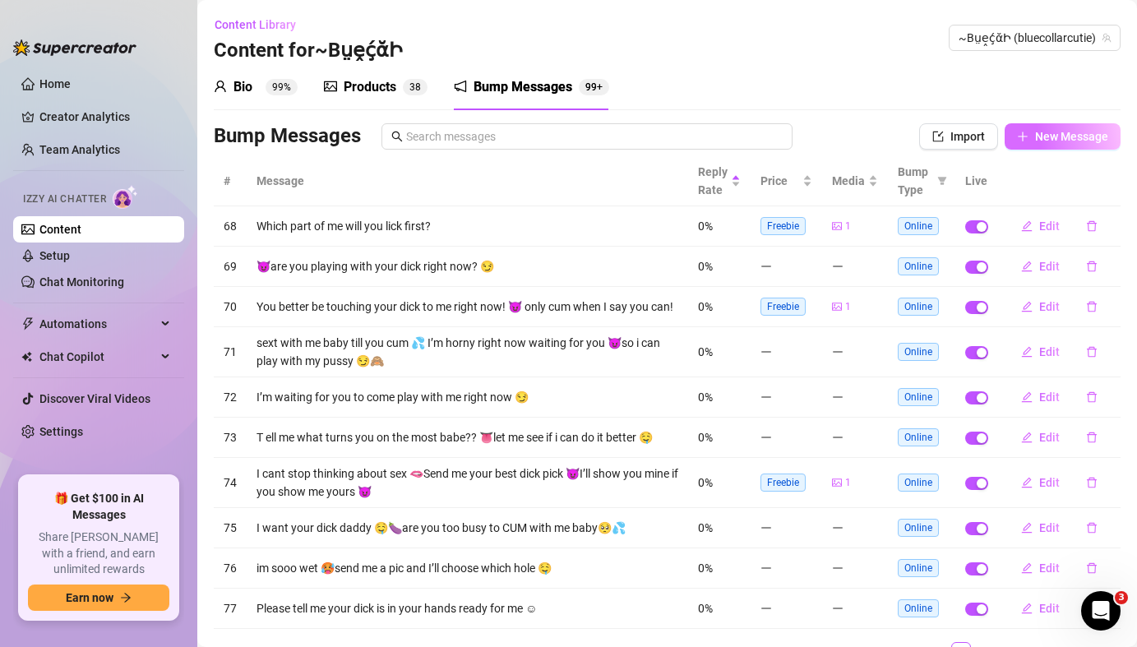
click at [1036, 141] on span "New Message" at bounding box center [1071, 136] width 73 height 13
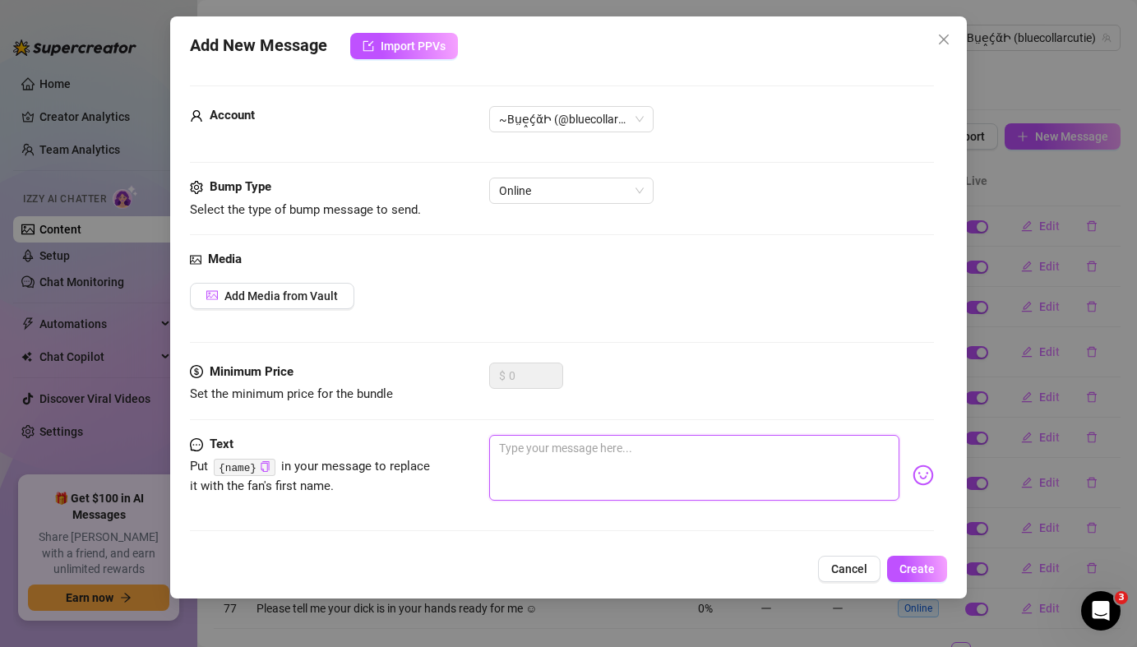
click at [588, 463] on textarea at bounding box center [694, 468] width 410 height 66
paste textarea "If you had me for 24 hours, what would we 30. 31. 32. 33. 34. 35. 36. 37. 38. 3…"
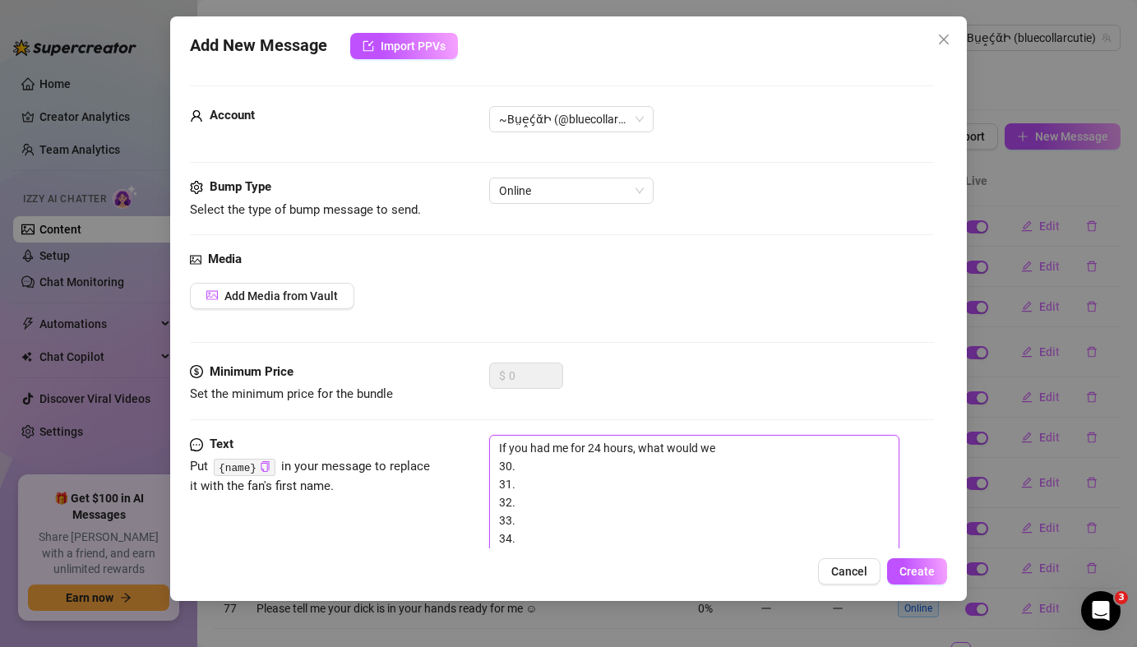
click at [537, 532] on textarea "If you had me for 24 hours, what would we 30. 31. 32. 33. 34. 35. 36. 37. 38. 3…" at bounding box center [694, 556] width 410 height 243
click at [523, 539] on textarea "If you had me for 24 hours, what would we 35. 36. 37. 38. 39. 40. do?" at bounding box center [694, 520] width 410 height 171
click at [499, 504] on textarea "If you had me for 24 hours, what would we 39. 40. do?" at bounding box center [694, 475] width 410 height 81
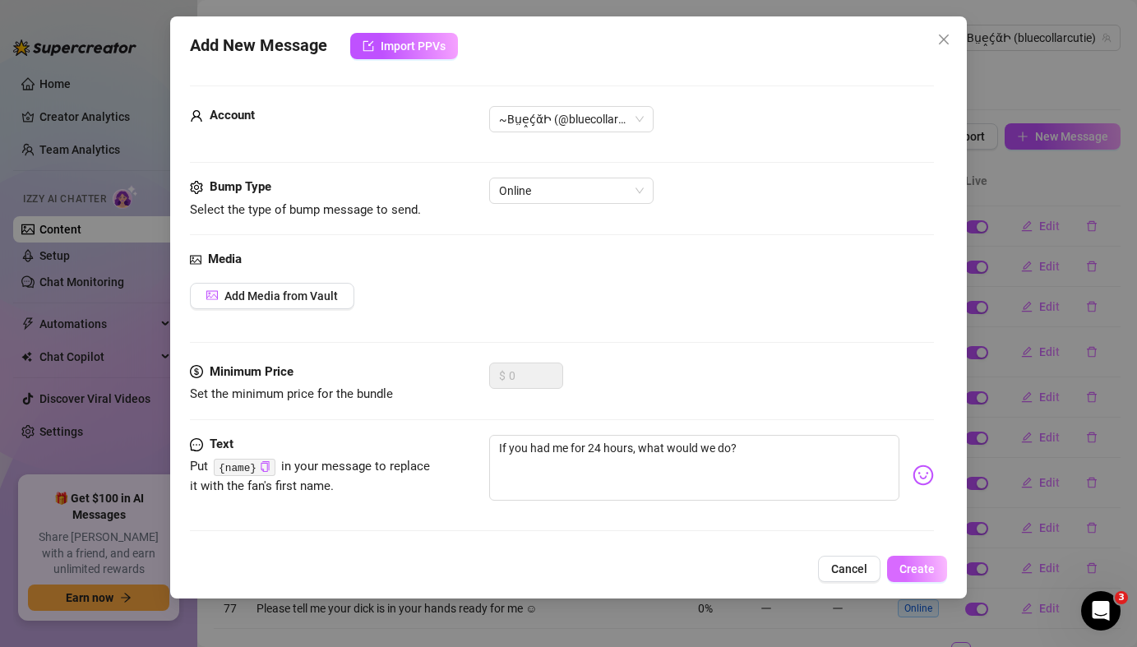
click at [919, 570] on span "Create" at bounding box center [917, 568] width 35 height 13
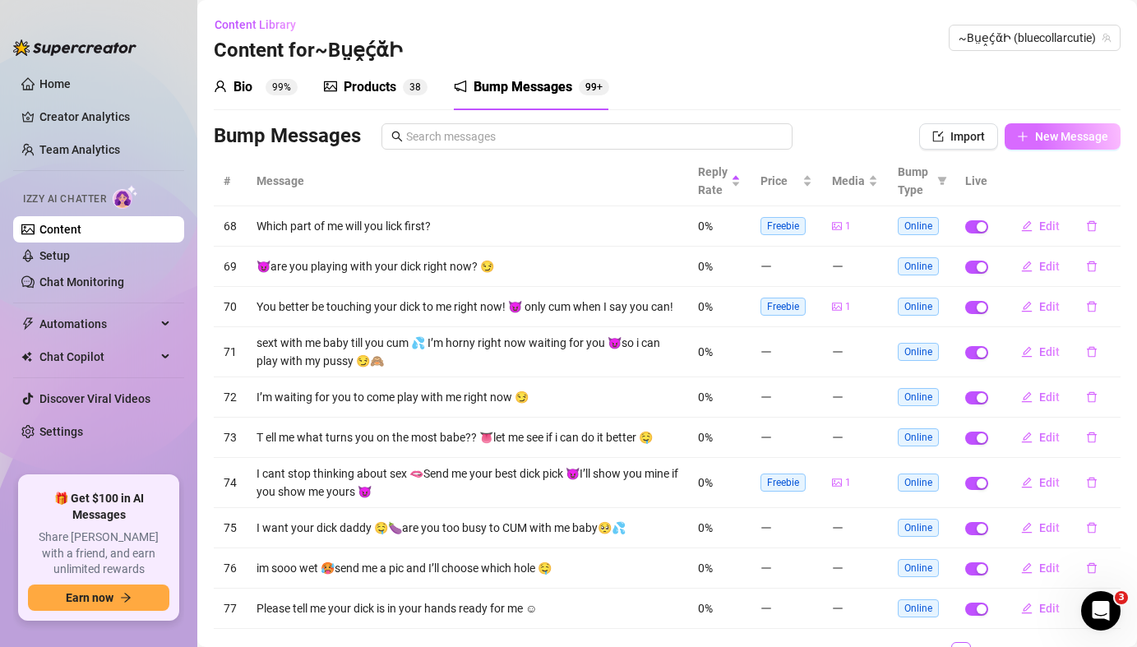
click at [1033, 140] on button "New Message" at bounding box center [1063, 136] width 116 height 26
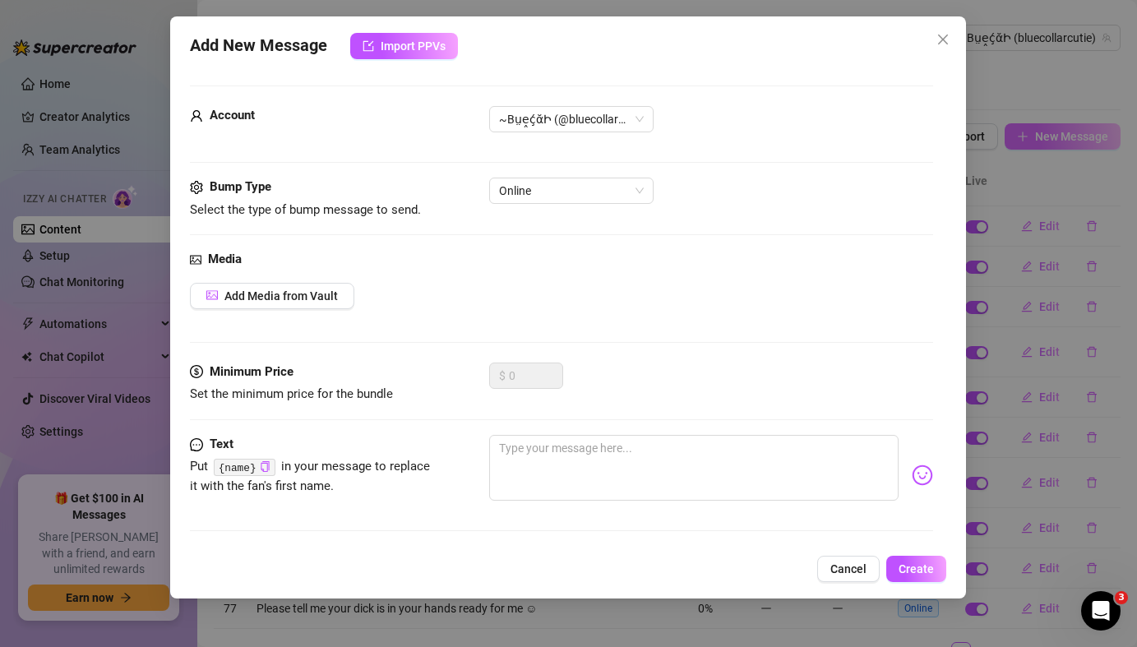
click at [1033, 140] on div "Add New Message Import PPVs Account ~BṳḙḉᾰԻ (@bluecollarcutie) Bump Type Select…" at bounding box center [568, 323] width 1137 height 647
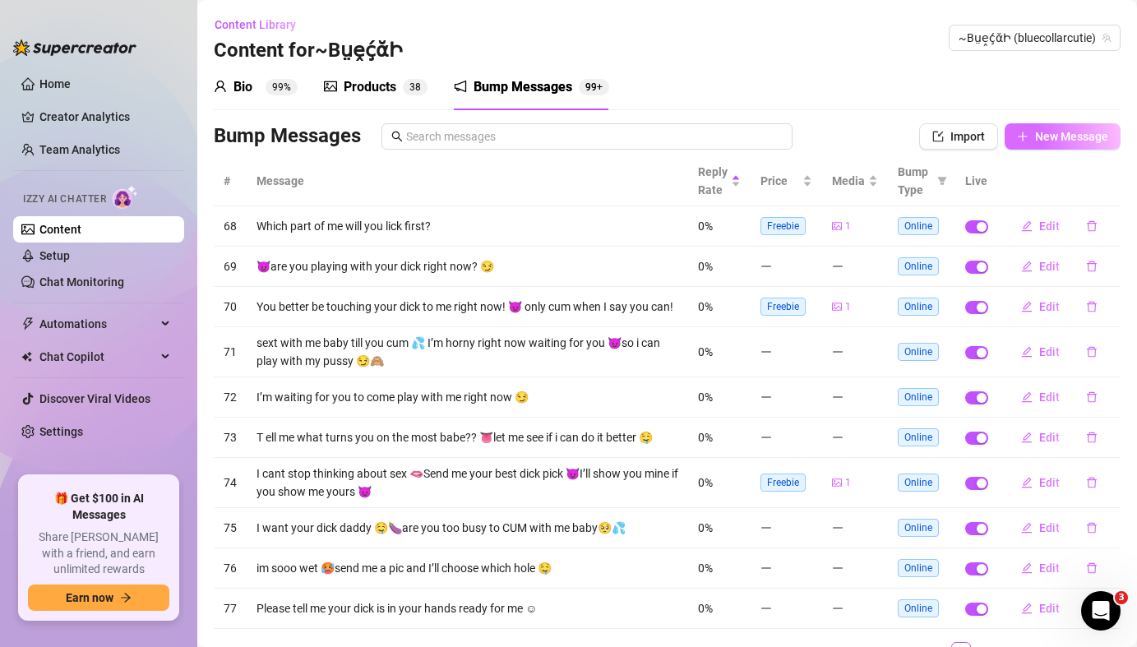
click at [1058, 137] on span "New Message" at bounding box center [1071, 136] width 73 height 13
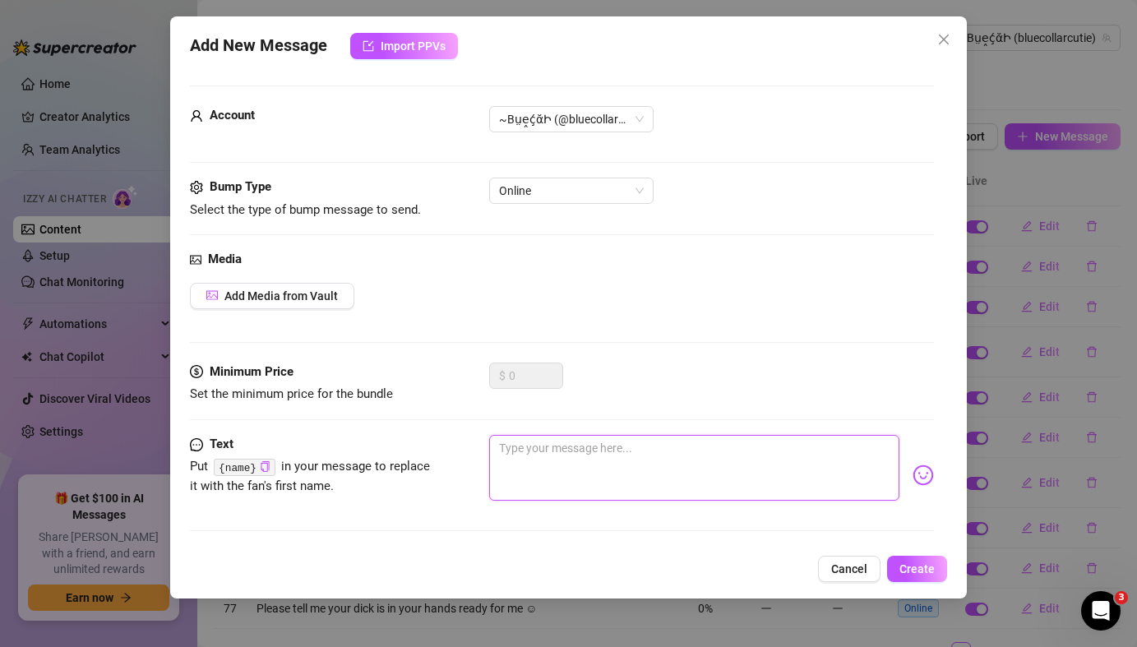
click at [526, 455] on textarea at bounding box center [694, 468] width 410 height 66
paste textarea "Want to help me pick out my lingerie for tonight?"
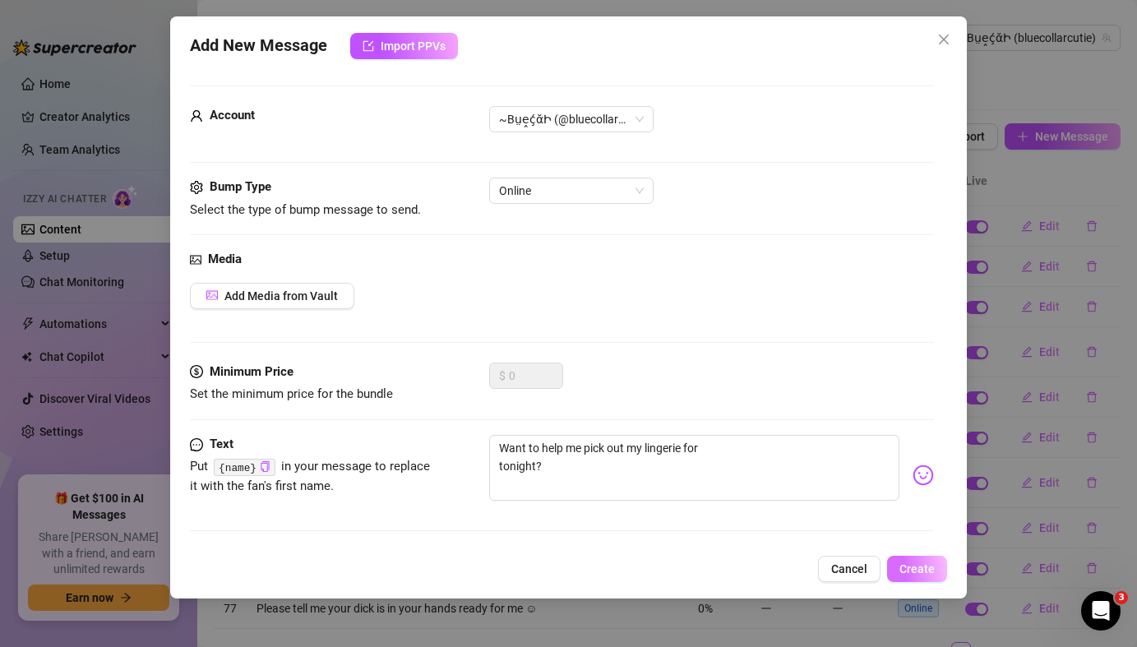
click at [927, 566] on span "Create" at bounding box center [917, 568] width 35 height 13
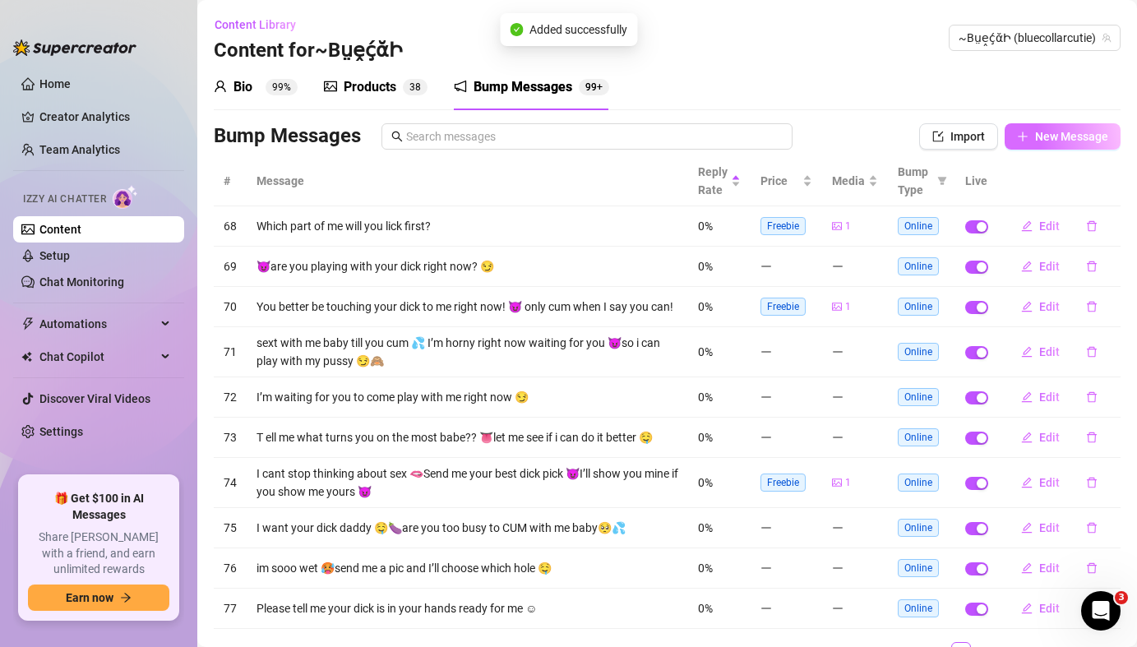
click at [1046, 141] on span "New Message" at bounding box center [1071, 136] width 73 height 13
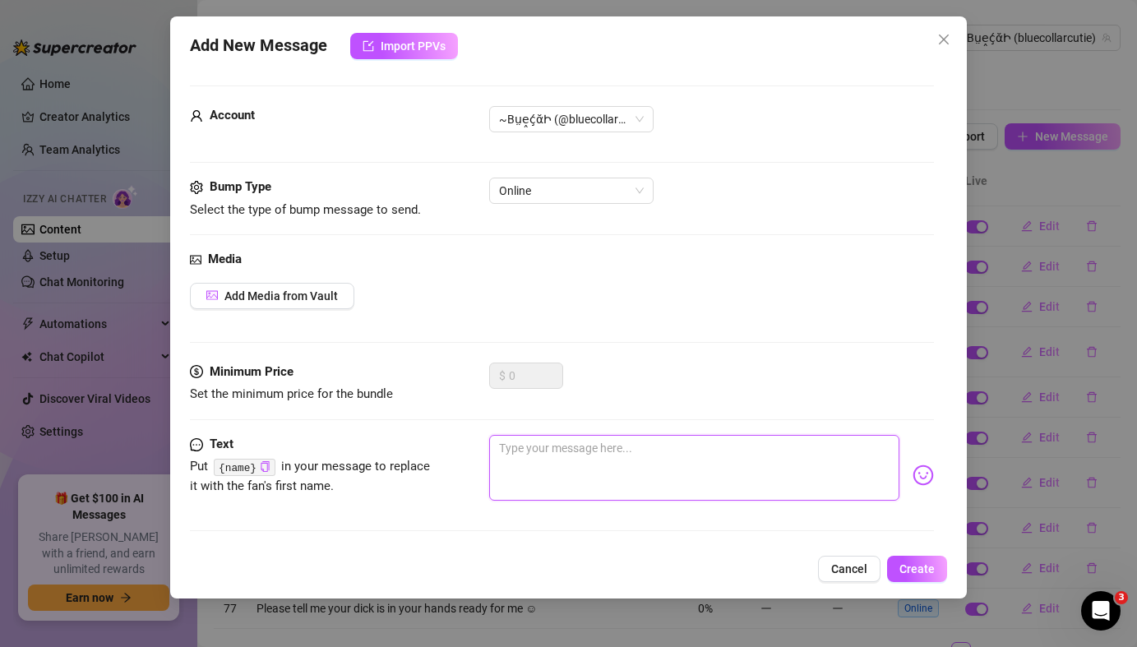
click at [535, 462] on textarea at bounding box center [694, 468] width 410 height 66
paste textarea "What’s the first thing you’d do if we met in person?"
click at [501, 470] on textarea "What’s the first thing you’d do if we met in person?" at bounding box center [694, 468] width 410 height 66
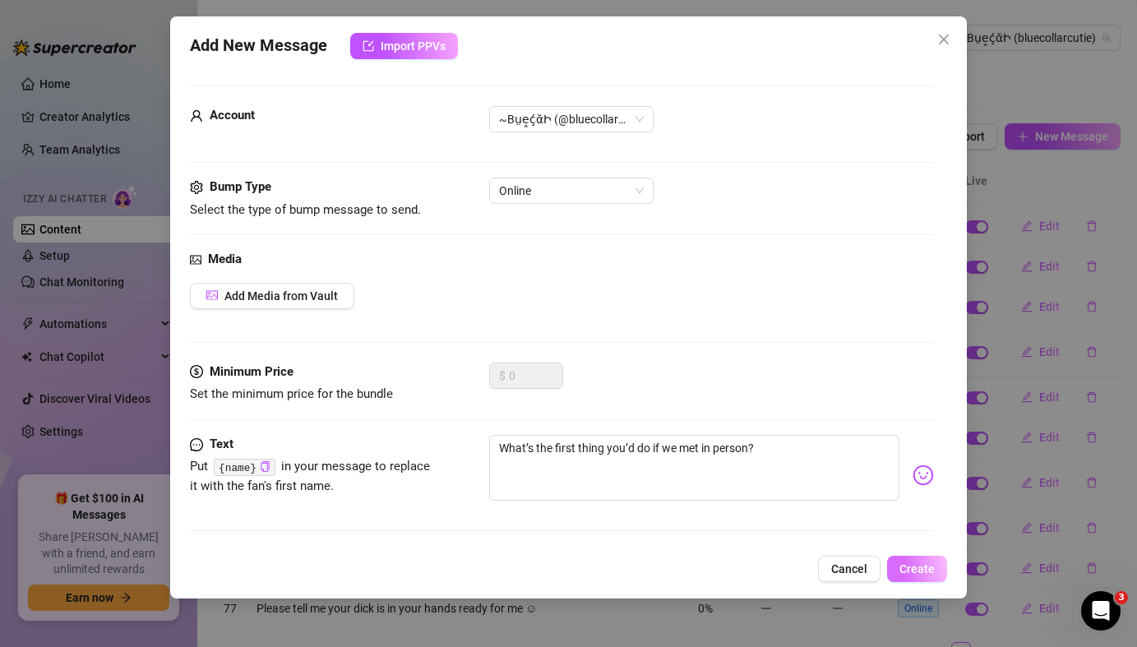
click at [928, 567] on span "Create" at bounding box center [917, 568] width 35 height 13
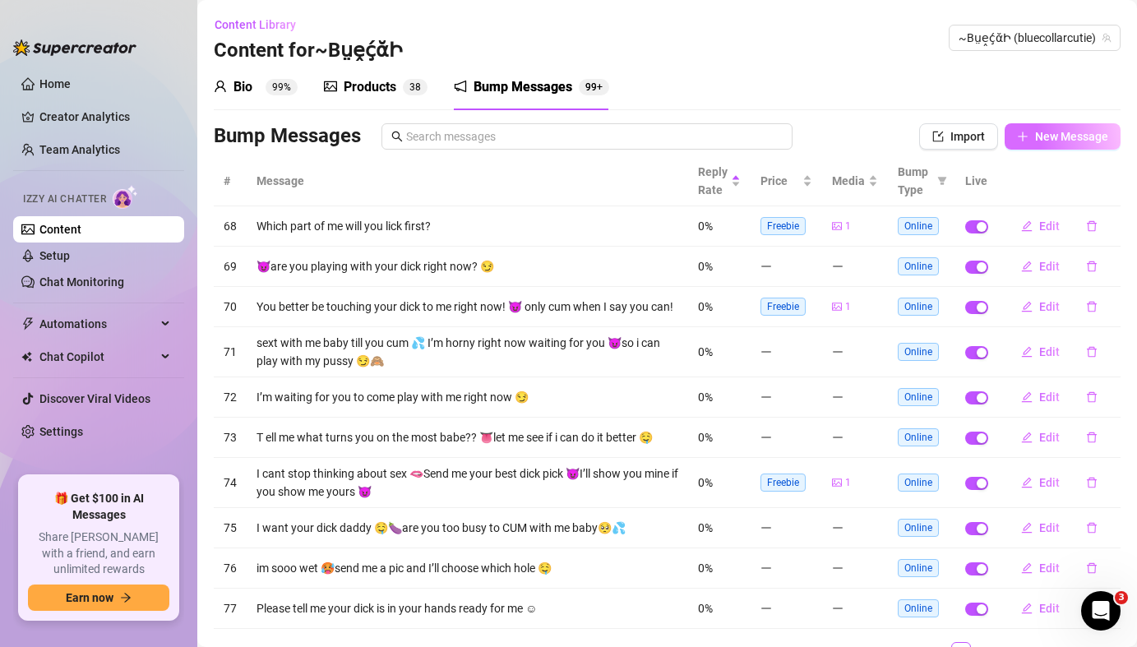
click at [1037, 141] on span "New Message" at bounding box center [1071, 136] width 73 height 13
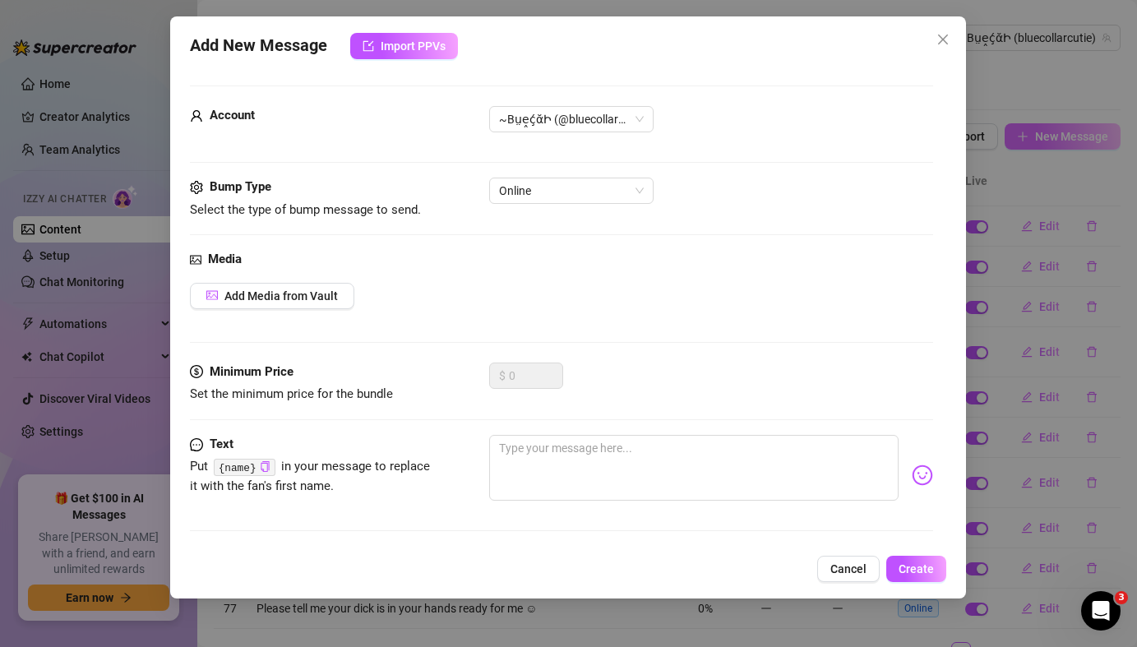
click at [1037, 141] on div "Add New Message Import PPVs Account ~BṳḙḉᾰԻ (@bluecollarcutie) Bump Type Select…" at bounding box center [568, 323] width 1137 height 647
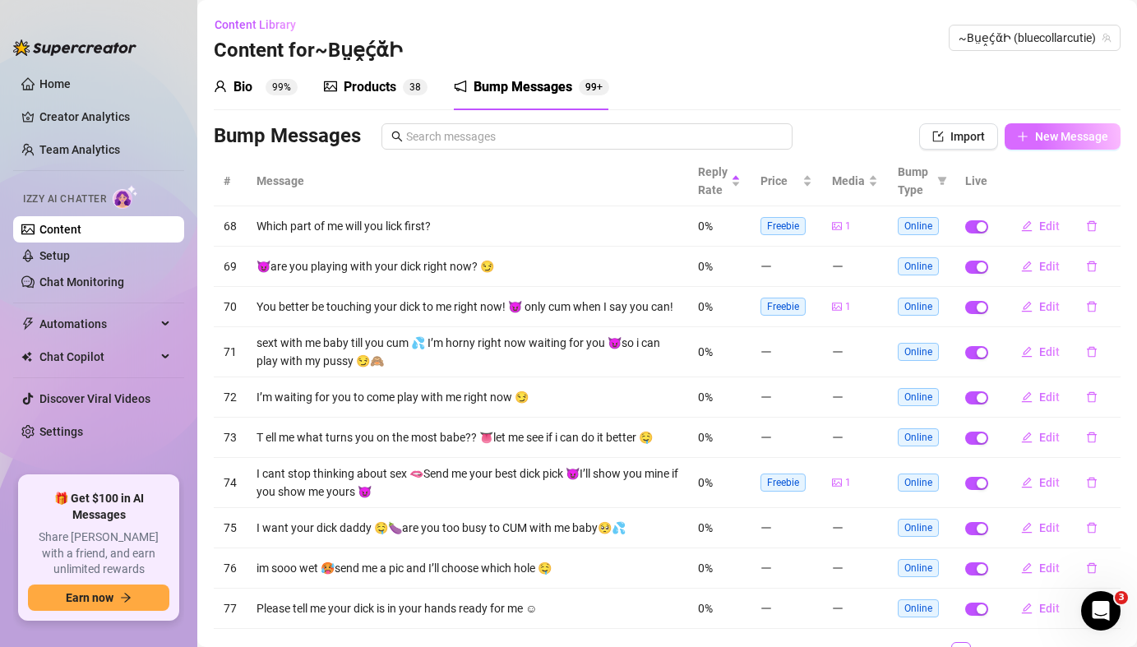
click at [1053, 138] on span "New Message" at bounding box center [1071, 136] width 73 height 13
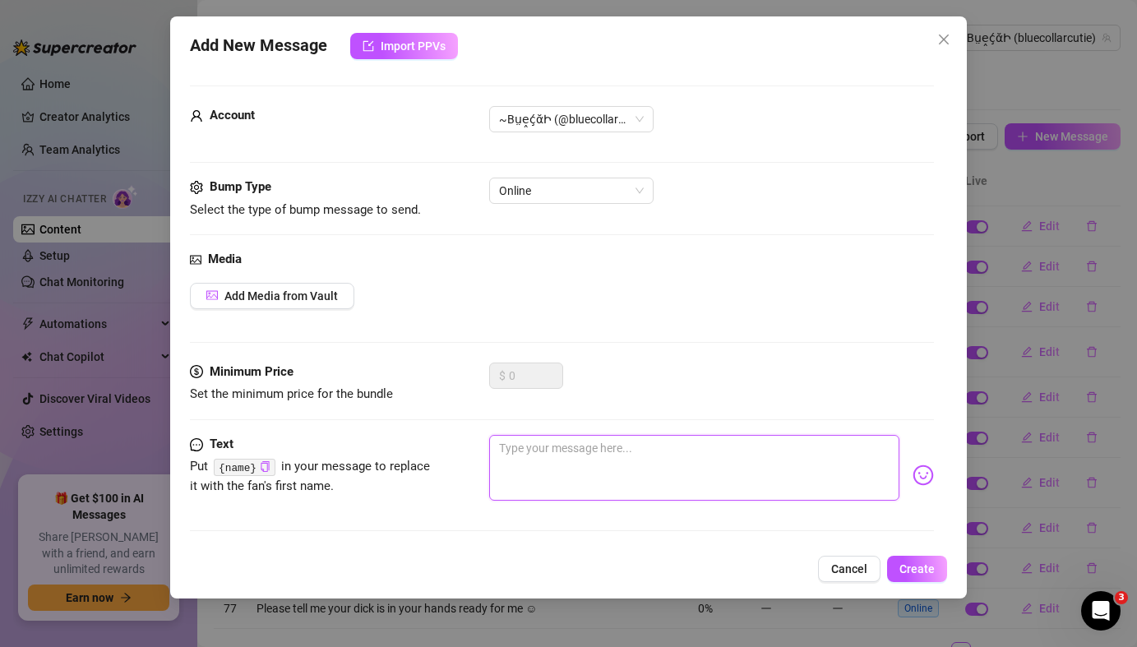
click at [548, 461] on textarea at bounding box center [694, 468] width 410 height 66
paste textarea "If I told you to close your eyes and imagine us together, what do you see?"
click at [499, 465] on textarea "If I told you to close your eyes and imagine us together, what do you see?" at bounding box center [694, 468] width 410 height 66
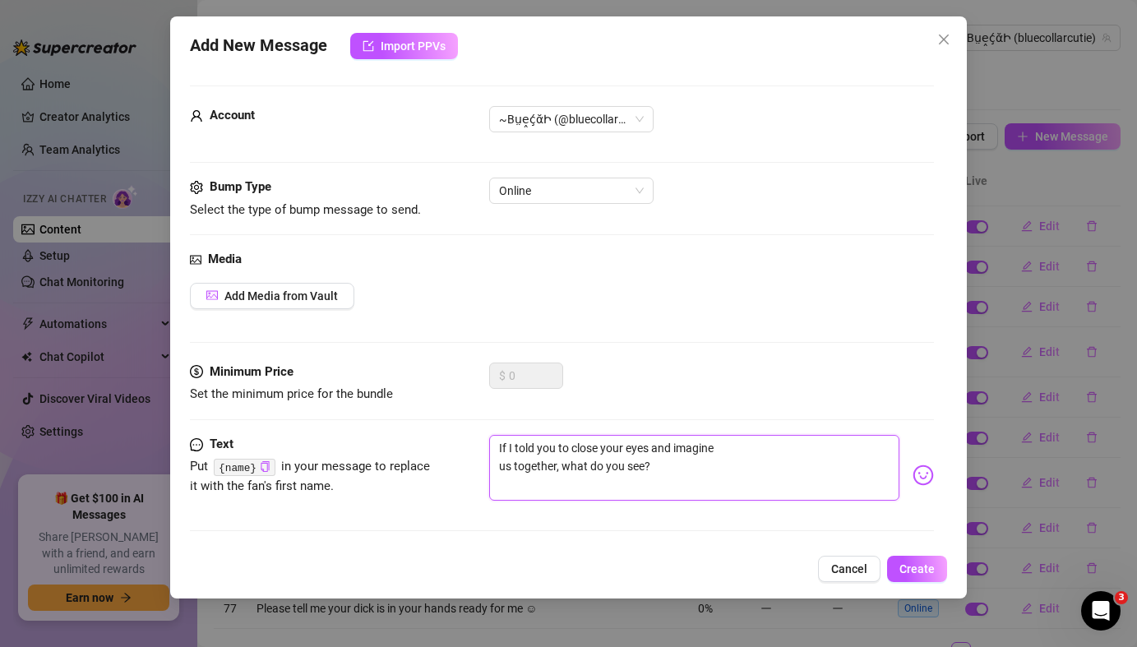
click at [499, 465] on textarea "If I told you to close your eyes and imagine us together, what do you see?" at bounding box center [694, 468] width 410 height 66
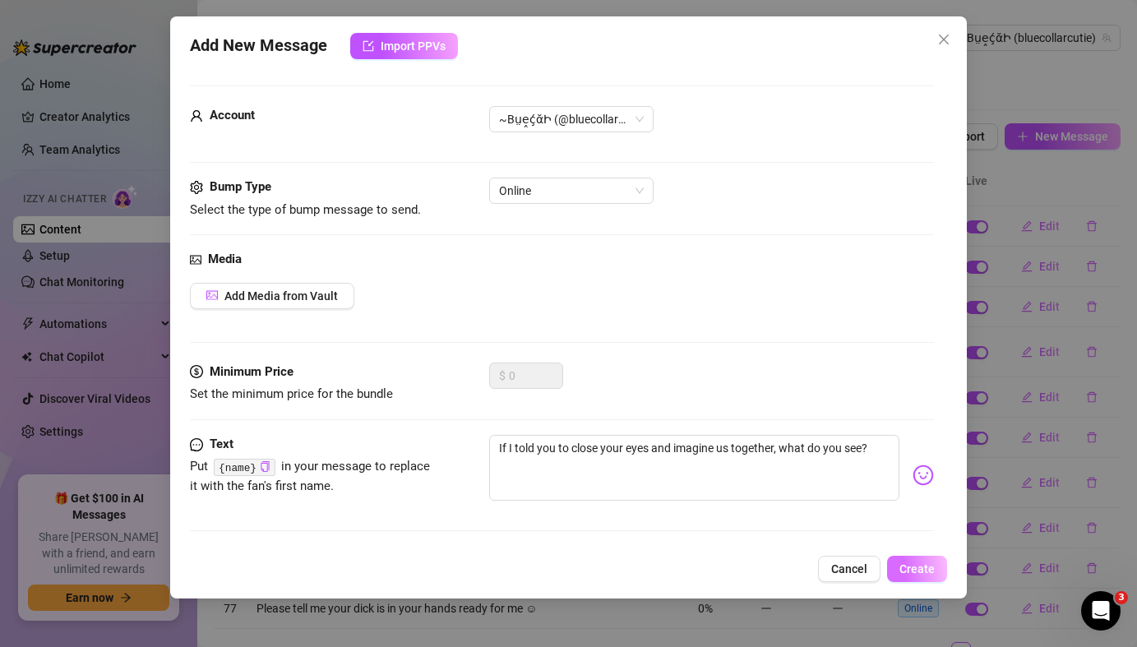
click at [923, 575] on span "Create" at bounding box center [917, 568] width 35 height 13
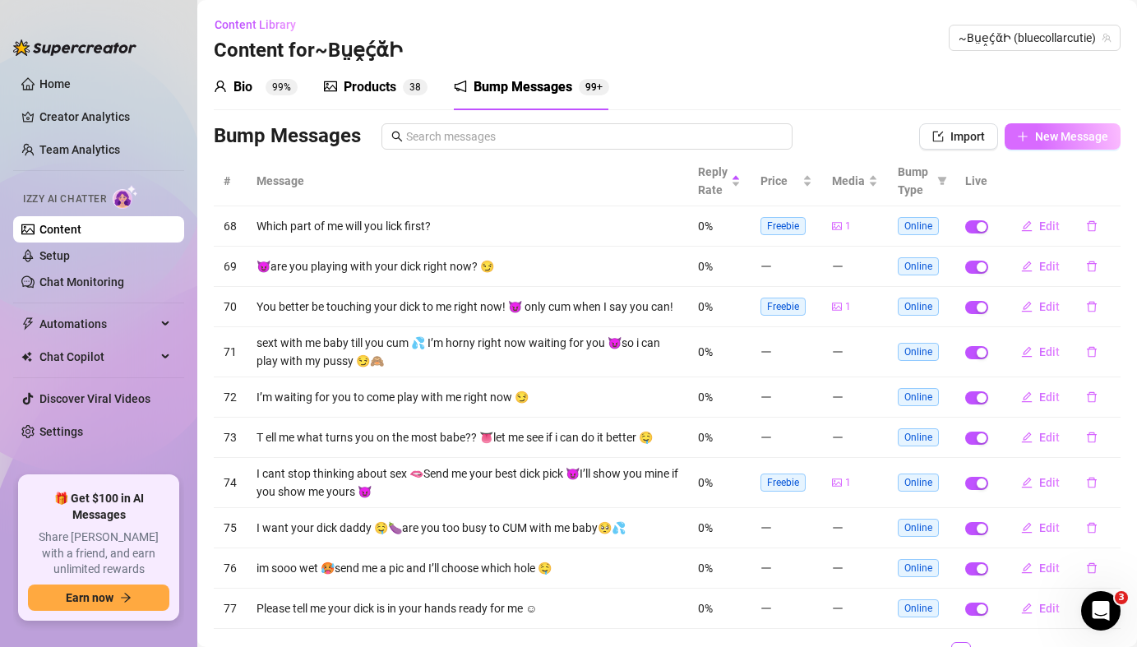
click at [1061, 138] on span "New Message" at bounding box center [1071, 136] width 73 height 13
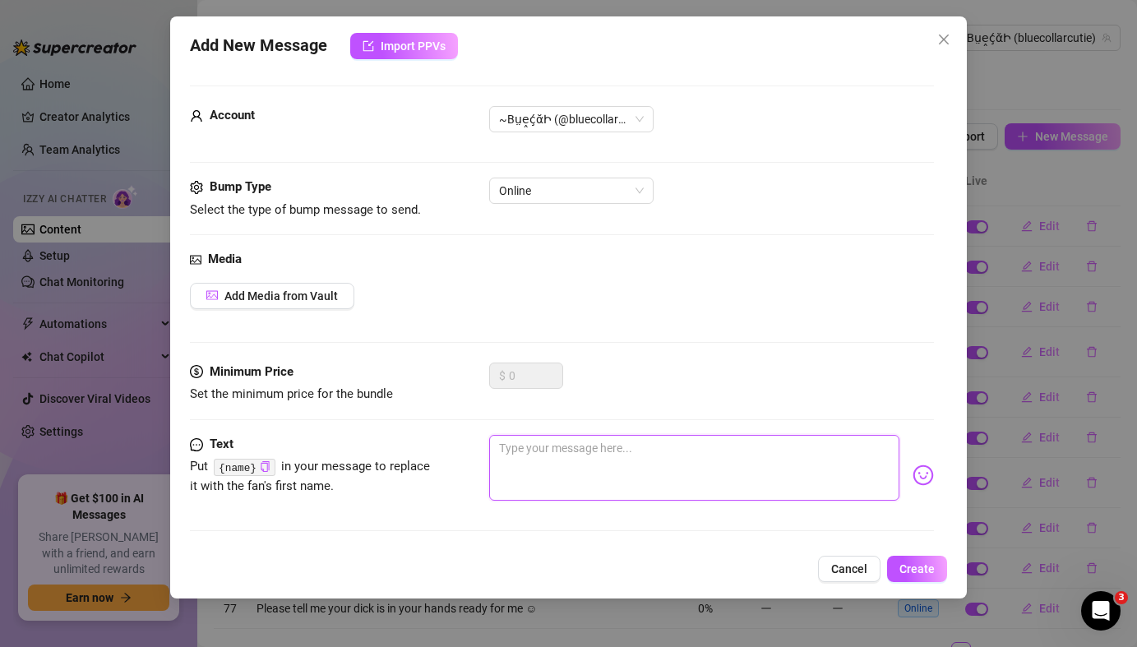
click at [528, 447] on textarea at bounding box center [694, 468] width 410 height 66
paste textarea "I love being spoiled… how would you spoil me?"
click at [500, 465] on textarea "I love being spoiled… how would you spoil me?" at bounding box center [694, 468] width 410 height 66
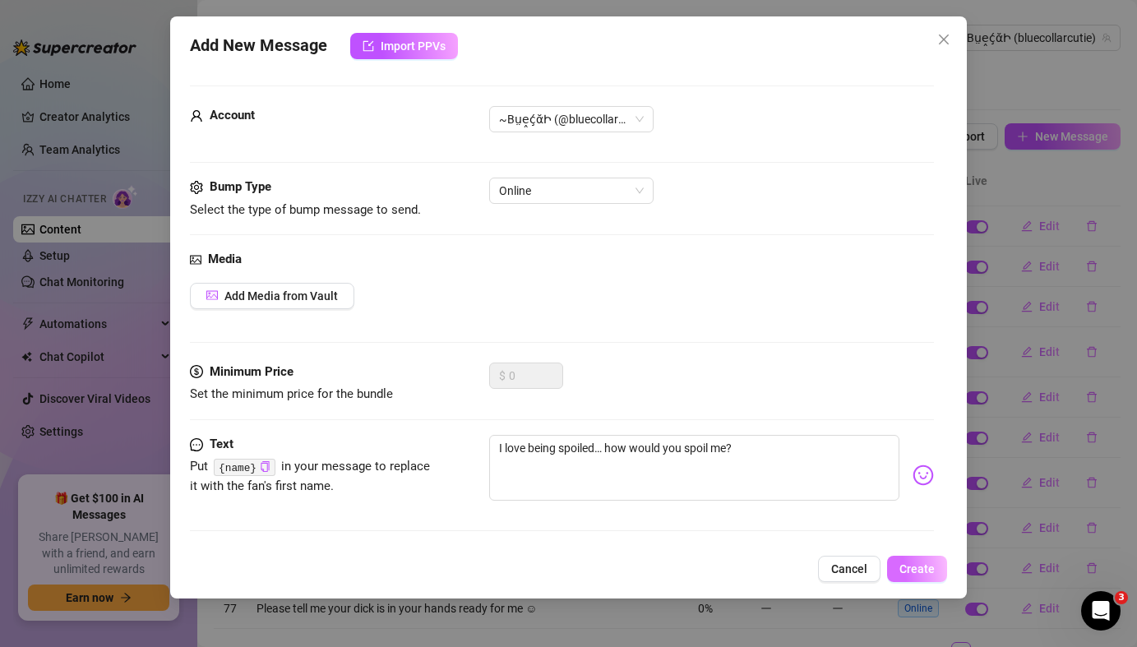
click at [931, 576] on button "Create" at bounding box center [917, 569] width 60 height 26
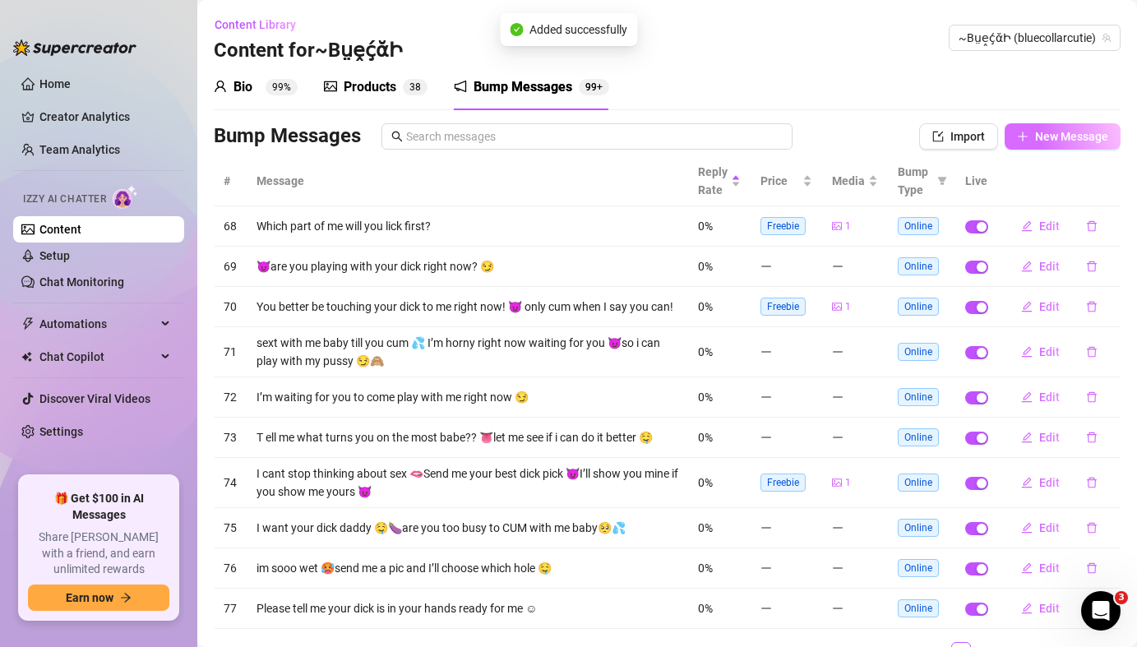
click at [1071, 136] on span "New Message" at bounding box center [1071, 136] width 73 height 13
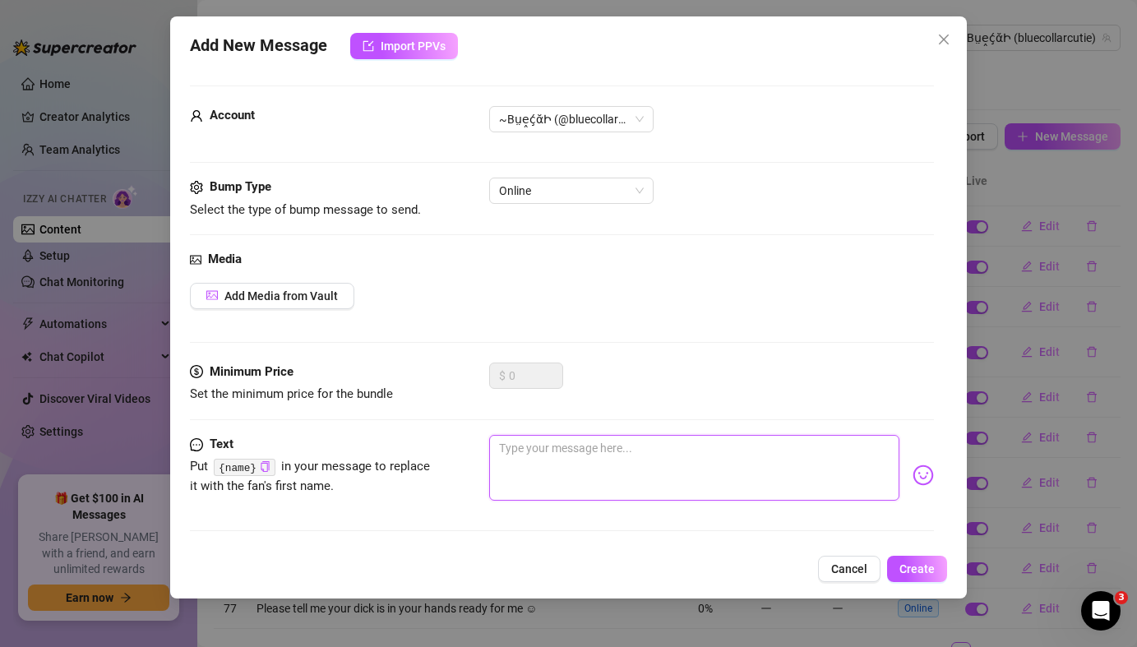
click at [516, 460] on textarea at bounding box center [694, 468] width 410 height 66
paste textarea "What's your favorite way to be teased?"
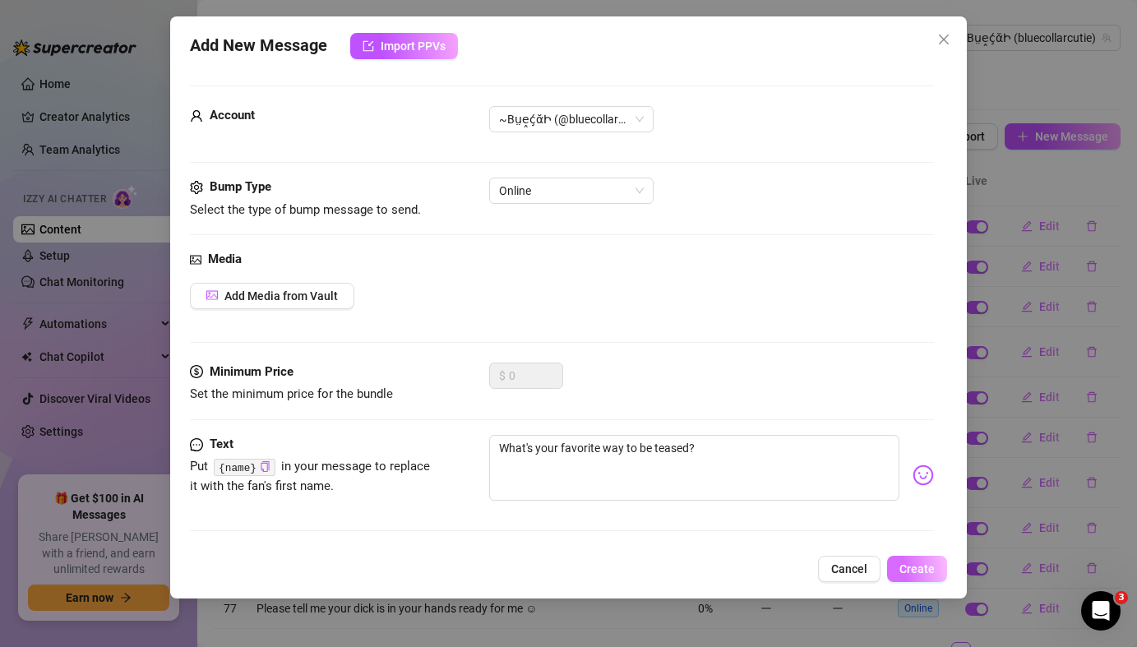
click at [923, 572] on span "Create" at bounding box center [917, 568] width 35 height 13
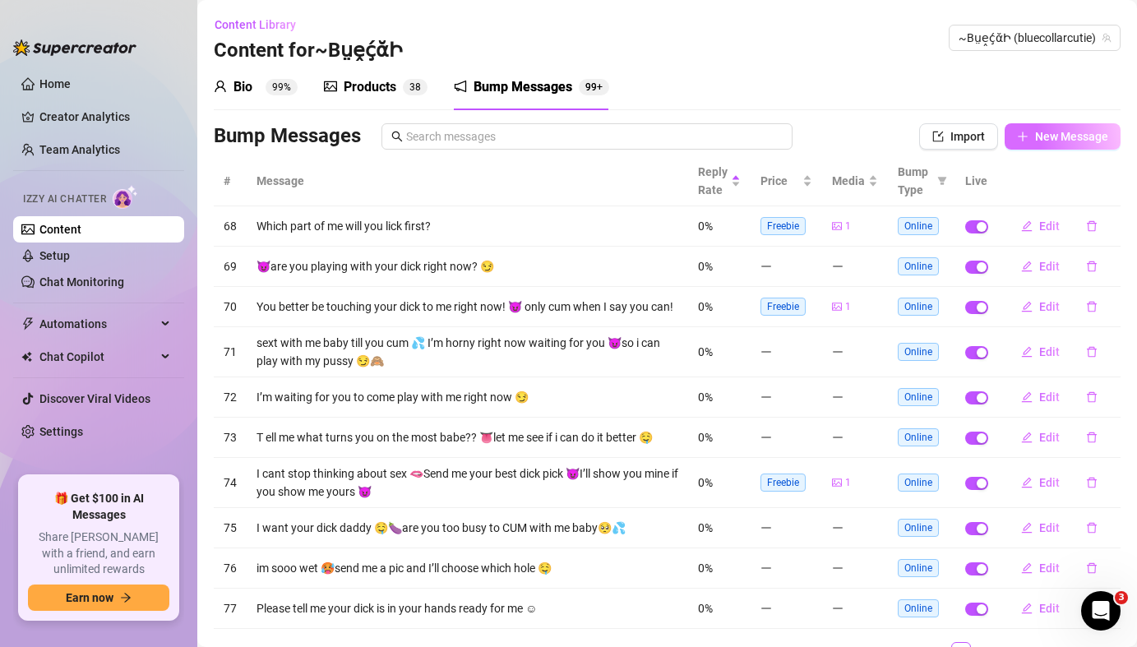
click at [1060, 137] on span "New Message" at bounding box center [1071, 136] width 73 height 13
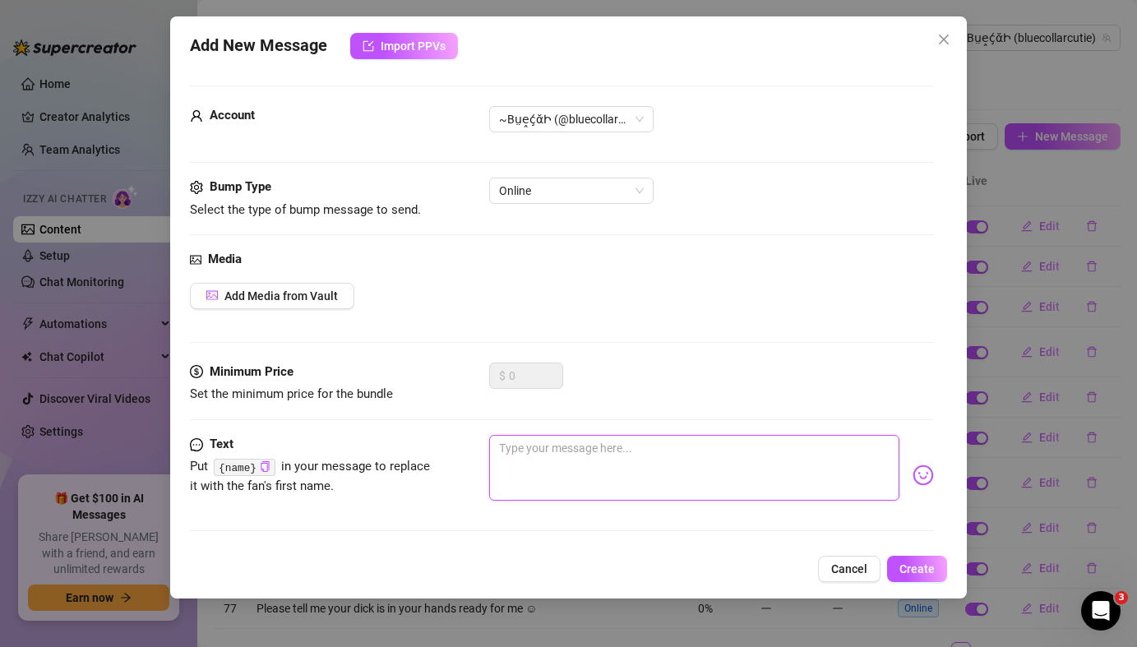
click at [510, 465] on textarea at bounding box center [694, 468] width 410 height 66
paste textarea "Tell me something you’ve never told anyone before."
click at [502, 467] on textarea "Tell me something you’ve never told anyone before." at bounding box center [694, 468] width 410 height 66
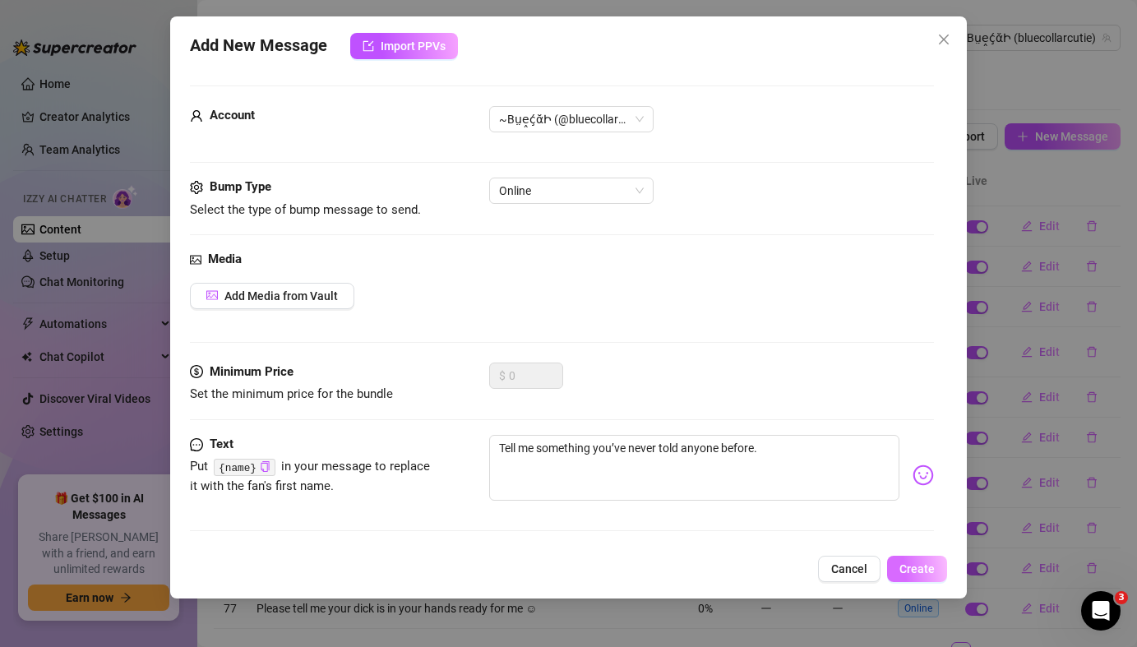
click at [919, 579] on button "Create" at bounding box center [917, 569] width 60 height 26
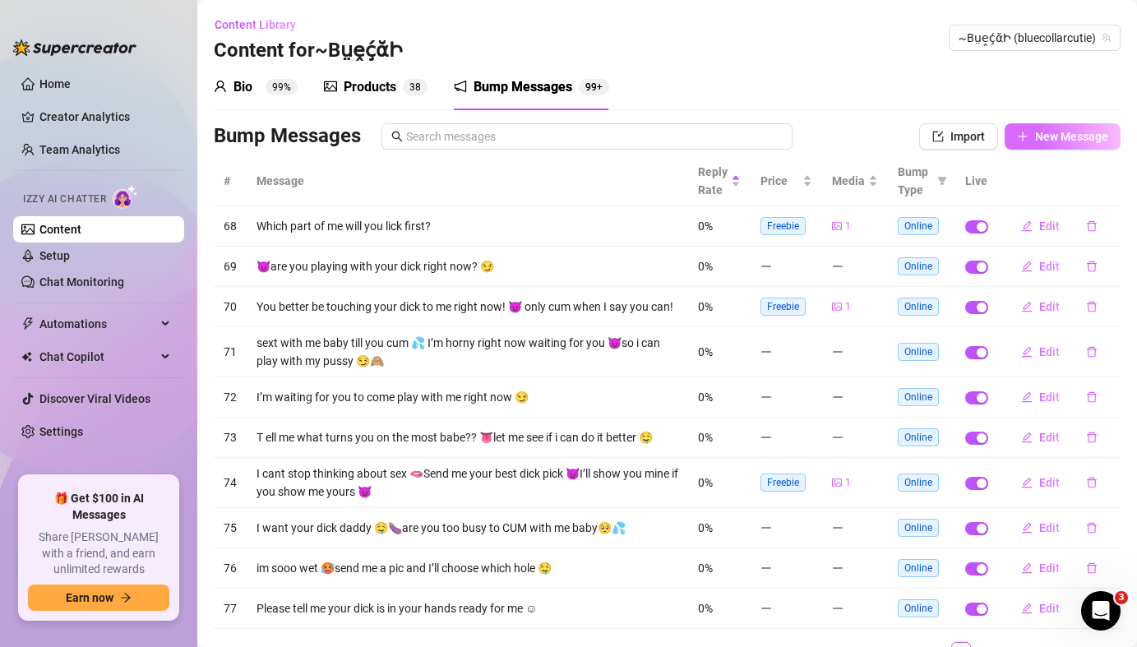
click at [1085, 138] on span "New Message" at bounding box center [1071, 136] width 73 height 13
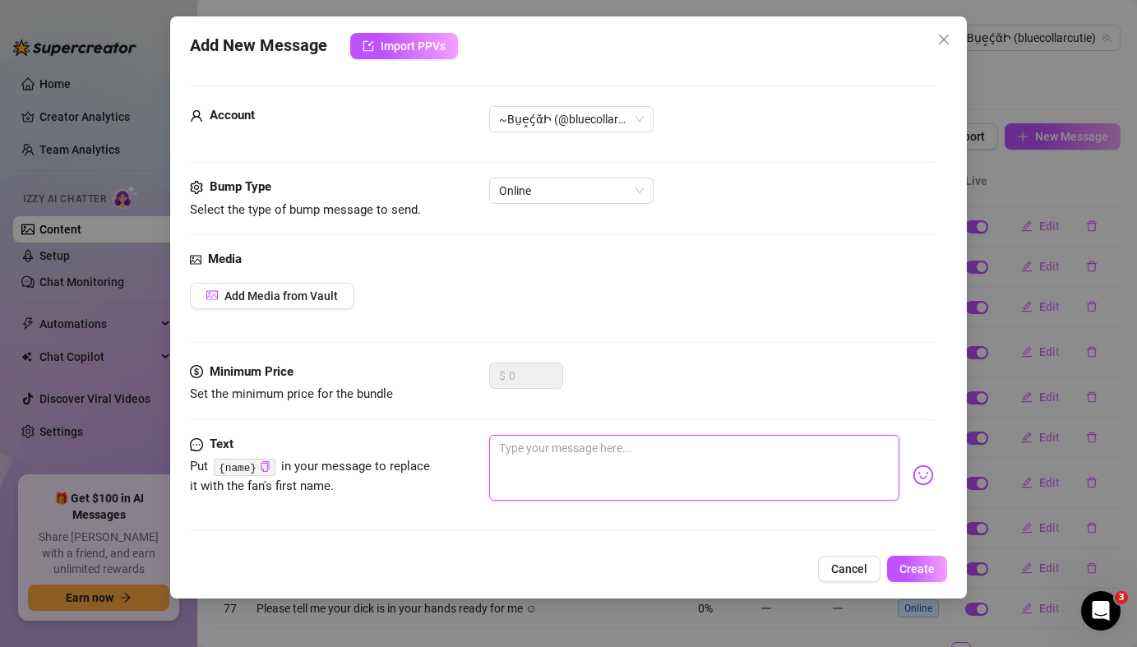
click at [717, 457] on textarea at bounding box center [694, 468] width 410 height 66
paste textarea "If we were alone right now, where would you want me to take you?"
click at [502, 466] on textarea "If we were alone right now, where would you want me to take you?" at bounding box center [694, 468] width 410 height 66
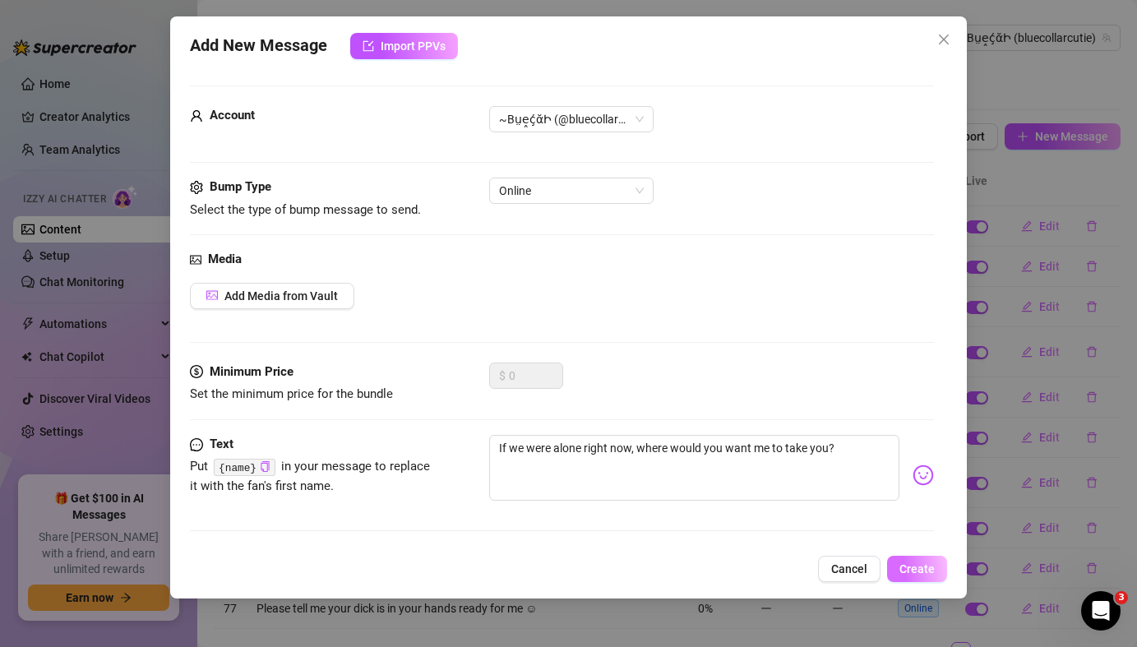
click at [914, 569] on span "Create" at bounding box center [917, 568] width 35 height 13
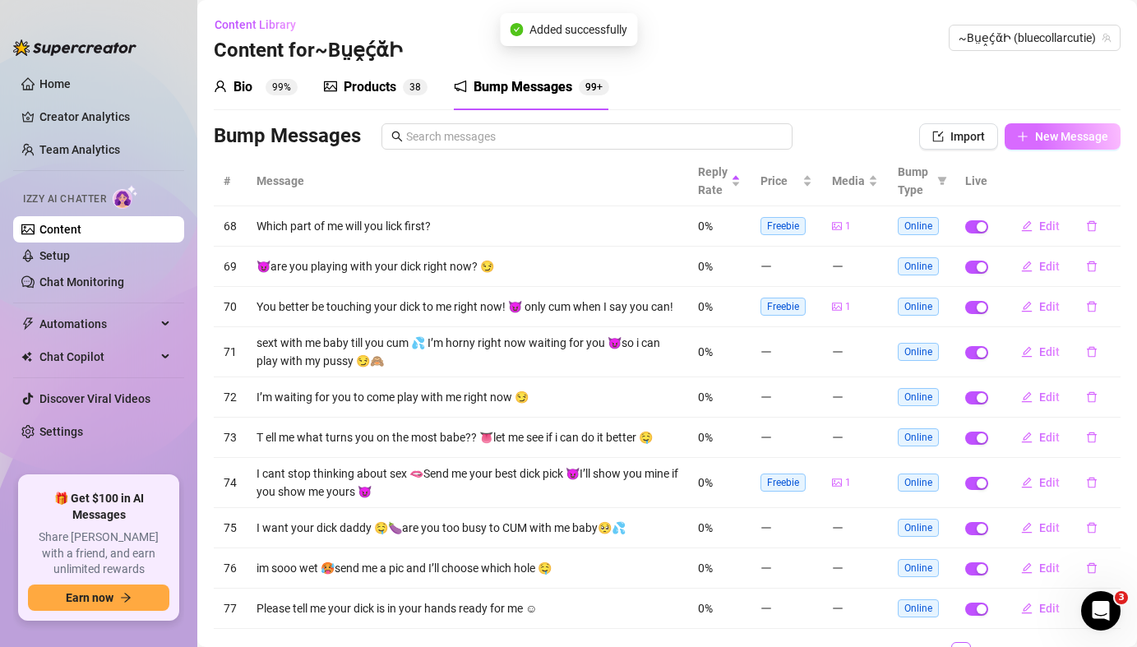
click at [1047, 132] on span "New Message" at bounding box center [1071, 136] width 73 height 13
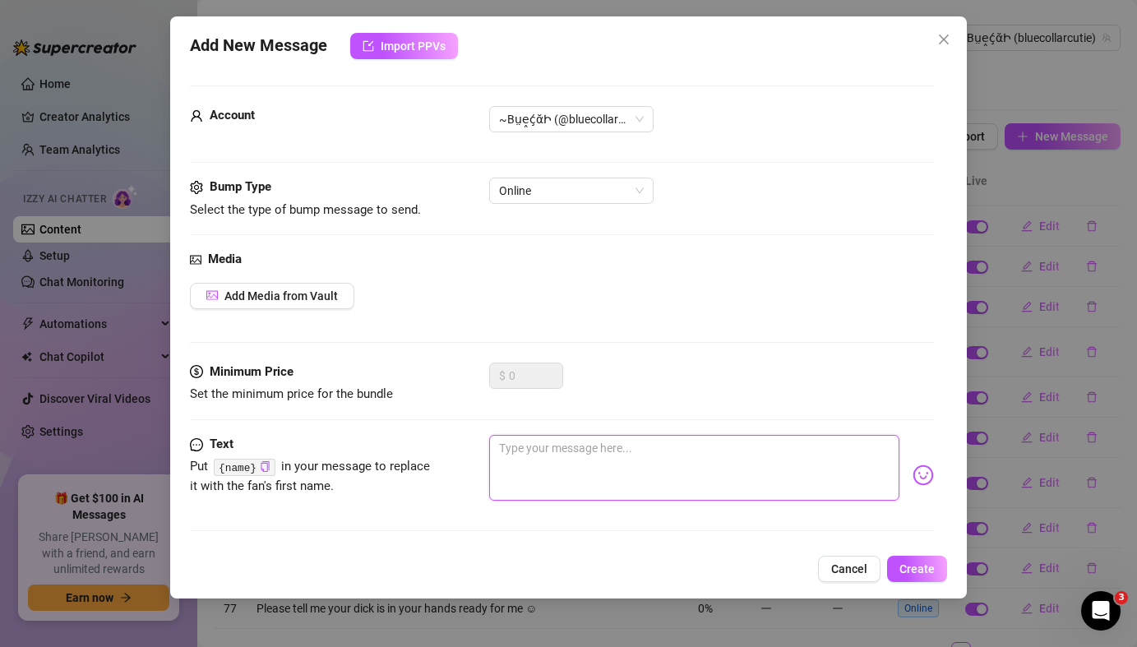
click at [636, 465] on textarea at bounding box center [694, 468] width 410 height 66
paste textarea "What’s something you’ve always wanted to tell me but were too shy?"
click at [498, 464] on textarea "What’s something you’ve always wanted to tell me but were too shy?" at bounding box center [694, 468] width 410 height 66
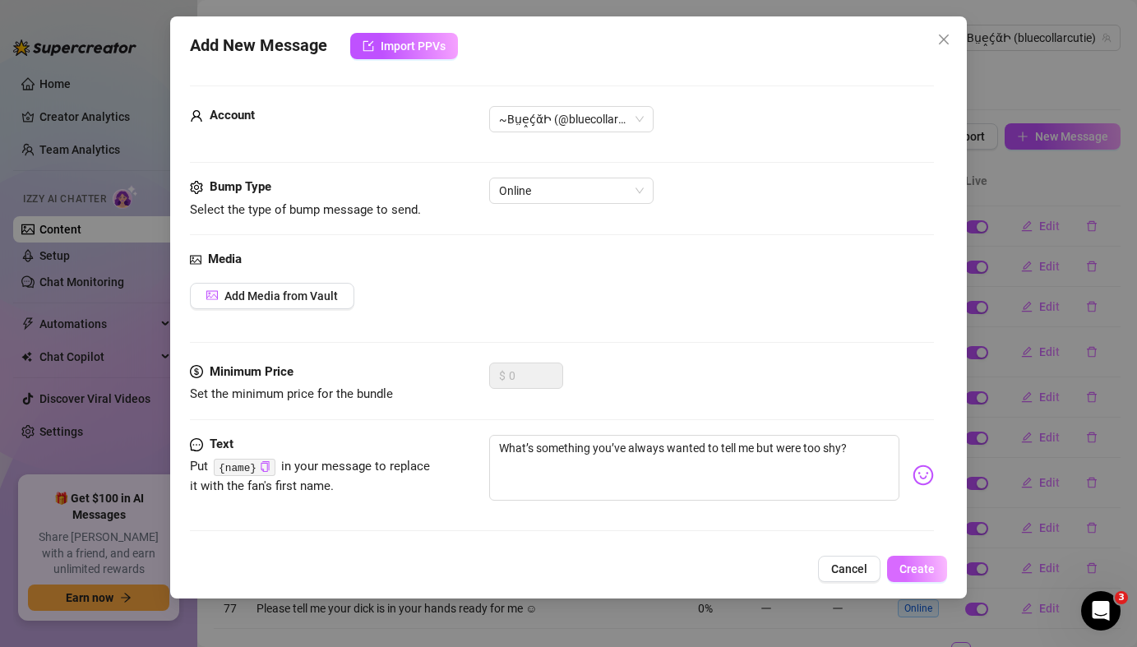
click at [925, 567] on span "Create" at bounding box center [917, 568] width 35 height 13
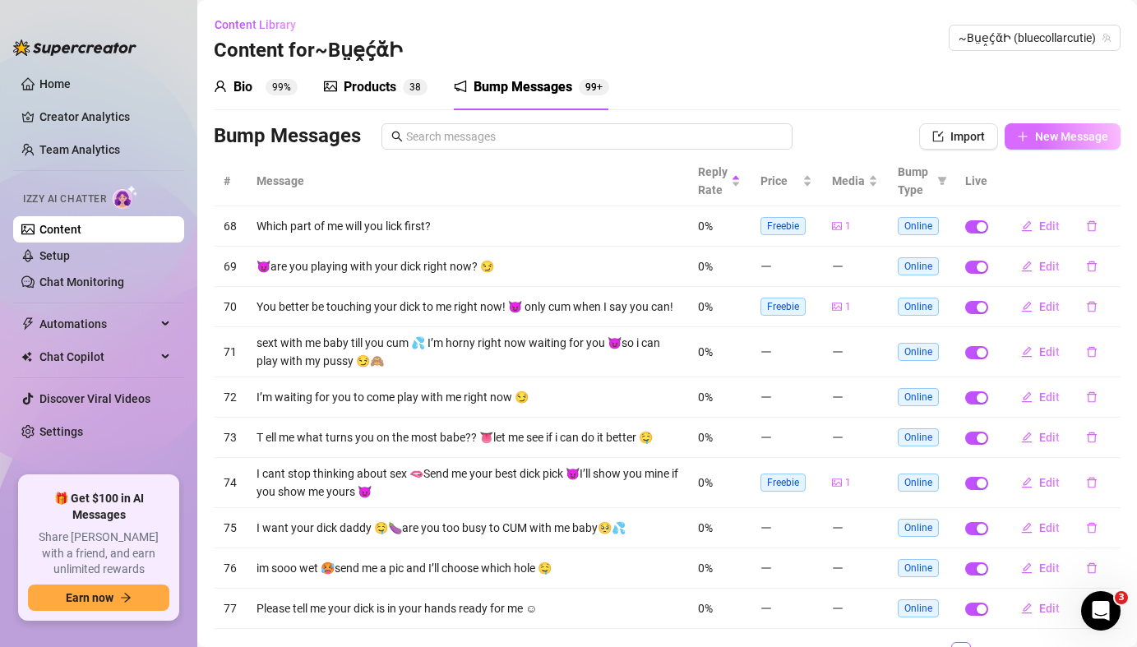
click at [1057, 143] on span "New Message" at bounding box center [1071, 136] width 73 height 13
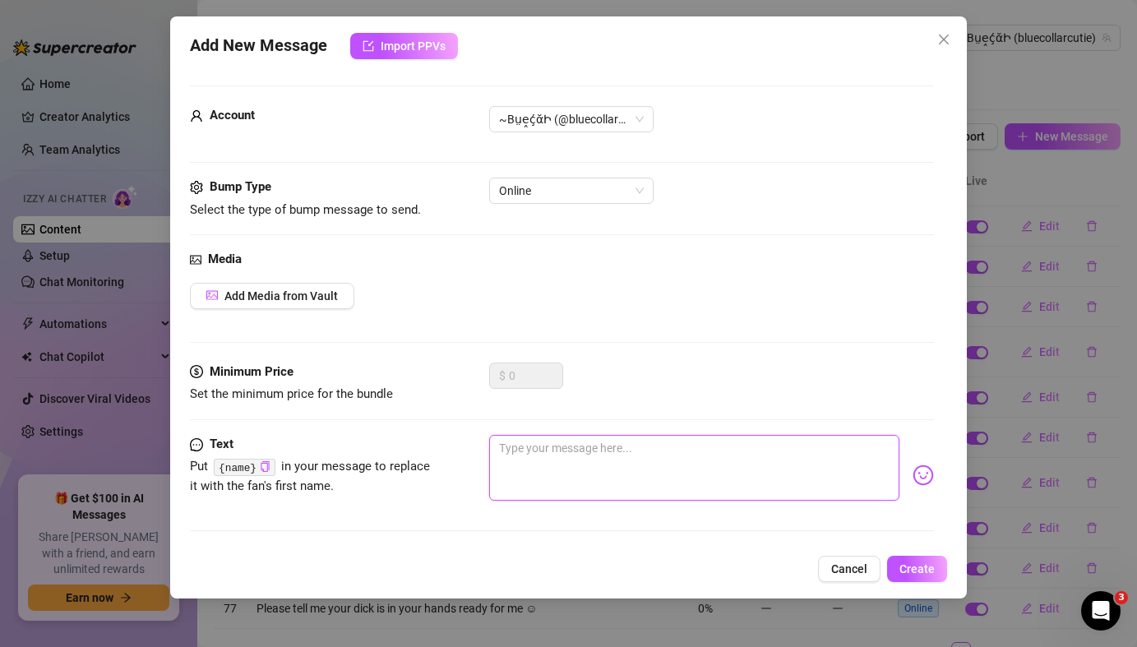
click at [572, 478] on textarea at bounding box center [694, 468] width 410 height 66
paste textarea "If I could grant you one fantasy right now, what would it be?"
click at [502, 466] on textarea "If I could grant you one fantasy right now, what would it be?" at bounding box center [694, 468] width 410 height 66
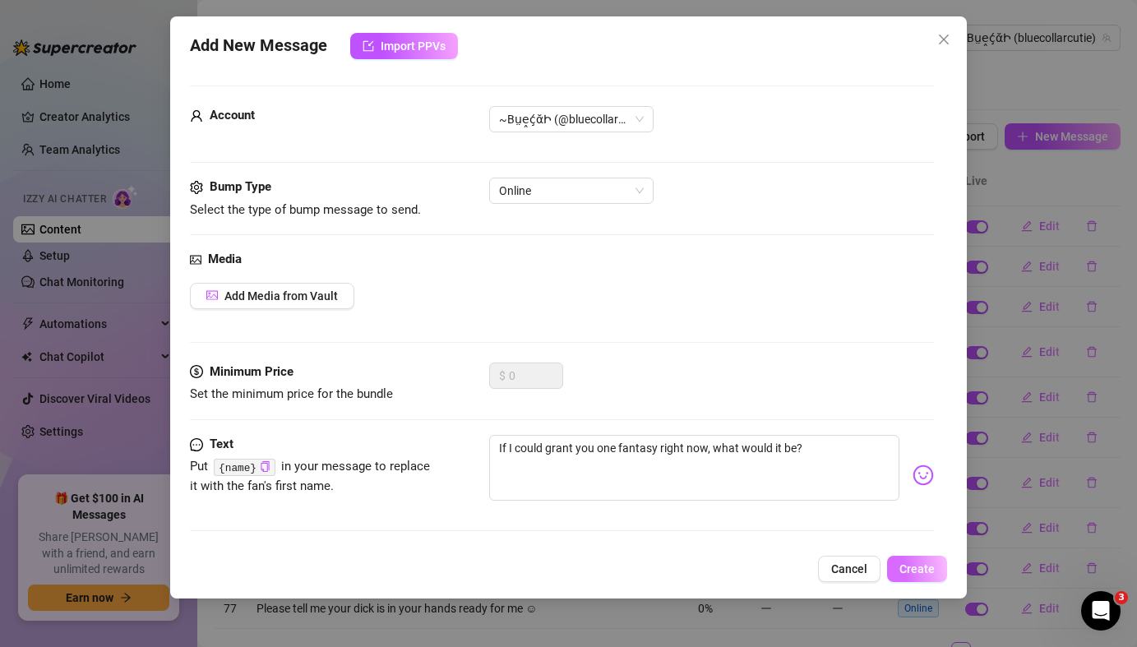
click at [912, 572] on span "Create" at bounding box center [917, 568] width 35 height 13
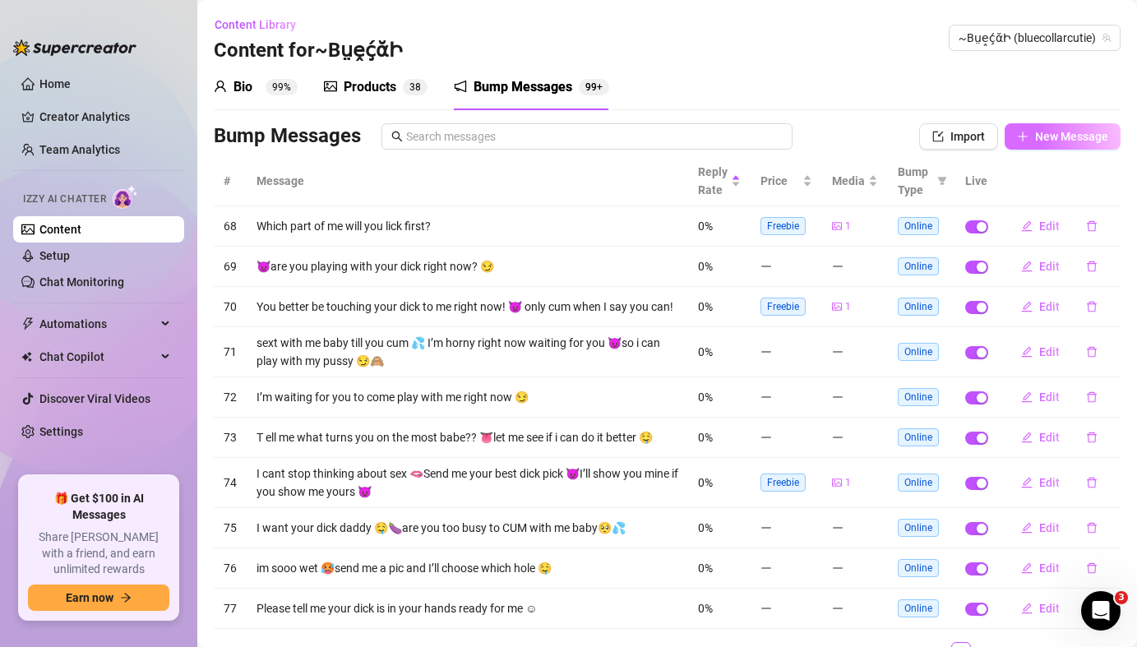
click at [1056, 146] on button "New Message" at bounding box center [1063, 136] width 116 height 26
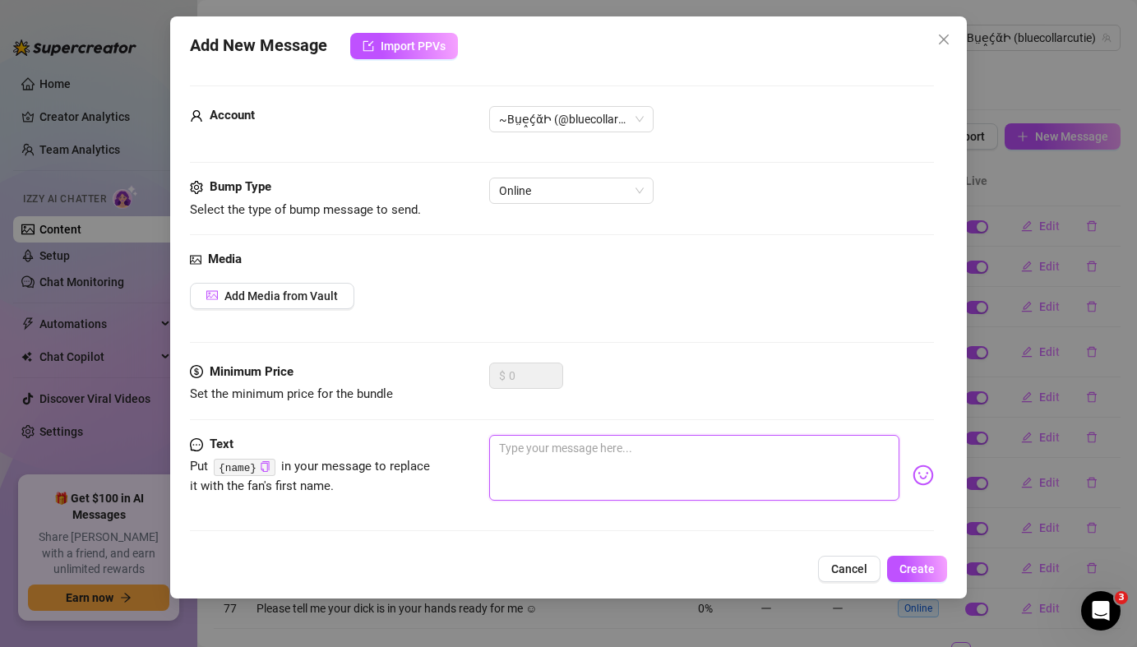
click at [562, 447] on textarea at bounding box center [694, 468] width 410 height 66
paste textarea "I love the way you look at me… it makes me want to do things."
click at [500, 468] on textarea "I love the way you look at me… it makes me want to do things." at bounding box center [694, 468] width 410 height 66
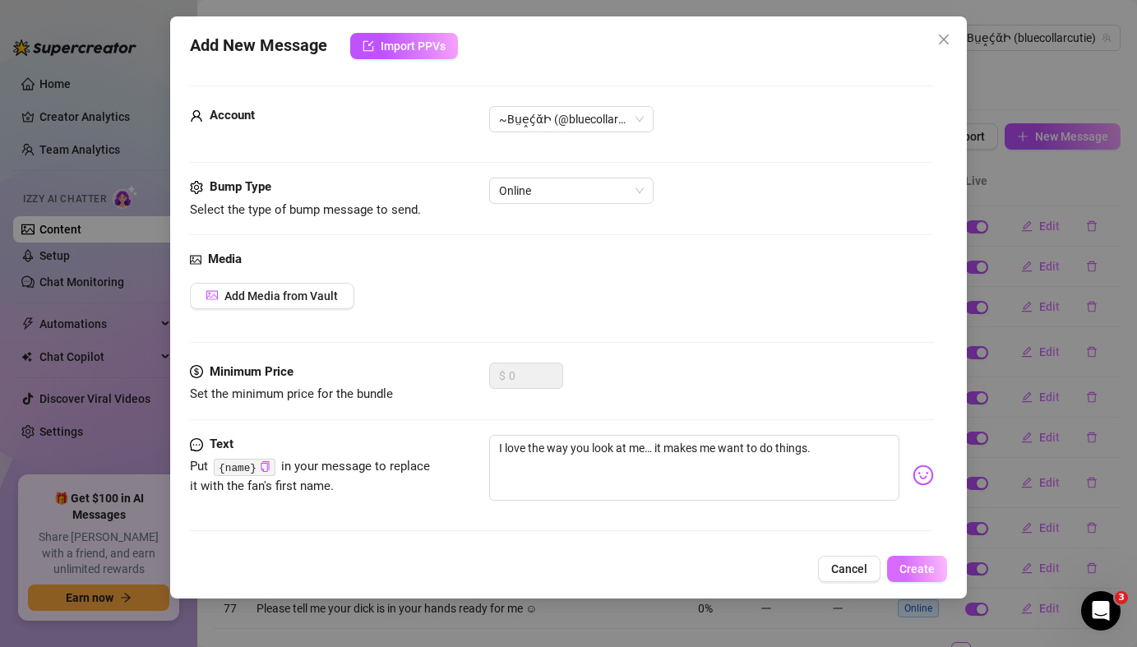
click at [932, 572] on span "Create" at bounding box center [917, 568] width 35 height 13
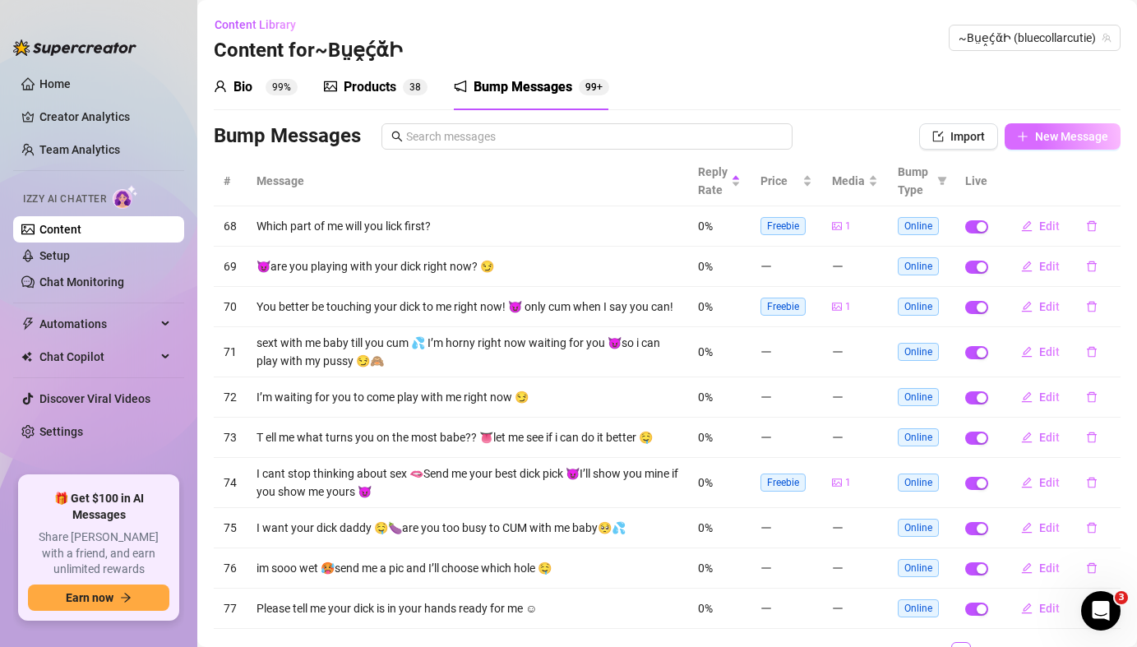
click at [1053, 133] on span "New Message" at bounding box center [1071, 136] width 73 height 13
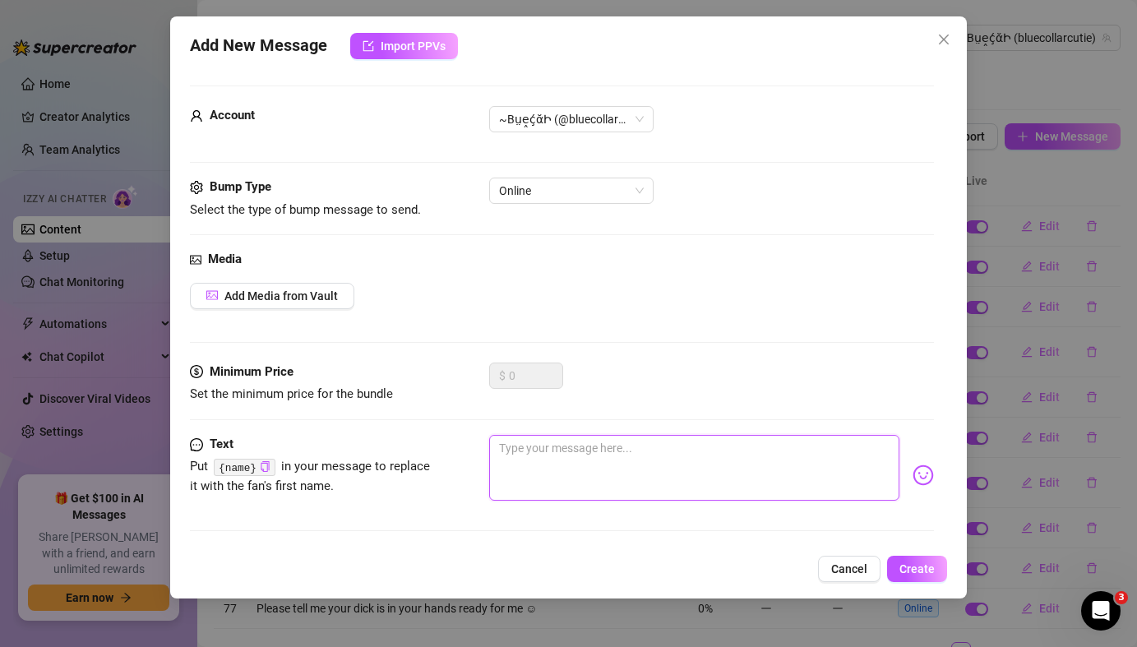
click at [535, 464] on textarea at bounding box center [694, 468] width 410 height 66
paste textarea "What’s your favorite way to unwind after a long day?"
click at [500, 466] on textarea "What’s your favorite way to unwind after a long day?" at bounding box center [694, 468] width 410 height 66
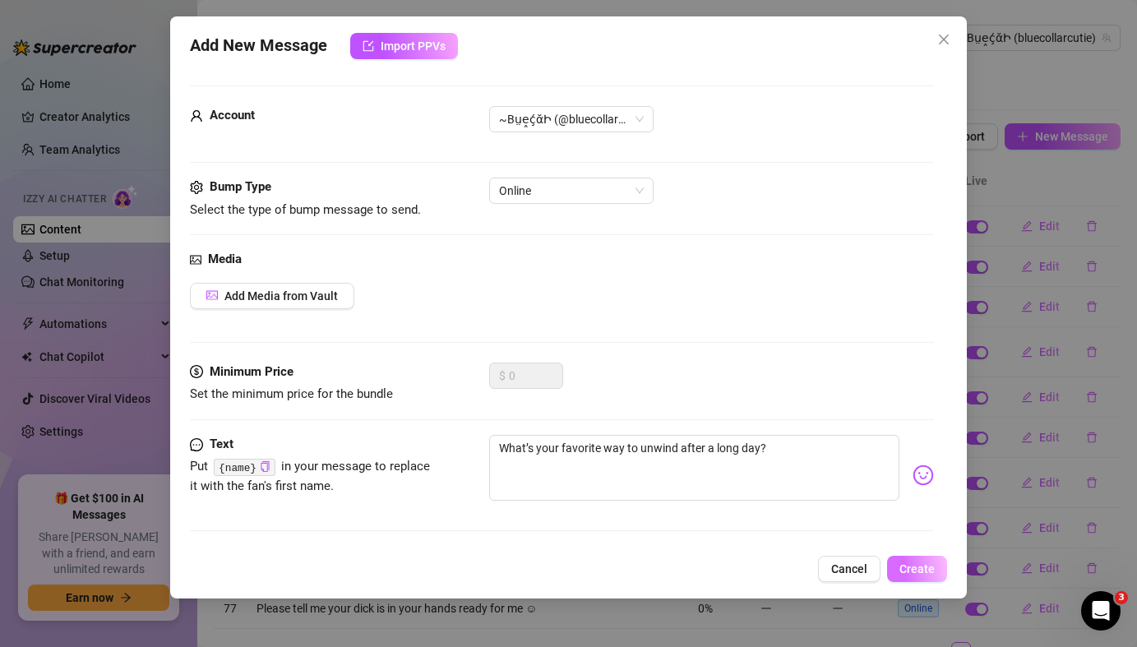
click at [920, 571] on span "Create" at bounding box center [917, 568] width 35 height 13
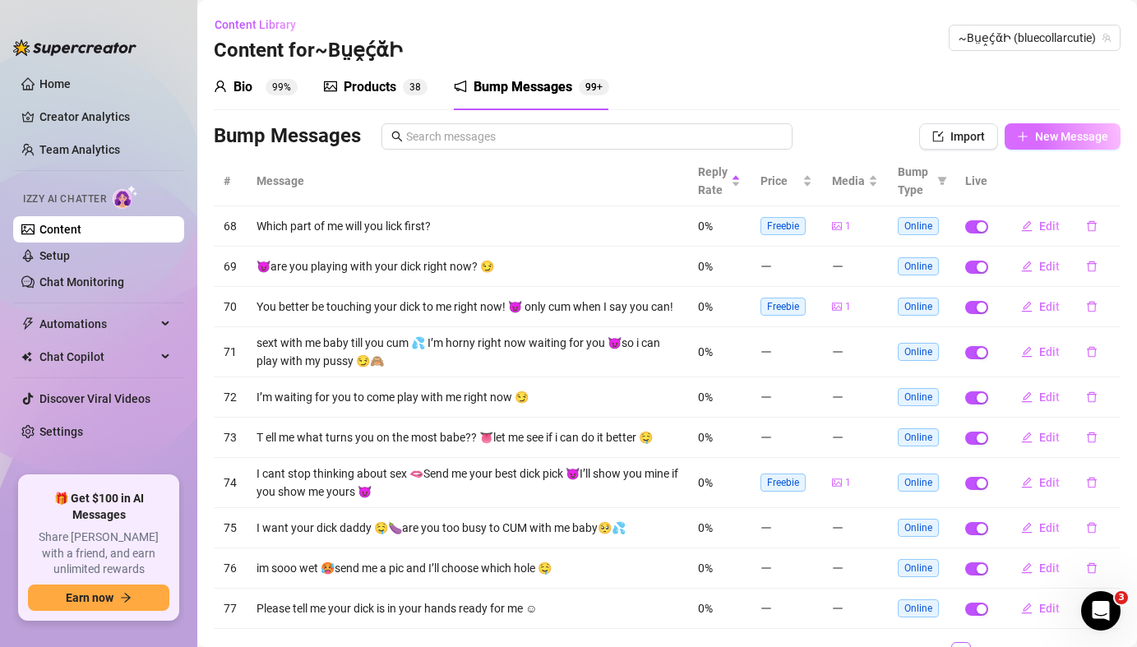
click at [1044, 138] on span "New Message" at bounding box center [1071, 136] width 73 height 13
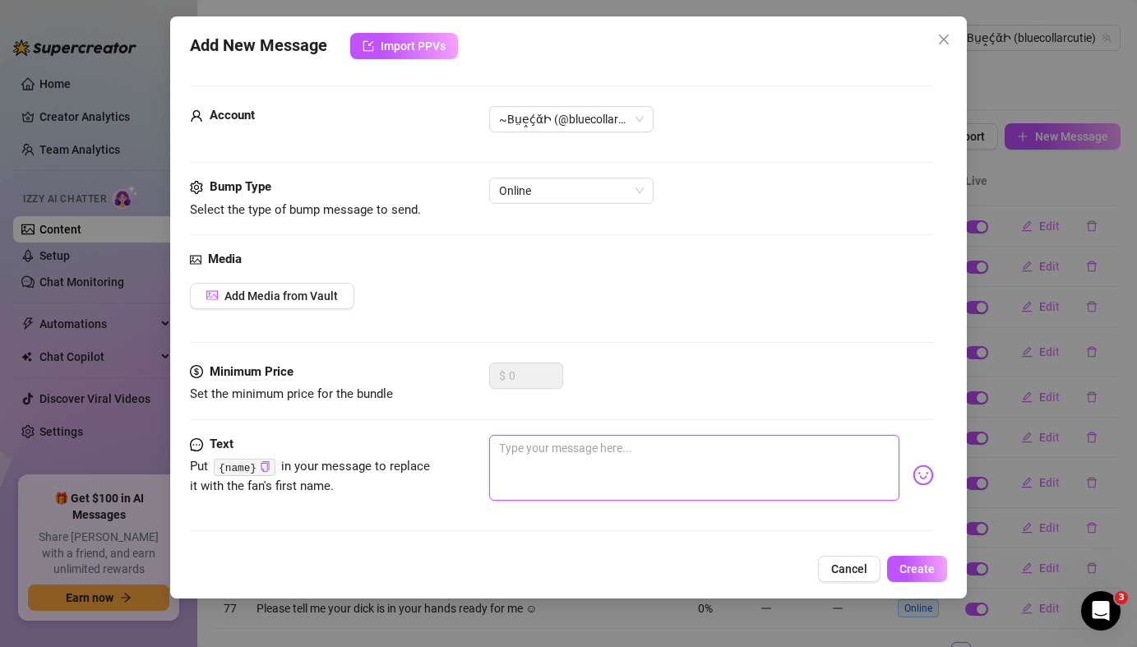
click at [574, 444] on textarea at bounding box center [694, 468] width 410 height 66
paste textarea "Ever wondered what I sound like when I whisper your name?"
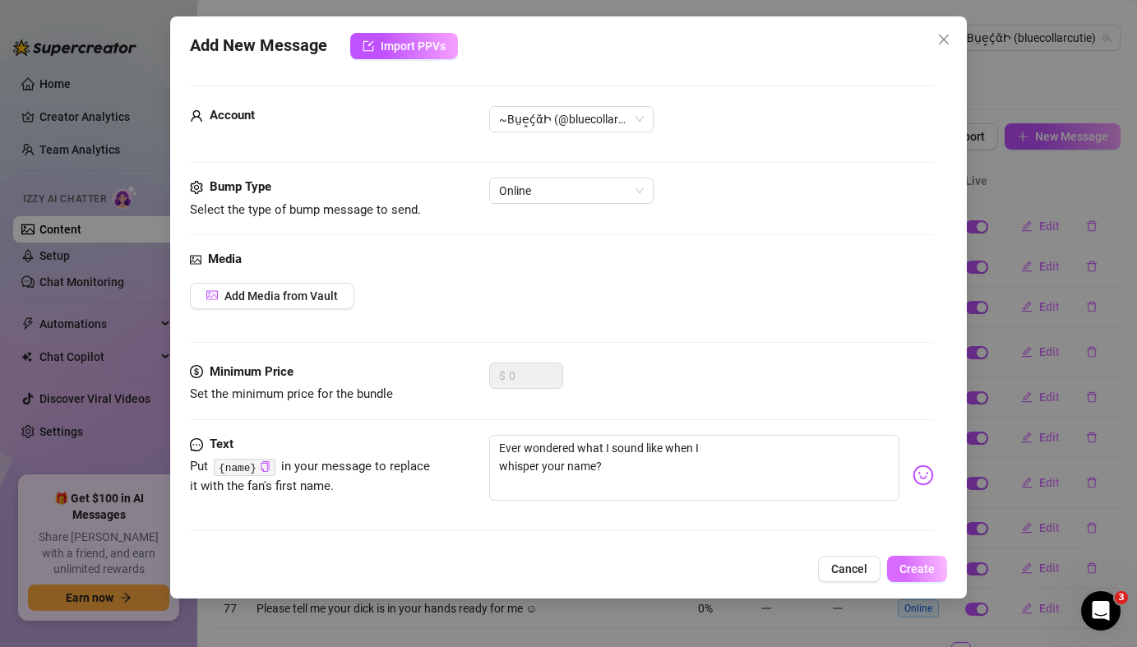
click at [926, 571] on span "Create" at bounding box center [917, 568] width 35 height 13
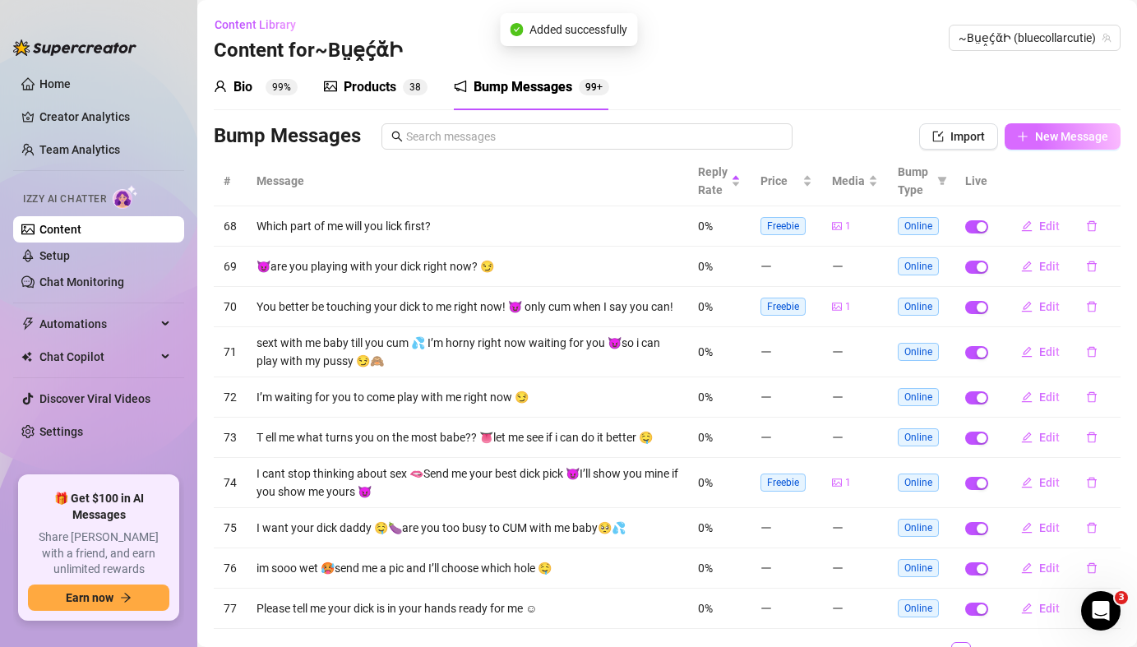
click at [1047, 142] on span "New Message" at bounding box center [1071, 136] width 73 height 13
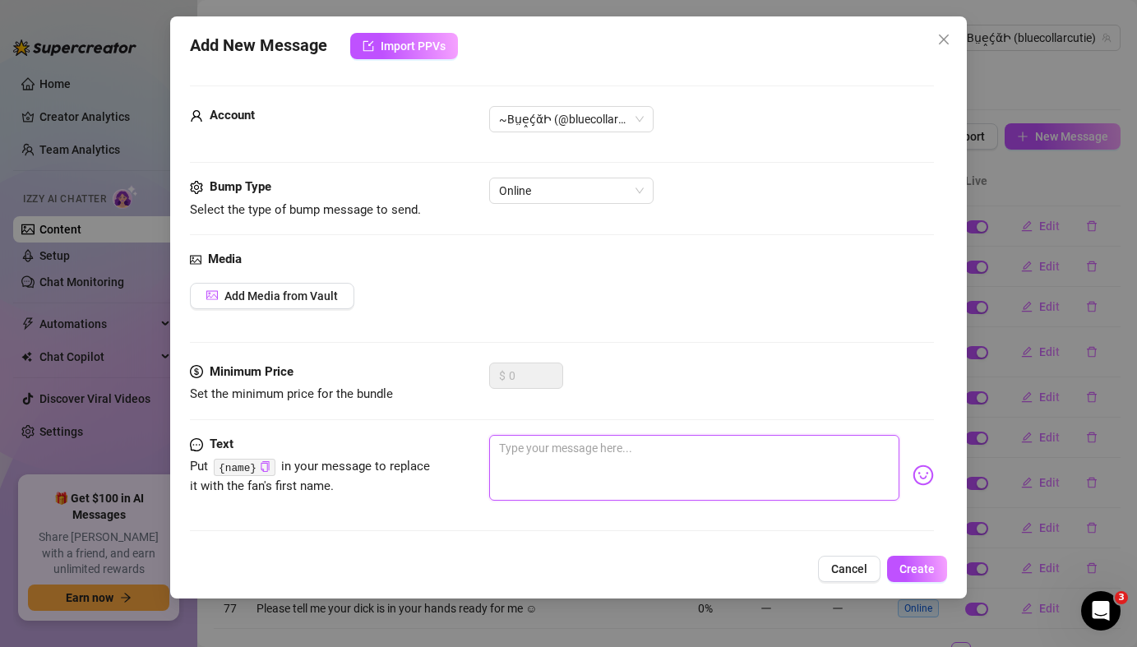
click at [644, 467] on textarea at bounding box center [694, 468] width 410 height 66
paste textarea "What would you do if you could have me for the night?"
click at [498, 468] on textarea "What would you do if you could have me for the night?" at bounding box center [694, 468] width 410 height 66
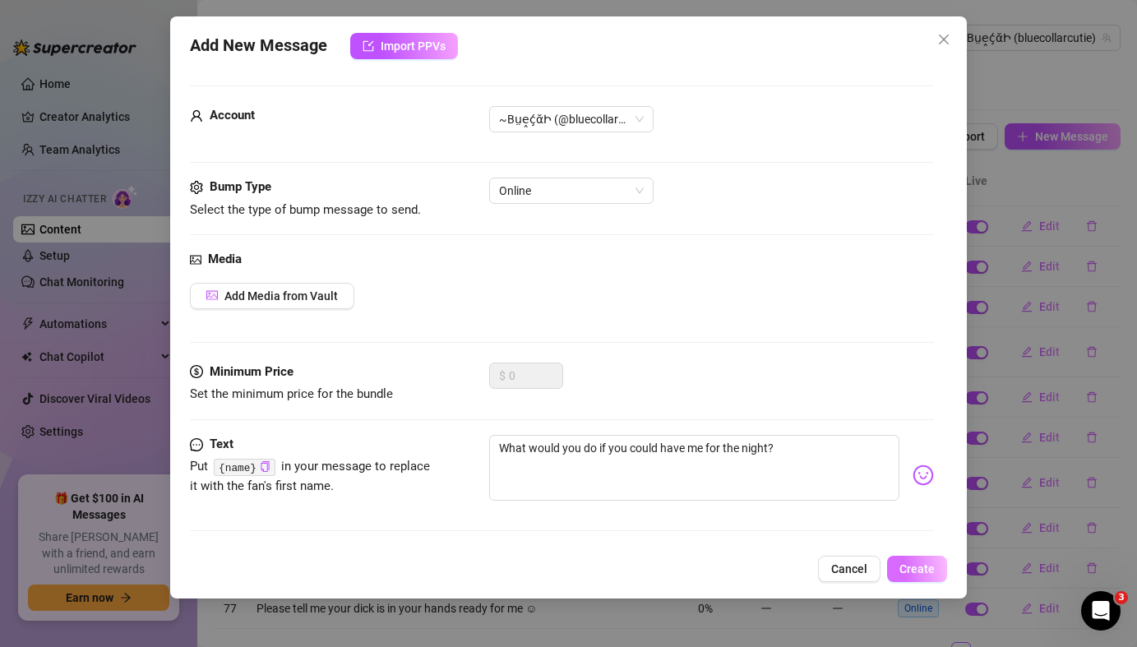
click at [914, 561] on button "Create" at bounding box center [917, 569] width 60 height 26
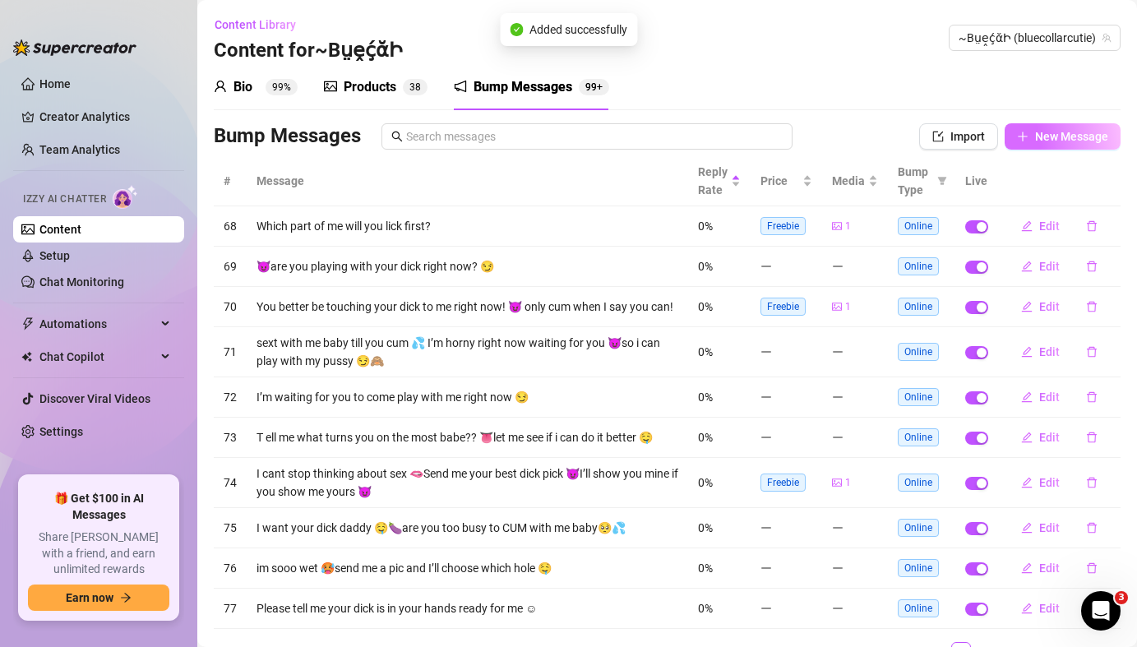
click at [1054, 146] on button "New Message" at bounding box center [1063, 136] width 116 height 26
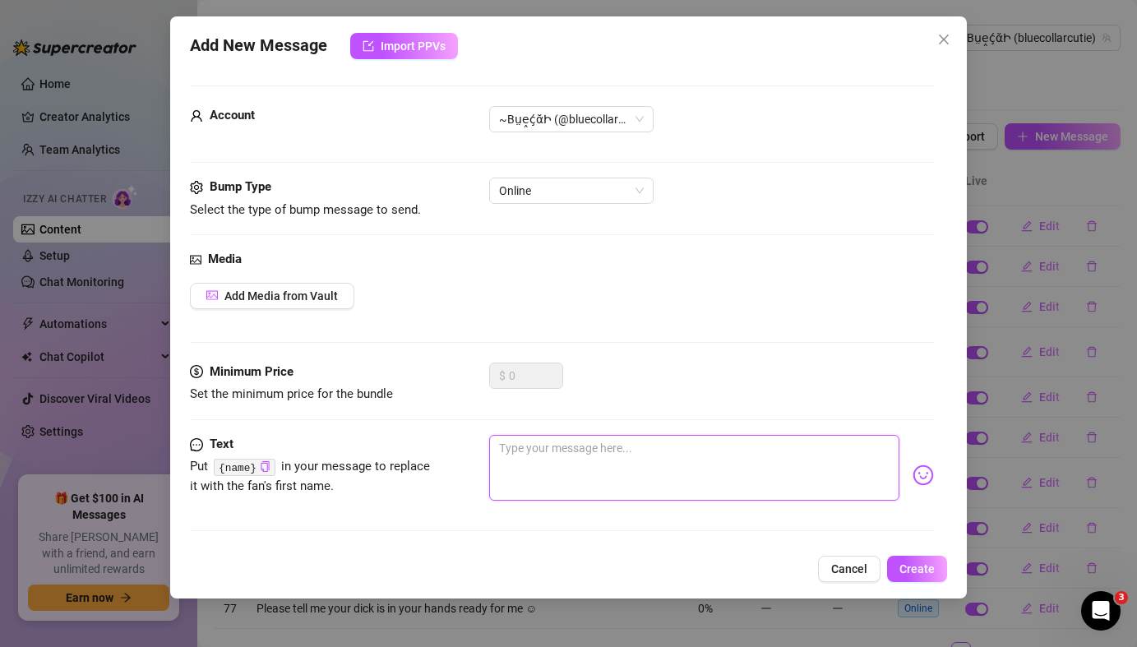
click at [553, 458] on textarea at bounding box center [694, 468] width 410 height 66
paste textarea "Ever fantasized about what it would be like to touch me?"
click at [500, 466] on textarea "Ever fantasized about what it would be like to touch me?" at bounding box center [694, 468] width 410 height 66
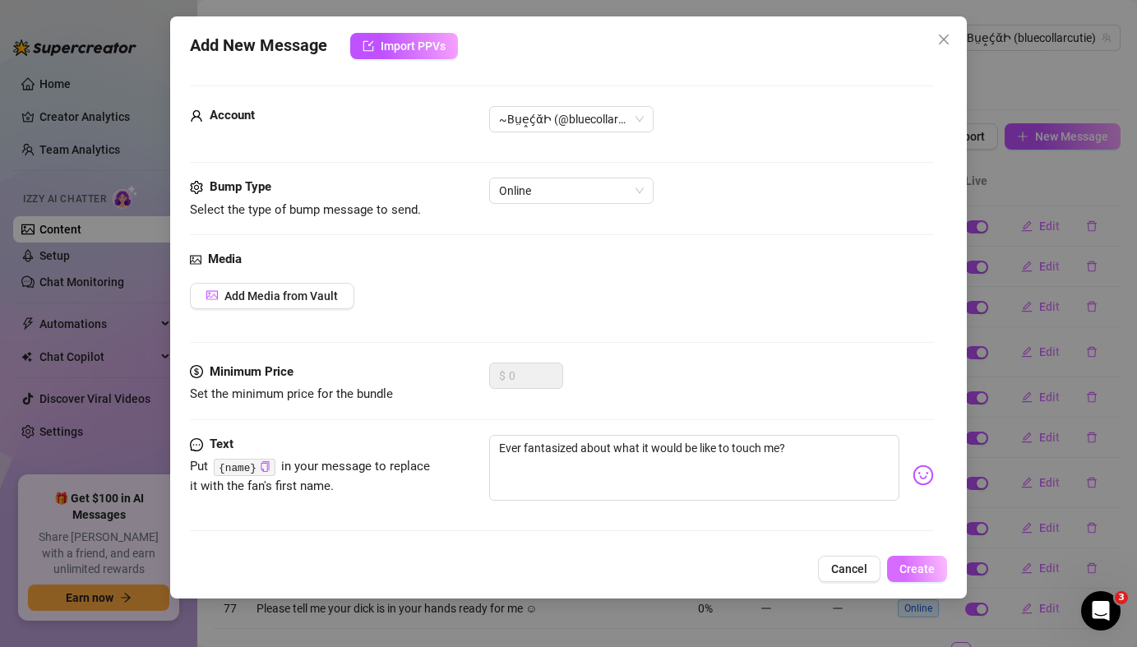
click at [919, 568] on span "Create" at bounding box center [917, 568] width 35 height 13
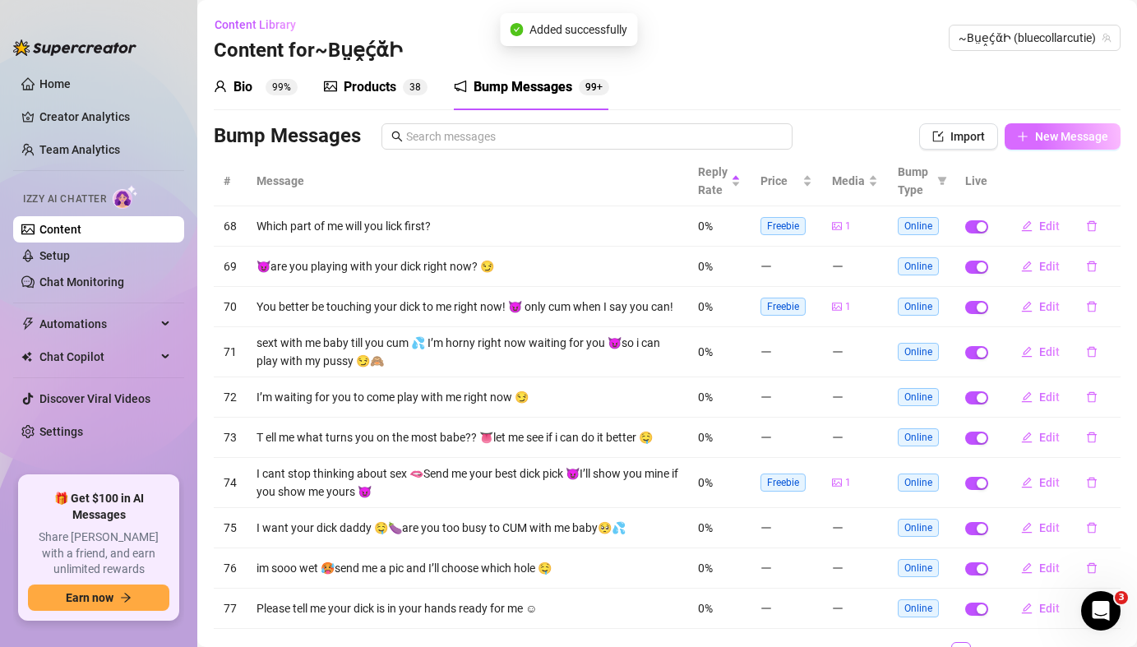
click at [1060, 141] on span "New Message" at bounding box center [1071, 136] width 73 height 13
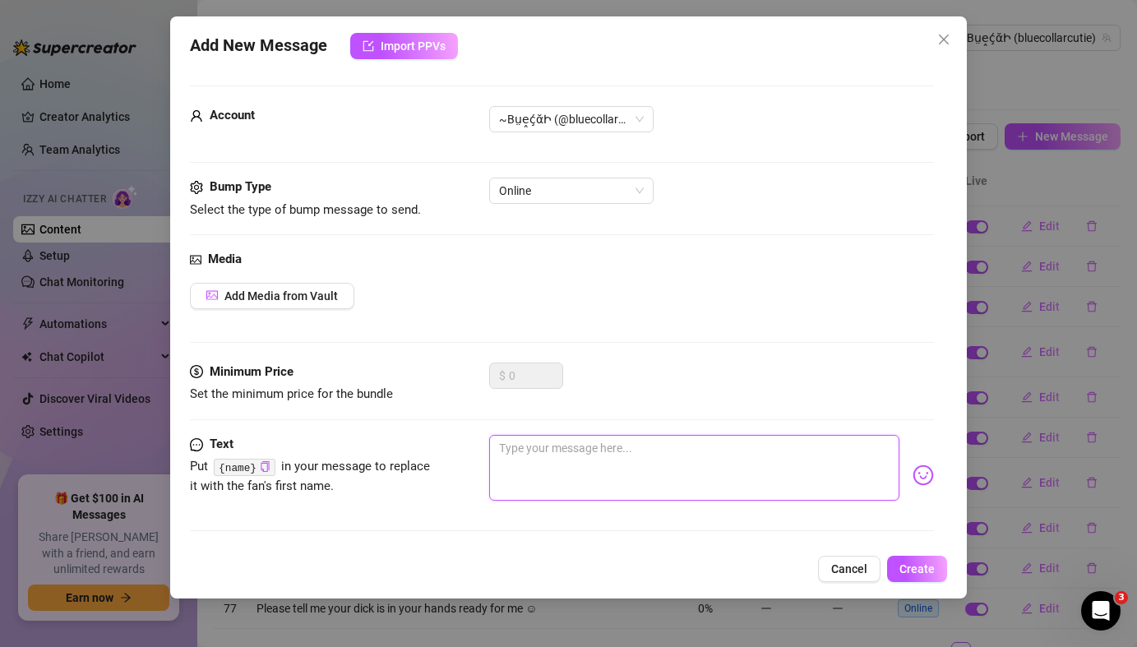
click at [685, 458] on textarea at bounding box center [694, 468] width 410 height 66
paste textarea "I love knowing what turns you on. Care to share?"
click at [502, 470] on textarea "I love knowing what turns you on. Care to share?" at bounding box center [694, 468] width 410 height 66
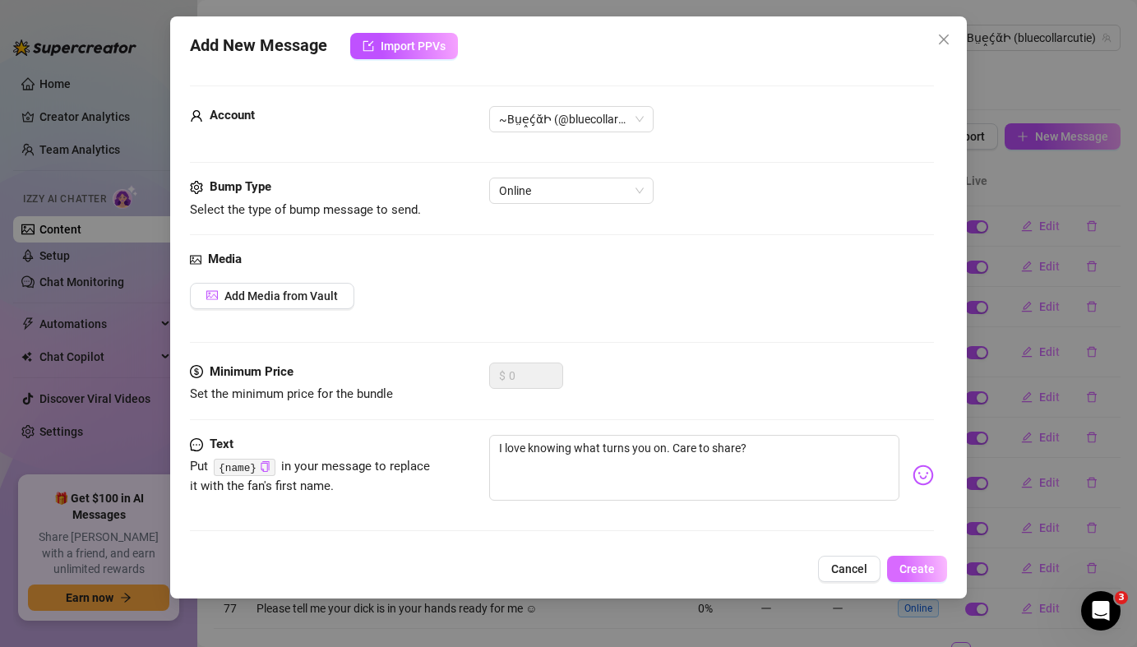
click at [930, 576] on button "Create" at bounding box center [917, 569] width 60 height 26
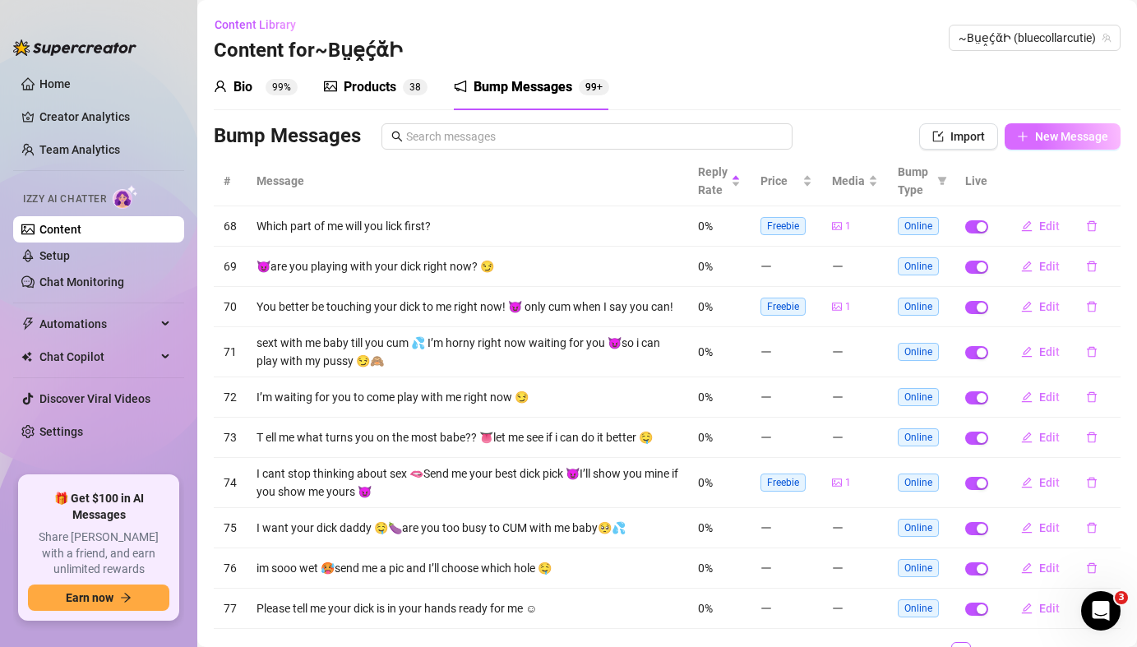
click at [1071, 142] on span "New Message" at bounding box center [1071, 136] width 73 height 13
click at [1044, 146] on button "New Message" at bounding box center [1063, 136] width 116 height 26
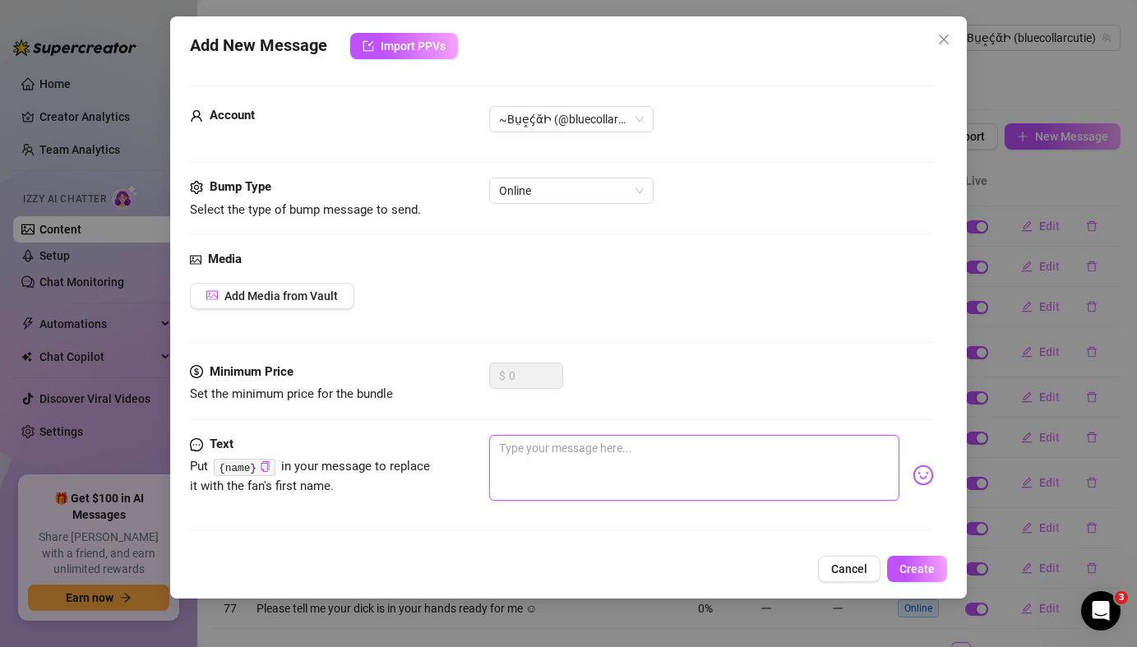
click at [516, 461] on textarea at bounding box center [694, 468] width 410 height 66
paste textarea "Do you like it slow and sensual or fast and wild?"
click at [501, 465] on textarea "Do you like it slow and sensual or fast and wild?" at bounding box center [694, 468] width 410 height 66
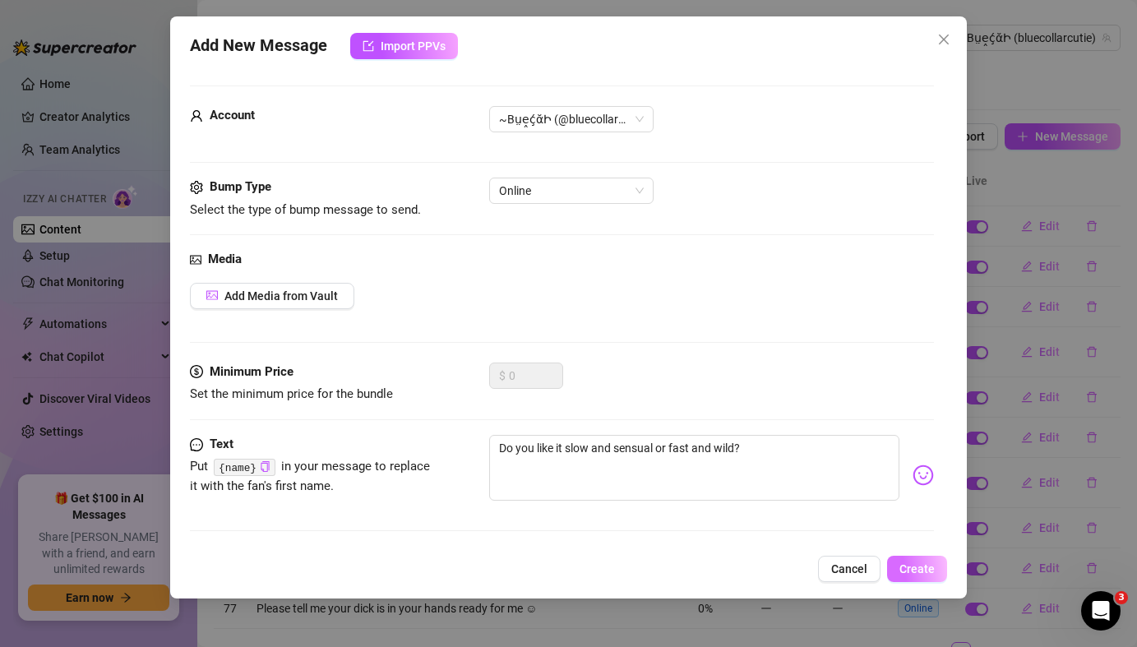
click at [930, 569] on span "Create" at bounding box center [917, 568] width 35 height 13
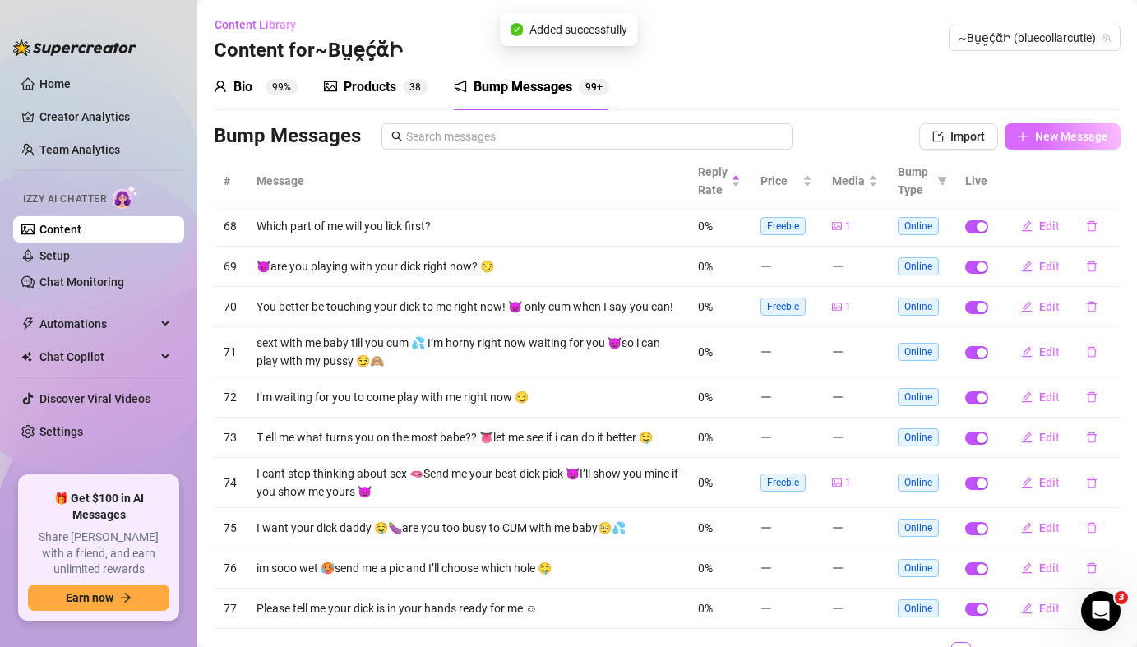
click at [1047, 143] on button "New Message" at bounding box center [1063, 136] width 116 height 26
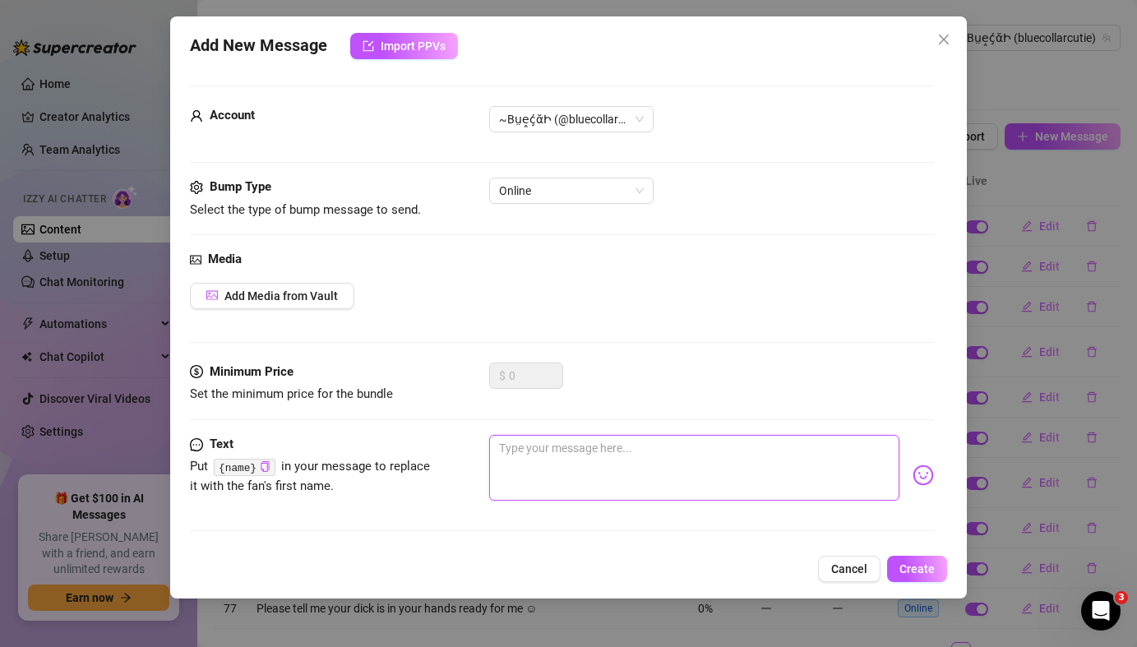
click at [545, 453] on textarea at bounding box center [694, 468] width 410 height 66
paste textarea "Do you like it slow and sensual or fast and wild?"
drag, startPoint x: 537, startPoint y: 471, endPoint x: 495, endPoint y: 447, distance: 48.7
click at [495, 447] on textarea "Do you like it slow and sensual or fast and wild?" at bounding box center [694, 468] width 410 height 66
click at [590, 465] on textarea at bounding box center [694, 468] width 410 height 66
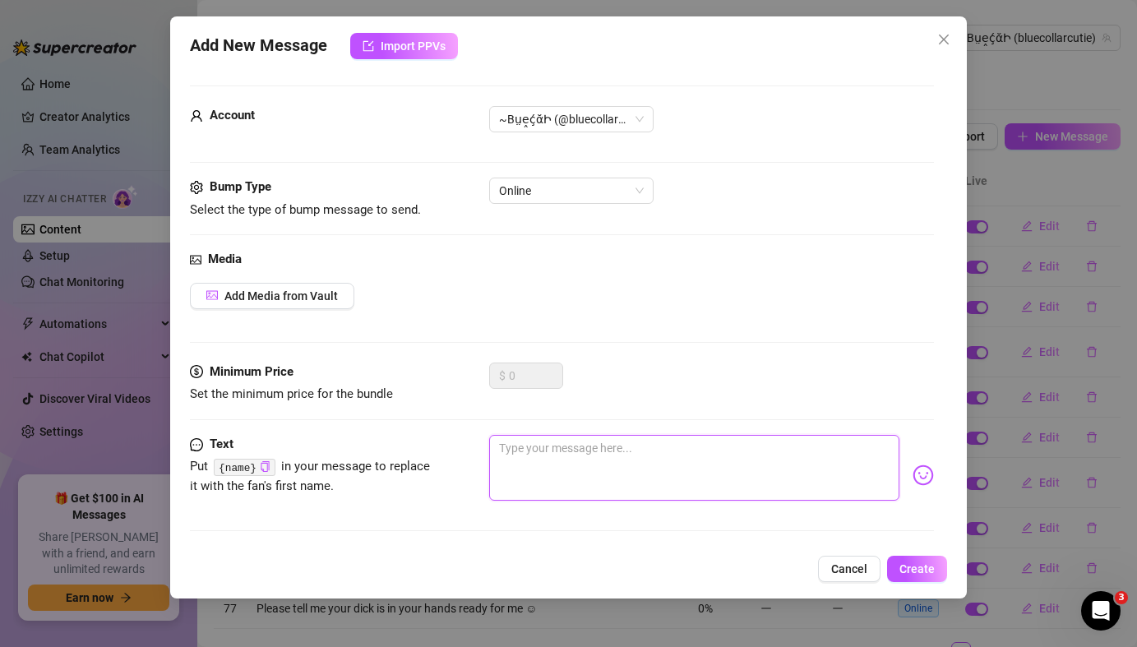
paste textarea "What’s your biggest turn-on when it comes to me?"
click at [498, 465] on textarea "What’s your biggest turn-on when it comes to me?" at bounding box center [694, 468] width 410 height 66
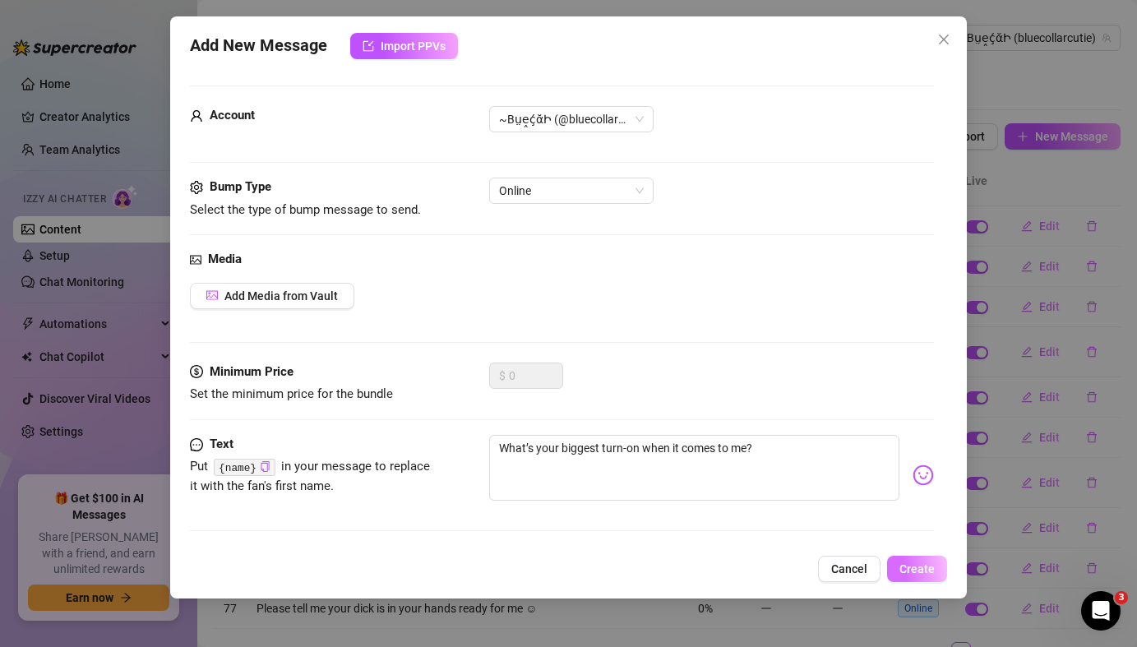
click at [931, 573] on span "Create" at bounding box center [917, 568] width 35 height 13
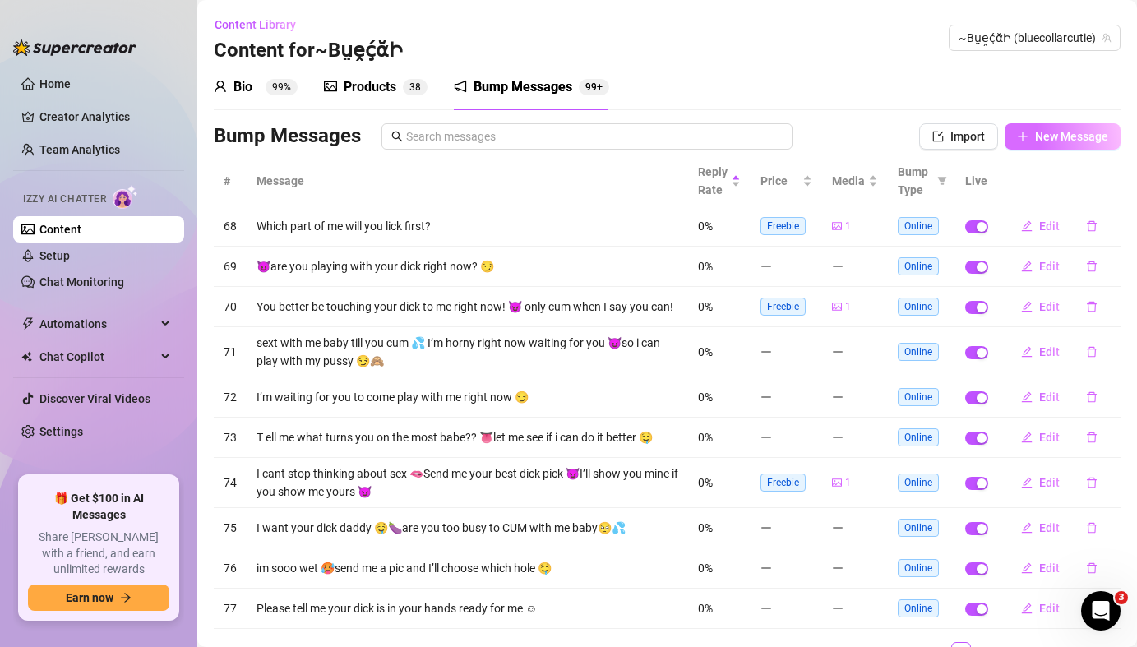
click at [1069, 141] on span "New Message" at bounding box center [1071, 136] width 73 height 13
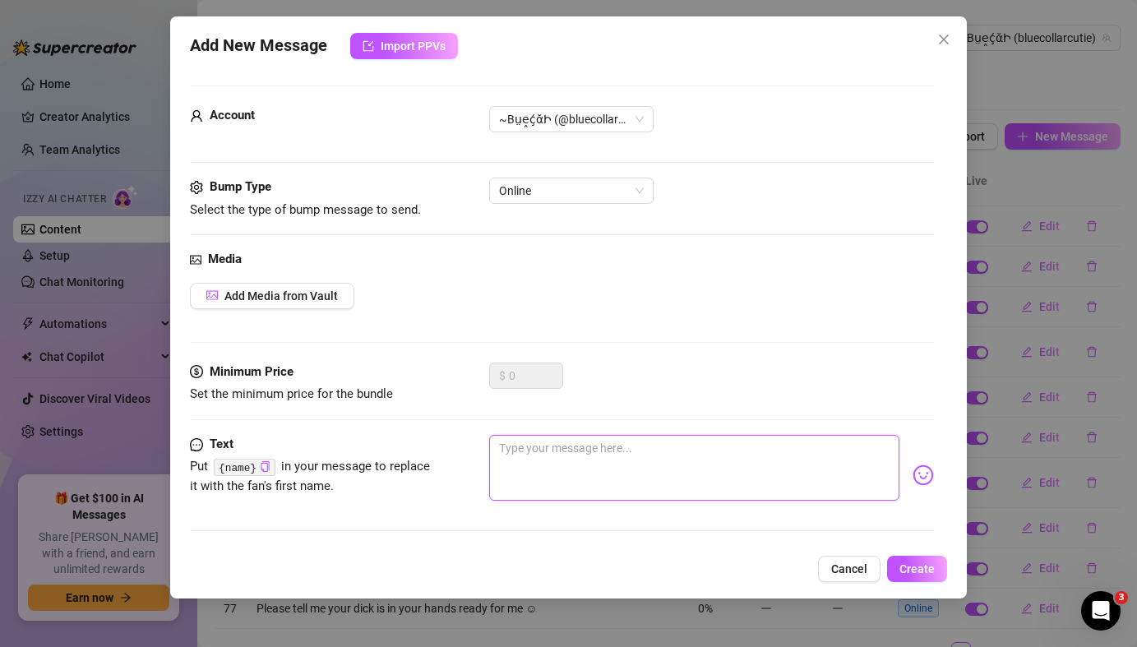
click at [558, 459] on textarea at bounding box center [694, 468] width 410 height 66
paste textarea "Would you rather whisper sweet things or dirty things in my ear?"
click at [501, 468] on textarea "Would you rather whisper sweet things or dirty things in my ear?" at bounding box center [694, 468] width 410 height 66
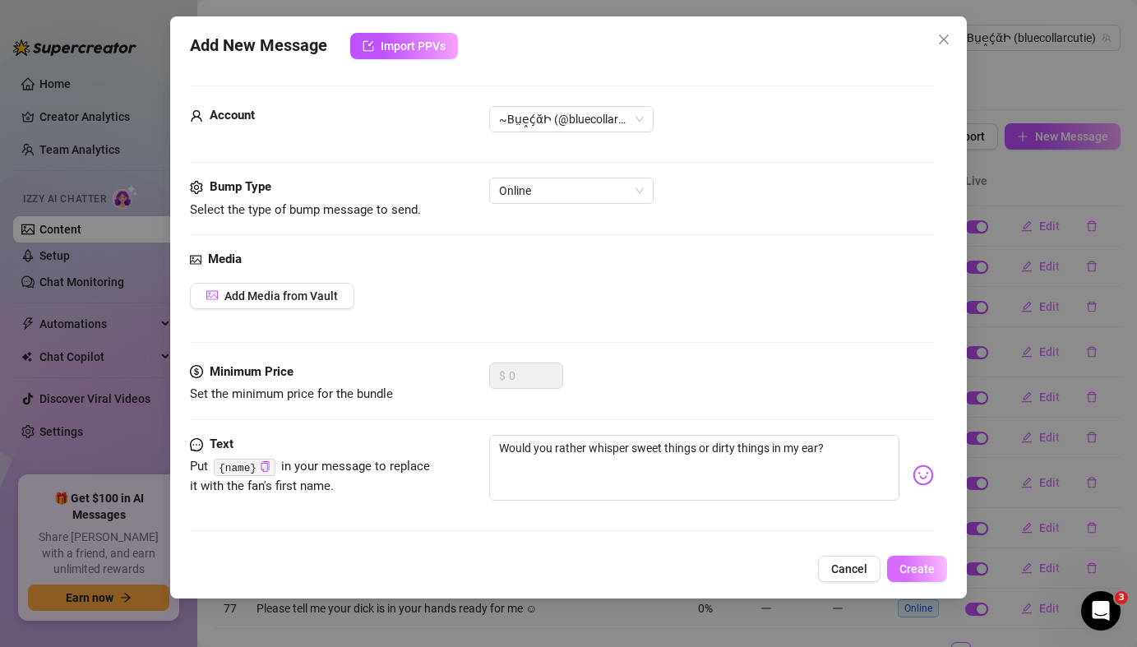
click at [927, 571] on span "Create" at bounding box center [917, 568] width 35 height 13
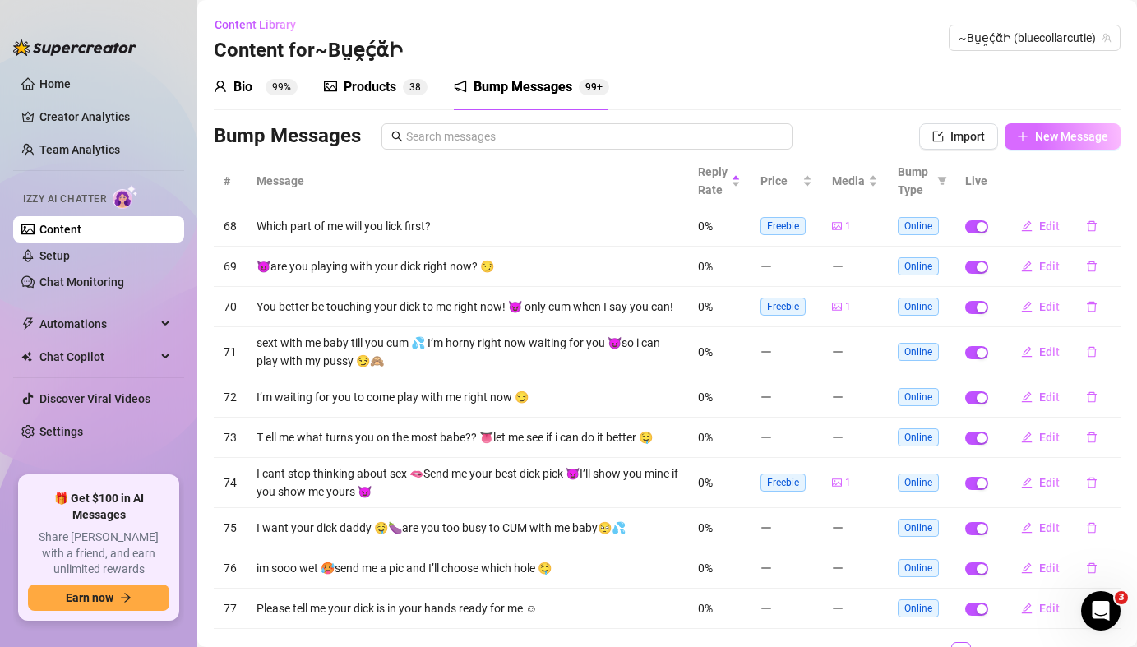
click at [1053, 144] on button "New Message" at bounding box center [1063, 136] width 116 height 26
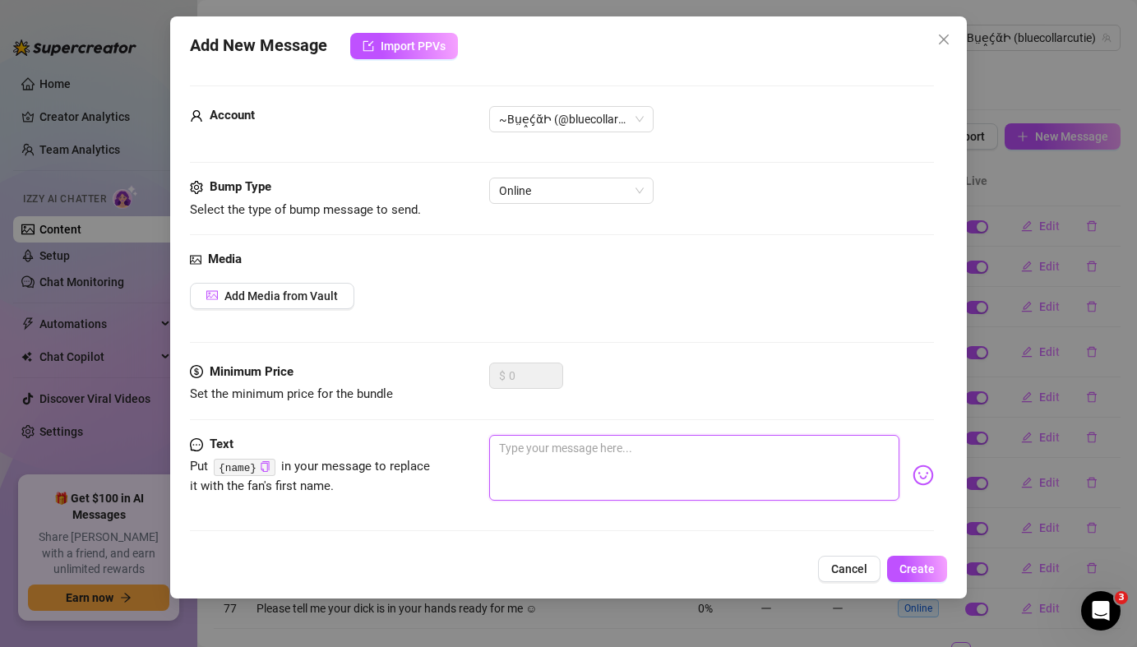
click at [561, 446] on textarea at bounding box center [694, 468] width 410 height 66
paste textarea "I love the way you look at me… it makes me want to misbehave."
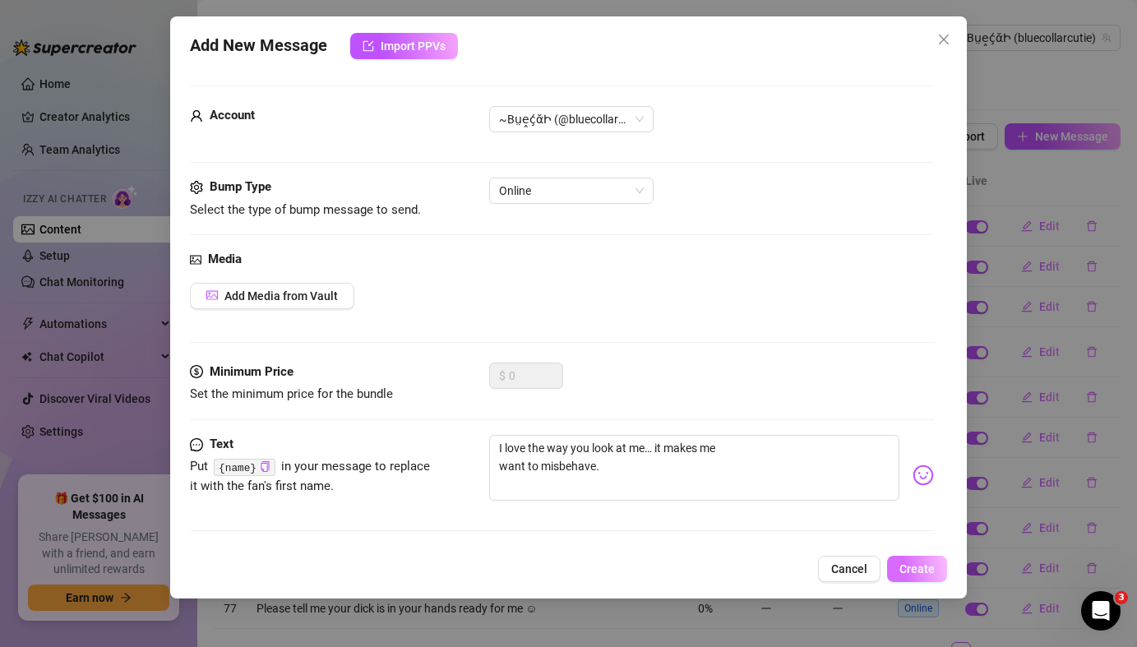
click at [919, 572] on span "Create" at bounding box center [917, 568] width 35 height 13
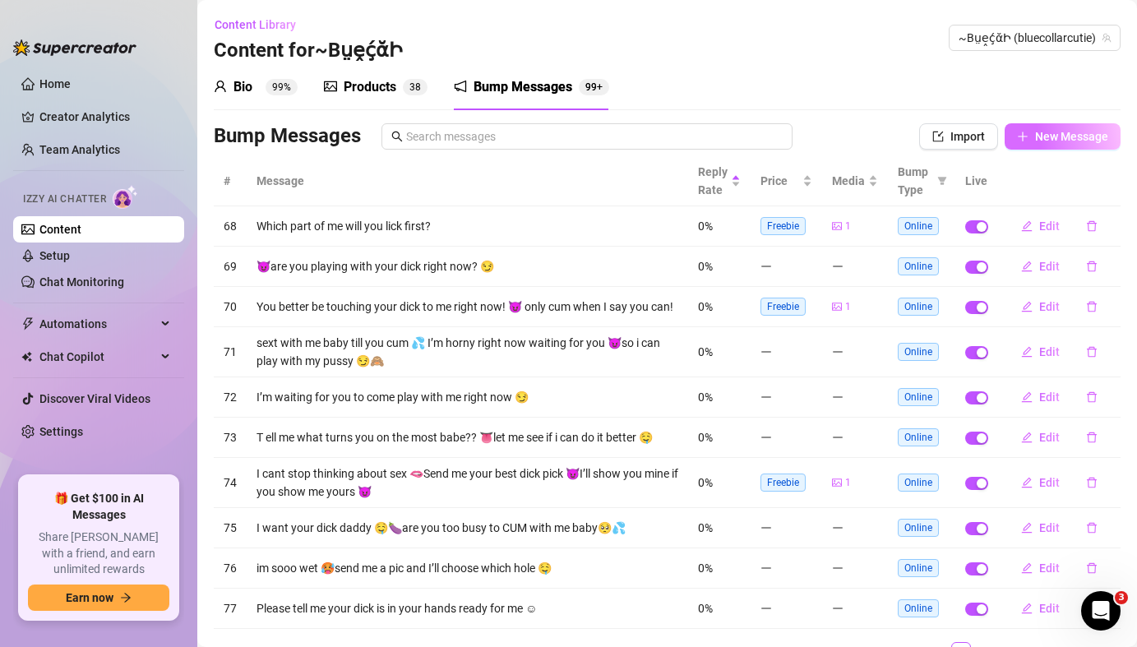
click at [1044, 139] on span "New Message" at bounding box center [1071, 136] width 73 height 13
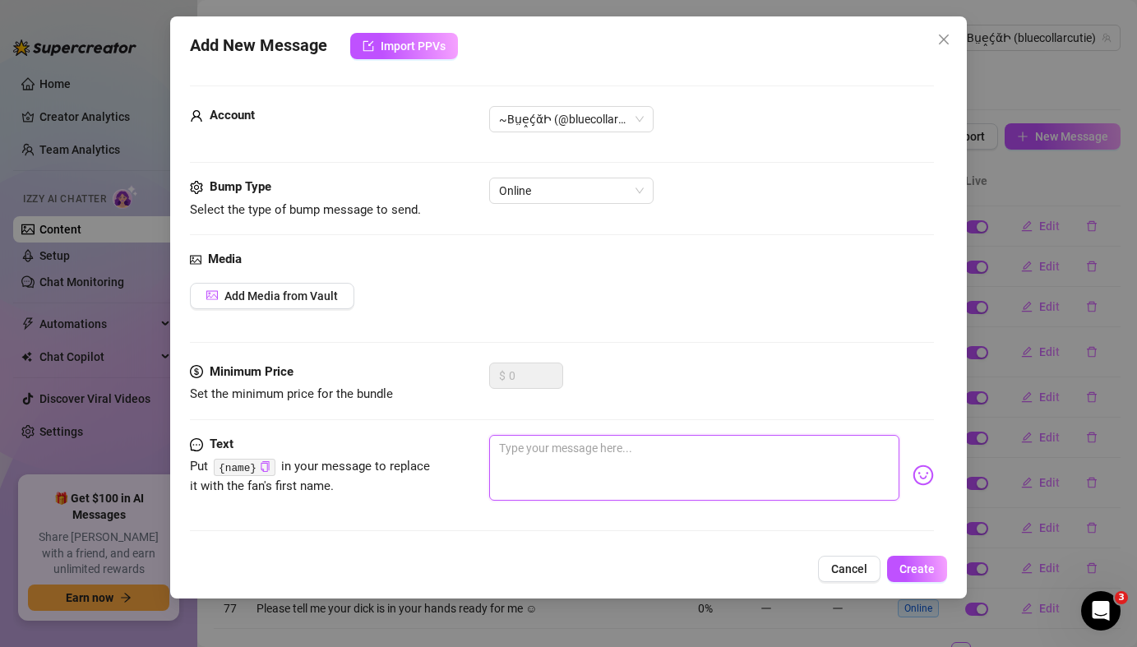
click at [559, 451] on textarea at bounding box center [694, 468] width 410 height 66
paste textarea "I love a good game of seduction… do you?"
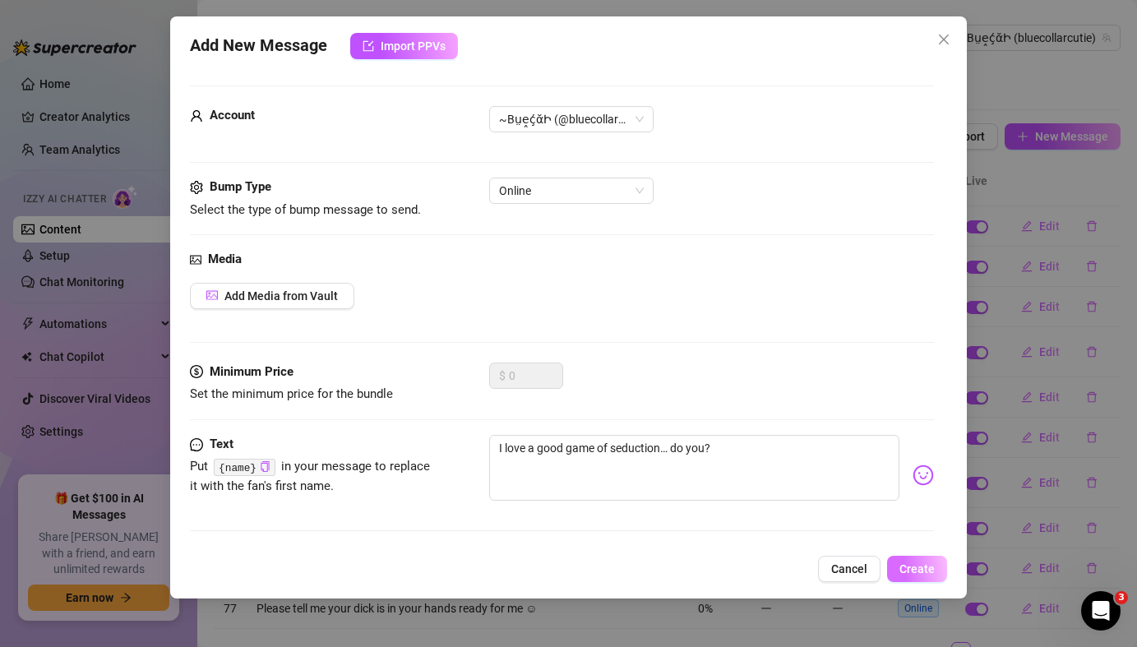
click at [928, 563] on span "Create" at bounding box center [917, 568] width 35 height 13
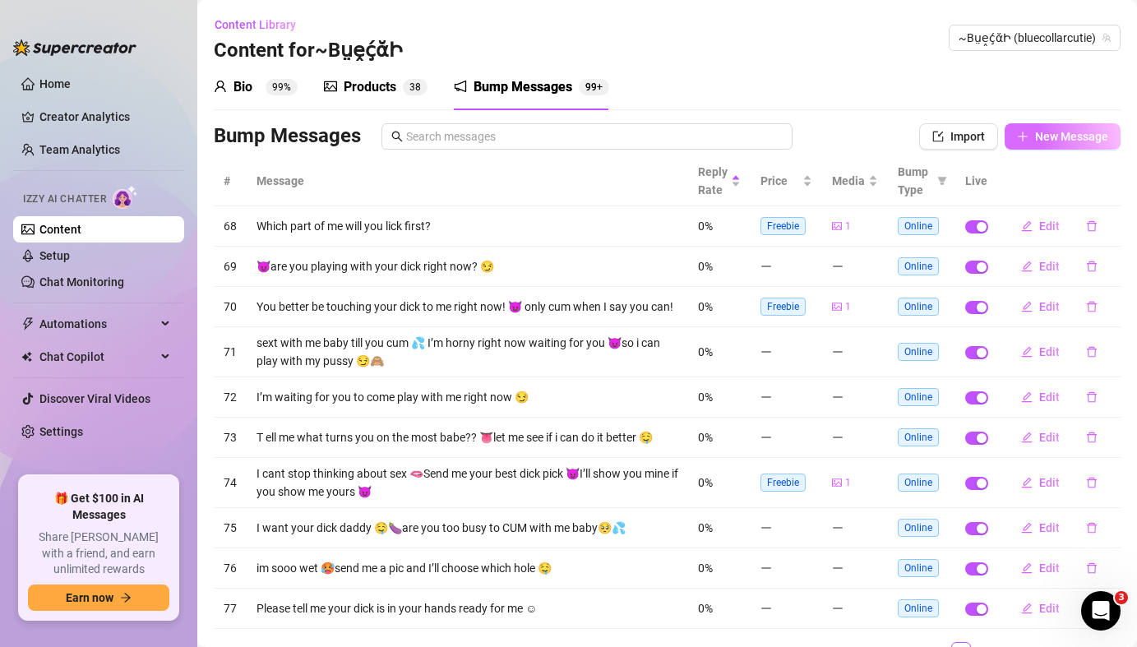
click at [1071, 138] on span "New Message" at bounding box center [1071, 136] width 73 height 13
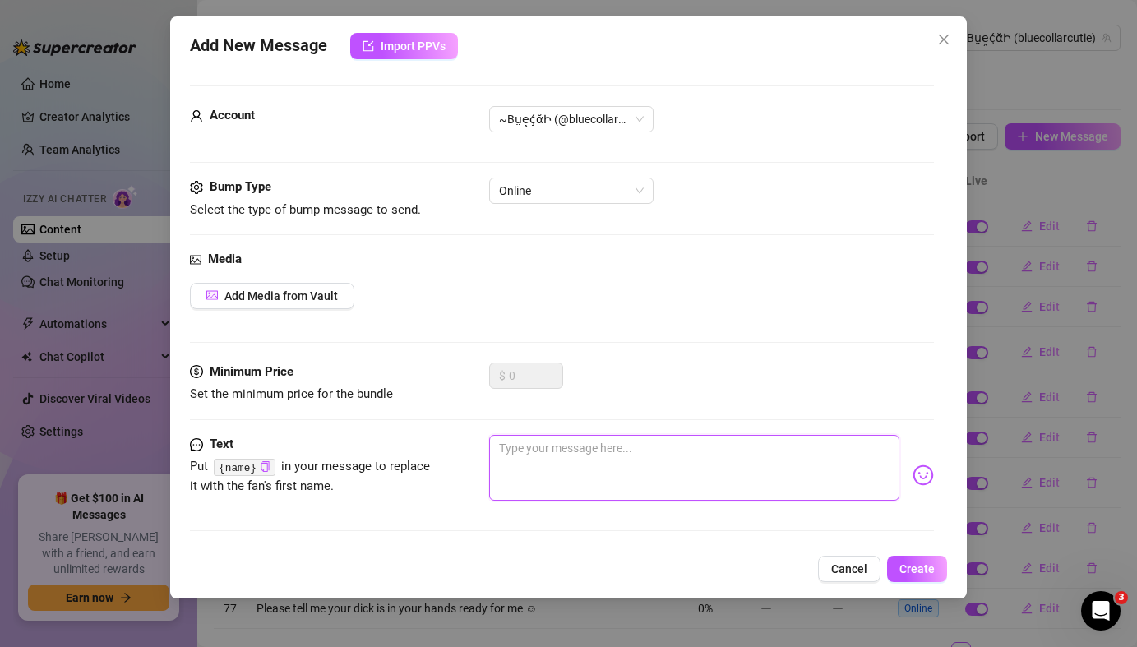
click at [542, 470] on textarea at bounding box center [694, 468] width 410 height 66
paste textarea "What’s your favorite thing to hear during a steamy moment?"
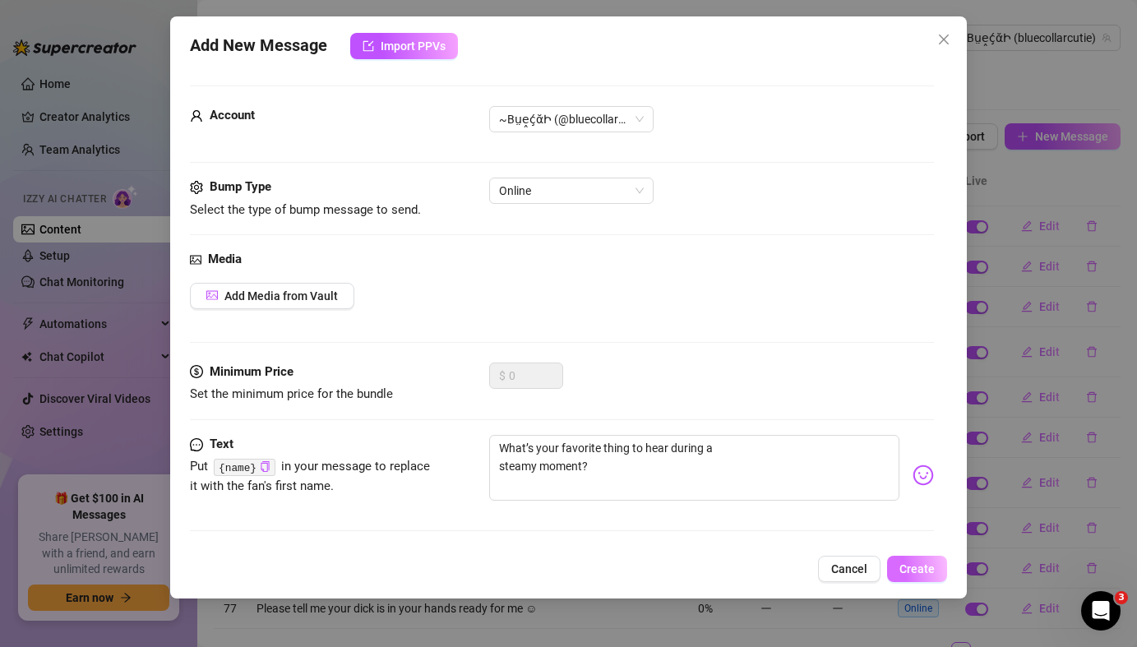
click at [921, 576] on button "Create" at bounding box center [917, 569] width 60 height 26
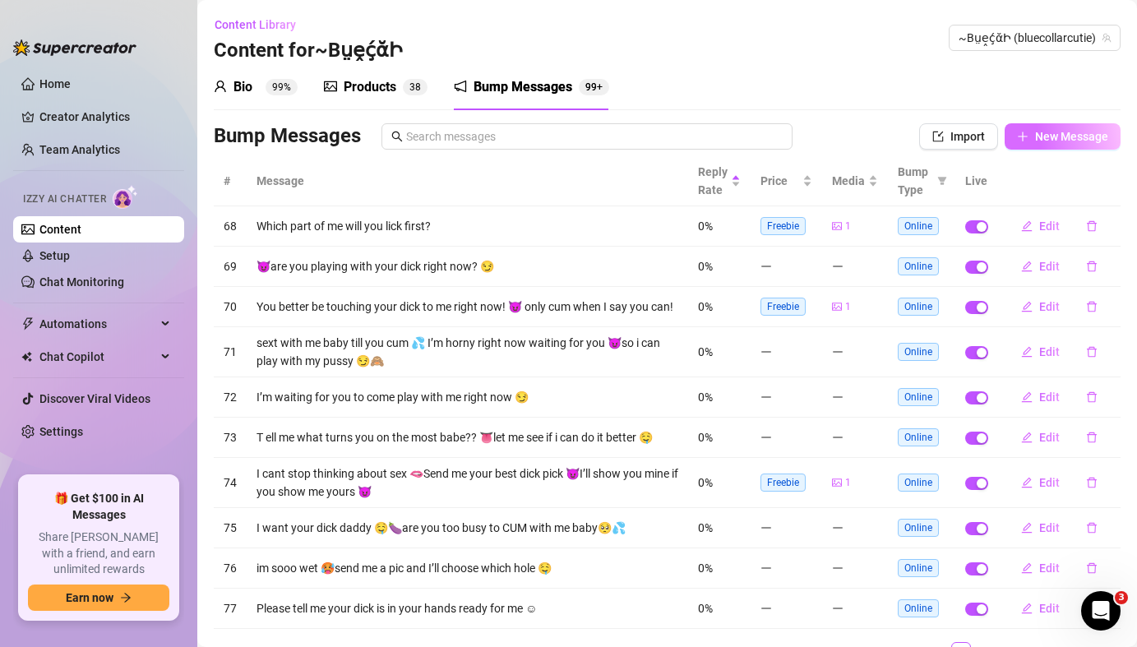
click at [1070, 130] on span "New Message" at bounding box center [1071, 136] width 73 height 13
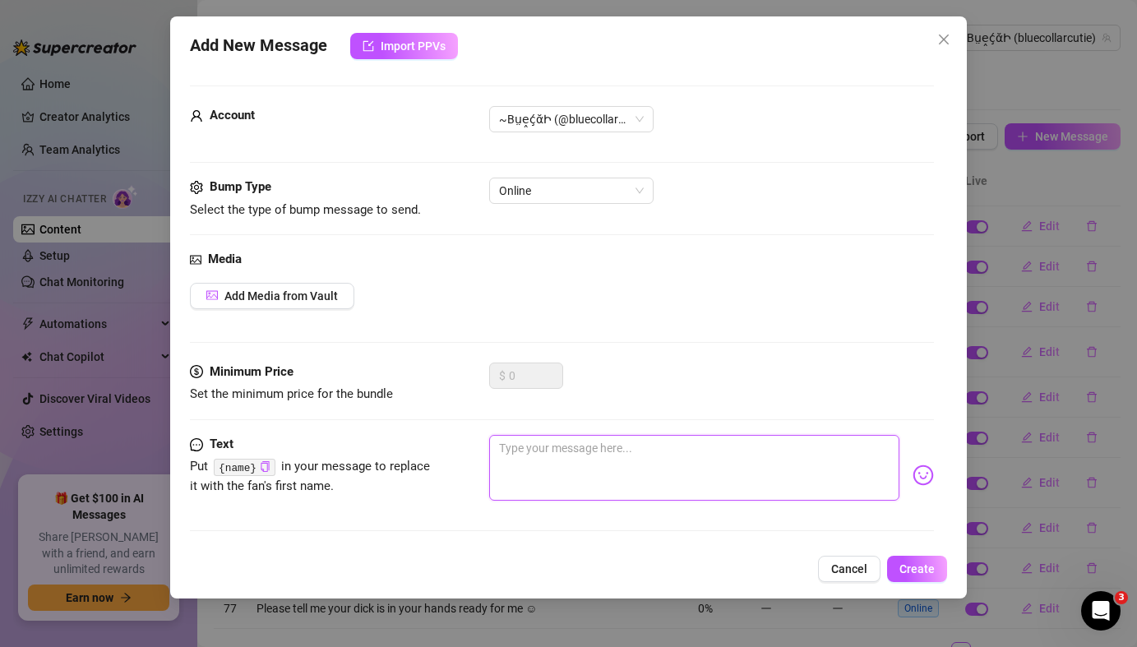
click at [548, 466] on textarea at bounding box center [694, 468] width 410 height 66
paste
click at [498, 465] on textarea "What’s the one thing you’ve always wanted to see me do?" at bounding box center [694, 468] width 410 height 66
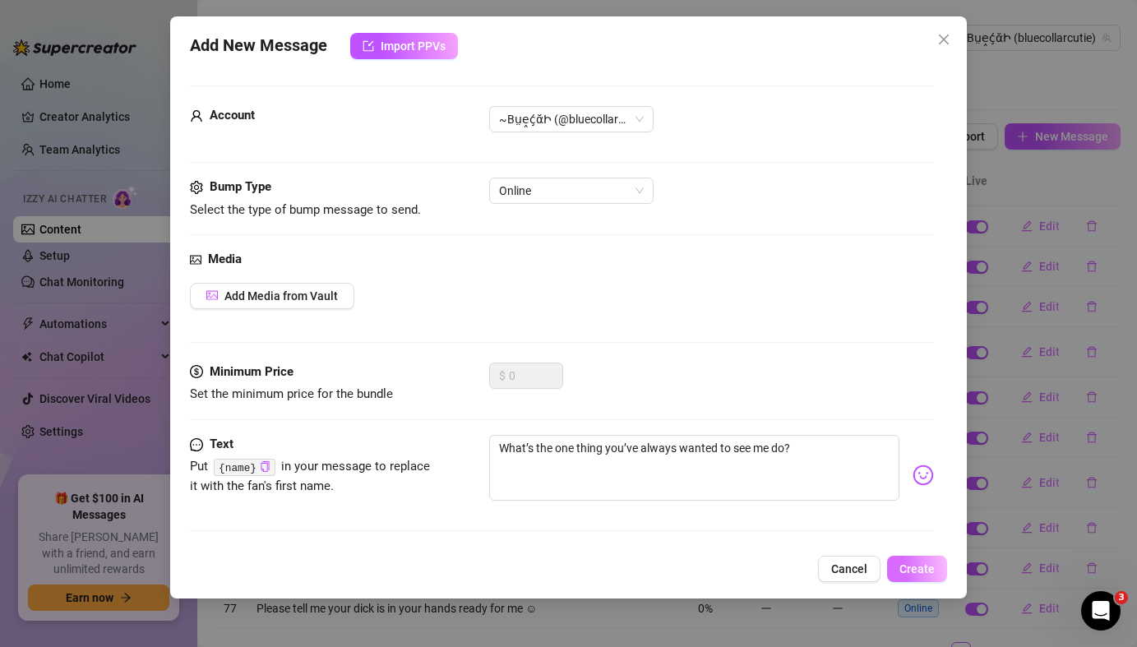
click at [924, 576] on button "Create" at bounding box center [917, 569] width 60 height 26
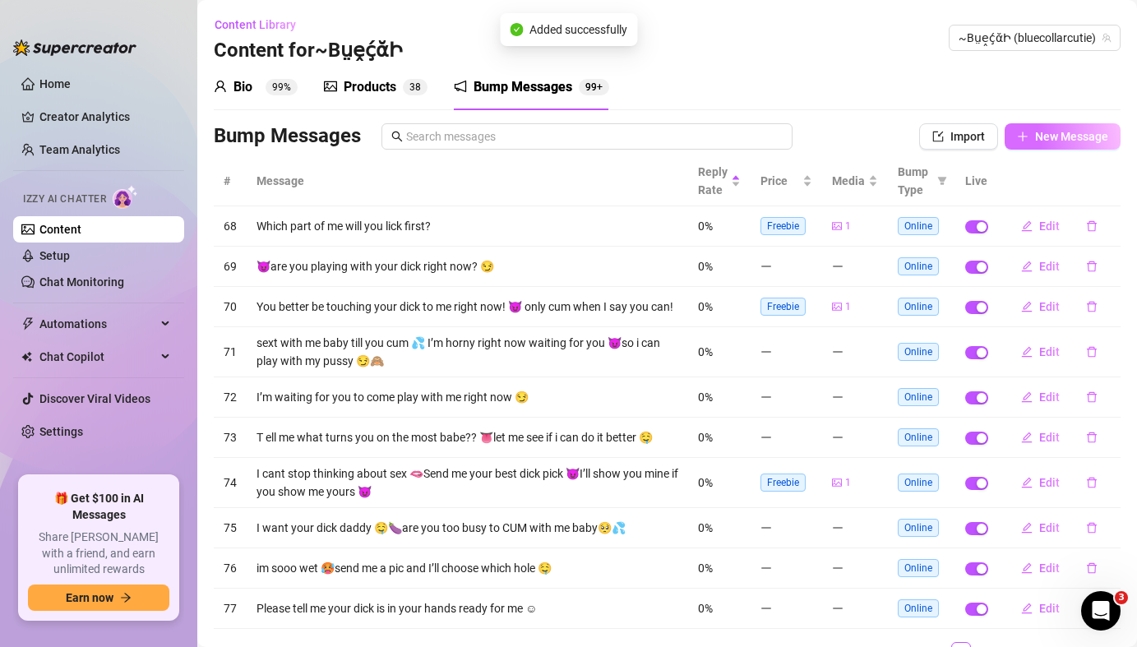
click at [1083, 146] on button "New Message" at bounding box center [1063, 136] width 116 height 26
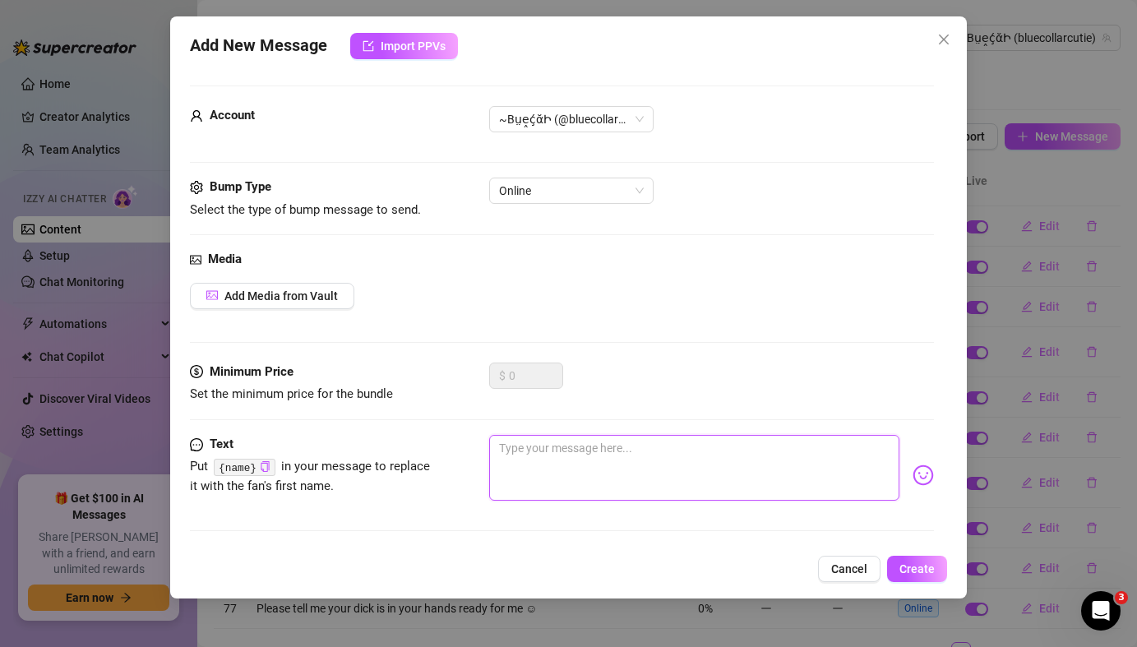
click at [670, 459] on textarea at bounding box center [694, 468] width 410 height 66
click at [502, 465] on textarea "Want to see if I can make your heart race with just one message?" at bounding box center [694, 468] width 410 height 66
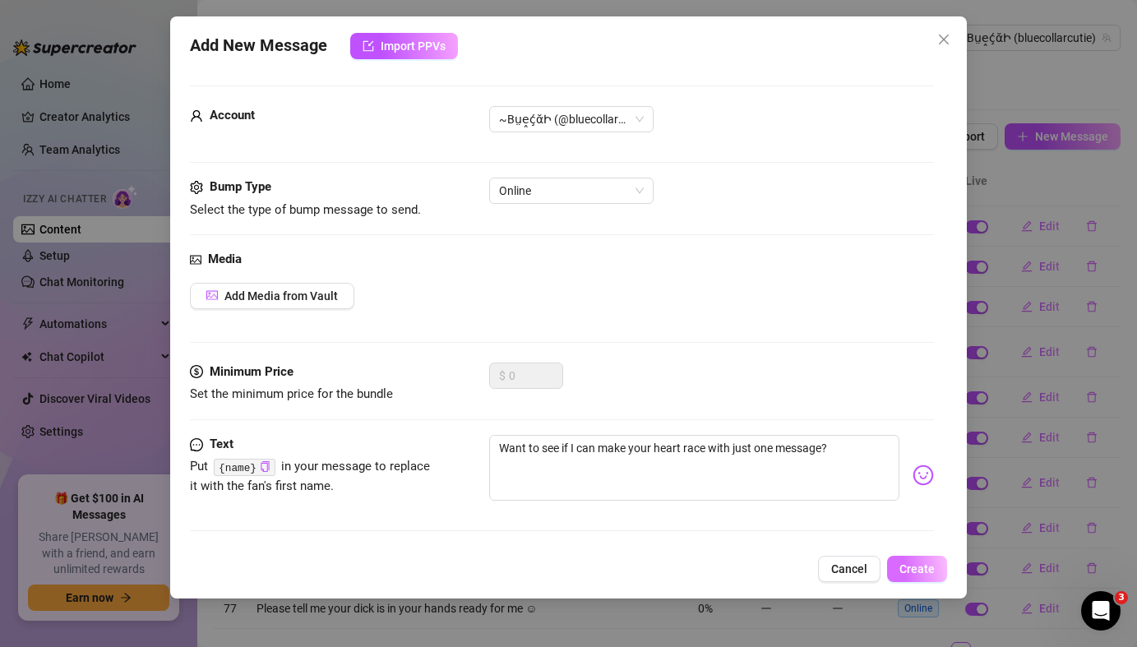
click at [921, 578] on button "Create" at bounding box center [917, 569] width 60 height 26
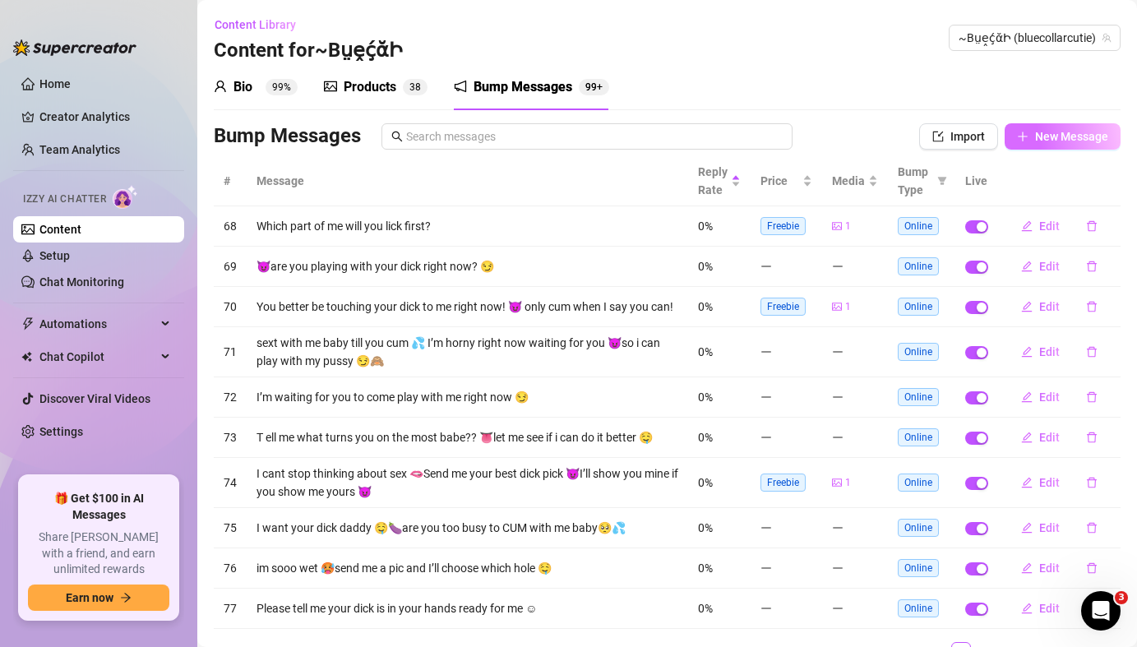
click at [1068, 133] on span "New Message" at bounding box center [1071, 136] width 73 height 13
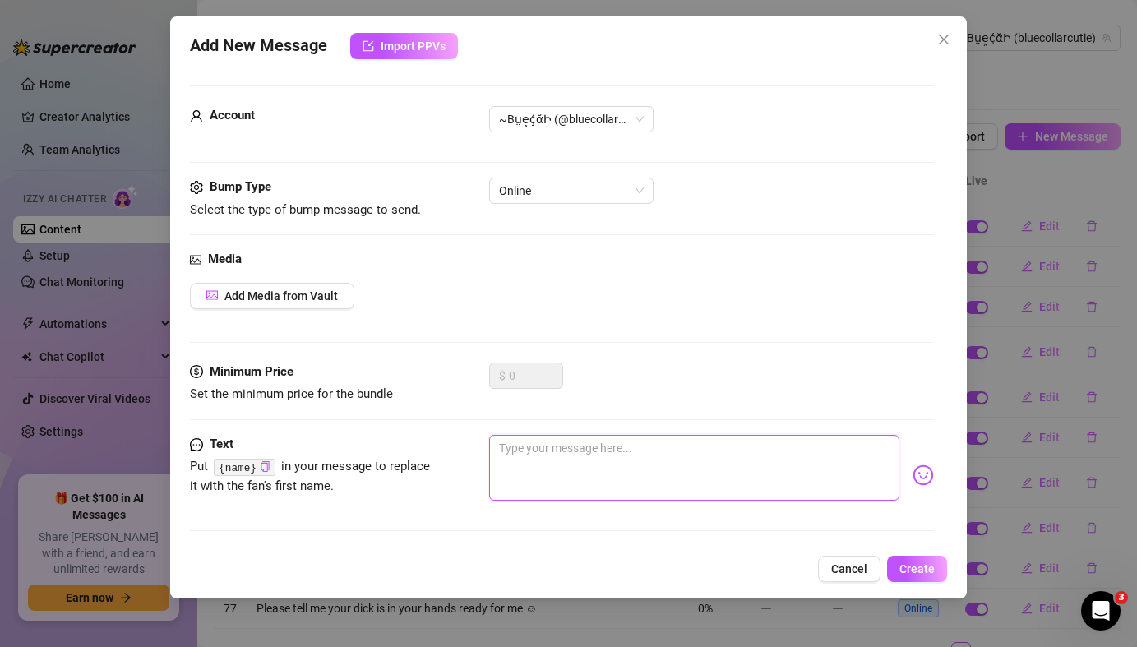
click at [582, 465] on textarea at bounding box center [694, 468] width 410 height 66
click at [502, 471] on textarea "Describe the most seductive outfit I could wear just for you." at bounding box center [694, 468] width 410 height 66
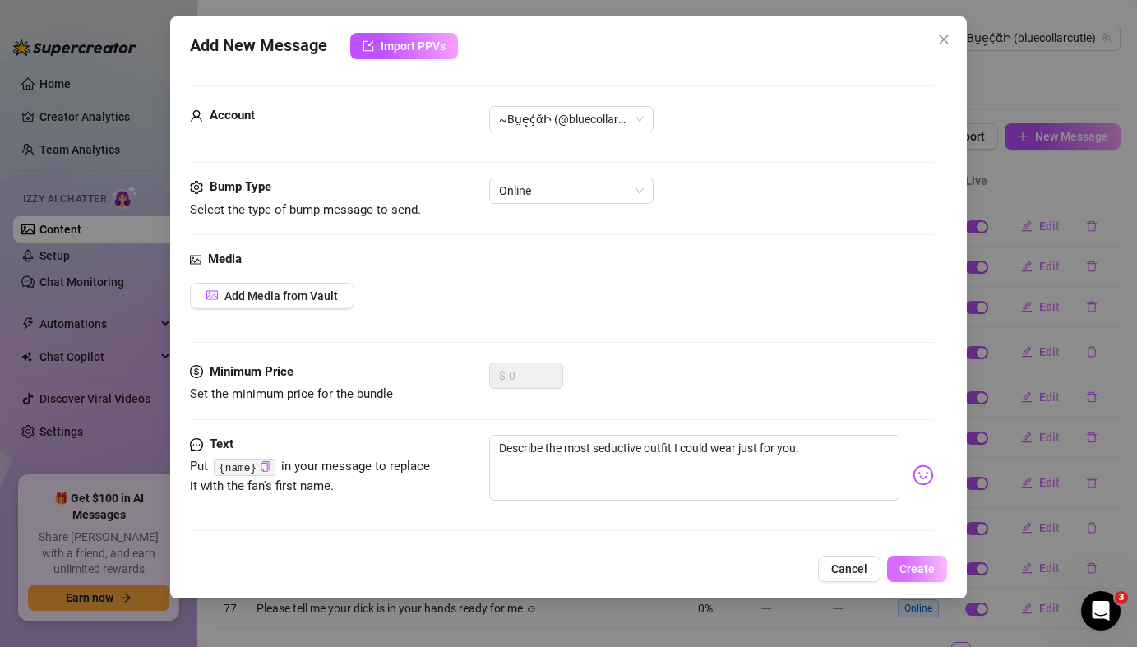
click at [923, 573] on span "Create" at bounding box center [917, 568] width 35 height 13
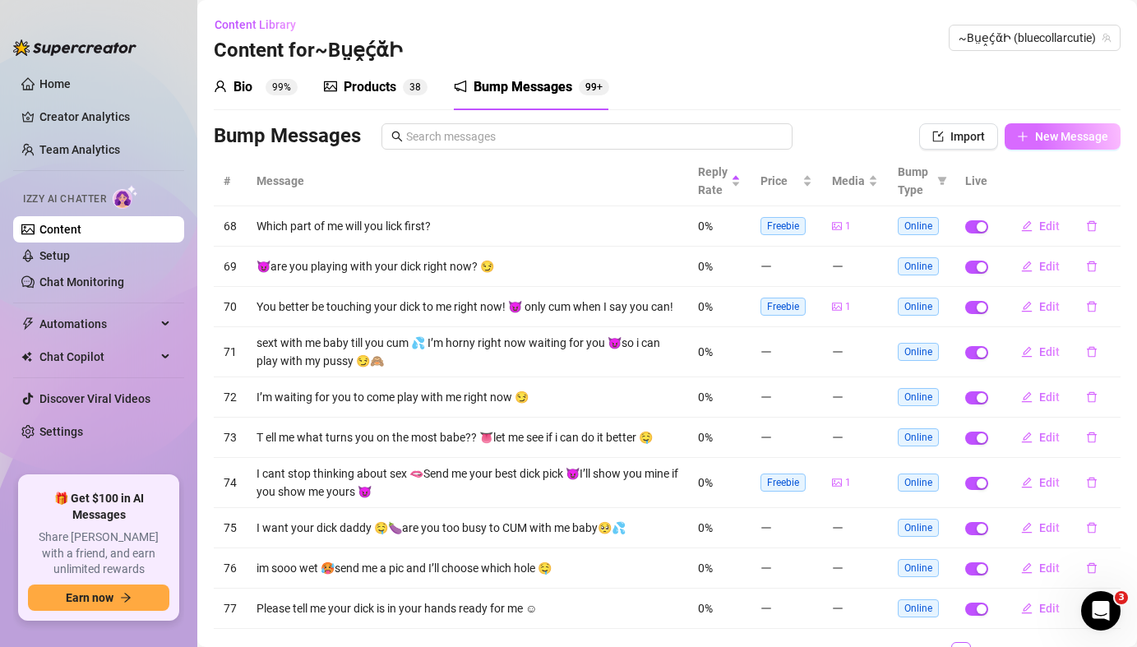
click at [1076, 143] on button "New Message" at bounding box center [1063, 136] width 116 height 26
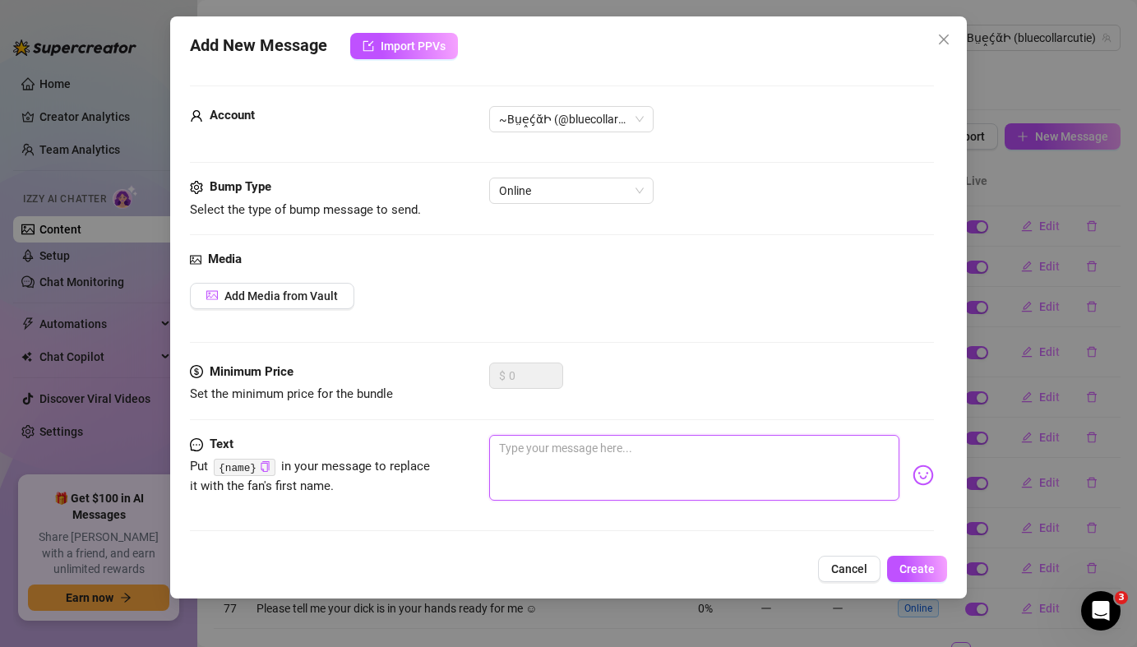
click at [632, 466] on textarea at bounding box center [694, 468] width 410 height 66
click at [500, 468] on textarea "Let’s create a fantasy together. Where do you want to start?" at bounding box center [694, 468] width 410 height 66
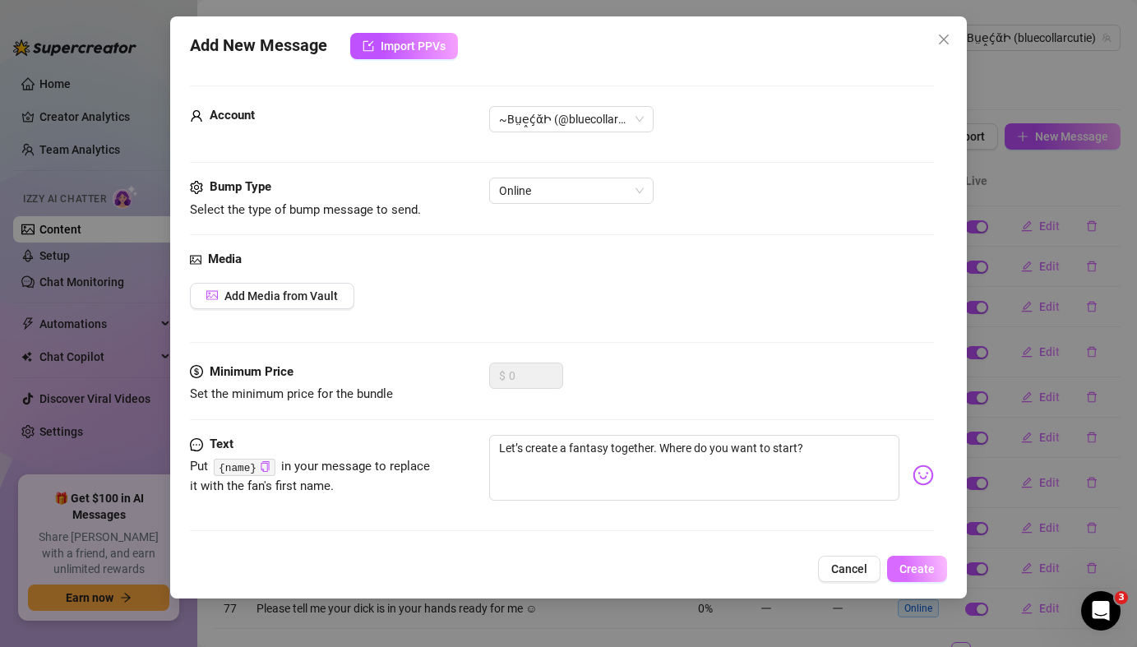
click at [935, 570] on button "Create" at bounding box center [917, 569] width 60 height 26
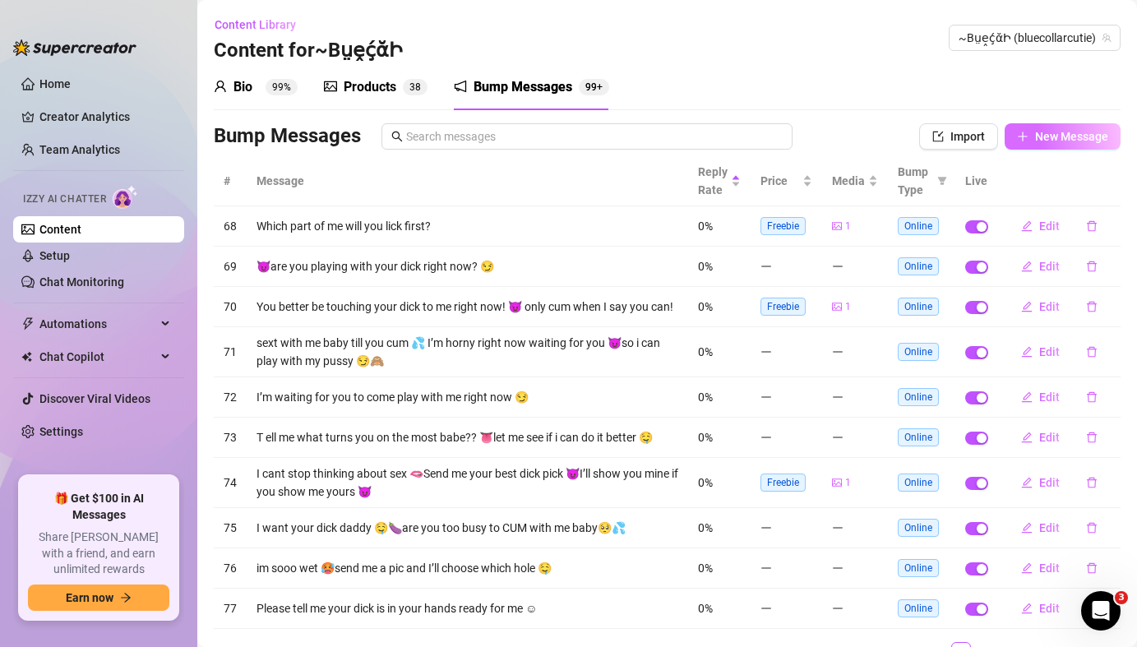
click at [1066, 136] on span "New Message" at bounding box center [1071, 136] width 73 height 13
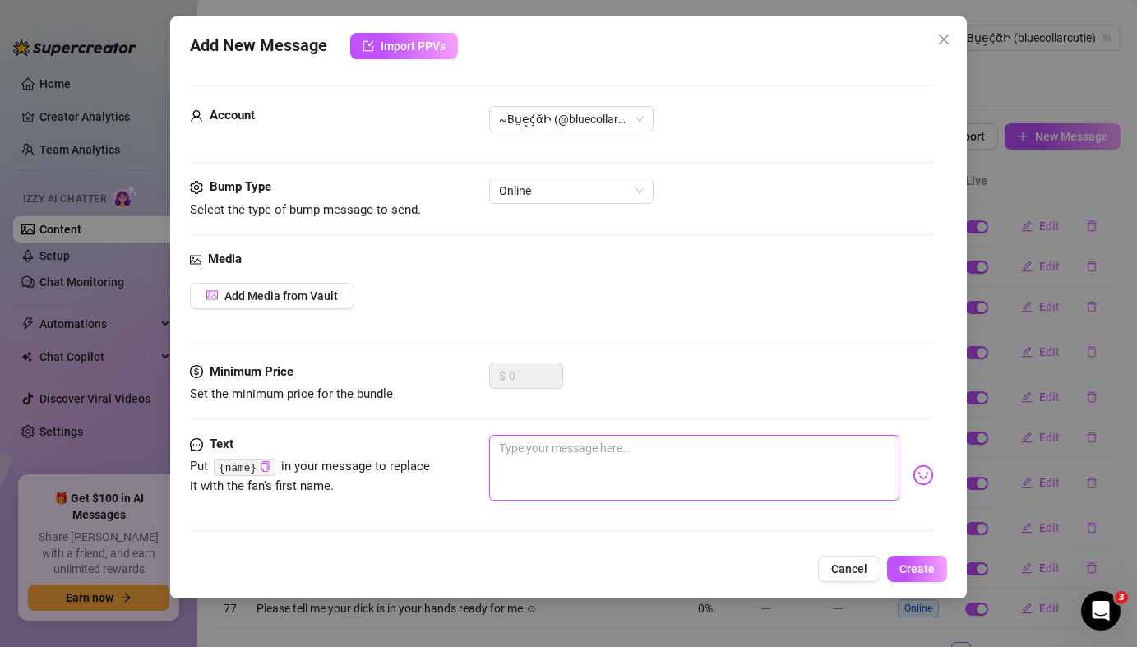
click at [595, 458] on textarea at bounding box center [694, 468] width 410 height 66
click at [500, 470] on textarea "What’s the one thing that gets your heart racing the most?" at bounding box center [694, 468] width 410 height 66
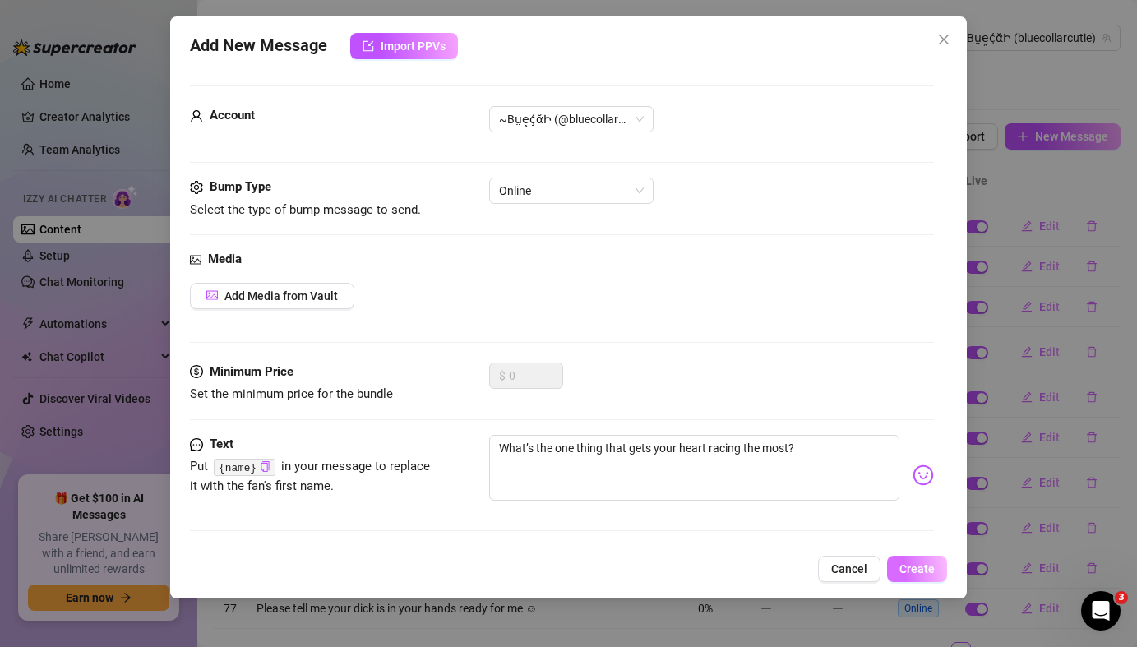
click at [923, 567] on span "Create" at bounding box center [917, 568] width 35 height 13
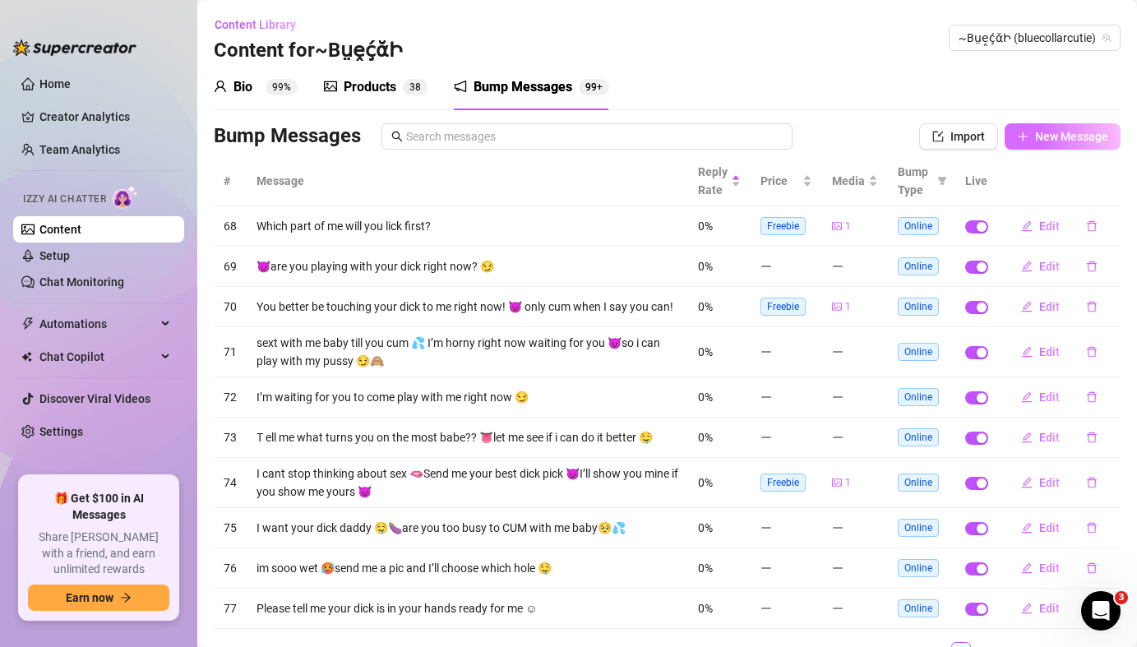
click at [1043, 143] on button "New Message" at bounding box center [1063, 136] width 116 height 26
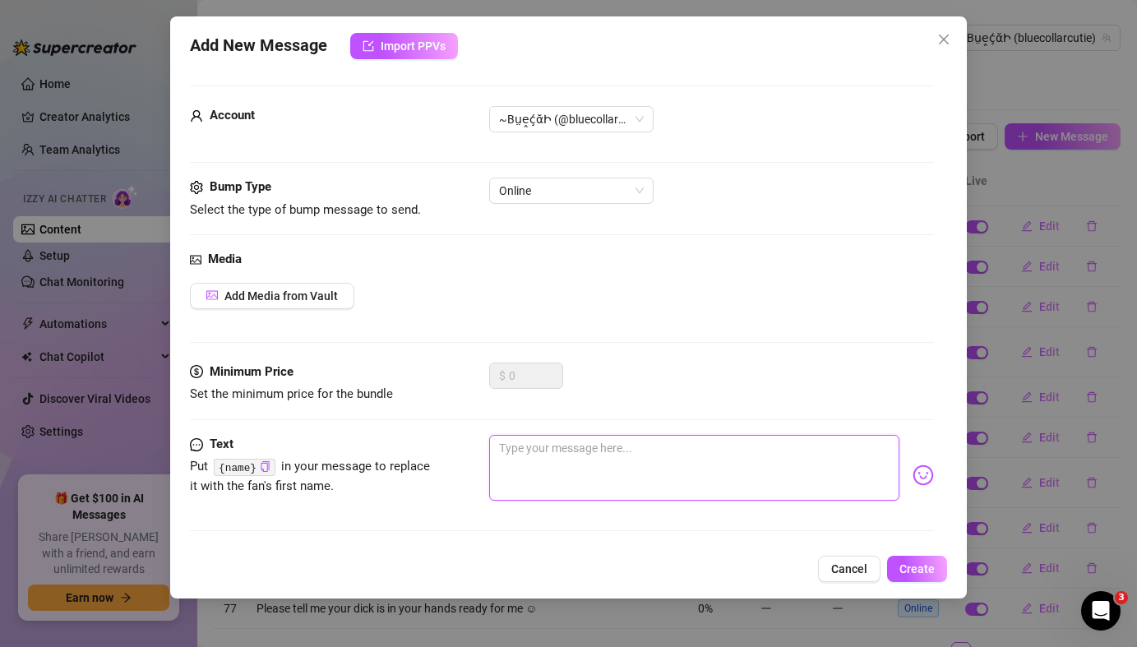
click at [608, 461] on textarea at bounding box center [694, 468] width 410 height 66
click at [500, 465] on textarea "What would you do if I gave you full control tonight?" at bounding box center [694, 468] width 410 height 66
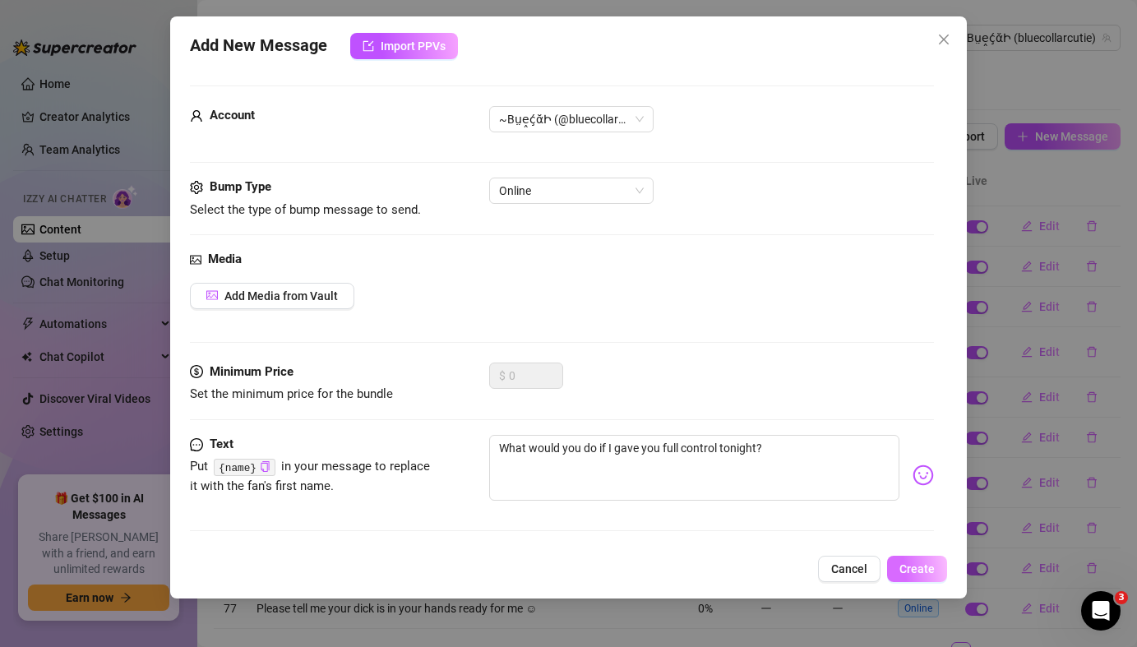
click at [914, 567] on span "Create" at bounding box center [917, 568] width 35 height 13
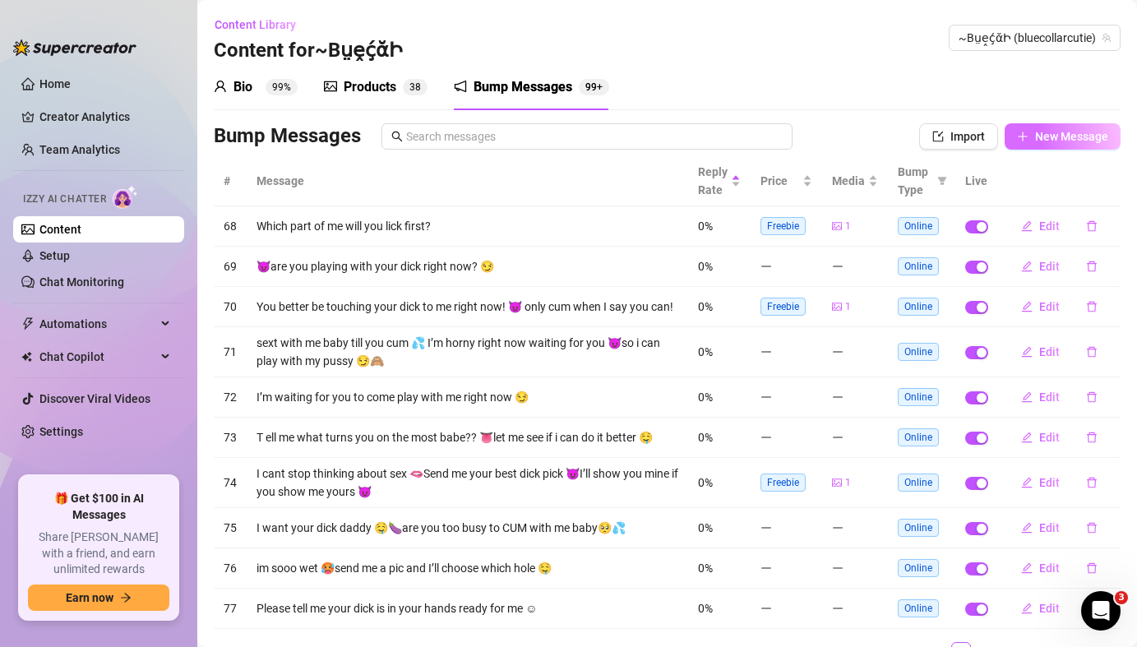
click at [1040, 144] on button "New Message" at bounding box center [1063, 136] width 116 height 26
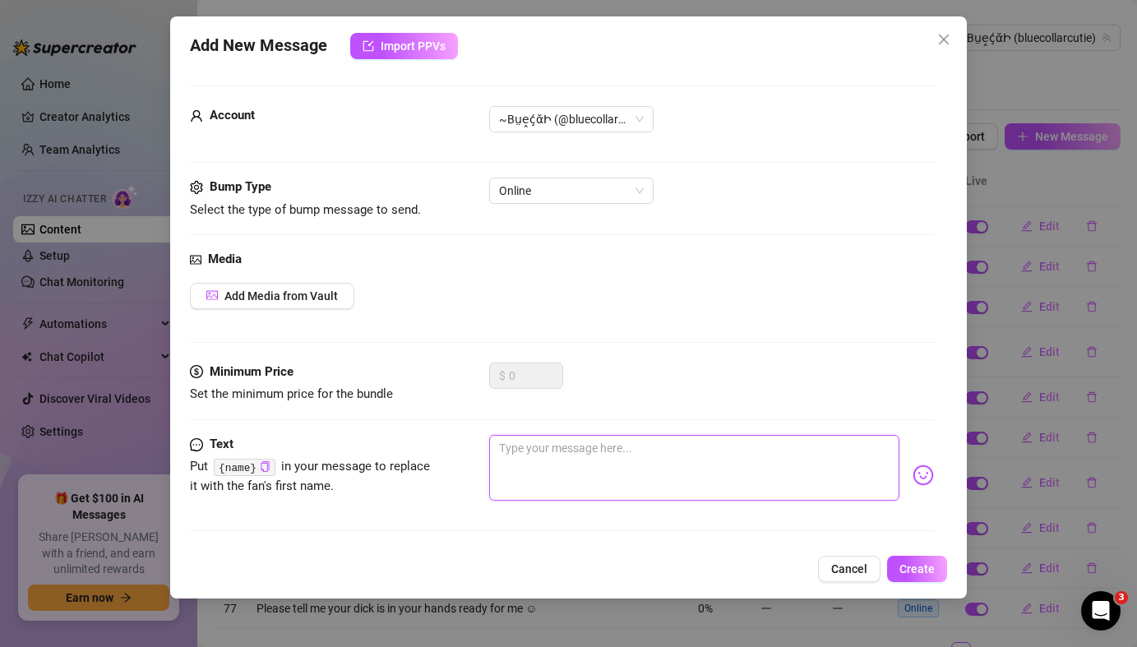
click at [678, 471] on textarea at bounding box center [694, 468] width 410 height 66
click at [912, 568] on span "Create" at bounding box center [917, 568] width 35 height 13
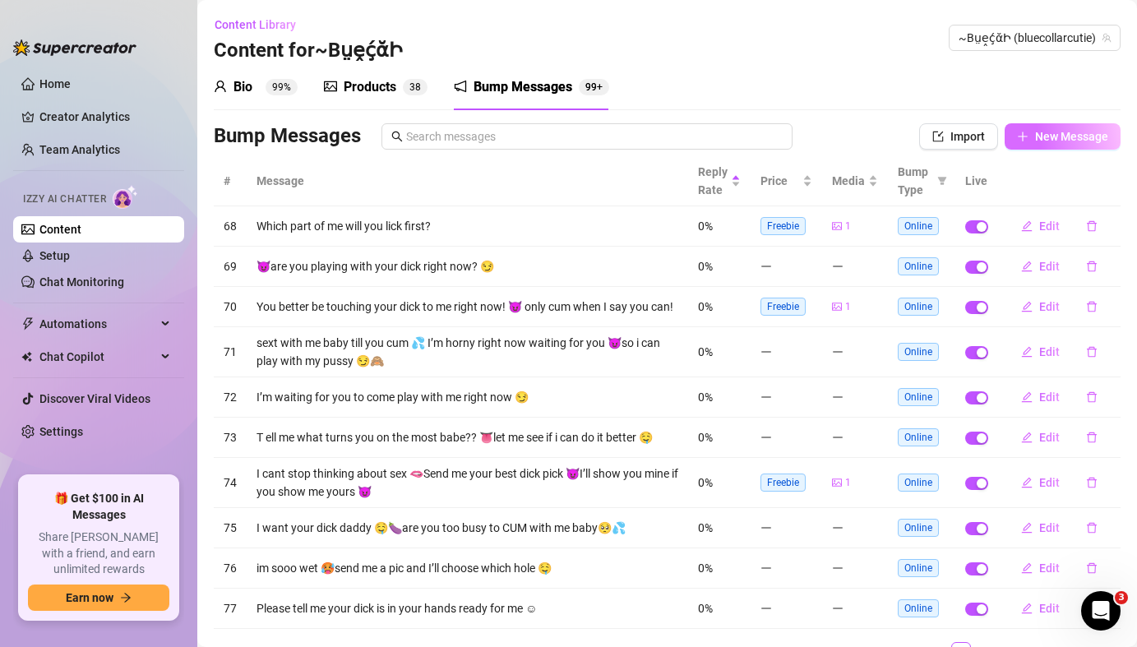
click at [1064, 144] on button "New Message" at bounding box center [1063, 136] width 116 height 26
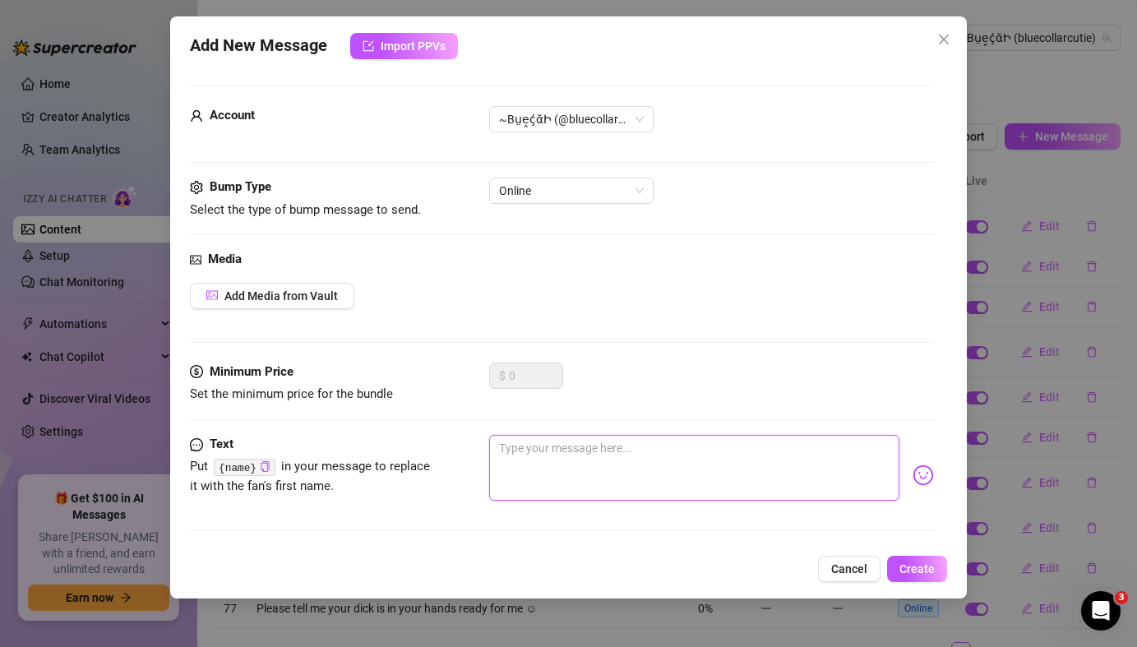
click at [597, 484] on textarea at bounding box center [694, 468] width 410 height 66
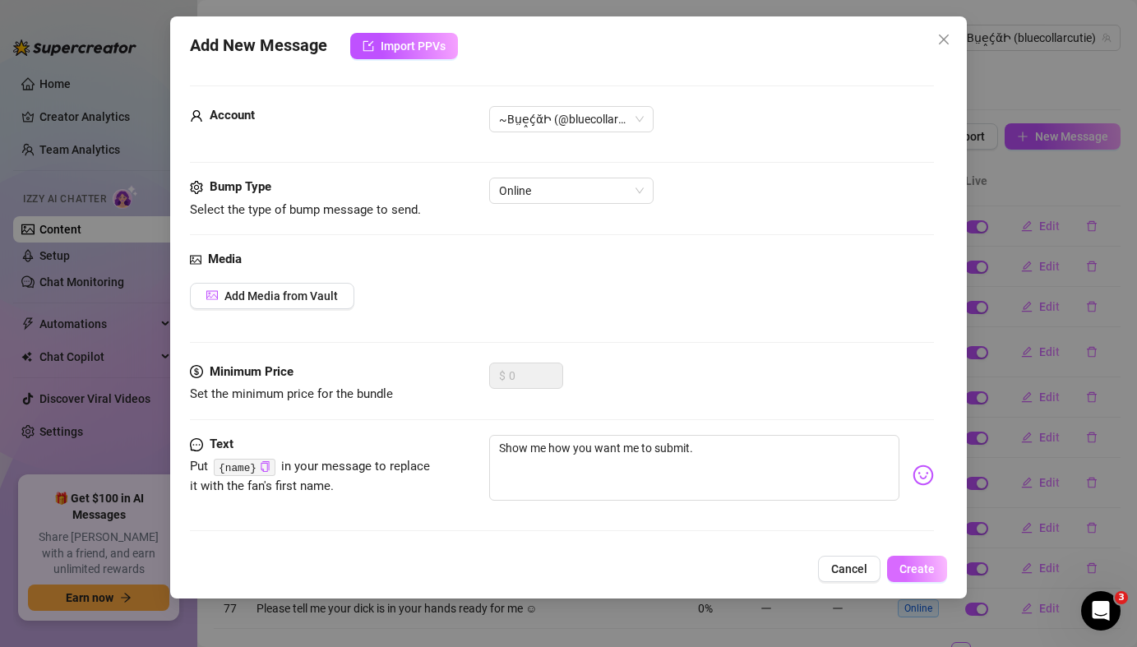
click at [920, 576] on button "Create" at bounding box center [917, 569] width 60 height 26
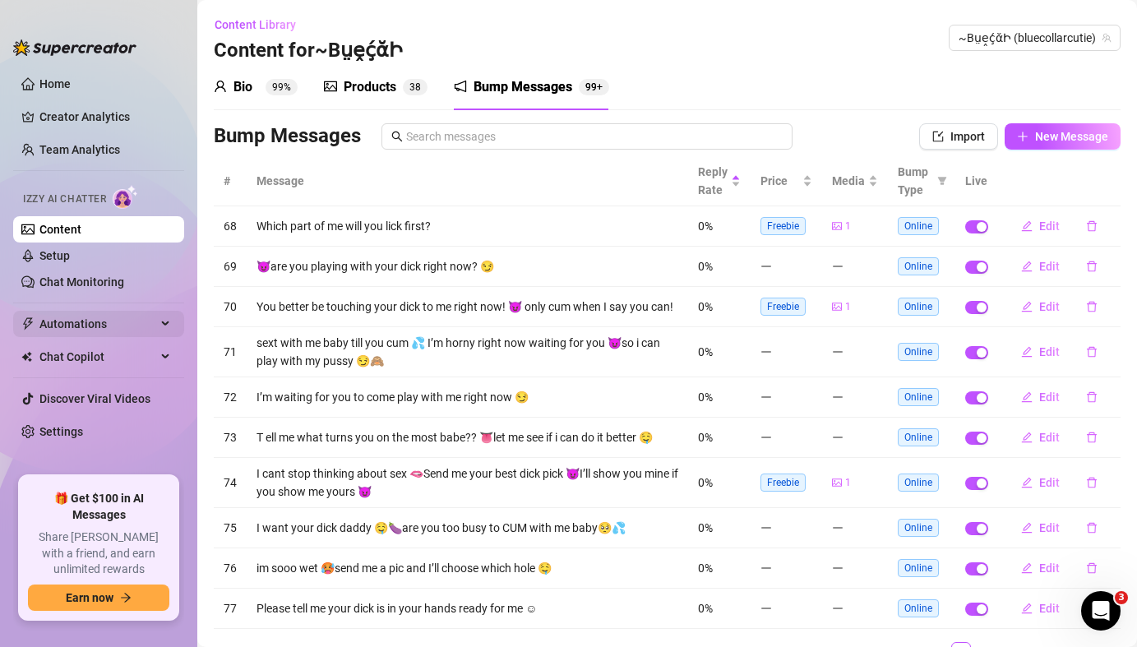
click at [169, 332] on div "Automations" at bounding box center [98, 324] width 171 height 26
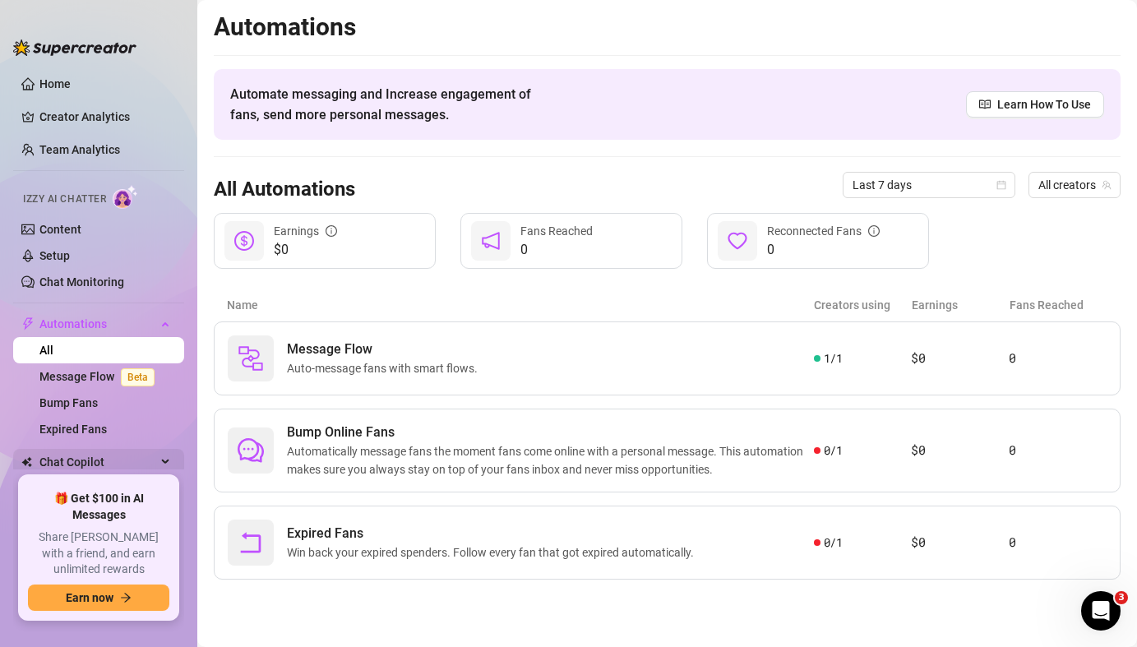
click at [176, 463] on div "Chat Copilot" at bounding box center [98, 462] width 171 height 26
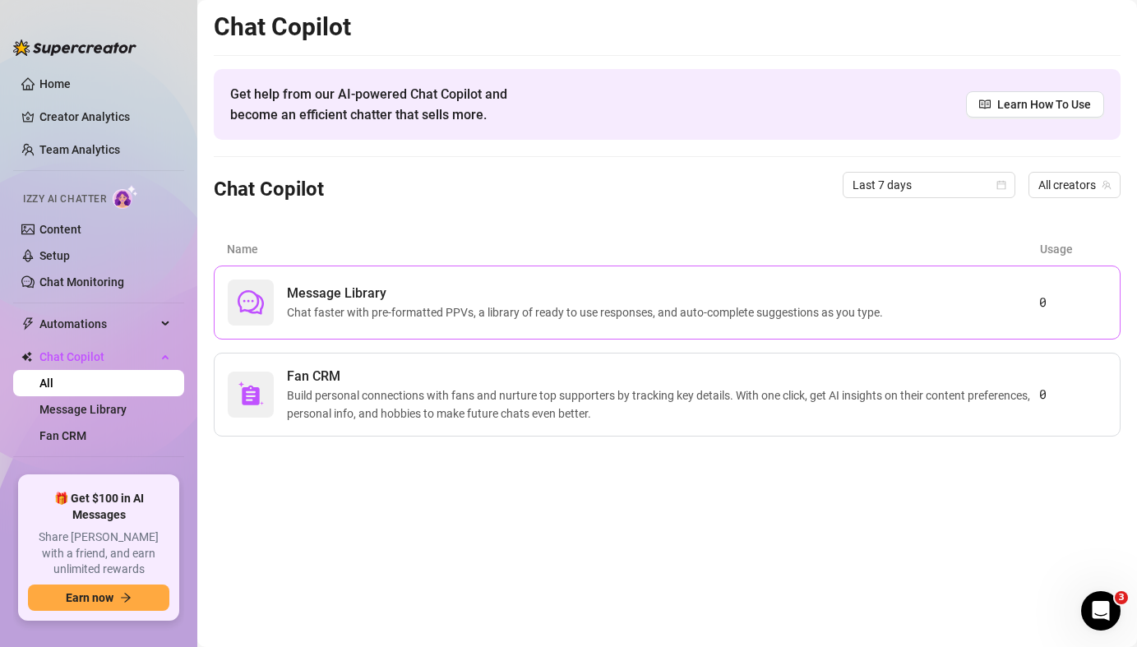
click at [407, 308] on span "Chat faster with pre-formatted PPVs, a library of ready to use responses, and a…" at bounding box center [588, 312] width 603 height 18
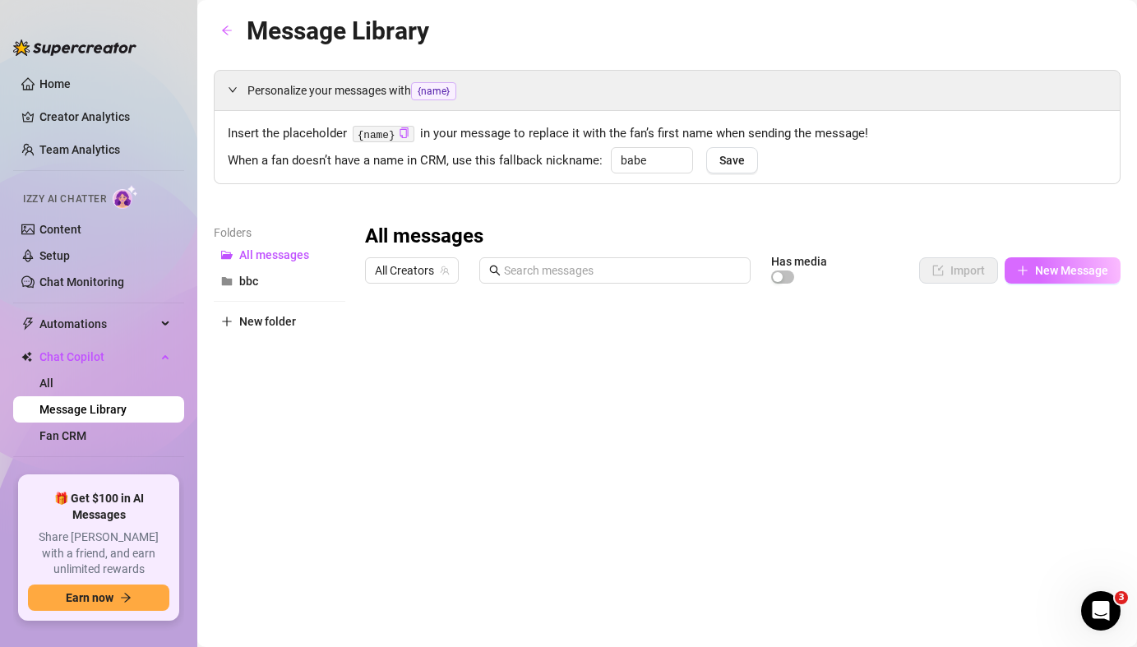
click at [1046, 271] on span "New Message" at bounding box center [1071, 270] width 73 height 13
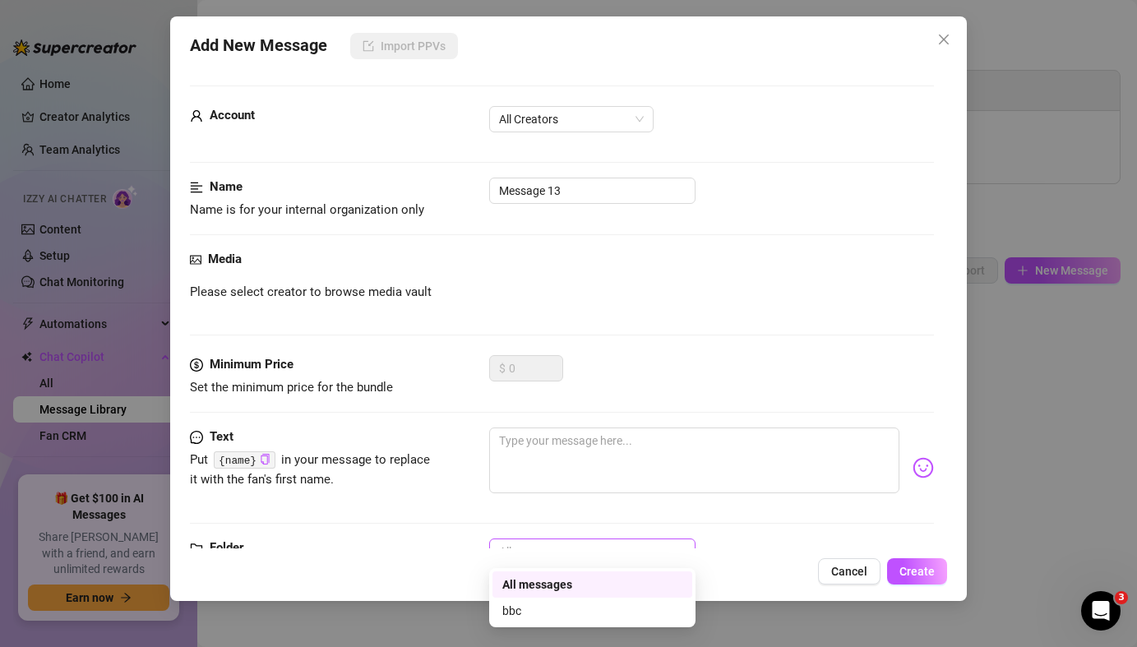
click at [540, 544] on span "All messages" at bounding box center [592, 551] width 187 height 25
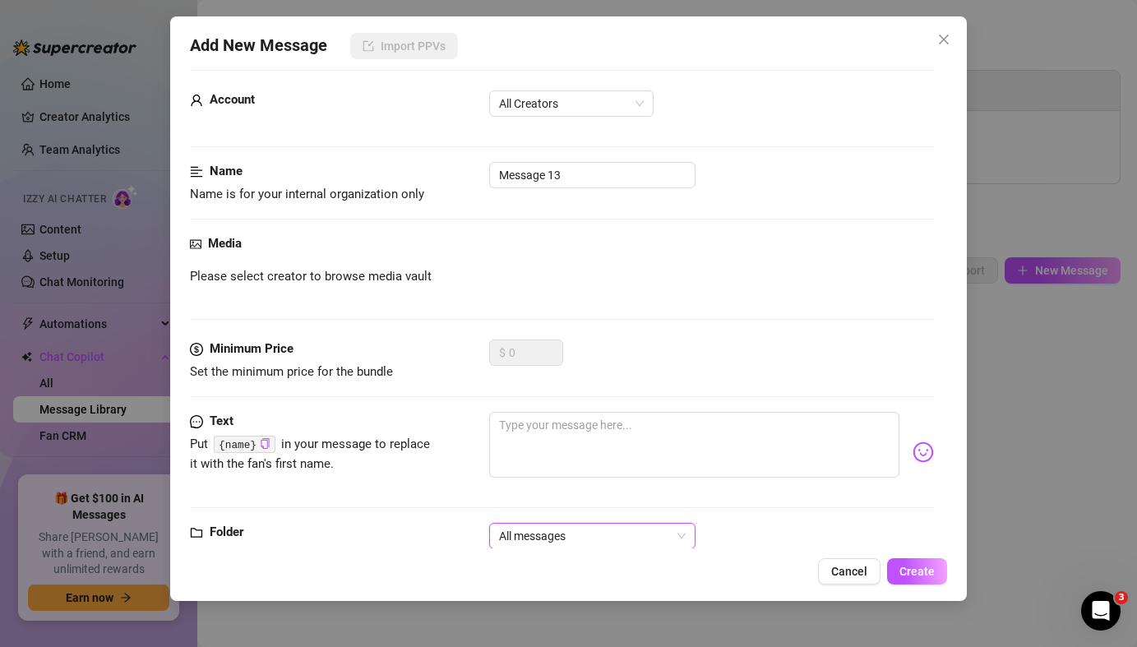
click at [574, 539] on span "All messages" at bounding box center [592, 536] width 187 height 25
click at [946, 46] on button "Close" at bounding box center [944, 39] width 26 height 26
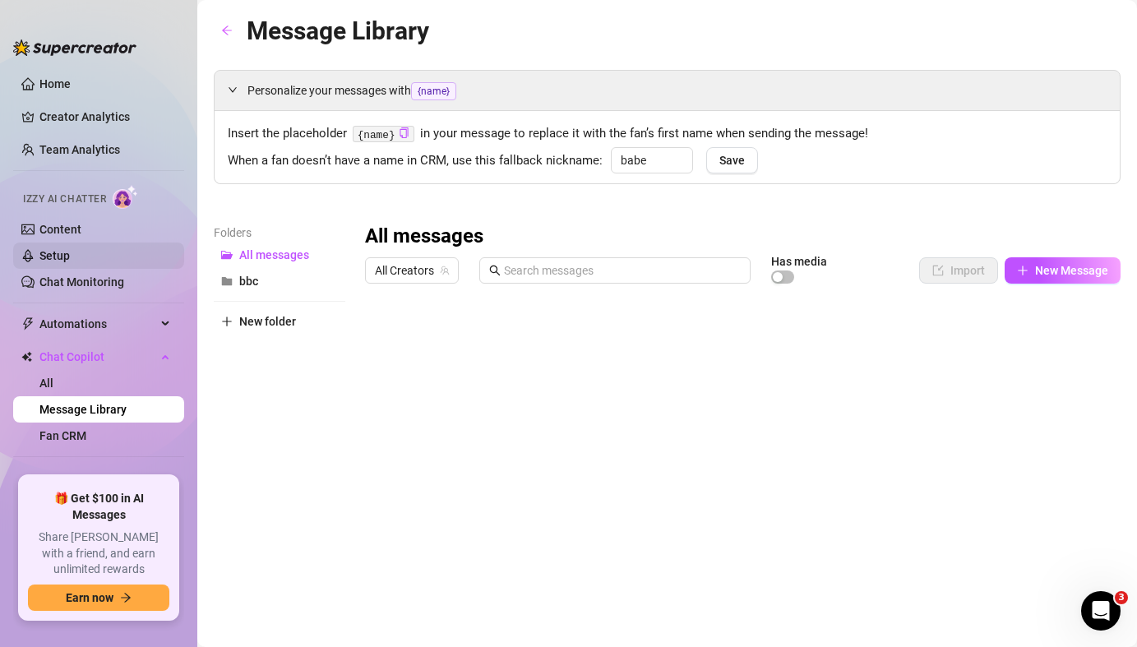
click at [70, 255] on link "Setup" at bounding box center [54, 255] width 30 height 13
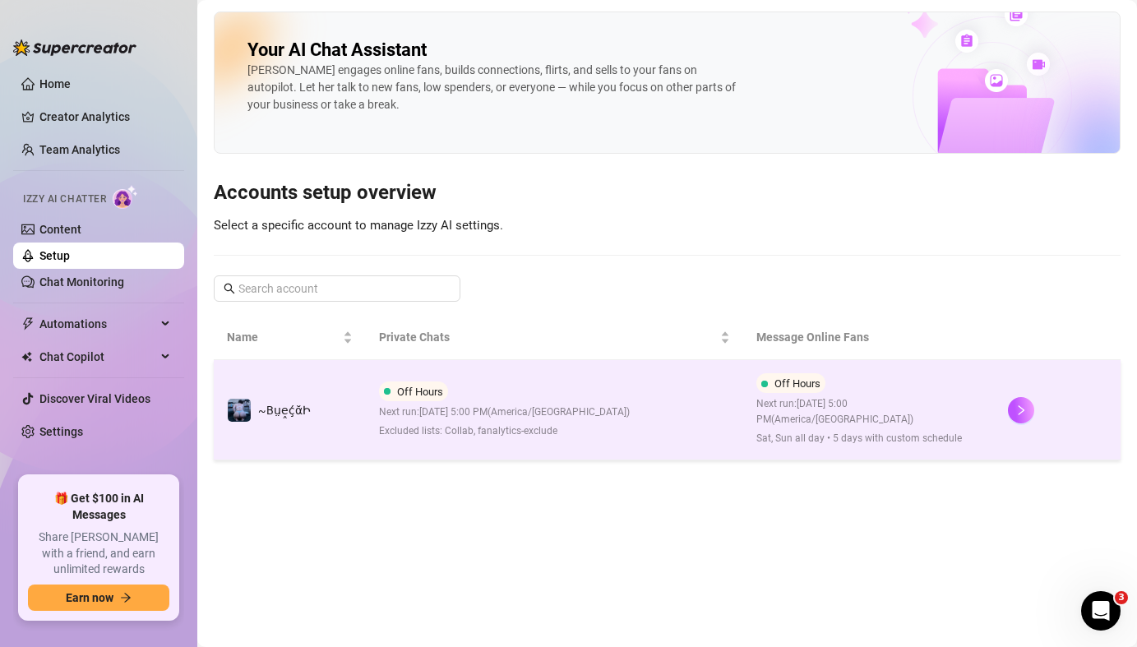
click at [491, 432] on span "Excluded lists: Collab, fanalytics-exclude" at bounding box center [504, 432] width 251 height 16
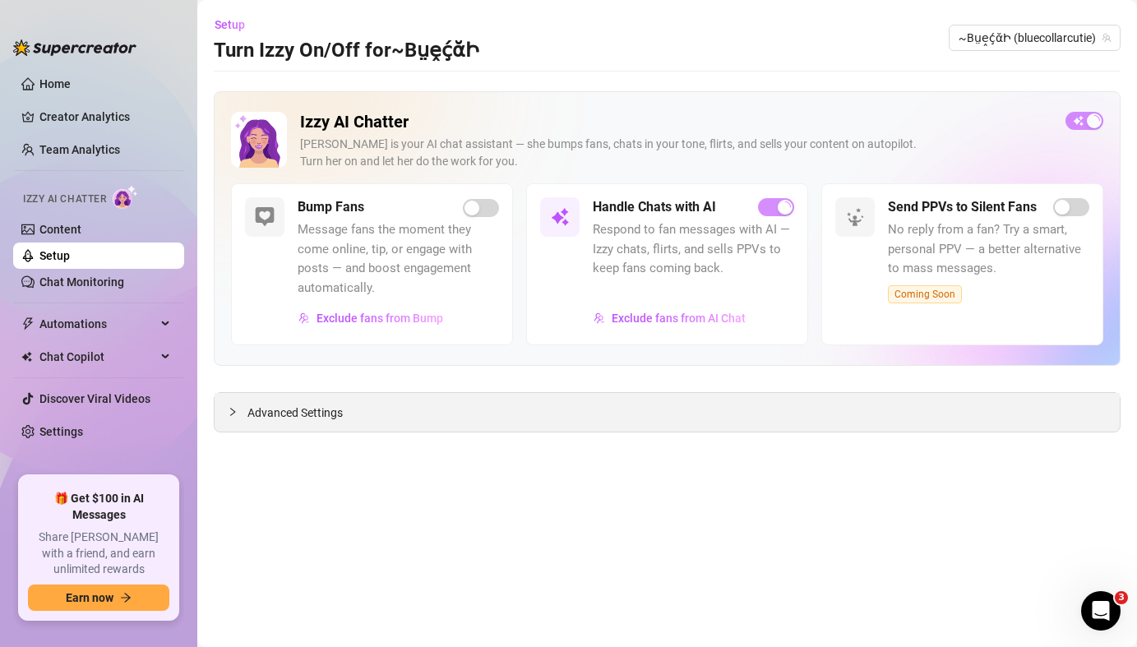
click at [475, 418] on div "Advanced Settings" at bounding box center [667, 412] width 905 height 39
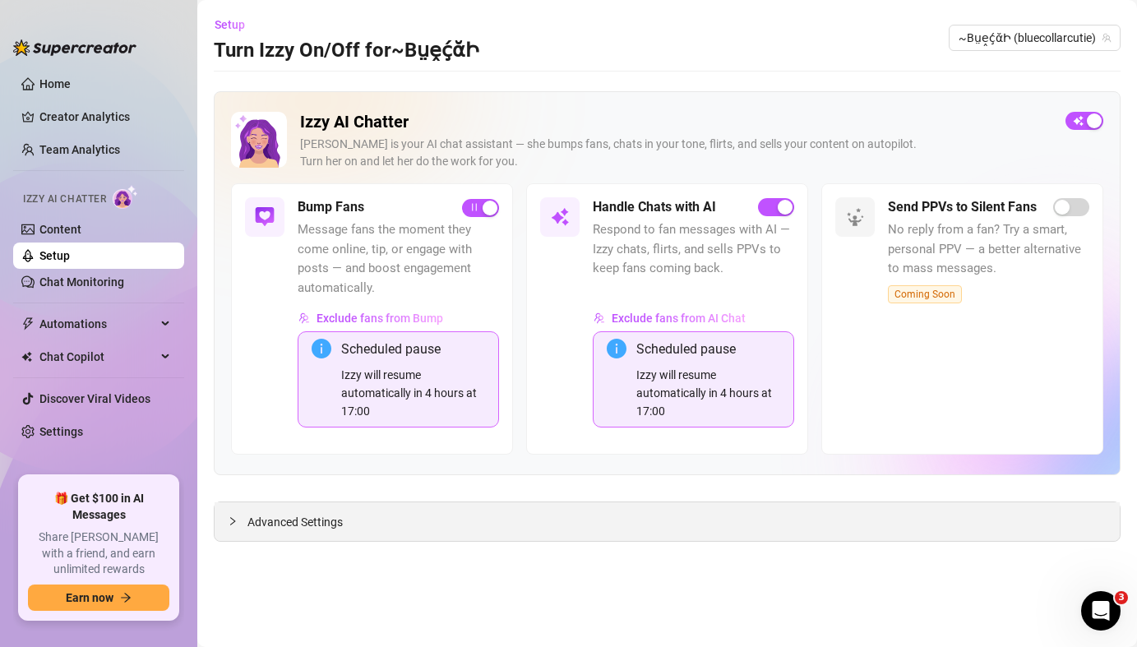
click at [312, 530] on span "Advanced Settings" at bounding box center [295, 522] width 95 height 18
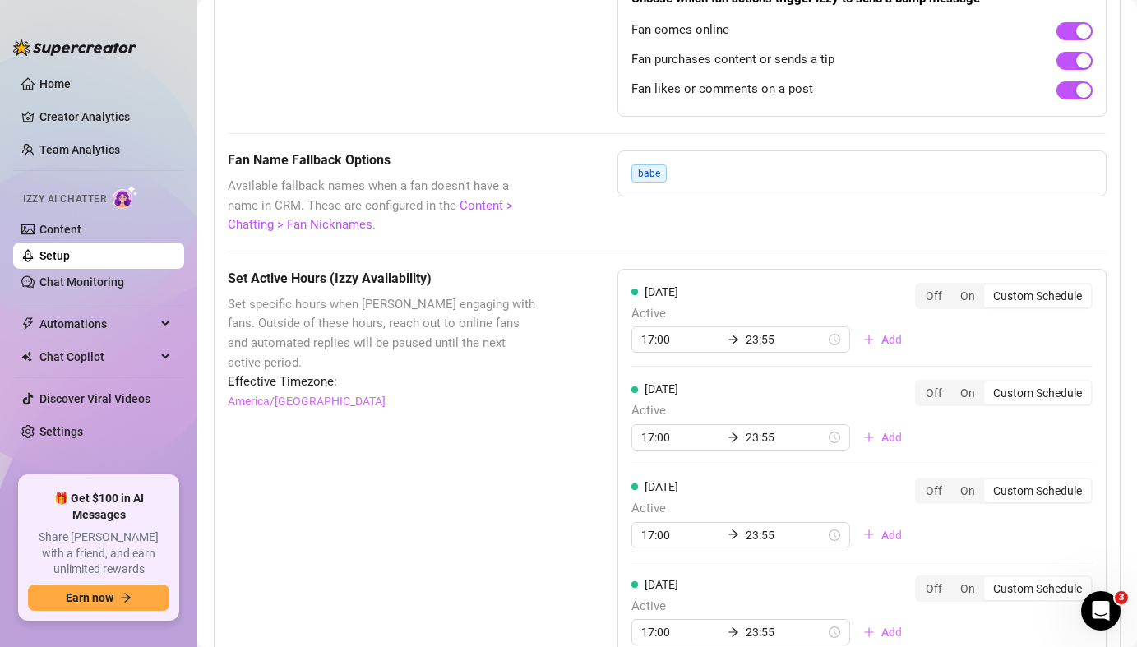
scroll to position [1414, 0]
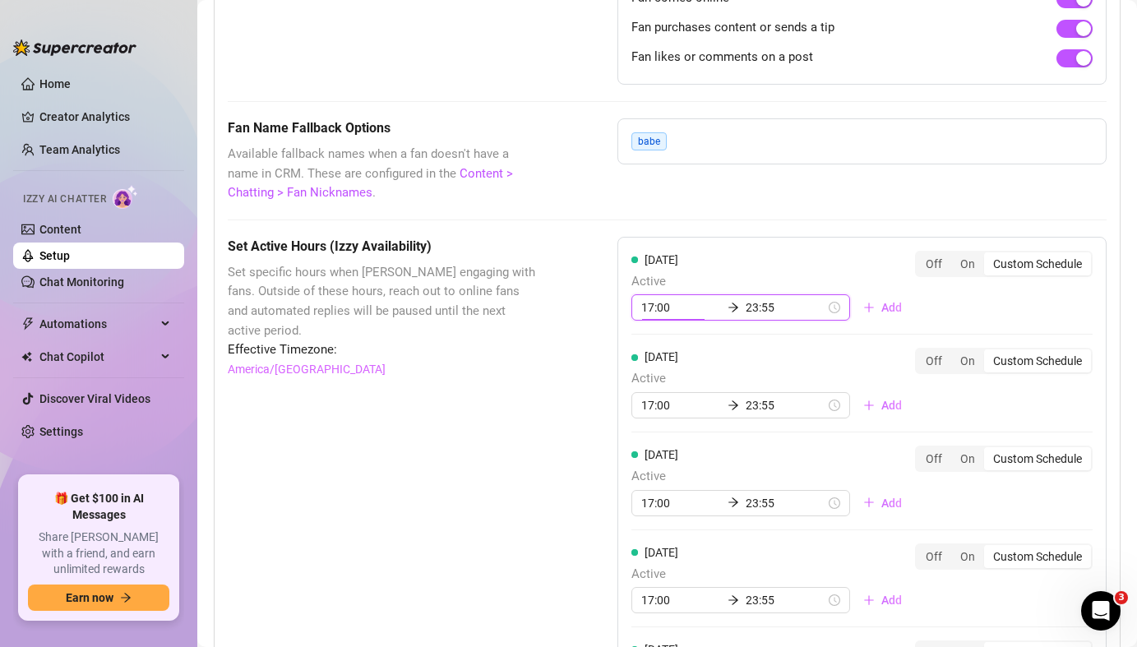
click at [654, 311] on input "17:00" at bounding box center [681, 308] width 80 height 18
click at [654, 312] on input "17:00" at bounding box center [681, 308] width 80 height 18
click at [656, 359] on div "12" at bounding box center [654, 351] width 39 height 23
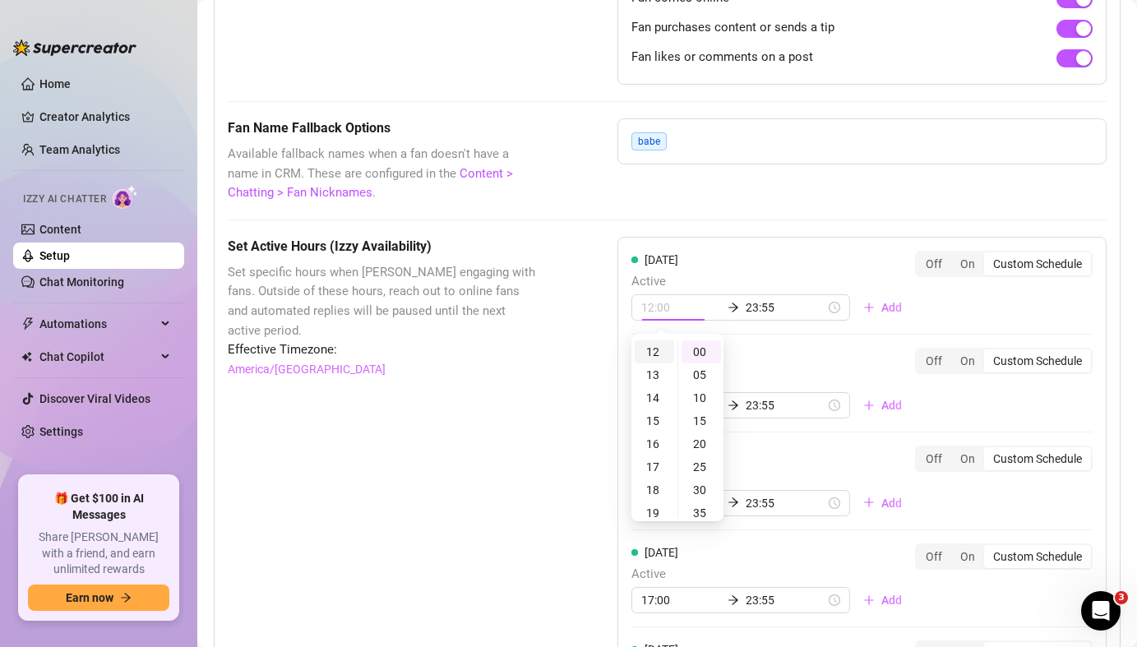
click at [656, 359] on div "12" at bounding box center [654, 351] width 39 height 23
click at [656, 353] on div "12" at bounding box center [654, 351] width 39 height 23
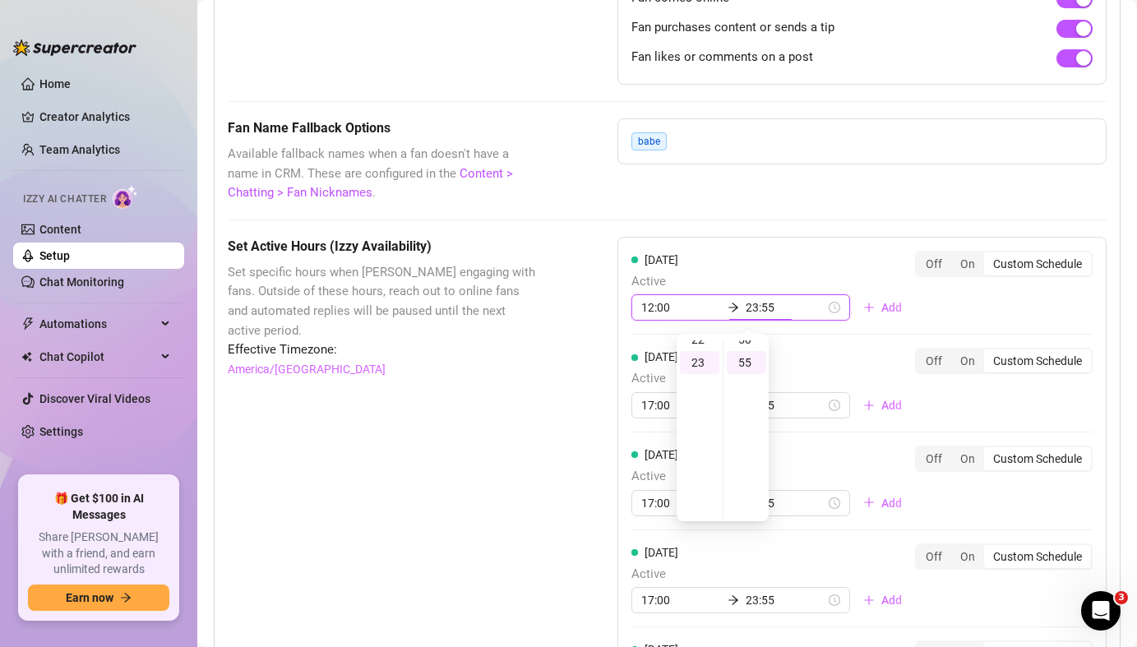
scroll to position [253, 0]
click at [892, 328] on div "[DATE] Active 12:00 23:55 Add Off On Custom Schedule" at bounding box center [862, 293] width 461 height 85
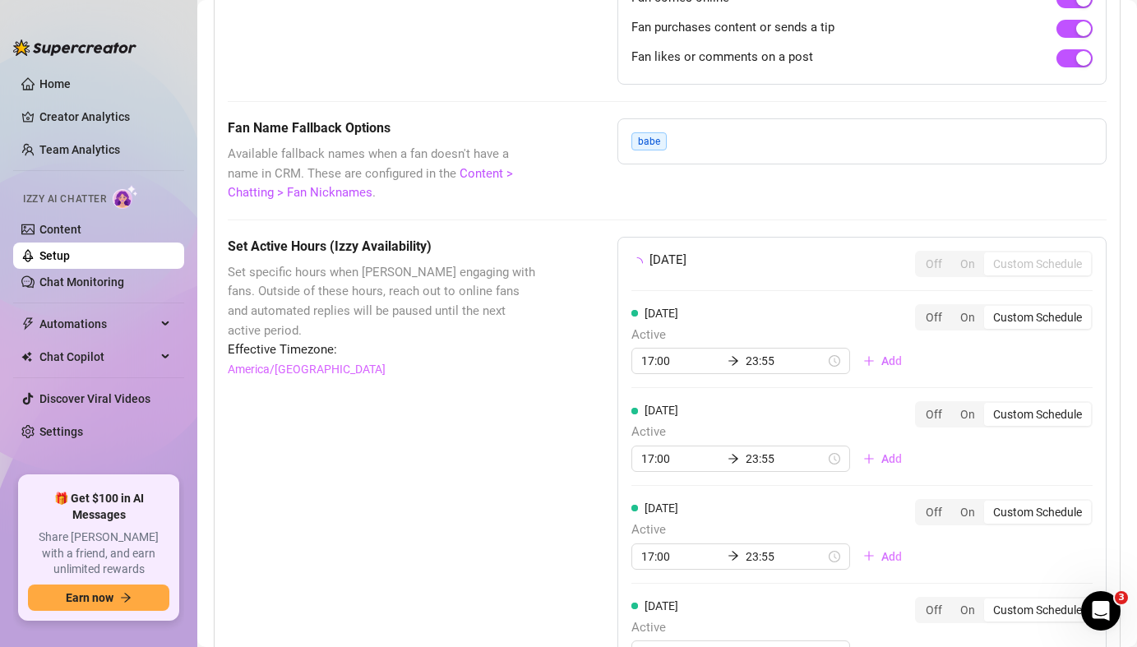
click at [884, 319] on div "[DATE] Off On Custom Schedule [DATE] Active 17:00 23:55 Add Off On Custom Sched…" at bounding box center [862, 553] width 489 height 632
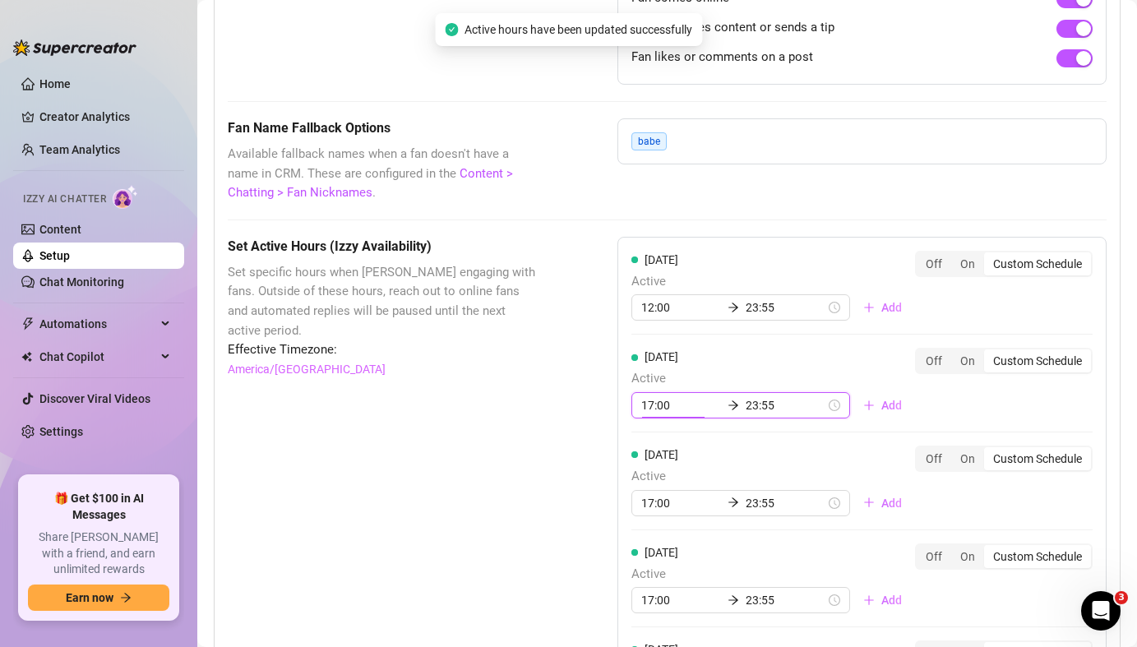
click at [660, 407] on input "17:00" at bounding box center [681, 405] width 80 height 18
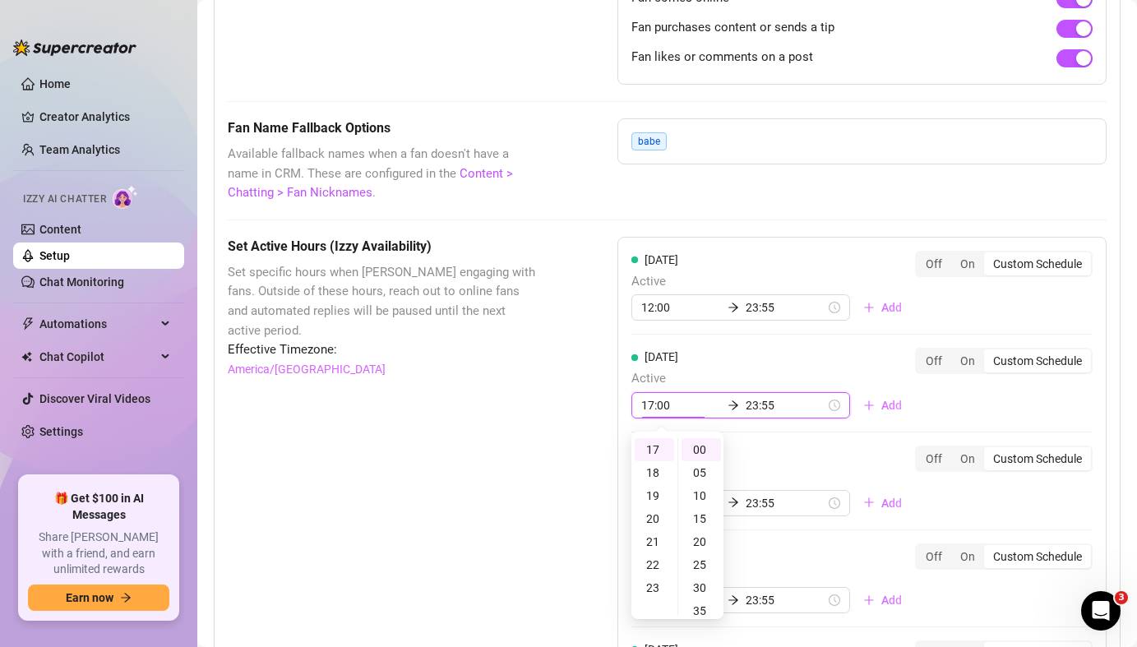
click at [655, 407] on input "17:00" at bounding box center [681, 405] width 80 height 18
click at [896, 407] on div "[DATE] Active 12:00 23:55 Add Off On Custom Schedule [DATE] Active 12:00 23:55 …" at bounding box center [862, 575] width 489 height 676
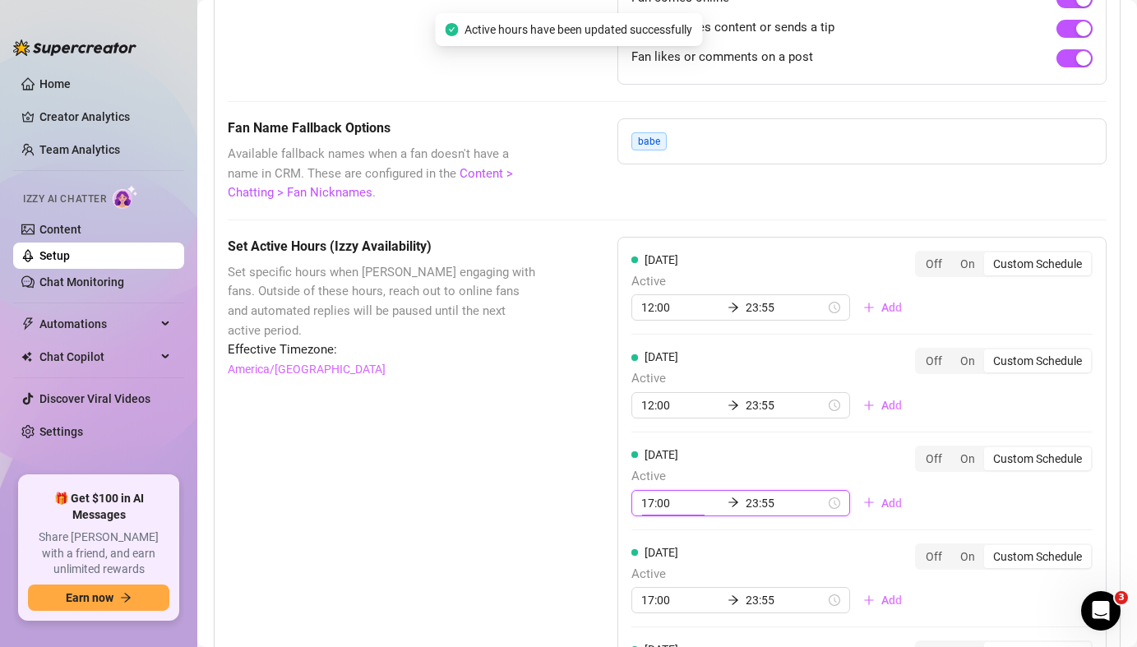
click at [655, 506] on input "17:00" at bounding box center [681, 503] width 80 height 18
click at [653, 600] on input "17:00" at bounding box center [681, 600] width 80 height 18
click at [910, 511] on div "[DATE] Active 12:00 23:55 Add Off On Custom Schedule" at bounding box center [862, 481] width 461 height 71
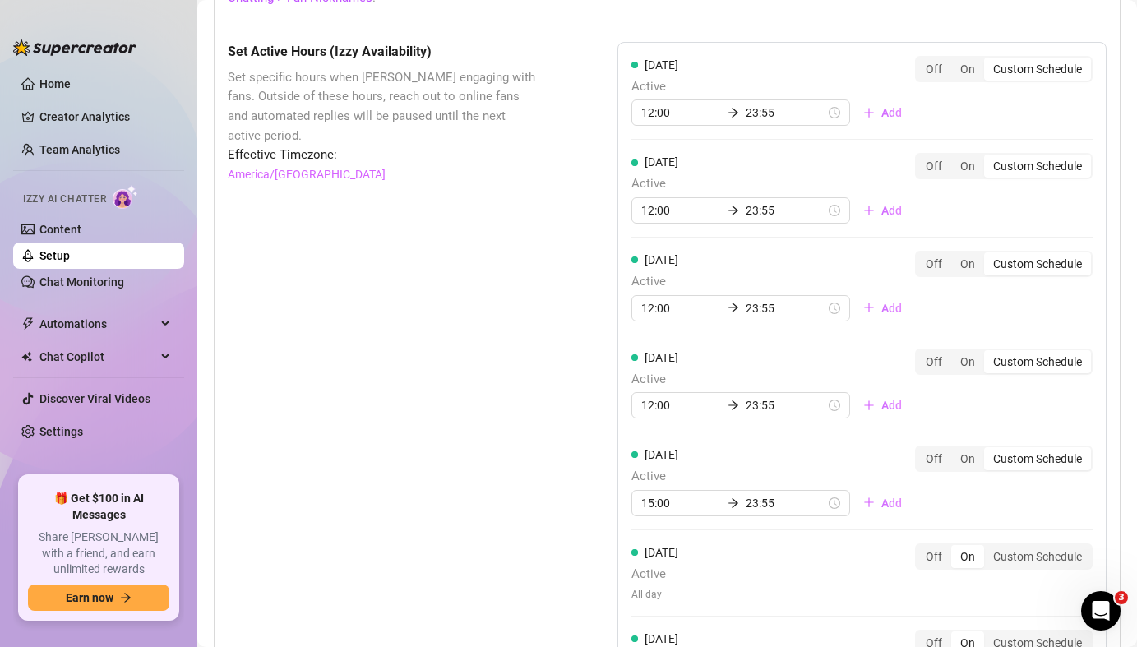
scroll to position [1612, 0]
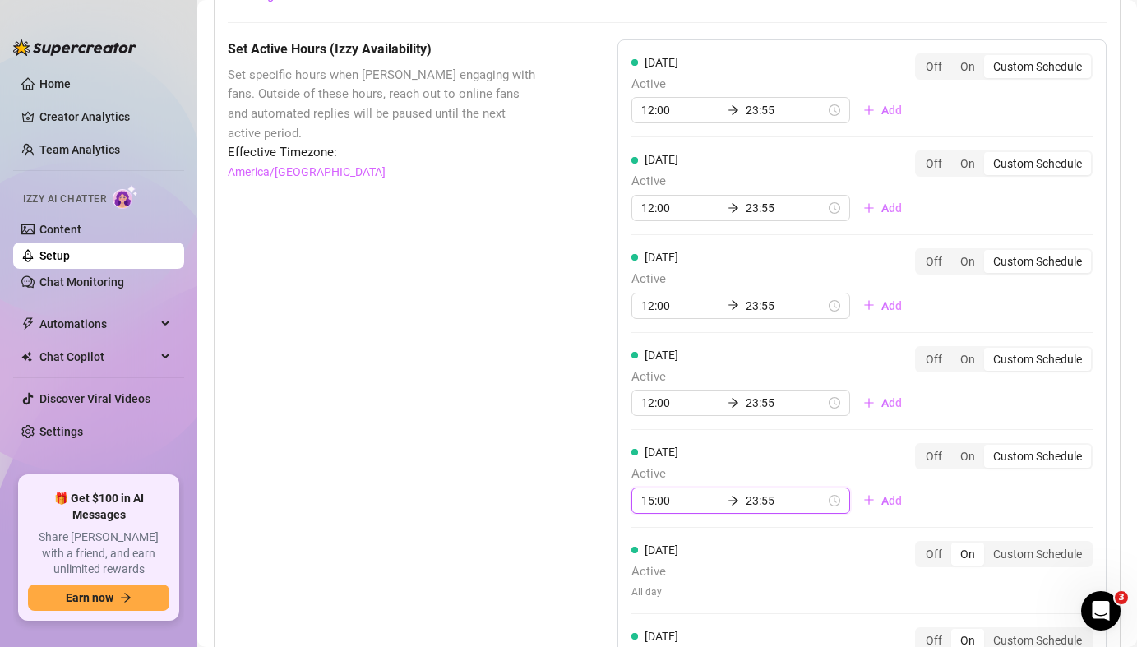
click at [653, 505] on input "15:00" at bounding box center [681, 501] width 80 height 18
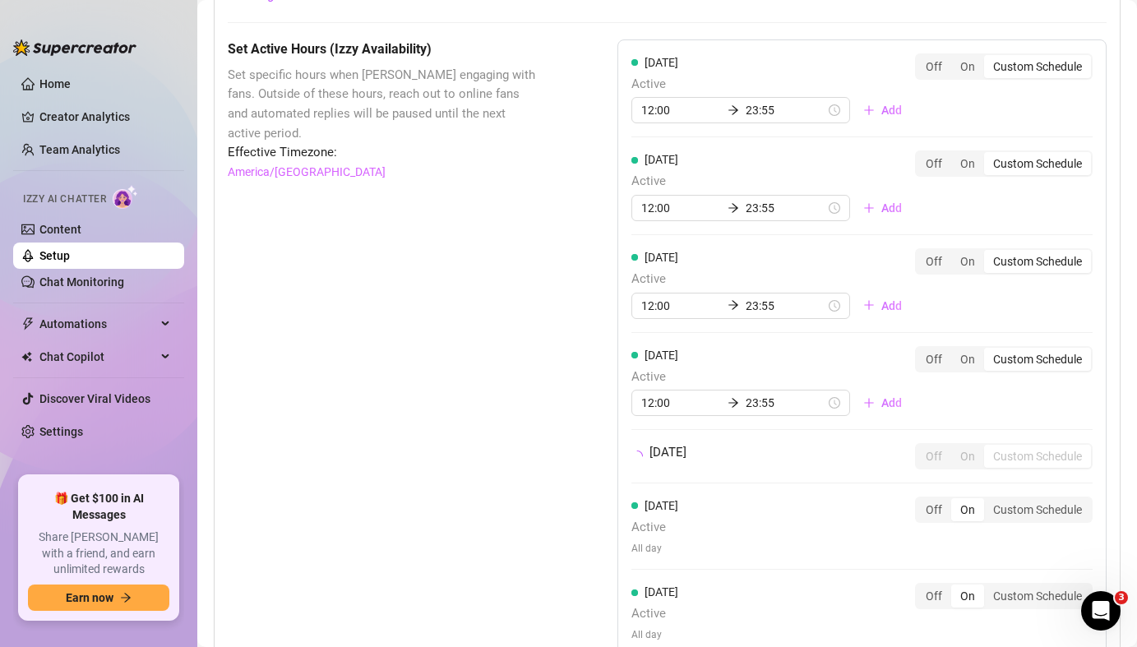
click at [897, 416] on div "[DATE] Active 12:00 23:55 Add Off On Custom Schedule" at bounding box center [862, 381] width 461 height 71
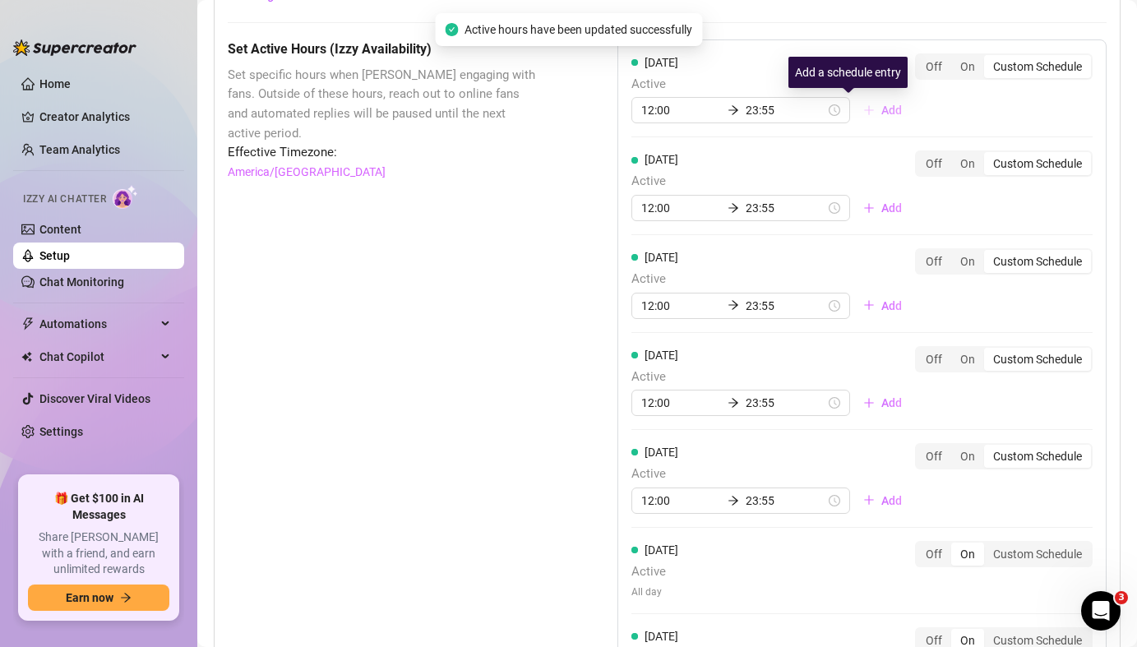
click at [882, 114] on span "Add" at bounding box center [892, 110] width 21 height 13
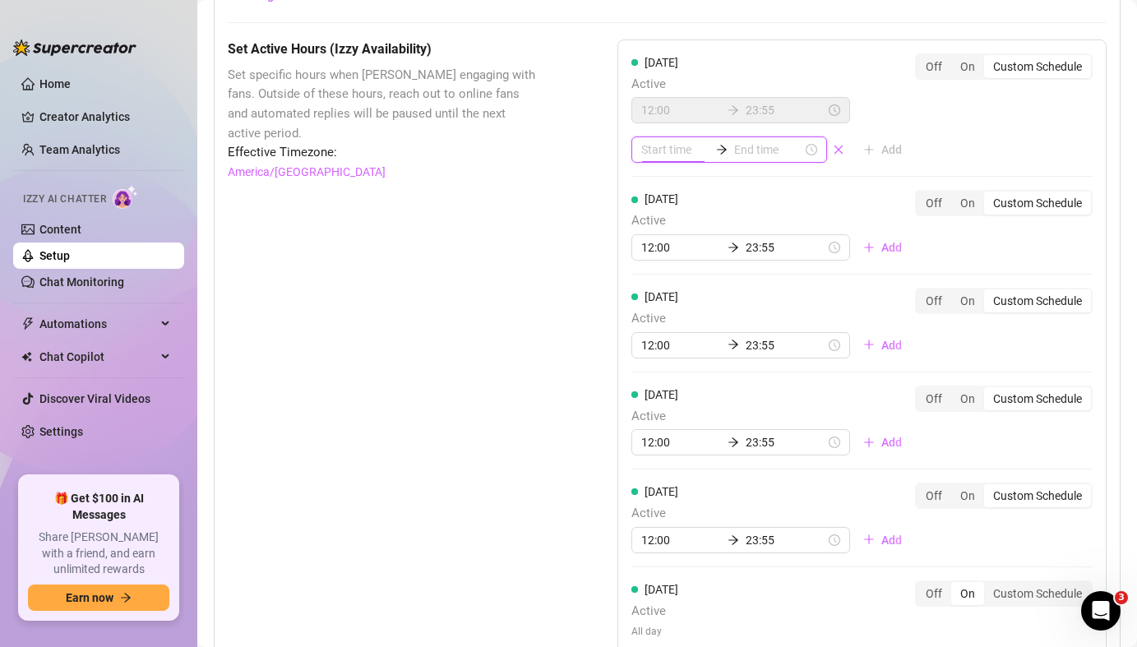
click at [670, 156] on input at bounding box center [675, 150] width 68 height 18
click at [664, 307] on div "05" at bounding box center [654, 309] width 39 height 23
click at [706, 202] on div "00" at bounding box center [701, 194] width 39 height 23
click at [752, 152] on input at bounding box center [768, 150] width 68 height 18
click at [714, 358] on div "07" at bounding box center [699, 355] width 39 height 23
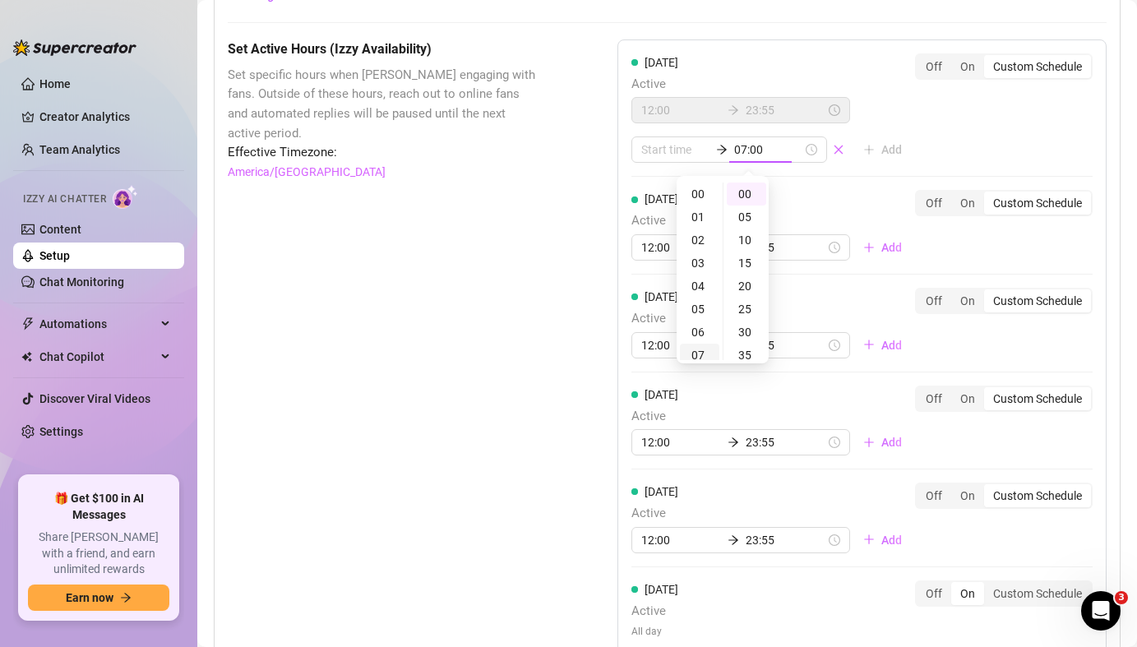
scroll to position [161, 0]
click at [702, 262] on div "10" at bounding box center [699, 263] width 39 height 23
click at [706, 195] on div "10" at bounding box center [699, 194] width 39 height 23
click at [743, 197] on div "00" at bounding box center [746, 194] width 39 height 23
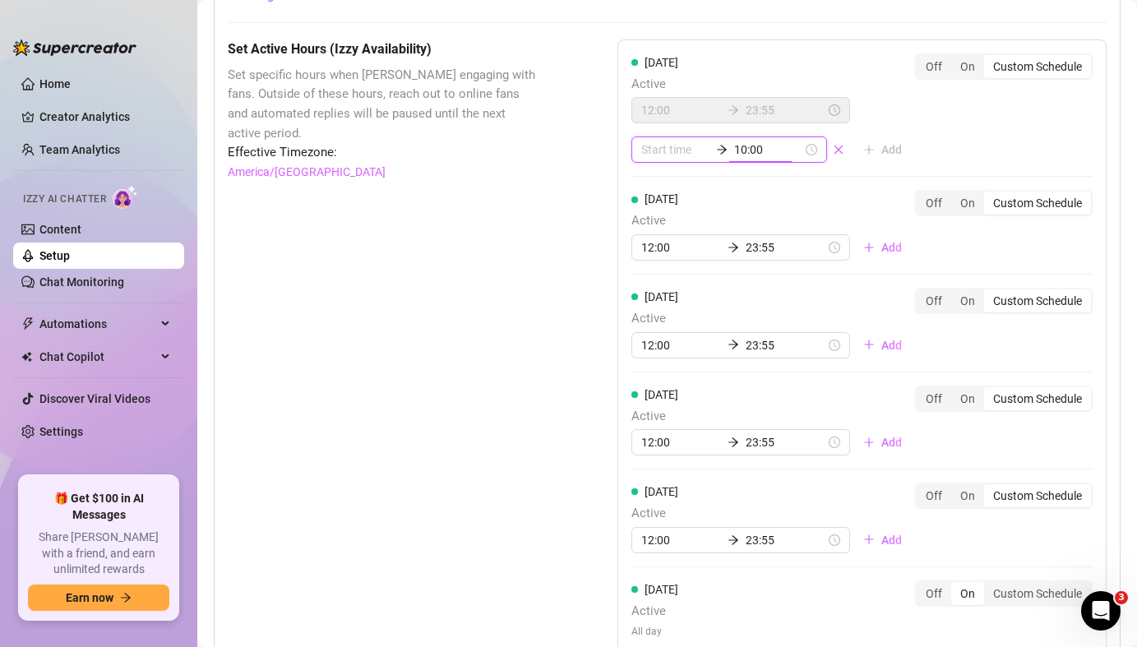
click at [833, 173] on div "[DATE] Active 12:00 23:55 10:00 Add Off On Custom Schedule" at bounding box center [862, 115] width 461 height 124
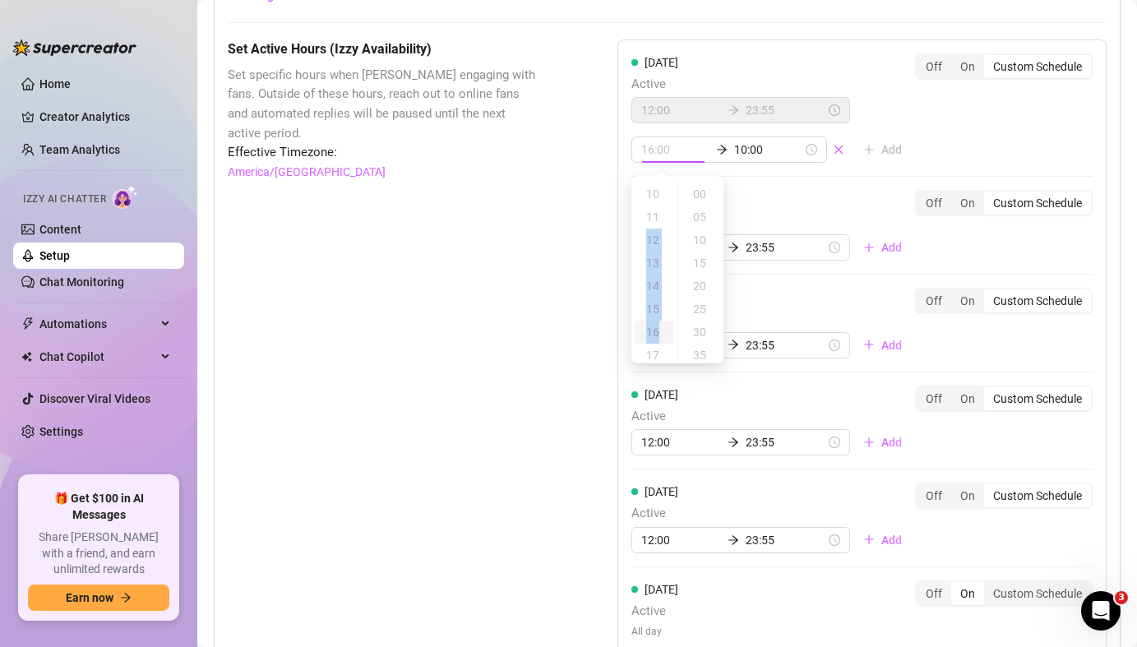
drag, startPoint x: 659, startPoint y: 225, endPoint x: 668, endPoint y: 322, distance: 96.6
click at [668, 322] on ul "00 01 02 03 04 05 06 07 08 09 10 11 12 13 14 15 16 17 18 19 20 21 22 23" at bounding box center [655, 272] width 46 height 178
click at [657, 147] on input at bounding box center [675, 150] width 68 height 18
click at [655, 195] on div "05" at bounding box center [654, 194] width 39 height 23
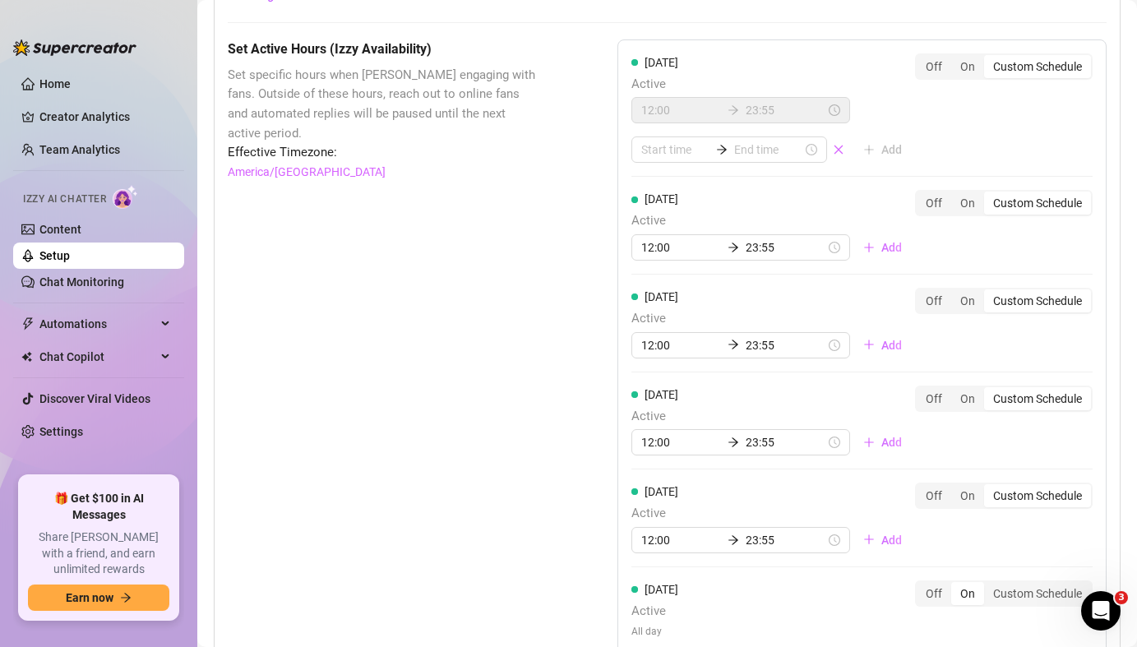
click at [919, 138] on div "[DATE] Active 12:00 23:55 Add Off On Custom Schedule" at bounding box center [862, 108] width 461 height 110
click at [764, 155] on input at bounding box center [768, 150] width 68 height 18
click at [701, 196] on div "10" at bounding box center [699, 194] width 39 height 23
click at [746, 196] on div "00" at bounding box center [746, 194] width 39 height 23
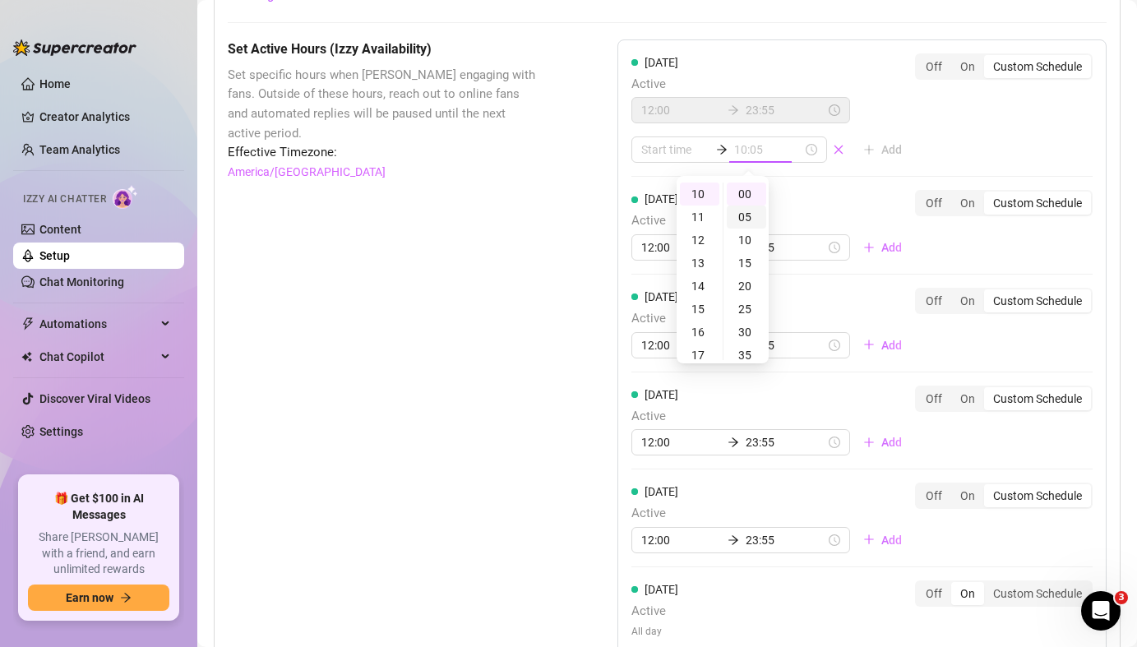
click at [748, 222] on div "05" at bounding box center [746, 217] width 39 height 23
click at [943, 150] on div "[DATE] Active 12:00 23:55 10:05 Add Off On Custom Schedule" at bounding box center [862, 108] width 461 height 110
click at [937, 150] on div "[DATE] Active 12:00 23:55 Add Off On Custom Schedule" at bounding box center [862, 108] width 461 height 110
click at [834, 150] on icon "close" at bounding box center [838, 150] width 9 height 9
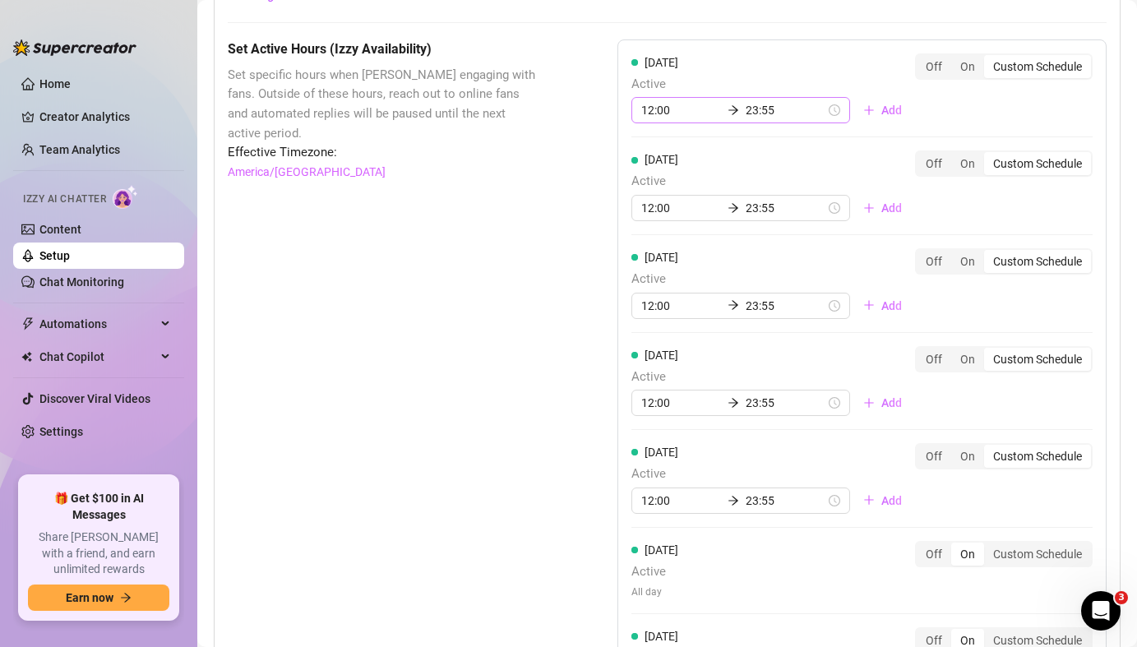
click at [800, 115] on div "12:00 23:55" at bounding box center [741, 110] width 219 height 26
click at [882, 116] on span "Add" at bounding box center [892, 110] width 21 height 13
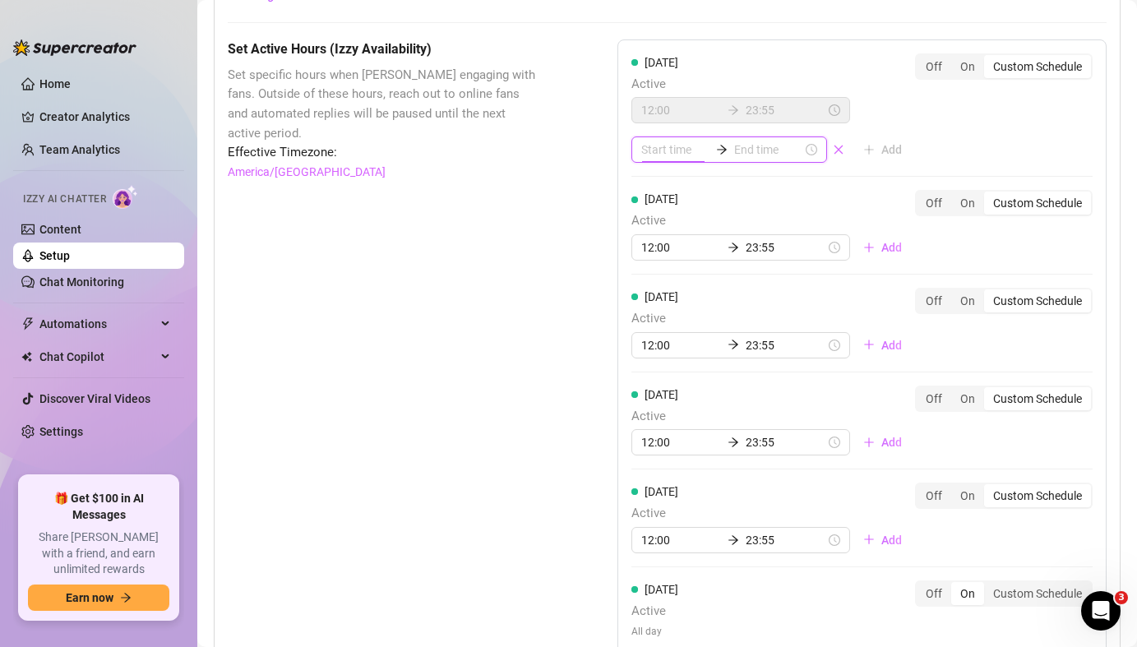
click at [687, 150] on input at bounding box center [675, 150] width 68 height 18
click at [834, 149] on icon "close" at bounding box center [839, 150] width 12 height 12
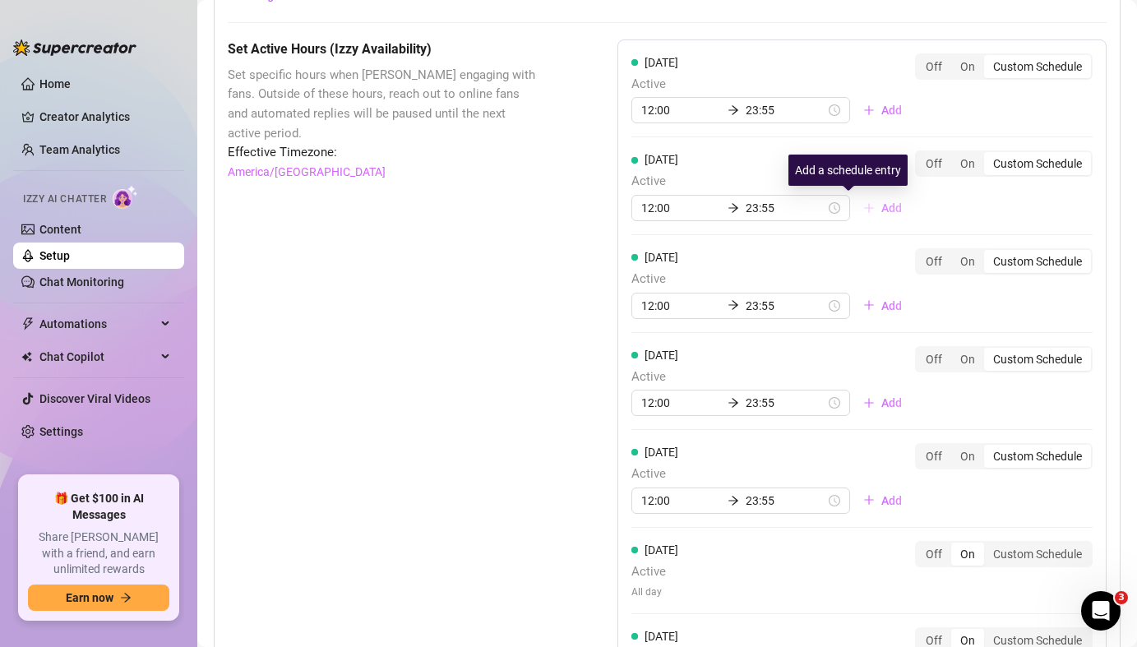
click at [850, 213] on button "Add" at bounding box center [882, 208] width 65 height 26
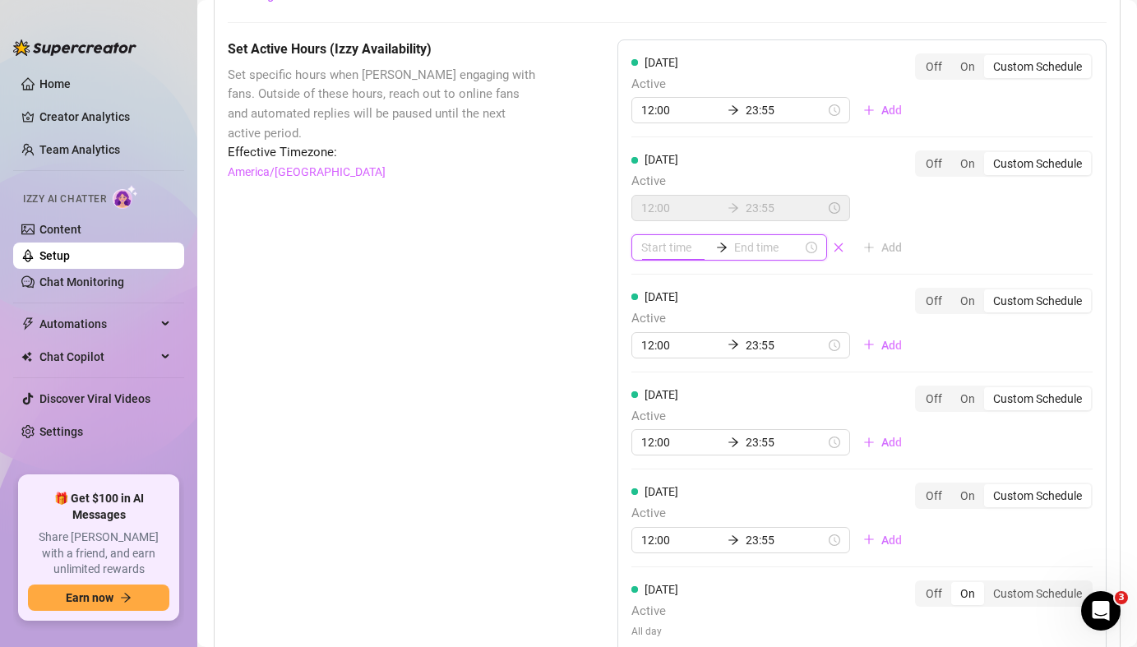
click at [677, 252] on input at bounding box center [675, 247] width 68 height 18
click at [833, 252] on icon "close" at bounding box center [839, 248] width 12 height 12
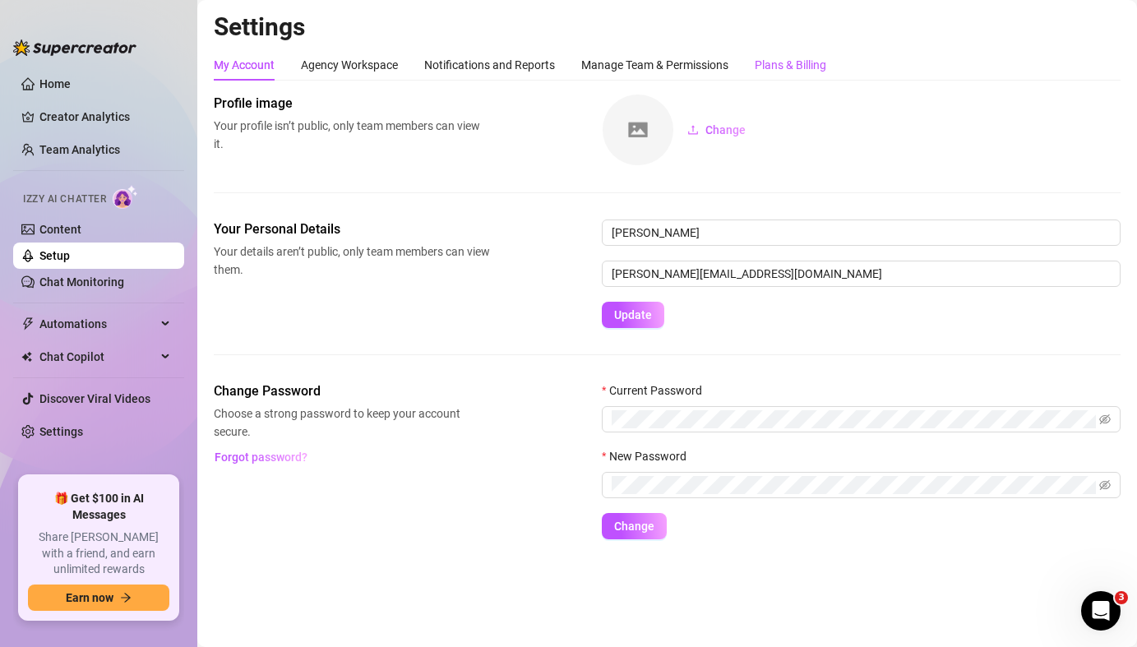
click at [792, 66] on div "Plans & Billing" at bounding box center [791, 65] width 72 height 18
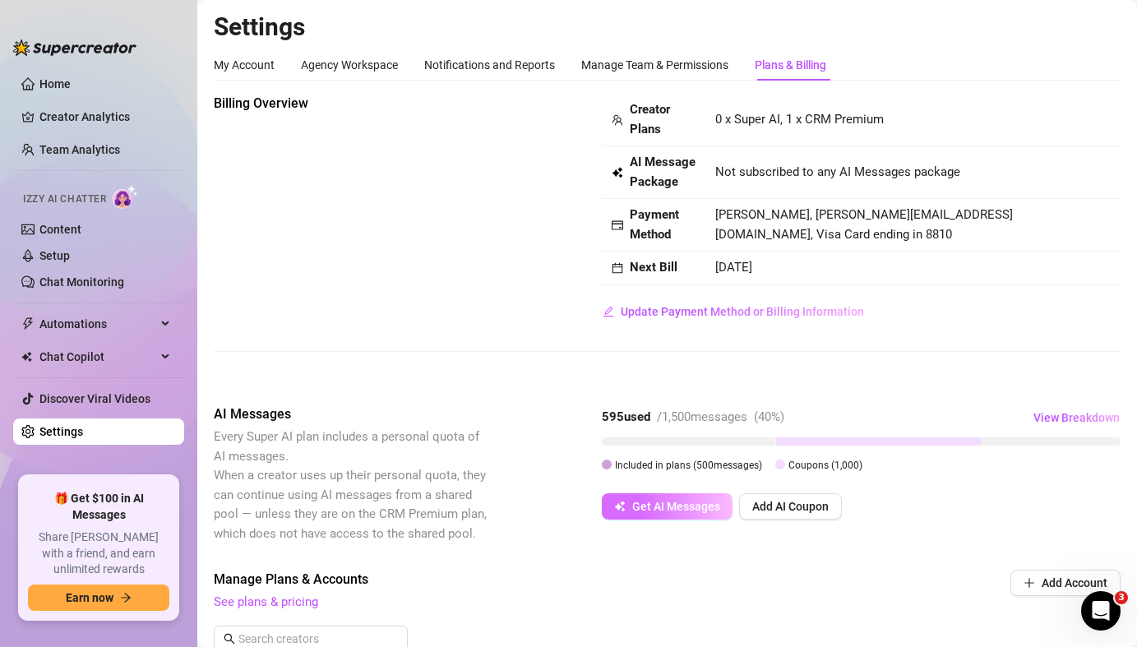
click at [651, 515] on button "Get AI Messages" at bounding box center [667, 506] width 131 height 26
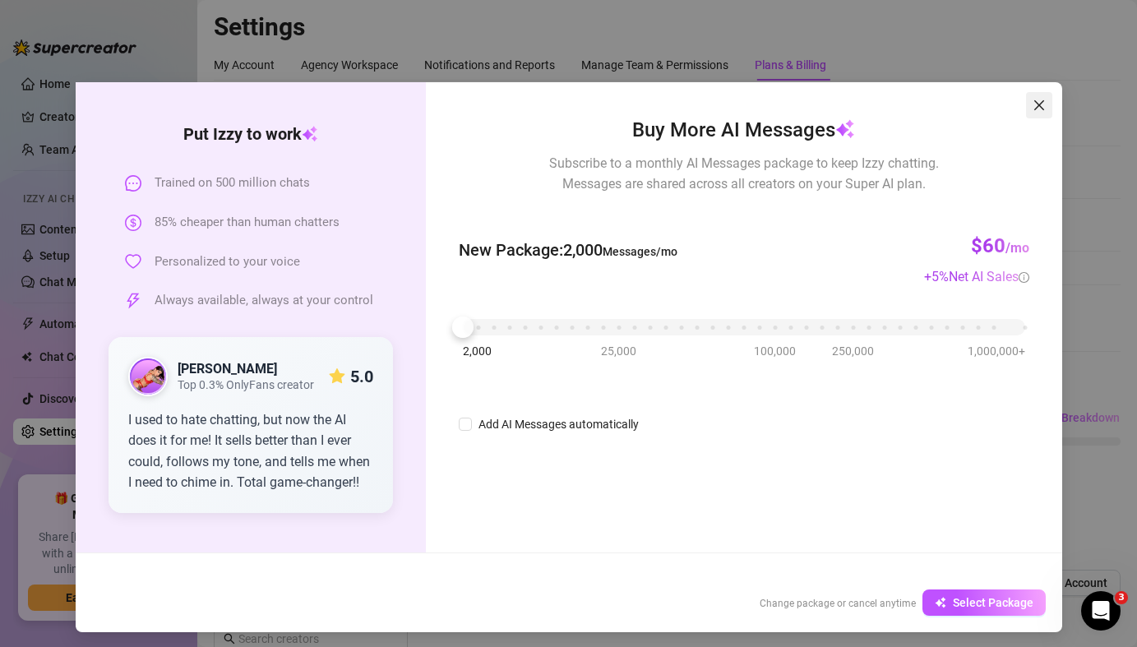
click at [1036, 109] on icon "close" at bounding box center [1039, 105] width 13 height 13
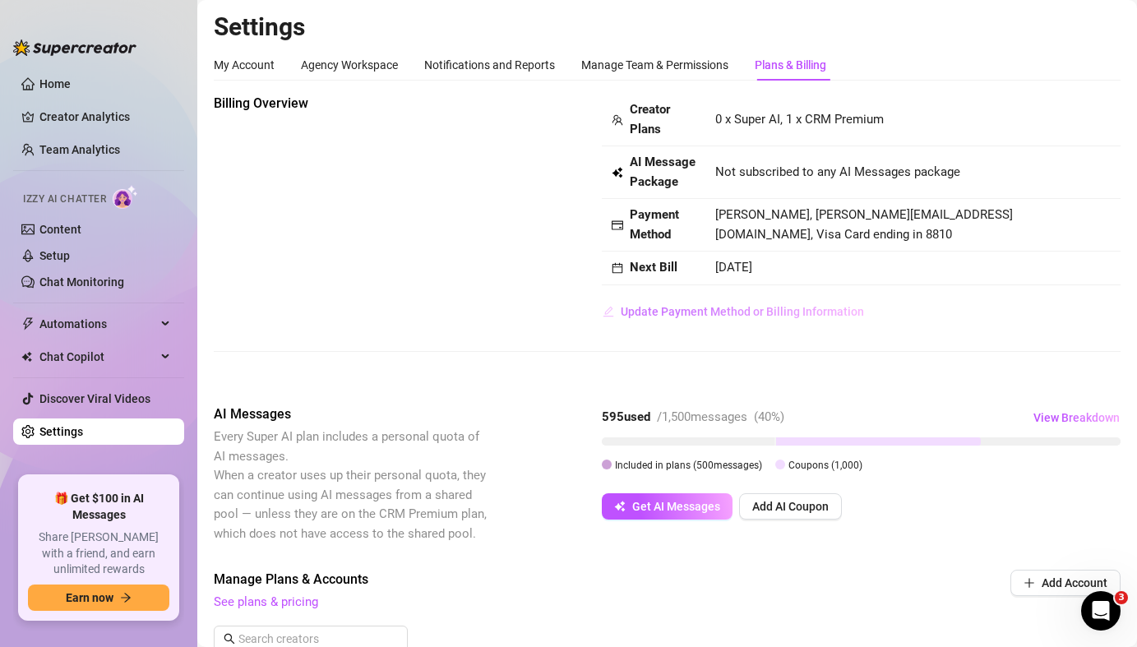
click at [805, 315] on span "Update Payment Method or Billing Information" at bounding box center [742, 311] width 243 height 13
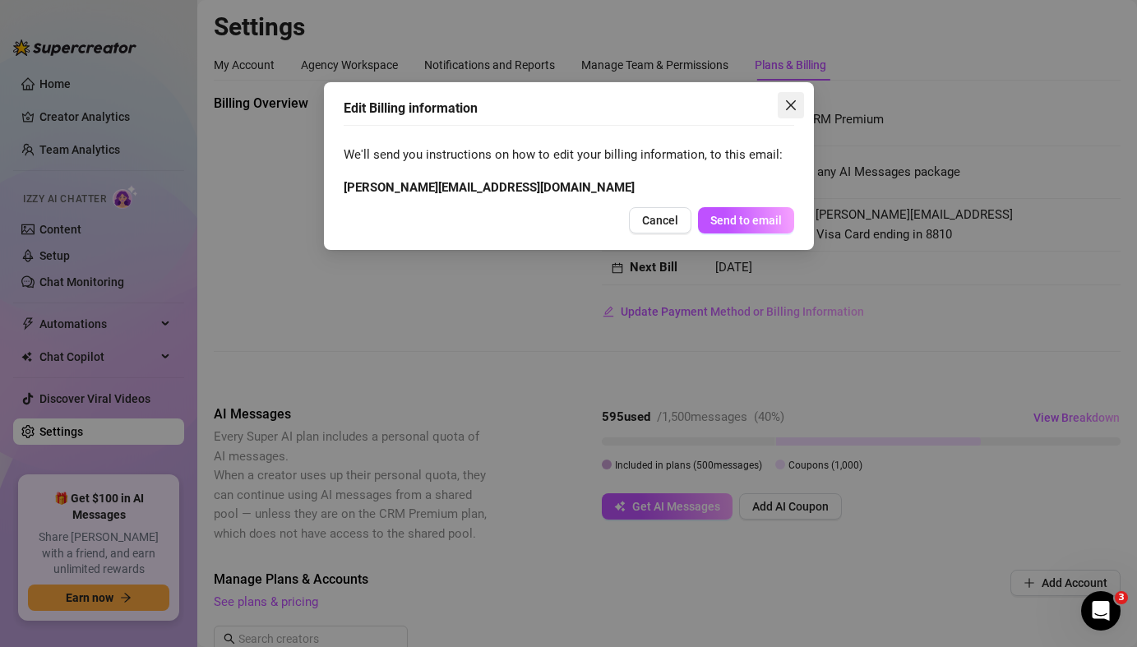
click at [789, 105] on icon "close" at bounding box center [790, 105] width 10 height 10
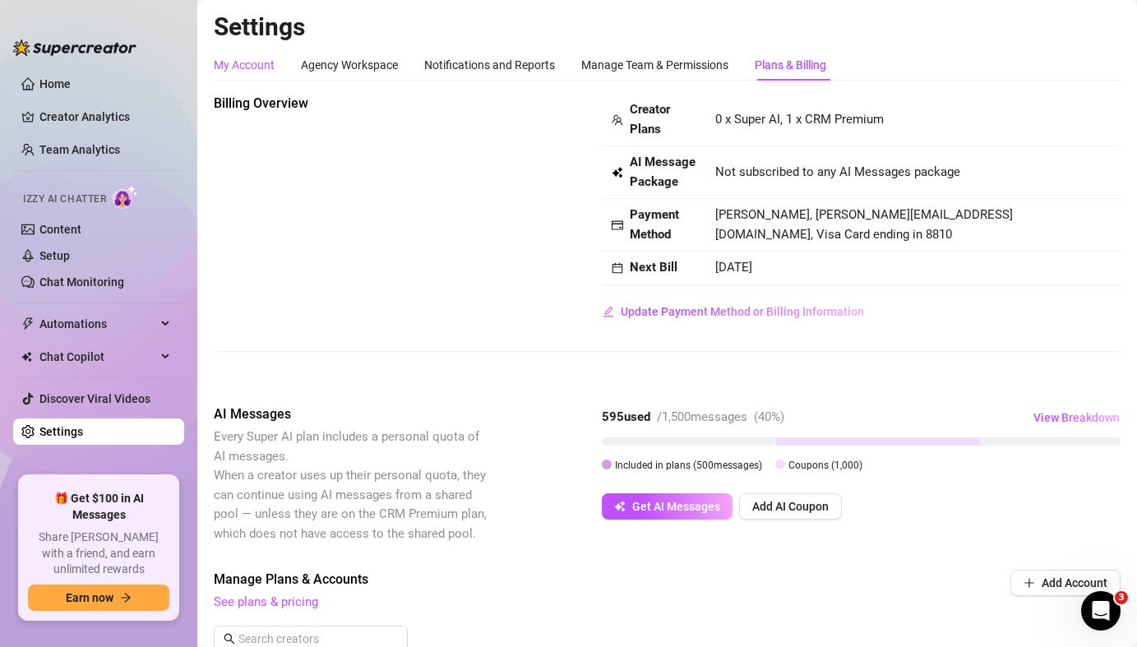
click at [254, 66] on div "My Account" at bounding box center [244, 65] width 61 height 18
